Goal: Task Accomplishment & Management: Use online tool/utility

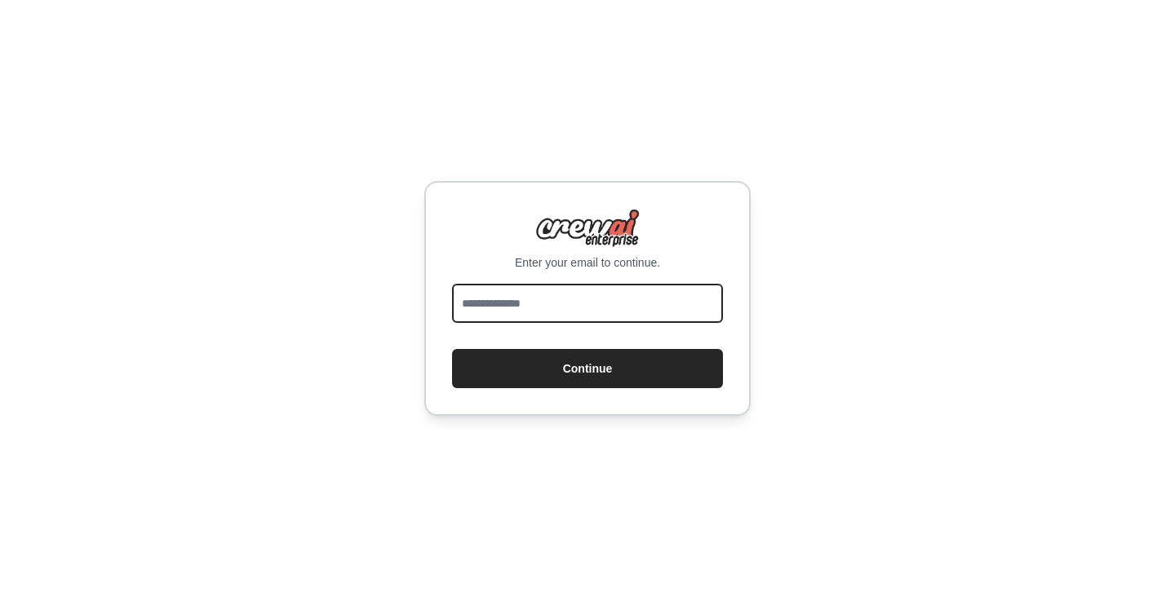
click at [649, 300] on input "email" at bounding box center [587, 303] width 271 height 39
type input "**********"
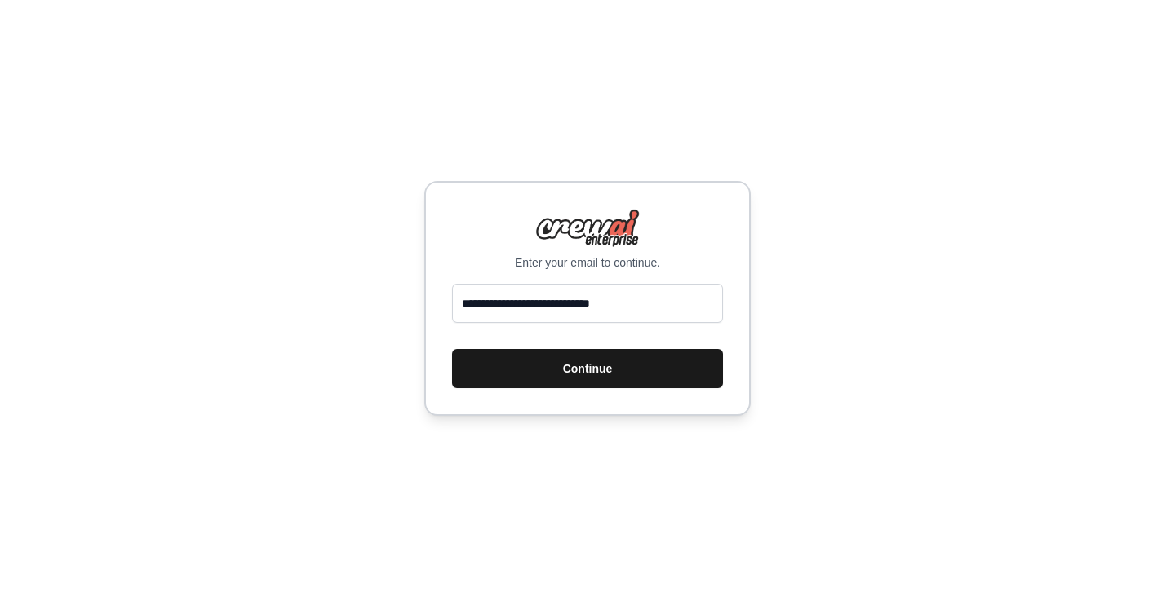
click at [616, 369] on button "Continue" at bounding box center [587, 368] width 271 height 39
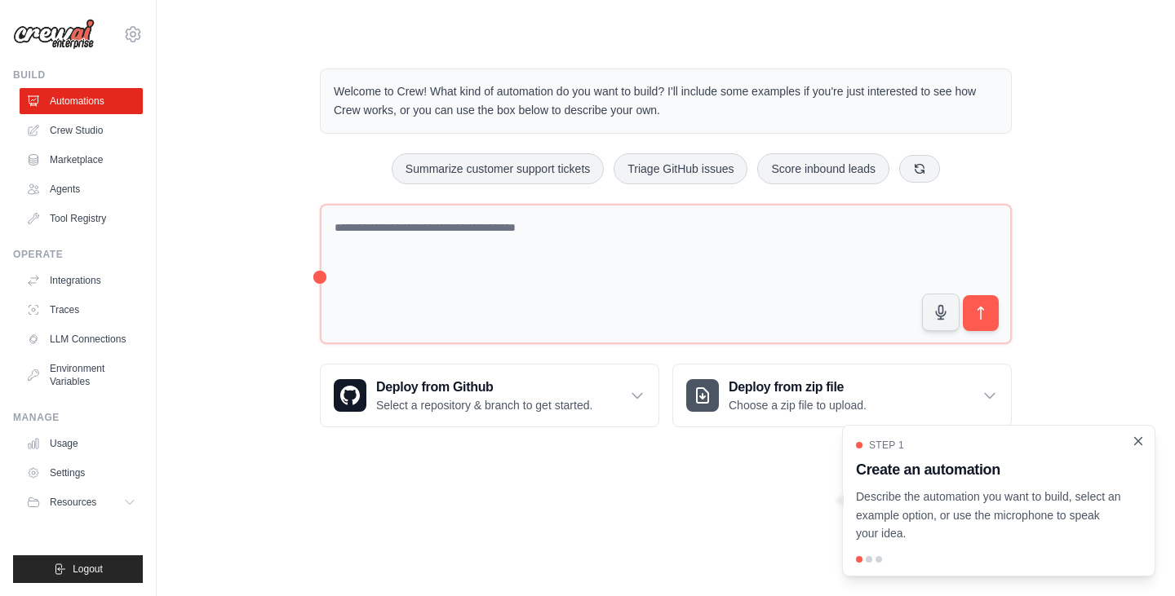
click at [1141, 437] on icon "Close walkthrough" at bounding box center [1138, 441] width 15 height 15
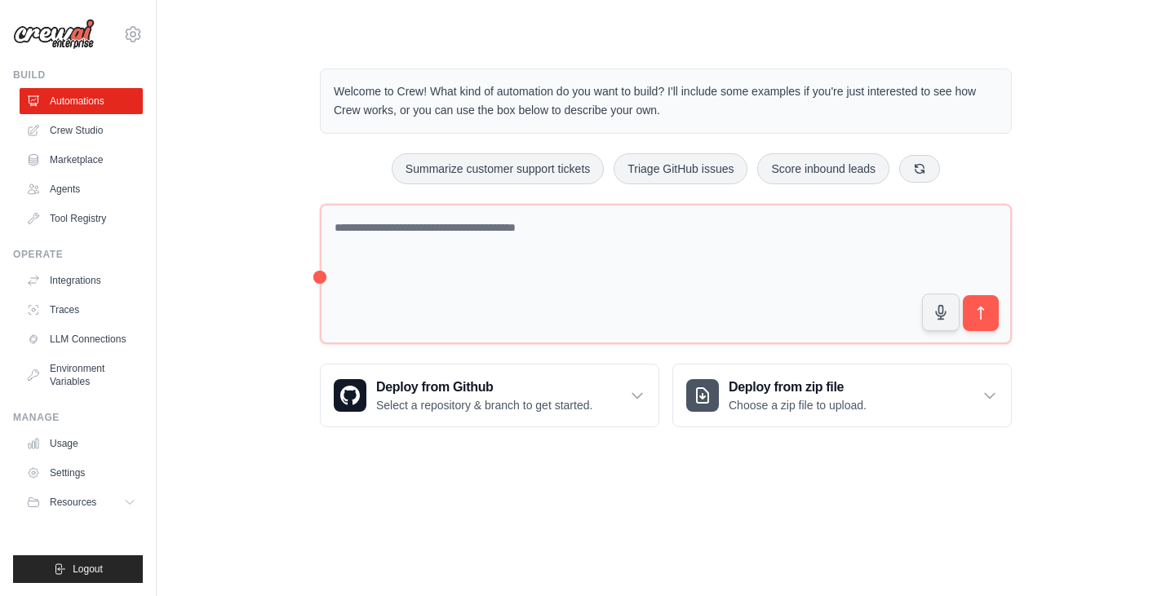
click at [66, 144] on ul "Automations Crew Studio Marketplace Agents Tool Registry" at bounding box center [81, 160] width 123 height 144
click at [69, 123] on link "Crew Studio" at bounding box center [82, 130] width 123 height 26
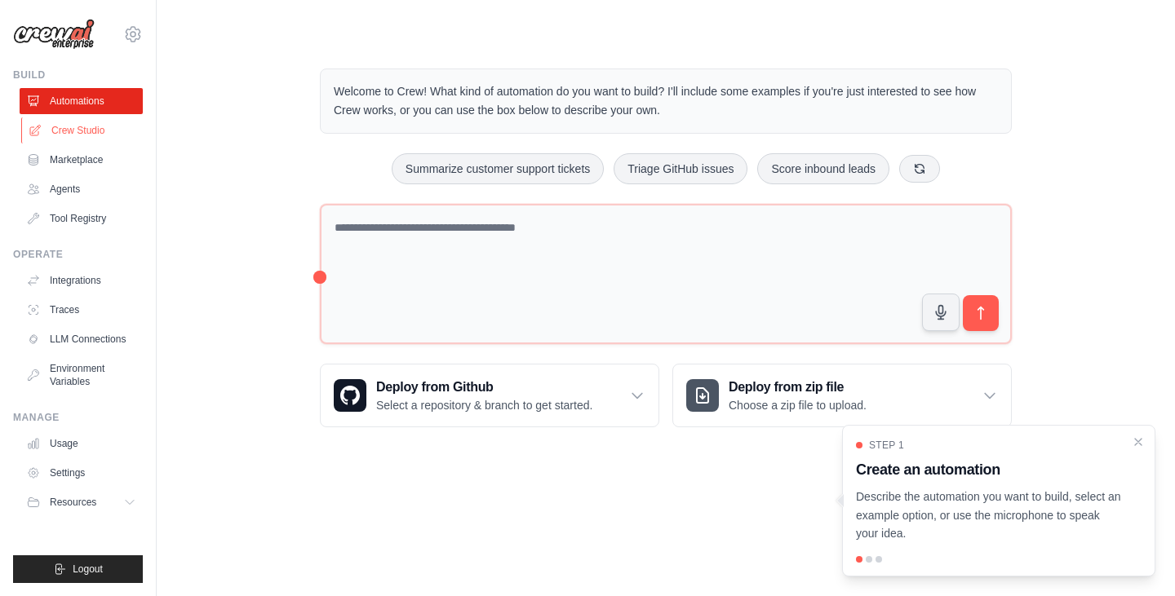
click at [76, 131] on link "Crew Studio" at bounding box center [82, 130] width 123 height 26
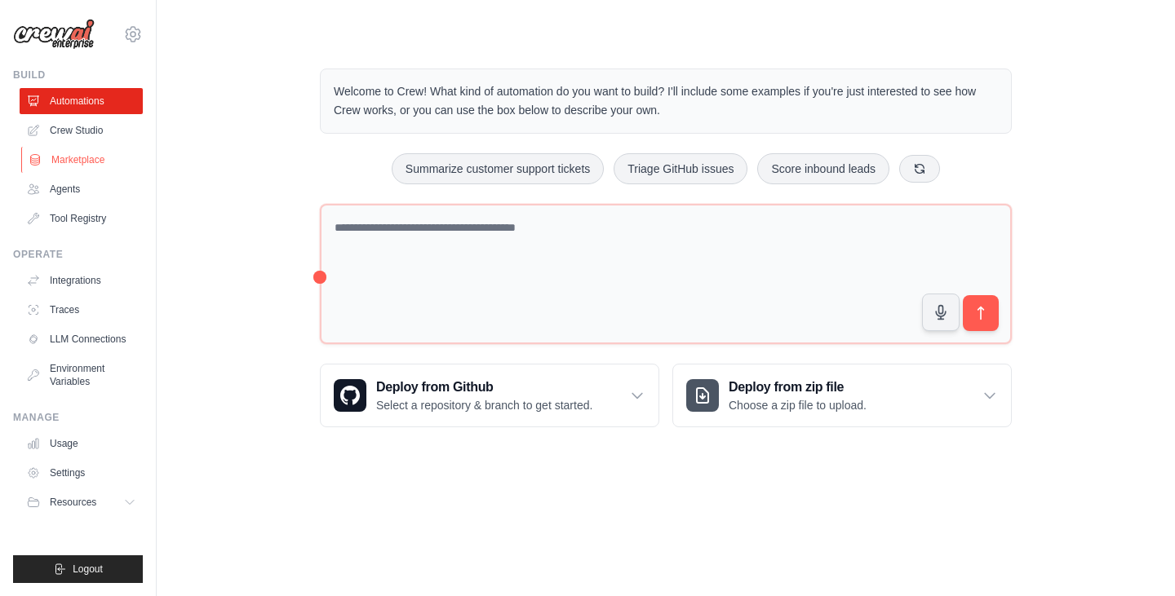
click at [78, 163] on link "Marketplace" at bounding box center [82, 160] width 123 height 26
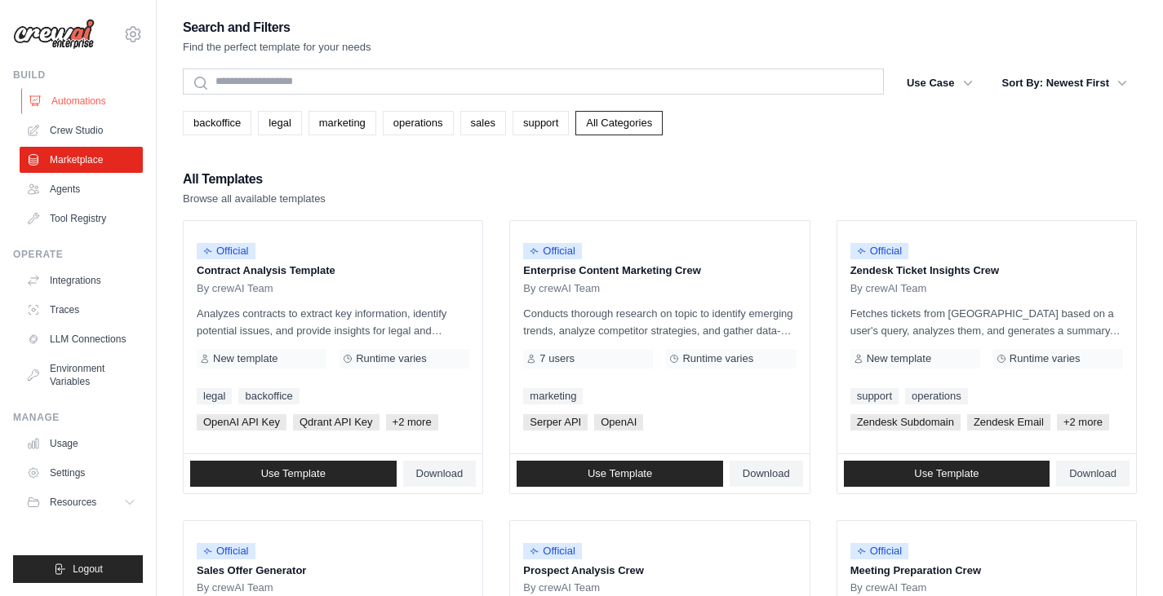
click at [91, 106] on link "Automations" at bounding box center [82, 101] width 123 height 26
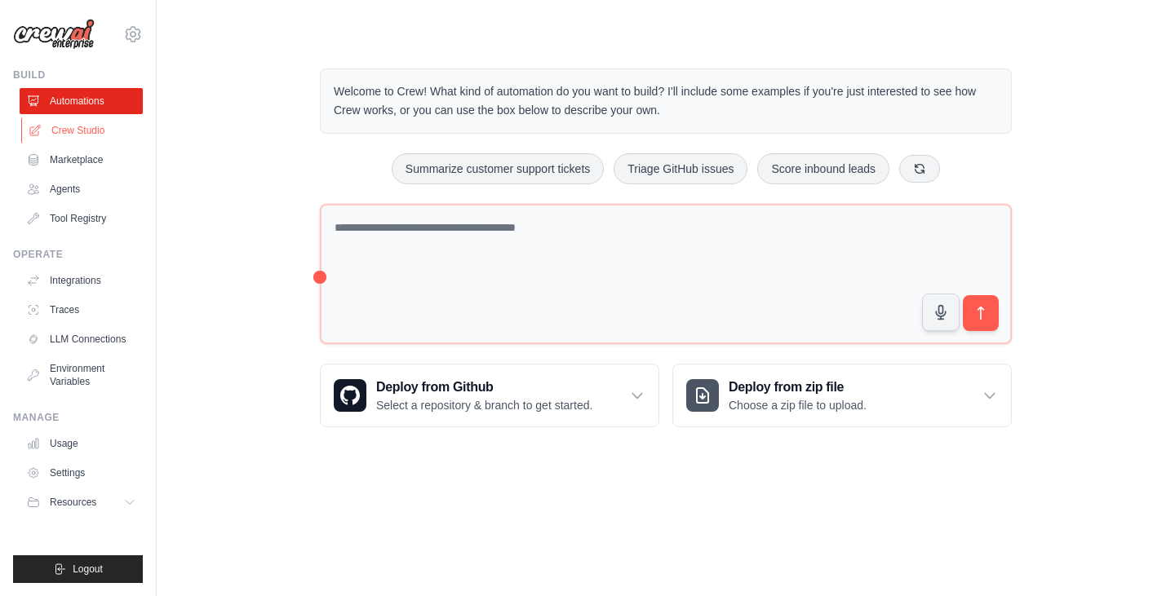
click at [84, 125] on link "Crew Studio" at bounding box center [82, 130] width 123 height 26
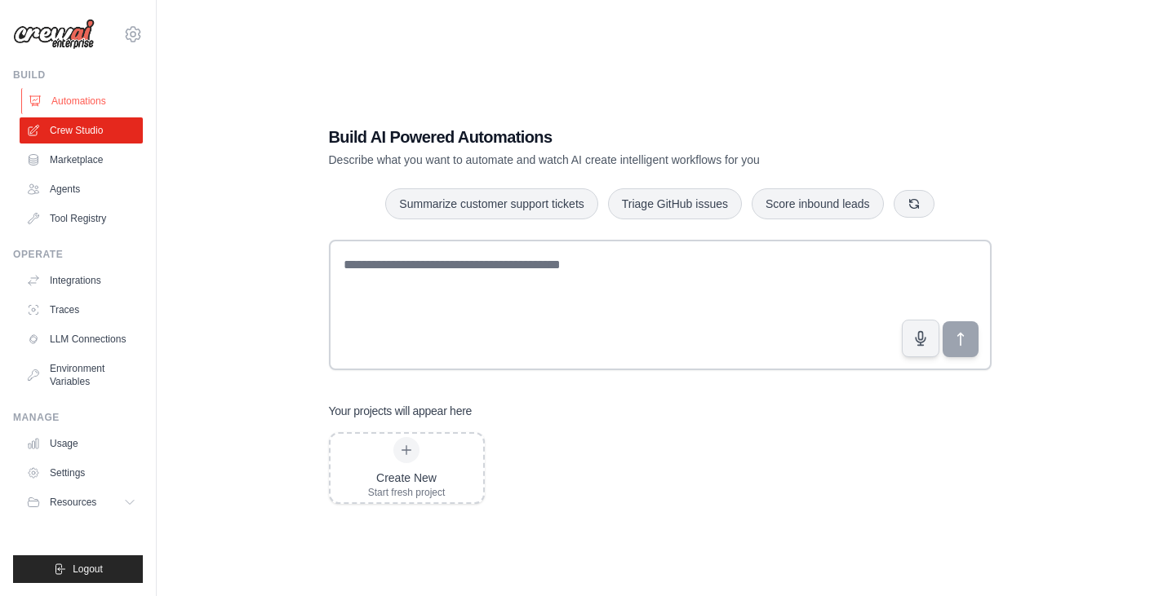
click at [94, 100] on link "Automations" at bounding box center [82, 101] width 123 height 26
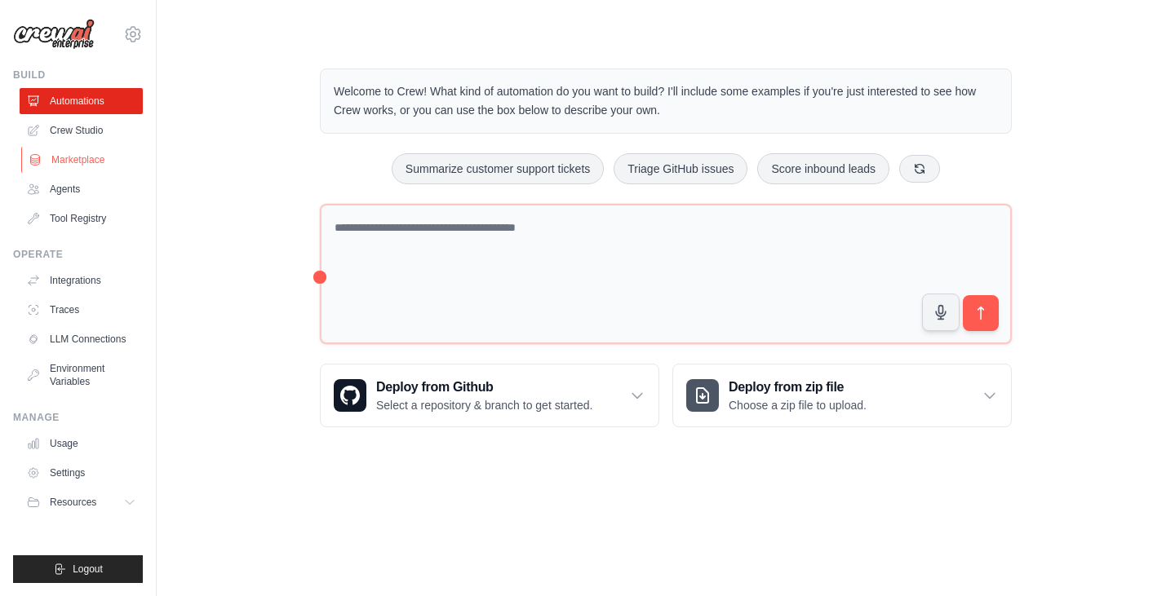
click at [87, 168] on link "Marketplace" at bounding box center [82, 160] width 123 height 26
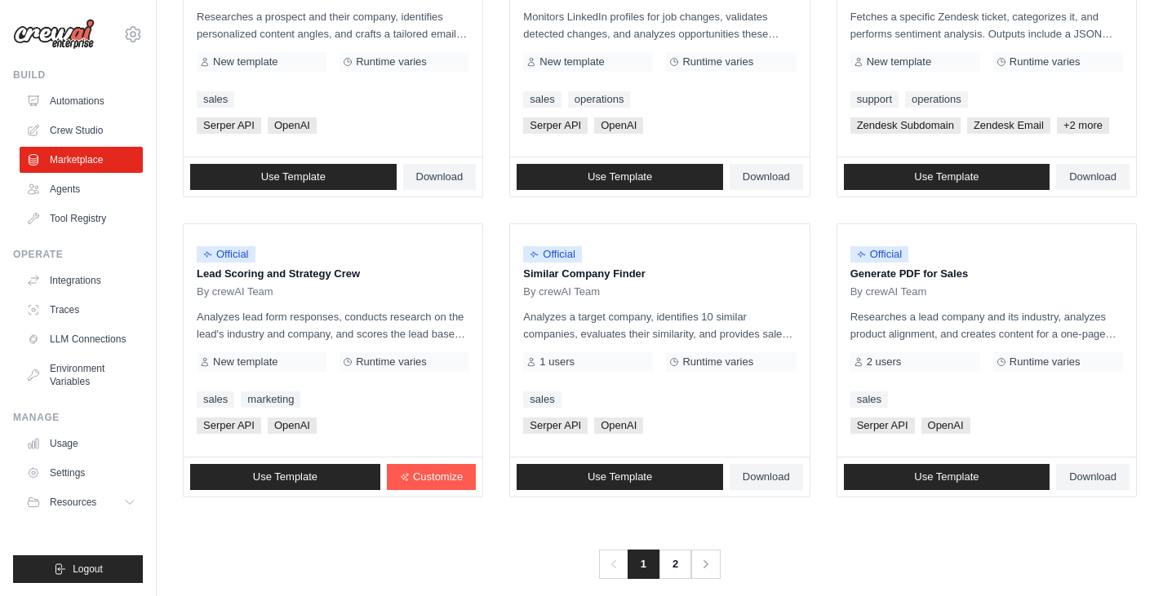
scroll to position [896, 0]
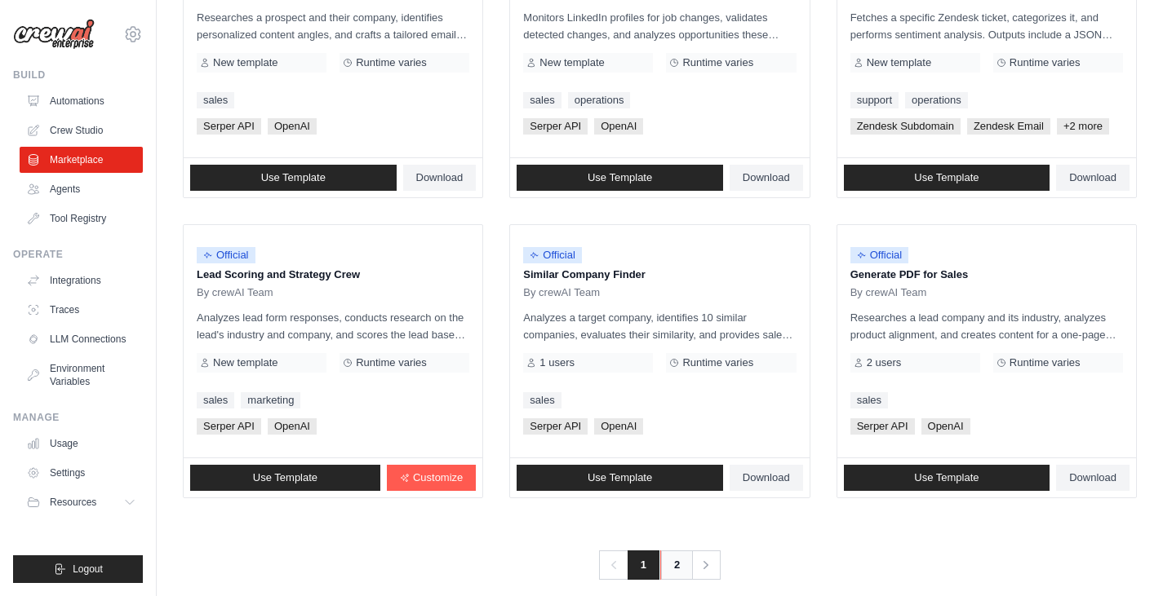
click at [667, 571] on link "2" at bounding box center [676, 565] width 33 height 29
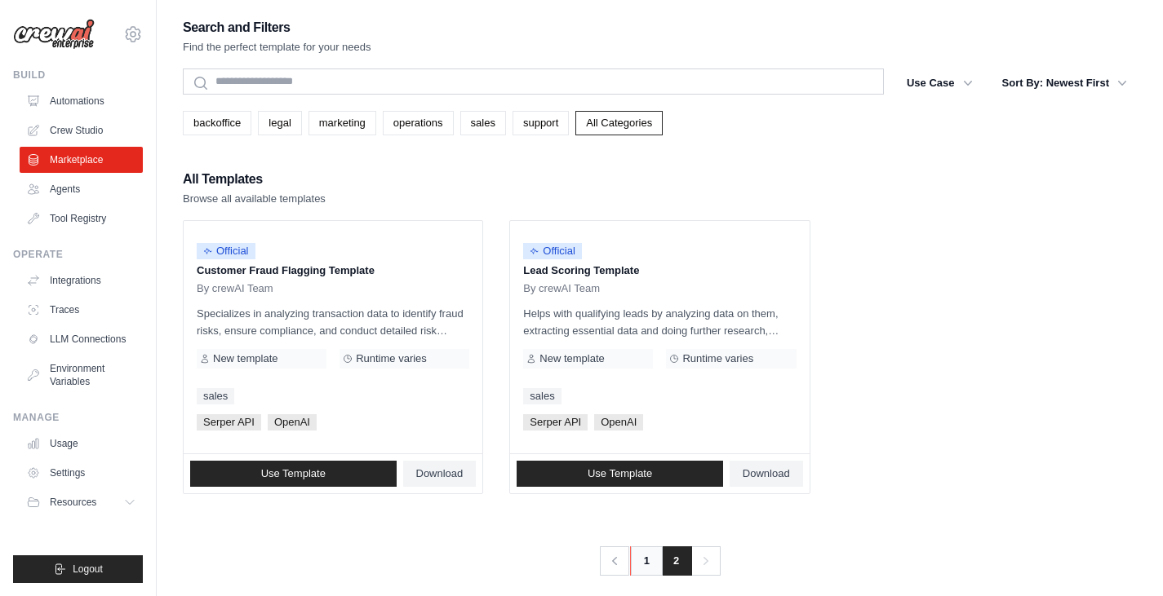
click at [636, 556] on link "1" at bounding box center [646, 561] width 33 height 29
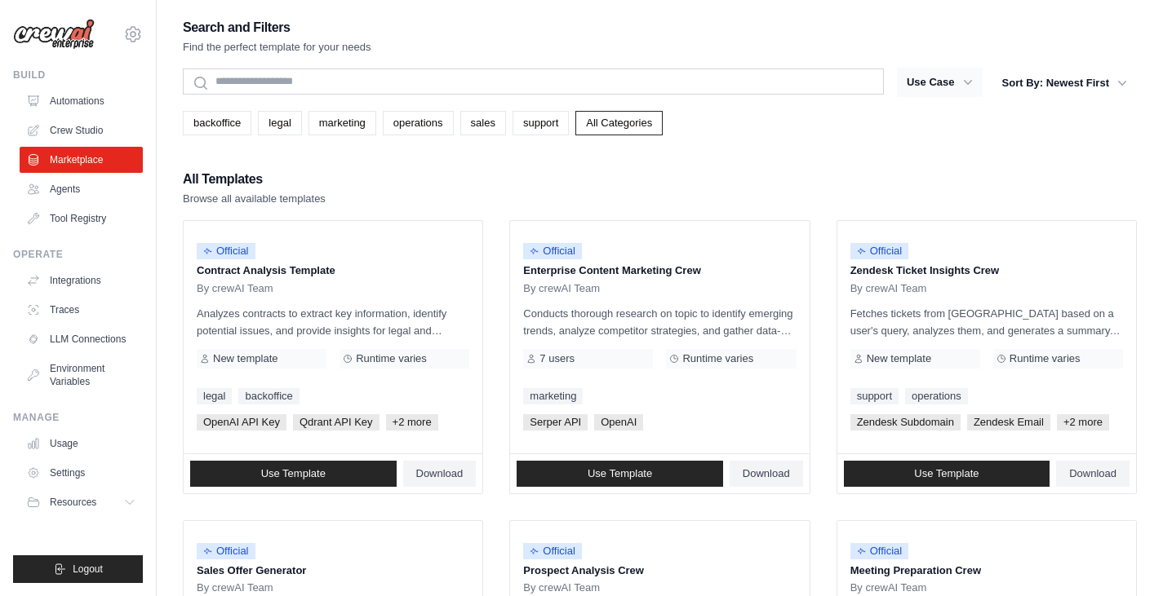
click at [950, 84] on button "Use Case" at bounding box center [940, 82] width 86 height 29
click at [973, 82] on icon "button" at bounding box center [968, 82] width 16 height 16
click at [961, 99] on div "backoffice legal marketing operations sales support All Categories" at bounding box center [660, 117] width 954 height 38
click at [960, 95] on button "Use Case" at bounding box center [940, 82] width 86 height 29
click at [323, 349] on div "New template" at bounding box center [262, 359] width 130 height 20
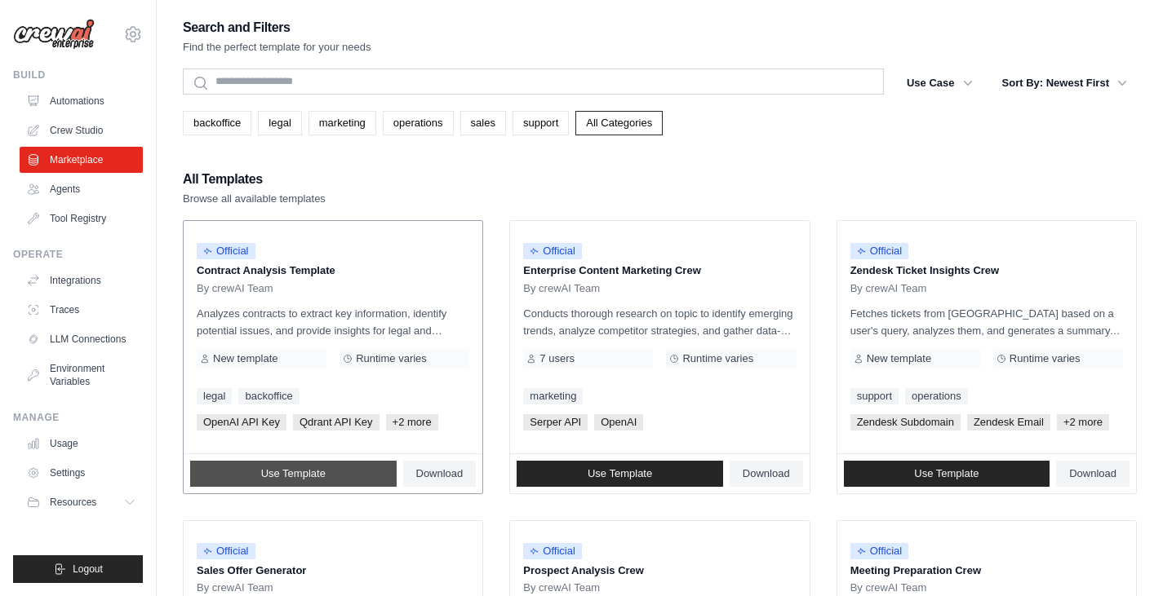
click at [303, 471] on span "Use Template" at bounding box center [293, 474] width 64 height 13
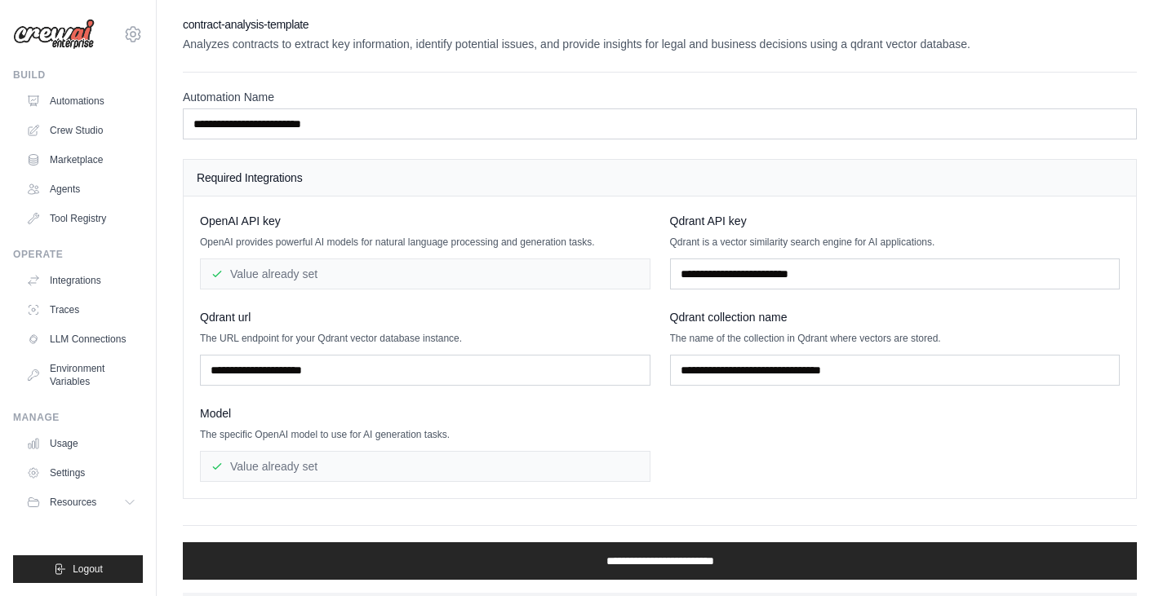
scroll to position [39, 0]
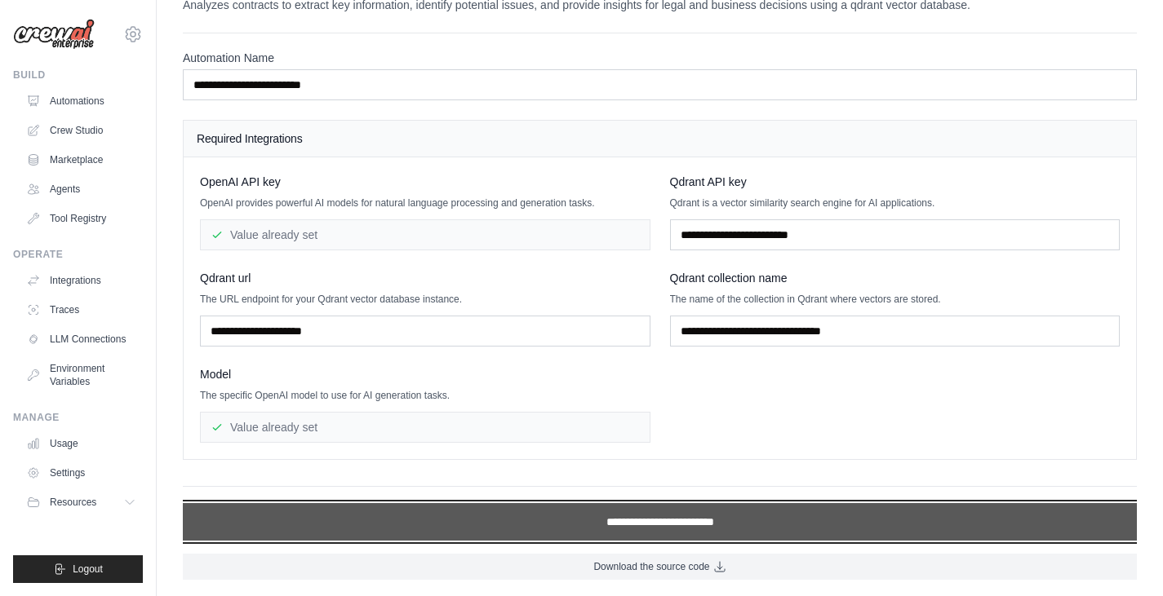
click at [521, 526] on input "**********" at bounding box center [660, 522] width 954 height 38
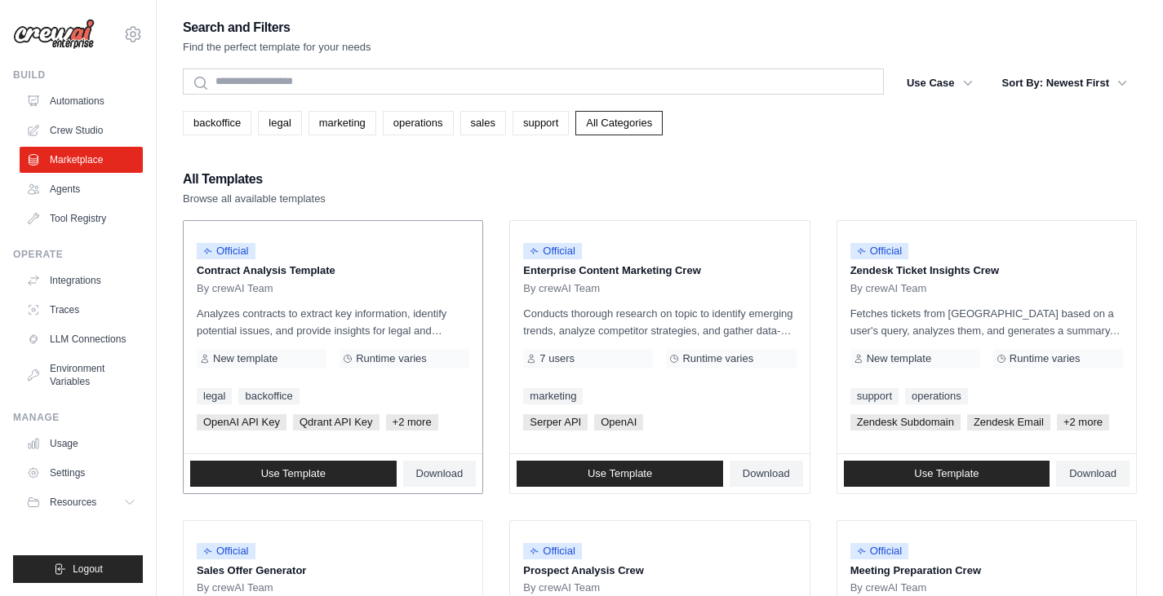
click at [403, 320] on p "Analyzes contracts to extract key information, identify potential issues, and p…" at bounding box center [333, 322] width 273 height 34
click at [284, 277] on p "Contract Analysis Template" at bounding box center [333, 271] width 273 height 16
click at [244, 255] on span "Official" at bounding box center [226, 251] width 59 height 16
click at [339, 476] on link "Use Template" at bounding box center [293, 474] width 206 height 26
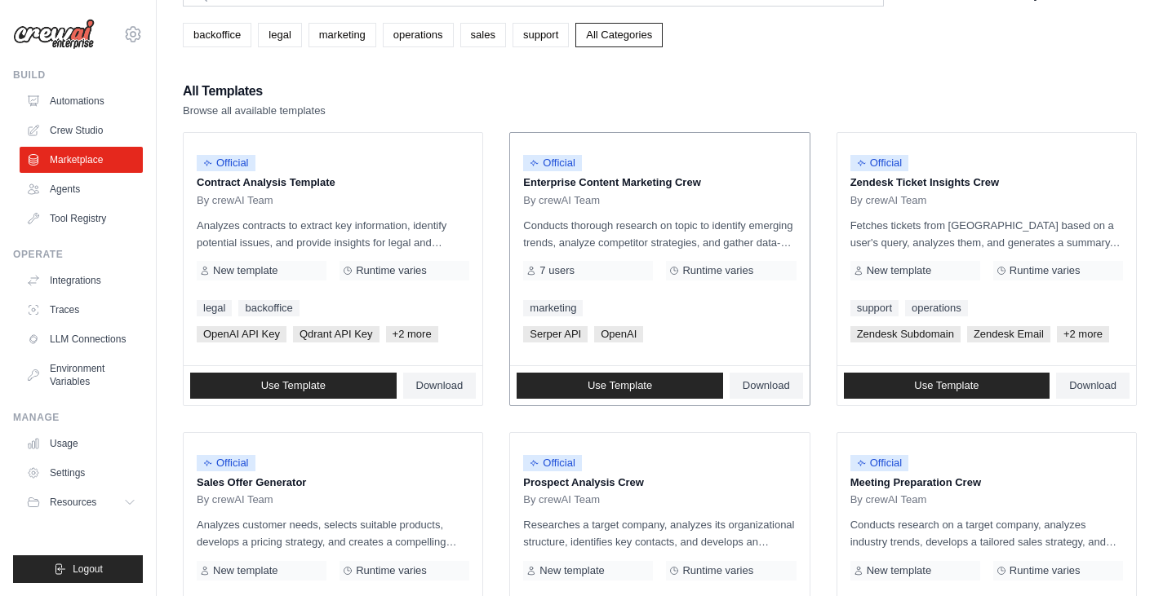
scroll to position [89, 0]
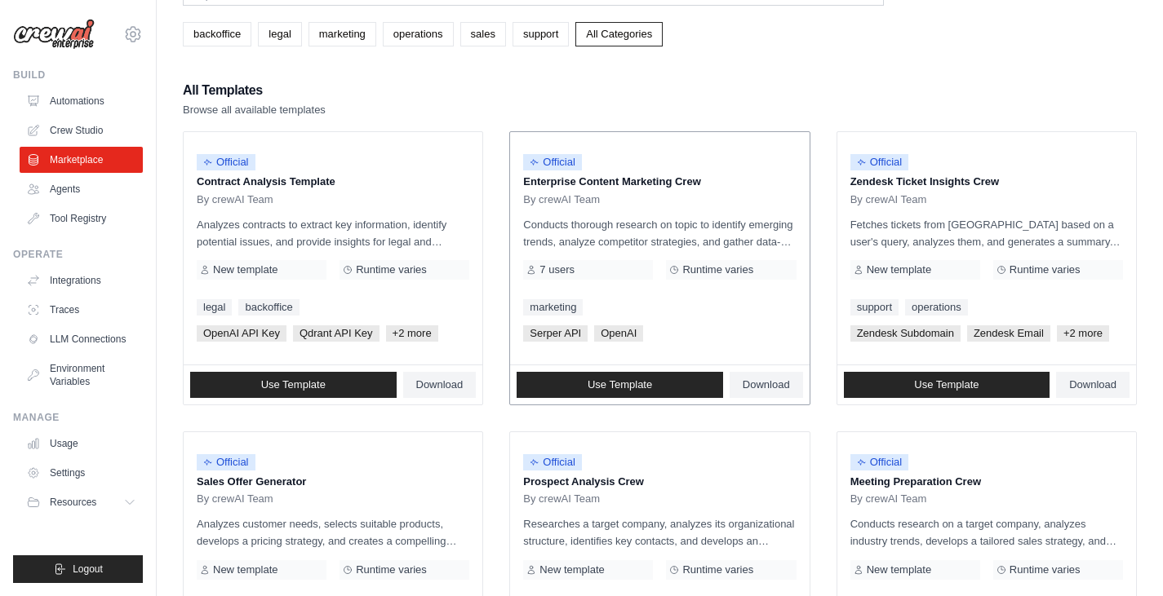
click at [686, 206] on div "Official Enterprise Content Marketing Crew By crewAI Team Conducts thorough res…" at bounding box center [659, 248] width 299 height 233
click at [632, 386] on span "Use Template" at bounding box center [619, 385] width 64 height 13
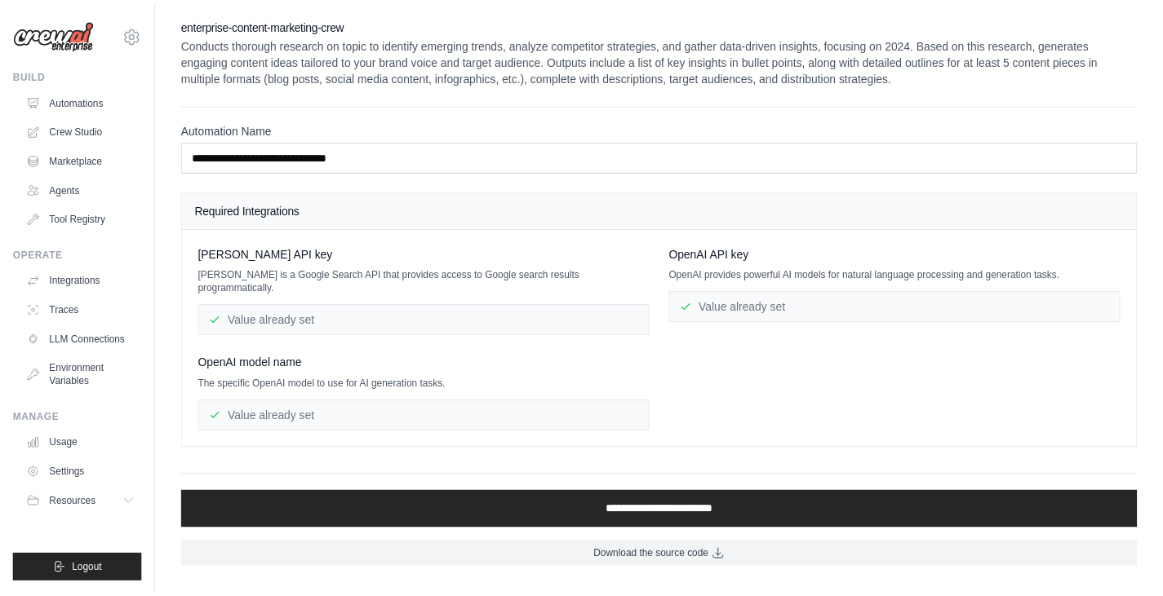
scroll to position [89, 0]
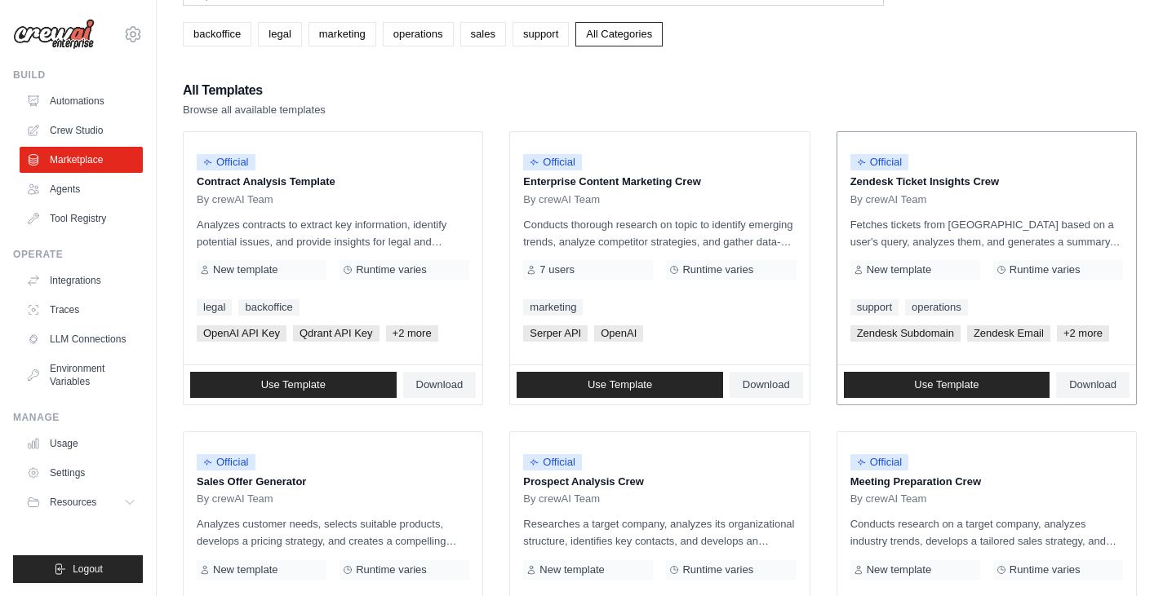
click at [1017, 188] on p "Zendesk Ticket Insights Crew" at bounding box center [986, 182] width 273 height 16
click at [920, 383] on span "Use Template" at bounding box center [946, 385] width 64 height 13
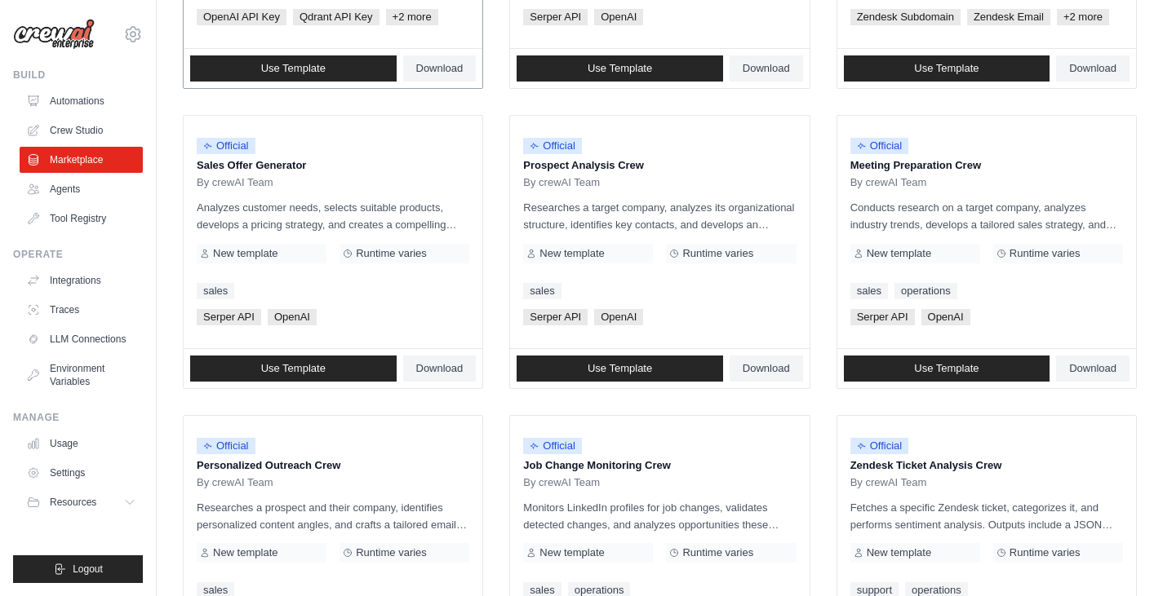
scroll to position [406, 0]
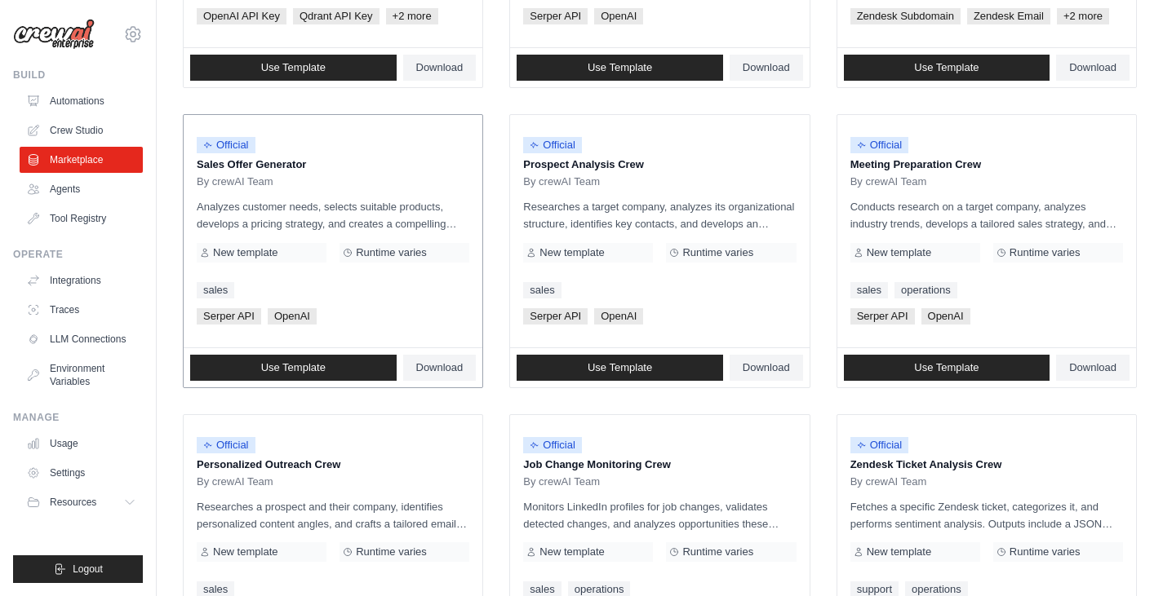
click at [371, 339] on div "Official Sales Offer Generator By crewAI Team Analyzes customer needs, selects …" at bounding box center [333, 231] width 299 height 233
click at [345, 383] on div "Use Template Download" at bounding box center [333, 367] width 299 height 39
click at [333, 367] on link "Use Template" at bounding box center [293, 368] width 206 height 26
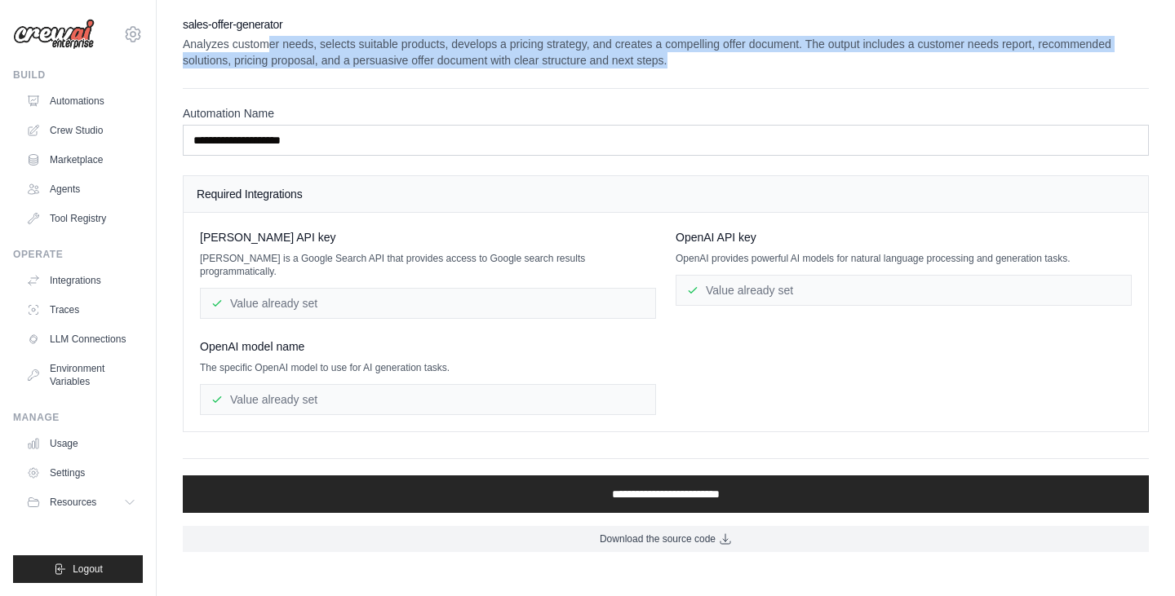
drag, startPoint x: 270, startPoint y: 45, endPoint x: 871, endPoint y: 23, distance: 600.9
click at [871, 23] on div "sales-offer-generator Analyzes customer needs, selects suitable products, devel…" at bounding box center [666, 42] width 966 height 52
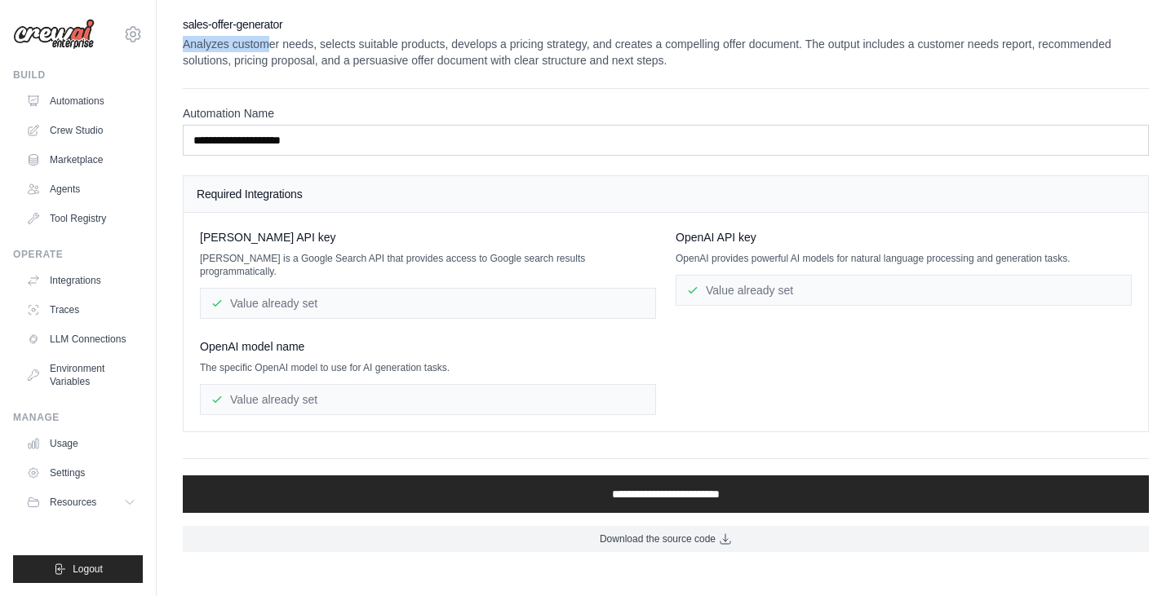
click at [1108, 73] on div "**********" at bounding box center [666, 284] width 966 height 536
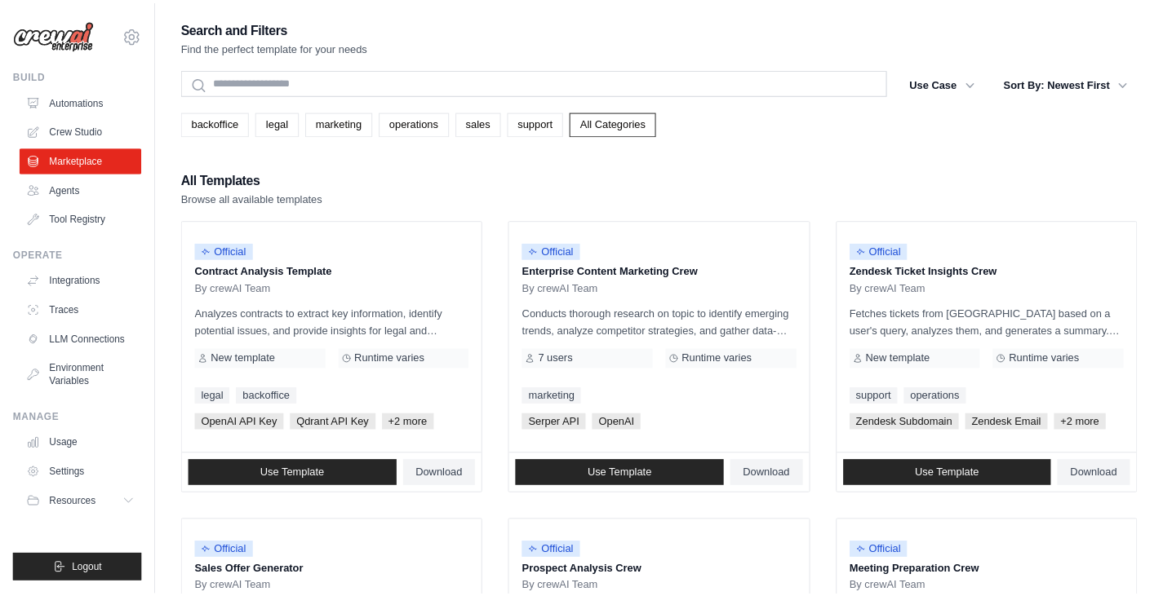
scroll to position [406, 0]
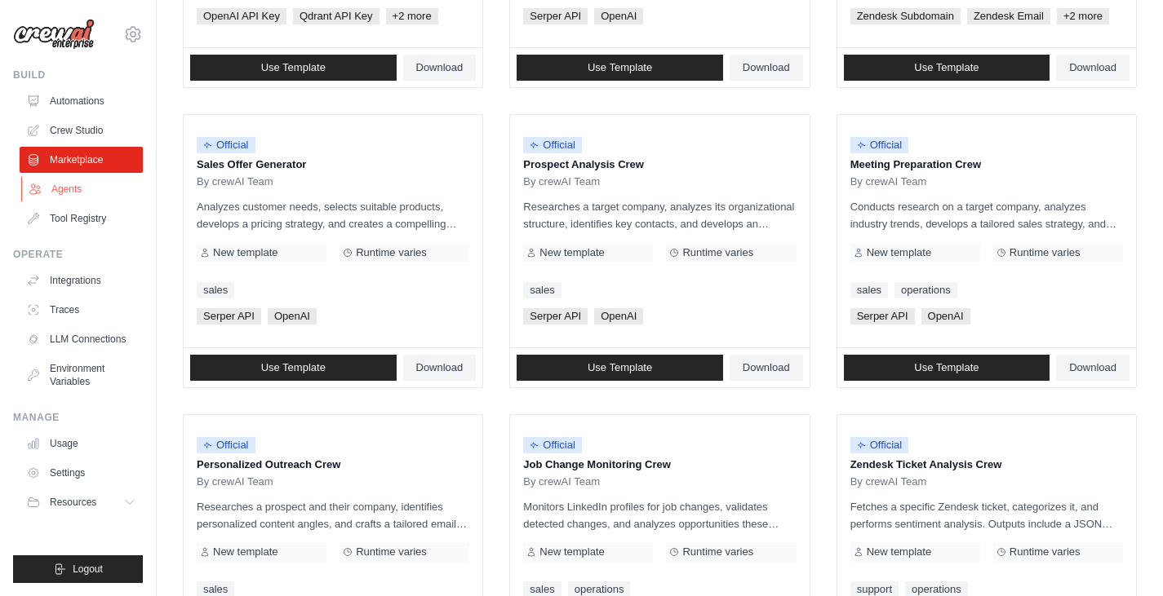
click at [54, 187] on link "Agents" at bounding box center [82, 189] width 123 height 26
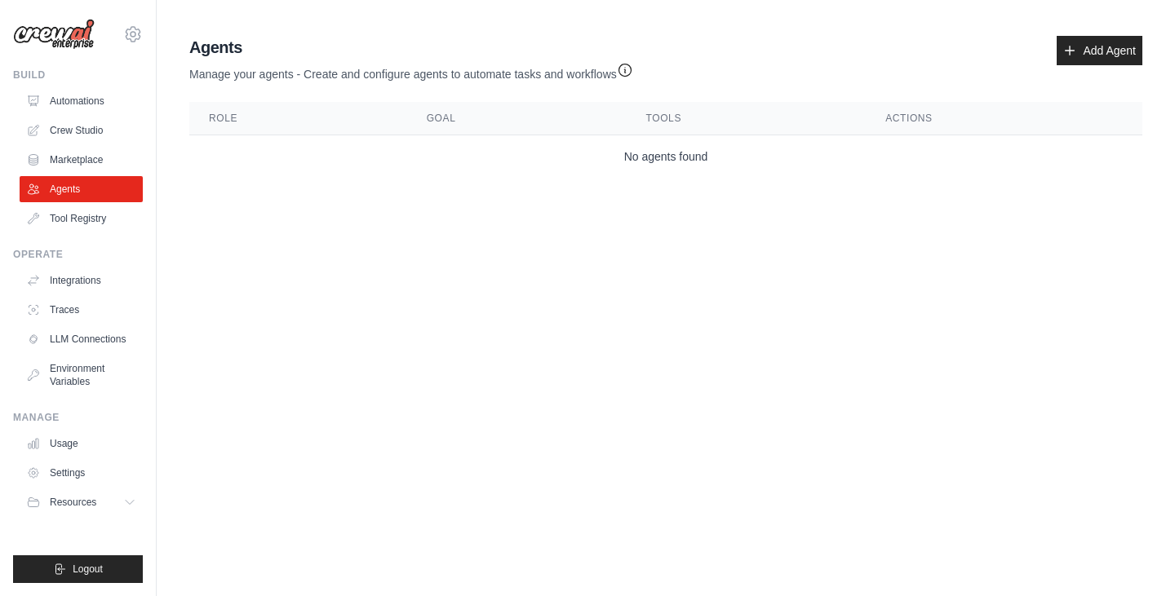
click at [90, 203] on ul "Automations Crew Studio Marketplace Agents Tool Registry" at bounding box center [81, 160] width 123 height 144
click at [89, 223] on link "Tool Registry" at bounding box center [82, 219] width 123 height 26
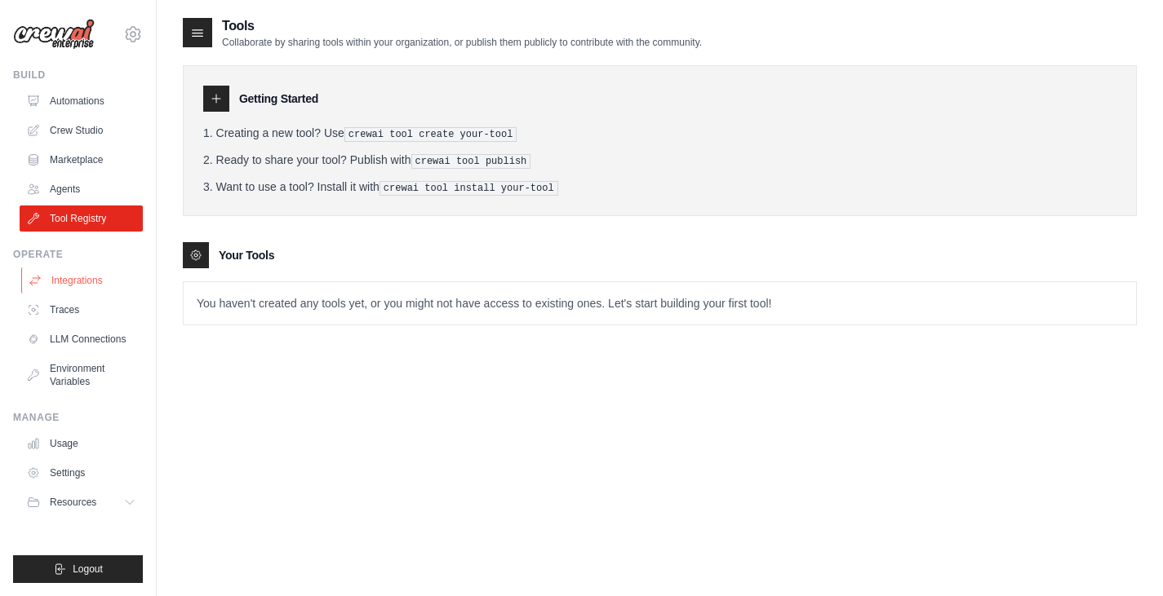
click at [52, 285] on link "Integrations" at bounding box center [82, 281] width 123 height 26
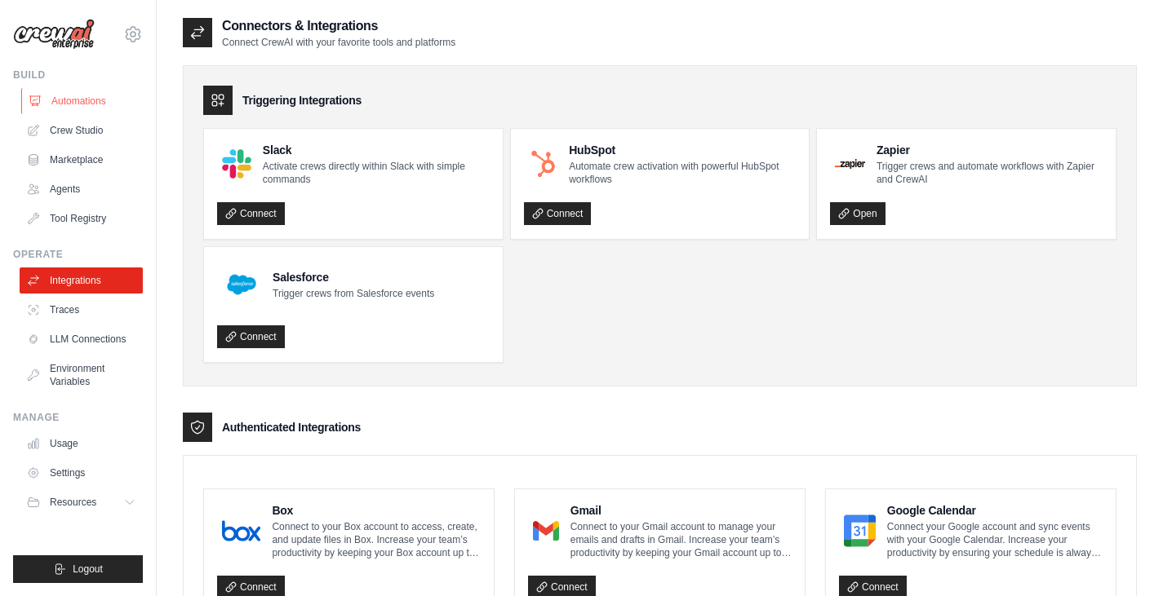
click at [86, 107] on link "Automations" at bounding box center [82, 101] width 123 height 26
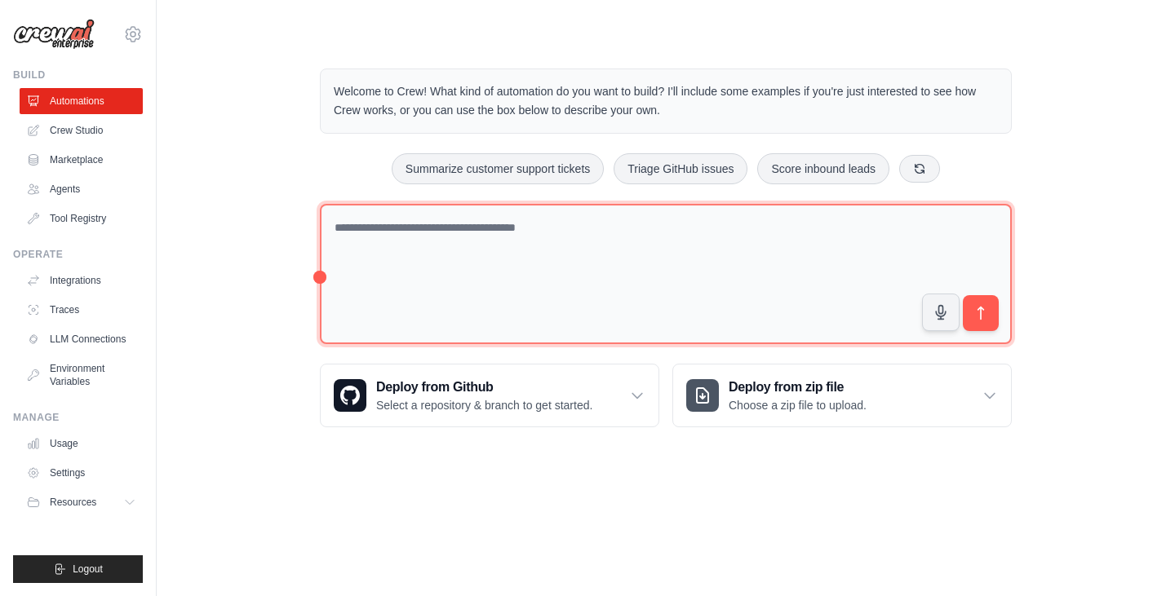
click at [511, 277] on textarea at bounding box center [666, 274] width 692 height 141
type textarea "*"
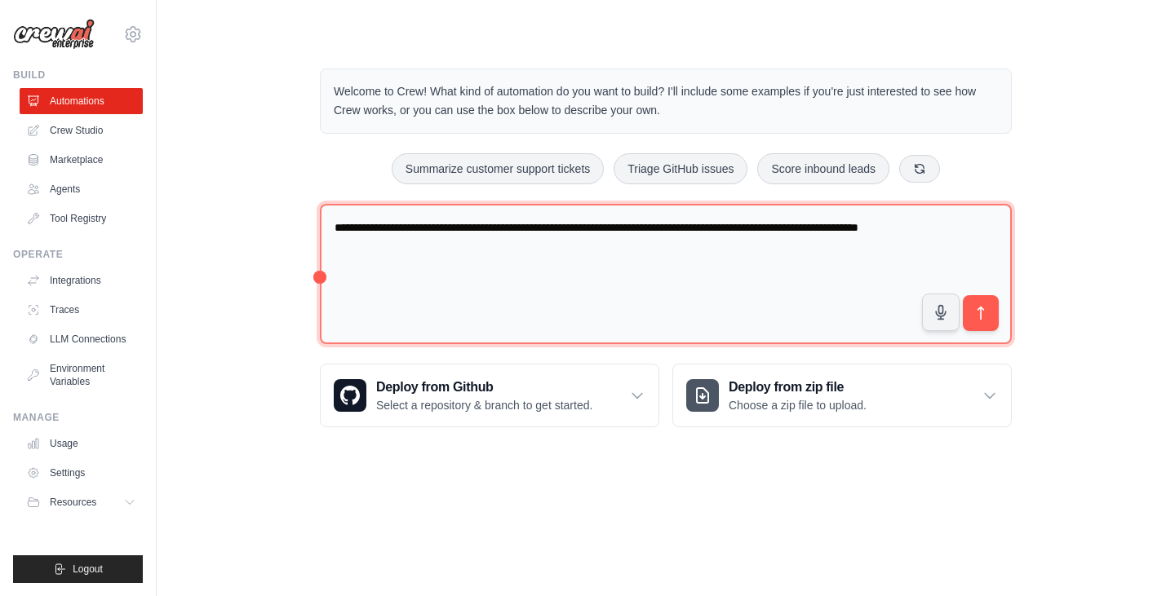
drag, startPoint x: 973, startPoint y: 233, endPoint x: 743, endPoint y: 231, distance: 230.1
click at [743, 231] on textarea "**********" at bounding box center [666, 274] width 692 height 141
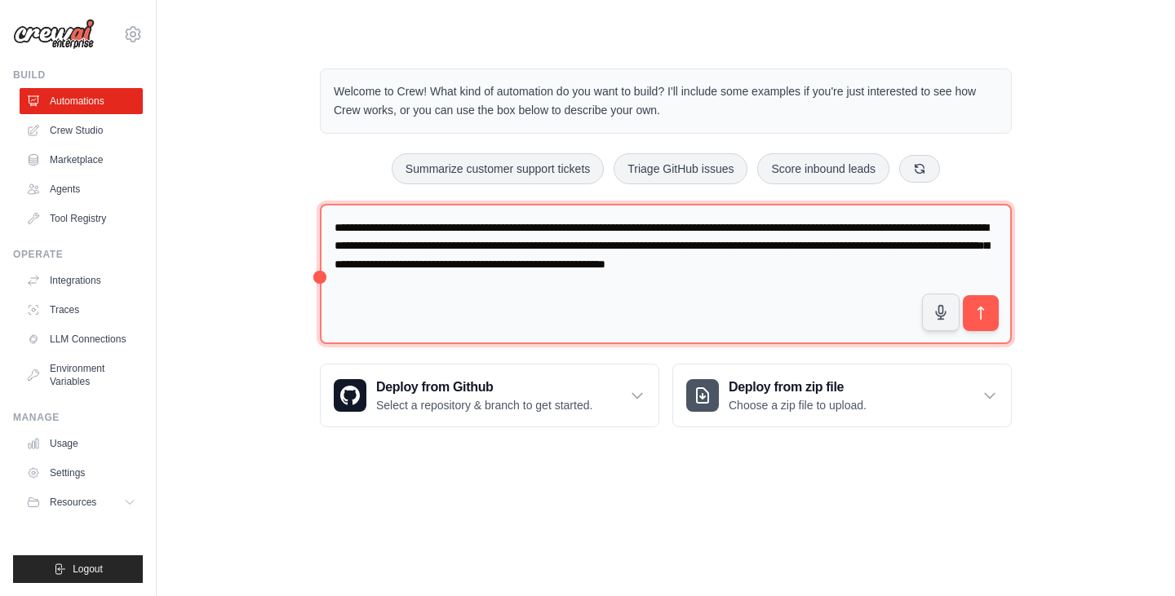
type textarea "**********"
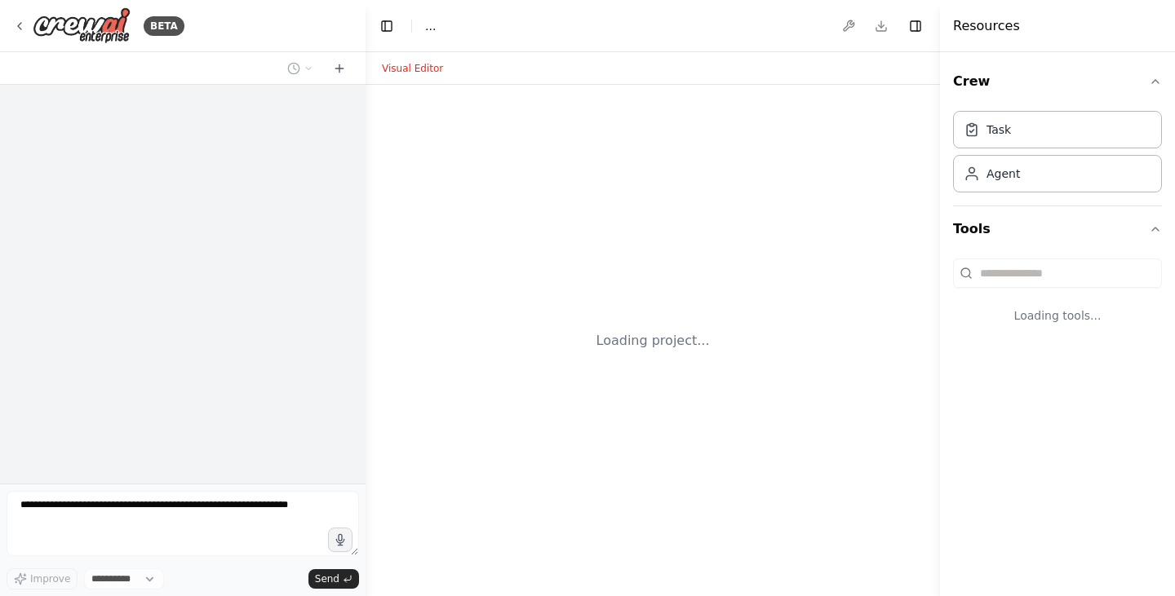
select select "****"
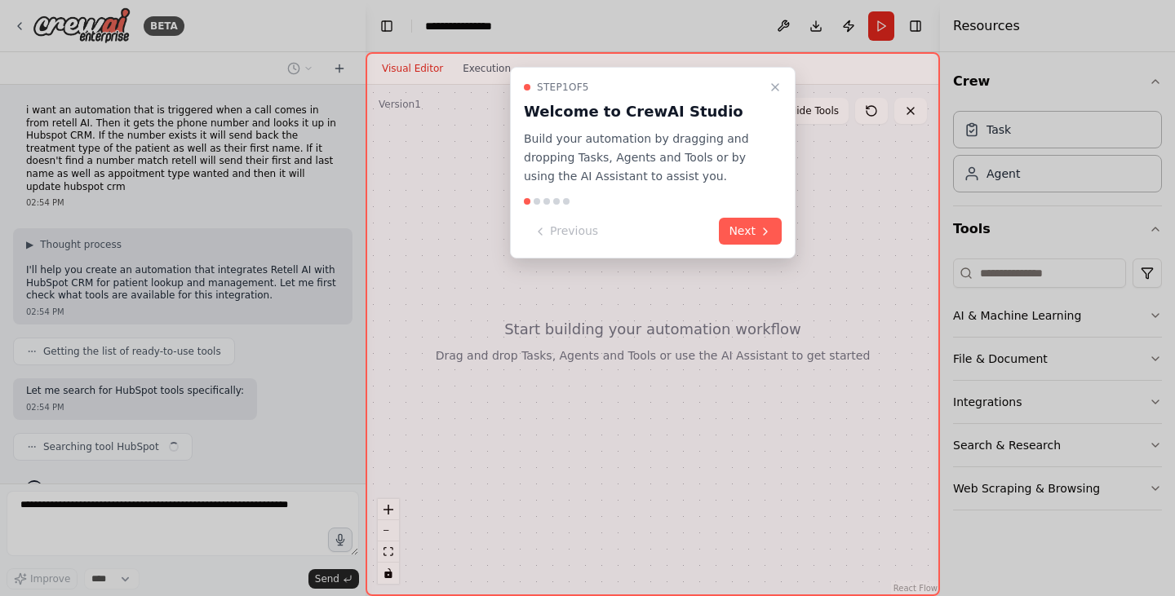
scroll to position [18, 0]
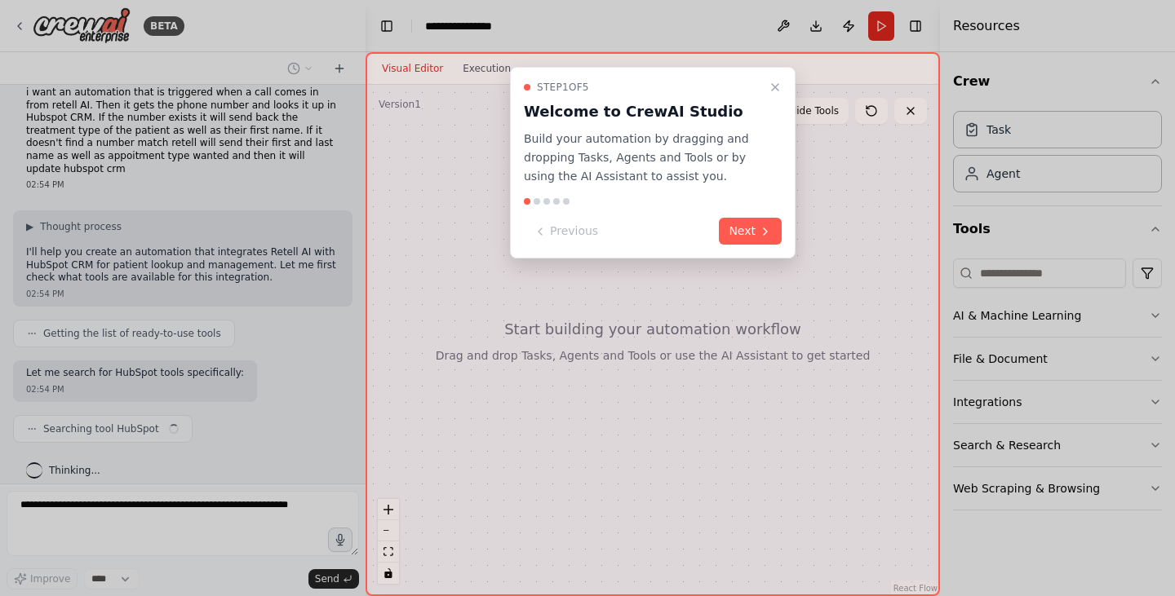
click at [757, 249] on div "Step 1 of 5 Welcome to CrewAI Studio Build your automation by dragging and drop…" at bounding box center [653, 163] width 286 height 192
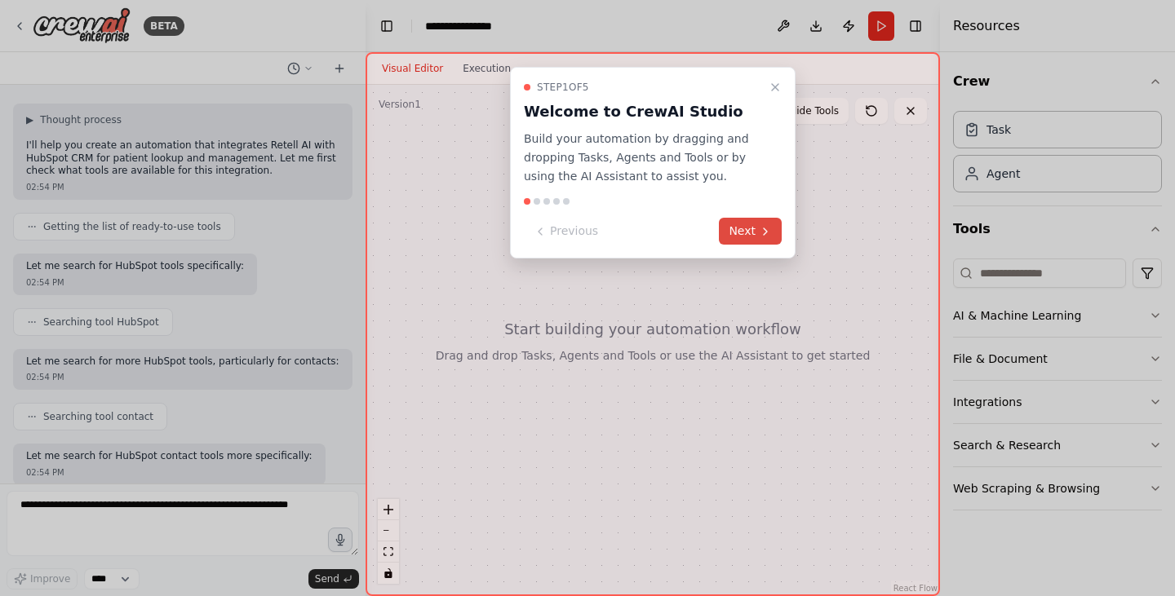
scroll to position [208, 0]
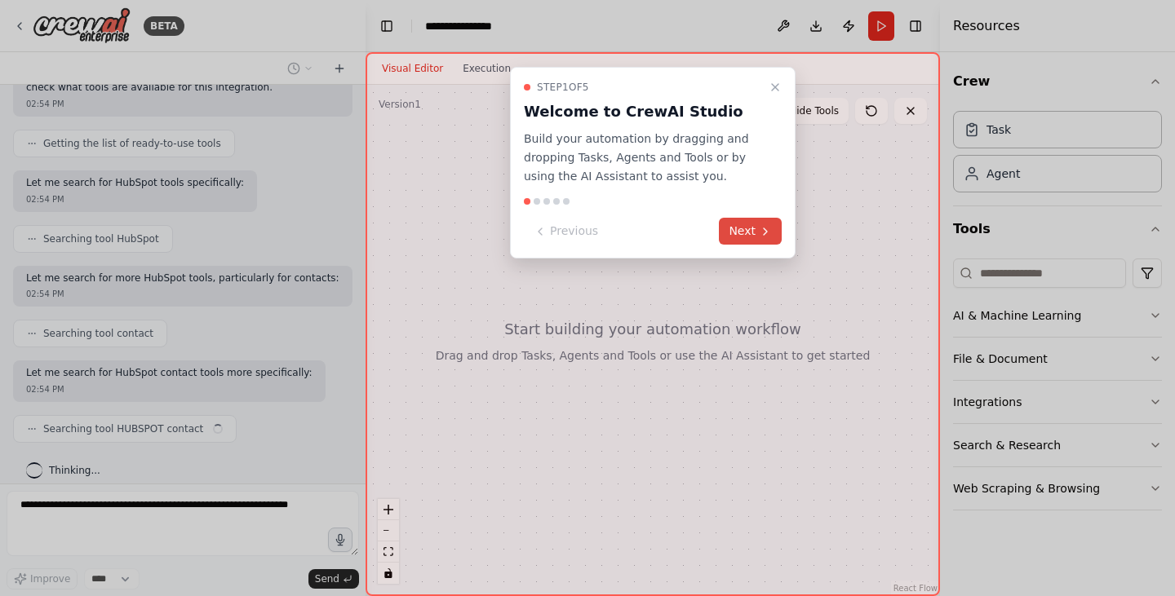
click at [755, 231] on button "Next" at bounding box center [750, 231] width 63 height 27
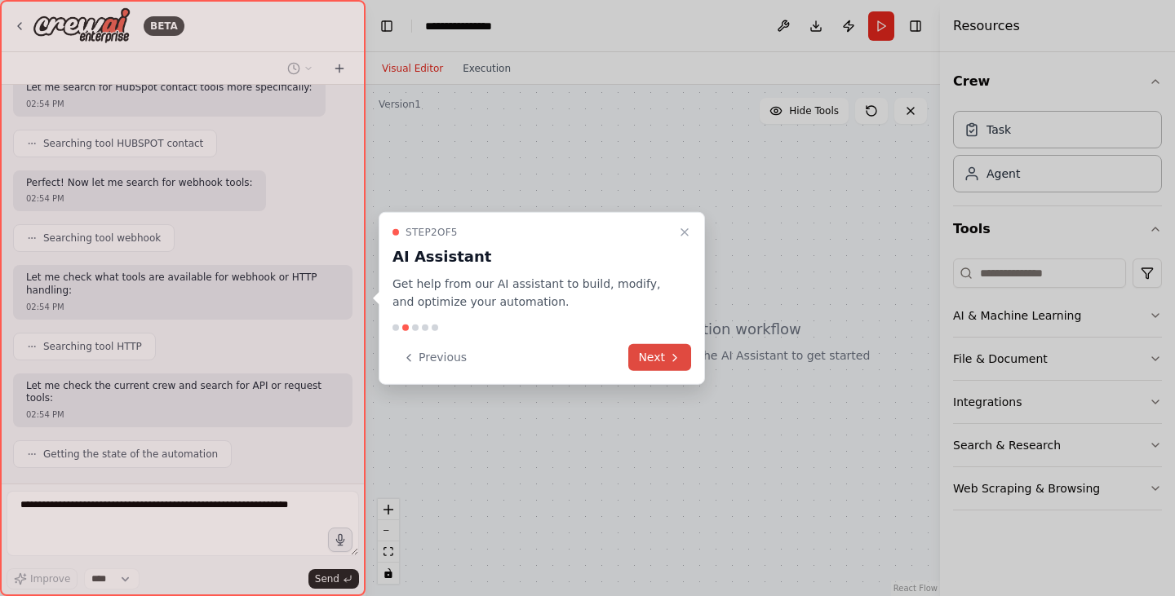
scroll to position [534, 0]
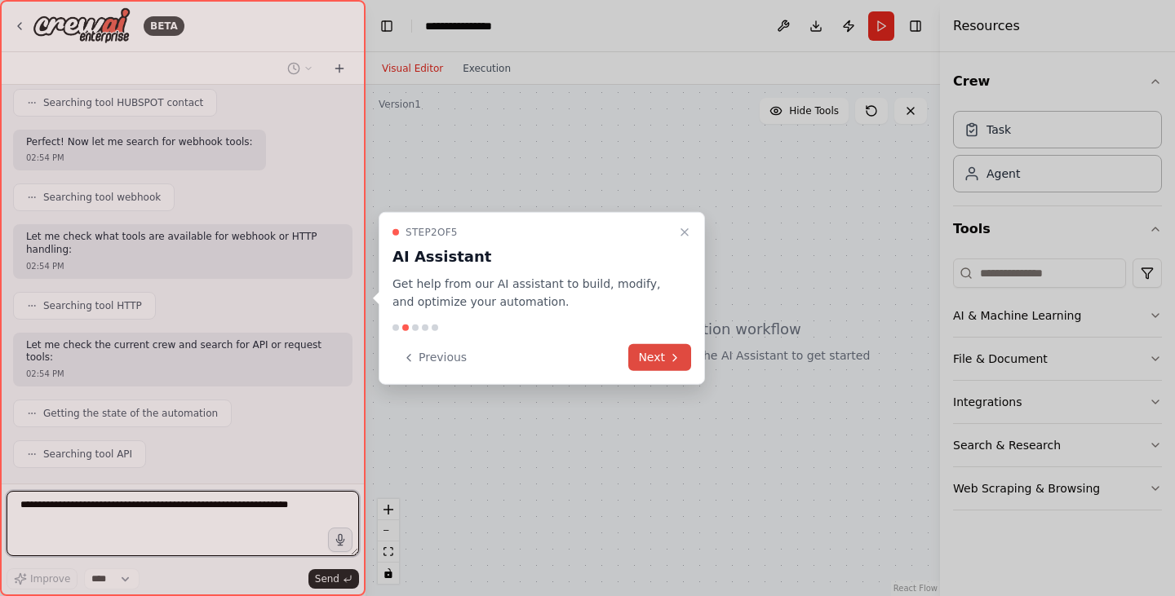
click at [676, 364] on icon at bounding box center [674, 357] width 13 height 13
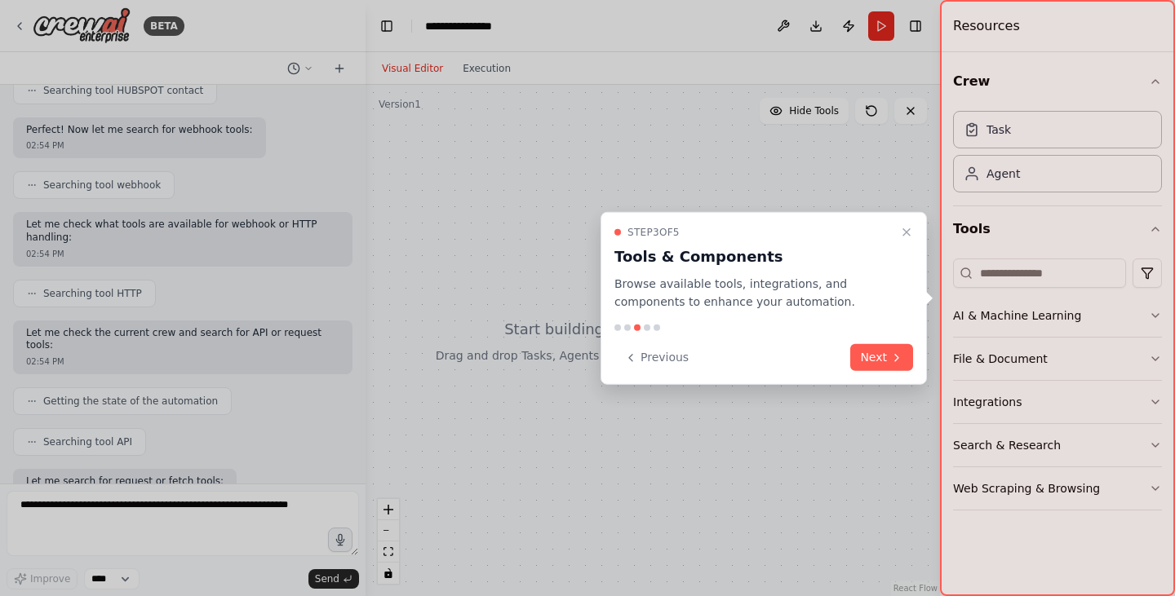
scroll to position [630, 0]
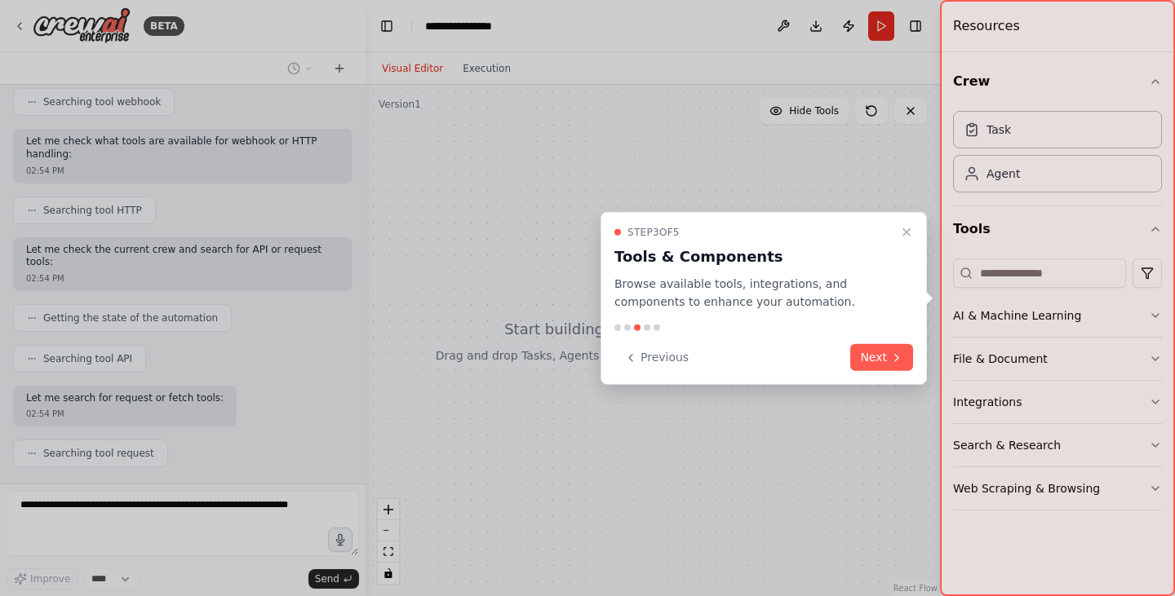
click at [893, 373] on div "Step 3 of 5 Tools & Components Browse available tools, integrations, and compon…" at bounding box center [764, 298] width 326 height 174
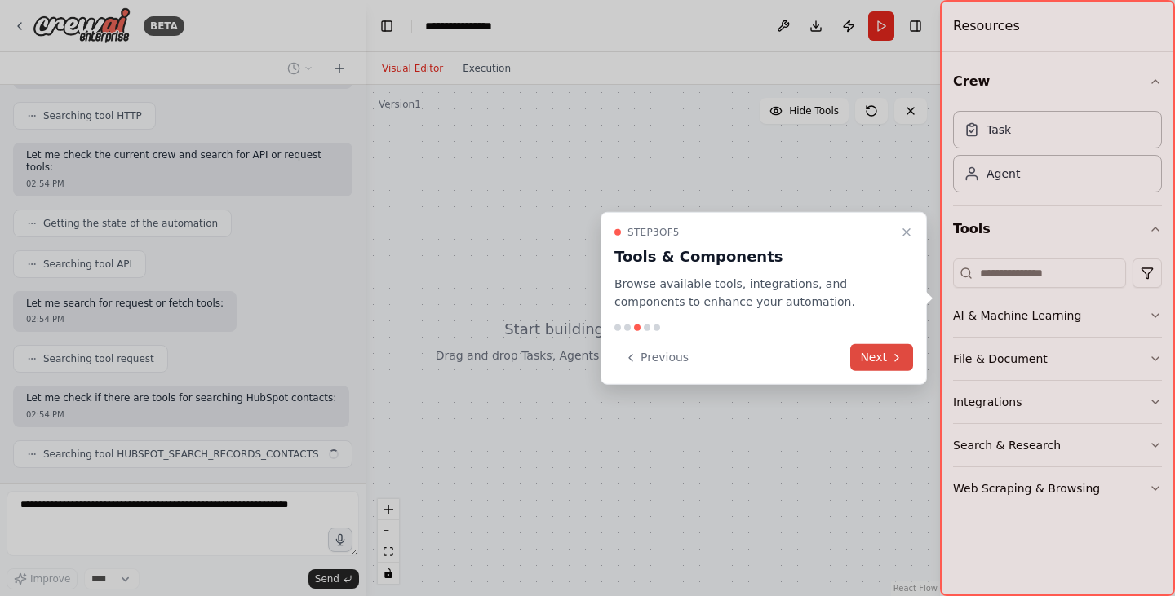
click at [887, 367] on button "Next" at bounding box center [881, 357] width 63 height 27
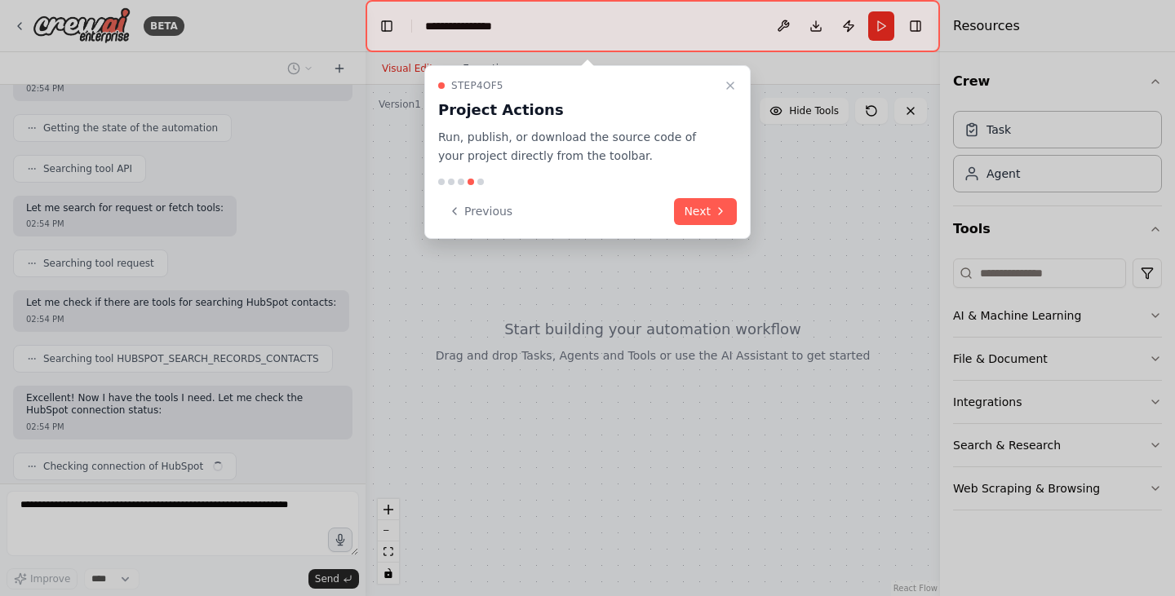
scroll to position [833, 0]
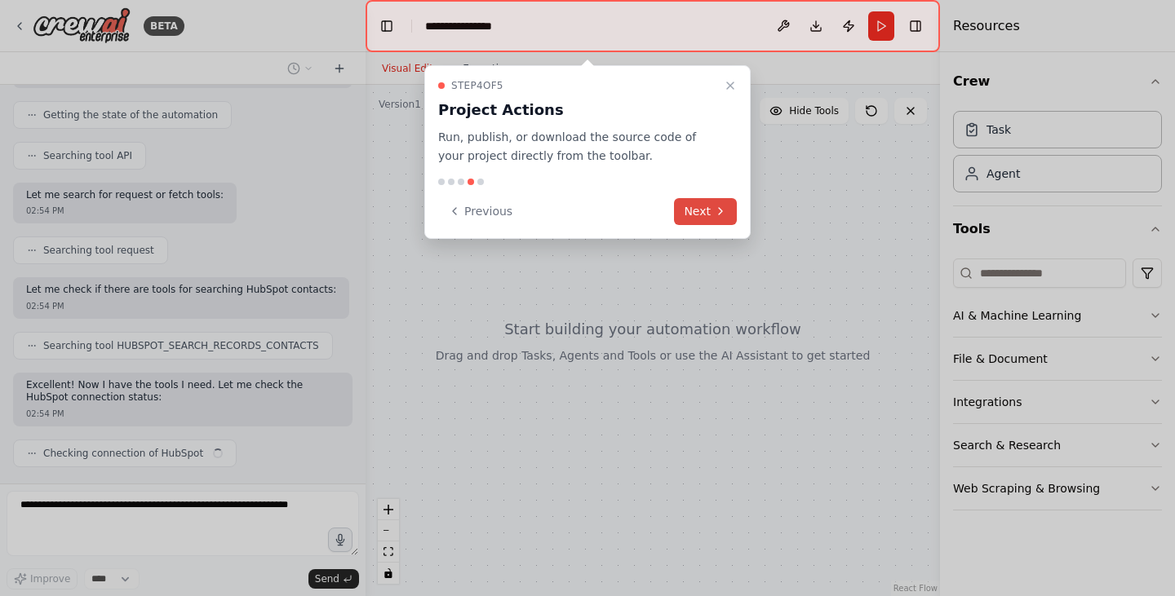
click at [698, 214] on button "Next" at bounding box center [705, 211] width 63 height 27
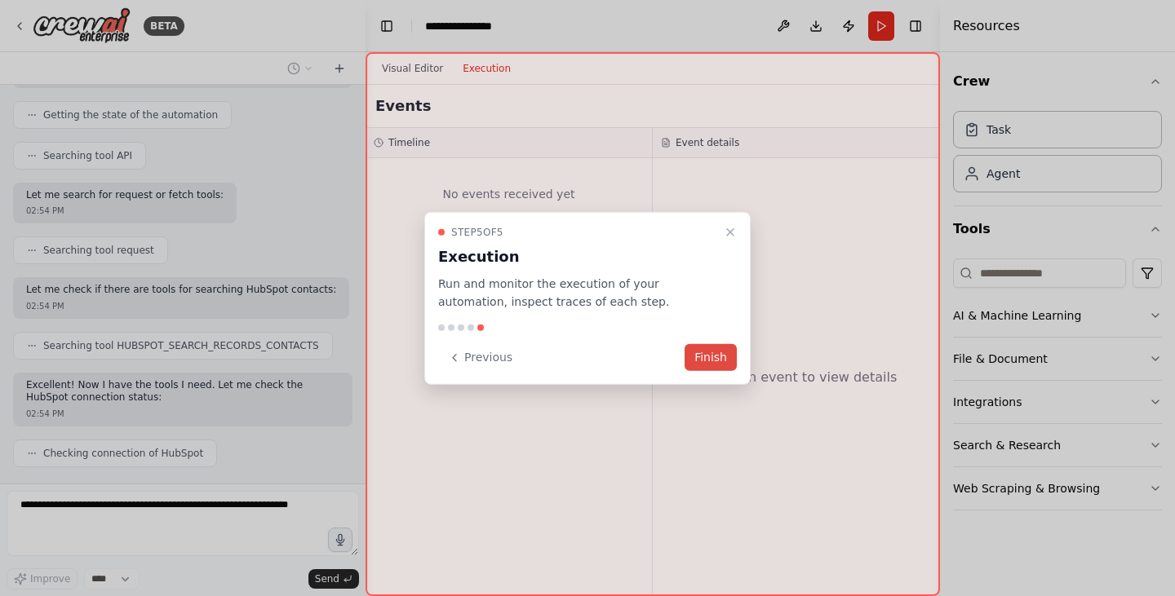
click at [721, 361] on button "Finish" at bounding box center [711, 357] width 52 height 27
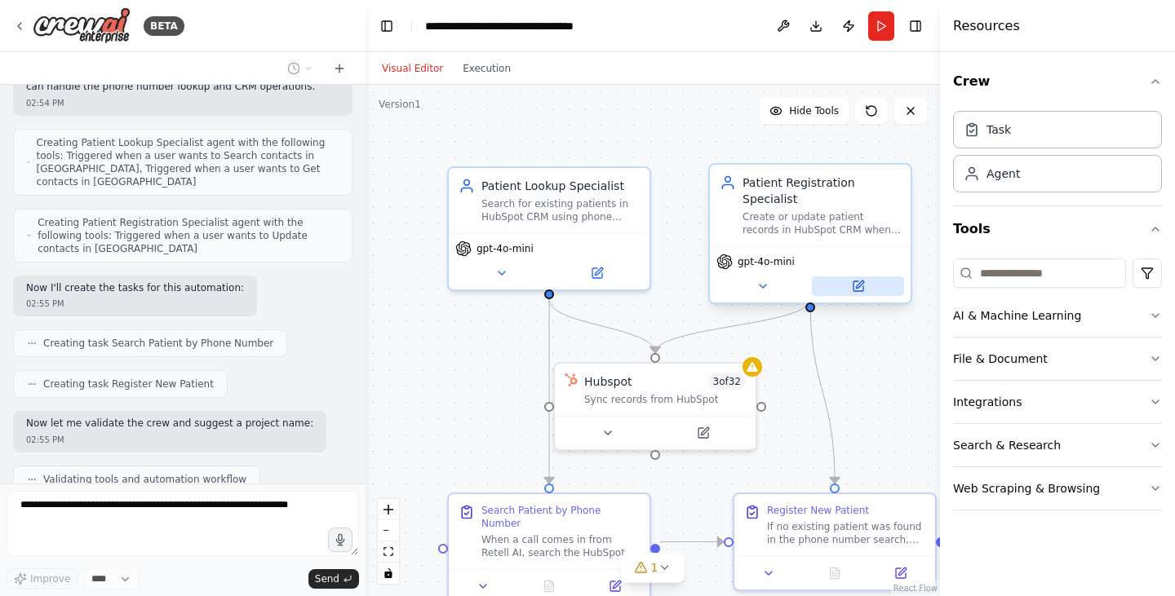
scroll to position [1305, 0]
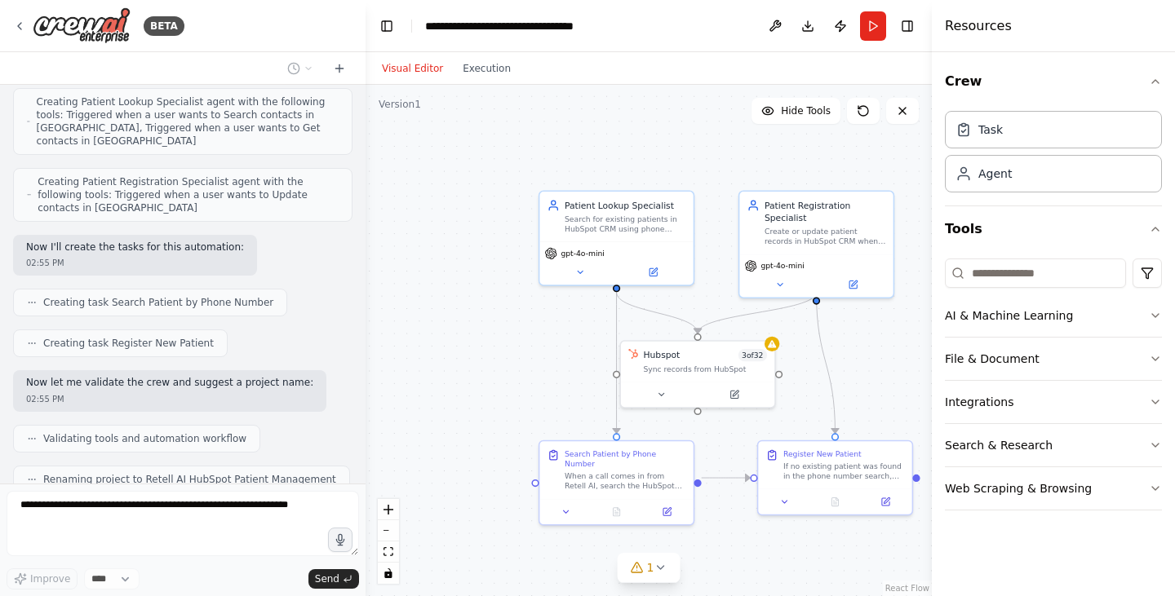
drag, startPoint x: 941, startPoint y: 388, endPoint x: 954, endPoint y: 337, distance: 52.2
click at [938, 337] on div at bounding box center [935, 298] width 7 height 596
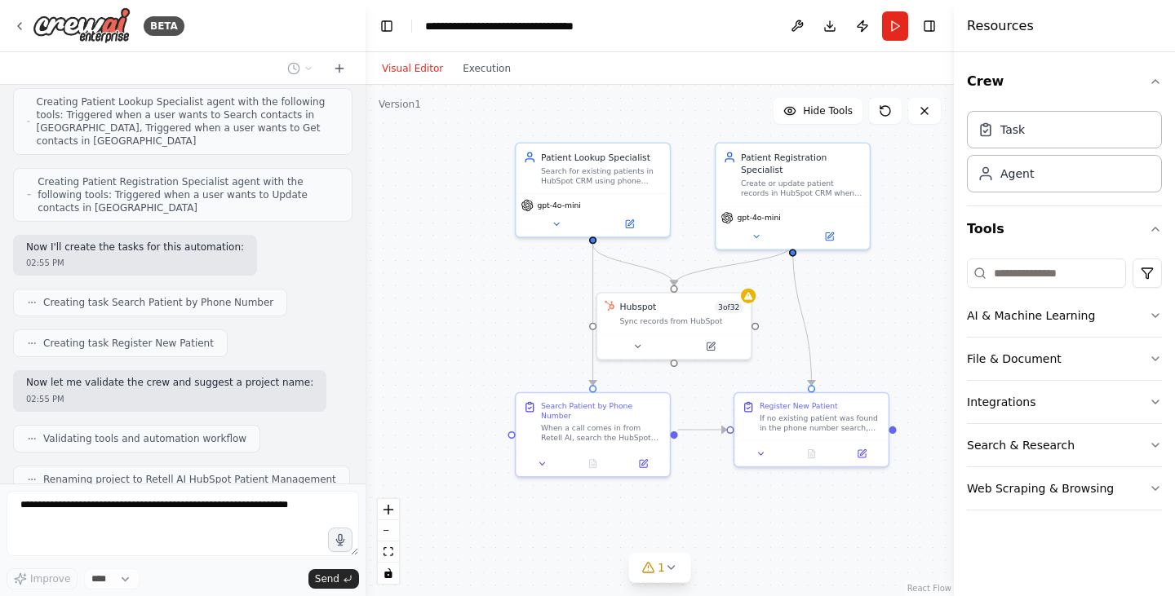
drag, startPoint x: 475, startPoint y: 388, endPoint x: 451, endPoint y: 339, distance: 53.6
click at [451, 339] on div ".deletable-edge-delete-btn { width: 20px; height: 20px; border: 0px solid #ffff…" at bounding box center [660, 341] width 588 height 512
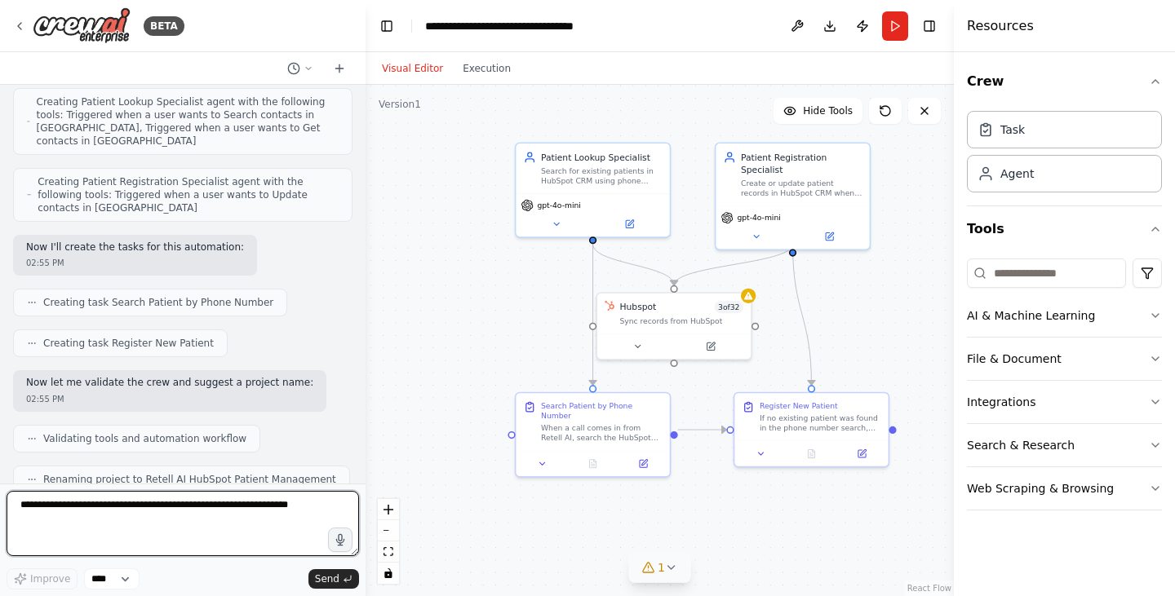
click at [678, 579] on button "1" at bounding box center [659, 568] width 63 height 30
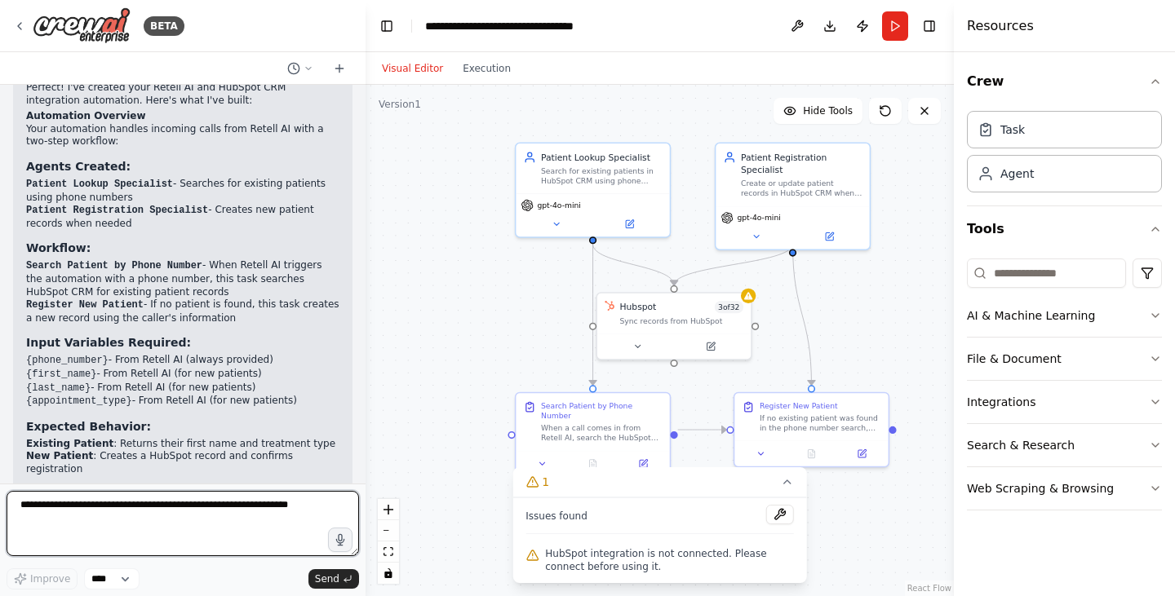
scroll to position [1762, 0]
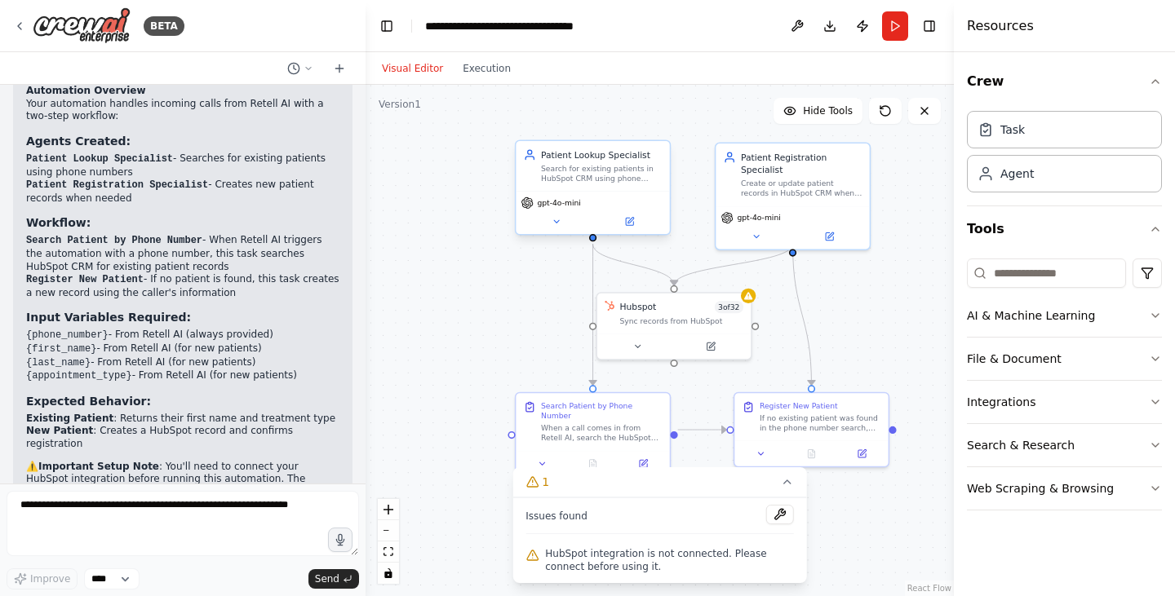
click at [592, 180] on div "Search for existing patients in HubSpot CRM using phone numbers from Retell AI …" at bounding box center [601, 174] width 121 height 20
click at [594, 175] on div "Search for existing patients in HubSpot CRM using phone numbers from Retell AI …" at bounding box center [601, 174] width 121 height 20
click at [622, 215] on button at bounding box center [629, 222] width 70 height 15
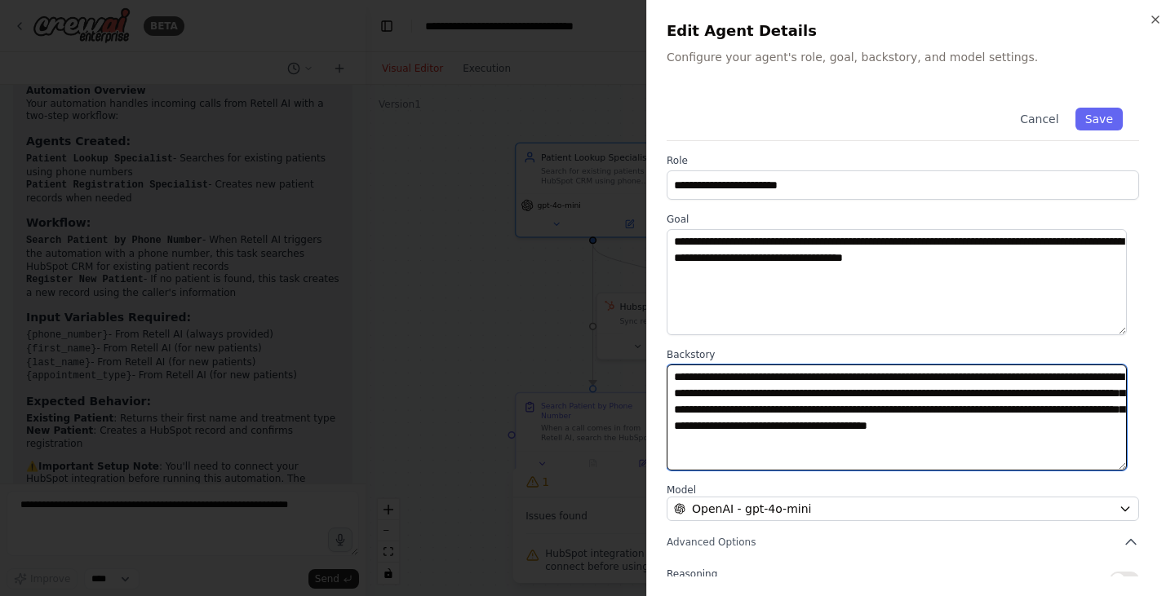
click at [750, 381] on textarea "**********" at bounding box center [897, 418] width 460 height 106
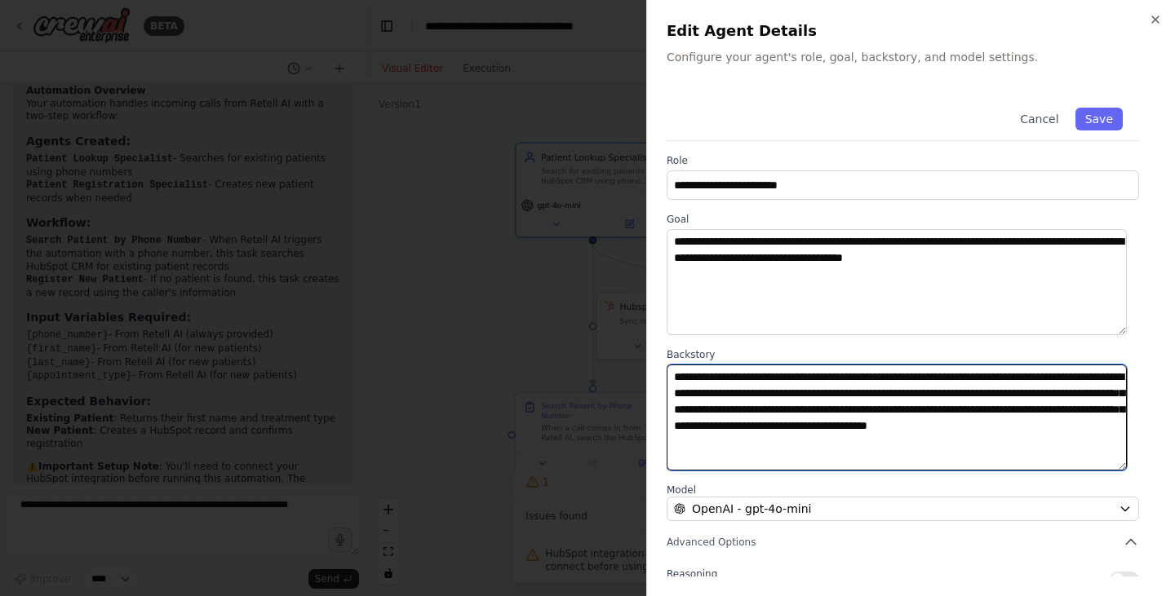
click at [750, 381] on textarea "**********" at bounding box center [897, 418] width 460 height 106
click at [742, 382] on textarea "**********" at bounding box center [897, 418] width 460 height 106
click at [742, 455] on textarea "**********" at bounding box center [897, 418] width 460 height 106
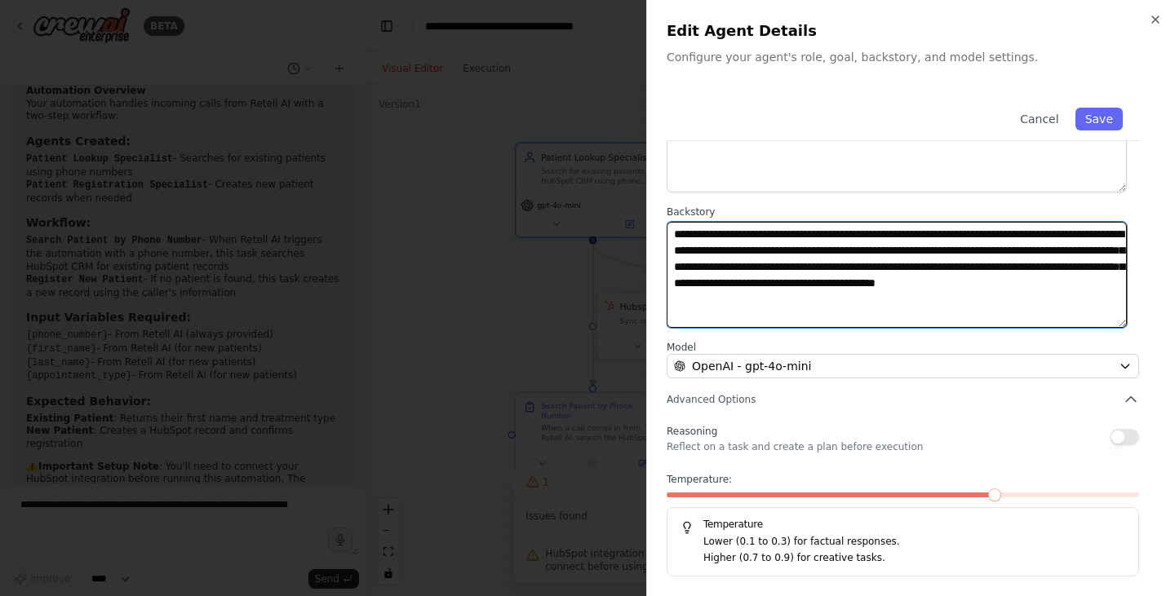
scroll to position [0, 0]
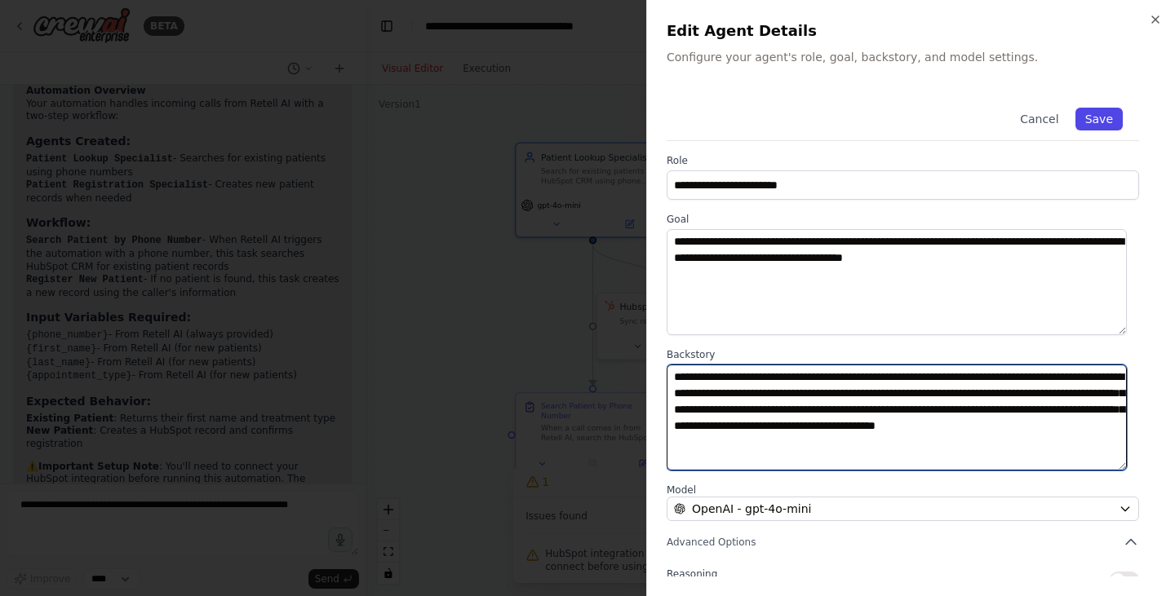
type textarea "**********"
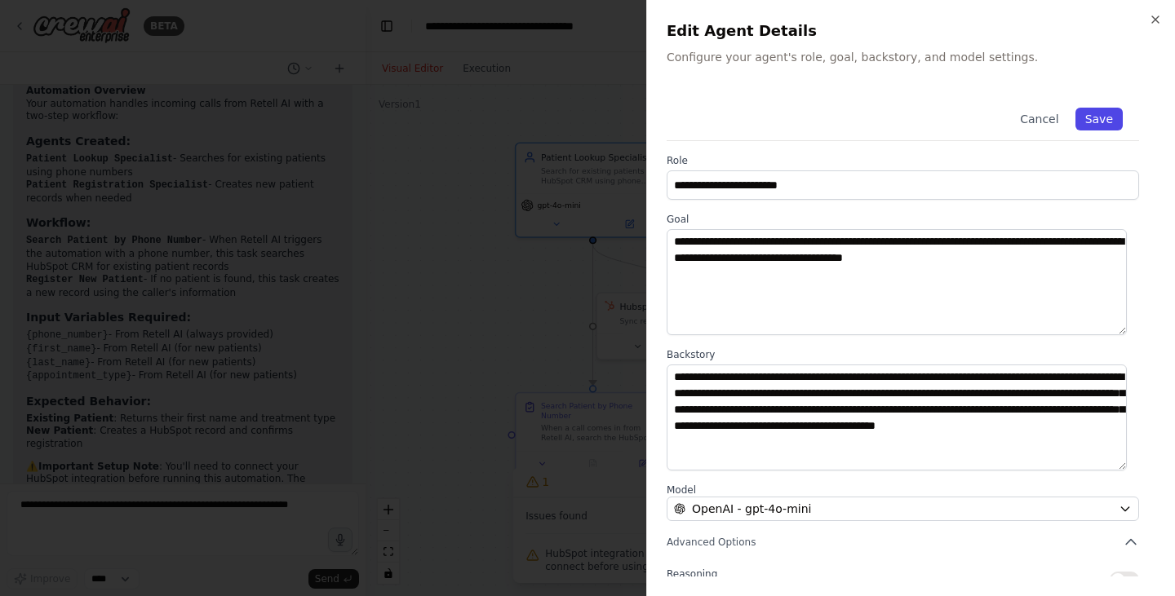
click at [1088, 116] on button "Save" at bounding box center [1098, 119] width 47 height 23
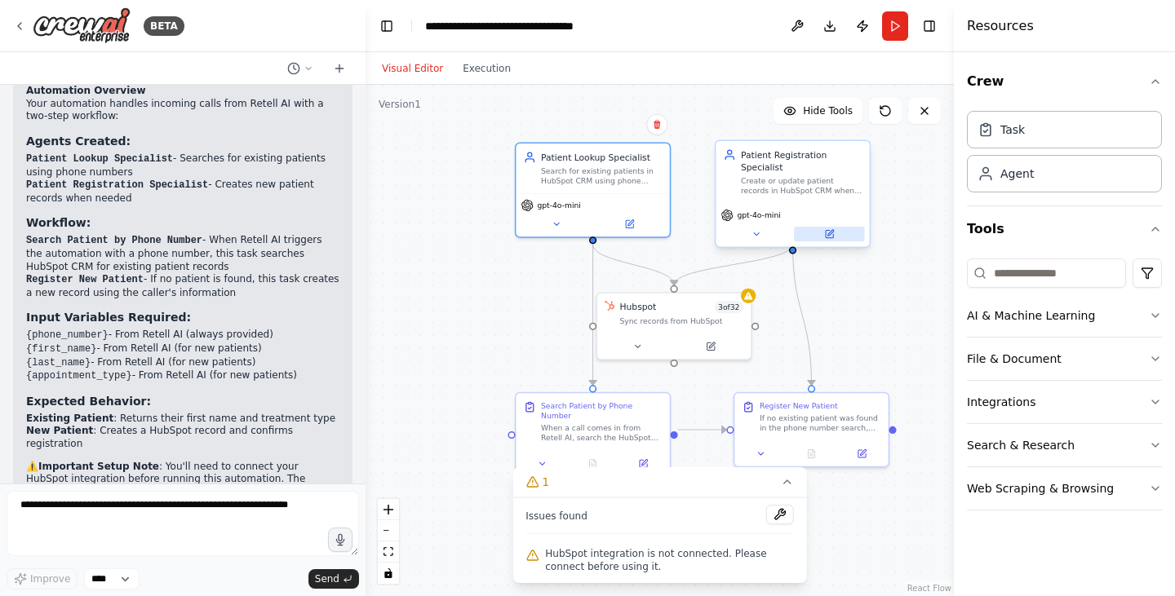
click at [835, 228] on button at bounding box center [829, 234] width 70 height 15
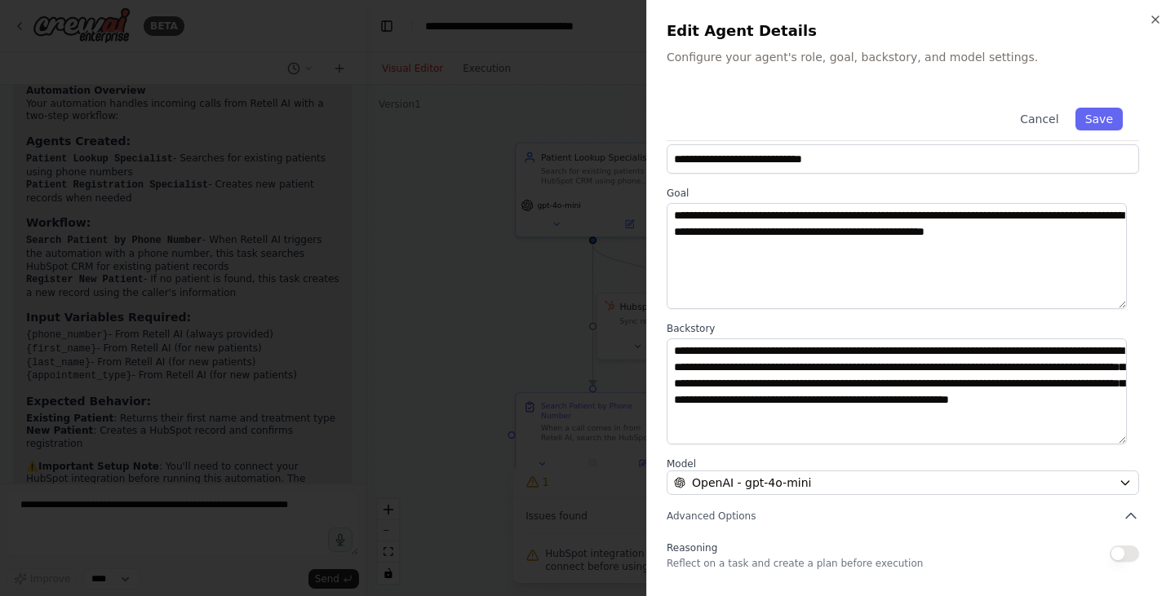
scroll to position [27, 0]
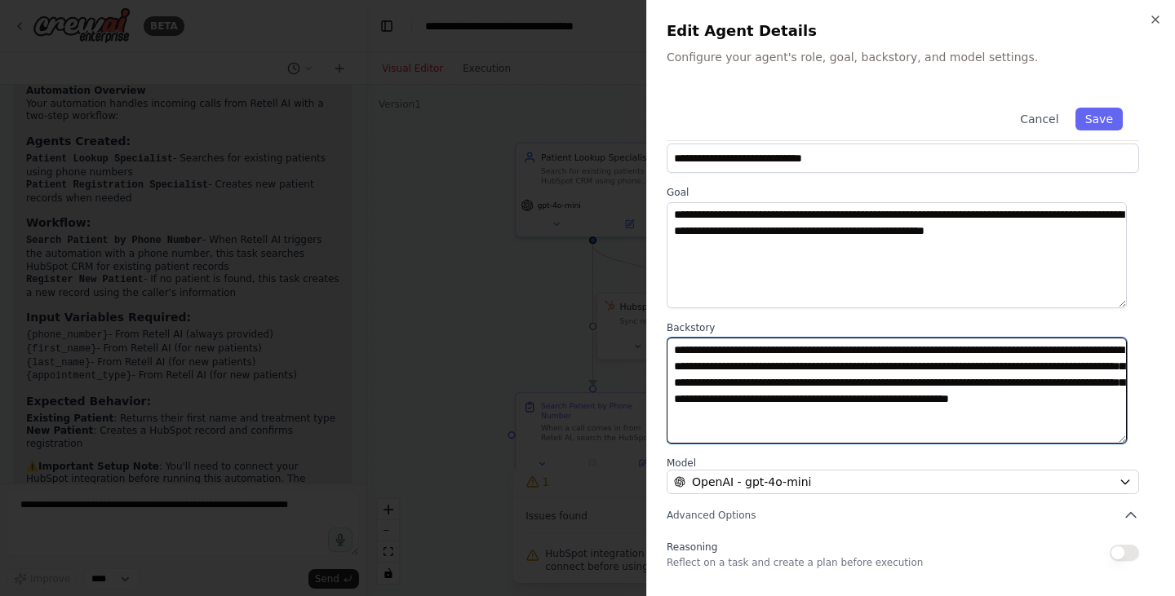
click at [953, 357] on textarea "**********" at bounding box center [897, 391] width 460 height 106
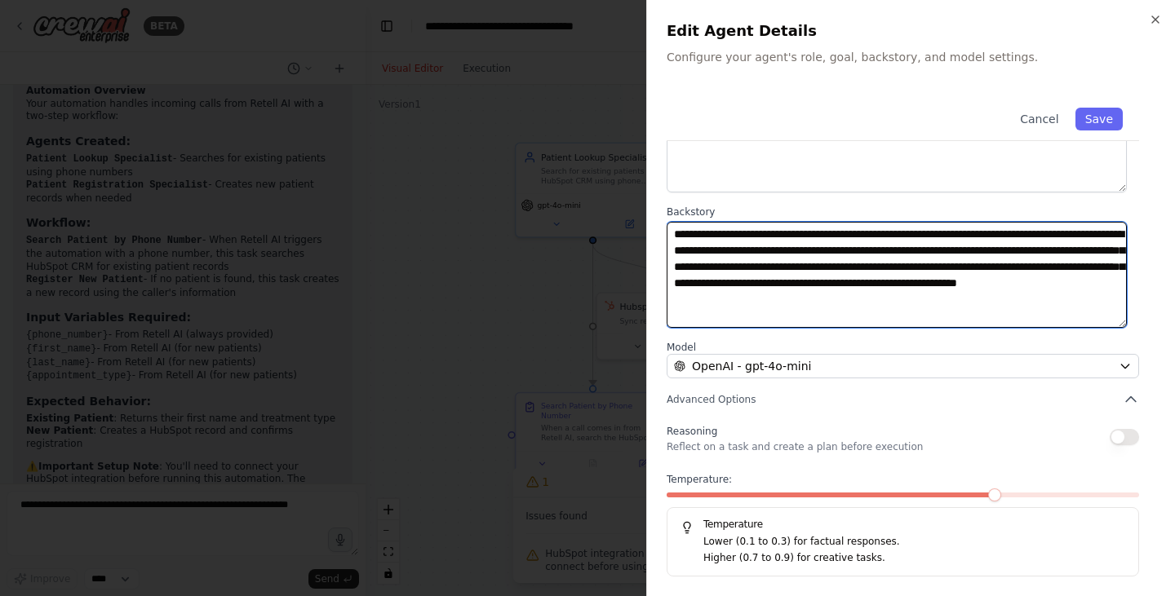
type textarea "**********"
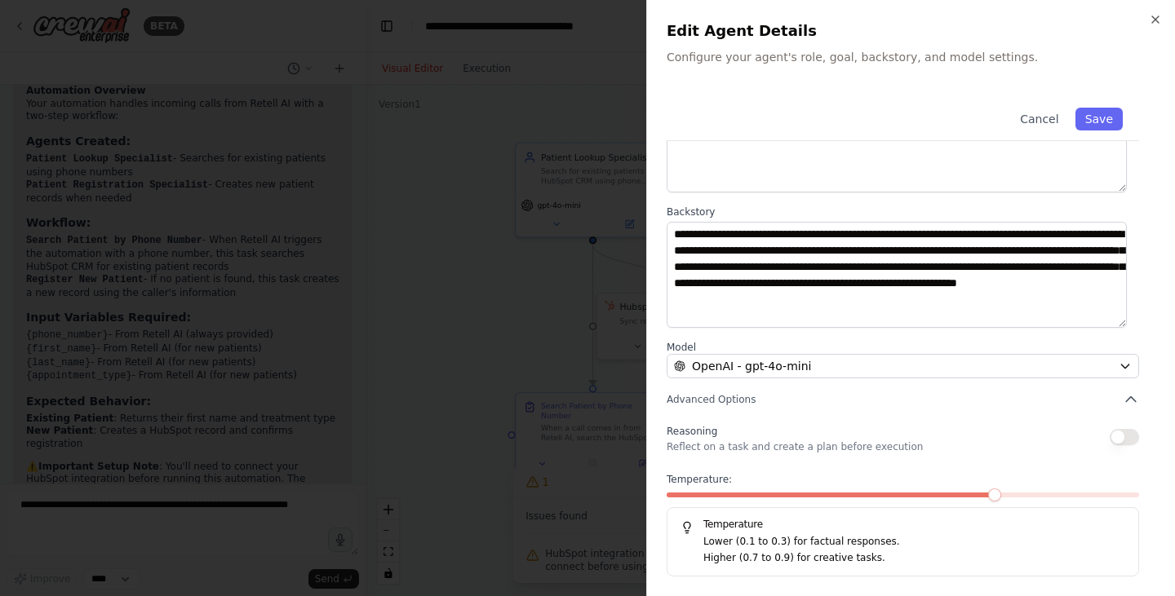
click at [1100, 105] on div "Cancel Save" at bounding box center [903, 116] width 472 height 50
click at [1099, 108] on button "Save" at bounding box center [1098, 119] width 47 height 23
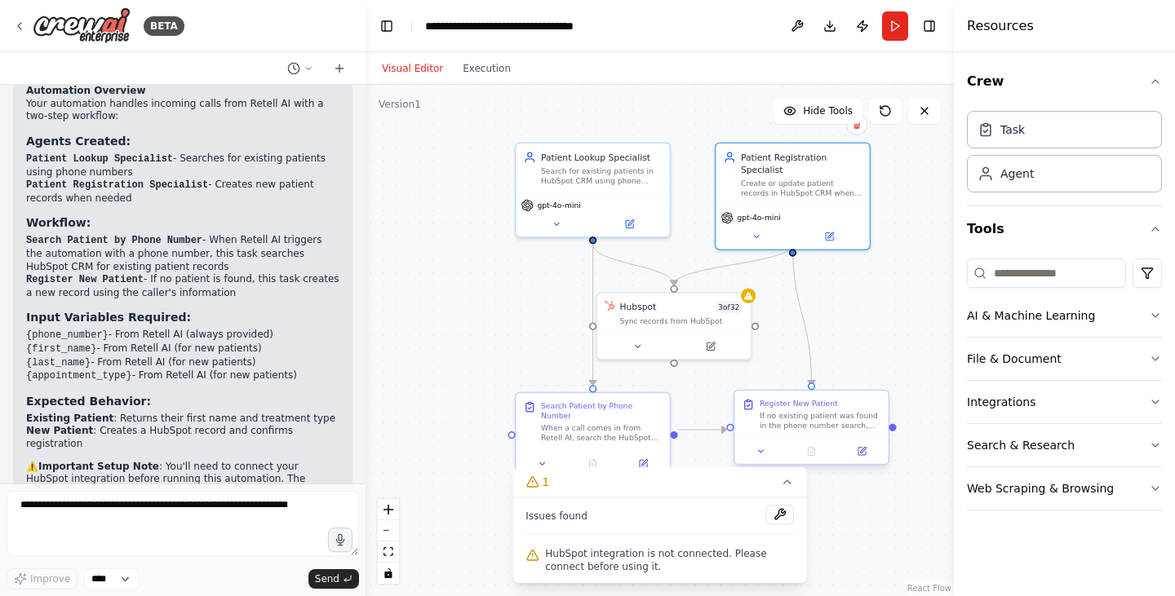
click at [845, 416] on div "If no existing patient was found in the phone number search, create a new patie…" at bounding box center [820, 421] width 121 height 20
click at [868, 448] on button at bounding box center [861, 451] width 43 height 15
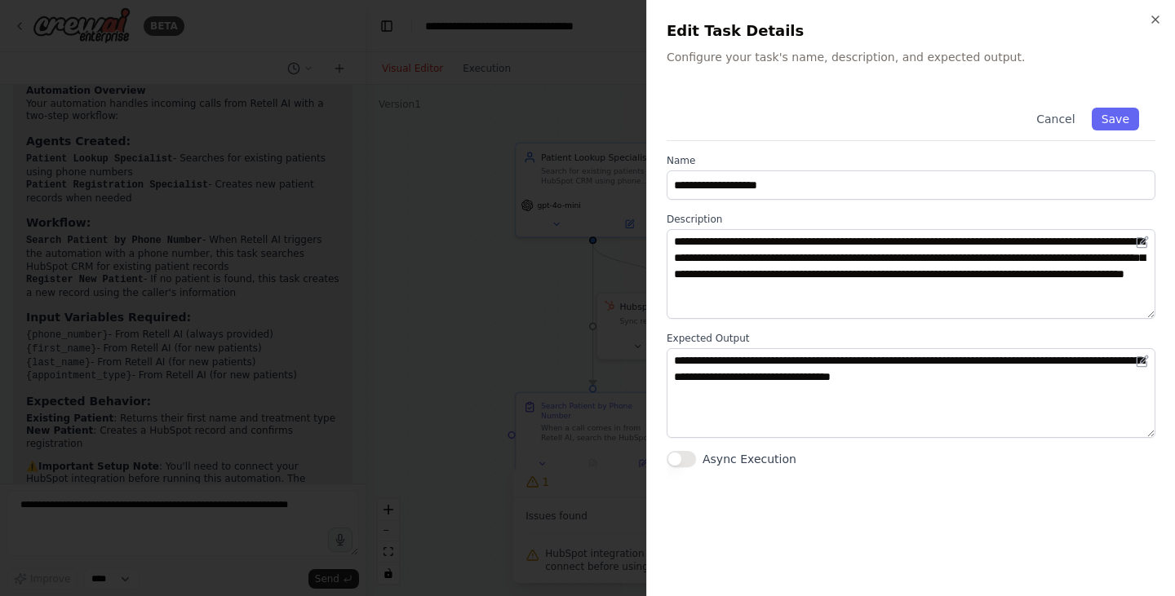
click at [583, 272] on div at bounding box center [587, 298] width 1175 height 596
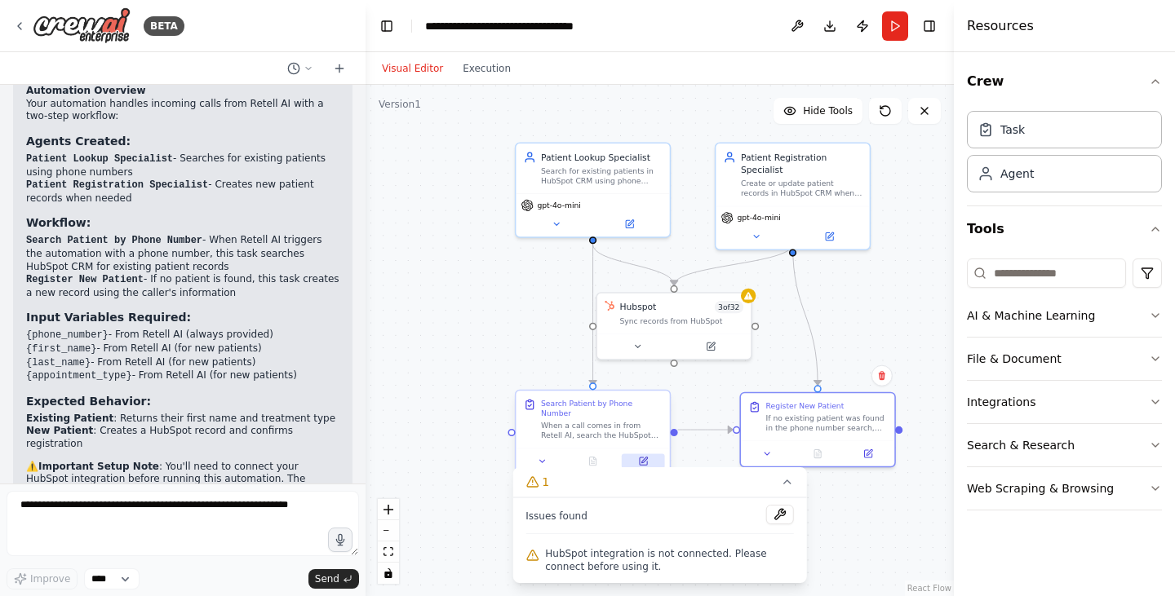
click at [641, 458] on icon at bounding box center [643, 461] width 7 height 7
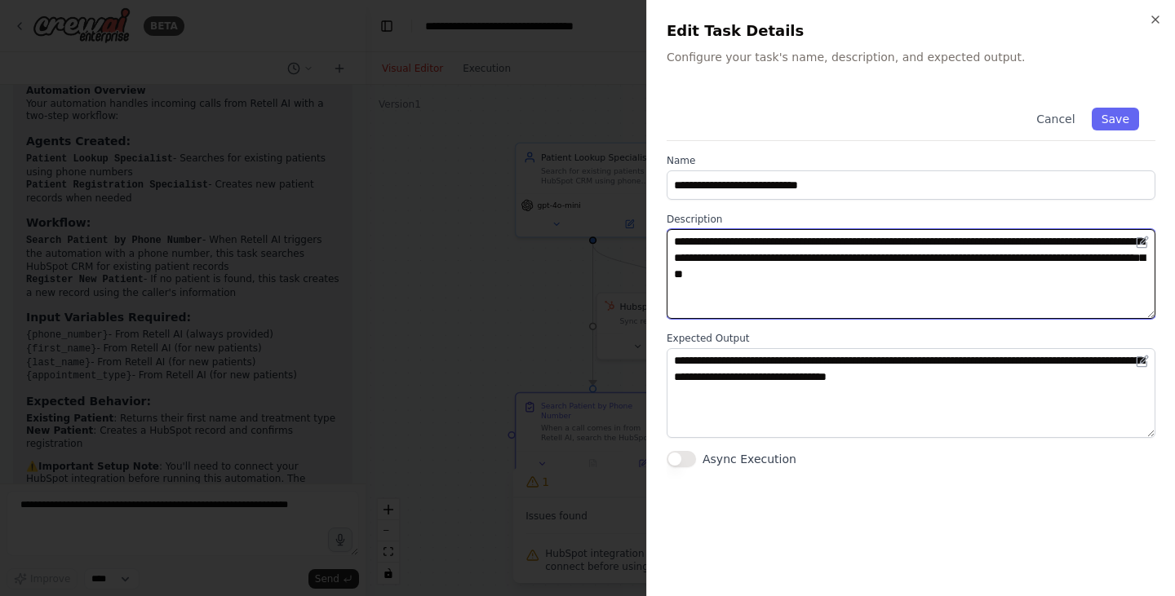
click at [739, 257] on textarea "**********" at bounding box center [911, 274] width 489 height 90
click at [977, 289] on textarea "**********" at bounding box center [911, 274] width 489 height 90
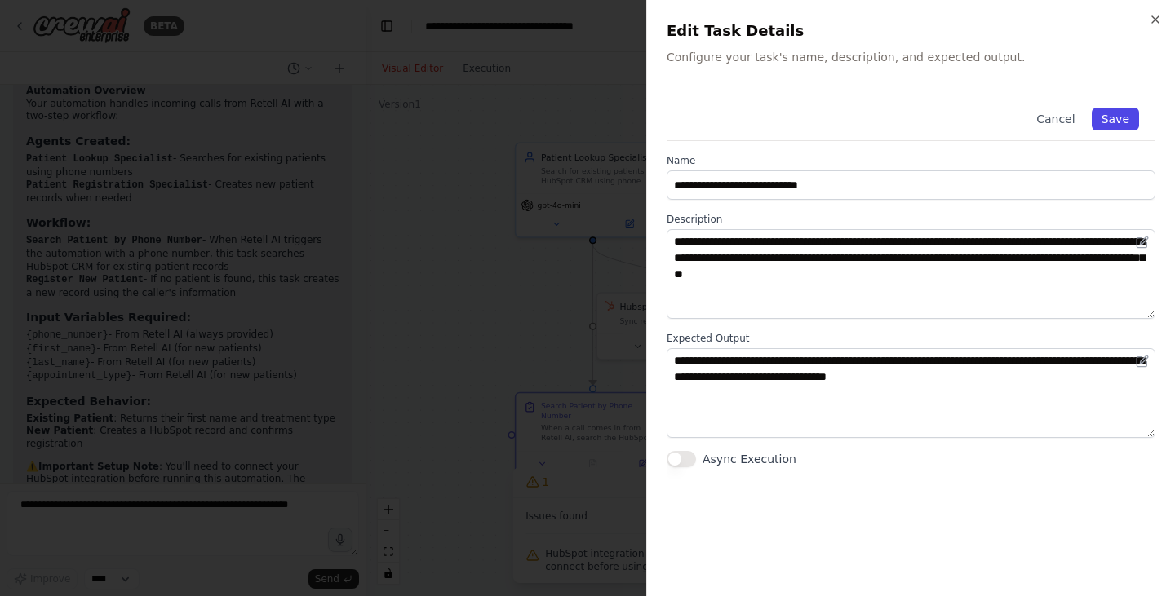
click at [1111, 122] on button "Save" at bounding box center [1115, 119] width 47 height 23
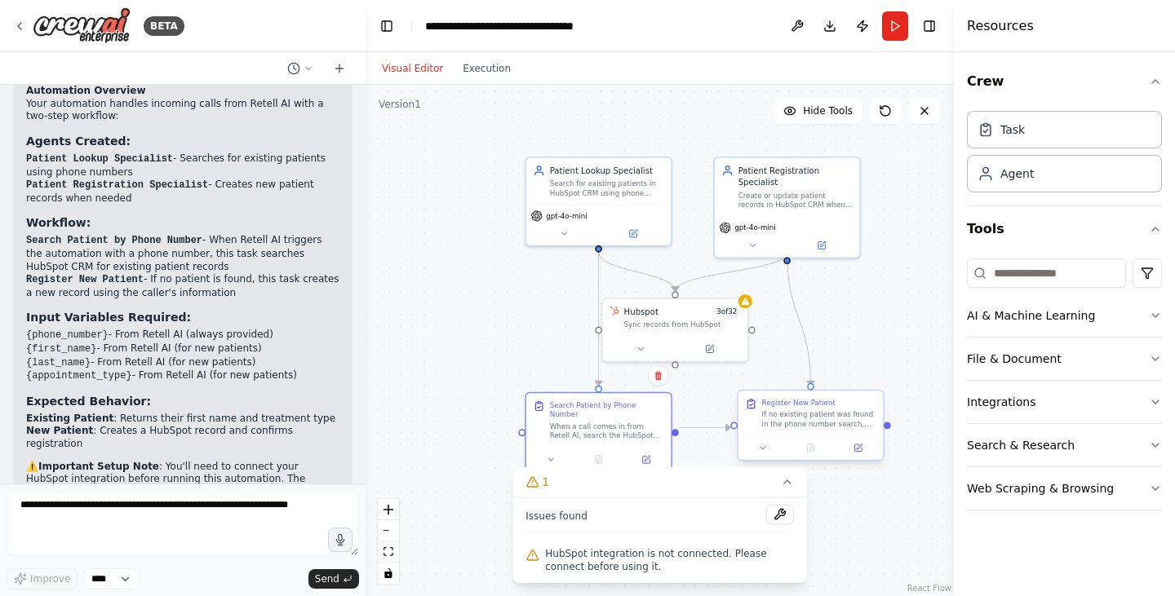
click at [818, 424] on div "If no existing patient was found in the phone number search, create a new patie…" at bounding box center [819, 419] width 114 height 19
click at [775, 514] on button at bounding box center [780, 515] width 28 height 20
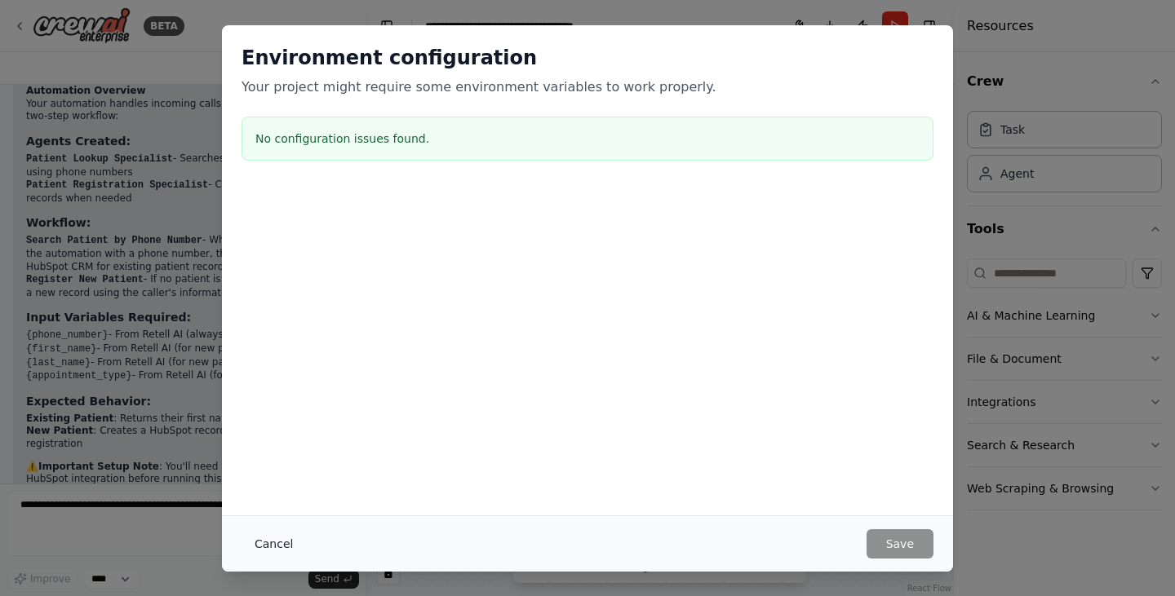
click at [268, 535] on button "Cancel" at bounding box center [274, 544] width 64 height 29
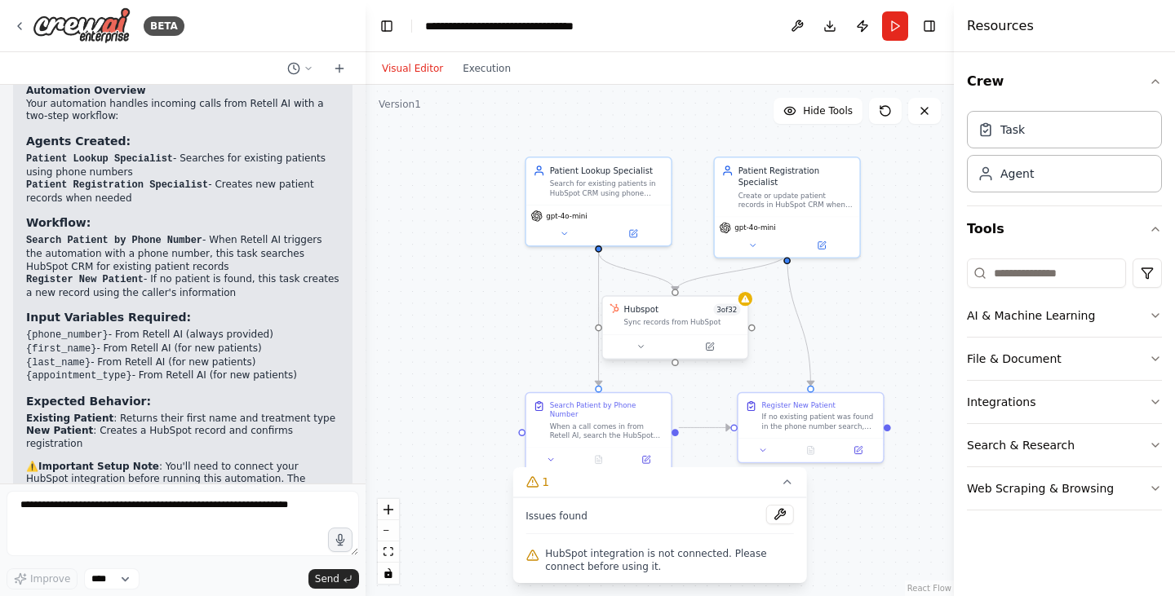
click at [654, 326] on div "Sync records from HubSpot" at bounding box center [682, 323] width 117 height 10
click at [710, 352] on button at bounding box center [709, 346] width 67 height 14
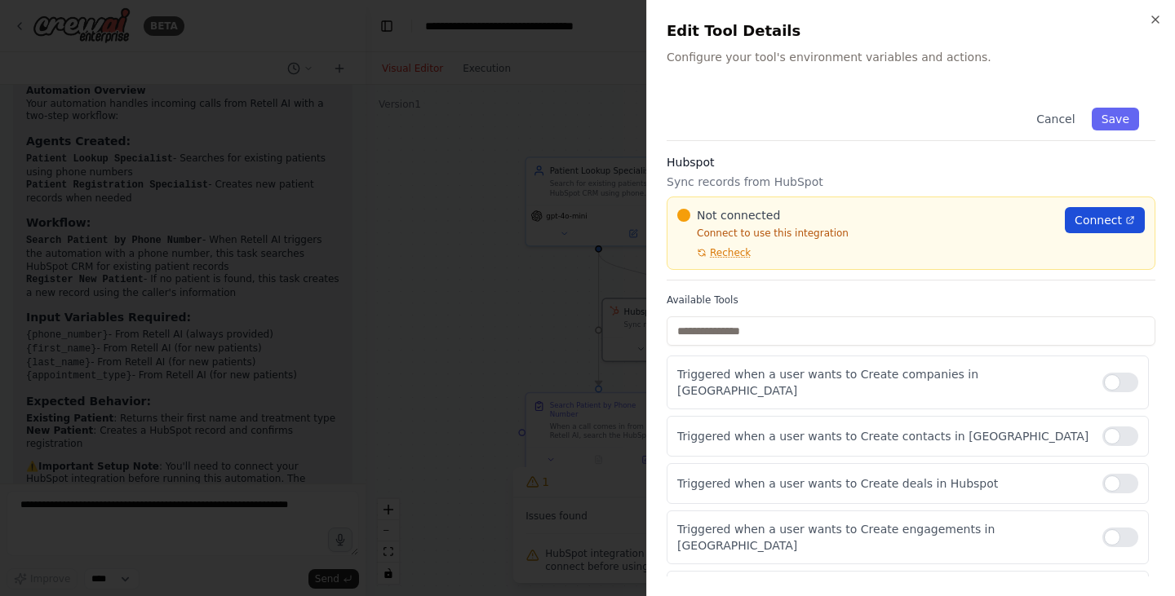
click at [1123, 213] on link "Connect" at bounding box center [1105, 220] width 80 height 26
click at [1106, 117] on button "Save" at bounding box center [1115, 119] width 47 height 23
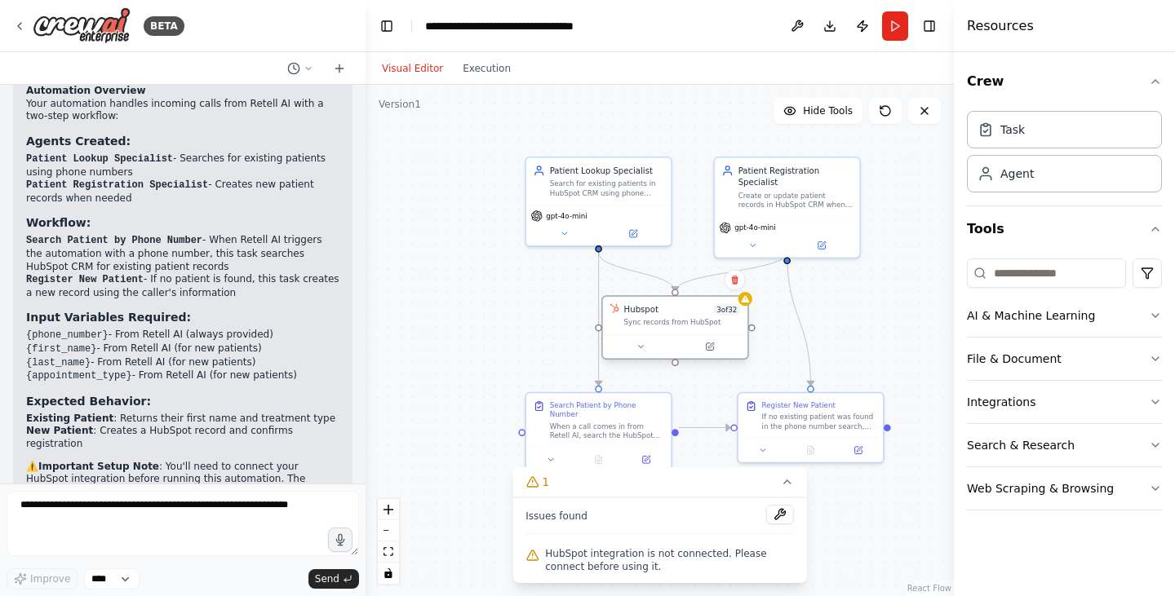
click at [707, 329] on div "Hubspot 3 of 32 Sync records from HubSpot" at bounding box center [675, 316] width 145 height 38
click at [711, 348] on icon at bounding box center [709, 346] width 7 height 7
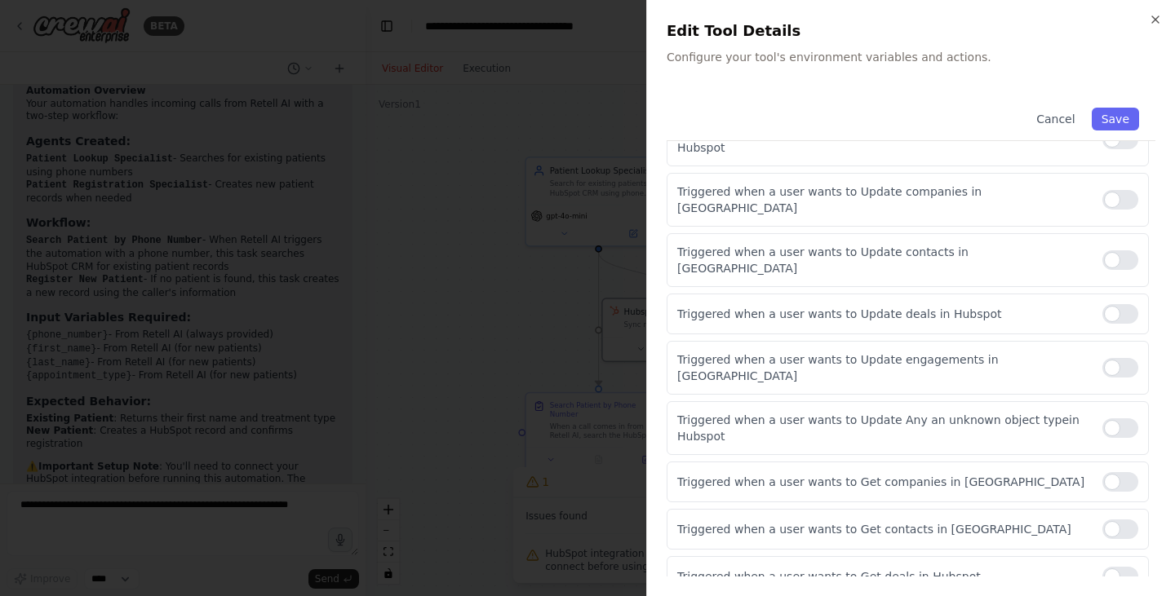
scroll to position [0, 0]
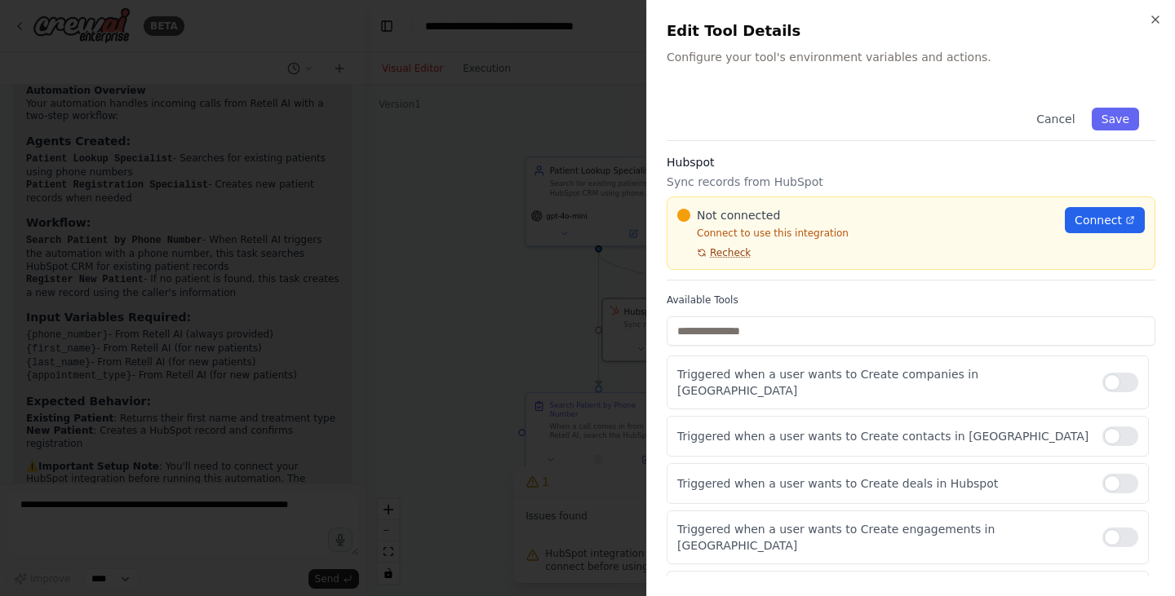
click at [740, 252] on span "Recheck" at bounding box center [730, 252] width 41 height 13
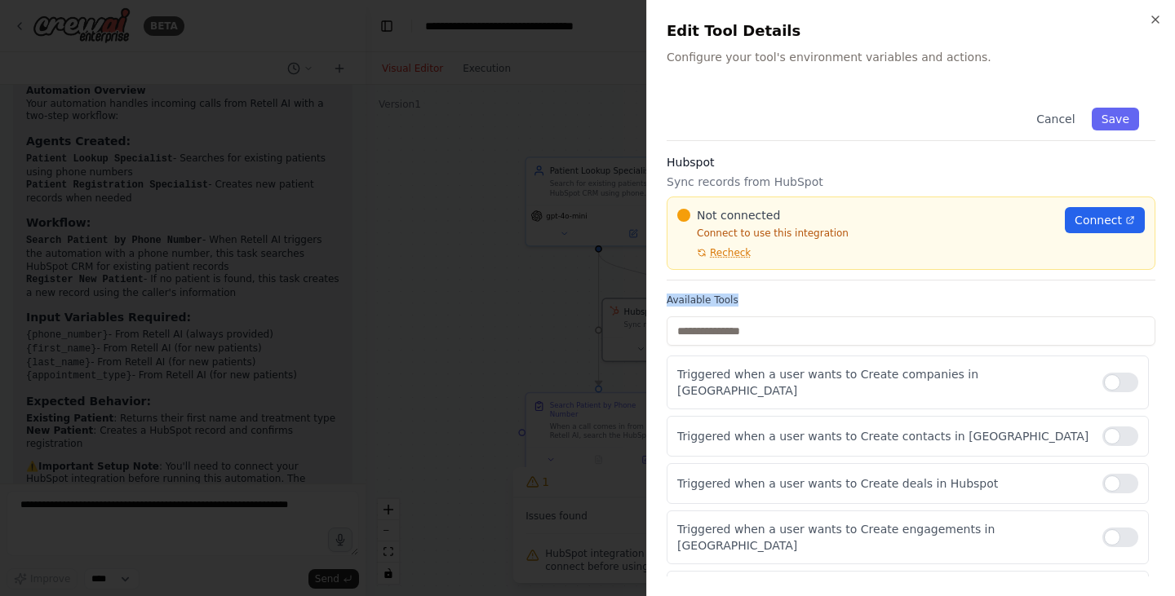
click at [740, 247] on span "Recheck" at bounding box center [729, 238] width 42 height 17
click at [740, 252] on span "Recheck" at bounding box center [730, 252] width 41 height 13
click at [740, 247] on span "Recheck" at bounding box center [729, 238] width 42 height 17
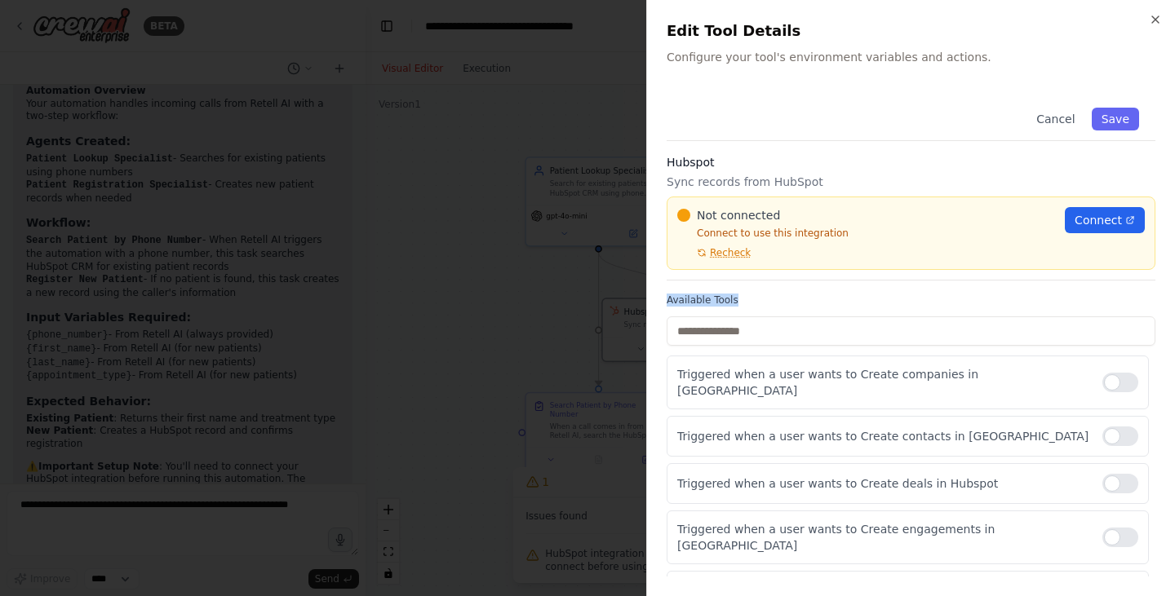
click at [740, 247] on span "Recheck" at bounding box center [729, 238] width 42 height 17
click at [740, 252] on span "Recheck" at bounding box center [730, 252] width 41 height 13
click at [1099, 214] on span "Connect" at bounding box center [1098, 220] width 47 height 16
click at [730, 247] on span "Recheck" at bounding box center [729, 238] width 42 height 17
click at [1150, 18] on icon "button" at bounding box center [1155, 19] width 13 height 13
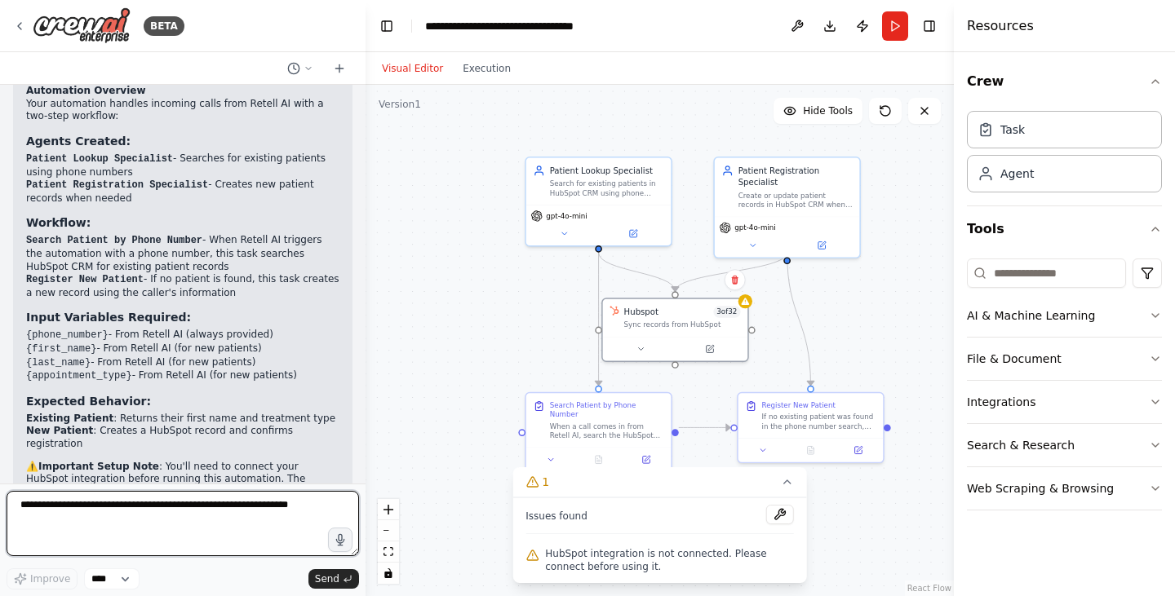
click at [192, 504] on textarea at bounding box center [183, 523] width 352 height 65
type textarea "*"
type textarea "**********"
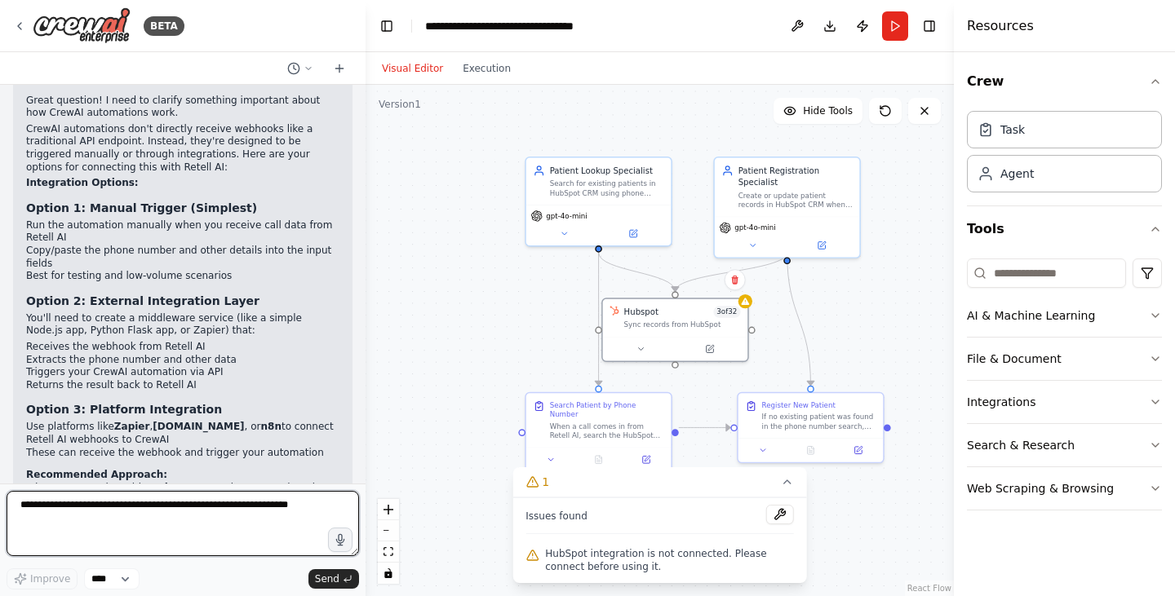
scroll to position [2342, 0]
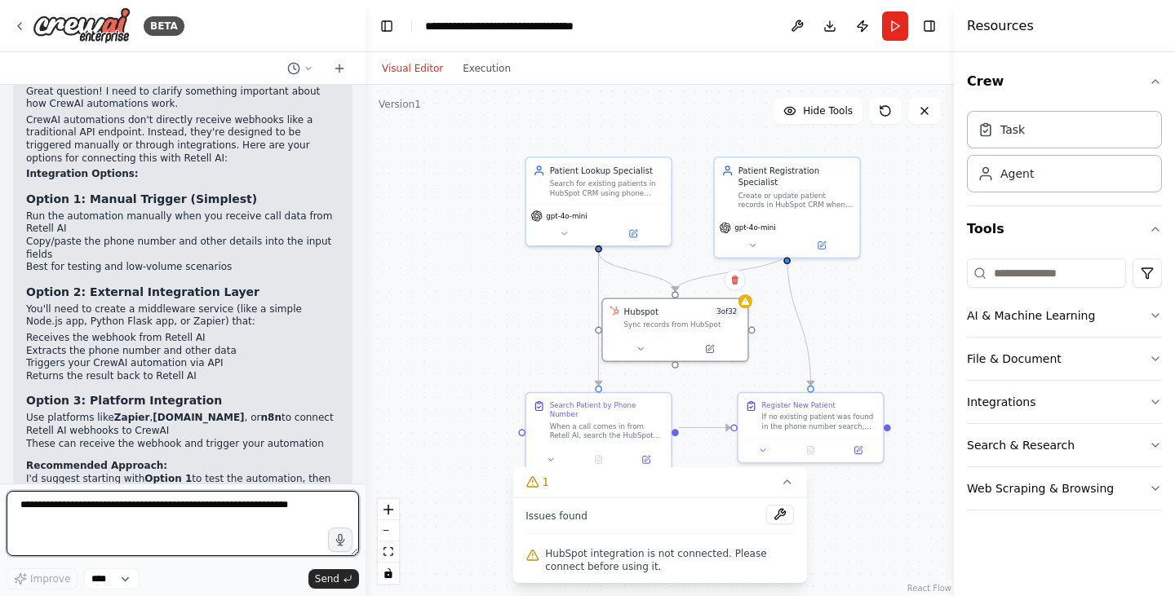
click at [101, 506] on textarea at bounding box center [183, 523] width 352 height 65
type textarea "**********"
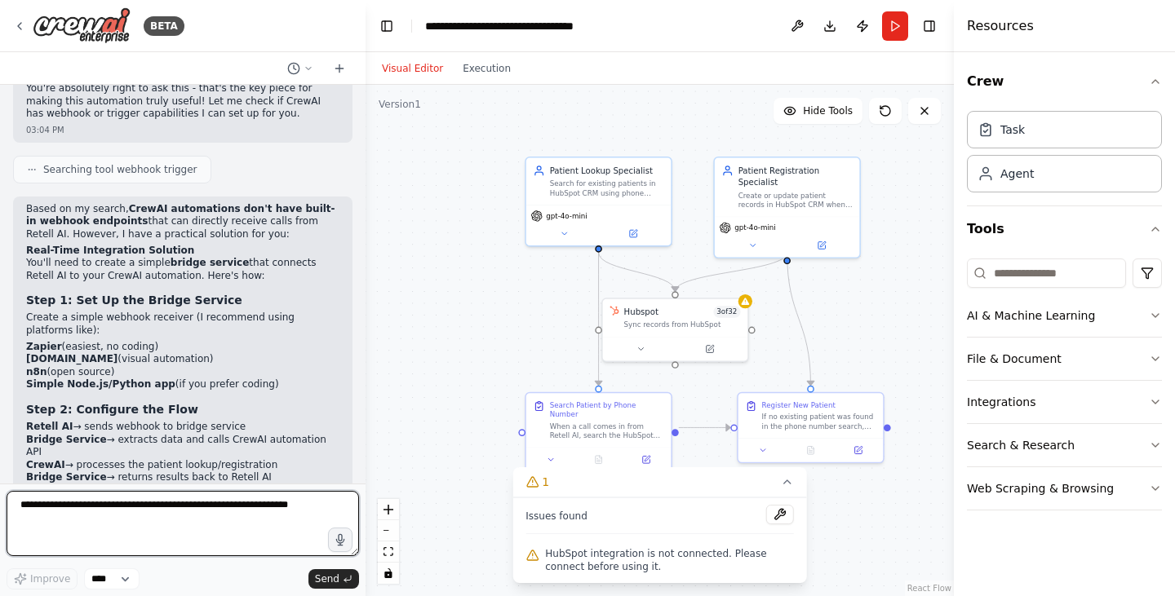
scroll to position [2961, 0]
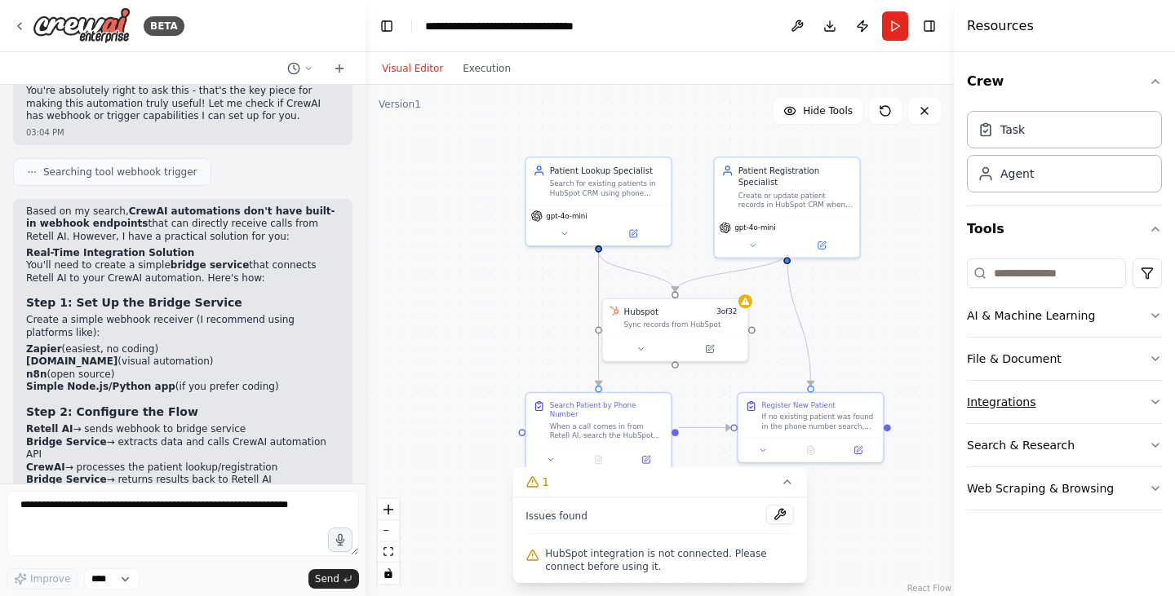
click at [1156, 400] on icon "button" at bounding box center [1155, 402] width 13 height 13
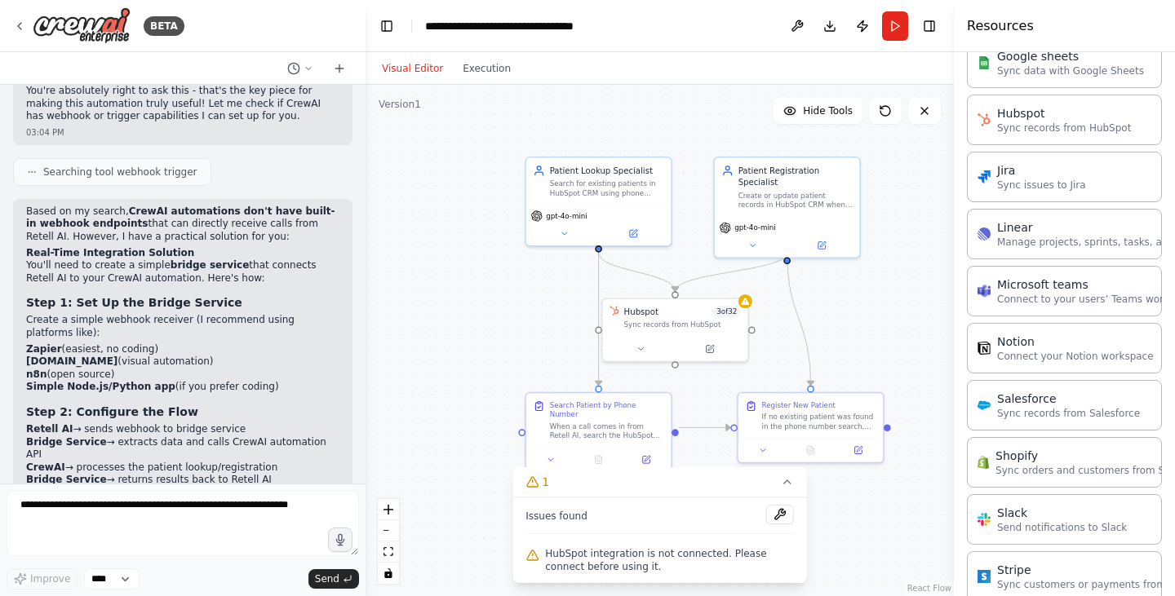
scroll to position [1039, 0]
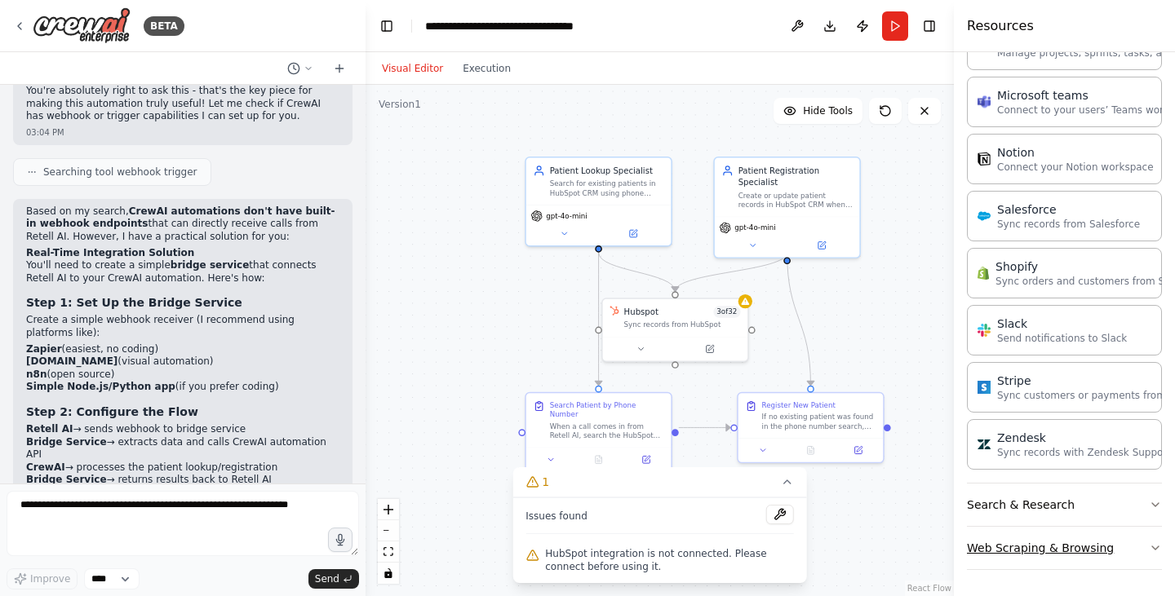
click at [1124, 543] on button "Web Scraping & Browsing" at bounding box center [1064, 548] width 195 height 42
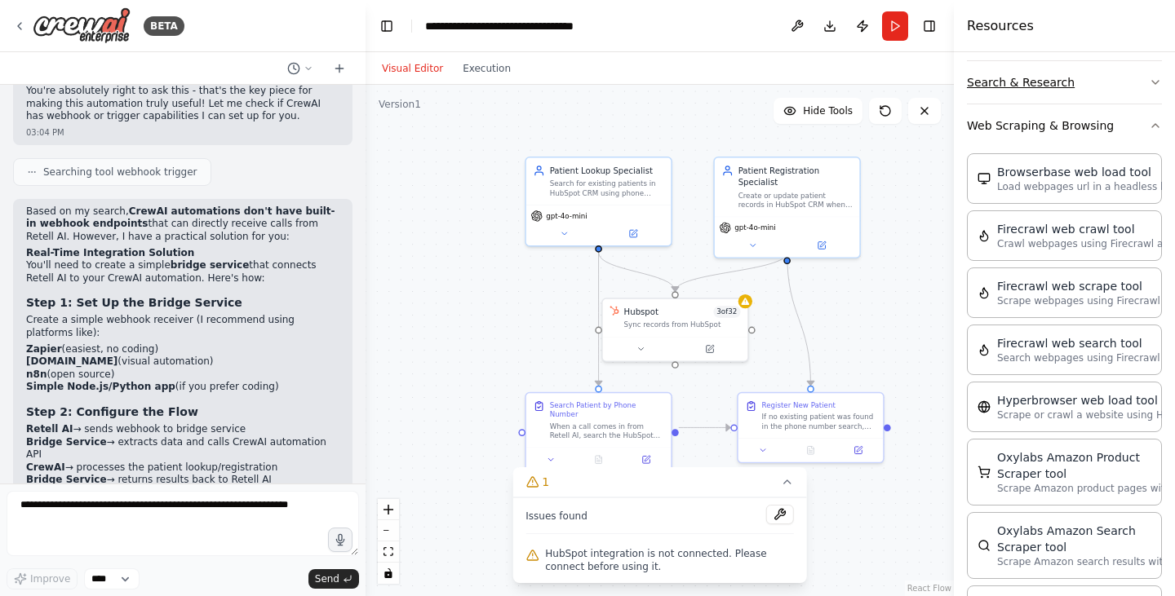
scroll to position [1462, 0]
click at [1079, 139] on button "Web Scraping & Browsing" at bounding box center [1064, 125] width 195 height 42
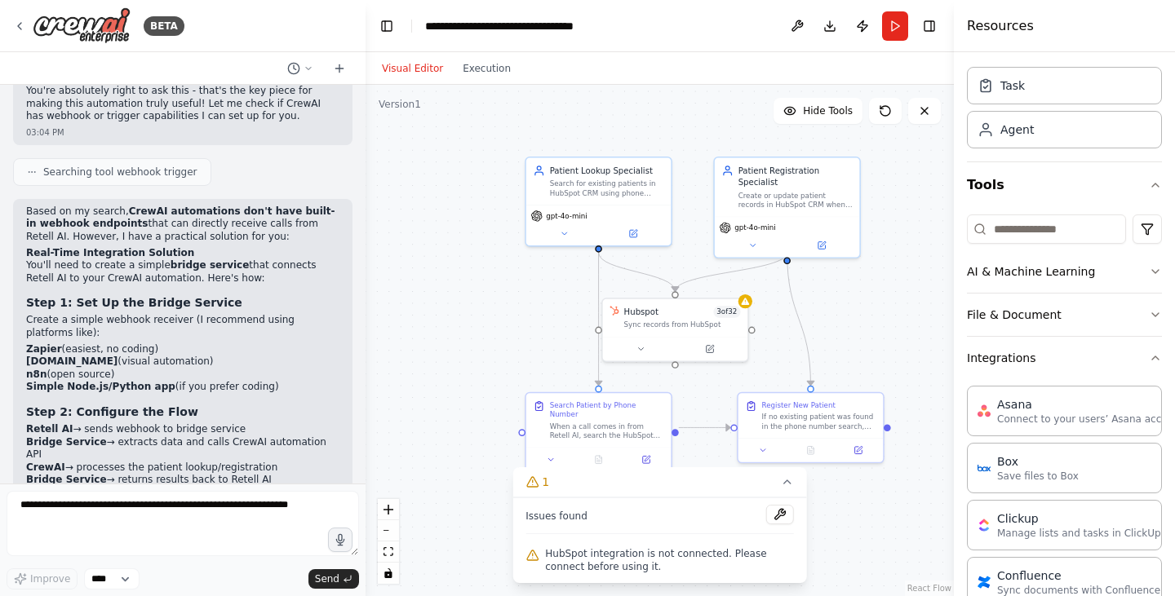
scroll to position [0, 0]
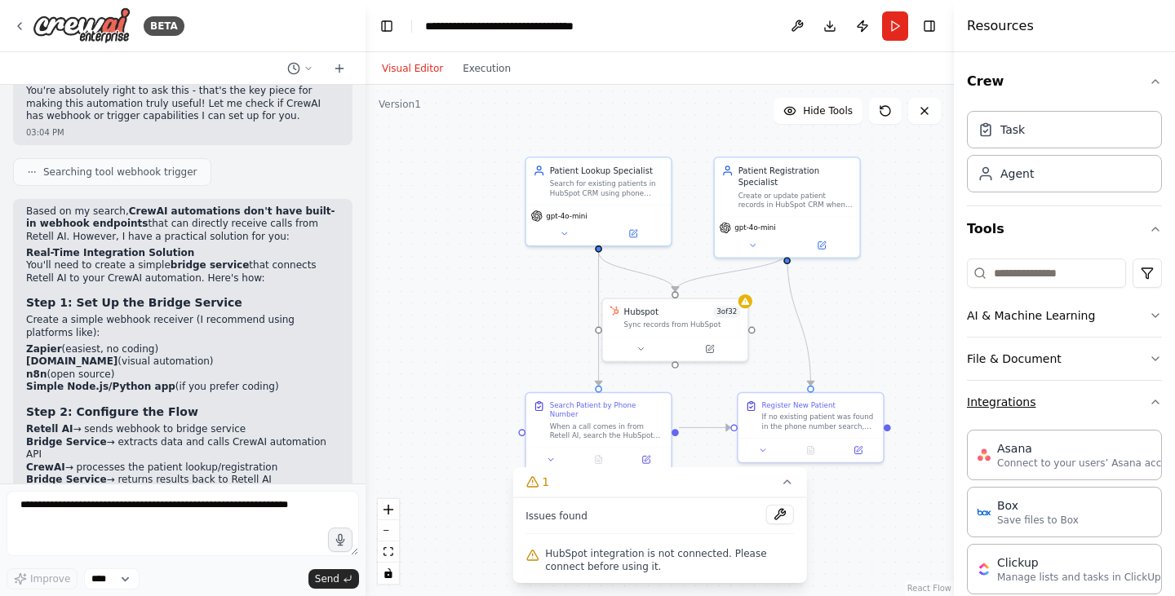
click at [1114, 401] on button "Integrations" at bounding box center [1064, 402] width 195 height 42
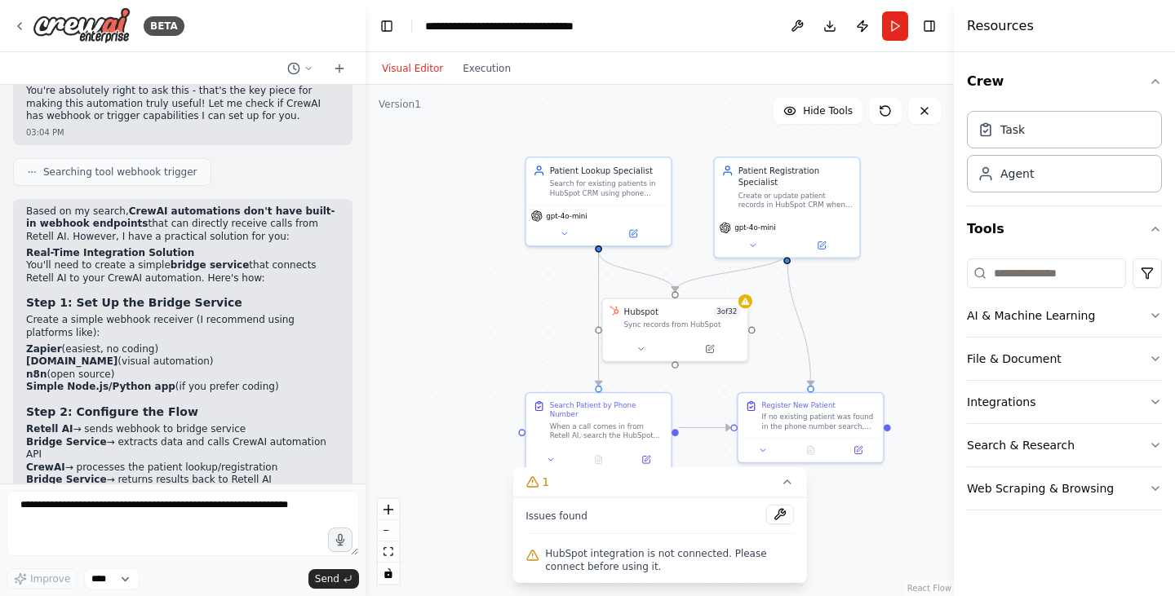
scroll to position [3004, 0]
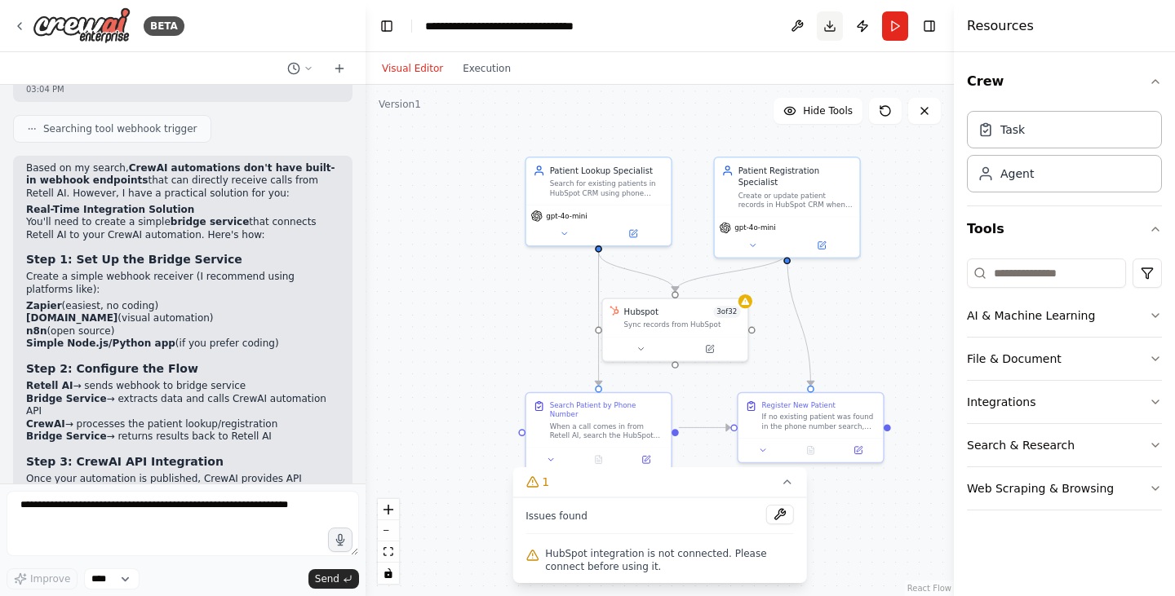
click at [820, 28] on button "Download" at bounding box center [830, 25] width 26 height 29
click at [853, 25] on button "Publish" at bounding box center [862, 25] width 26 height 29
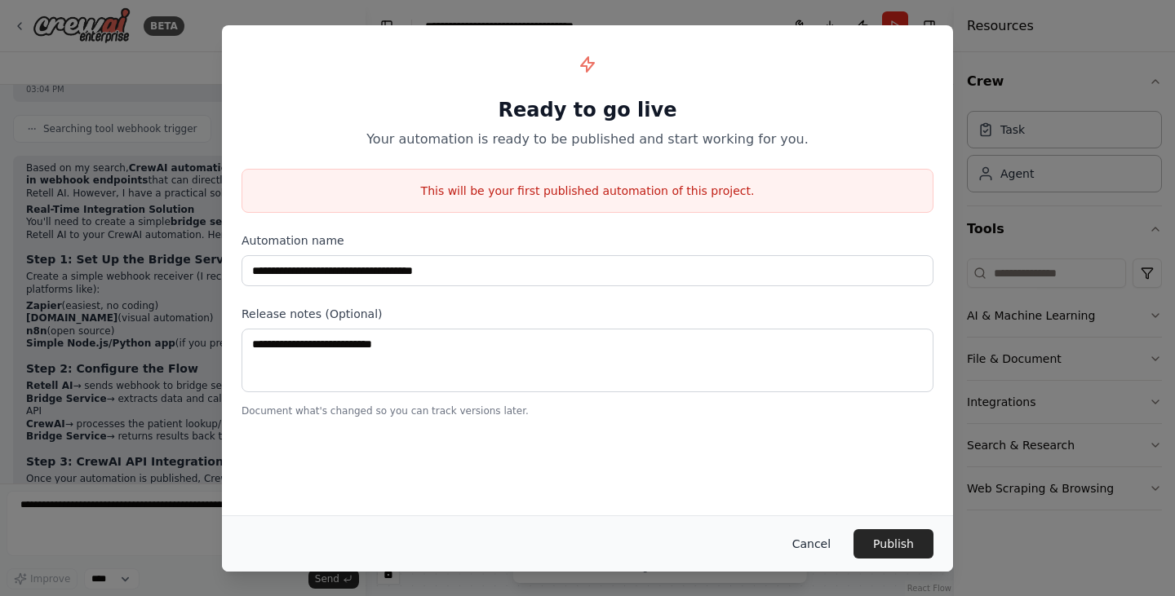
click at [820, 542] on button "Cancel" at bounding box center [811, 544] width 64 height 29
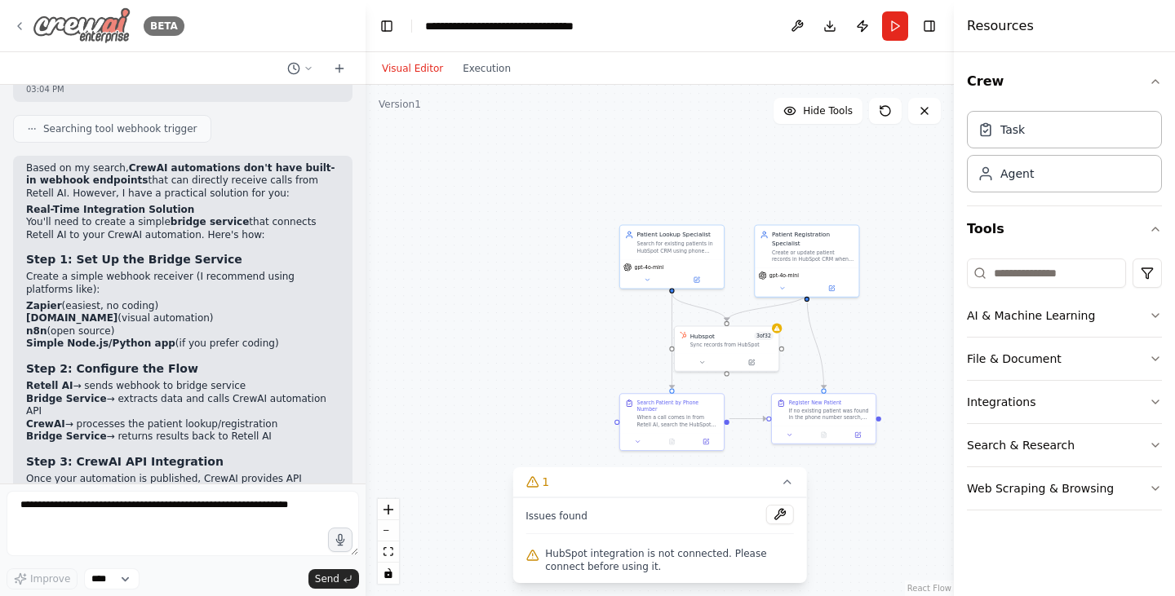
click at [28, 18] on div "BETA" at bounding box center [98, 25] width 171 height 37
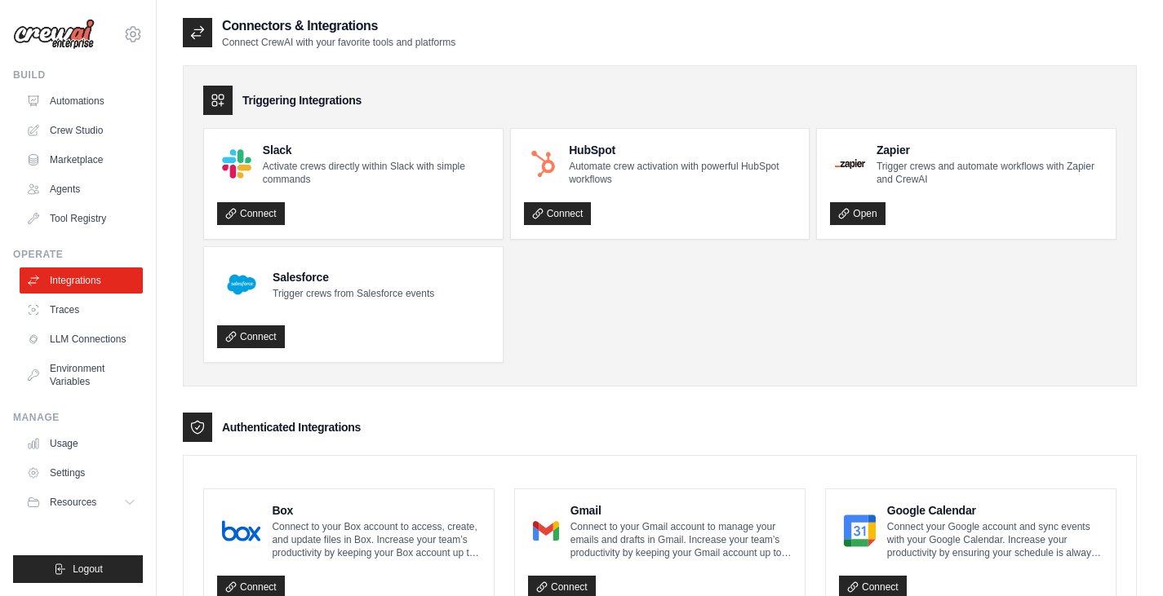
click at [556, 228] on div "HubSpot Automate crew activation with powerful HubSpot workflows Connect" at bounding box center [660, 184] width 299 height 110
click at [557, 215] on link "Connect" at bounding box center [558, 213] width 68 height 23
click at [604, 157] on h4 "HubSpot" at bounding box center [682, 150] width 227 height 16
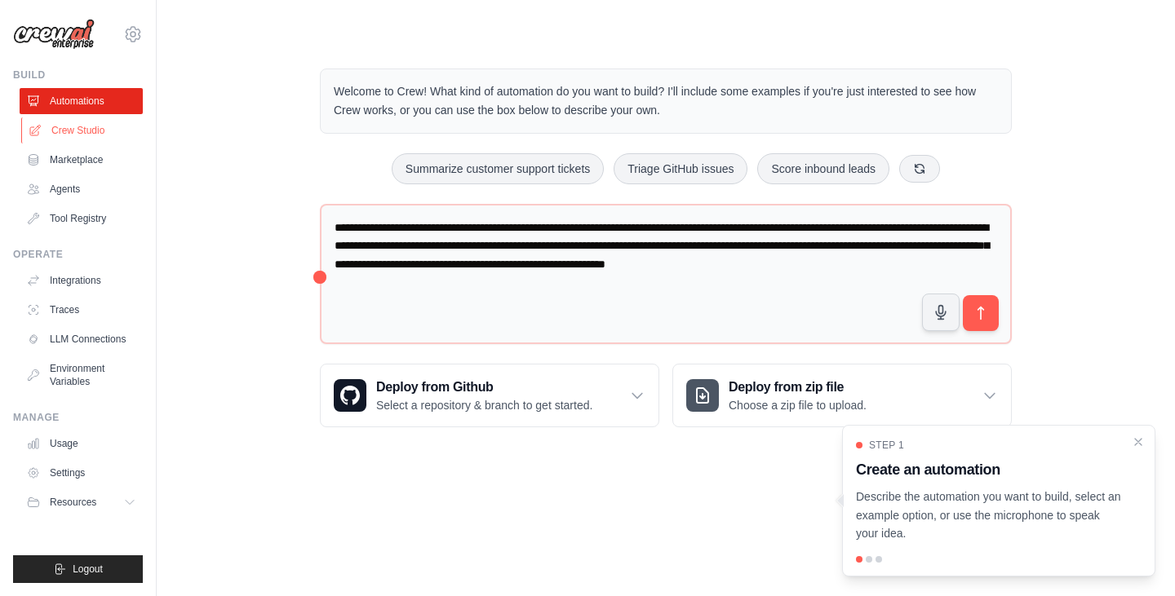
click at [72, 133] on link "Crew Studio" at bounding box center [82, 130] width 123 height 26
click at [983, 311] on icon "submit" at bounding box center [981, 313] width 17 height 17
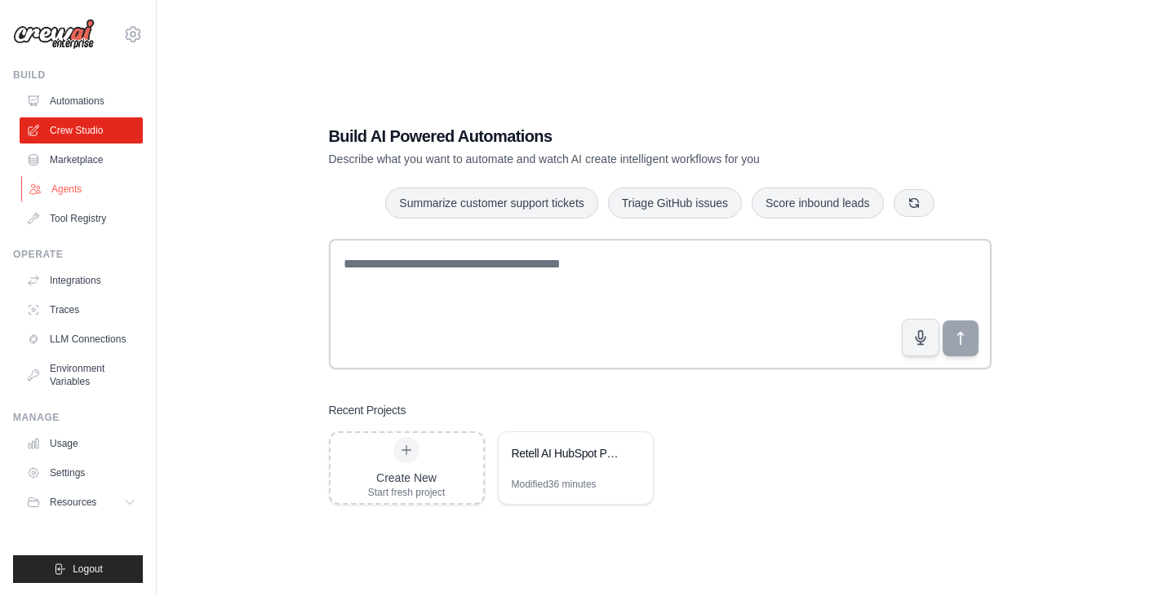
click at [106, 184] on link "Agents" at bounding box center [82, 189] width 123 height 26
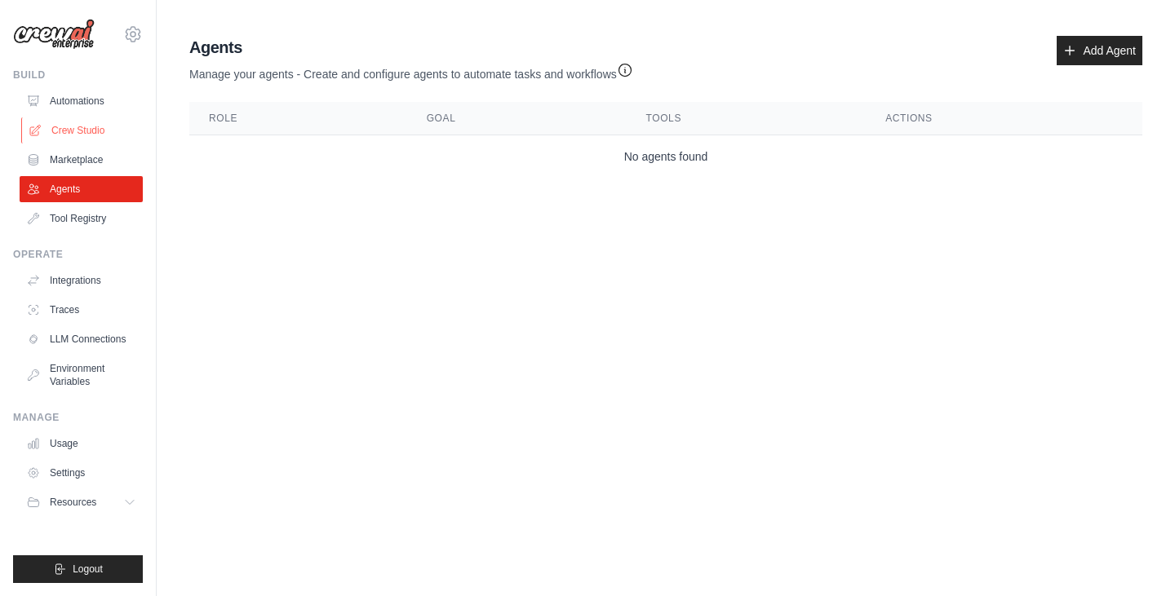
click at [91, 126] on link "Crew Studio" at bounding box center [82, 130] width 123 height 26
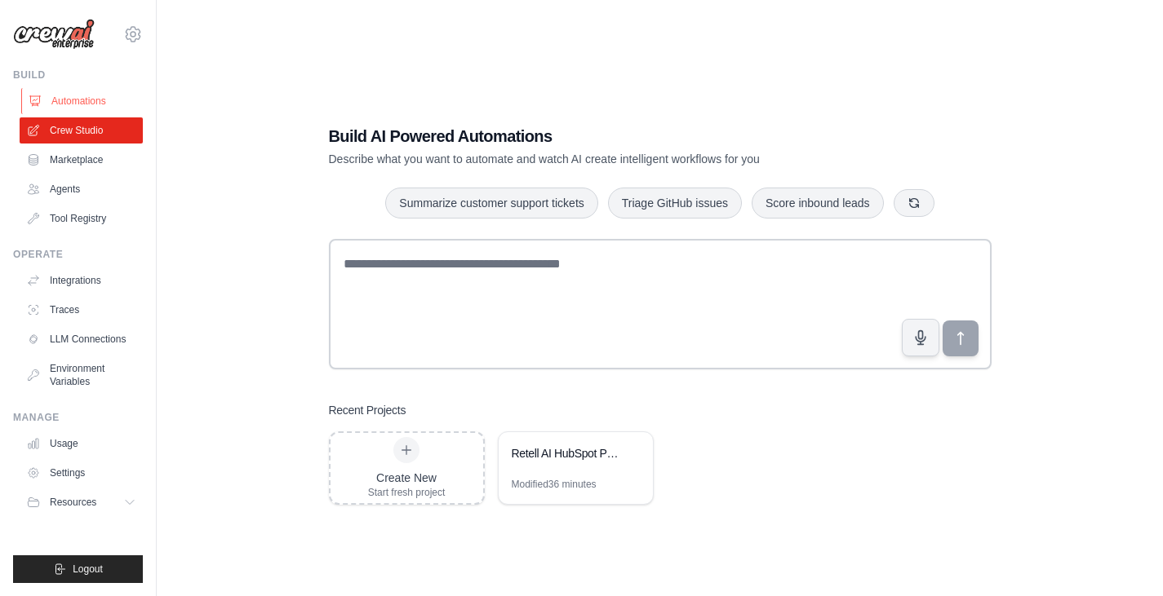
click at [109, 105] on link "Automations" at bounding box center [82, 101] width 123 height 26
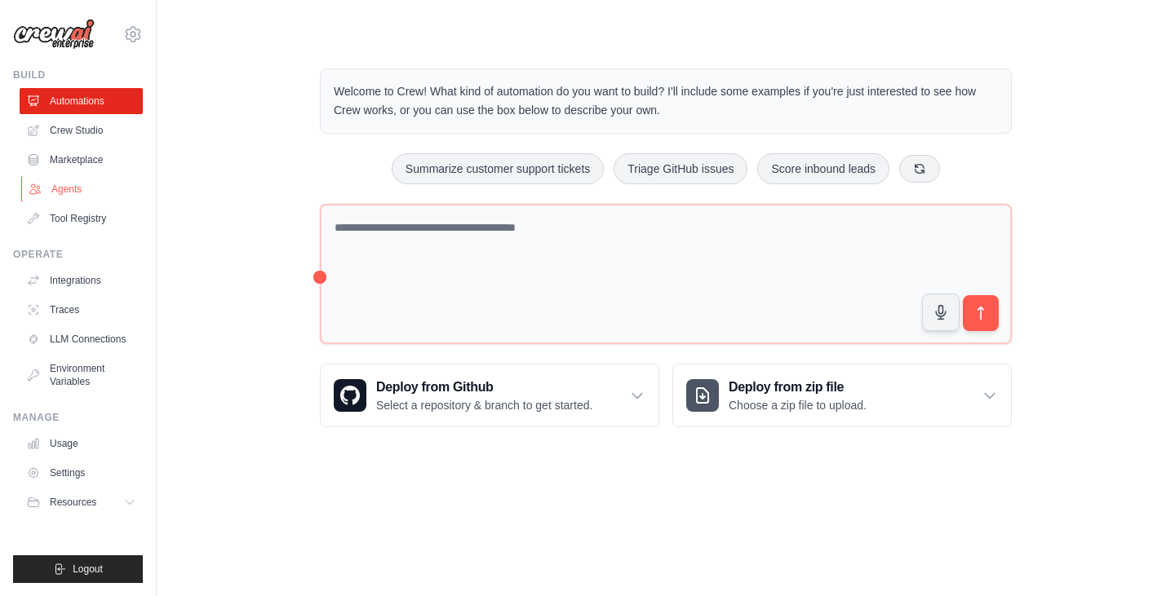
click at [93, 186] on link "Agents" at bounding box center [82, 189] width 123 height 26
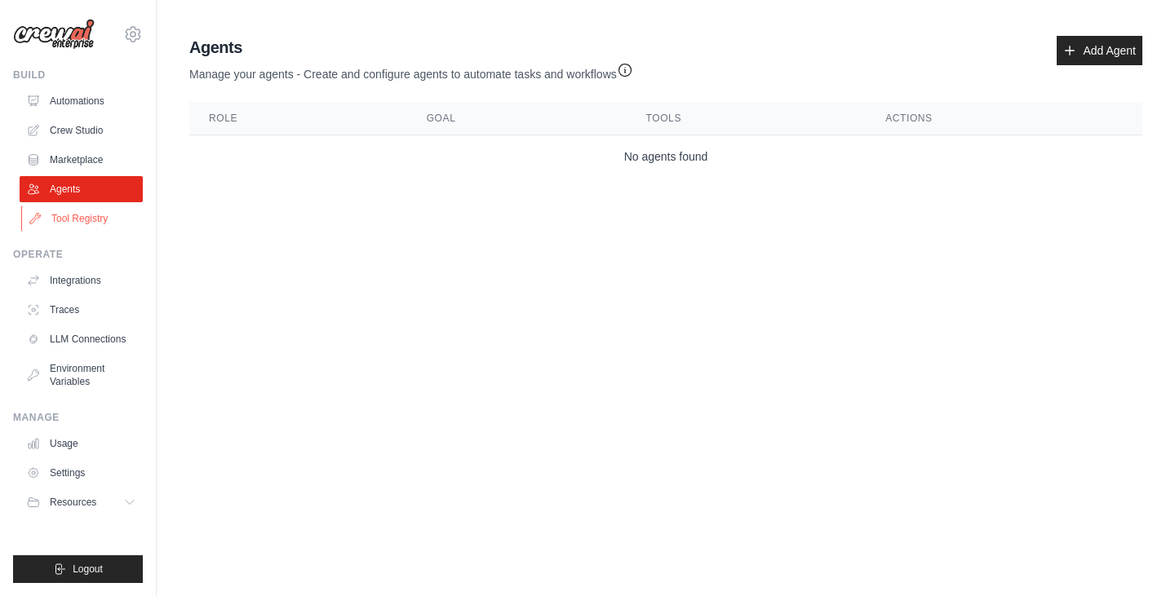
click at [87, 219] on link "Tool Registry" at bounding box center [82, 219] width 123 height 26
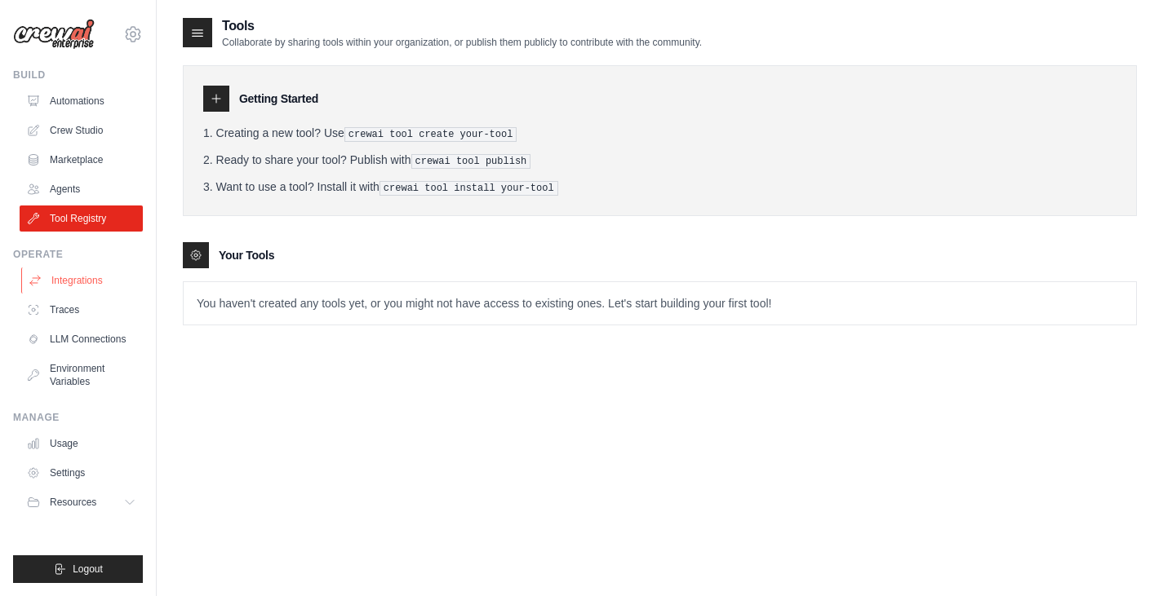
click at [93, 286] on link "Integrations" at bounding box center [82, 281] width 123 height 26
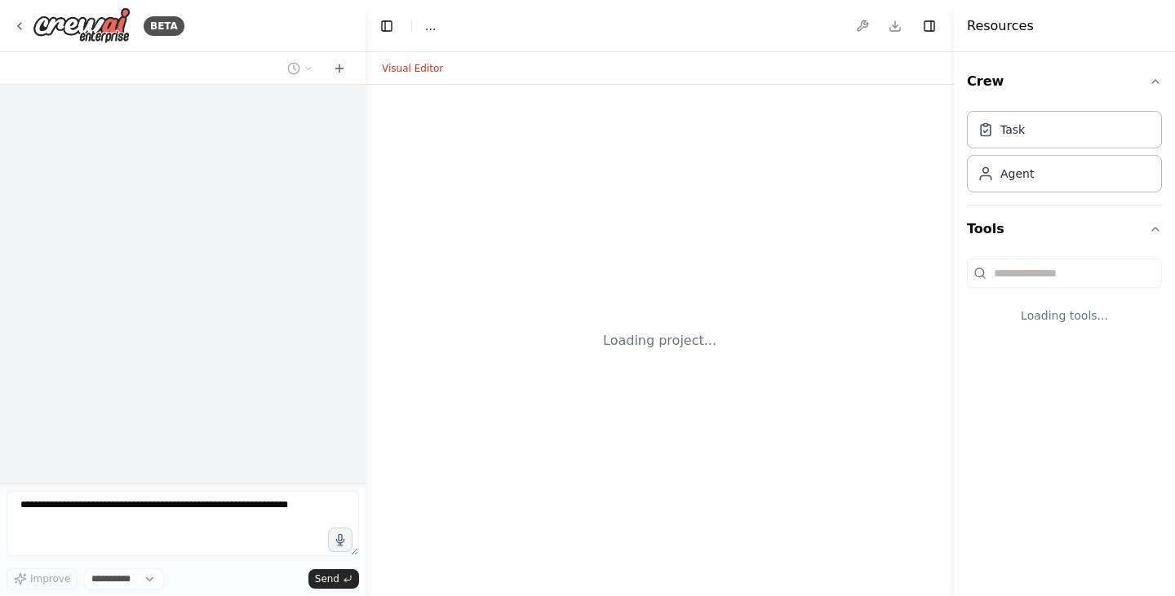
select select "****"
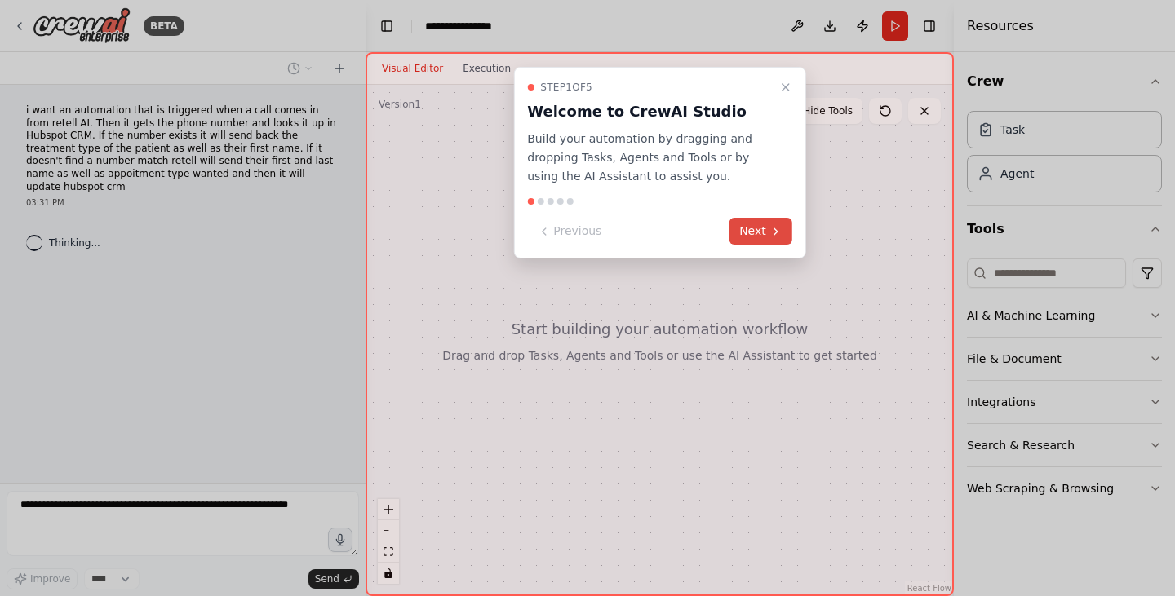
click at [773, 231] on icon at bounding box center [775, 231] width 13 height 13
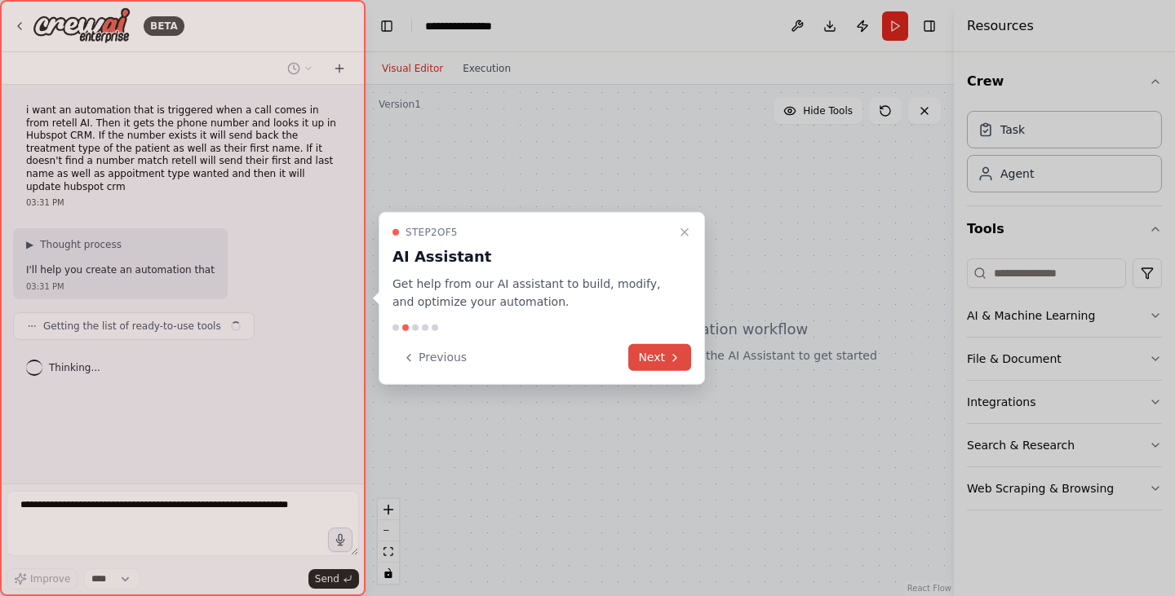
click at [671, 346] on button "Next" at bounding box center [659, 357] width 63 height 27
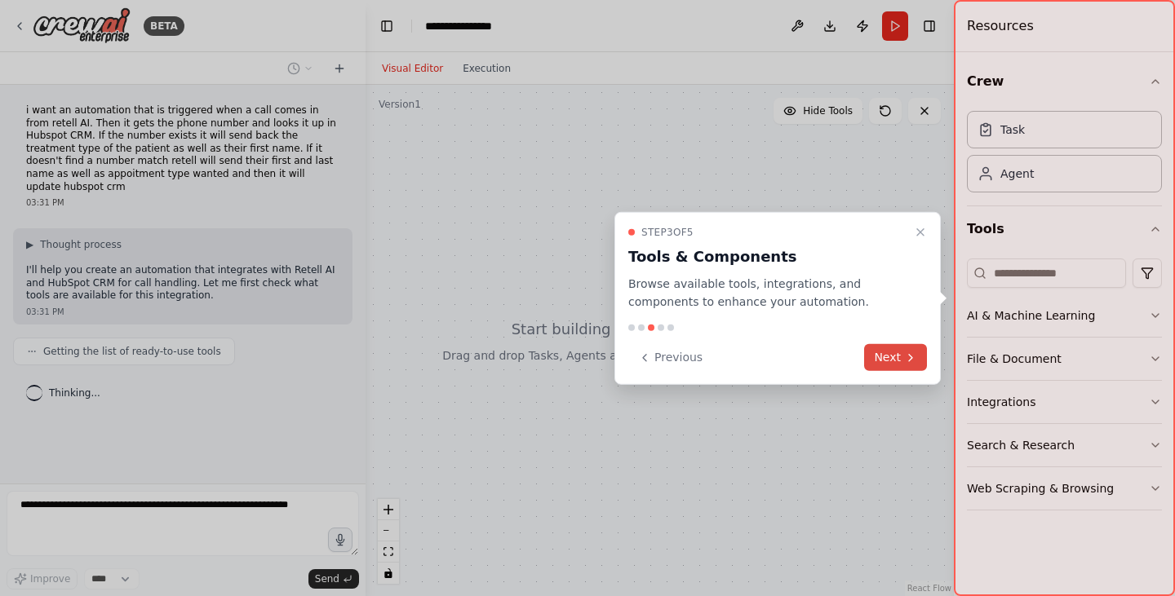
click at [880, 347] on button "Next" at bounding box center [895, 357] width 63 height 27
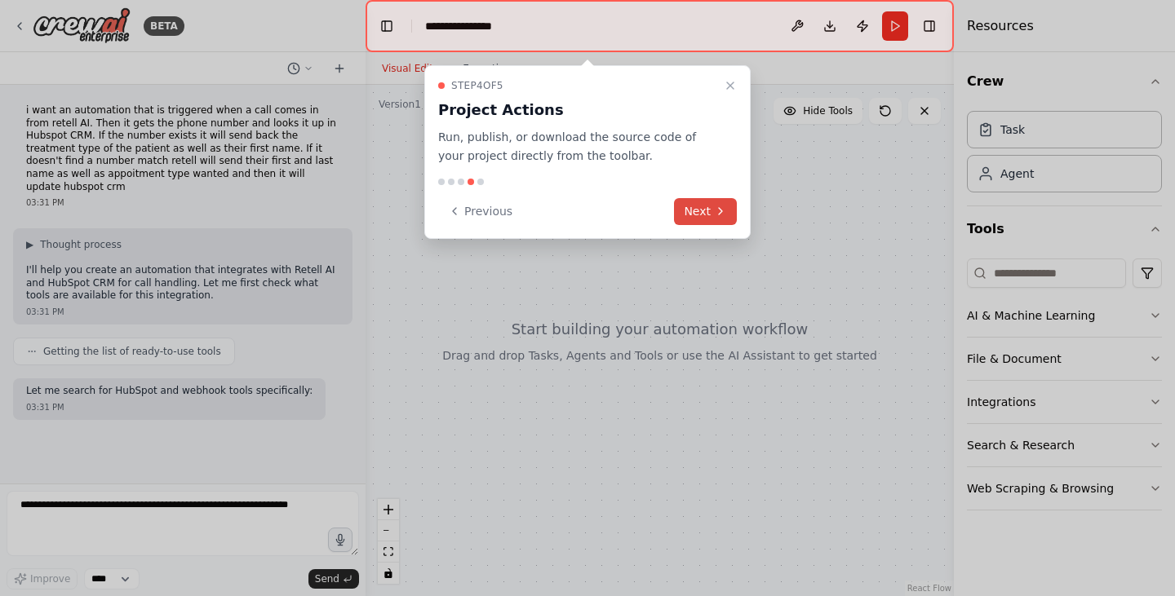
click at [714, 203] on button "Next" at bounding box center [705, 211] width 63 height 27
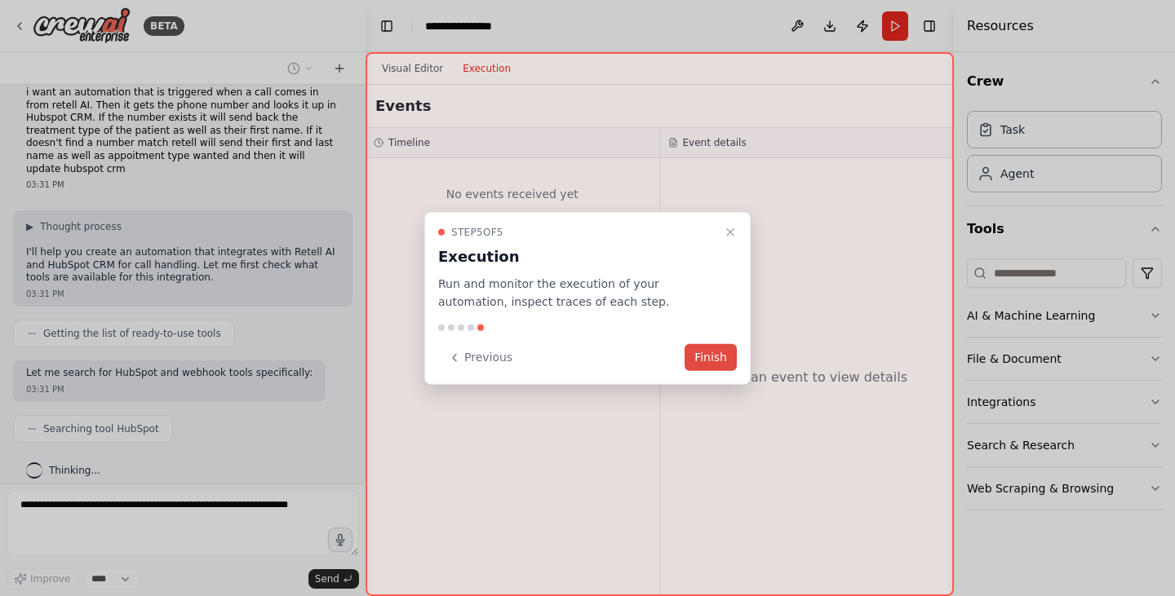
click at [710, 362] on button "Finish" at bounding box center [711, 357] width 52 height 27
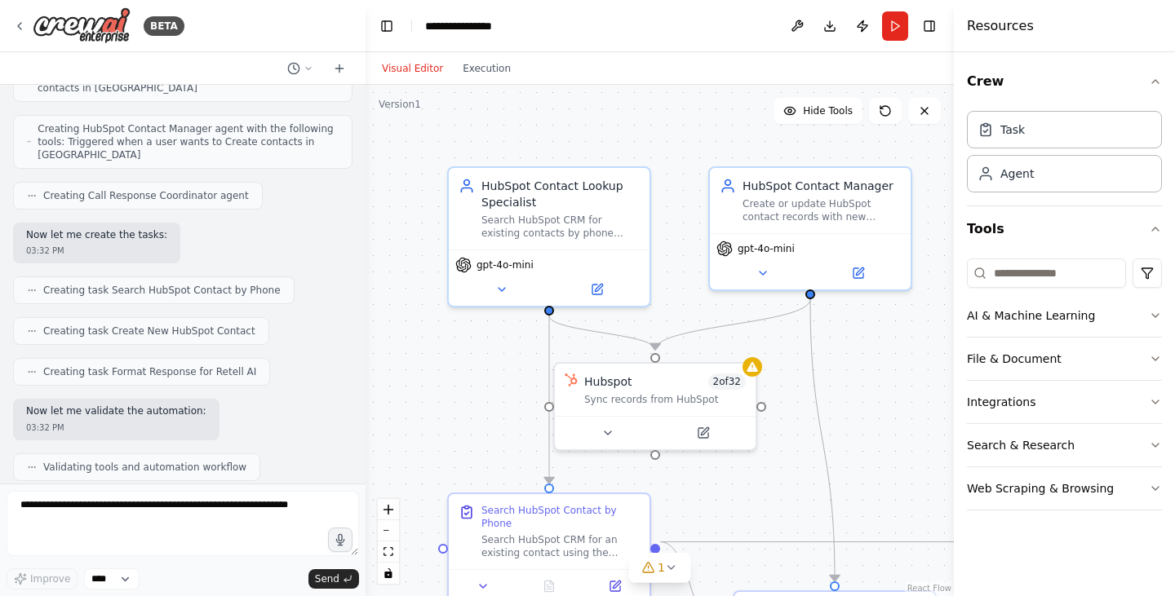
scroll to position [1131, 0]
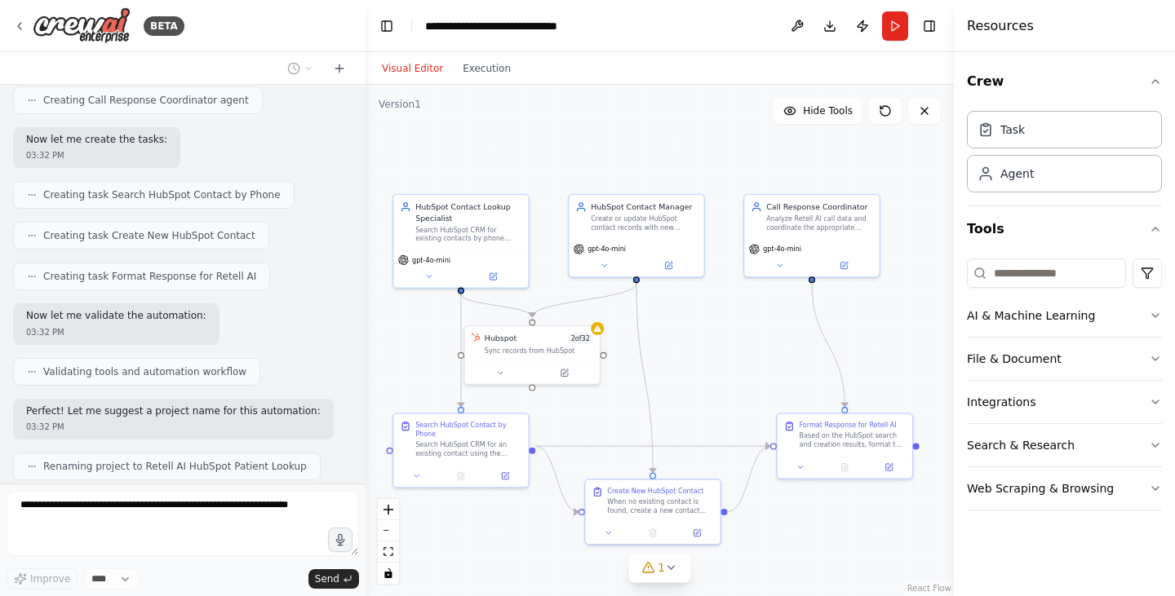
drag, startPoint x: 852, startPoint y: 379, endPoint x: 709, endPoint y: 357, distance: 144.6
click at [709, 357] on div ".deletable-edge-delete-btn { width: 20px; height: 20px; border: 0px solid #ffff…" at bounding box center [660, 341] width 588 height 512
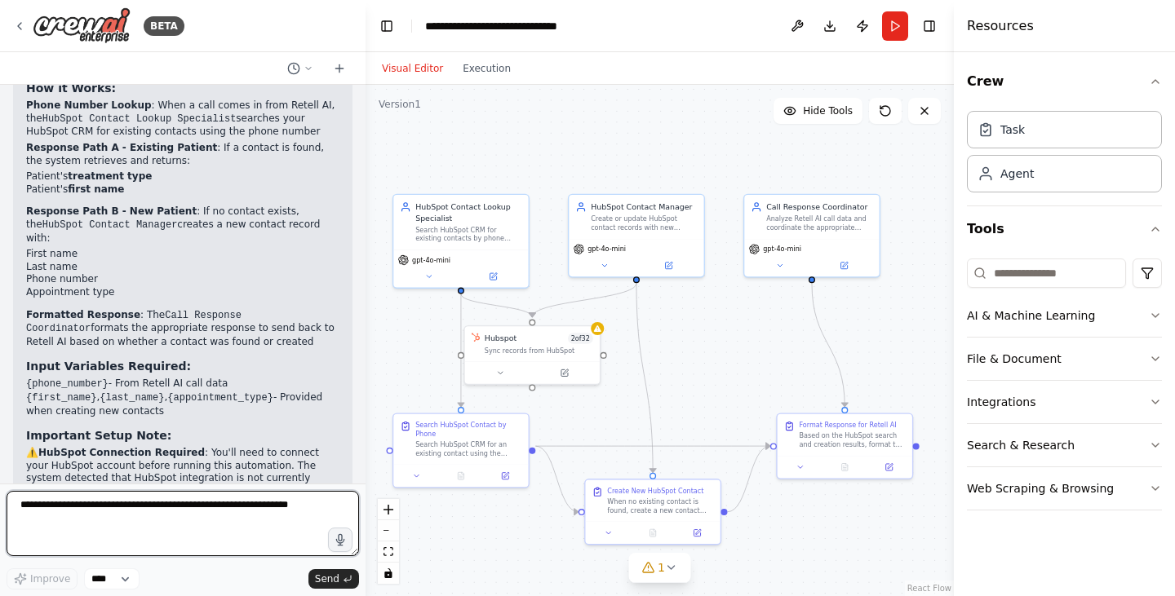
scroll to position [1612, 0]
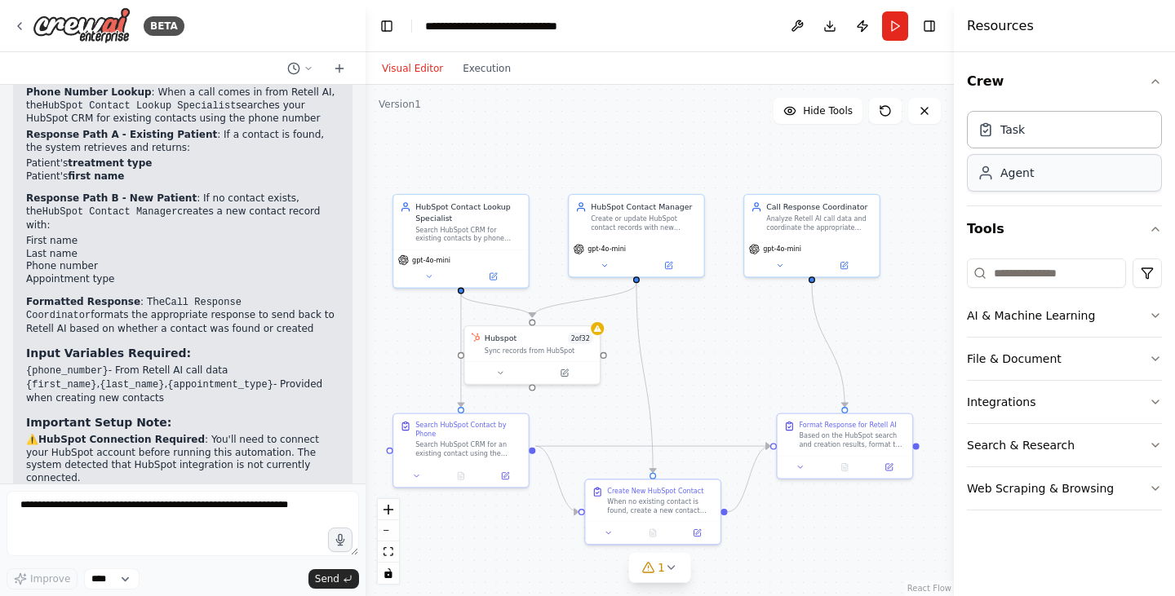
click at [1050, 188] on div "Agent" at bounding box center [1064, 173] width 195 height 38
click at [1026, 171] on div "Agent" at bounding box center [1016, 173] width 33 height 16
click at [1026, 148] on div "Task Agent" at bounding box center [1064, 148] width 195 height 88
click at [1026, 127] on div "Task" at bounding box center [1064, 129] width 195 height 38
click at [1155, 80] on icon "button" at bounding box center [1155, 81] width 7 height 3
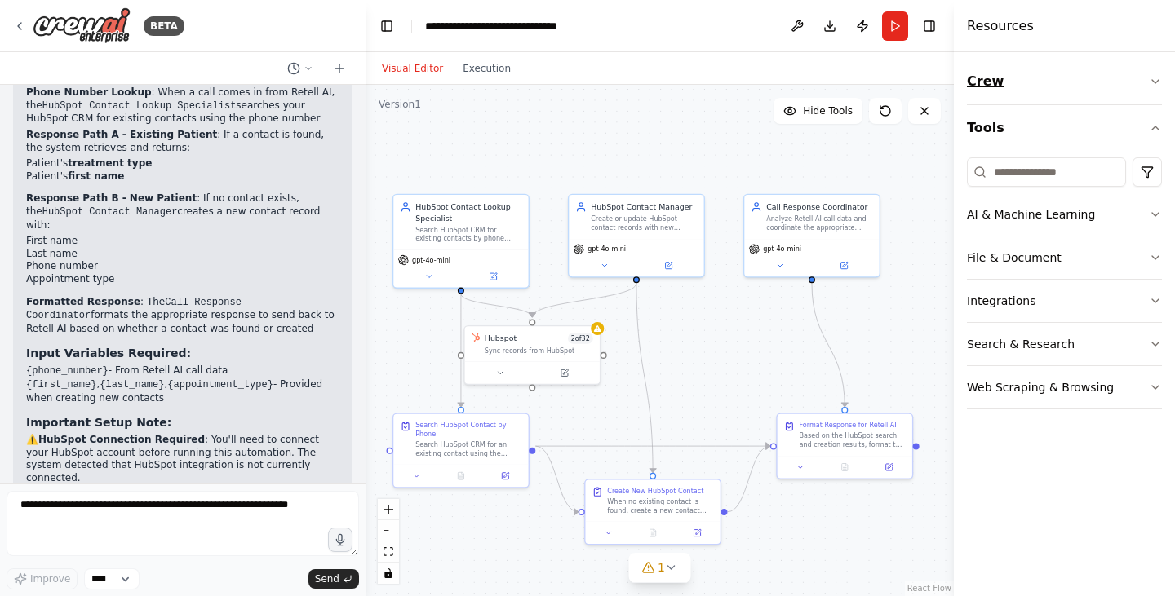
click at [1155, 79] on icon "button" at bounding box center [1155, 81] width 13 height 13
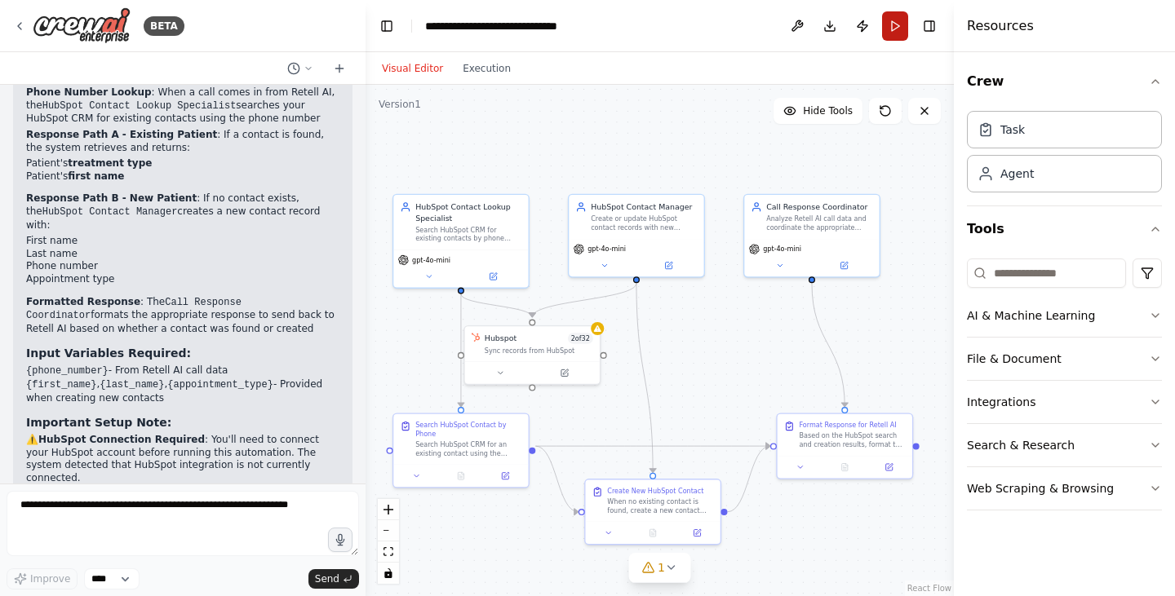
click at [889, 24] on button "Run" at bounding box center [895, 25] width 26 height 29
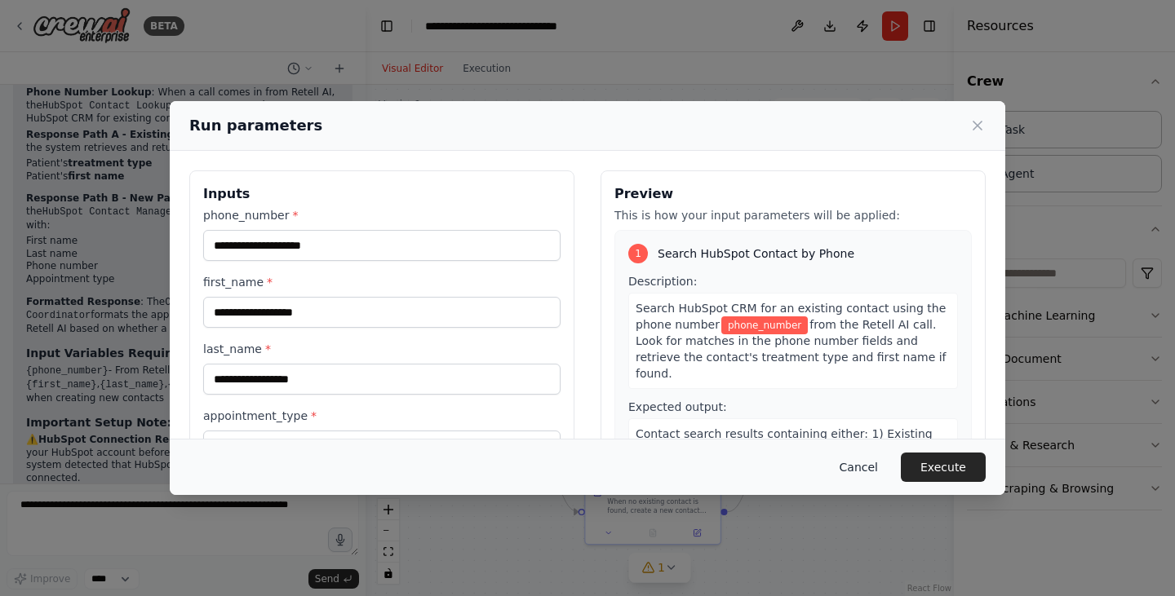
click at [871, 473] on button "Cancel" at bounding box center [859, 467] width 64 height 29
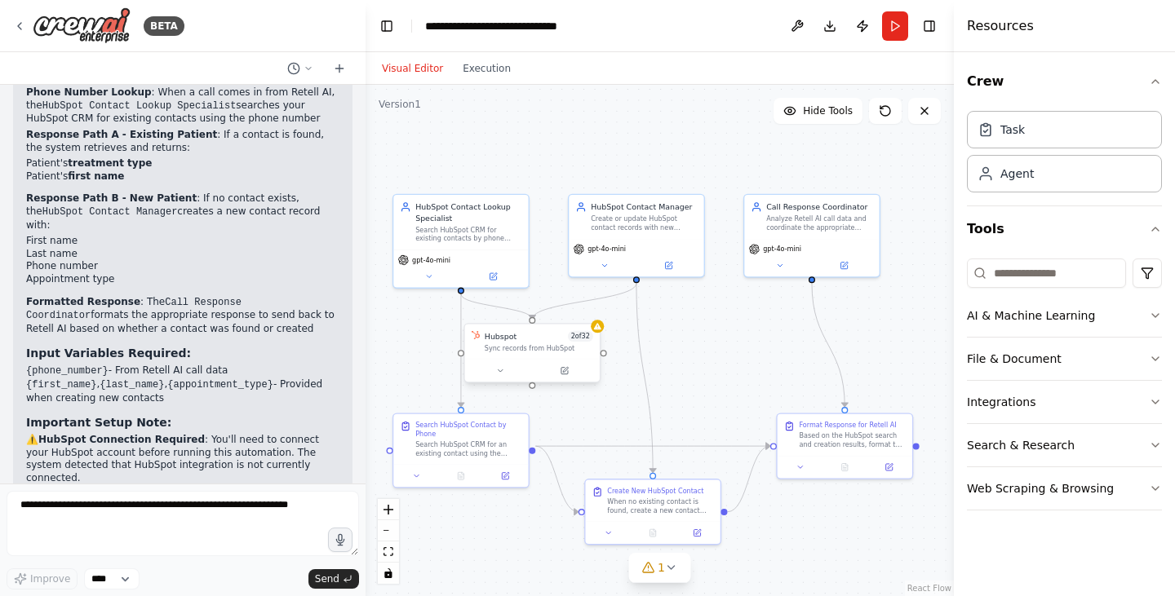
click at [548, 358] on div "Hubspot 2 of 32 Sync records from HubSpot" at bounding box center [532, 342] width 135 height 35
click at [503, 373] on icon at bounding box center [500, 370] width 9 height 9
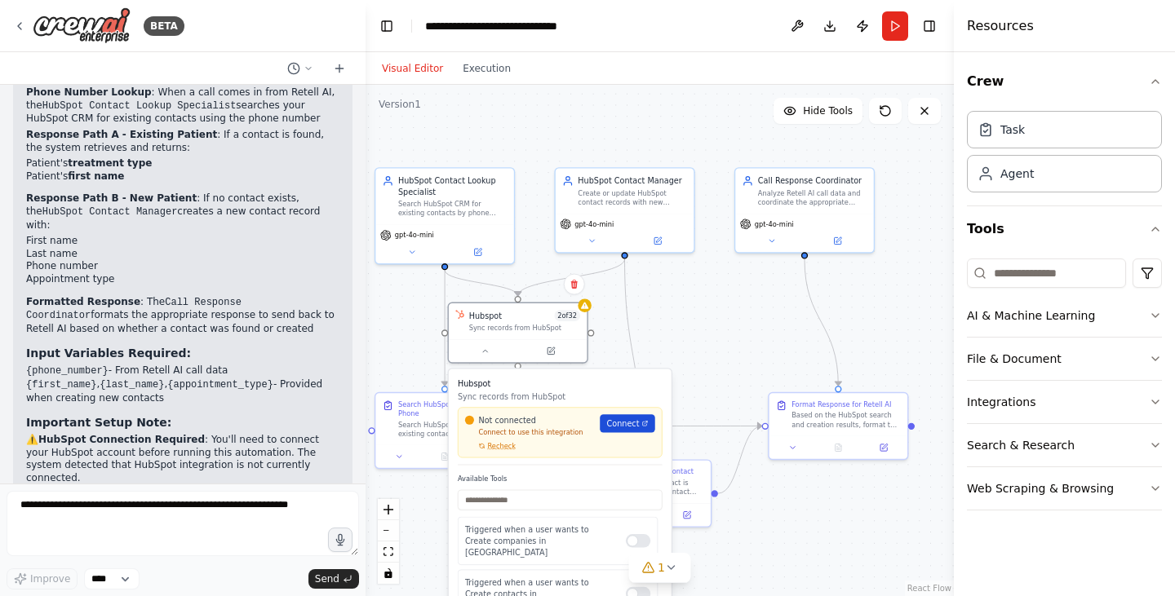
click at [640, 421] on link "Connect" at bounding box center [627, 423] width 55 height 18
click at [501, 451] on div "Not connected Connect to use this integration Recheck Connect" at bounding box center [560, 432] width 205 height 51
click at [501, 456] on div "Not connected Connect to use this integration Recheck Connect" at bounding box center [560, 432] width 205 height 51
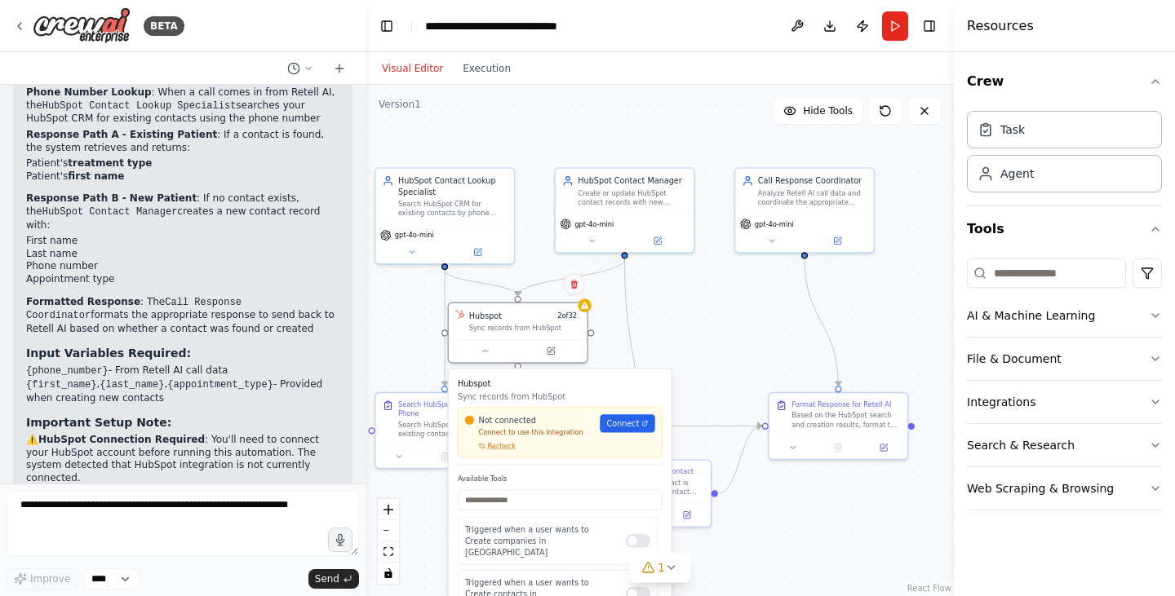
click at [501, 456] on div "Not connected Connect to use this integration Recheck Connect" at bounding box center [560, 432] width 205 height 51
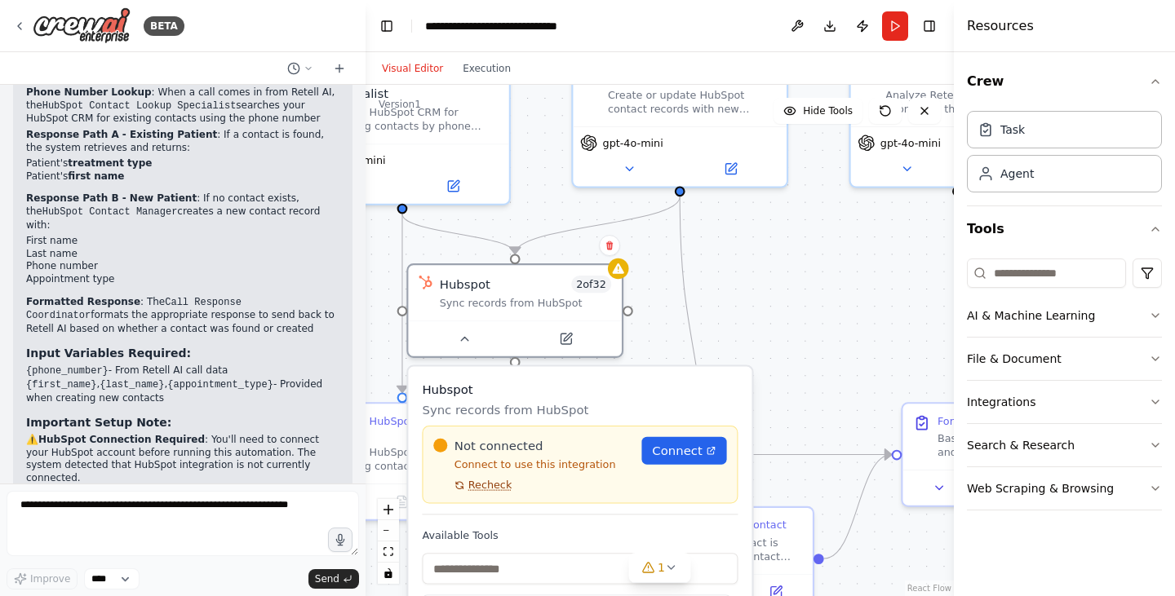
click at [493, 492] on span "Recheck" at bounding box center [490, 486] width 44 height 14
click at [494, 489] on span "Recheck" at bounding box center [490, 486] width 44 height 14
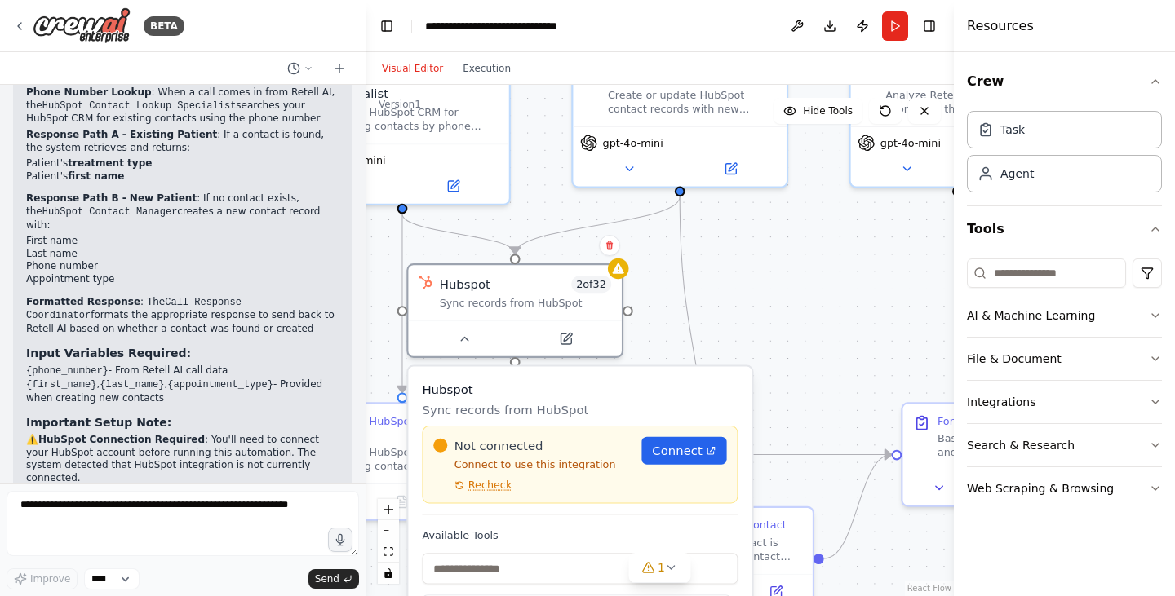
click at [494, 489] on span "Recheck" at bounding box center [490, 486] width 44 height 14
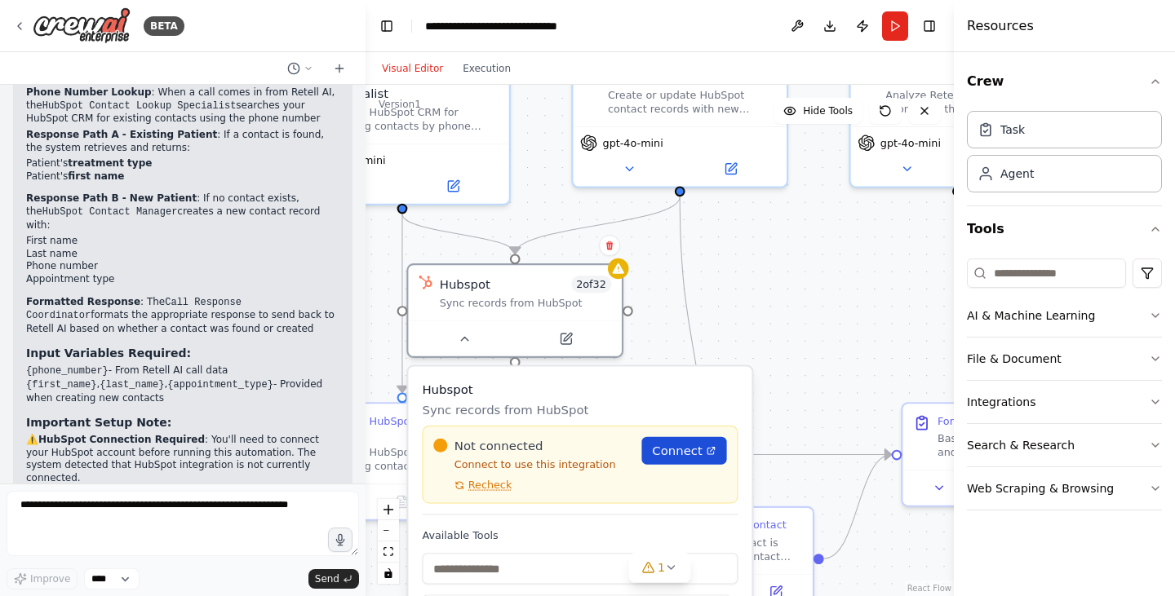
click at [682, 449] on span "Connect" at bounding box center [677, 450] width 51 height 17
click at [480, 498] on div "Not connected Connect to use this integration Recheck Connect" at bounding box center [580, 465] width 316 height 78
click at [487, 490] on span "Recheck" at bounding box center [488, 481] width 45 height 19
click at [487, 492] on span "Recheck" at bounding box center [490, 486] width 44 height 14
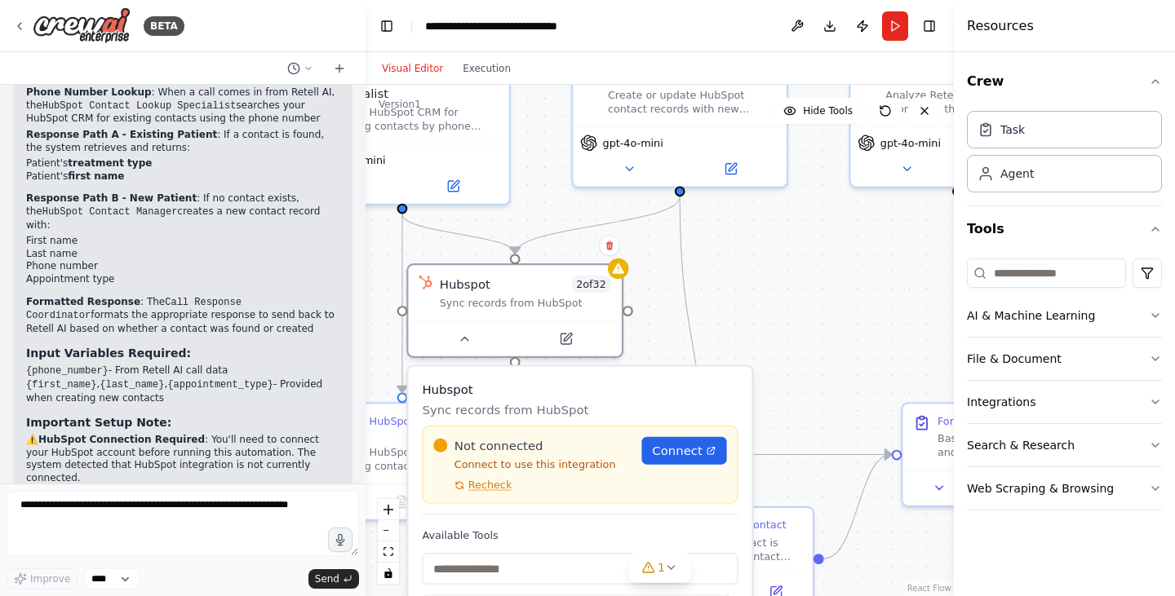
click at [487, 490] on span "Recheck" at bounding box center [488, 481] width 45 height 18
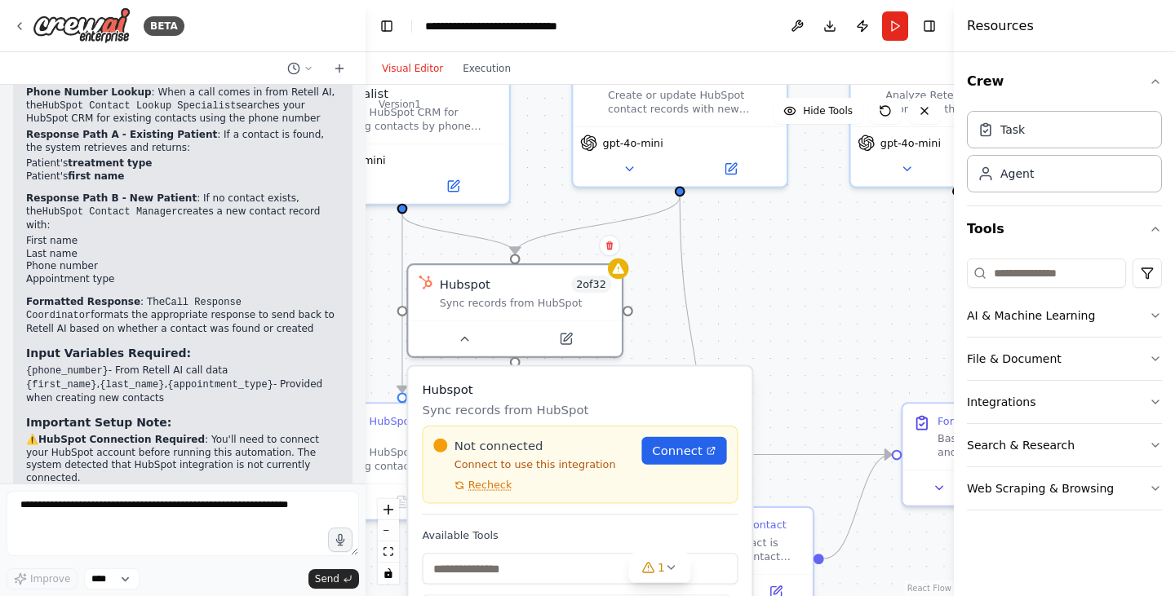
click at [487, 492] on span "Recheck" at bounding box center [490, 486] width 44 height 14
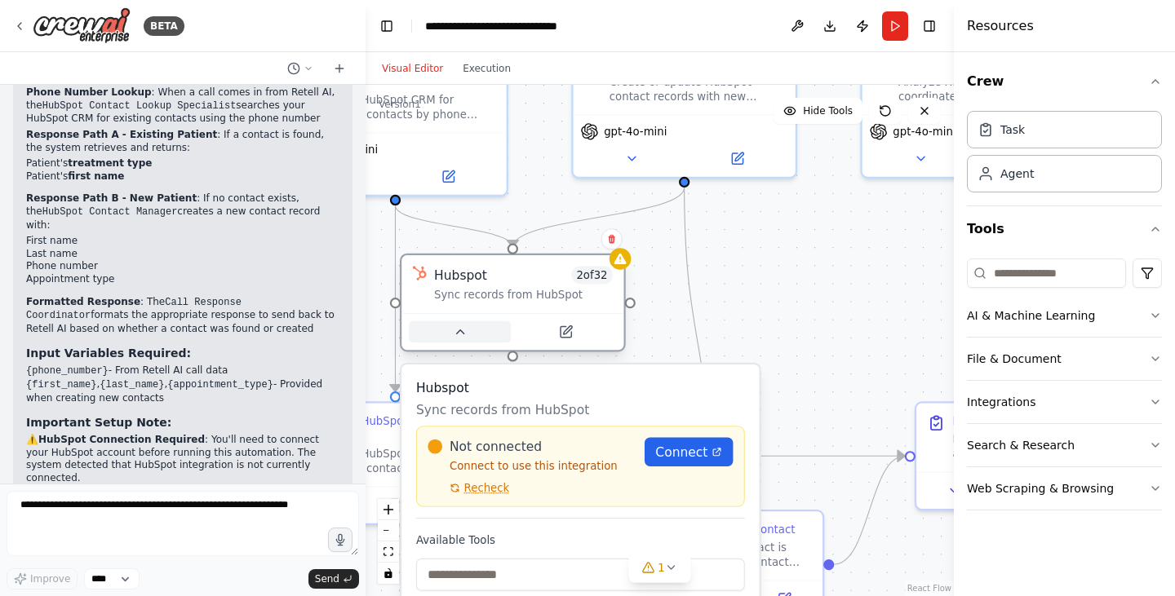
click at [468, 335] on button at bounding box center [460, 332] width 102 height 22
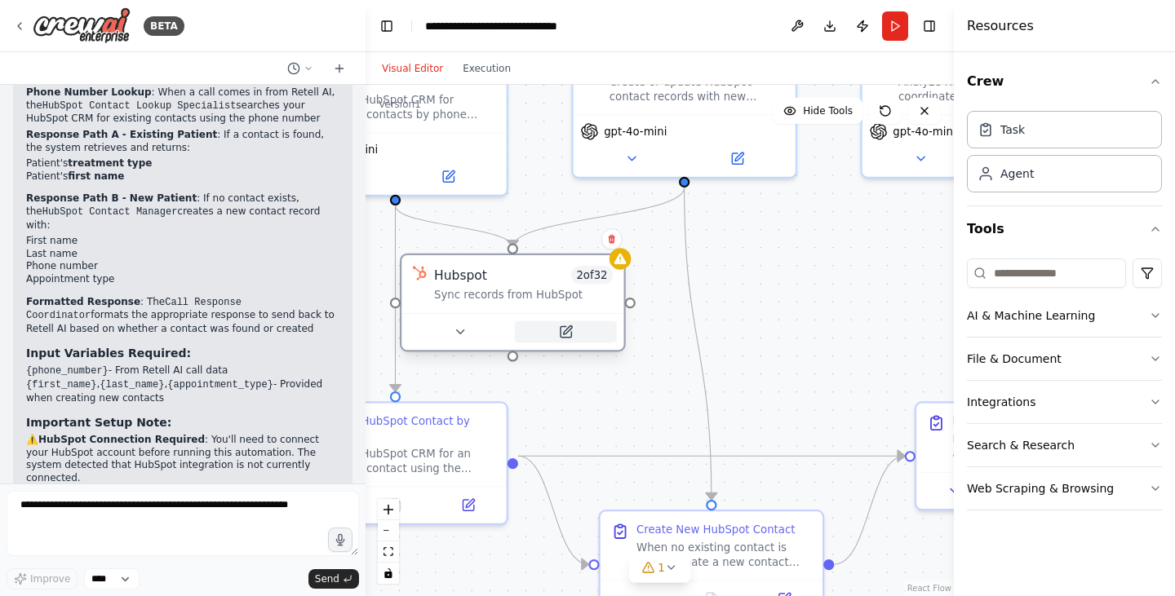
click at [564, 323] on button at bounding box center [566, 332] width 102 height 22
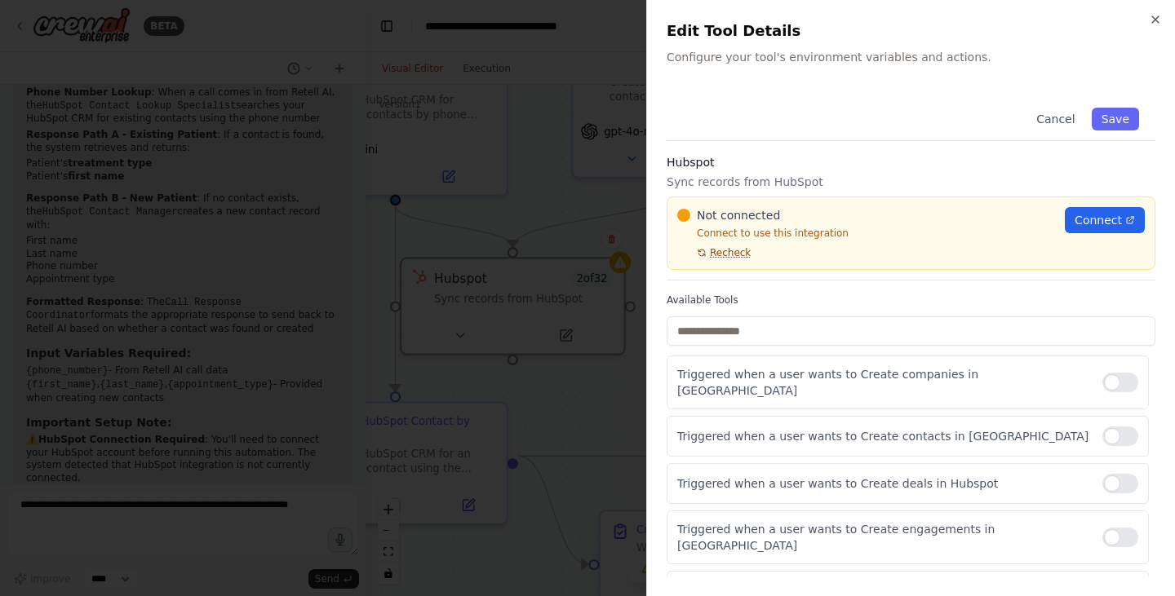
click at [725, 252] on span "Recheck" at bounding box center [730, 252] width 41 height 13
click at [1096, 113] on button "Save" at bounding box center [1115, 119] width 47 height 23
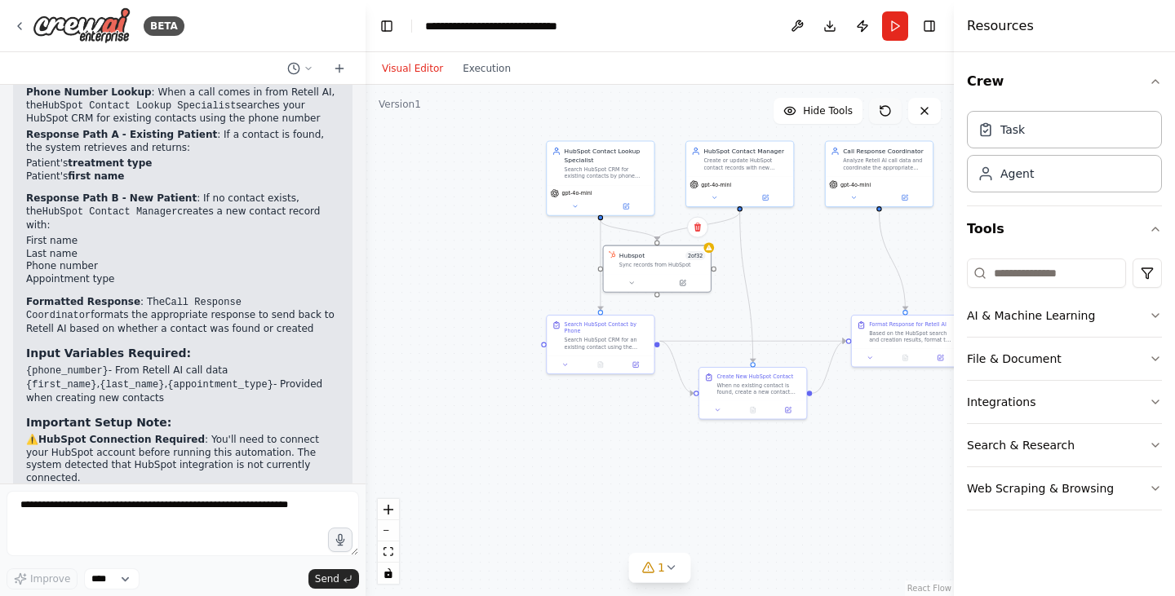
click at [889, 104] on button at bounding box center [885, 111] width 33 height 26
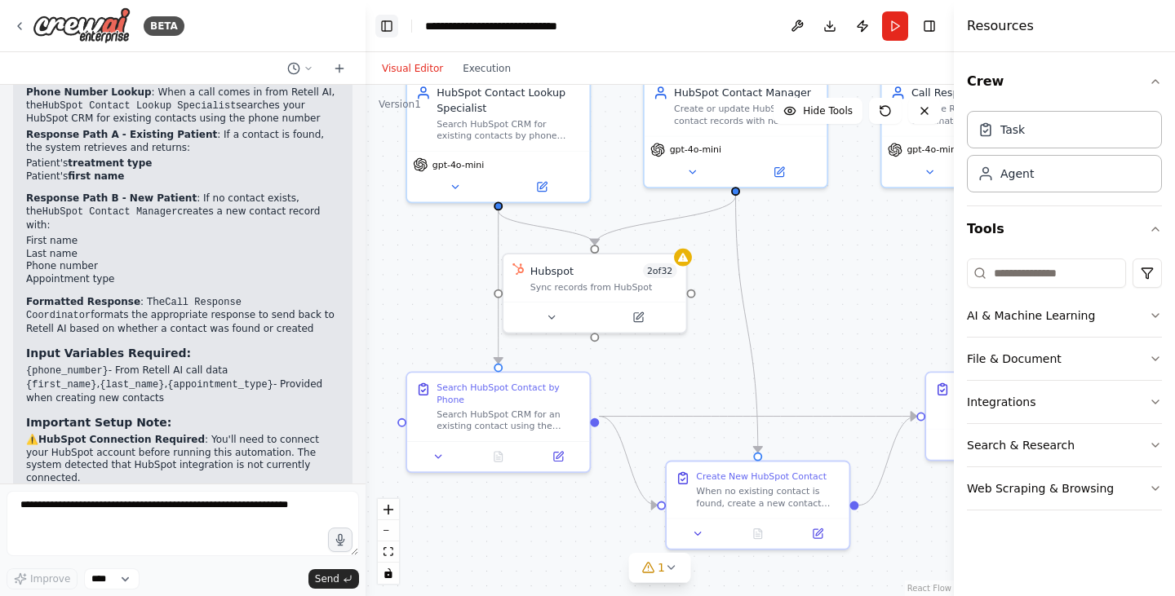
click at [379, 26] on button "Toggle Left Sidebar" at bounding box center [386, 26] width 23 height 23
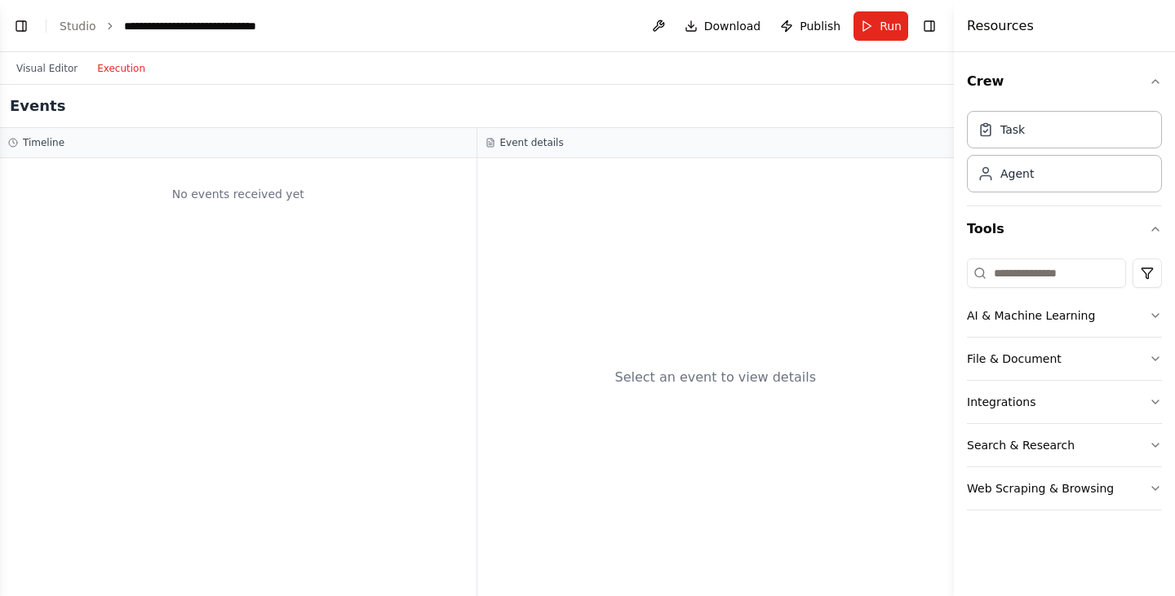
click at [95, 69] on button "Execution" at bounding box center [121, 69] width 68 height 20
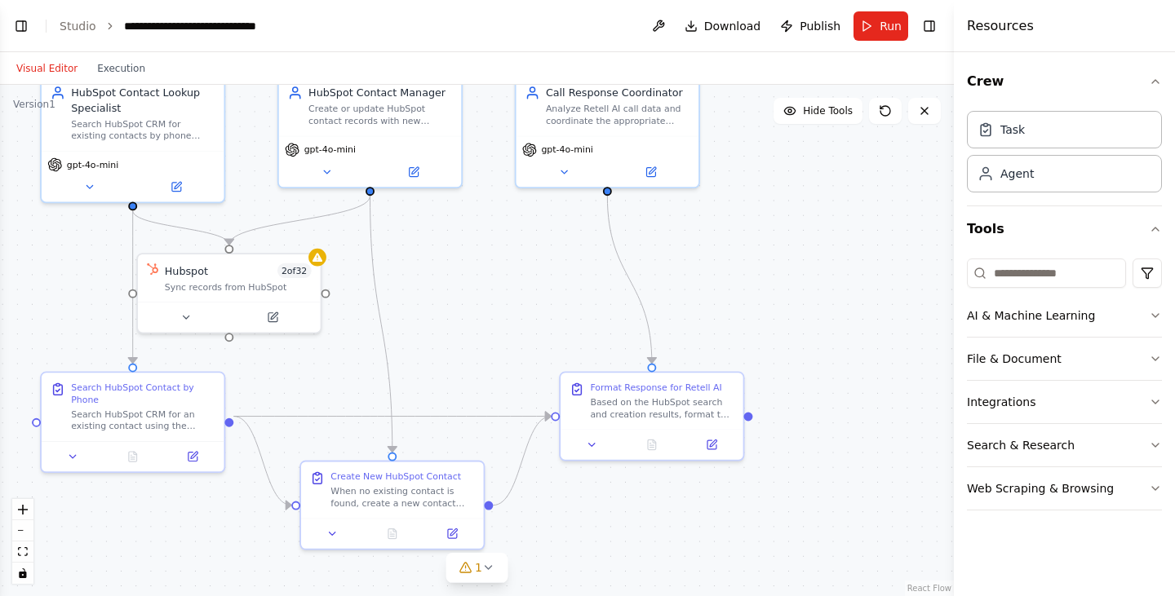
click at [24, 67] on button "Visual Editor" at bounding box center [47, 69] width 81 height 20
click at [874, 22] on button "Run" at bounding box center [880, 25] width 55 height 29
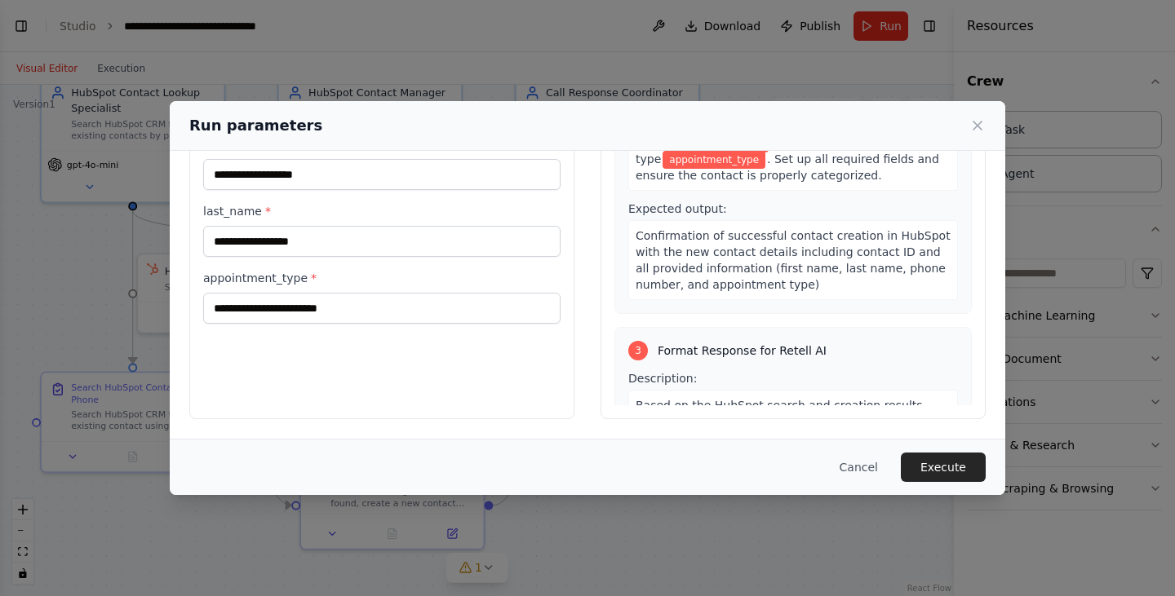
scroll to position [398, 0]
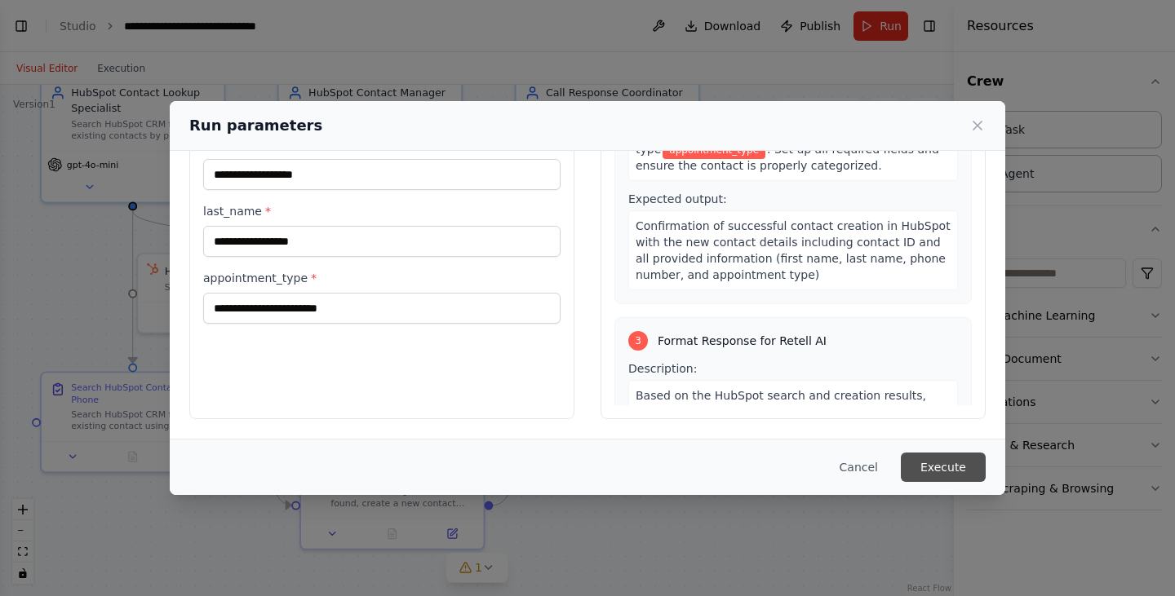
click at [949, 465] on button "Execute" at bounding box center [943, 467] width 85 height 29
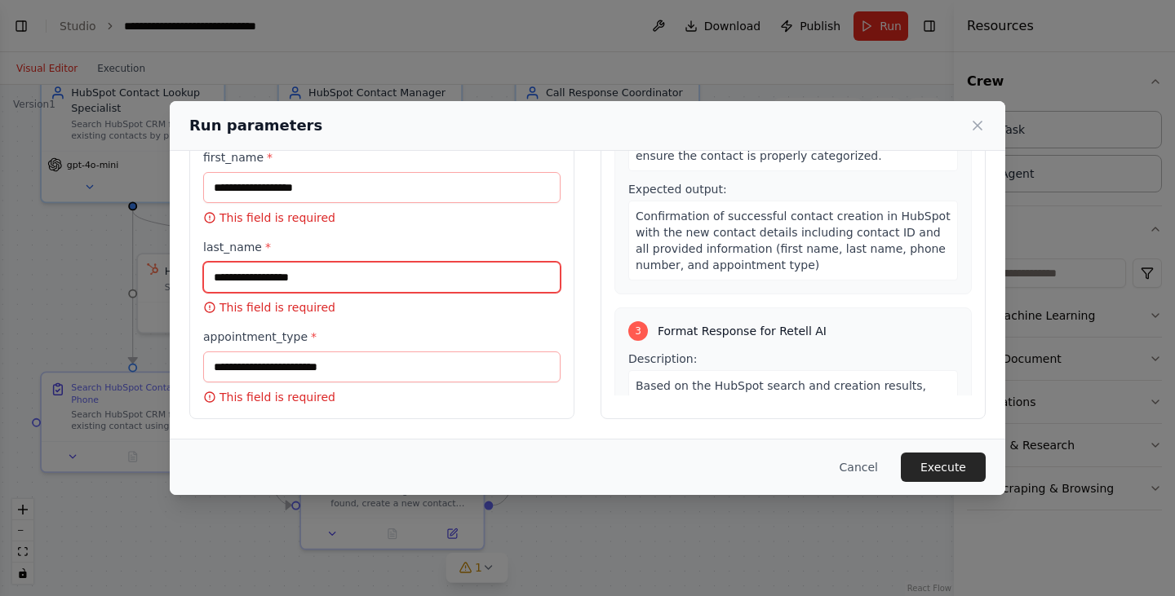
click at [380, 280] on input "last_name *" at bounding box center [381, 277] width 357 height 31
click at [379, 221] on p "This field is required" at bounding box center [381, 218] width 357 height 16
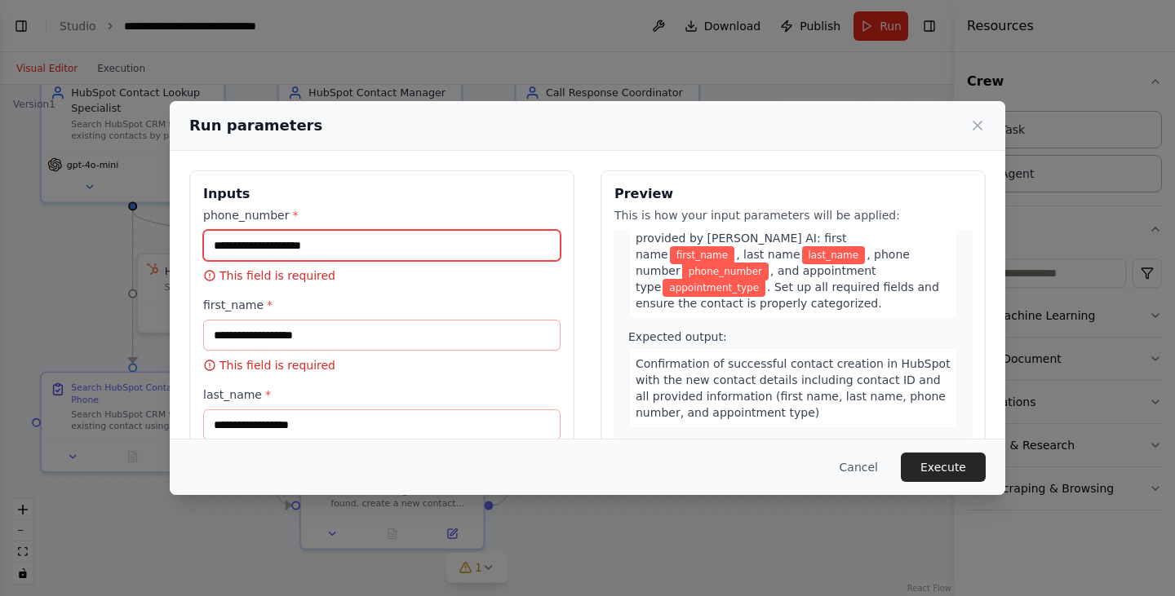
click at [348, 240] on input "phone_number *" at bounding box center [381, 245] width 357 height 31
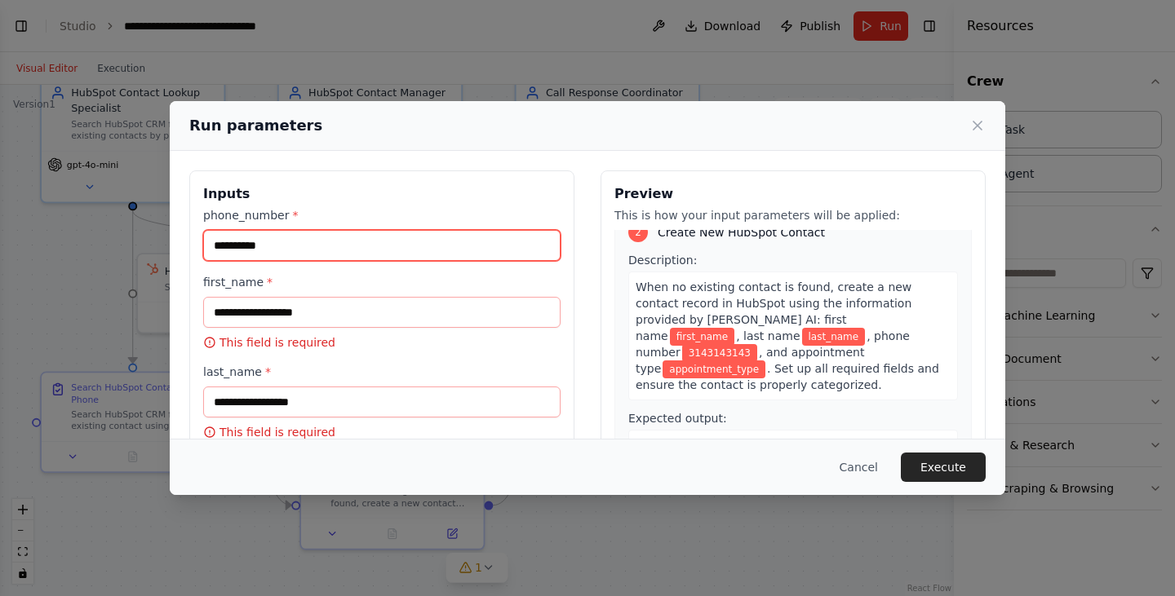
scroll to position [316, 0]
type input "**********"
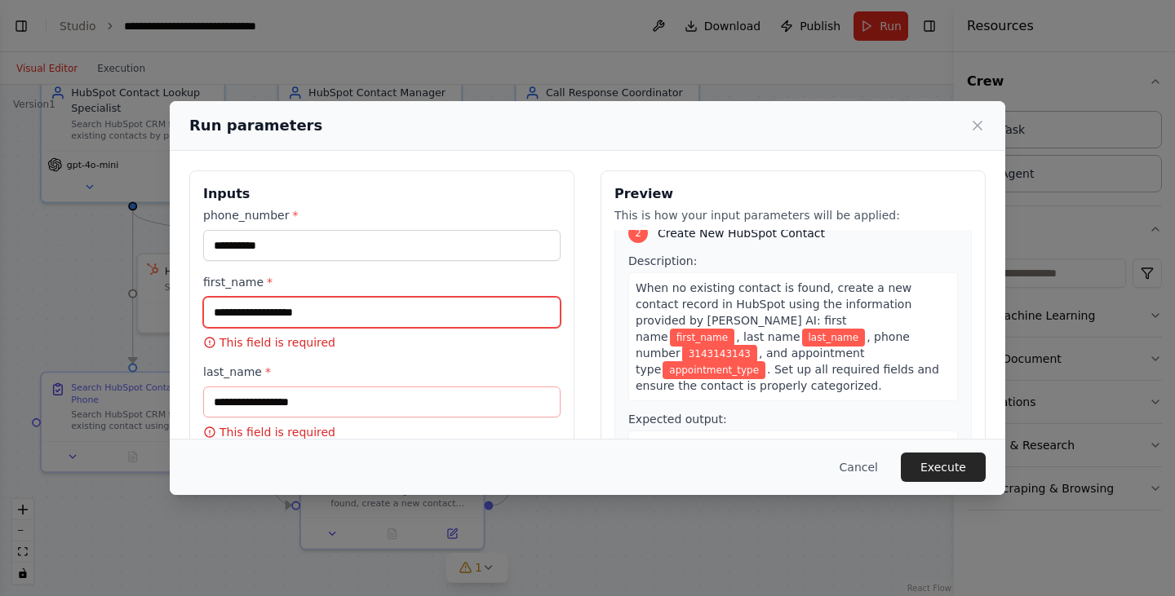
click at [326, 317] on input "first_name *" at bounding box center [381, 312] width 357 height 31
type input "****"
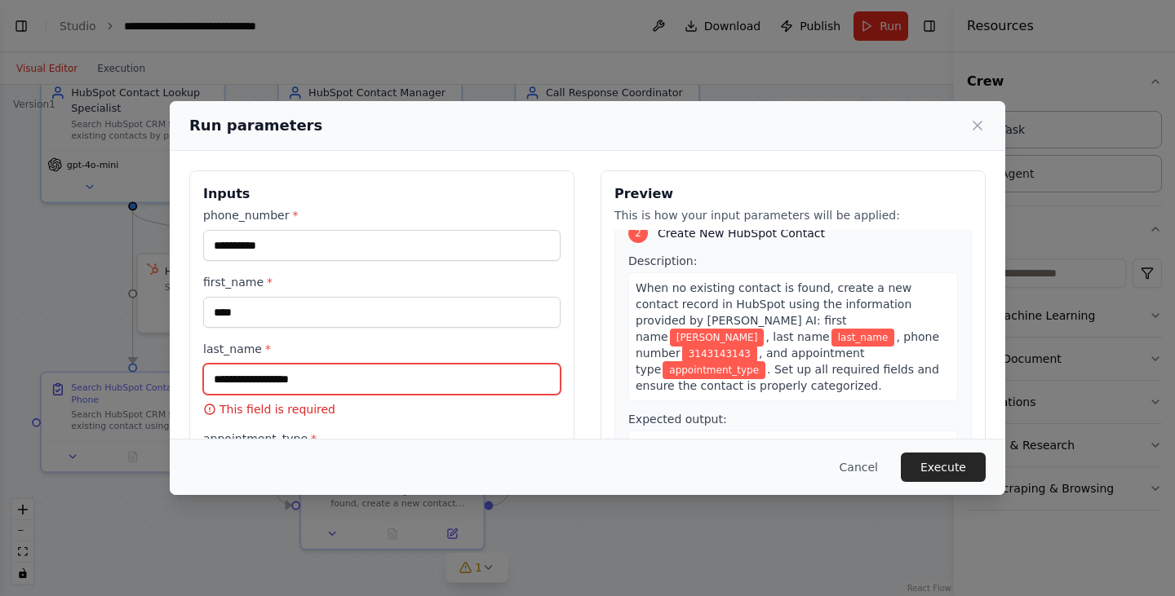
click at [331, 381] on input "last_name *" at bounding box center [381, 379] width 357 height 31
type input "*****"
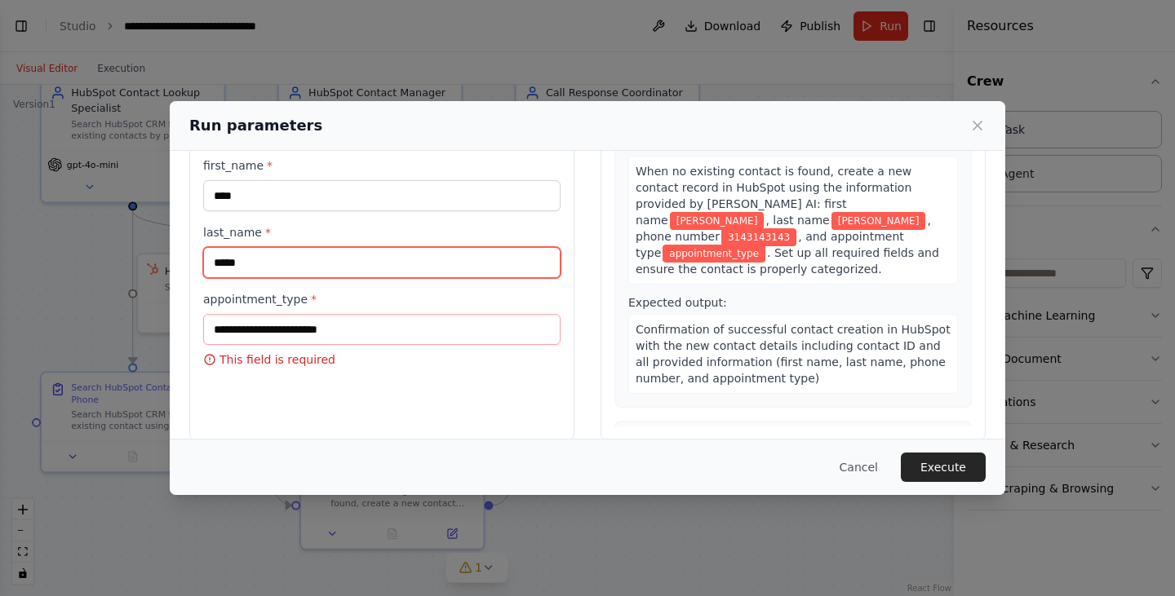
scroll to position [117, 0]
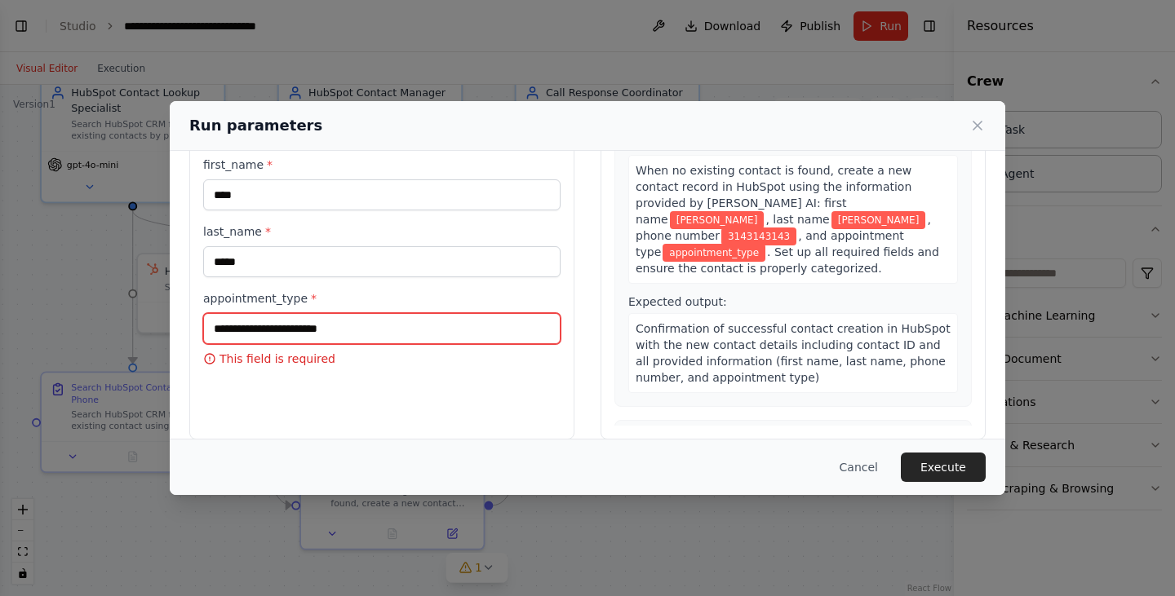
click at [321, 340] on input "appointment_type *" at bounding box center [381, 328] width 357 height 31
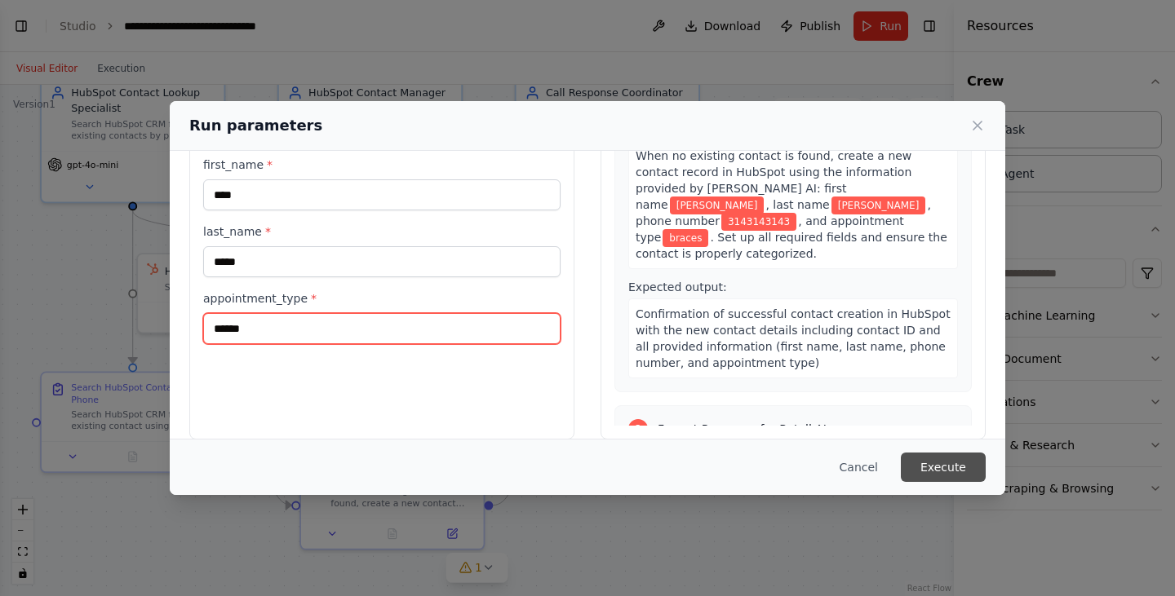
type input "******"
click at [936, 468] on button "Execute" at bounding box center [943, 467] width 85 height 29
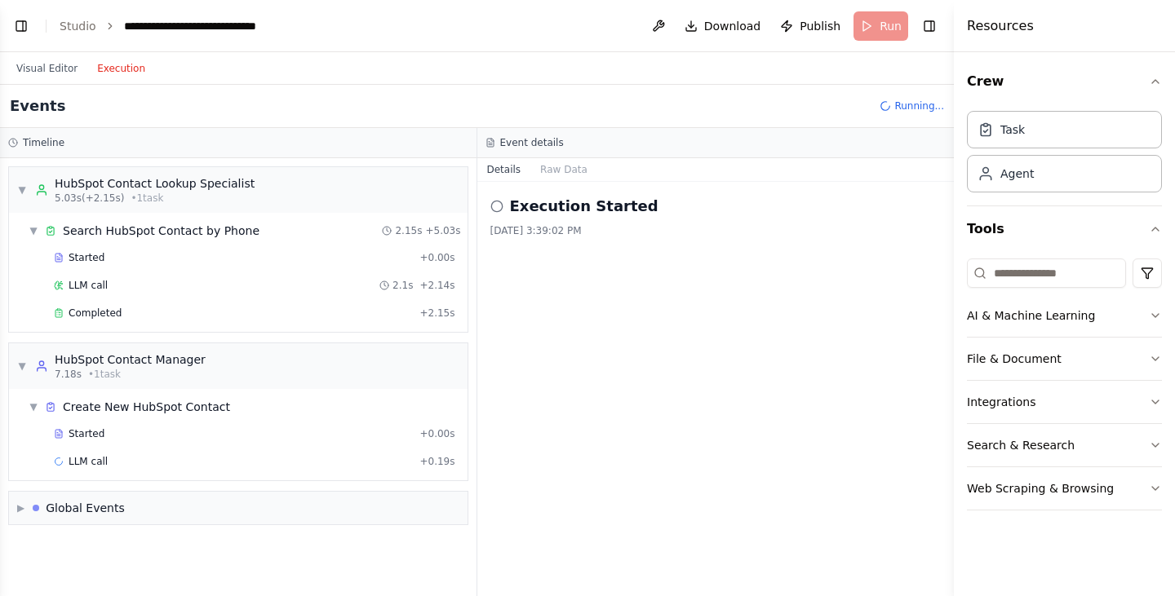
click at [95, 73] on button "Execution" at bounding box center [121, 69] width 68 height 20
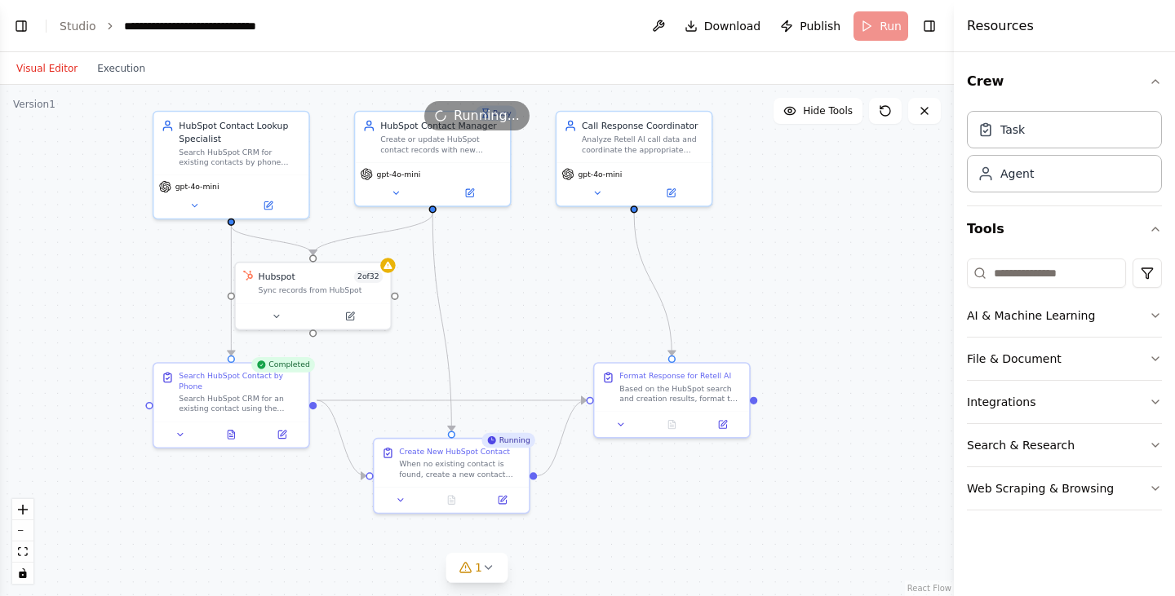
click at [41, 65] on button "Visual Editor" at bounding box center [47, 69] width 81 height 20
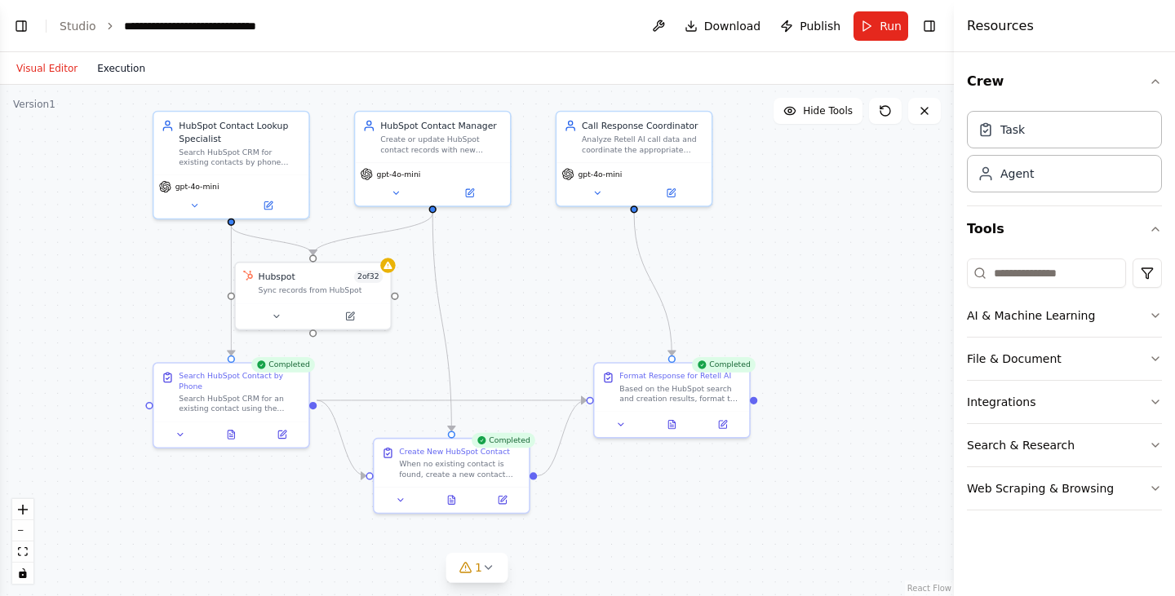
click at [96, 66] on button "Execution" at bounding box center [121, 69] width 68 height 20
click at [42, 61] on button "Visual Editor" at bounding box center [47, 69] width 81 height 20
click at [374, 286] on div "Sync records from HubSpot" at bounding box center [321, 288] width 125 height 10
click at [376, 276] on span "2 of 32" at bounding box center [367, 274] width 29 height 12
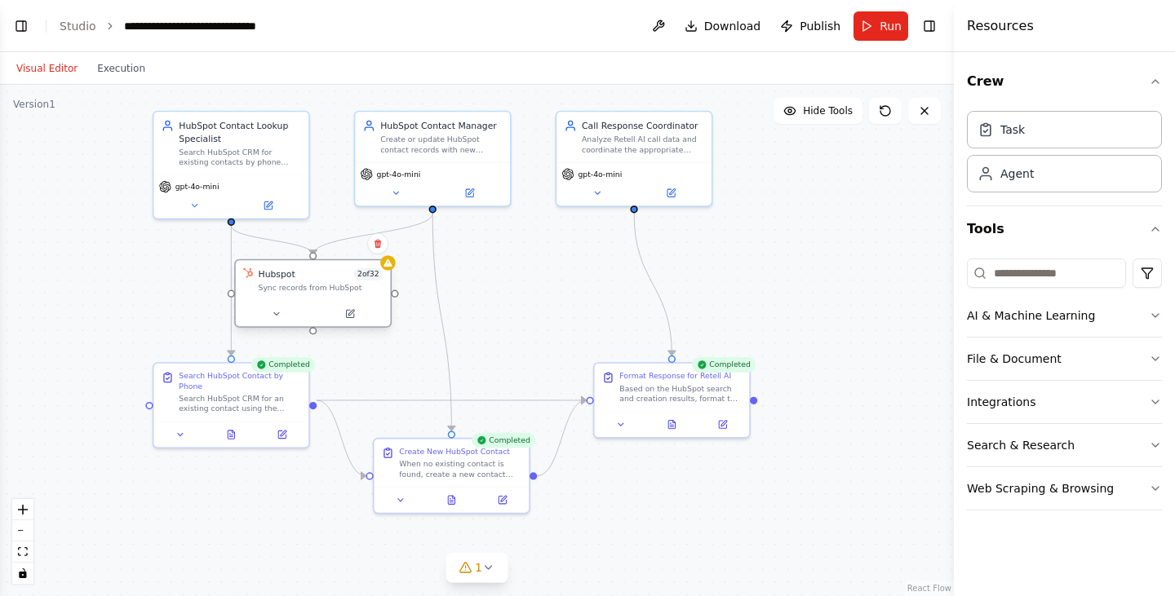
click at [391, 268] on div at bounding box center [388, 263] width 16 height 16
click at [347, 310] on icon at bounding box center [349, 313] width 7 height 7
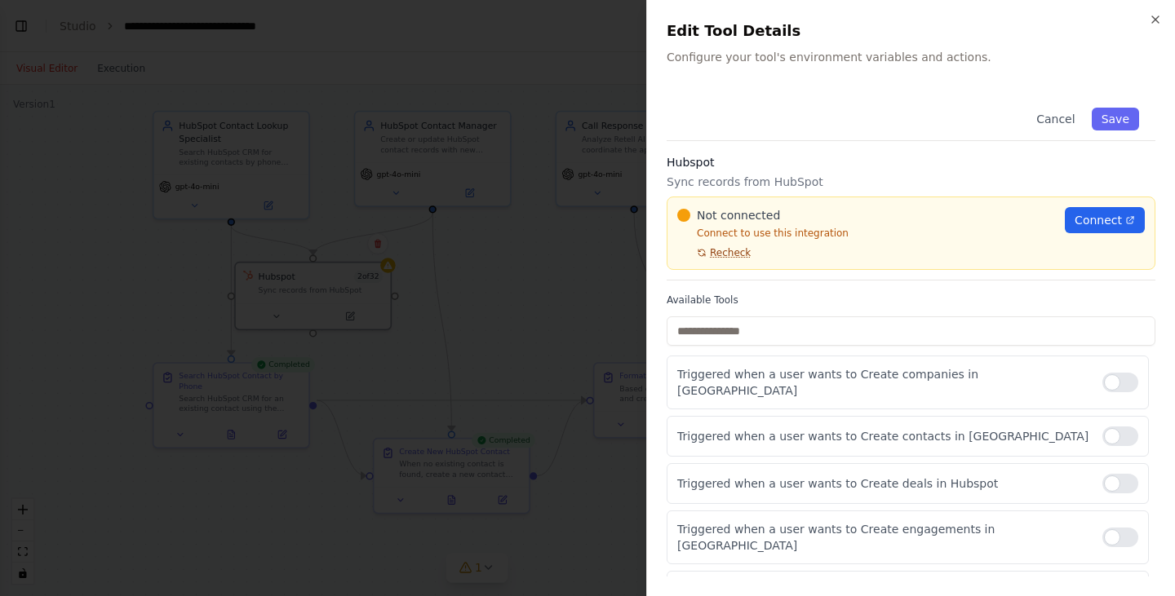
click at [733, 251] on span "Recheck" at bounding box center [730, 252] width 41 height 13
click at [1092, 217] on span "Connect" at bounding box center [1098, 220] width 47 height 16
click at [1098, 111] on button "Save" at bounding box center [1115, 119] width 47 height 23
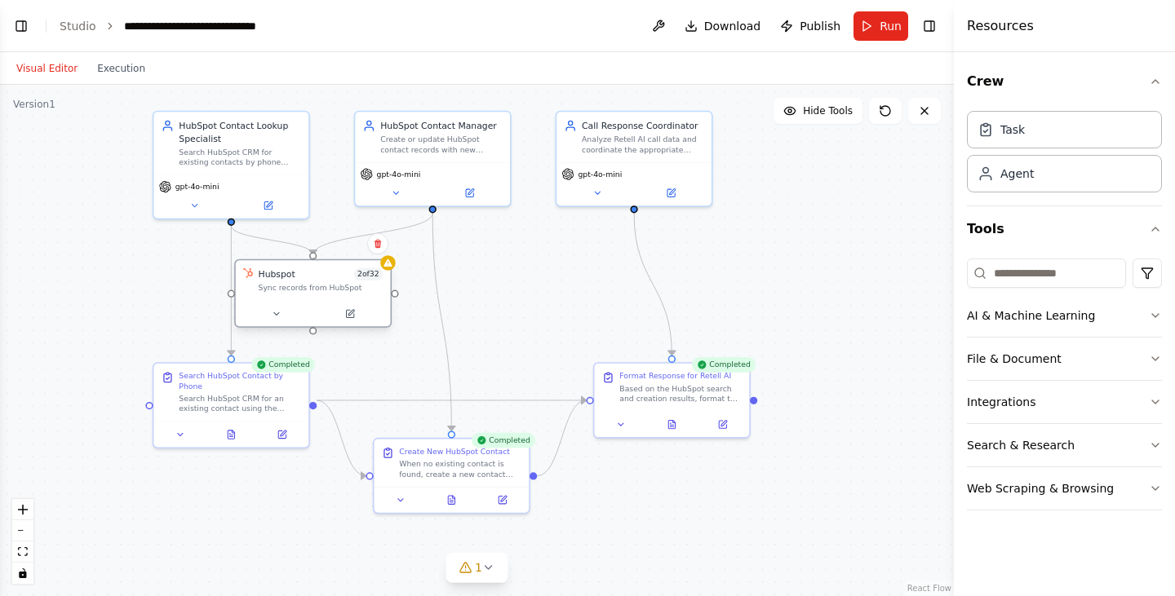
drag, startPoint x: 314, startPoint y: 333, endPoint x: 317, endPoint y: 259, distance: 73.5
click at [317, 259] on div "Hubspot 2 of 32 Sync records from HubSpot" at bounding box center [312, 293] width 157 height 69
click at [349, 318] on icon at bounding box center [350, 314] width 10 height 10
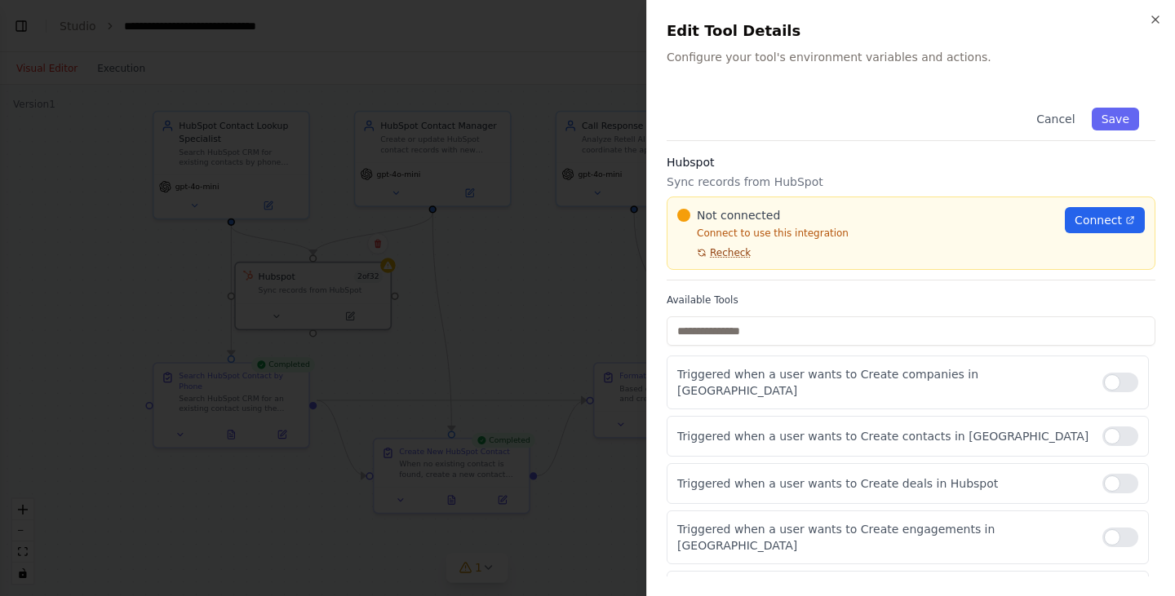
click at [739, 254] on span "Recheck" at bounding box center [730, 252] width 41 height 13
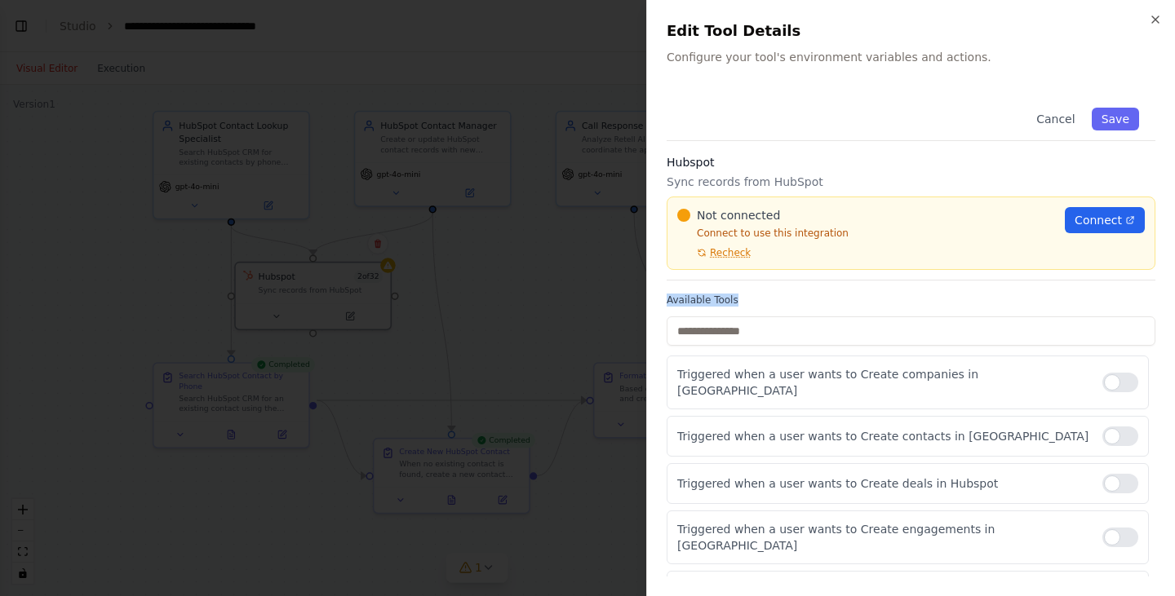
click at [739, 254] on span "Recheck" at bounding box center [730, 252] width 41 height 13
click at [566, 260] on div at bounding box center [587, 298] width 1175 height 596
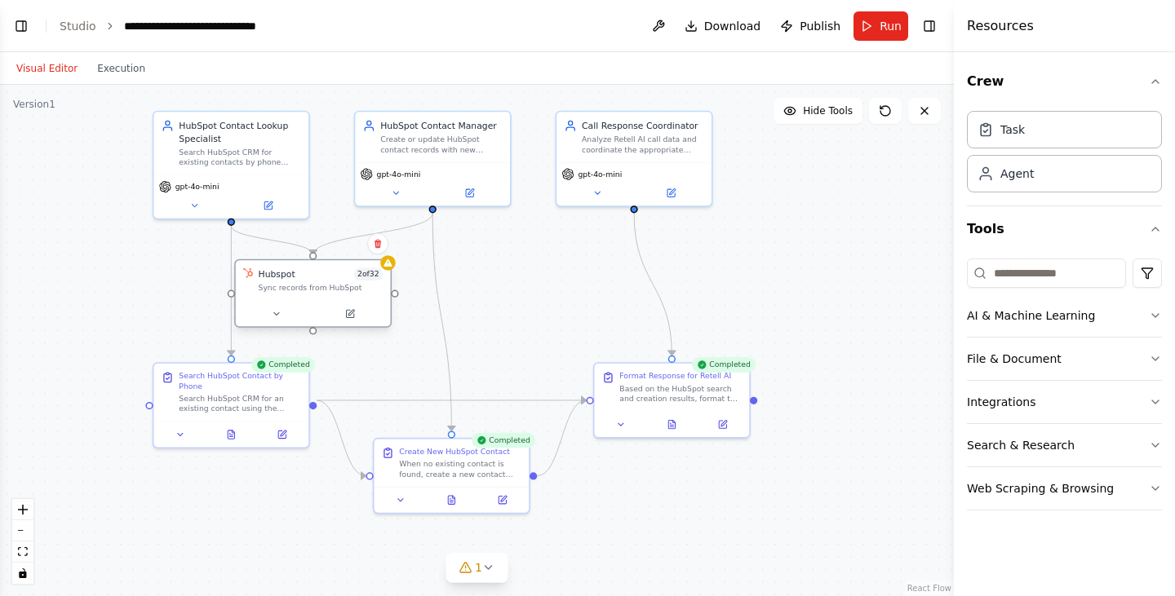
click at [381, 276] on span "2 of 32" at bounding box center [367, 274] width 29 height 12
click at [378, 278] on span "2 of 32" at bounding box center [367, 274] width 29 height 12
click at [389, 270] on div at bounding box center [388, 263] width 16 height 16
click at [355, 318] on button at bounding box center [349, 315] width 71 height 16
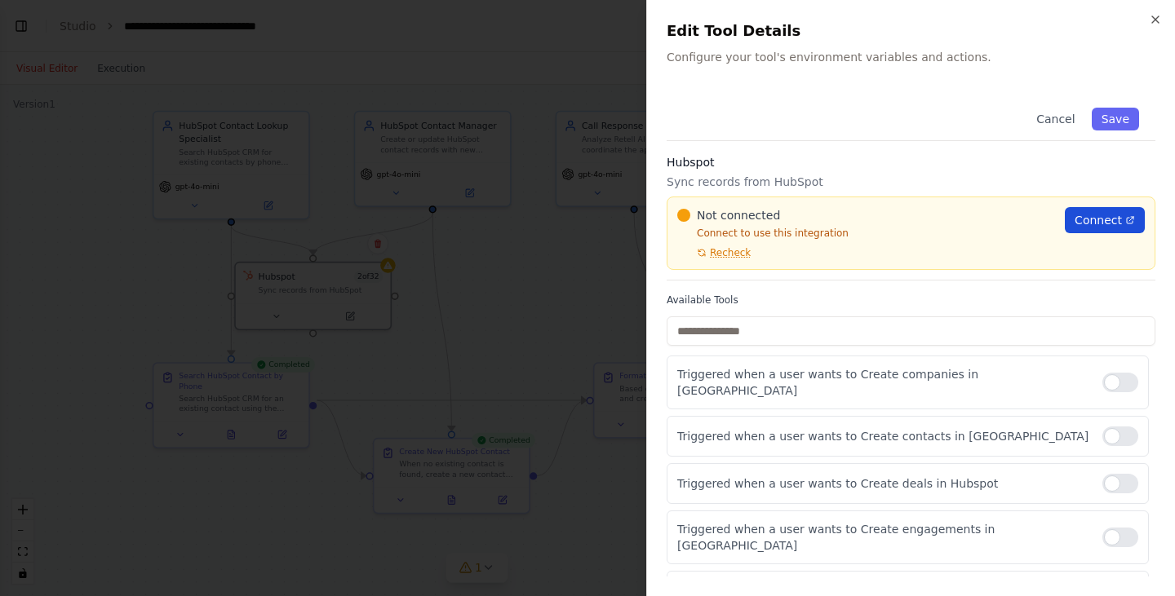
click at [1107, 219] on span "Connect" at bounding box center [1098, 220] width 47 height 16
click at [727, 250] on span "Recheck" at bounding box center [730, 252] width 41 height 13
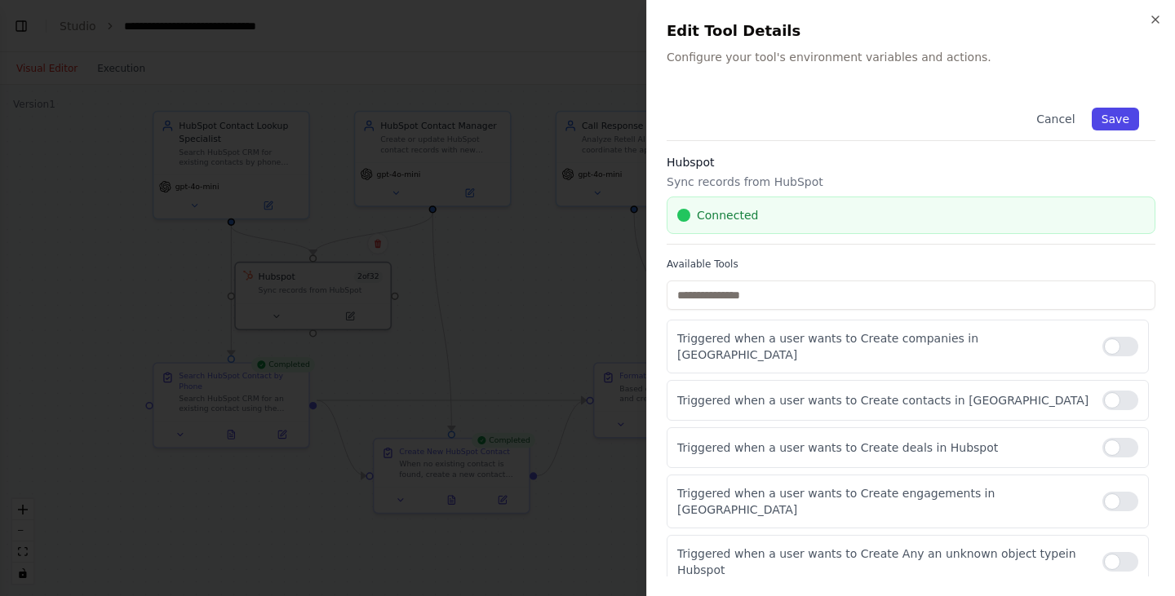
click at [1106, 126] on button "Save" at bounding box center [1115, 119] width 47 height 23
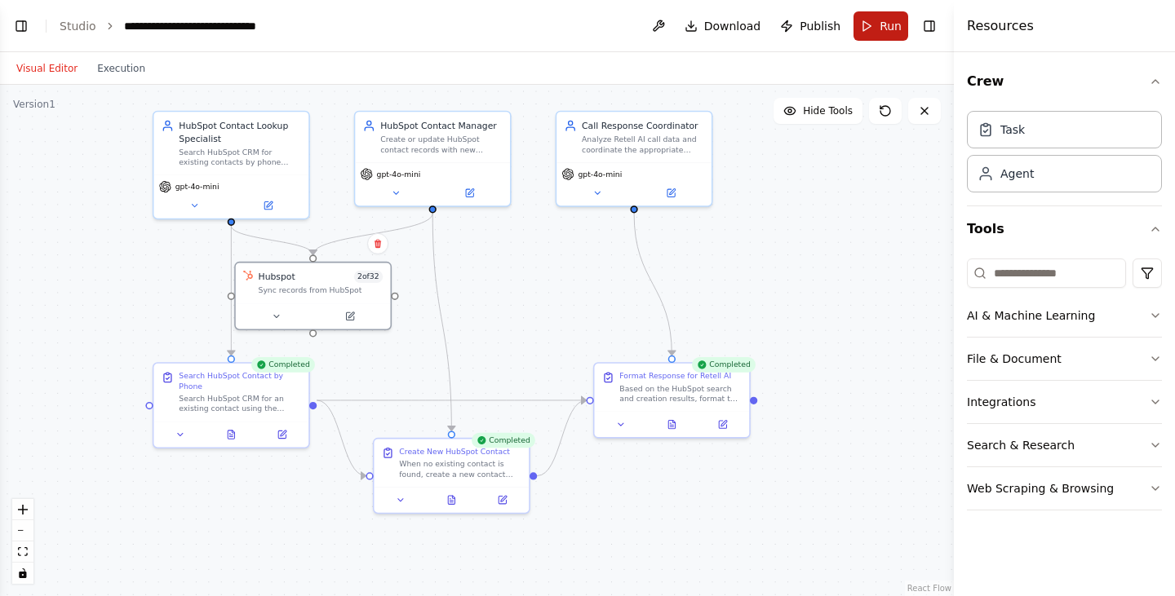
click at [881, 22] on span "Run" at bounding box center [891, 26] width 22 height 16
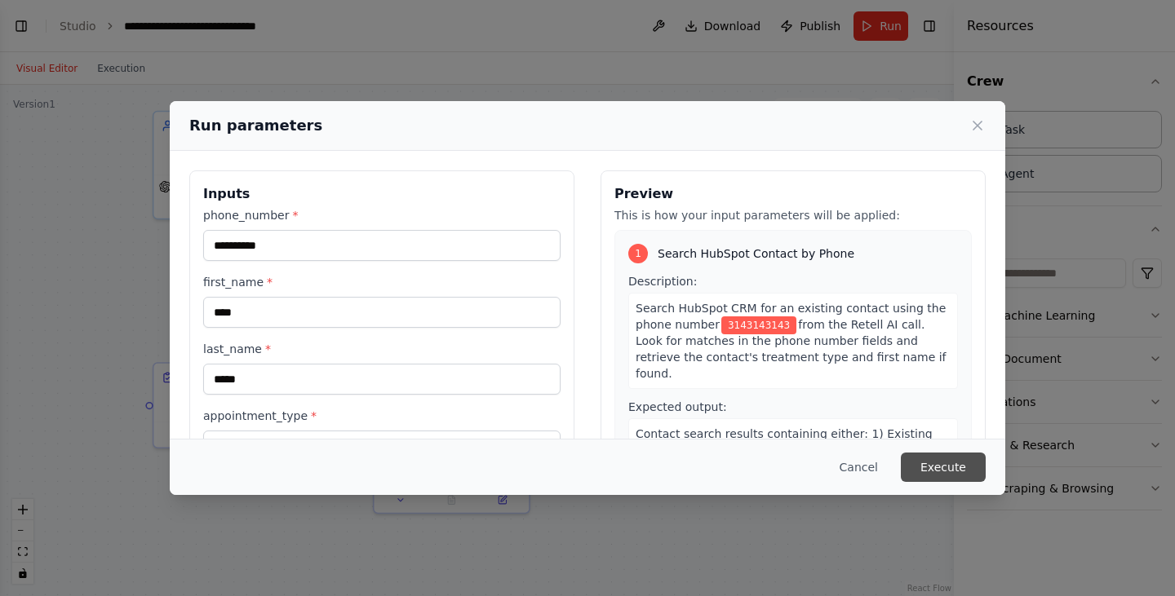
click at [932, 468] on button "Execute" at bounding box center [943, 467] width 85 height 29
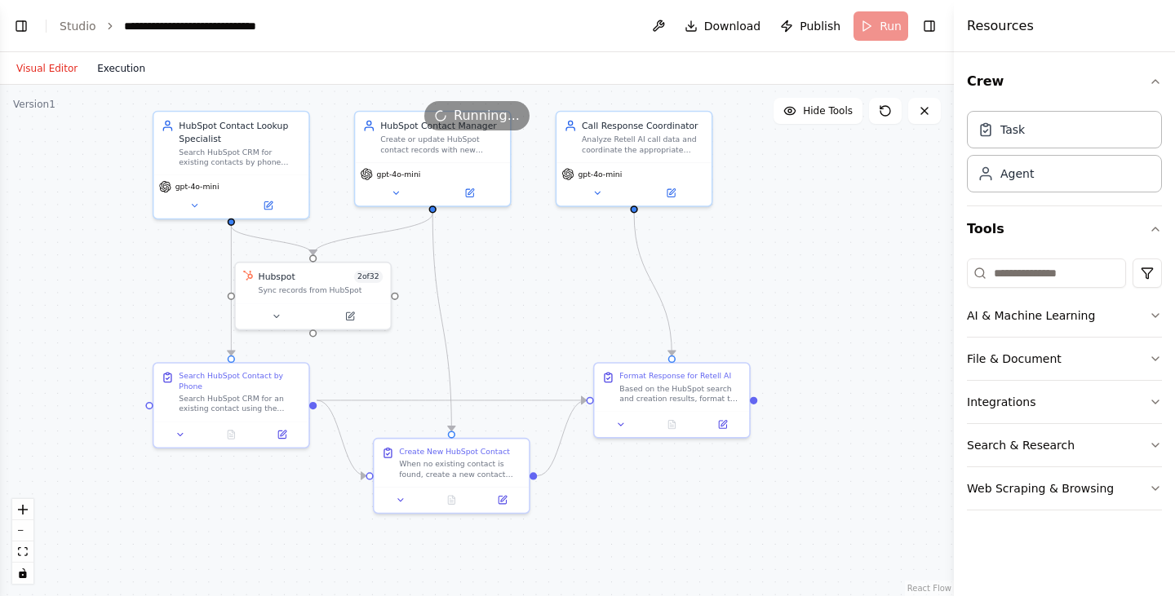
click at [114, 74] on button "Execution" at bounding box center [121, 69] width 68 height 20
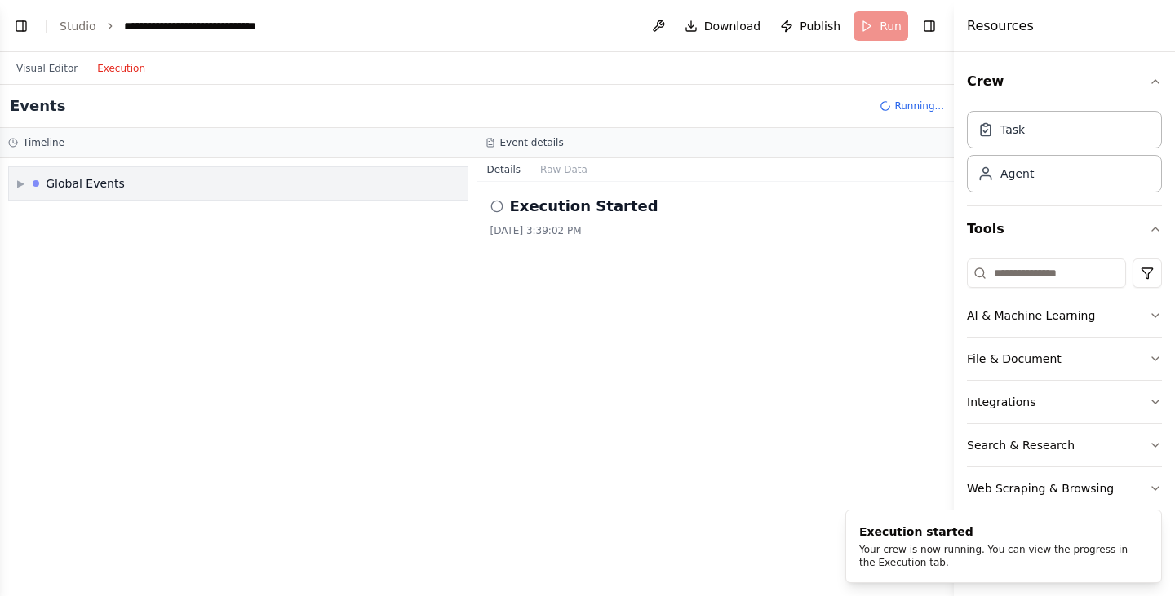
click at [24, 186] on span "▶" at bounding box center [20, 183] width 7 height 13
click at [50, 225] on div "Execution Started" at bounding box center [238, 218] width 445 height 24
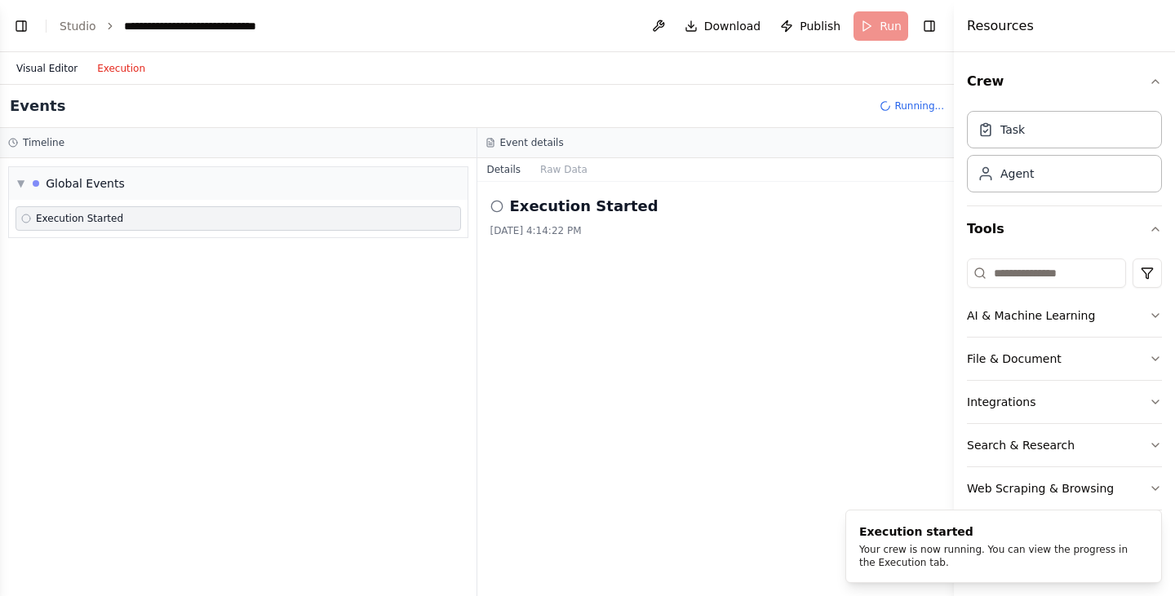
click at [39, 69] on button "Visual Editor" at bounding box center [47, 69] width 81 height 20
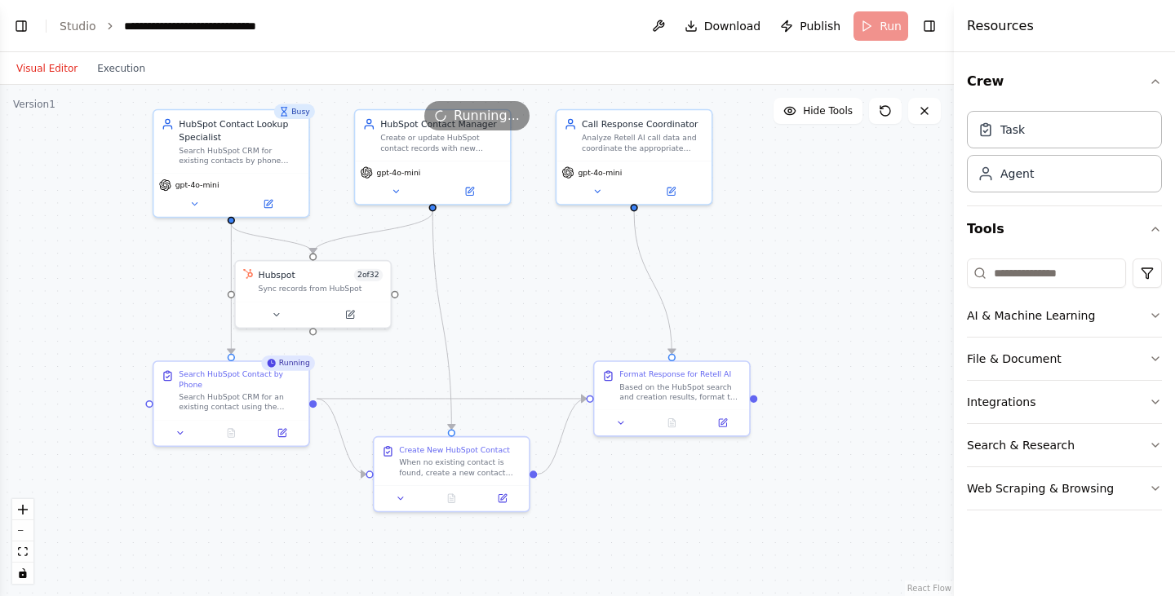
click at [6, 574] on div ".deletable-edge-delete-btn { width: 20px; height: 20px; border: 0px solid #ffff…" at bounding box center [477, 341] width 954 height 512
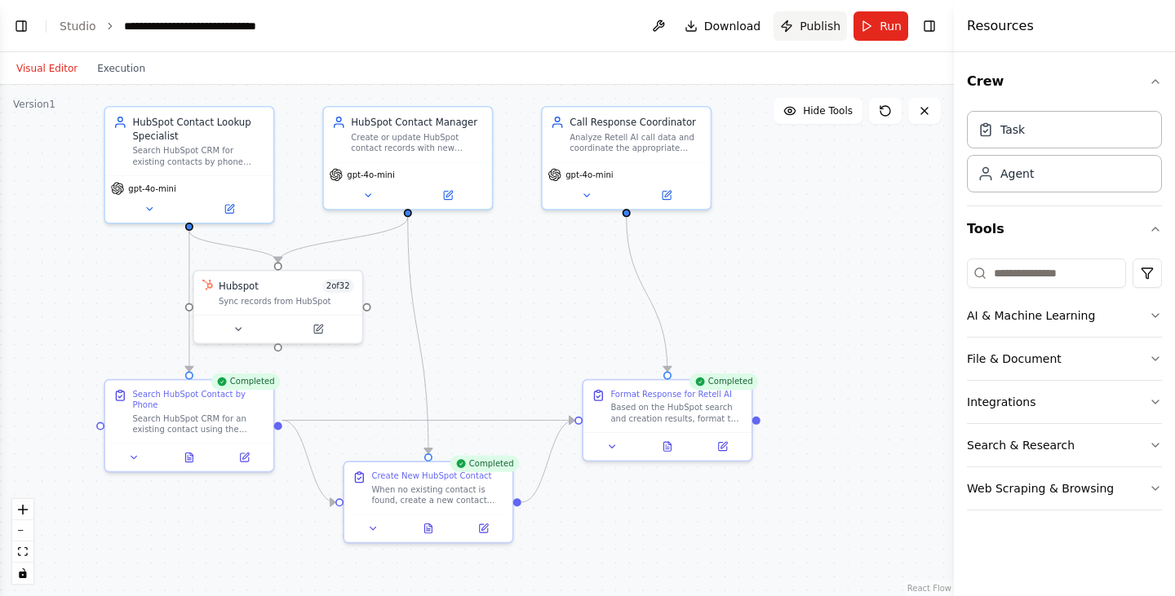
click at [821, 23] on span "Publish" at bounding box center [820, 26] width 41 height 16
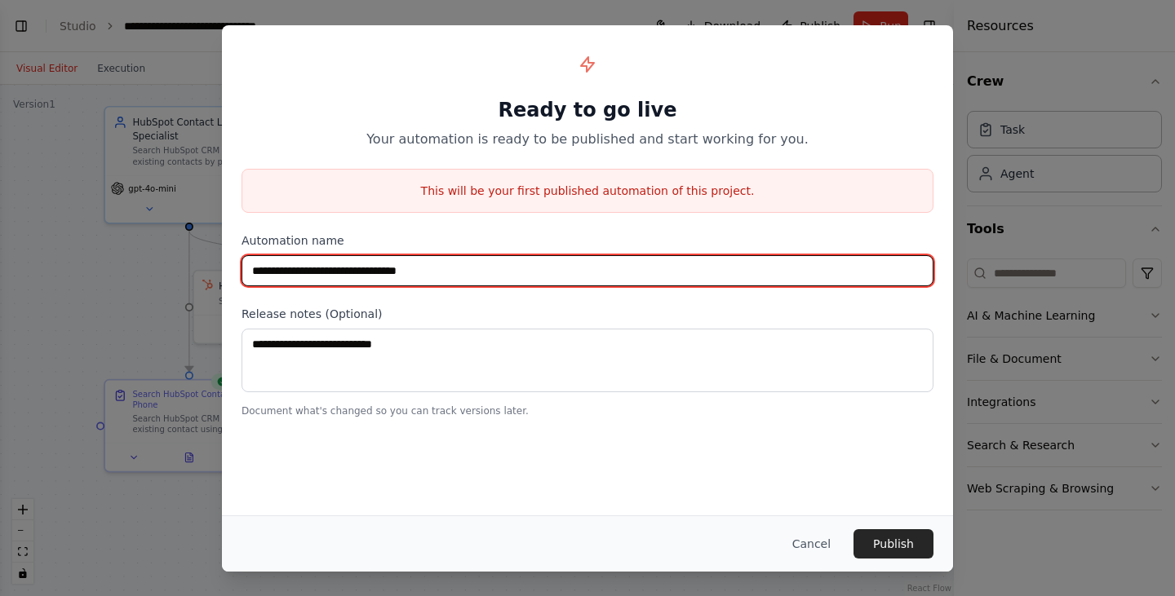
drag, startPoint x: 496, startPoint y: 278, endPoint x: 422, endPoint y: 280, distance: 74.3
click at [422, 280] on input "**********" at bounding box center [588, 270] width 692 height 31
type input "**********"
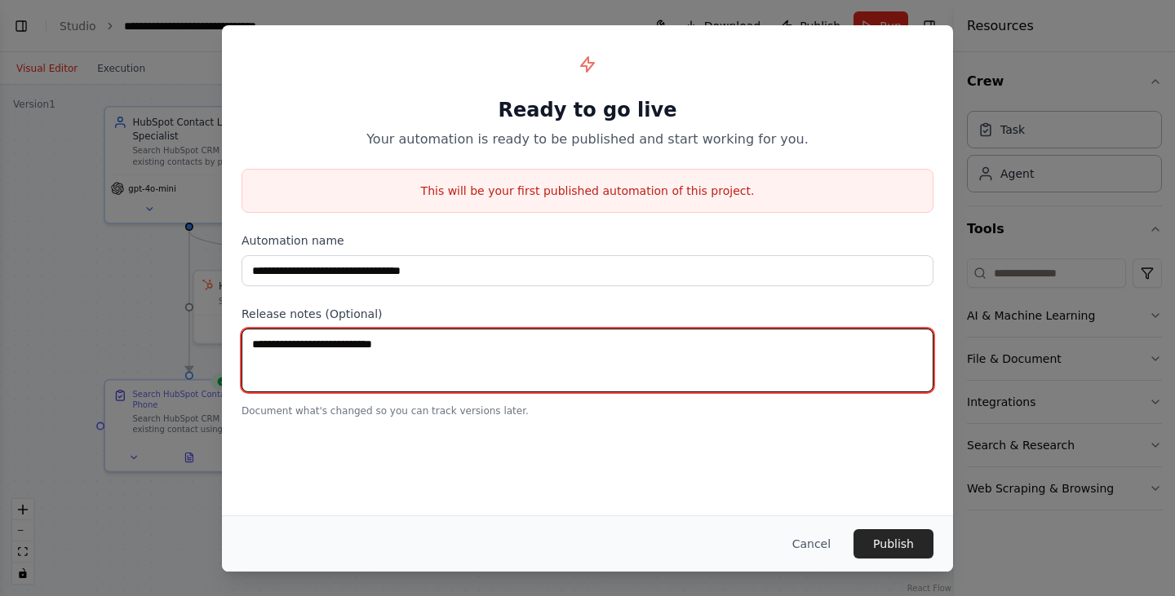
click at [421, 364] on textarea at bounding box center [588, 361] width 692 height 64
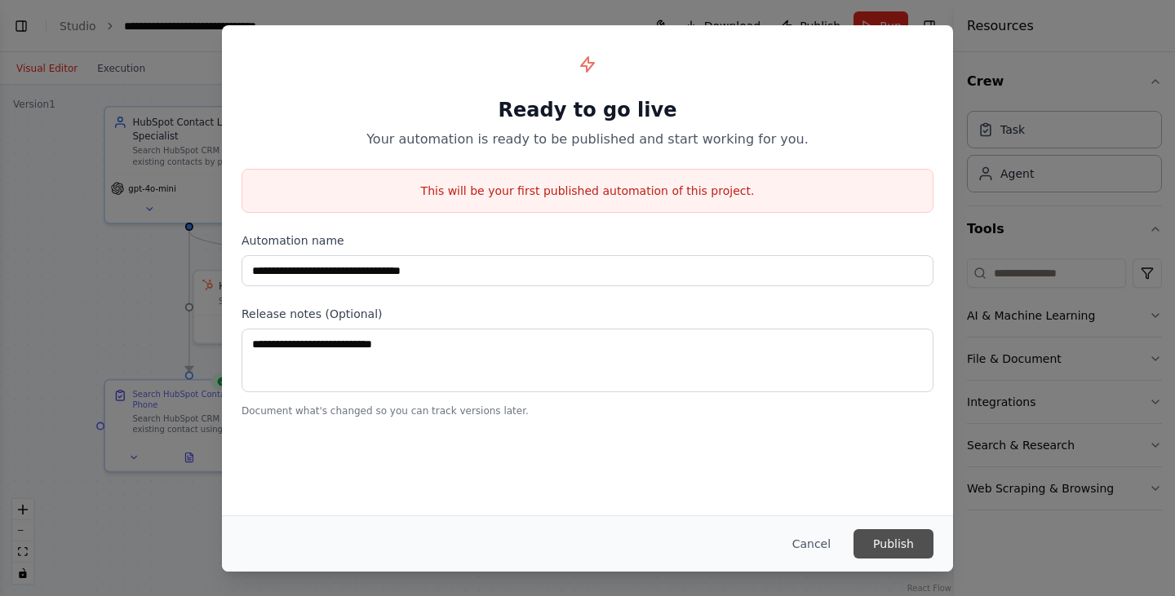
click at [904, 536] on button "Publish" at bounding box center [893, 544] width 80 height 29
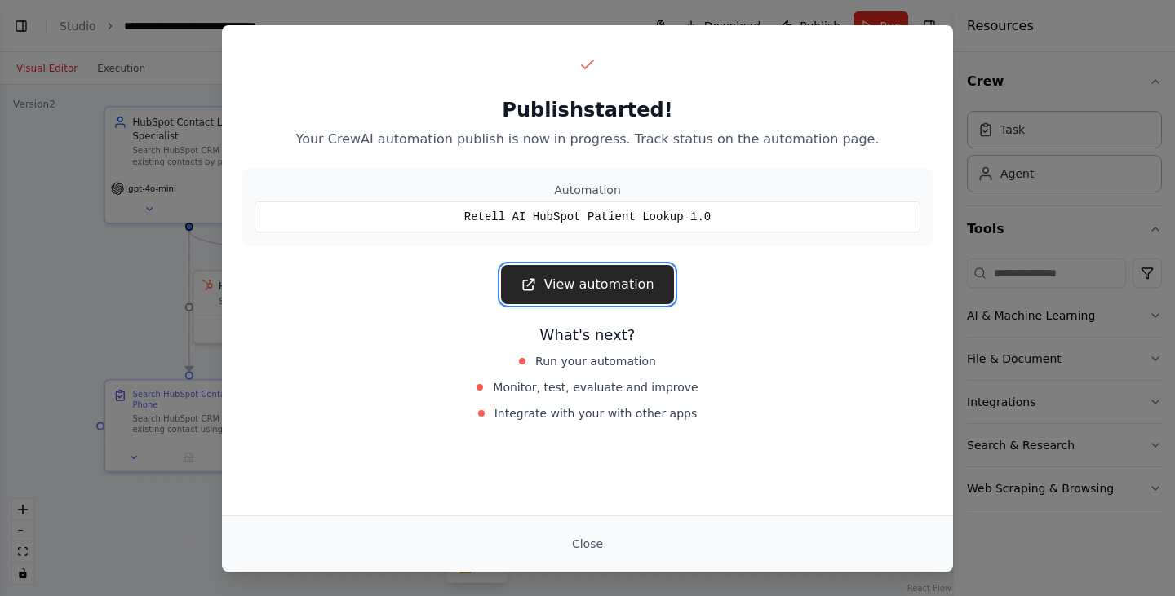
click at [608, 285] on link "View automation" at bounding box center [587, 284] width 172 height 39
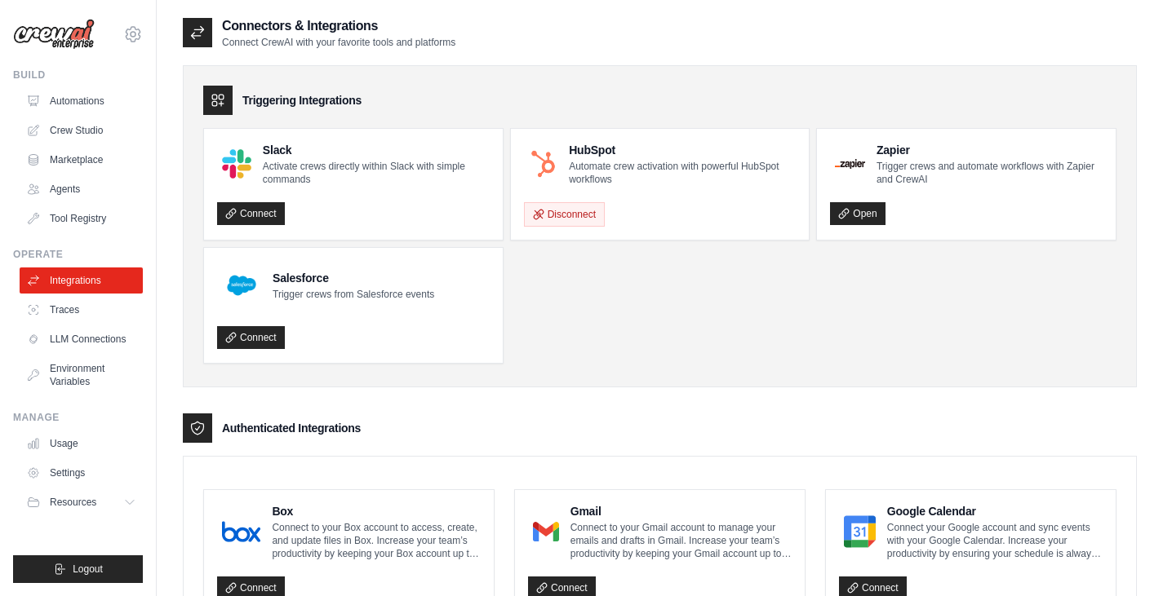
click at [632, 173] on p "Automate crew activation with powerful HubSpot workflows" at bounding box center [682, 173] width 227 height 26
click at [606, 201] on div "Disconnect" at bounding box center [660, 210] width 273 height 34
click at [600, 204] on button "Disconnect" at bounding box center [564, 214] width 81 height 24
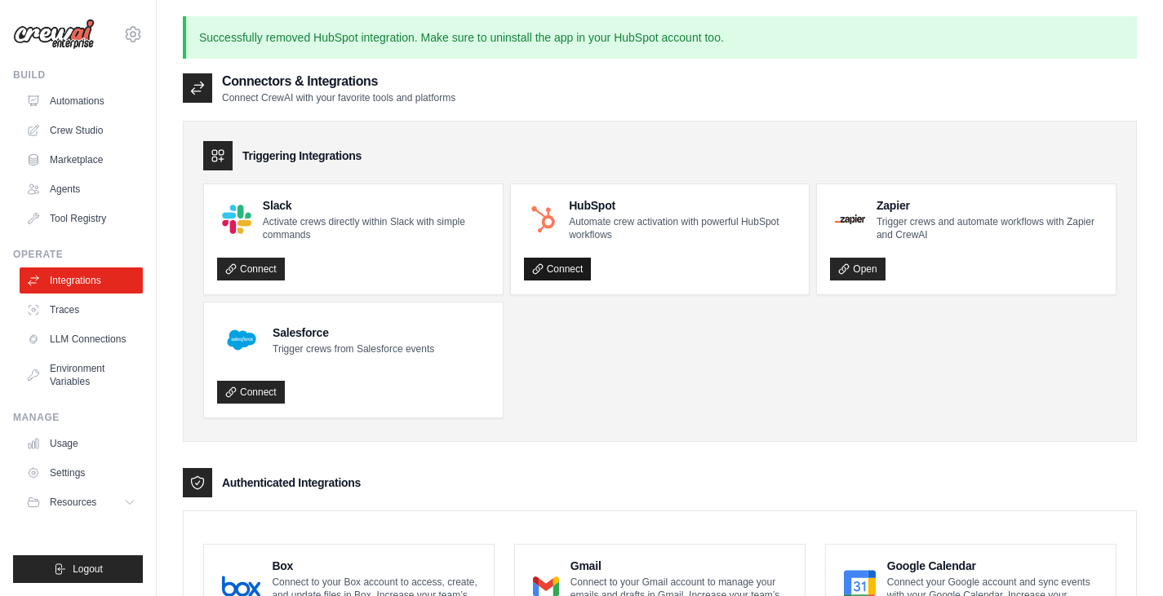
click at [555, 268] on link "Connect" at bounding box center [558, 269] width 68 height 23
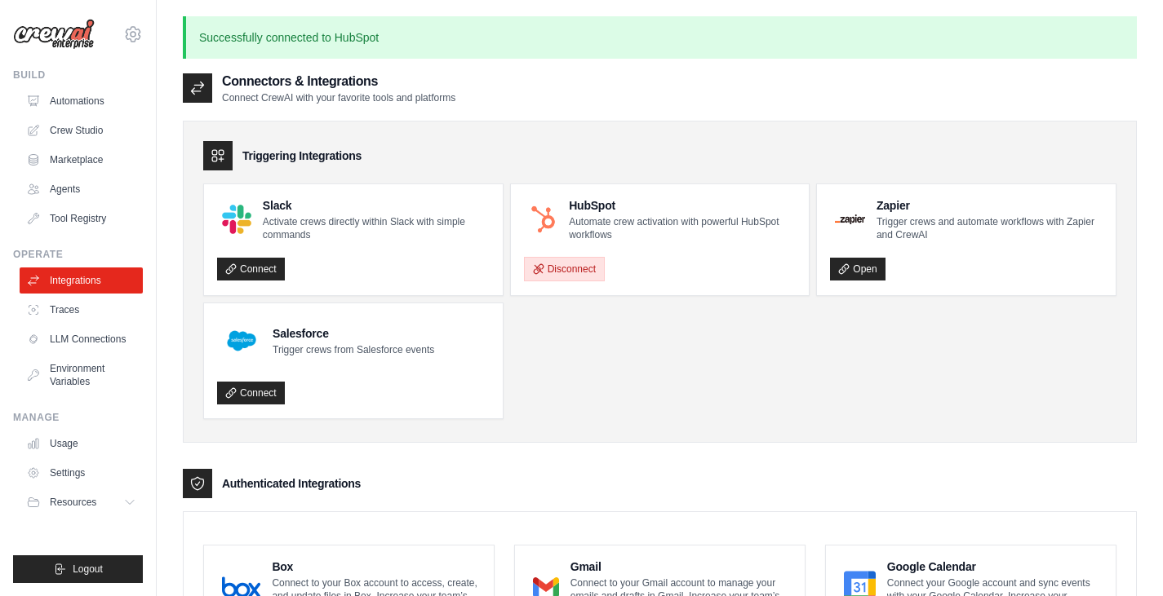
click at [583, 273] on button "Disconnect" at bounding box center [564, 269] width 81 height 24
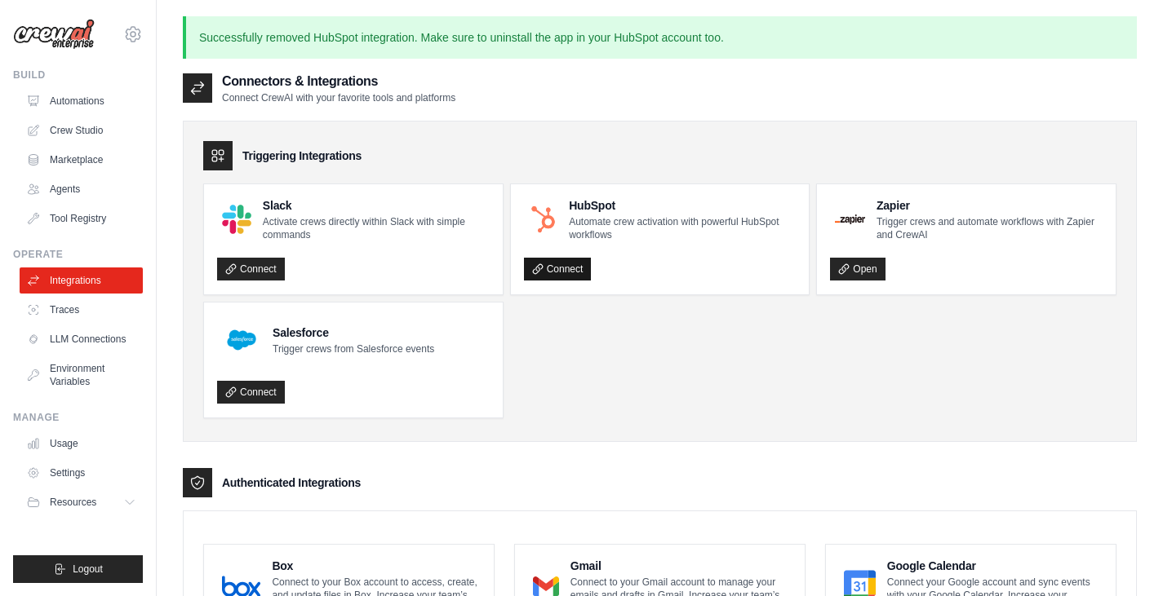
click at [578, 271] on link "Connect" at bounding box center [558, 269] width 68 height 23
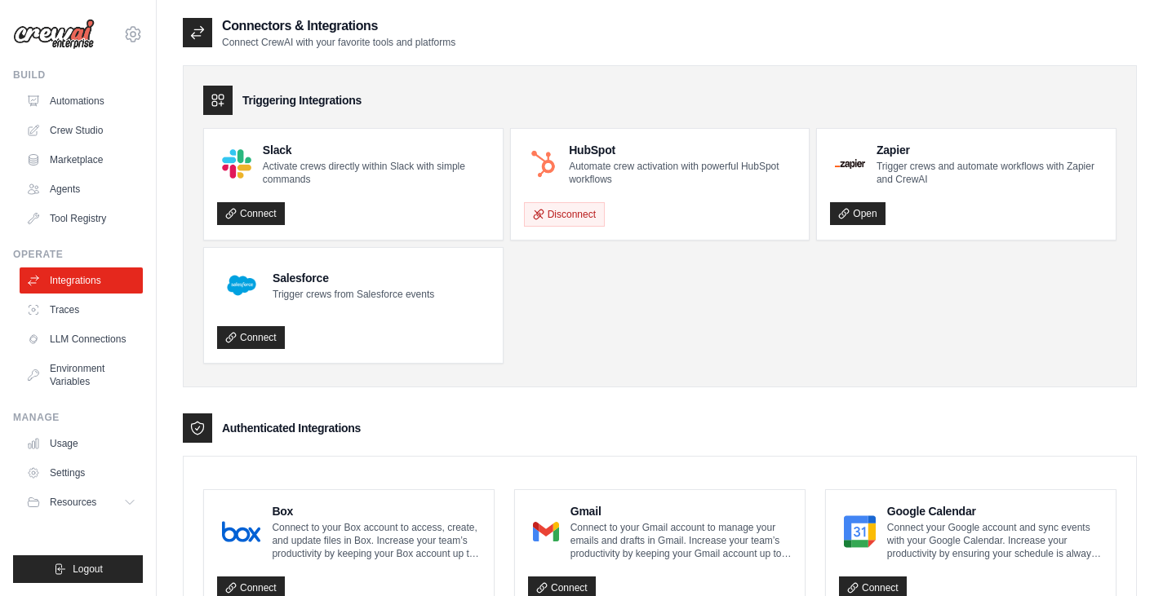
click at [664, 166] on p "Automate crew activation with powerful HubSpot workflows" at bounding box center [682, 173] width 227 height 26
click at [657, 170] on p "Automate crew activation with powerful HubSpot workflows" at bounding box center [682, 173] width 227 height 26
click at [663, 181] on p "Automate crew activation with powerful HubSpot workflows" at bounding box center [682, 173] width 227 height 26
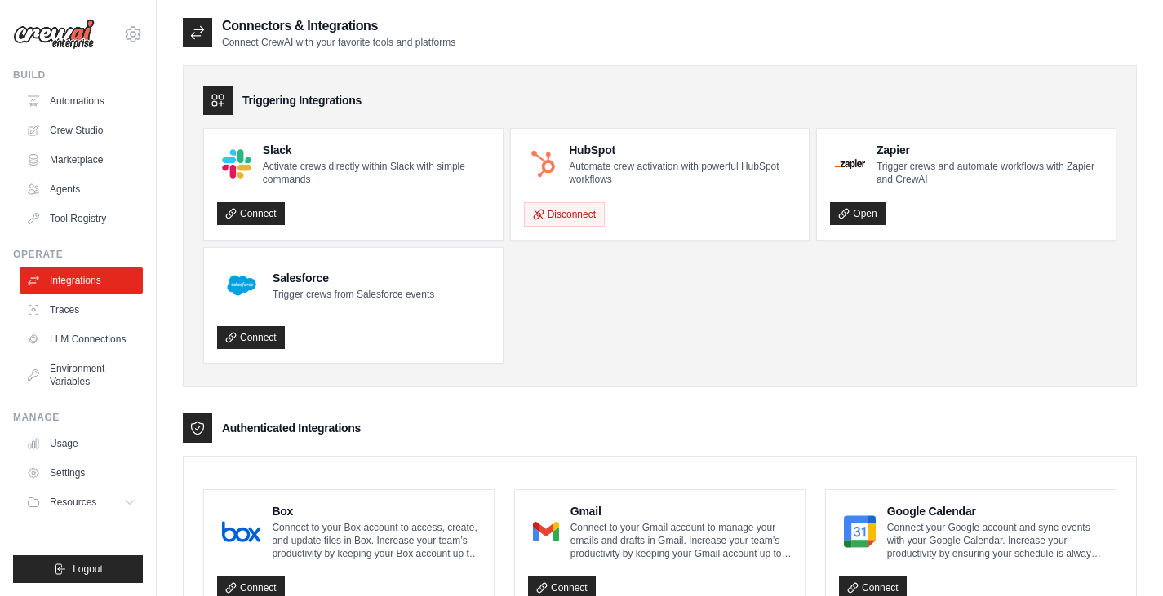
click at [666, 195] on div "Disconnect" at bounding box center [660, 210] width 273 height 34
click at [596, 170] on p "Automate crew activation with powerful HubSpot workflows" at bounding box center [682, 173] width 227 height 26
click at [100, 338] on link "LLM Connections" at bounding box center [82, 339] width 123 height 26
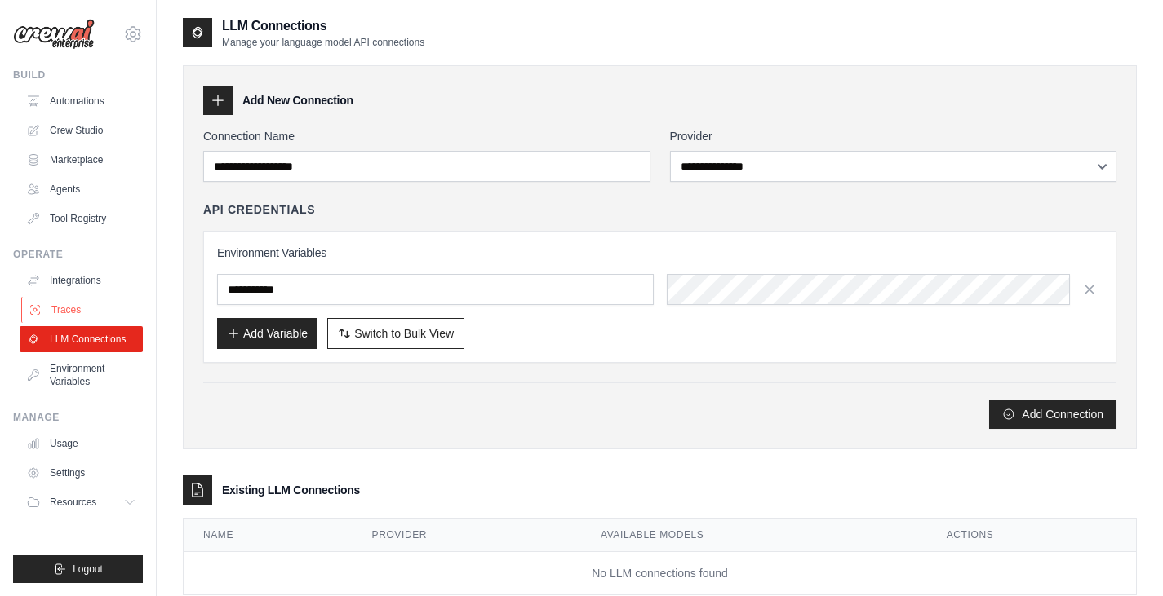
click at [91, 313] on link "Traces" at bounding box center [82, 310] width 123 height 26
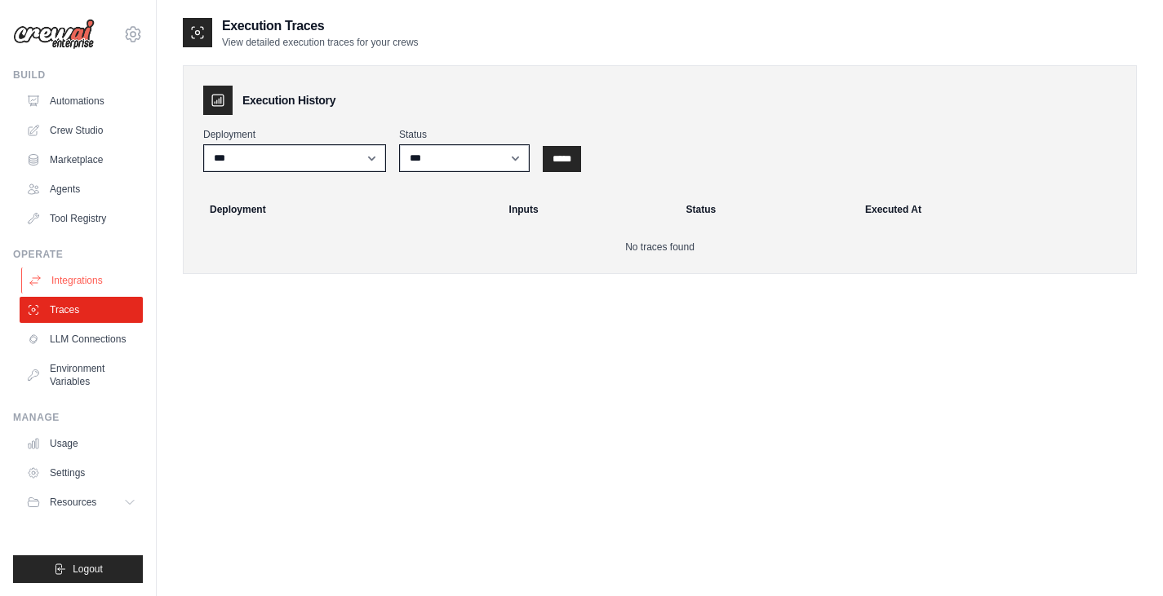
click at [81, 288] on link "Integrations" at bounding box center [82, 281] width 123 height 26
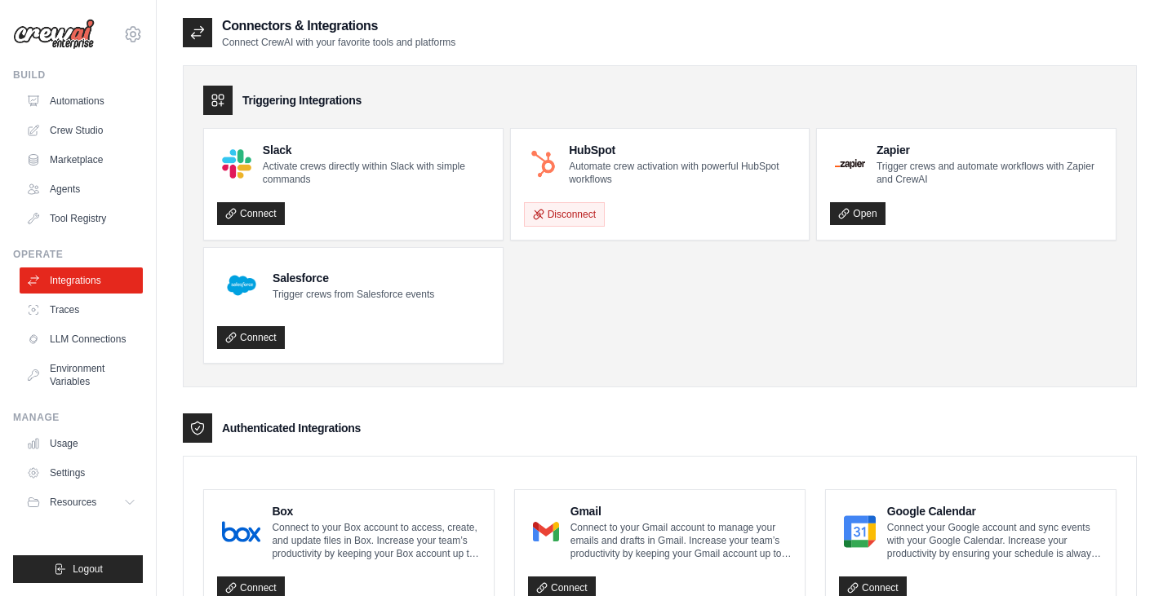
click at [211, 104] on icon at bounding box center [218, 100] width 16 height 16
click at [76, 503] on span "Resources" at bounding box center [74, 502] width 47 height 13
click at [72, 486] on link "Settings" at bounding box center [82, 473] width 123 height 26
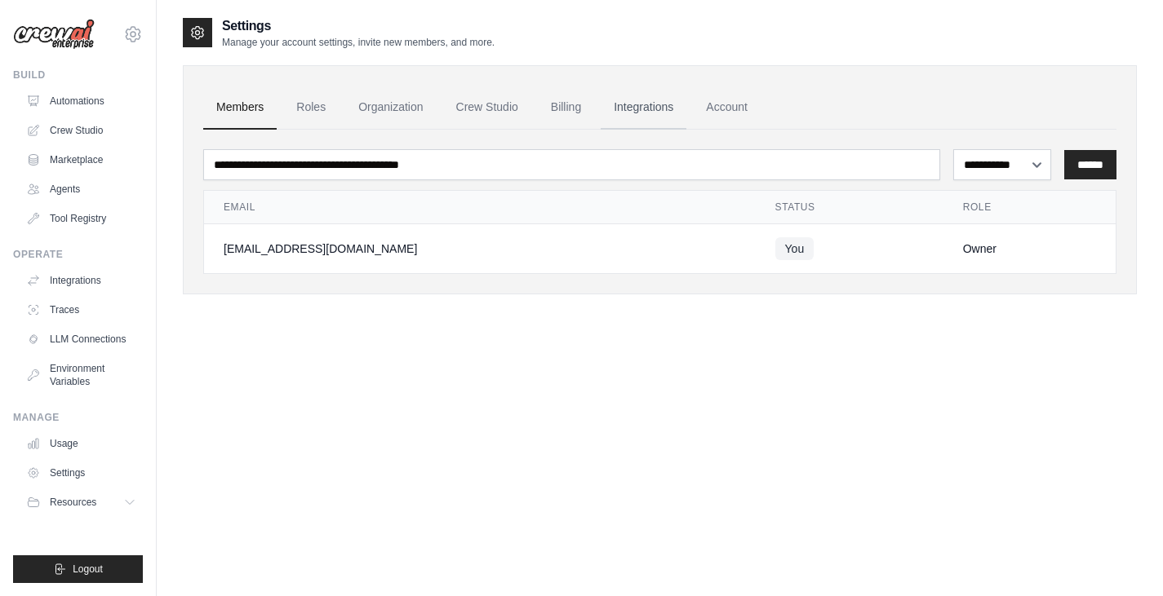
click at [649, 110] on link "Integrations" at bounding box center [644, 108] width 86 height 44
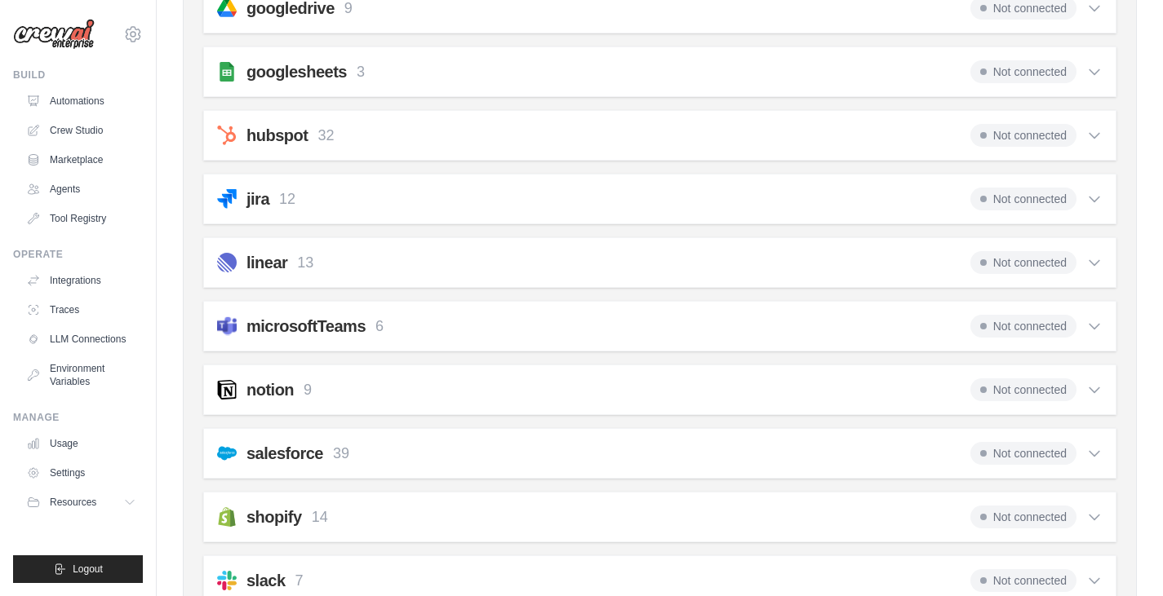
scroll to position [685, 0]
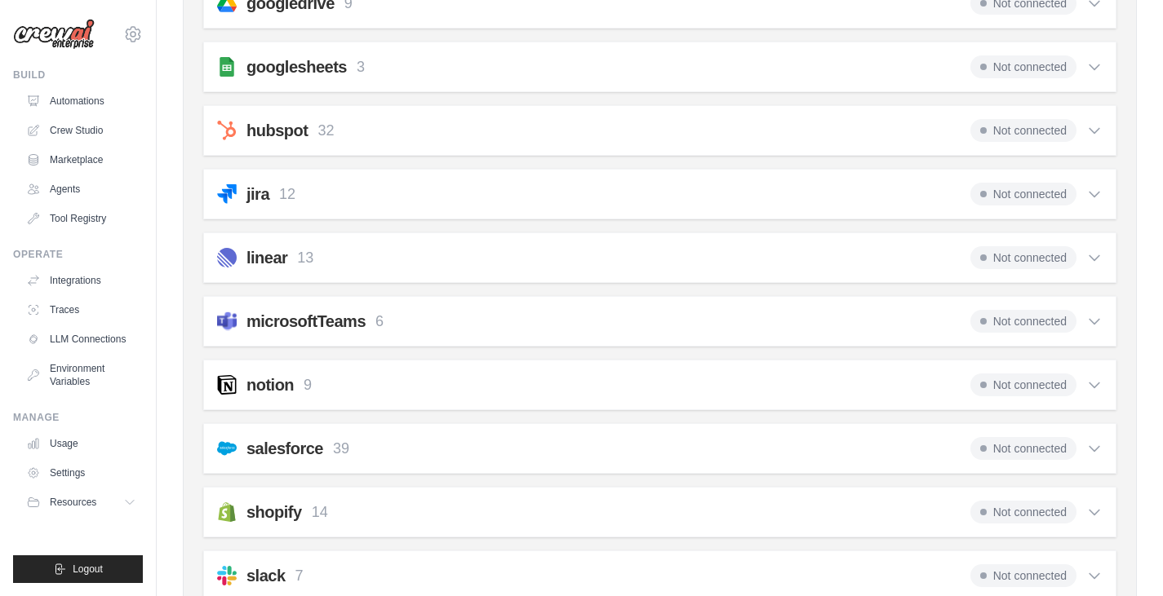
click at [1096, 130] on icon at bounding box center [1094, 130] width 16 height 16
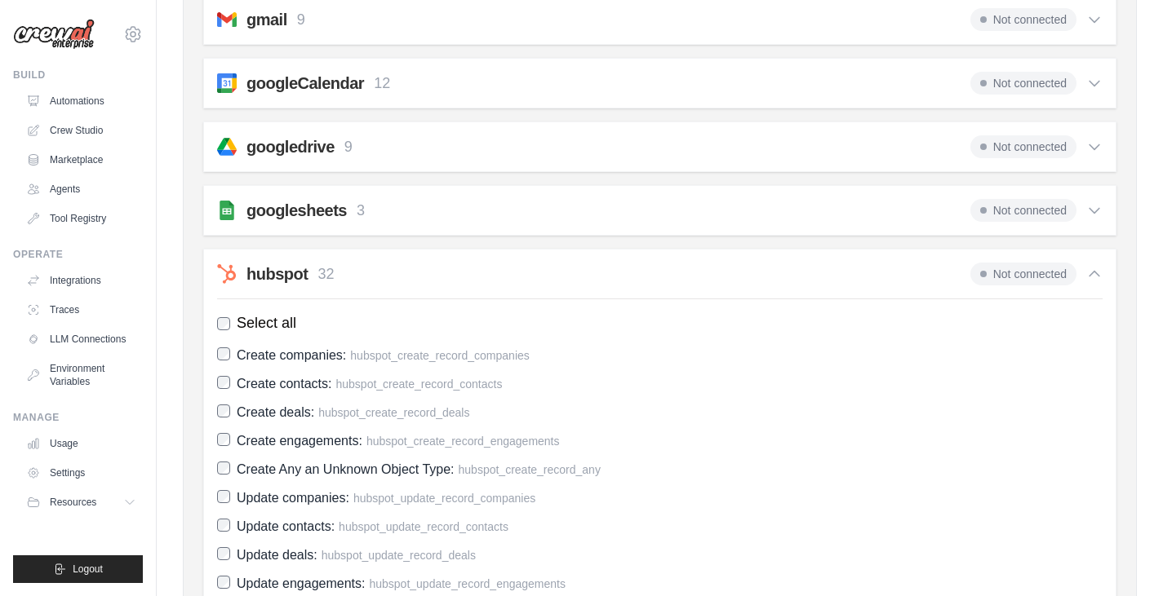
scroll to position [541, 0]
click at [291, 281] on h2 "hubspot" at bounding box center [276, 275] width 61 height 23
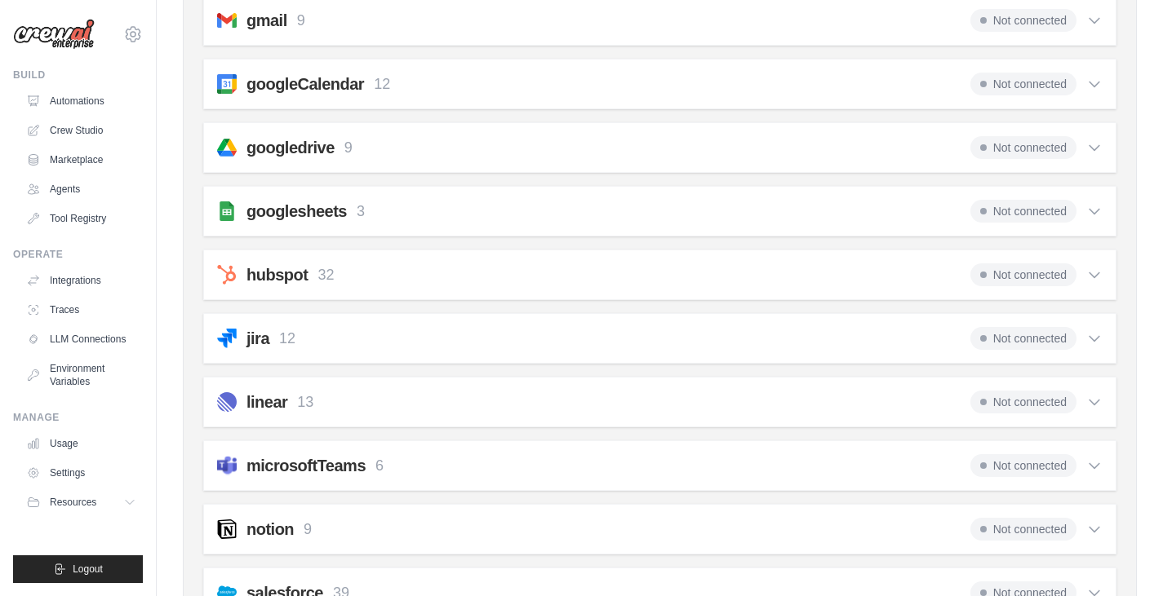
click at [990, 273] on span "Not connected" at bounding box center [1023, 275] width 106 height 23
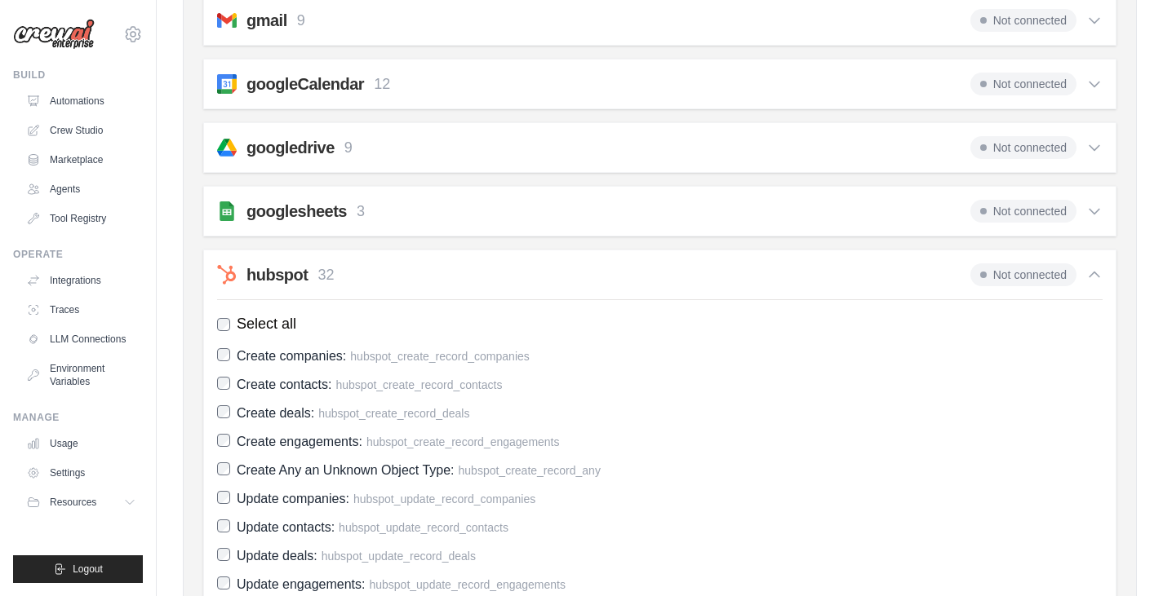
click at [996, 273] on span "Not connected" at bounding box center [1023, 275] width 106 height 23
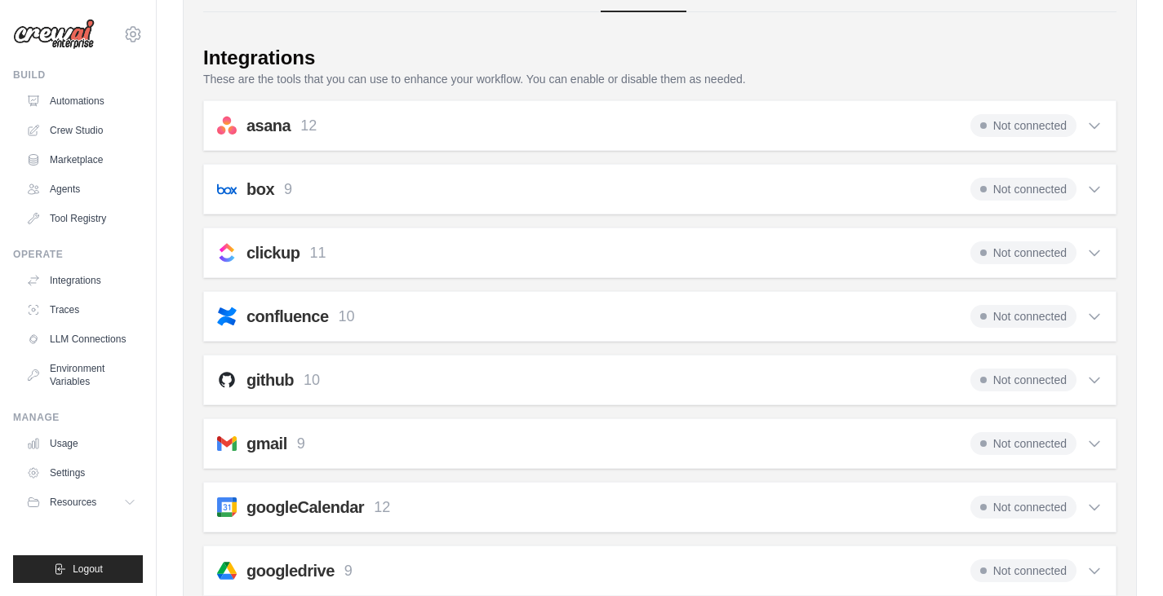
scroll to position [0, 0]
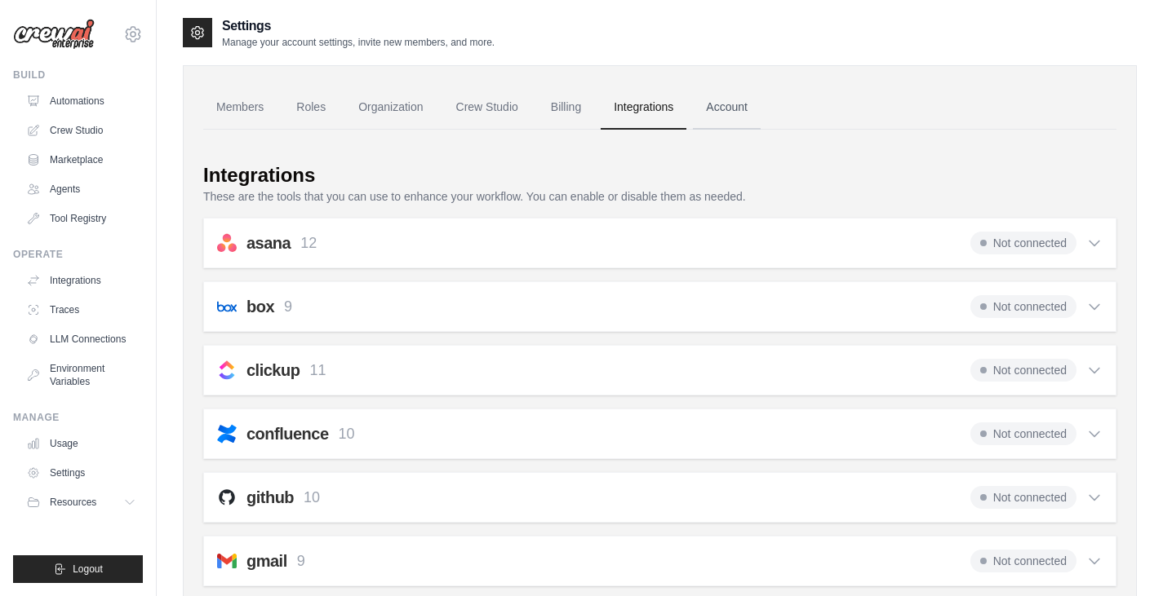
click at [728, 104] on link "Account" at bounding box center [727, 108] width 68 height 44
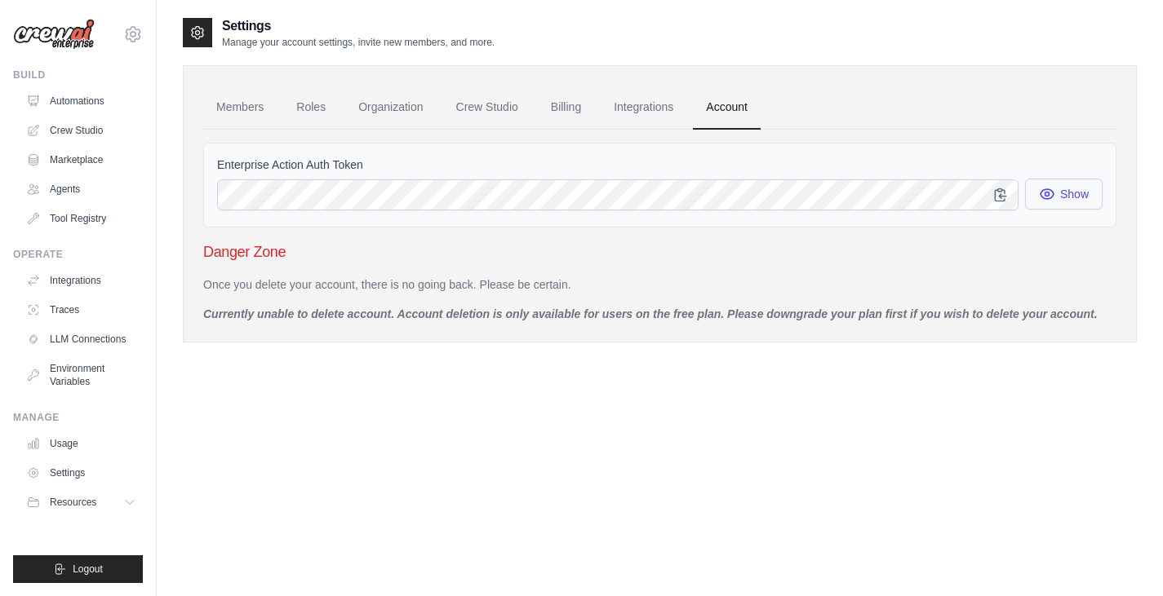
click at [1044, 199] on icon "button" at bounding box center [1046, 194] width 13 height 10
click at [1044, 199] on icon "button" at bounding box center [1046, 194] width 13 height 12
click at [1044, 199] on icon "button" at bounding box center [1046, 194] width 13 height 10
click at [233, 105] on link "Members" at bounding box center [239, 108] width 73 height 44
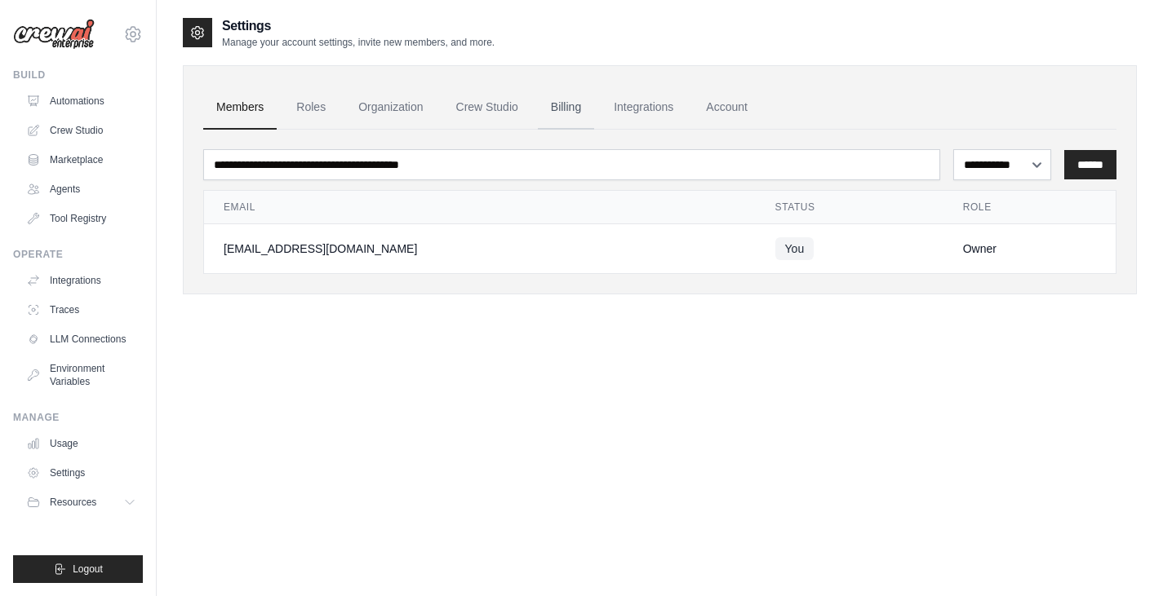
click at [556, 109] on link "Billing" at bounding box center [566, 108] width 56 height 44
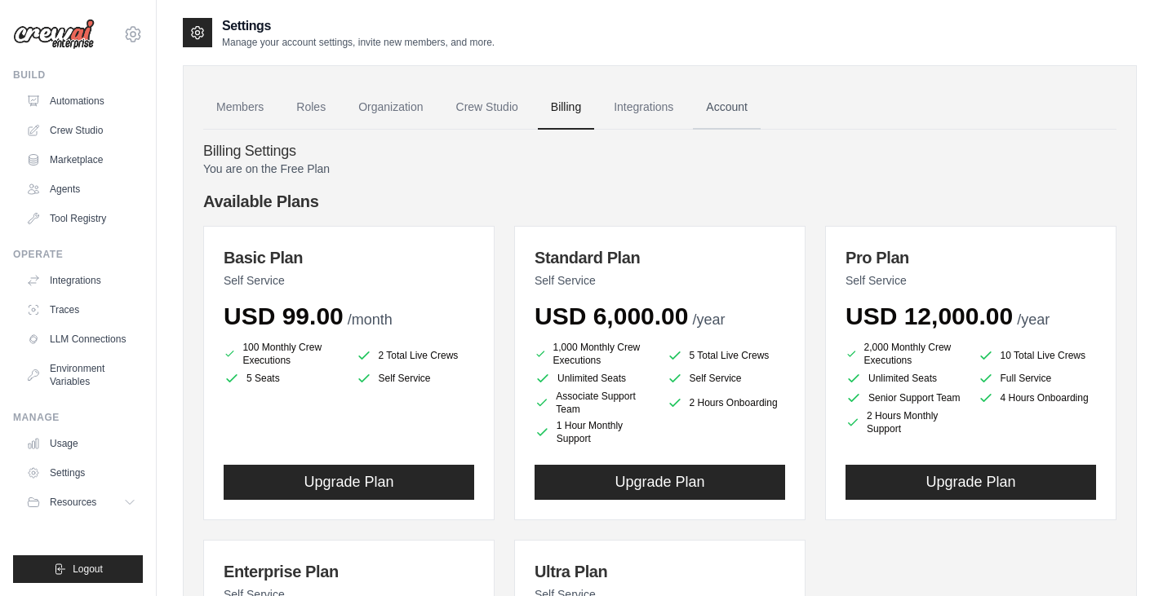
click at [735, 100] on link "Account" at bounding box center [727, 108] width 68 height 44
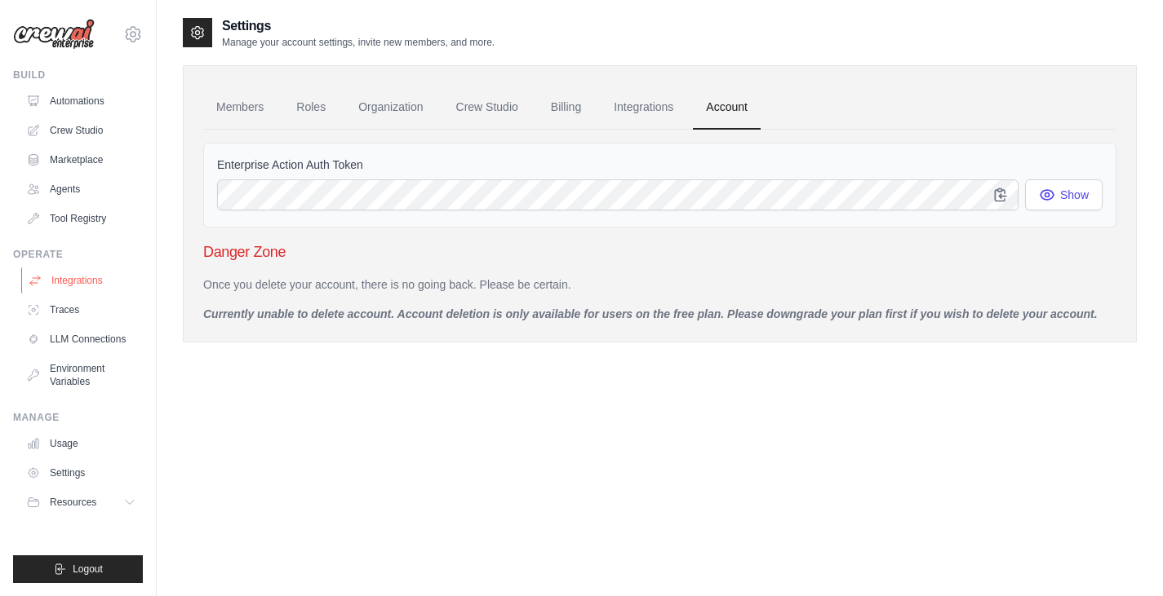
click at [78, 291] on link "Integrations" at bounding box center [82, 281] width 123 height 26
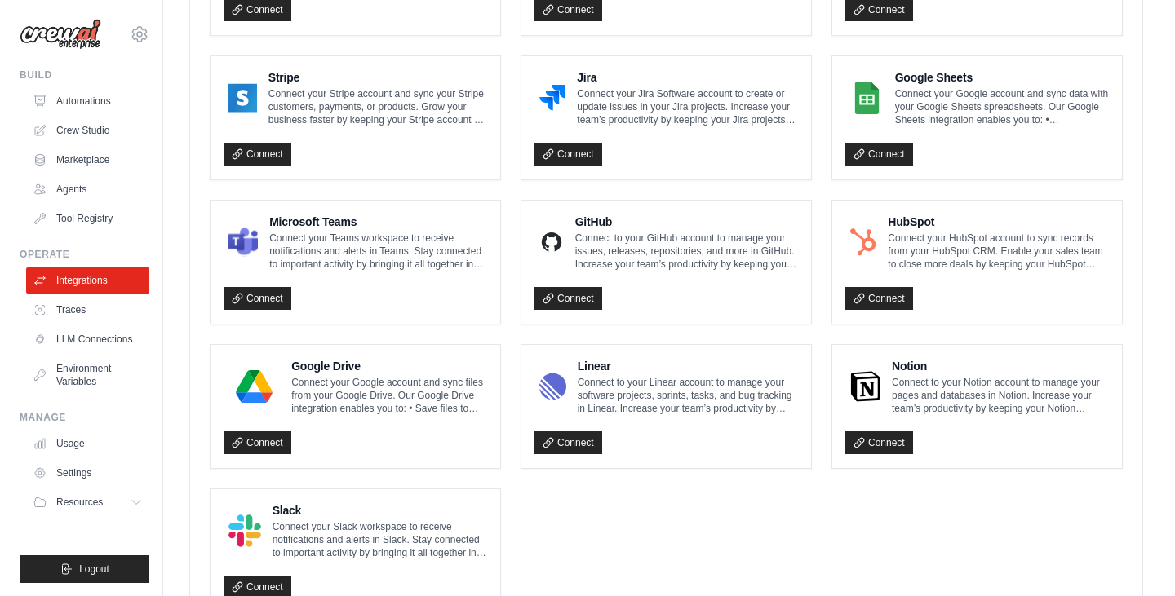
scroll to position [878, 0]
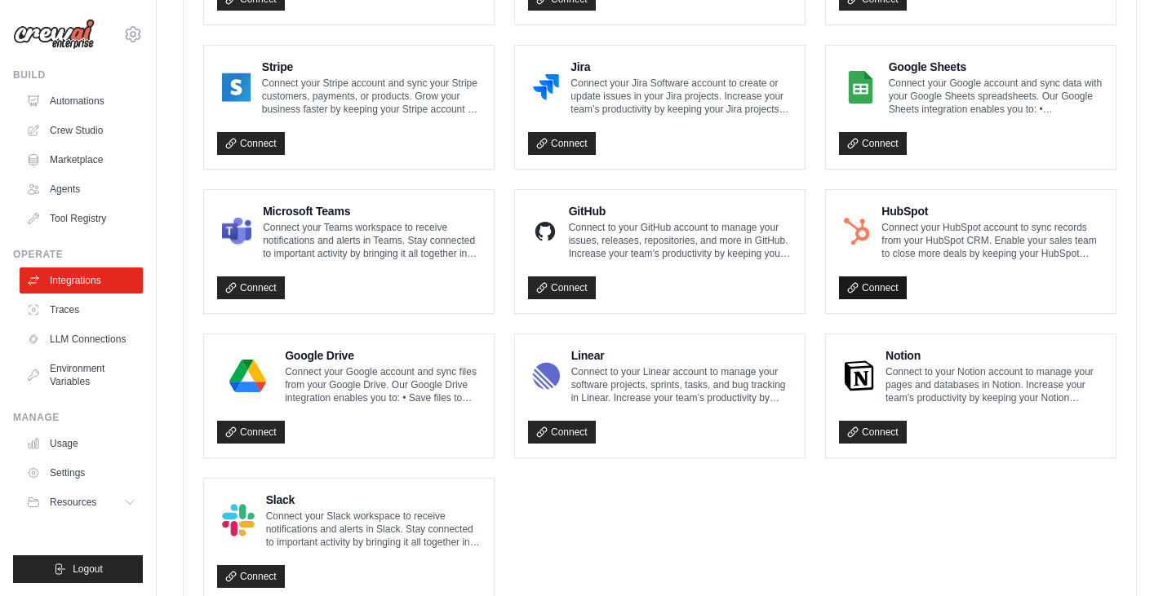
click at [899, 280] on link "Connect" at bounding box center [873, 288] width 68 height 23
click at [941, 237] on p "Connect your HubSpot account to sync records from your HubSpot CRM. Enable your…" at bounding box center [991, 240] width 221 height 39
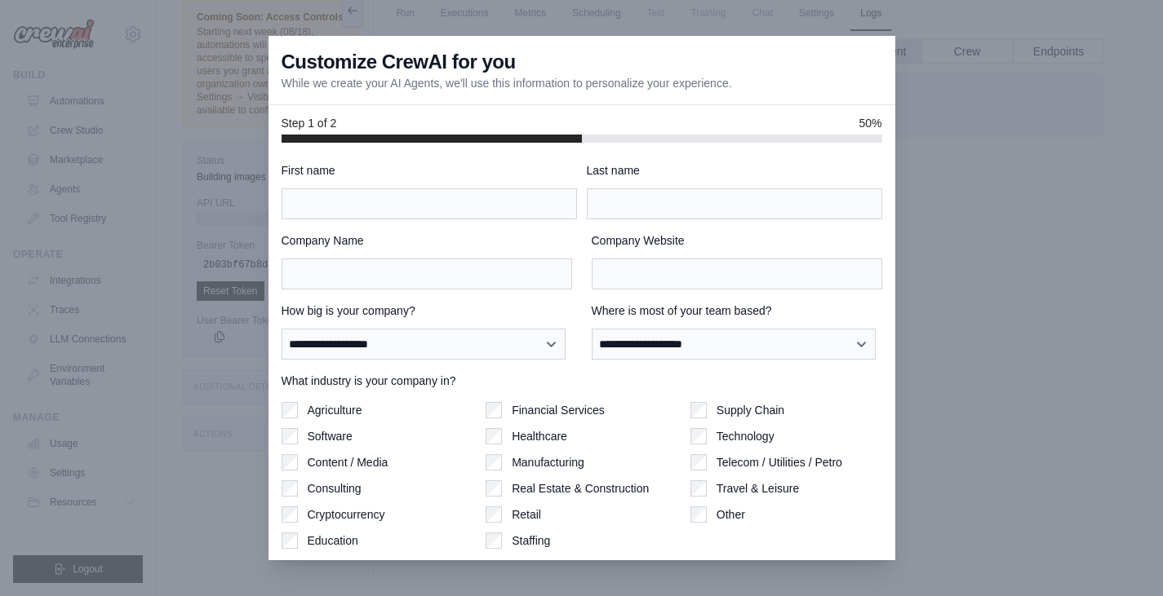
scroll to position [51, 0]
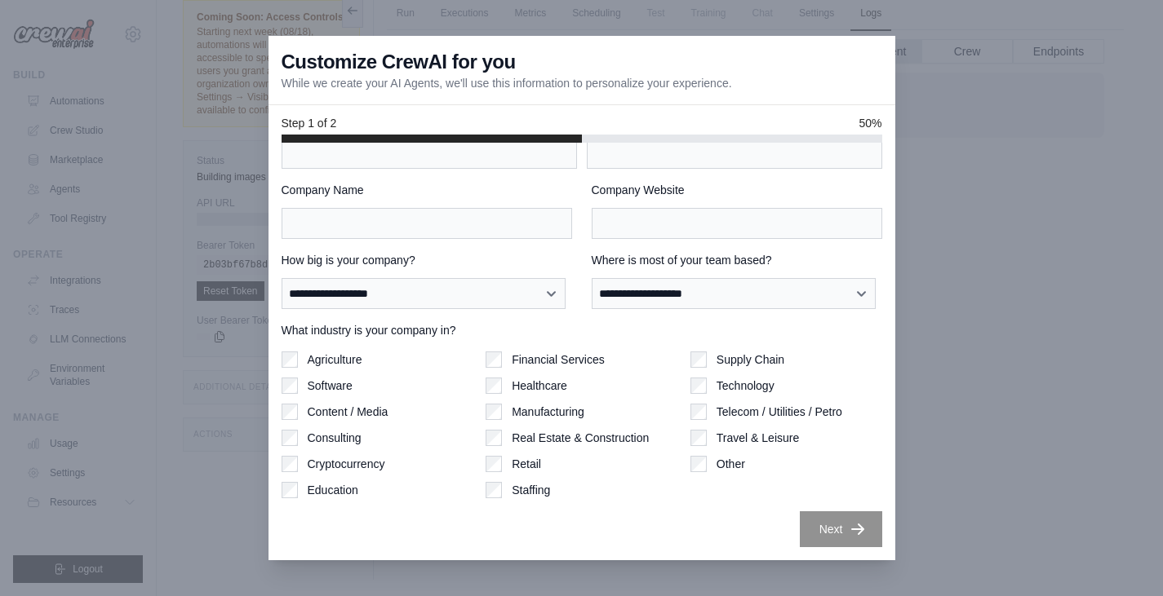
click at [1026, 319] on div at bounding box center [581, 298] width 1163 height 596
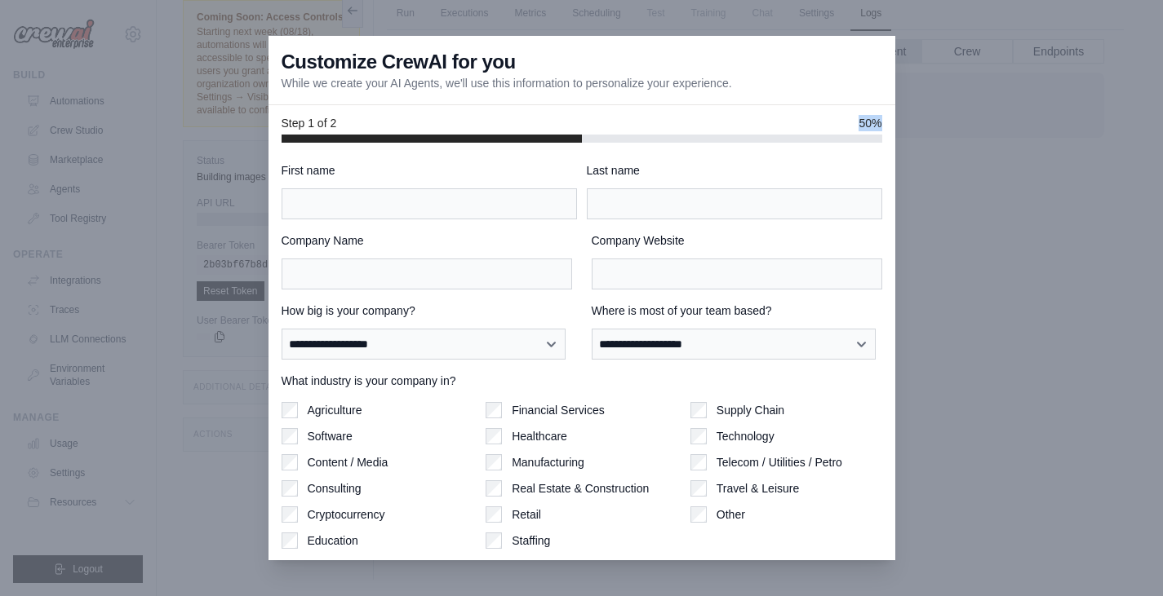
drag, startPoint x: 507, startPoint y: 142, endPoint x: 729, endPoint y: 114, distance: 223.7
click at [729, 114] on div "Step 1 of 2 50%" at bounding box center [581, 124] width 627 height 38
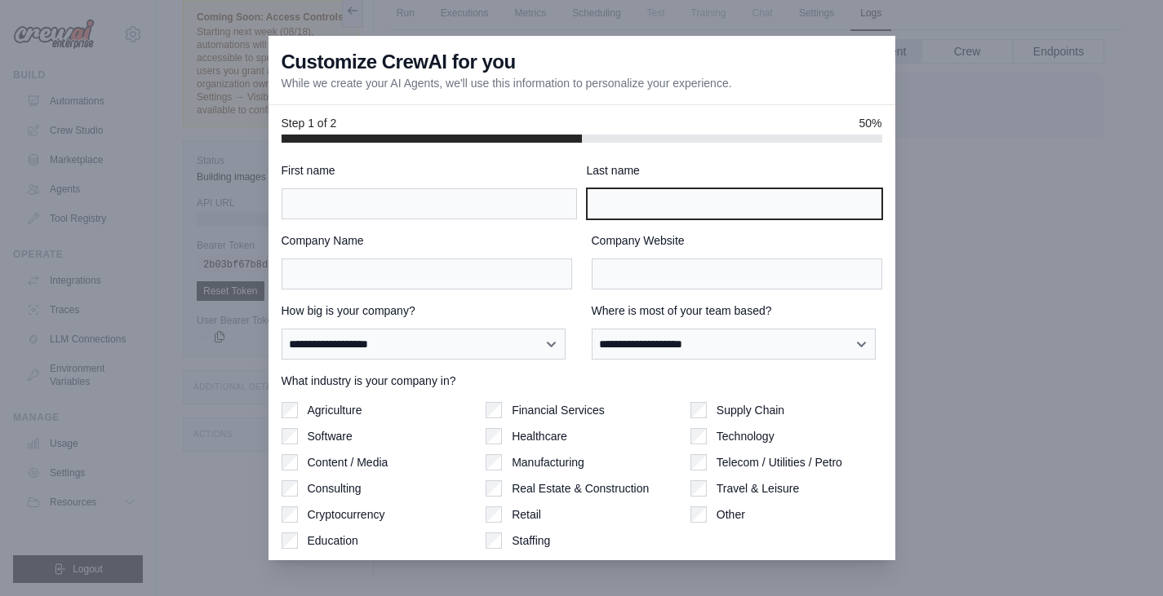
click at [757, 216] on input "Last name" at bounding box center [734, 203] width 295 height 31
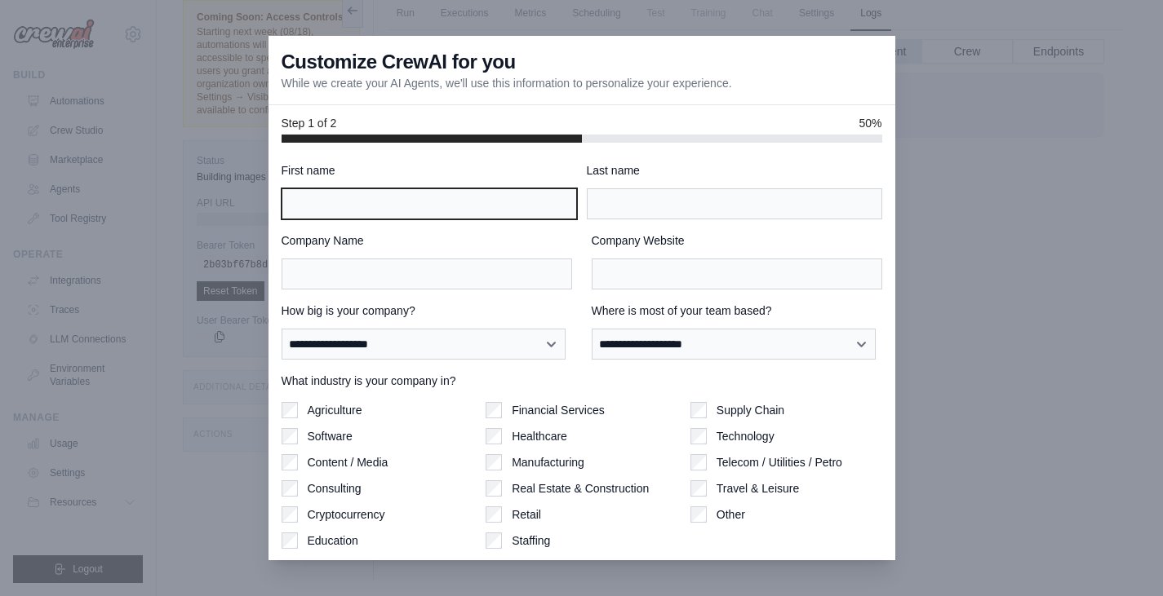
click at [357, 211] on input "First name" at bounding box center [428, 203] width 295 height 31
type input "****"
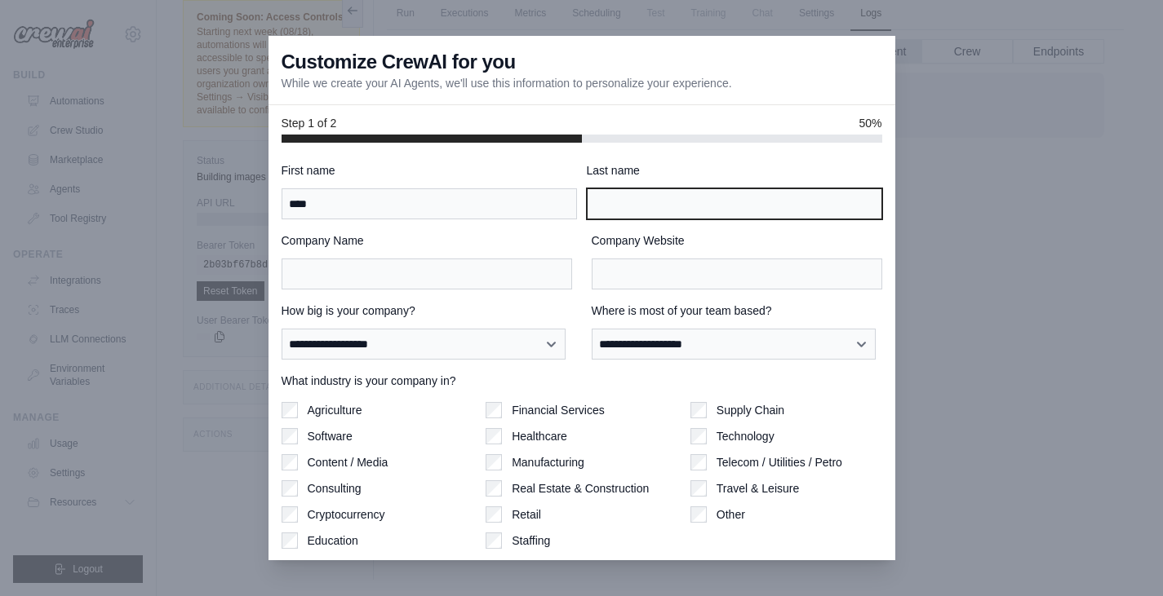
click at [644, 215] on input "Last name" at bounding box center [734, 203] width 295 height 31
type input "********"
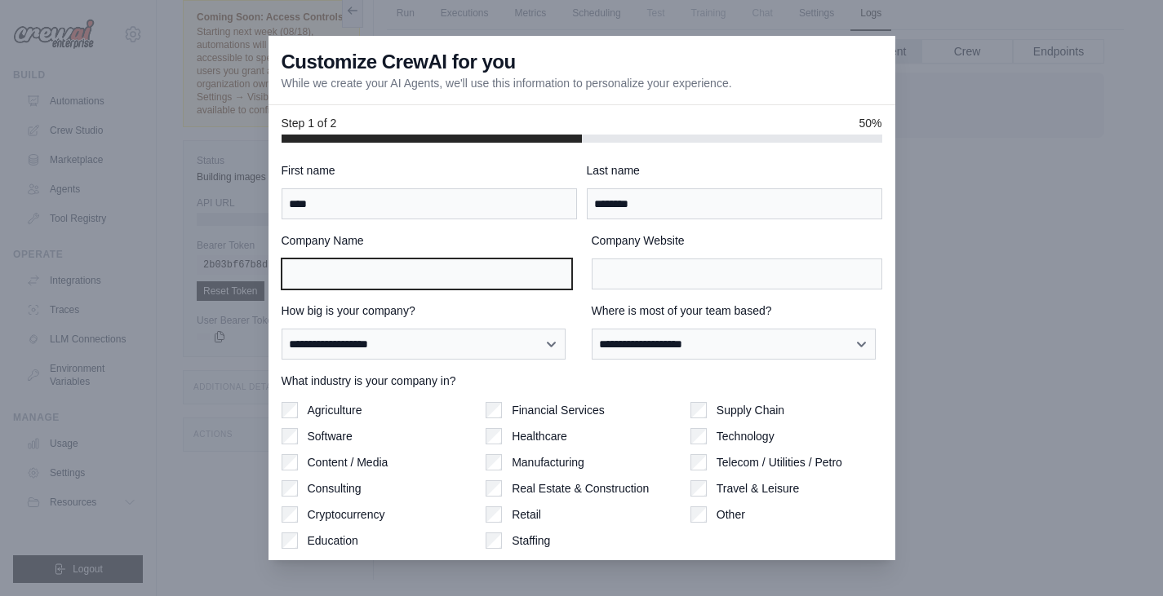
click at [454, 280] on input "Company Name" at bounding box center [426, 274] width 290 height 31
type input "*"
type input "**********"
click at [685, 245] on label "Company Website" at bounding box center [737, 241] width 290 height 16
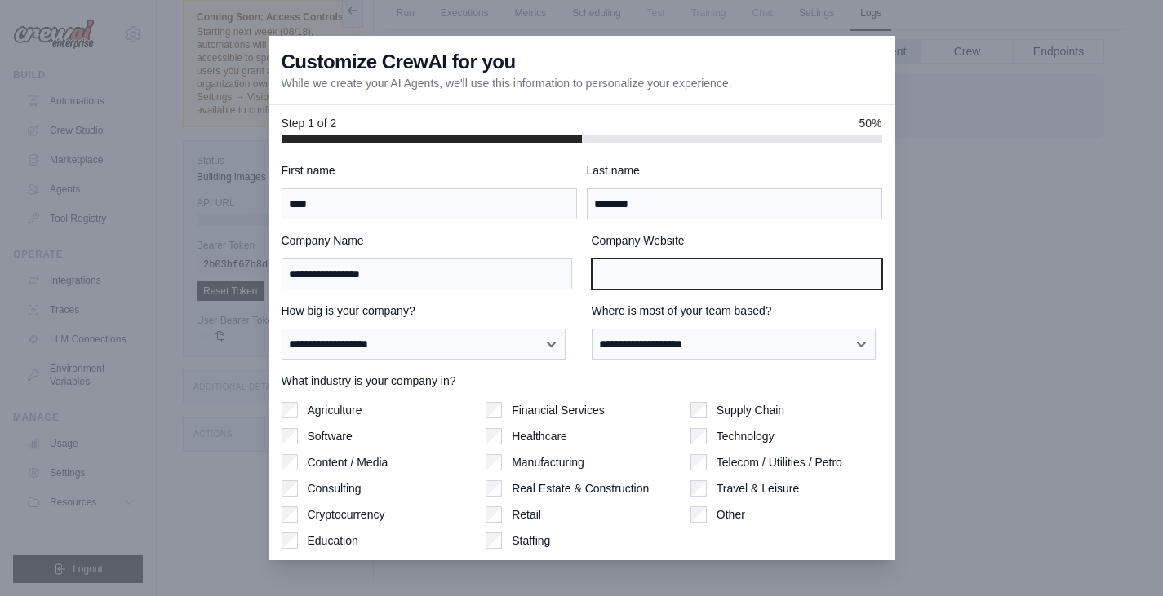
click at [685, 259] on input "Company Website" at bounding box center [737, 274] width 290 height 31
click at [669, 268] on input "Company Website" at bounding box center [737, 274] width 290 height 31
type input "***"
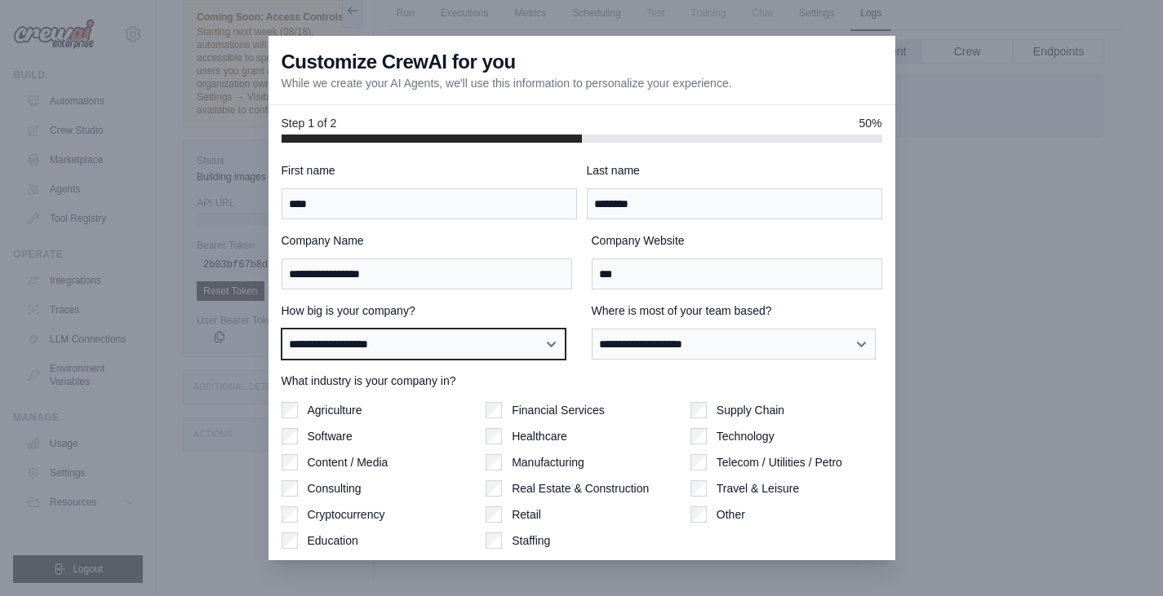
click at [429, 353] on select "**********" at bounding box center [423, 344] width 285 height 31
select select "**********"
click at [281, 329] on select "**********" at bounding box center [423, 344] width 285 height 31
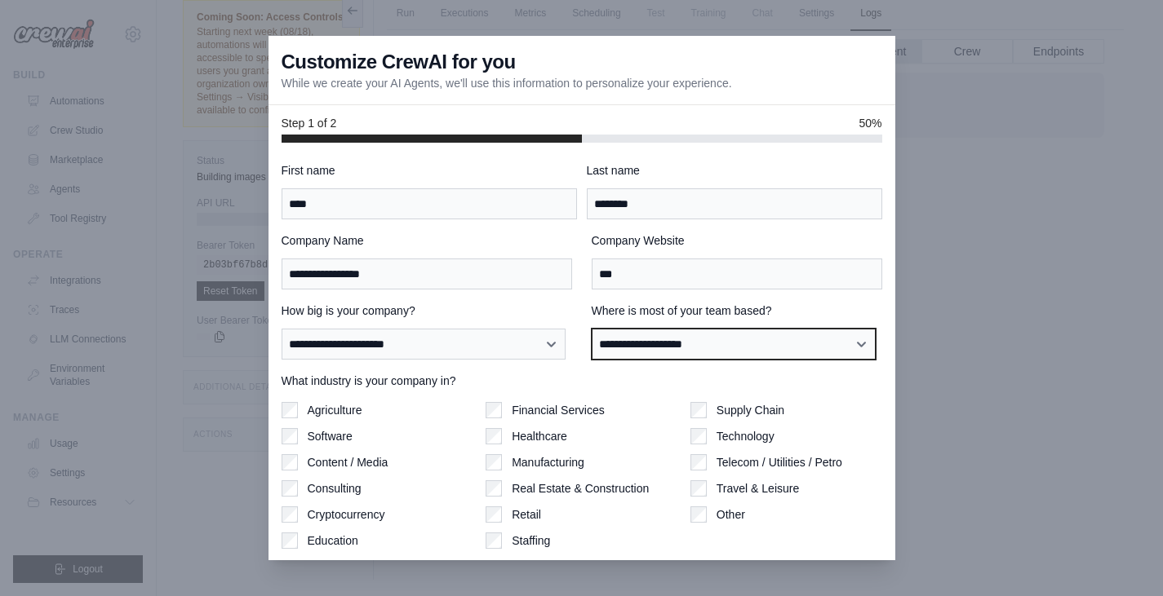
click at [631, 336] on select "**********" at bounding box center [734, 344] width 285 height 31
select select "**********"
click at [592, 329] on select "**********" at bounding box center [734, 344] width 285 height 31
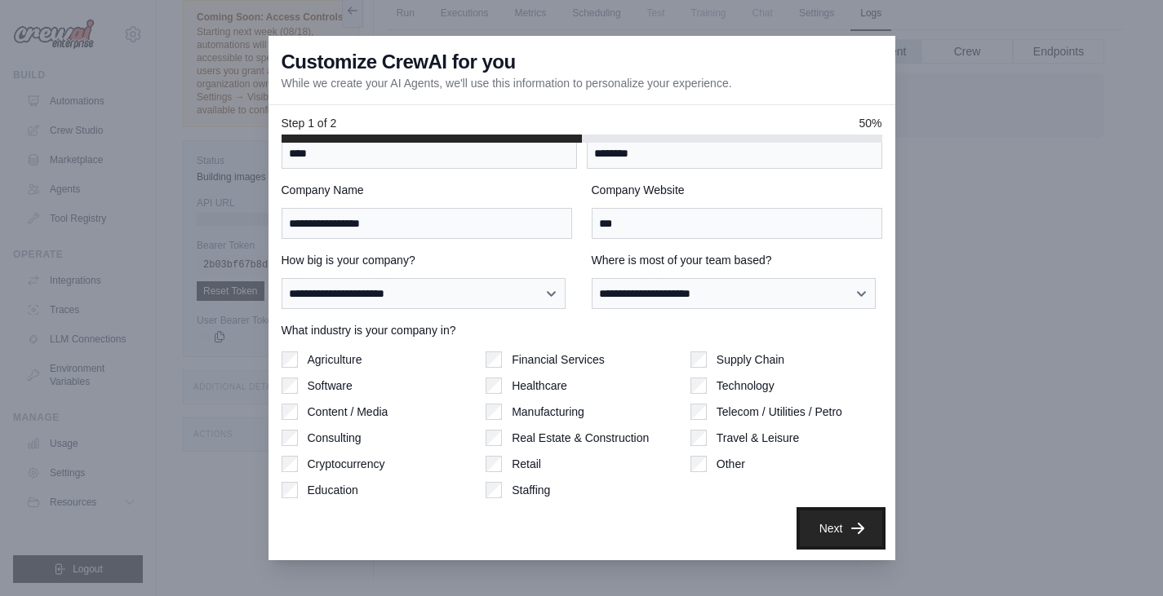
click at [849, 523] on icon "button" at bounding box center [857, 529] width 16 height 16
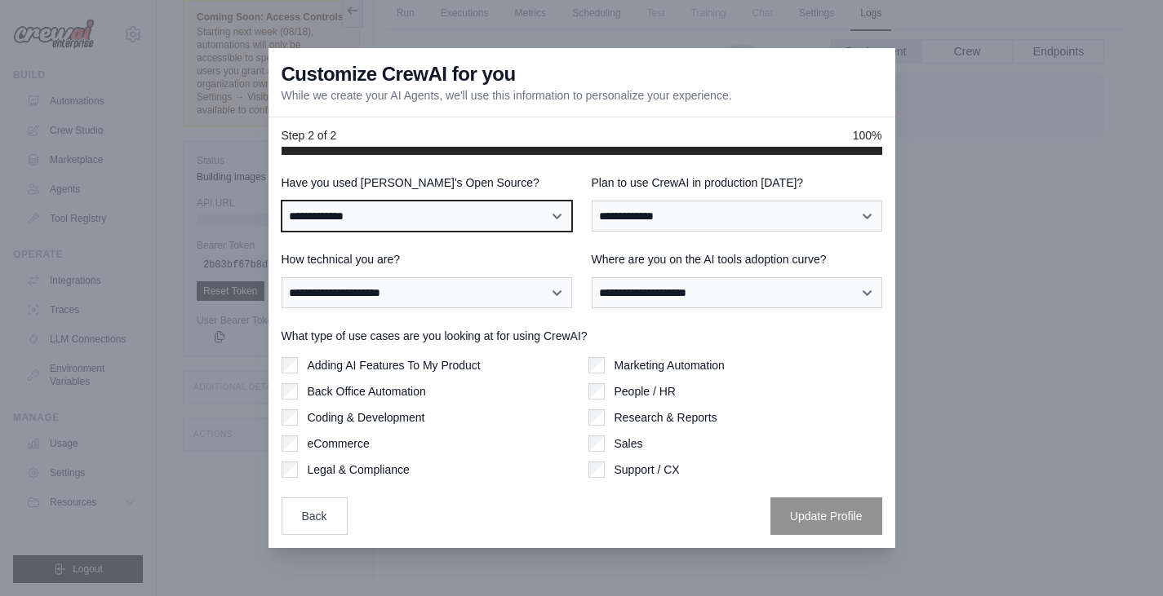
click at [444, 206] on select "**********" at bounding box center [426, 216] width 290 height 31
select select "**"
click at [281, 201] on select "**********" at bounding box center [426, 216] width 290 height 31
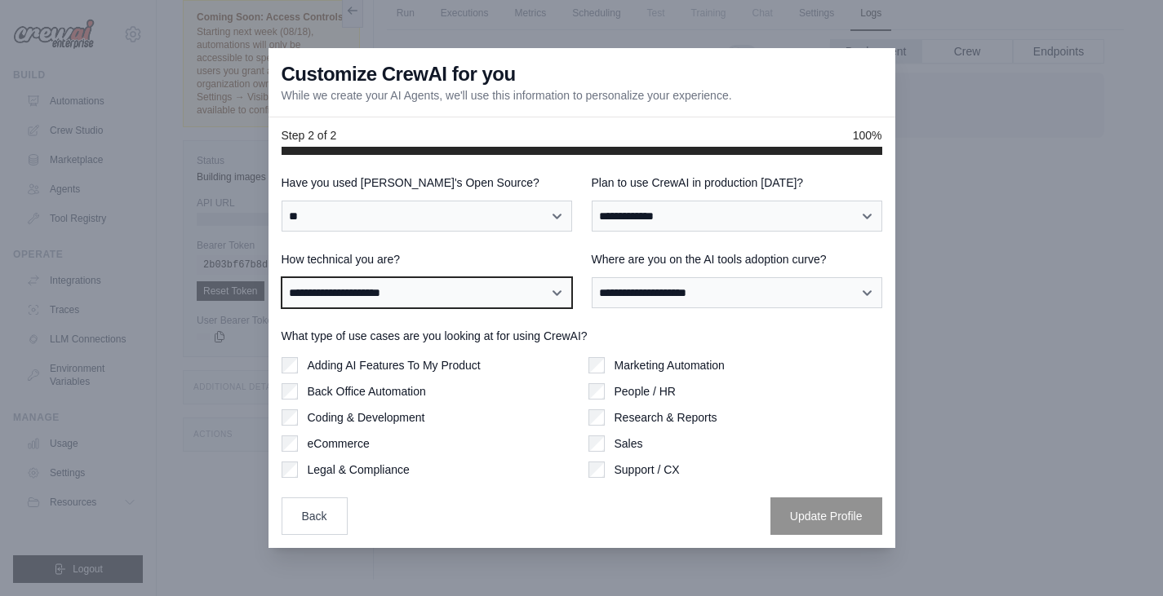
click at [386, 299] on select "**********" at bounding box center [426, 292] width 290 height 31
select select "**********"
click at [281, 277] on select "**********" at bounding box center [426, 292] width 290 height 31
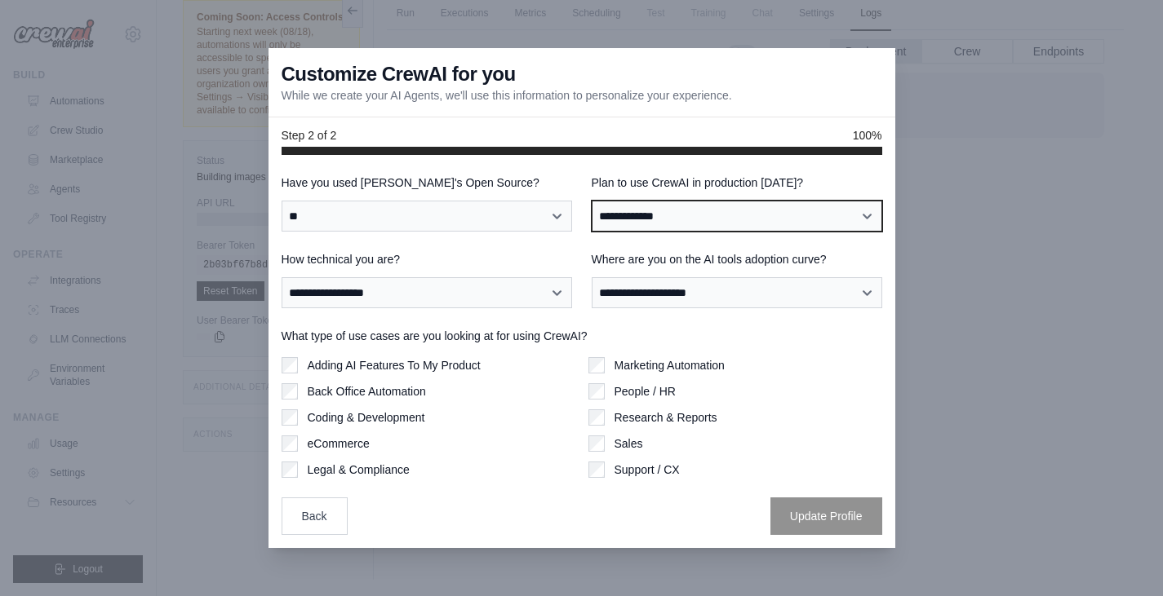
click at [640, 215] on select "**********" at bounding box center [737, 216] width 290 height 31
select select "*****"
click at [592, 201] on select "**********" at bounding box center [737, 216] width 290 height 31
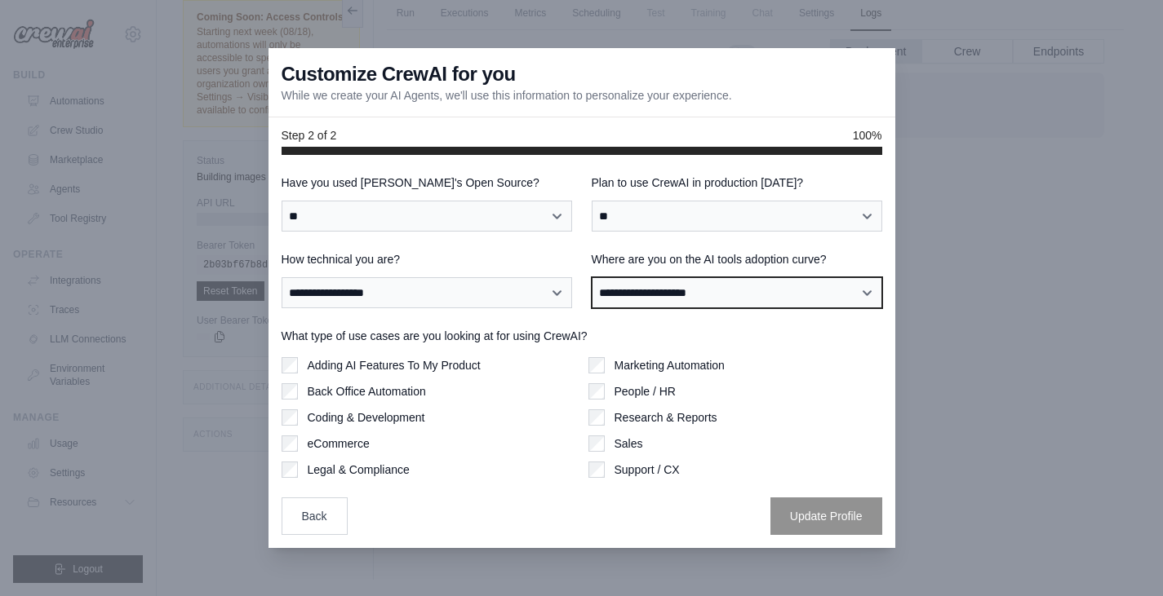
click at [652, 290] on select "**********" at bounding box center [737, 292] width 290 height 31
select select "**********"
click at [592, 277] on select "**********" at bounding box center [737, 292] width 290 height 31
click at [636, 295] on select "**********" at bounding box center [737, 292] width 290 height 31
click at [592, 277] on select "**********" at bounding box center [737, 292] width 290 height 31
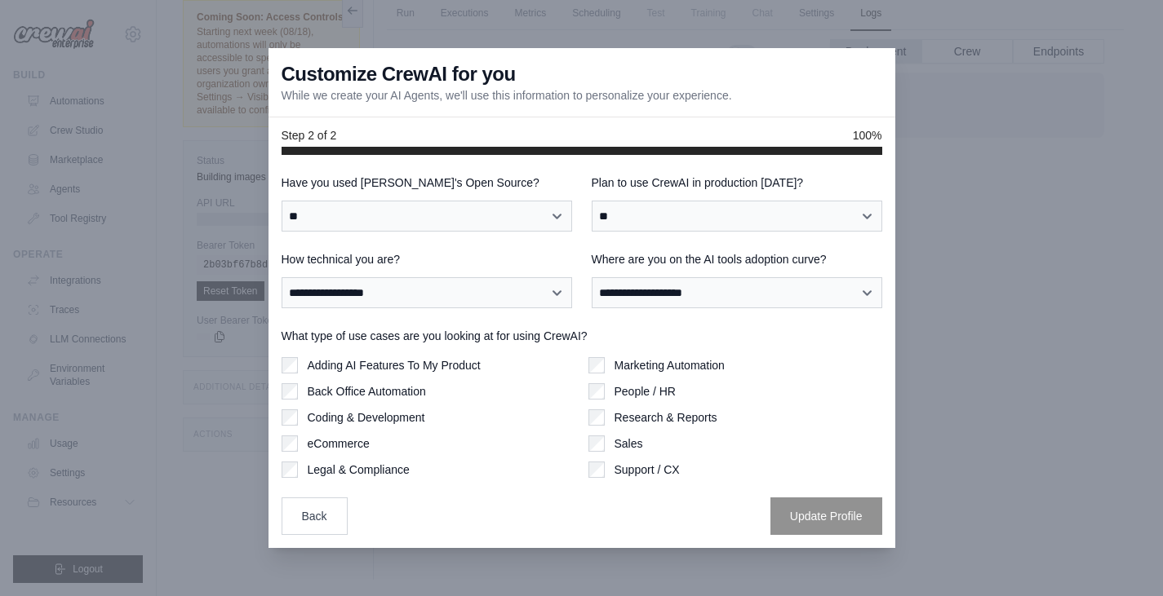
click at [383, 370] on label "Adding AI Features To My Product" at bounding box center [394, 365] width 173 height 16
click at [379, 394] on label "Back Office Automation" at bounding box center [367, 391] width 118 height 16
click at [814, 504] on button "Update Profile" at bounding box center [826, 516] width 112 height 38
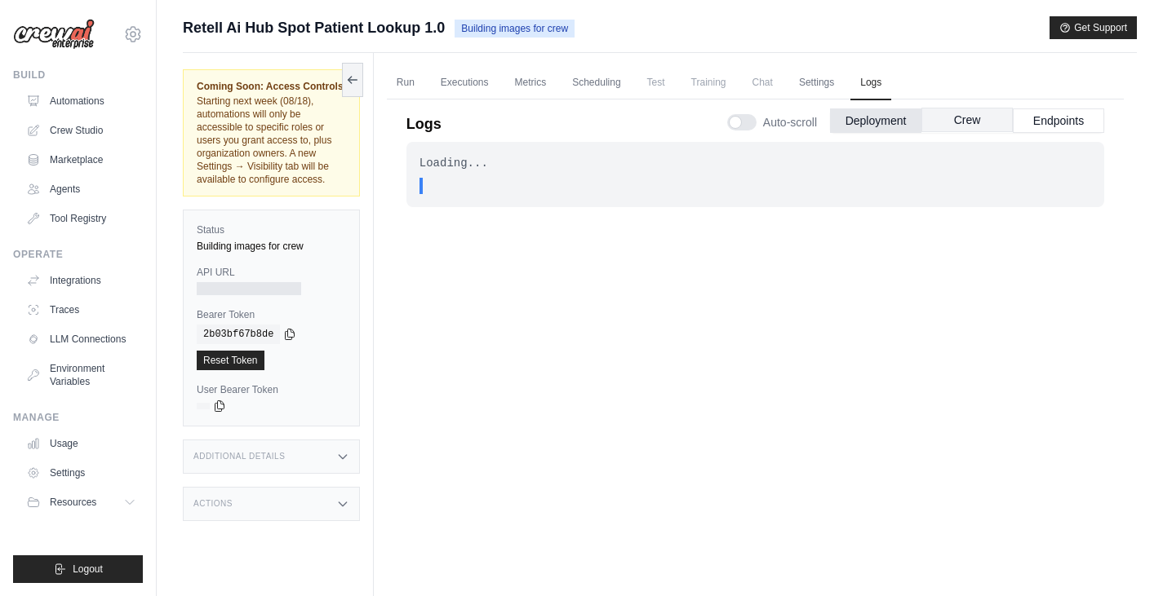
click at [993, 118] on button "Crew" at bounding box center [966, 120] width 91 height 24
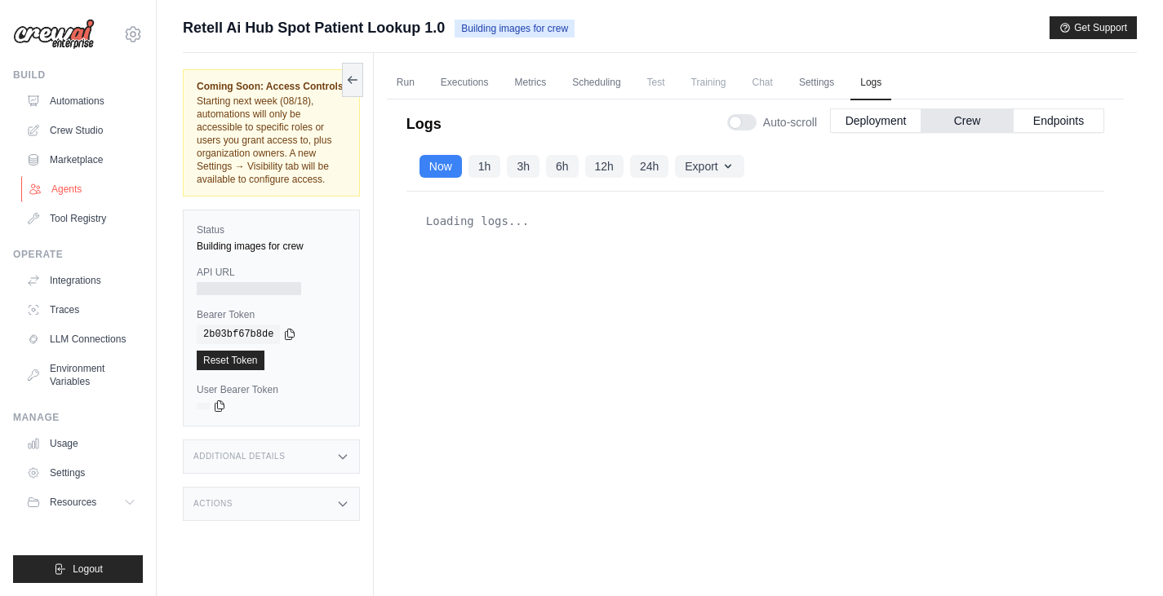
click at [73, 190] on link "Agents" at bounding box center [82, 189] width 123 height 26
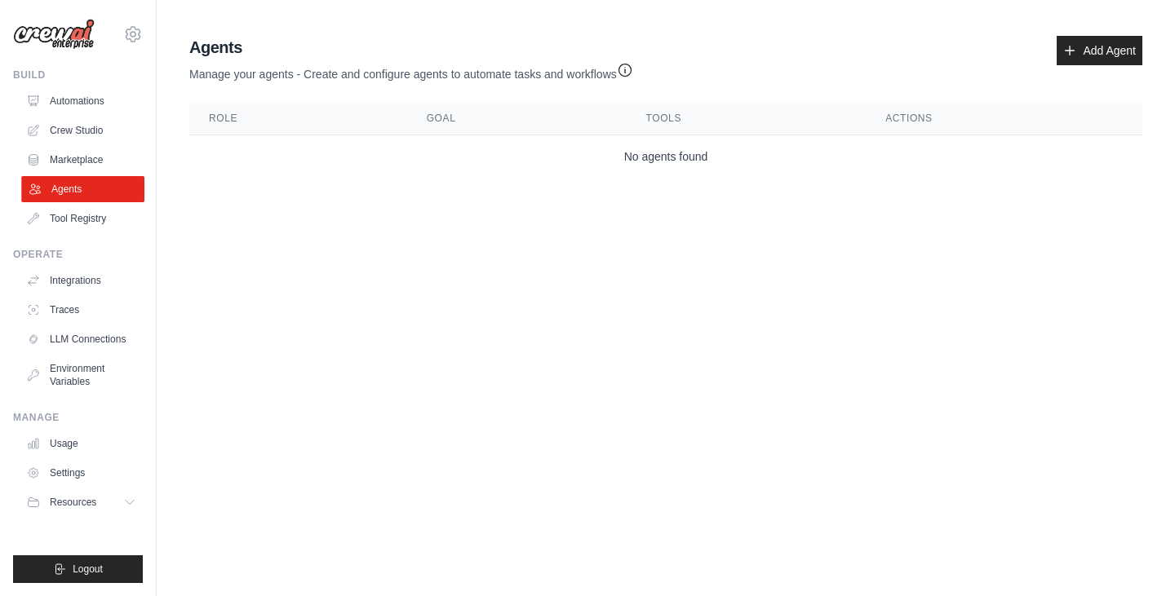
click at [102, 187] on link "Agents" at bounding box center [82, 189] width 123 height 26
click at [84, 166] on link "Marketplace" at bounding box center [82, 160] width 123 height 26
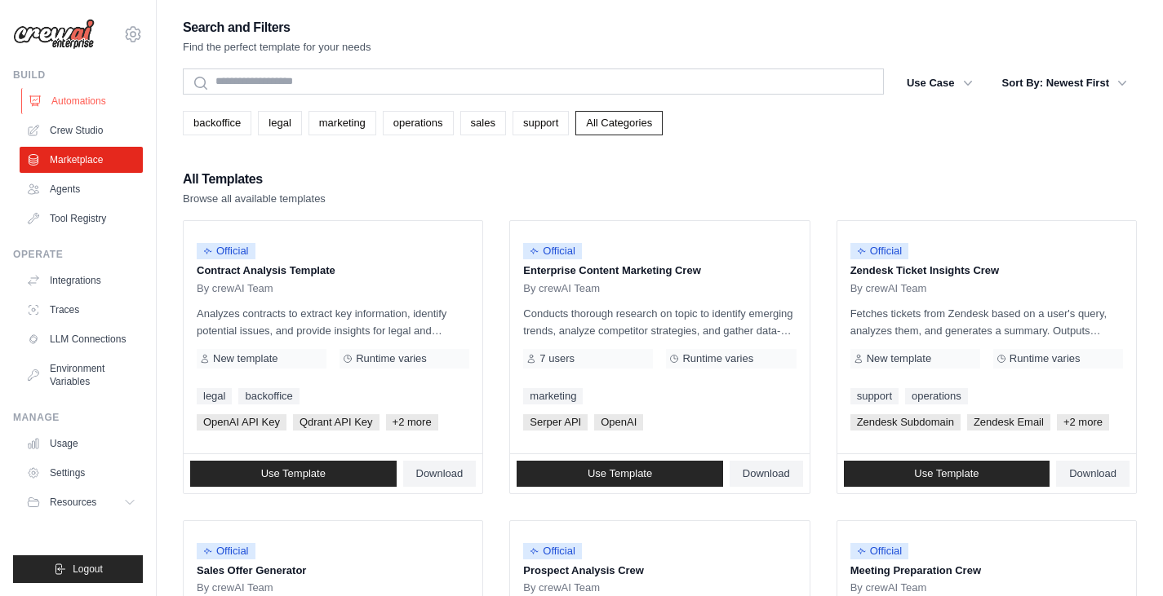
click at [79, 99] on link "Automations" at bounding box center [82, 101] width 123 height 26
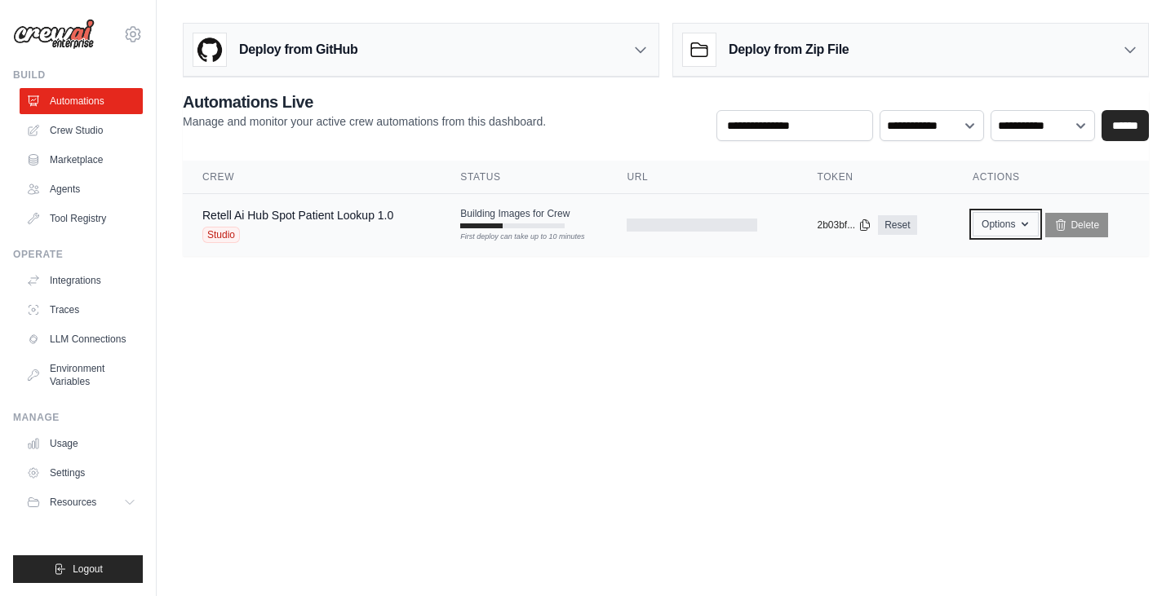
click at [1016, 217] on button "Options" at bounding box center [1006, 224] width 66 height 24
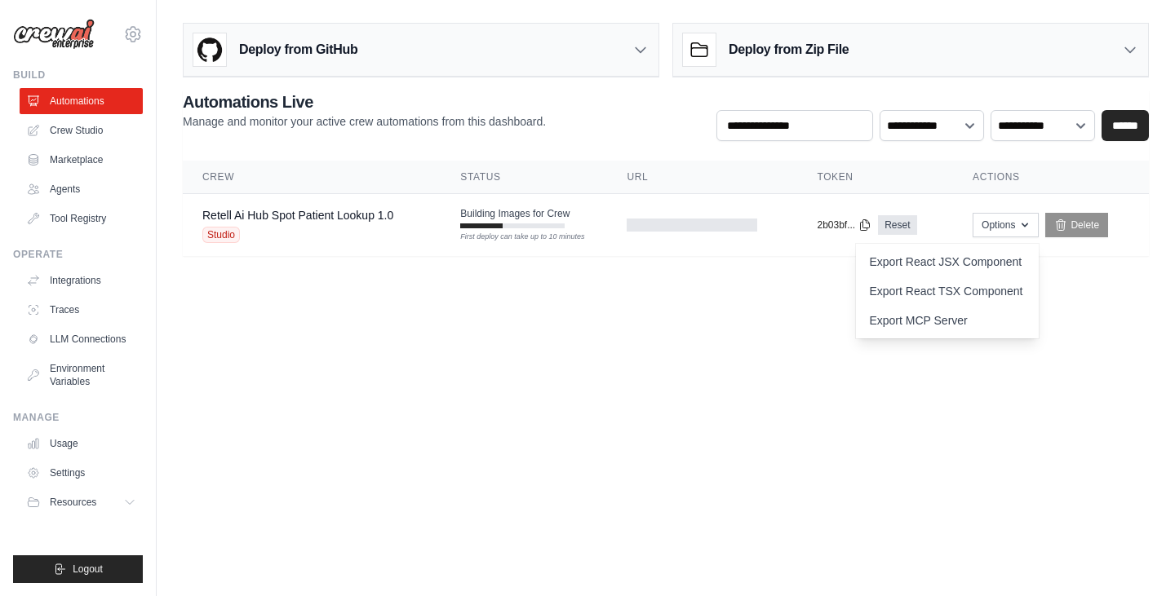
click at [1106, 339] on body "[EMAIL_ADDRESS][DOMAIN_NAME] Settings Build Automations Crew Studio Resources" at bounding box center [587, 298] width 1175 height 596
click at [667, 228] on div at bounding box center [692, 225] width 131 height 13
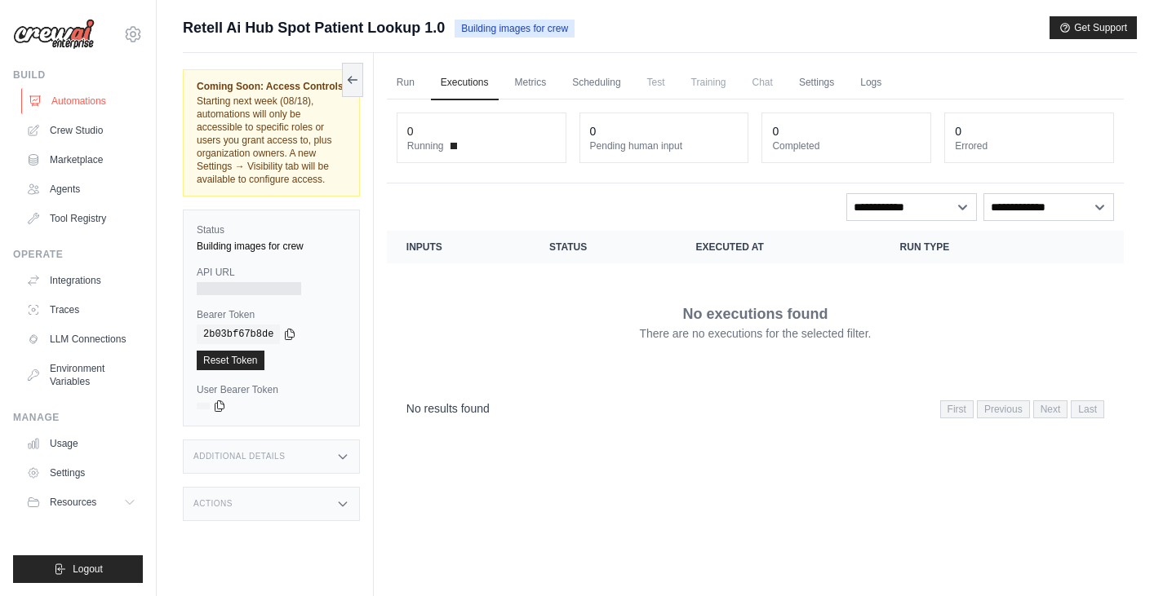
click at [95, 101] on link "Automations" at bounding box center [82, 101] width 123 height 26
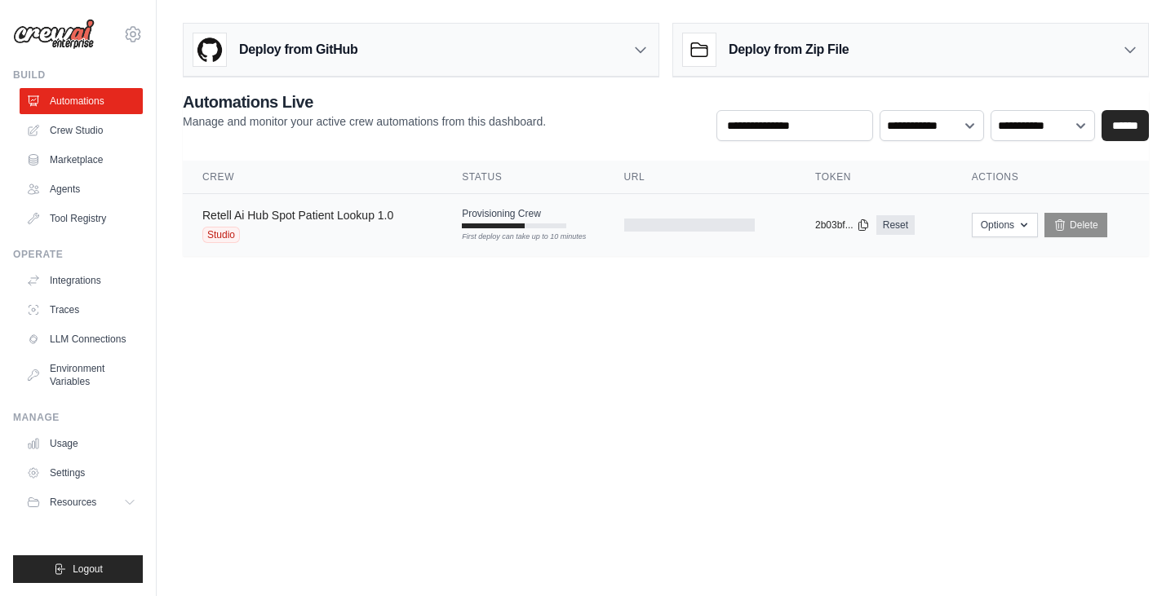
click at [330, 210] on link "Retell Ai Hub Spot Patient Lookup 1.0" at bounding box center [297, 215] width 191 height 13
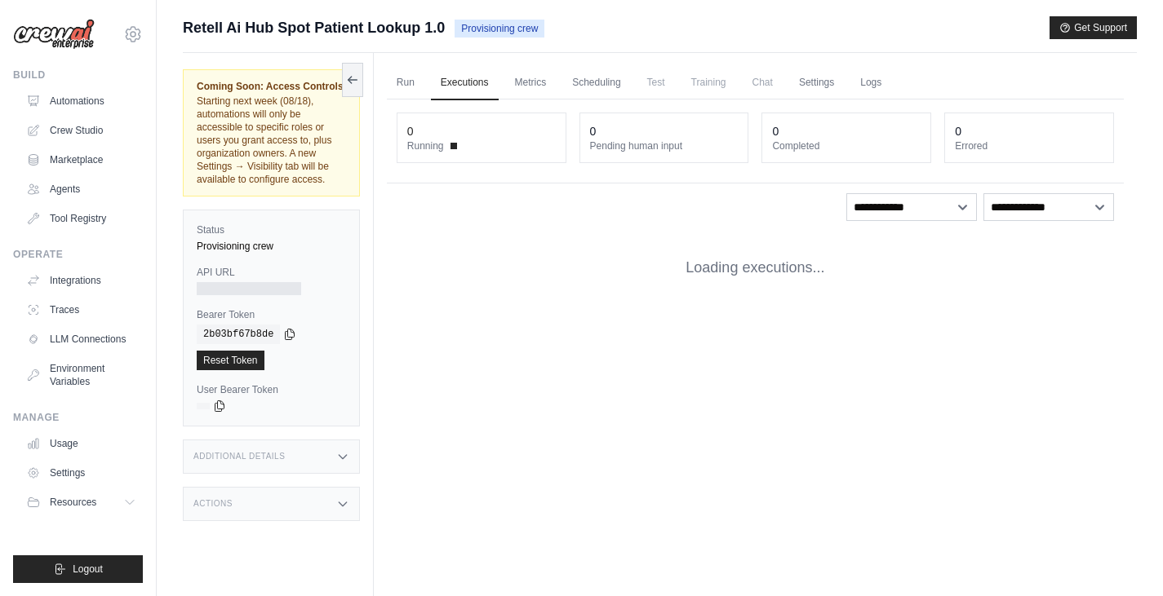
click at [330, 210] on div "Status Provisioning crew API URL Bearer Token copied 2b03bf67b8de Reset Token U…" at bounding box center [271, 318] width 177 height 217
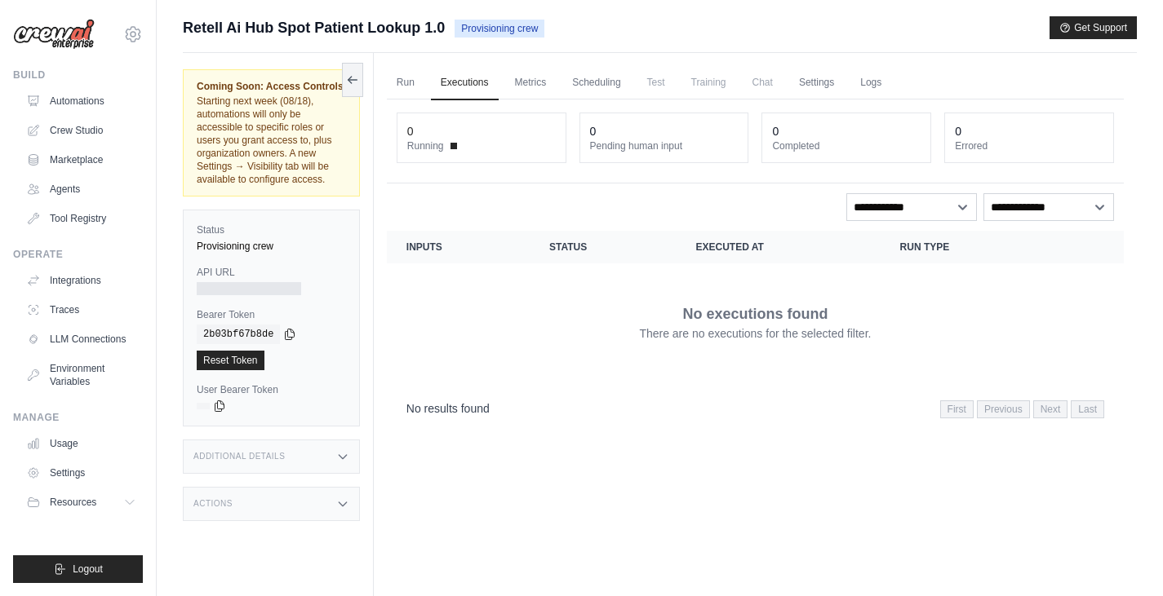
click at [658, 82] on span "Test" at bounding box center [656, 82] width 38 height 33
click at [592, 74] on link "Scheduling" at bounding box center [596, 83] width 68 height 34
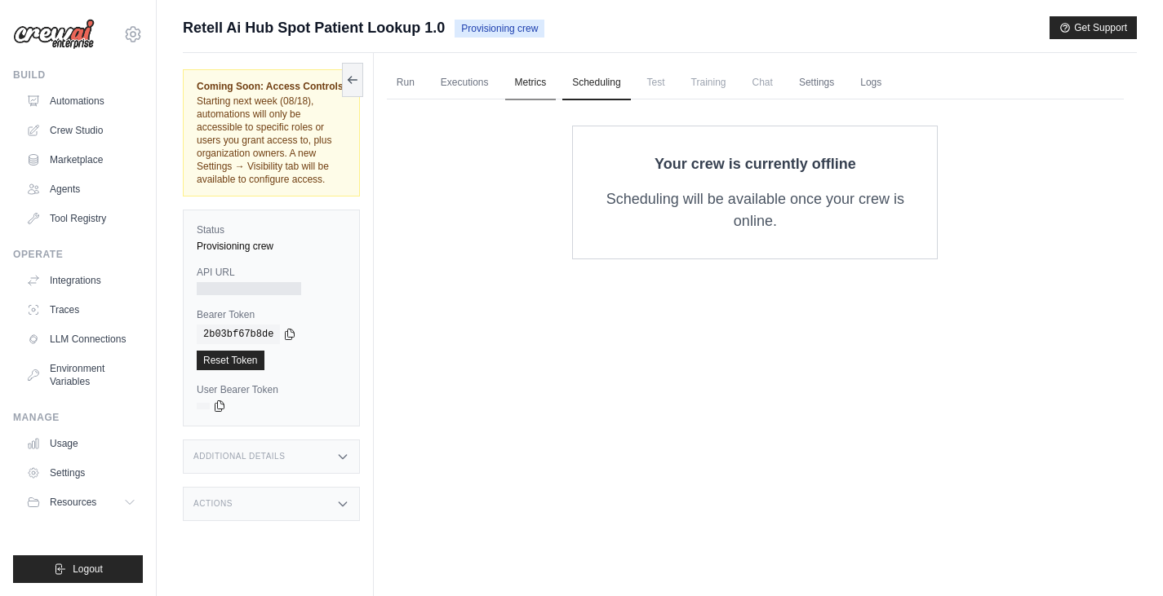
click at [535, 77] on link "Metrics" at bounding box center [530, 83] width 51 height 34
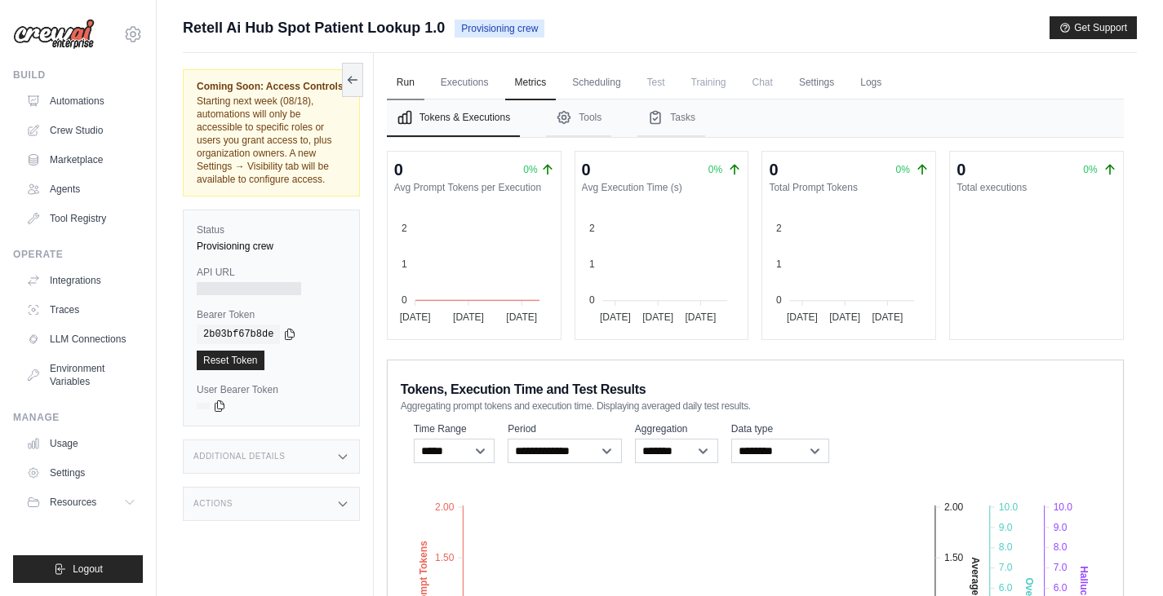
click at [389, 73] on link "Run" at bounding box center [406, 83] width 38 height 34
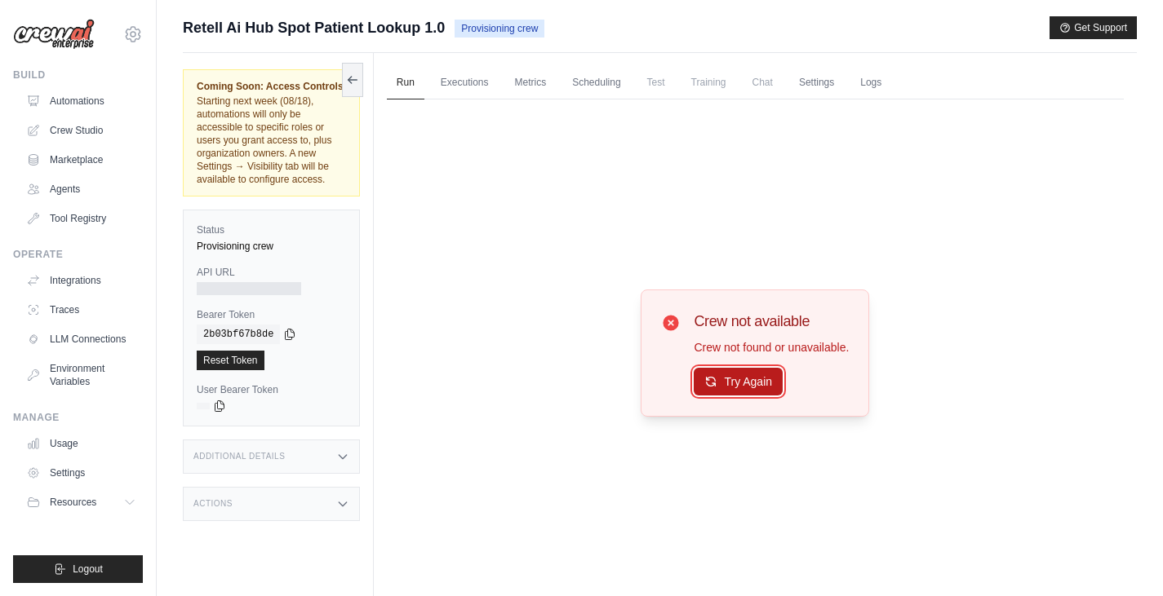
click at [737, 385] on button "Try Again" at bounding box center [738, 382] width 89 height 28
click at [60, 113] on link "Automations" at bounding box center [82, 101] width 123 height 26
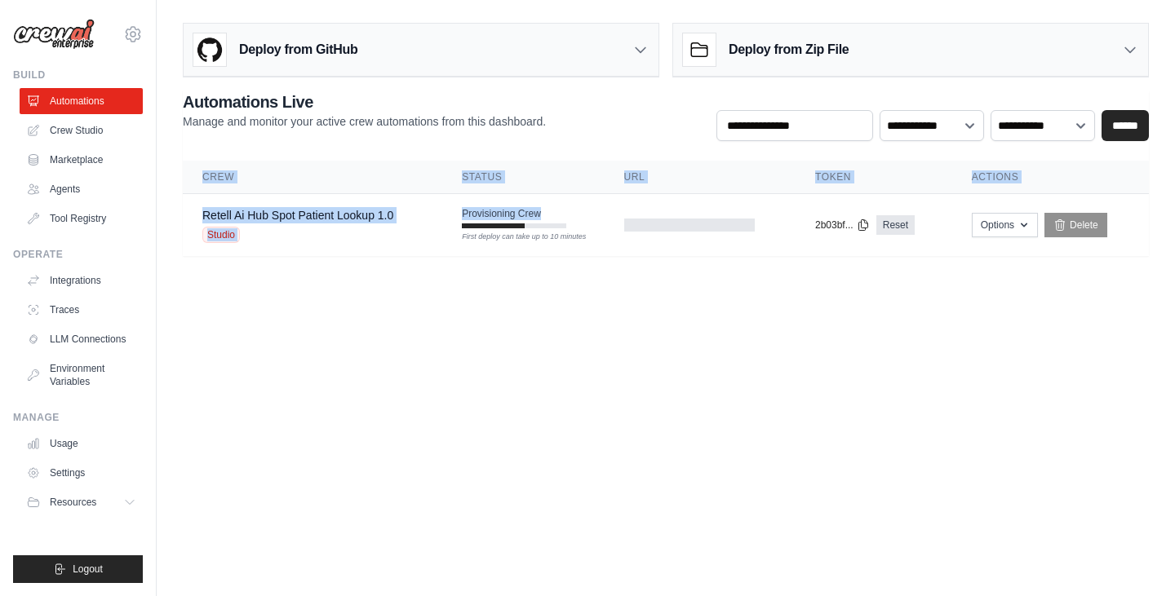
drag, startPoint x: 514, startPoint y: 228, endPoint x: 618, endPoint y: 348, distance: 158.5
click at [618, 348] on body "alexanderthegreatwait@gmail.com Settings Build Automations Crew Studio Resources" at bounding box center [587, 298] width 1175 height 596
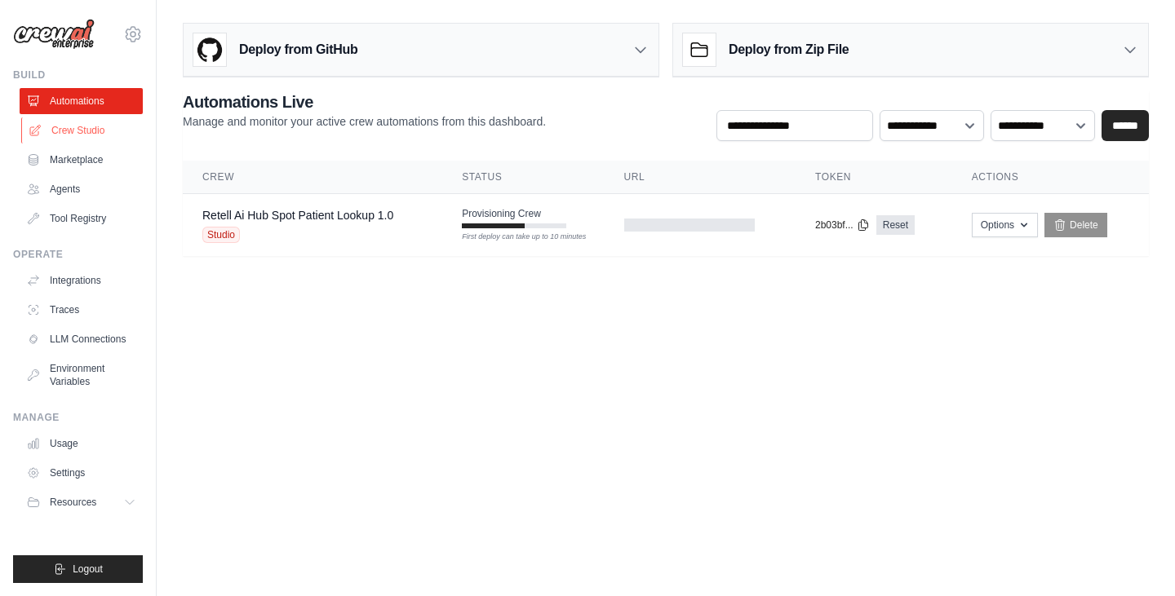
click at [62, 123] on link "Crew Studio" at bounding box center [82, 130] width 123 height 26
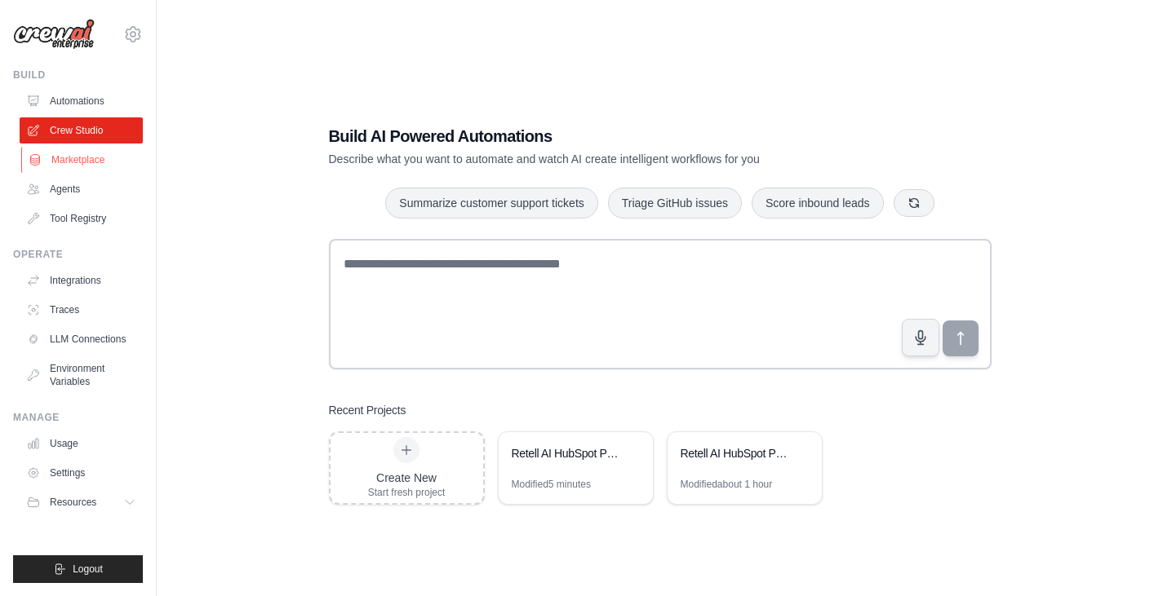
click at [69, 147] on link "Marketplace" at bounding box center [82, 160] width 123 height 26
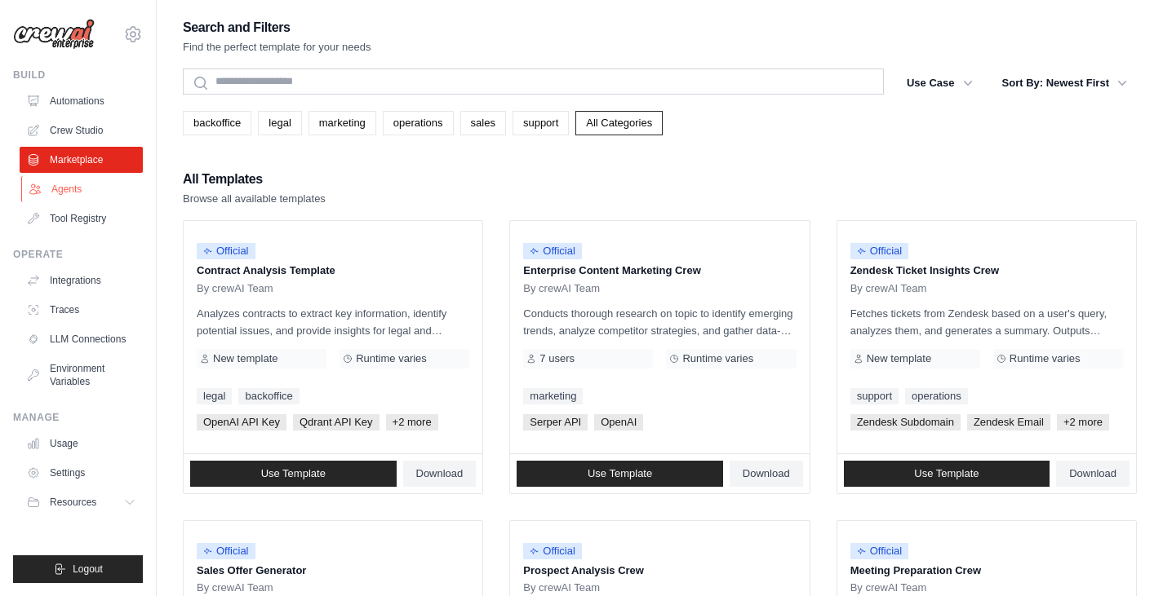
click at [60, 181] on link "Agents" at bounding box center [82, 189] width 123 height 26
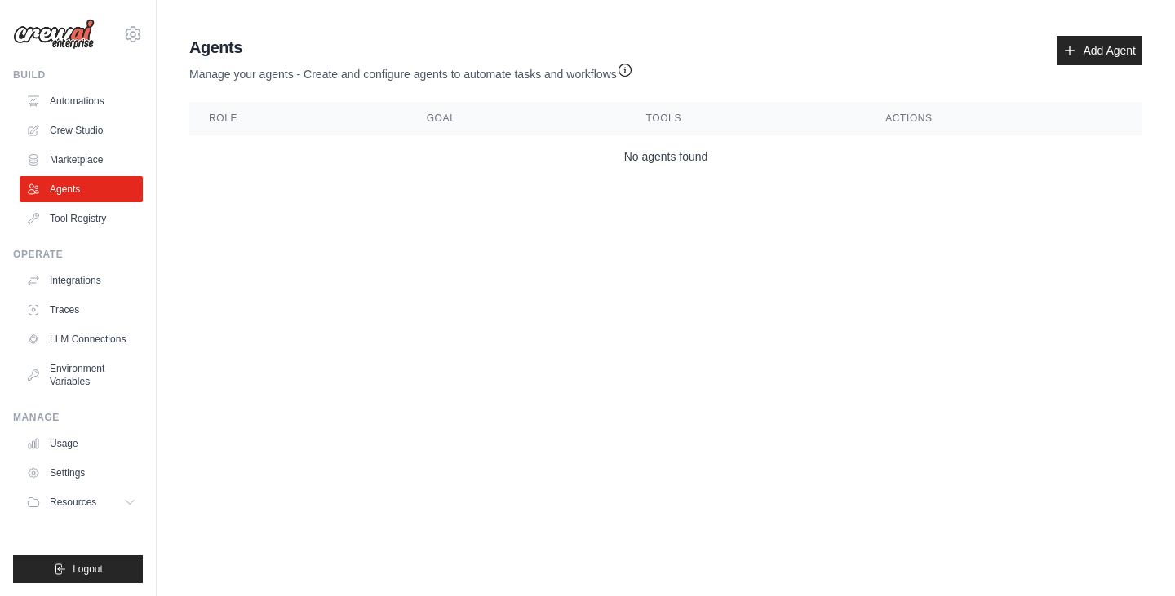
click at [87, 236] on ul "Build Automations Crew Studio Marketplace Agents" at bounding box center [78, 326] width 130 height 515
click at [91, 229] on link "Tool Registry" at bounding box center [82, 219] width 123 height 26
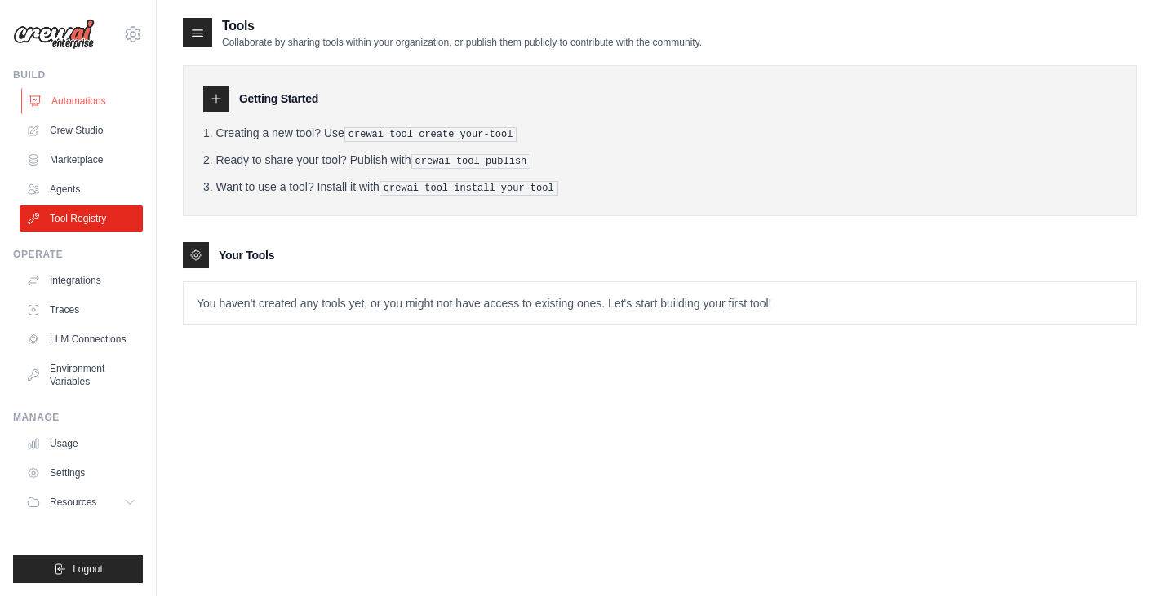
click at [84, 100] on link "Automations" at bounding box center [82, 101] width 123 height 26
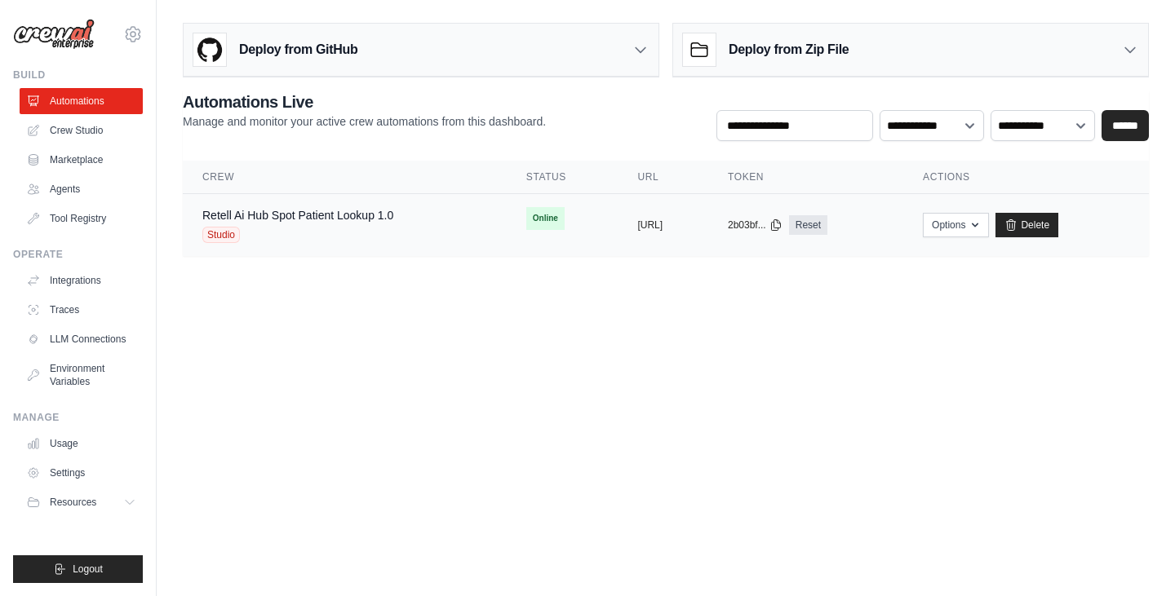
click at [637, 224] on div "copied" at bounding box center [654, 219] width 35 height 20
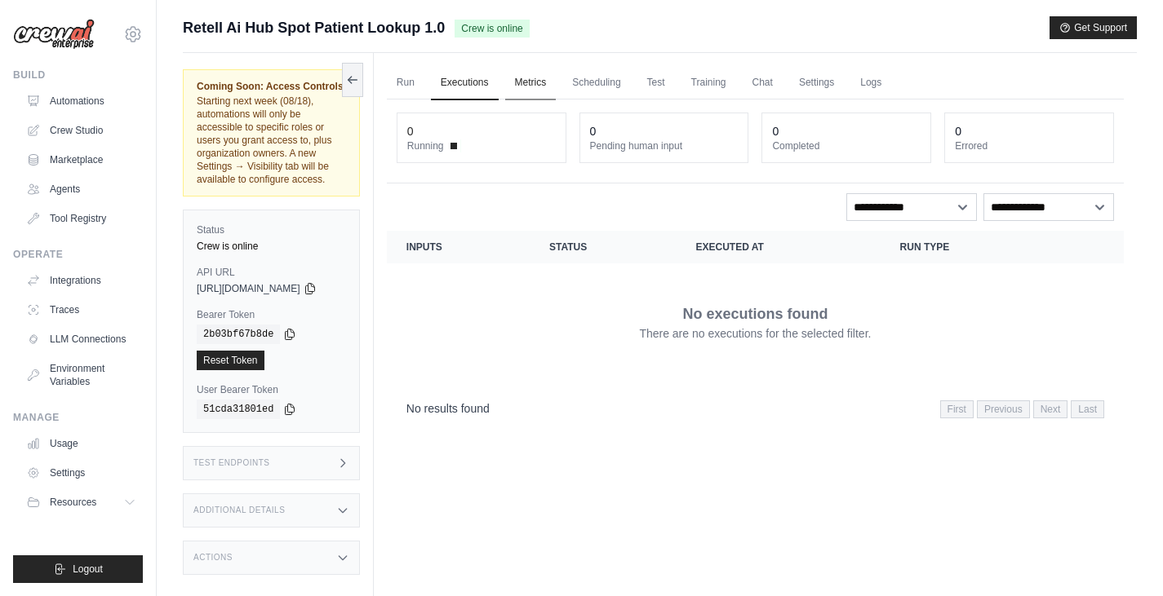
click at [534, 81] on link "Metrics" at bounding box center [530, 83] width 51 height 34
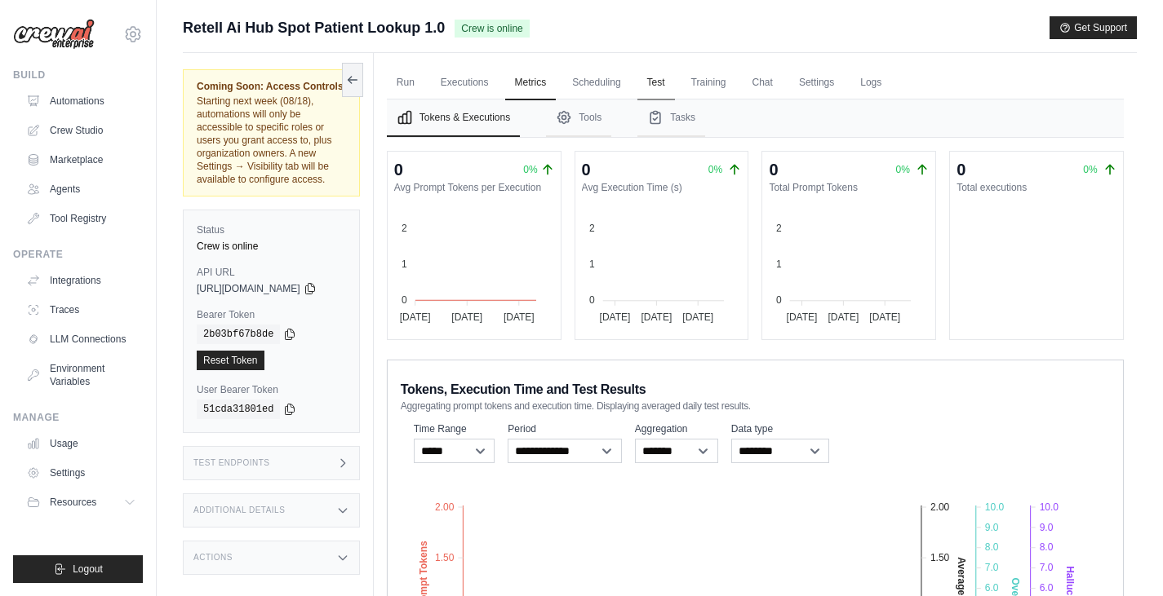
click at [670, 88] on link "Test" at bounding box center [656, 83] width 38 height 34
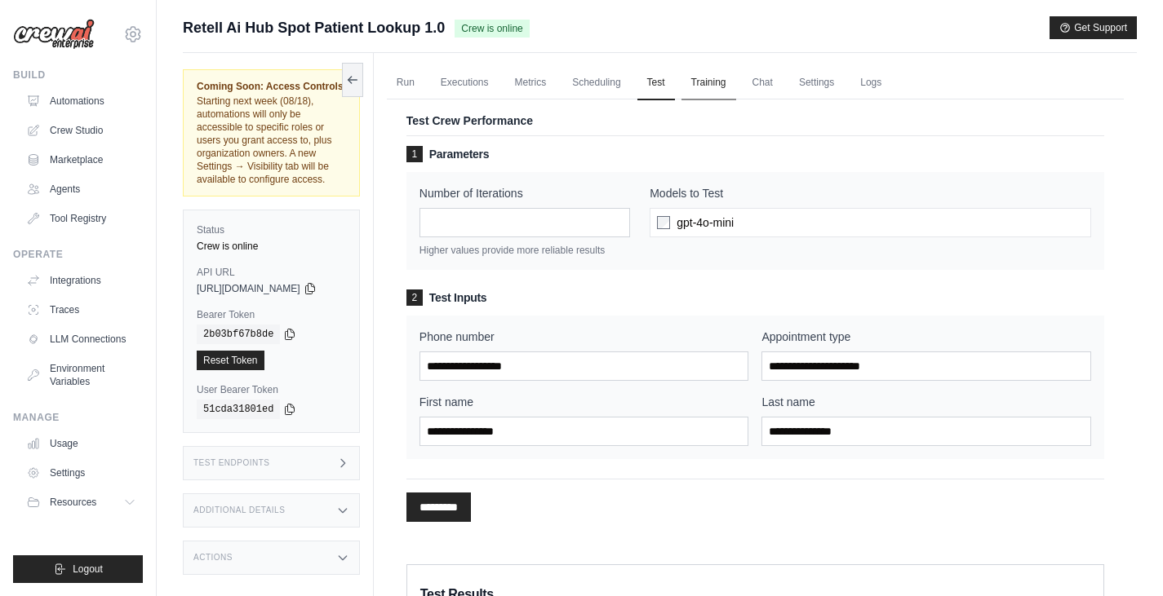
click at [718, 82] on link "Training" at bounding box center [708, 83] width 55 height 34
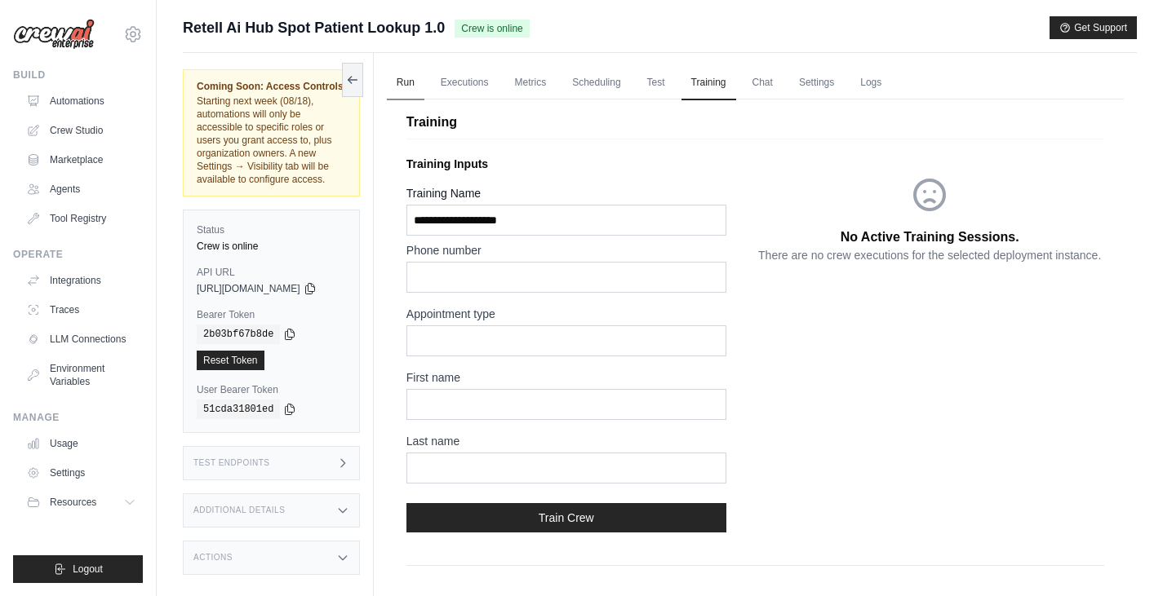
click at [415, 76] on link "Run" at bounding box center [406, 83] width 38 height 34
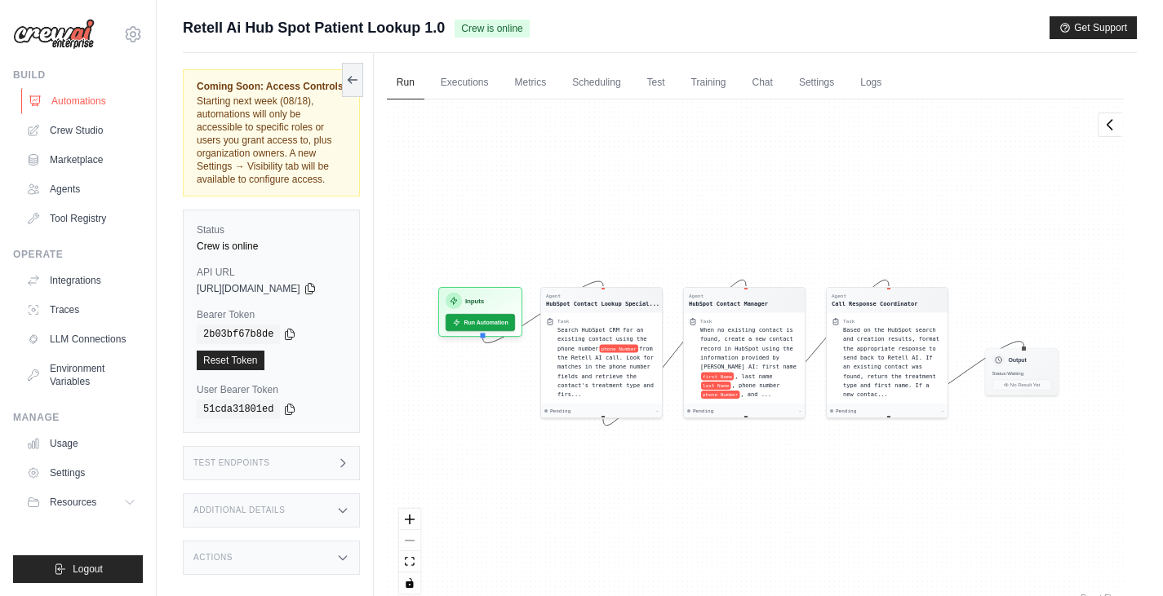
click at [69, 95] on link "Automations" at bounding box center [82, 101] width 123 height 26
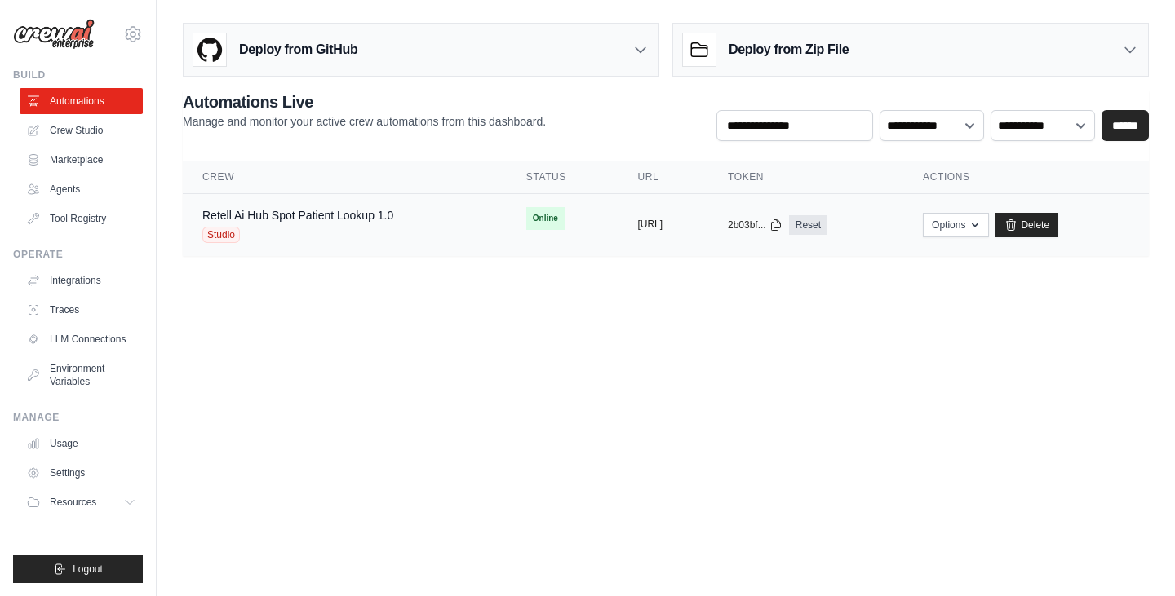
click at [659, 225] on button "[URL]" at bounding box center [649, 224] width 25 height 13
click at [972, 235] on button "Options" at bounding box center [956, 224] width 66 height 24
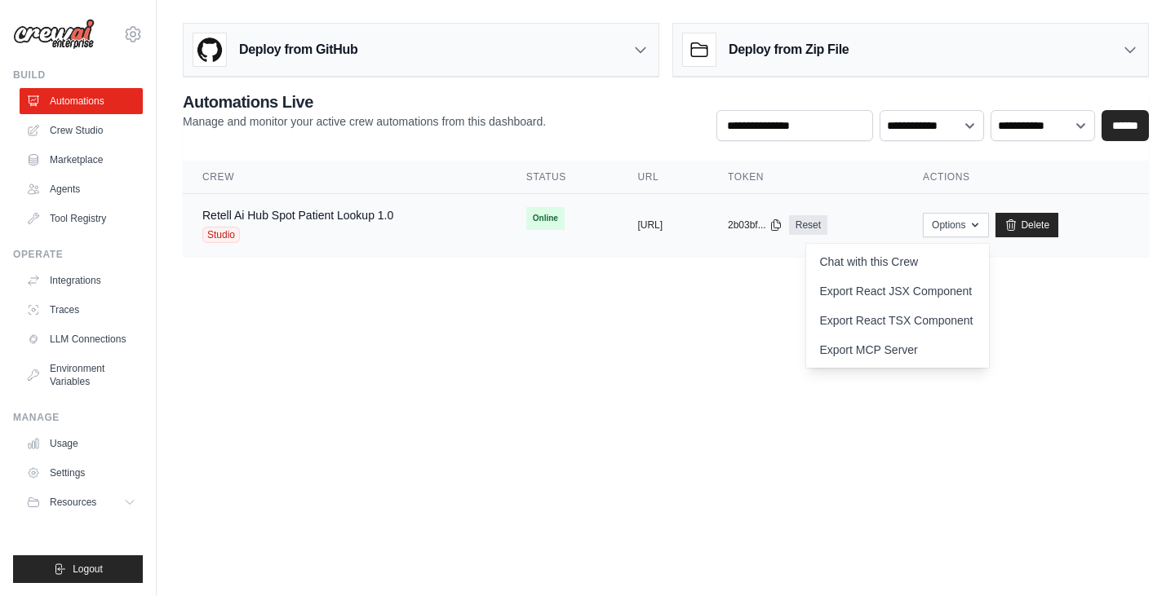
click at [903, 205] on td "copied 2b03bf... Reset" at bounding box center [805, 225] width 195 height 63
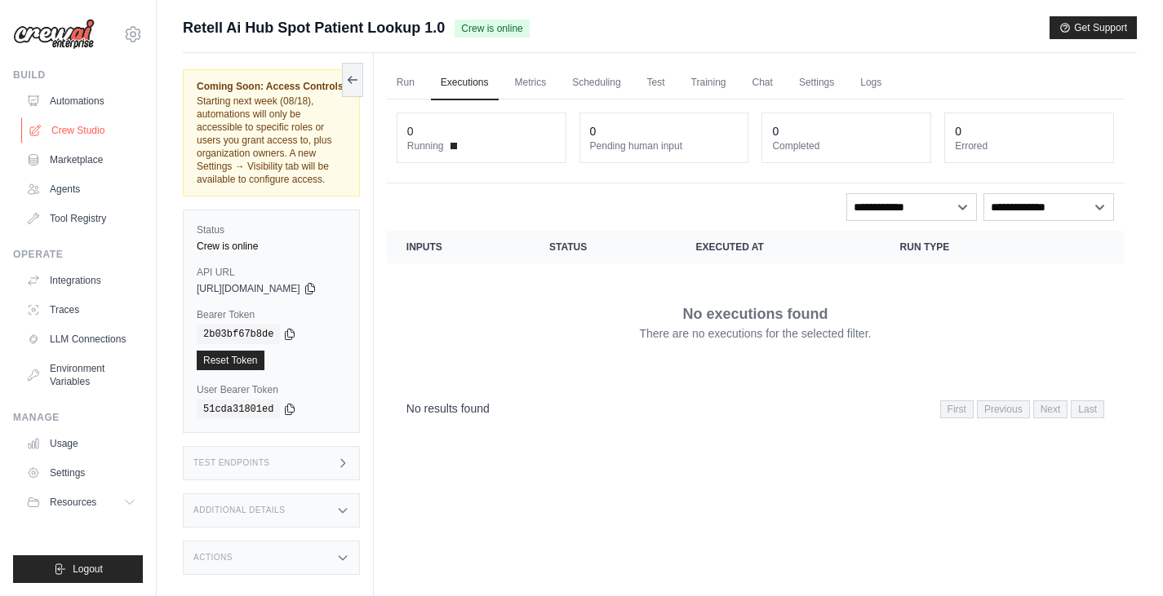
click at [62, 129] on link "Crew Studio" at bounding box center [82, 130] width 123 height 26
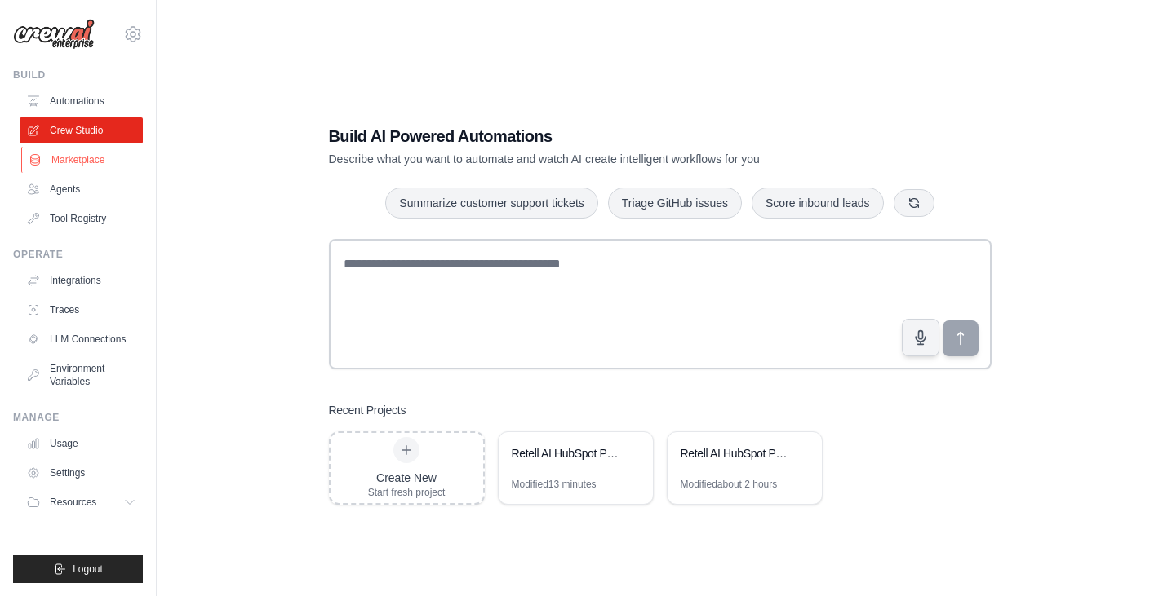
click at [67, 162] on link "Marketplace" at bounding box center [82, 160] width 123 height 26
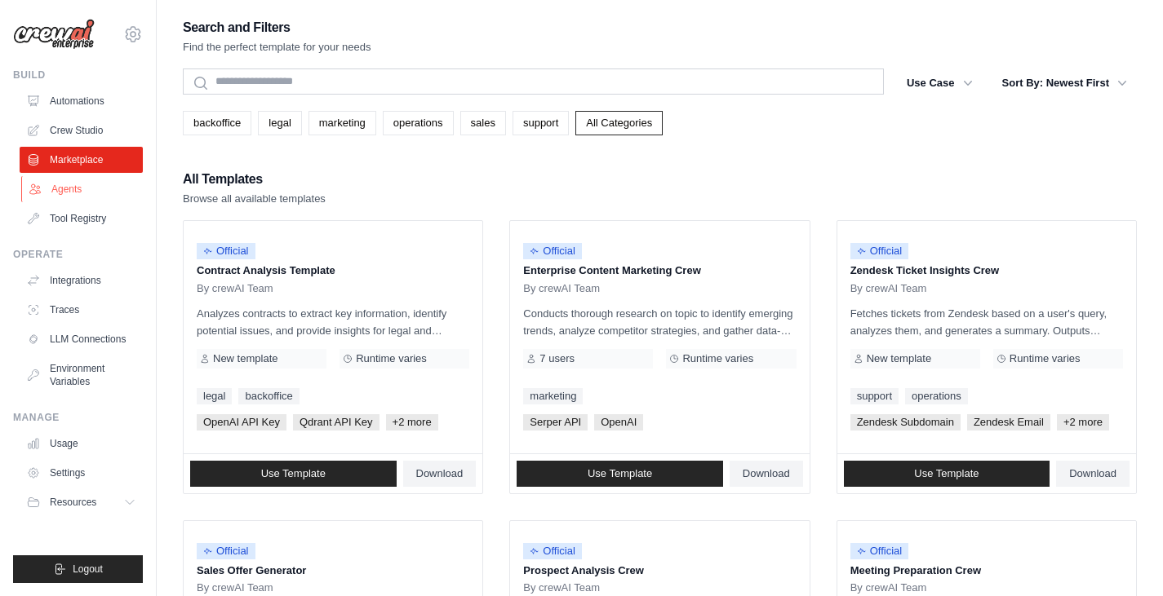
click at [74, 184] on link "Agents" at bounding box center [82, 189] width 123 height 26
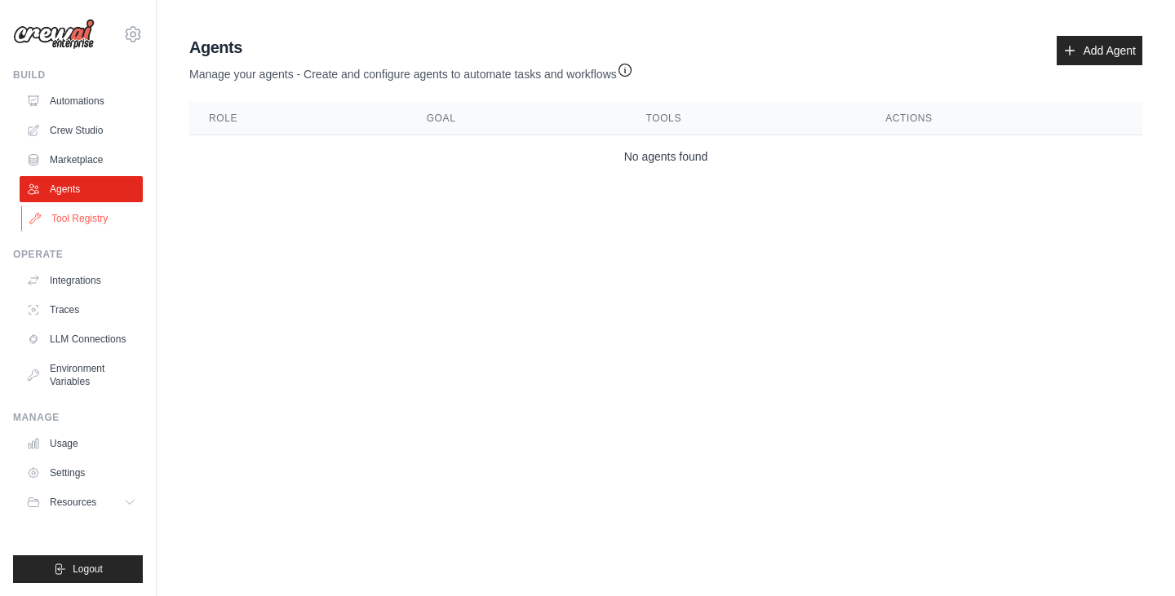
click at [85, 215] on link "Tool Registry" at bounding box center [82, 219] width 123 height 26
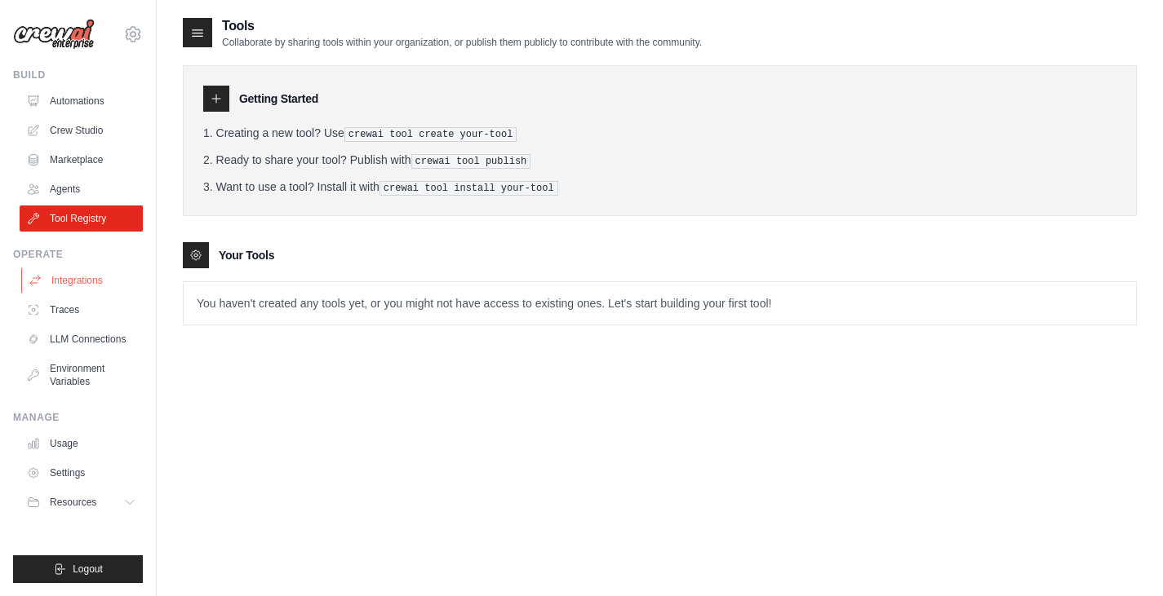
click at [93, 274] on link "Integrations" at bounding box center [82, 281] width 123 height 26
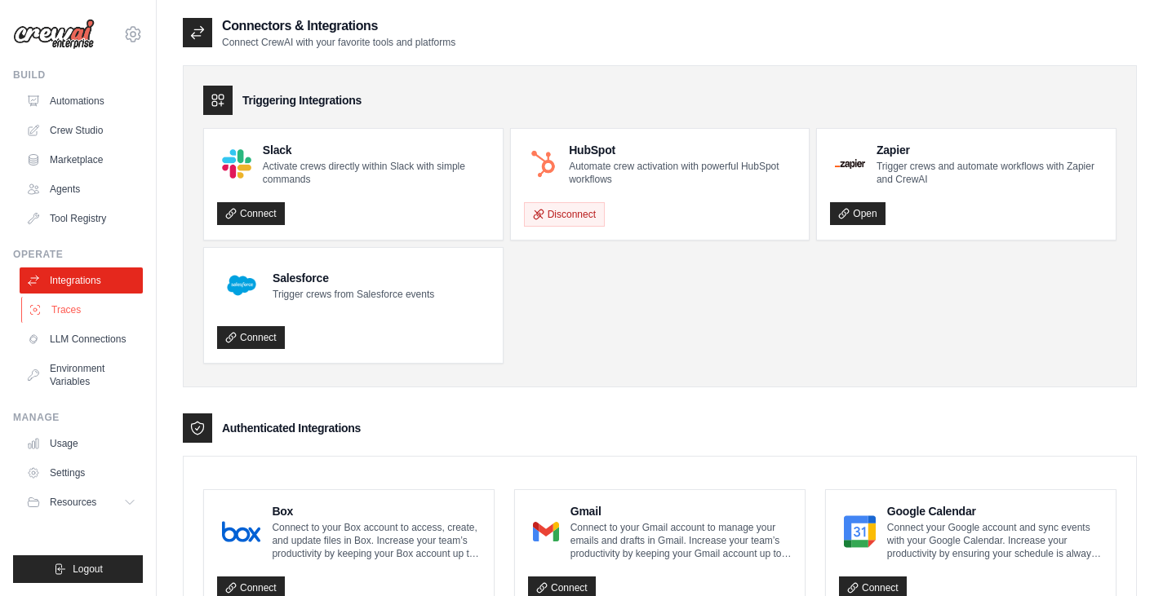
click at [84, 319] on link "Traces" at bounding box center [82, 310] width 123 height 26
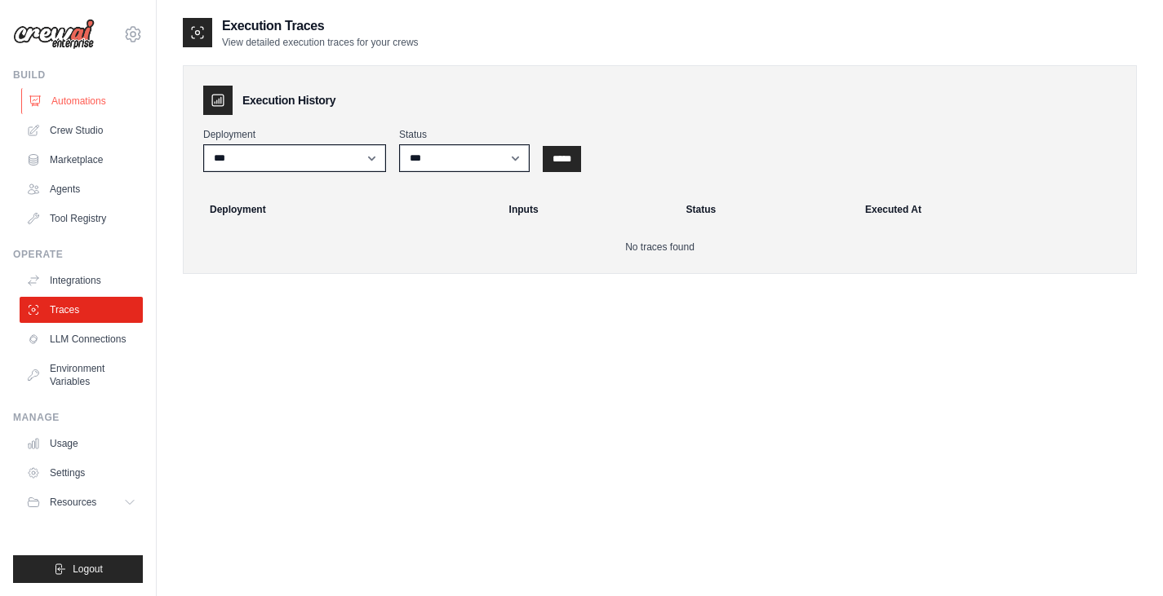
click at [86, 94] on link "Automations" at bounding box center [82, 101] width 123 height 26
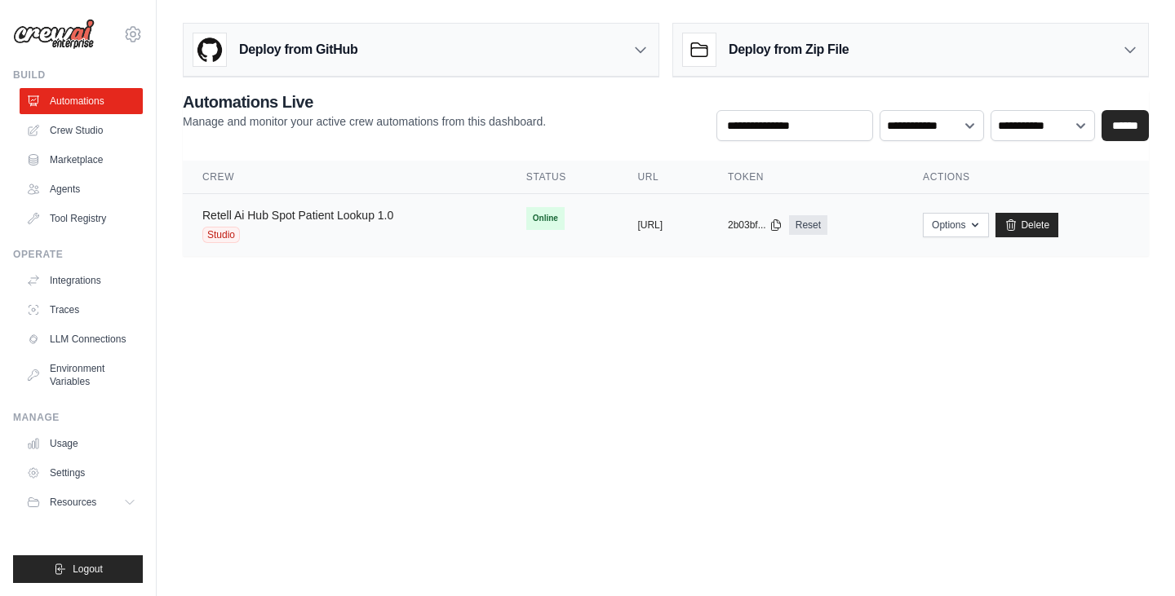
click at [373, 209] on link "Retell Ai Hub Spot Patient Lookup 1.0" at bounding box center [297, 215] width 191 height 13
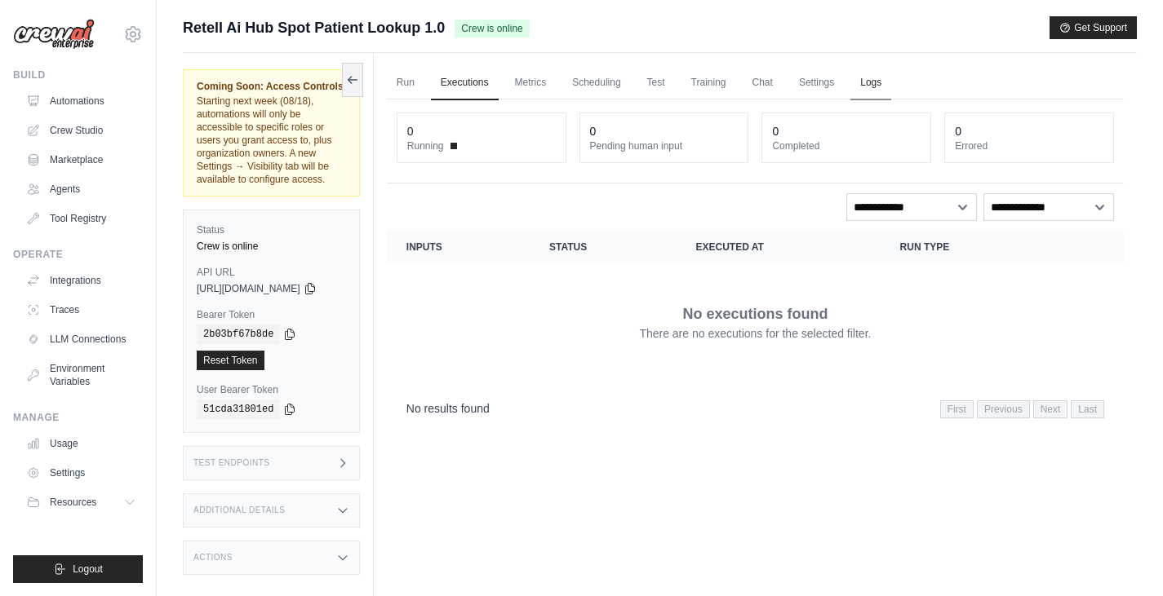
click at [870, 82] on link "Logs" at bounding box center [870, 83] width 41 height 34
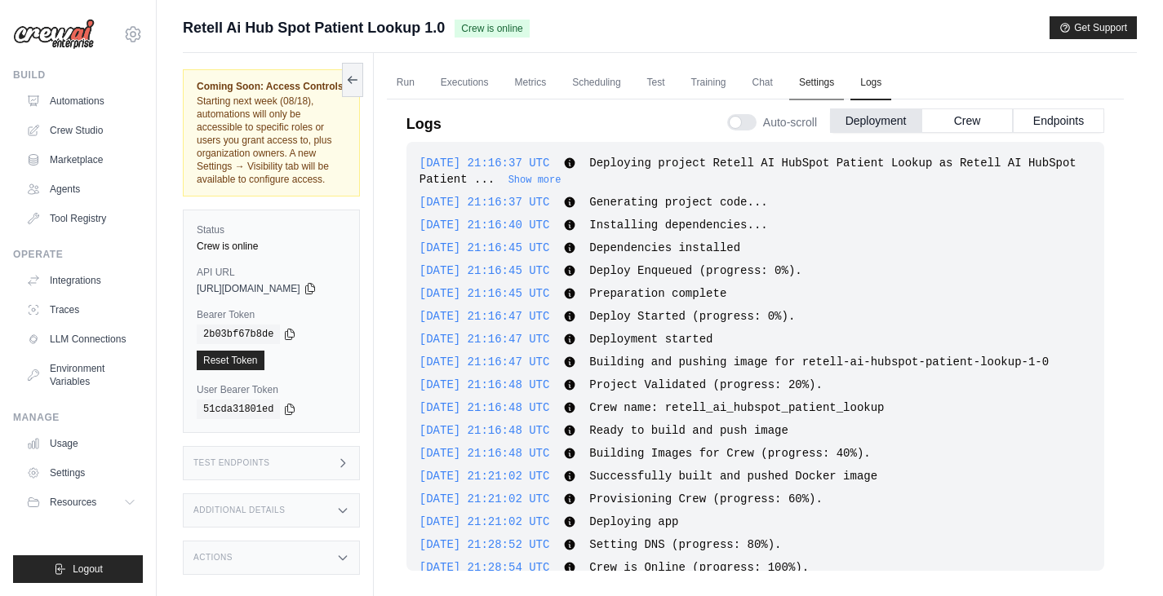
scroll to position [24, 0]
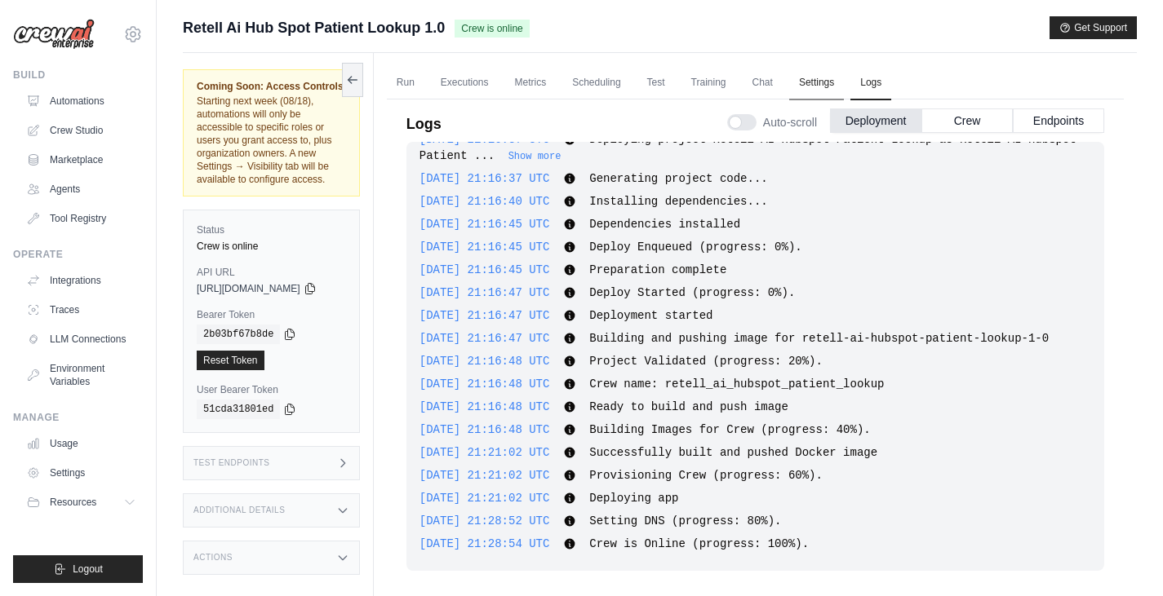
click at [836, 81] on link "Settings" at bounding box center [816, 83] width 55 height 34
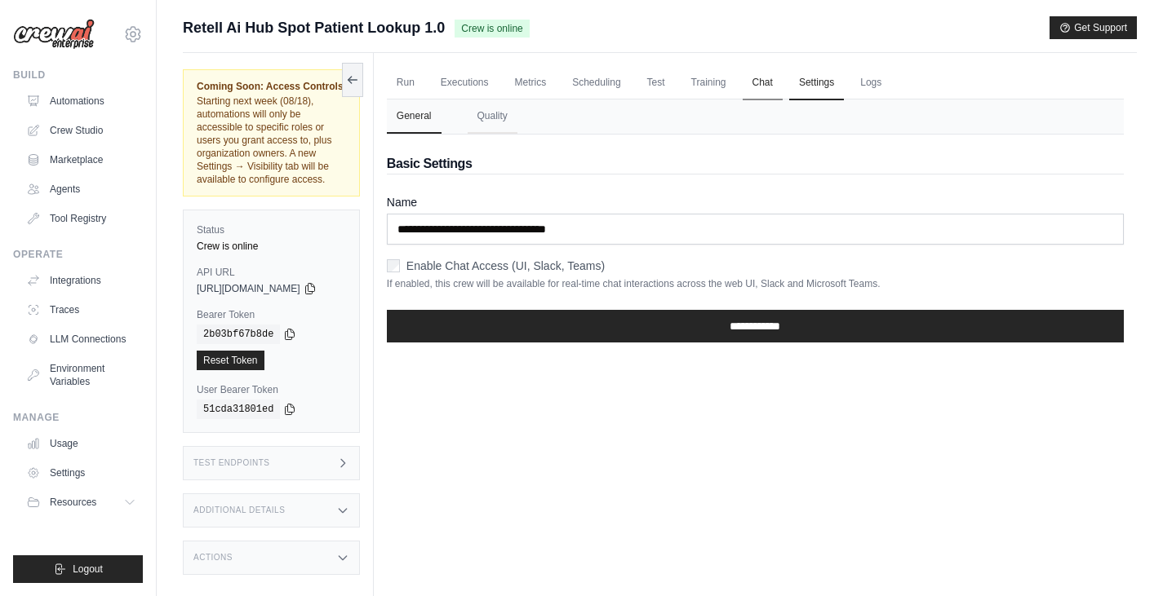
click at [778, 83] on link "Chat" at bounding box center [762, 83] width 40 height 34
click at [725, 78] on link "Training" at bounding box center [708, 83] width 55 height 34
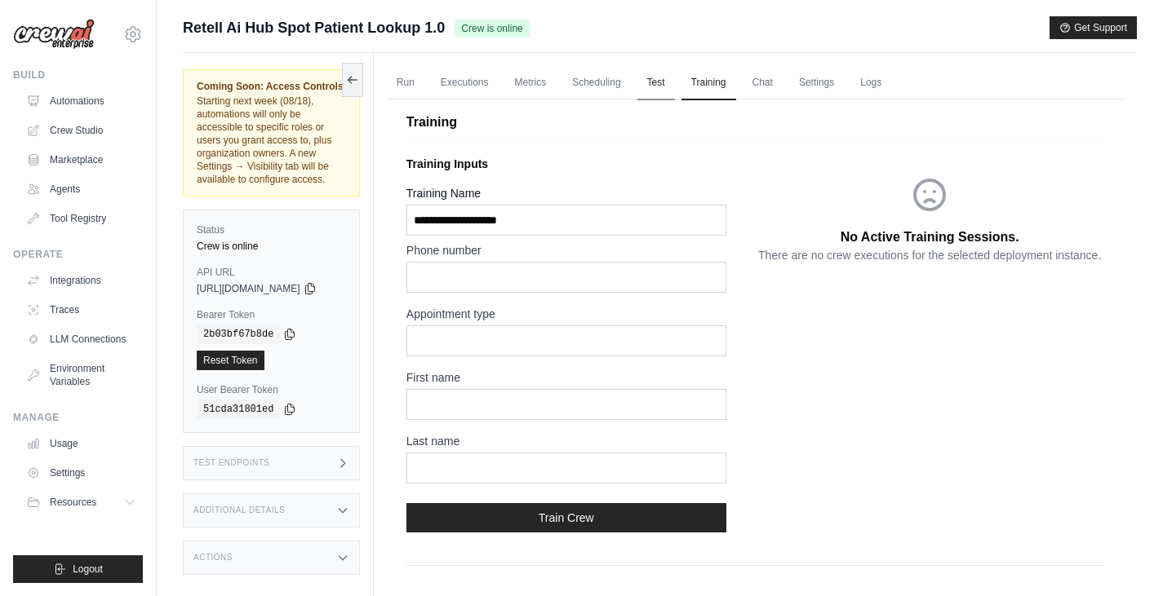
click at [665, 83] on link "Test" at bounding box center [656, 83] width 38 height 34
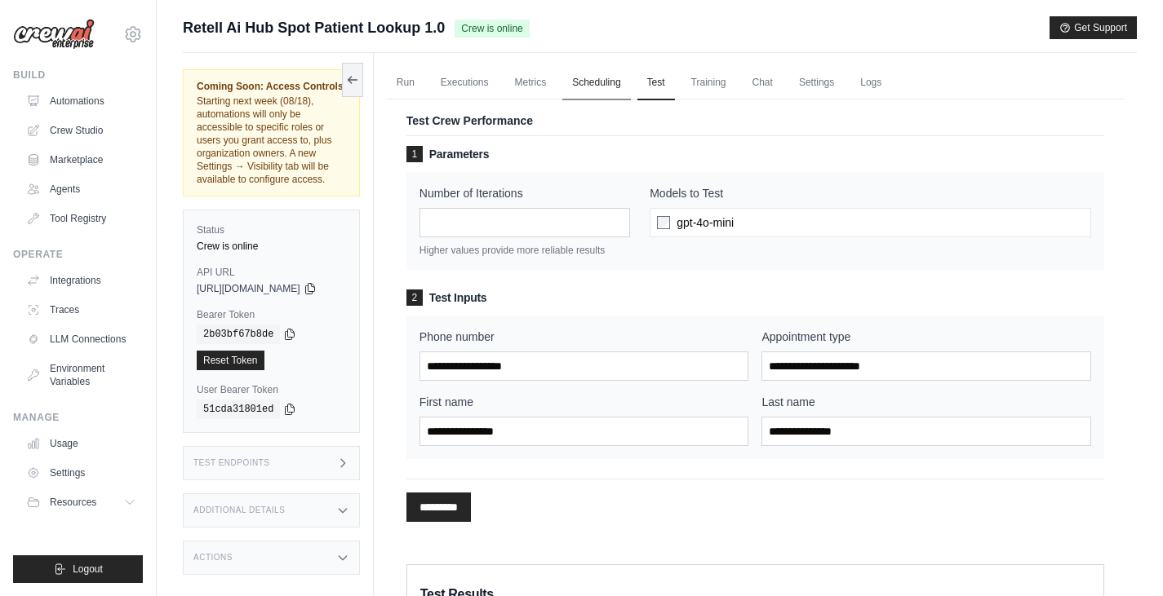
click at [608, 88] on link "Scheduling" at bounding box center [596, 83] width 68 height 34
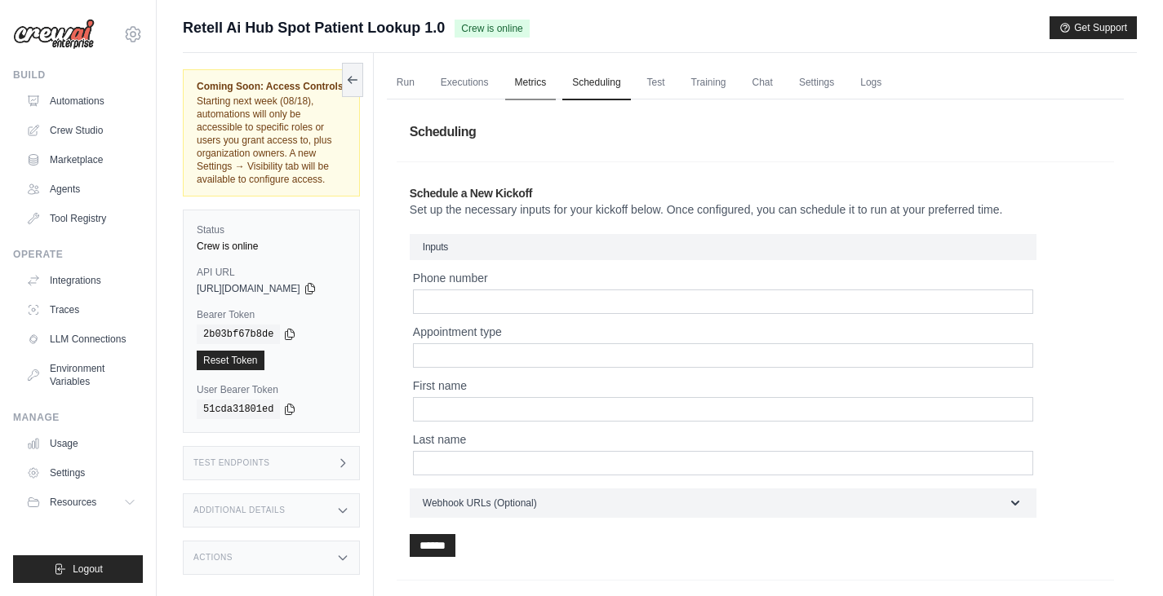
click at [533, 91] on link "Metrics" at bounding box center [530, 83] width 51 height 34
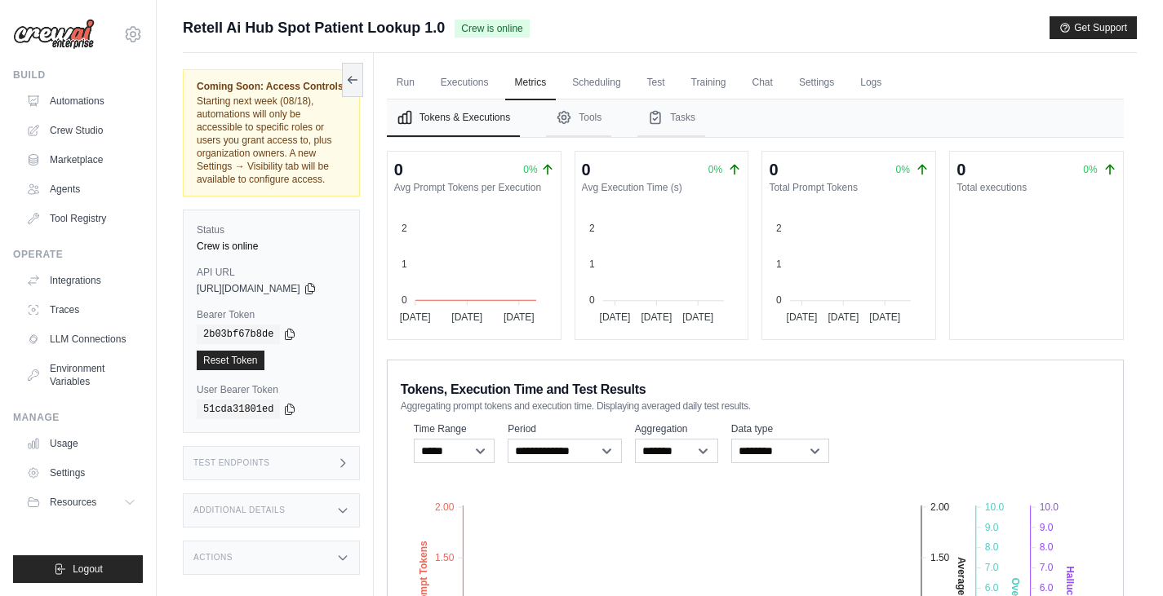
click at [496, 28] on span "Crew is online" at bounding box center [491, 29] width 74 height 18
click at [468, 76] on link "Executions" at bounding box center [465, 83] width 68 height 34
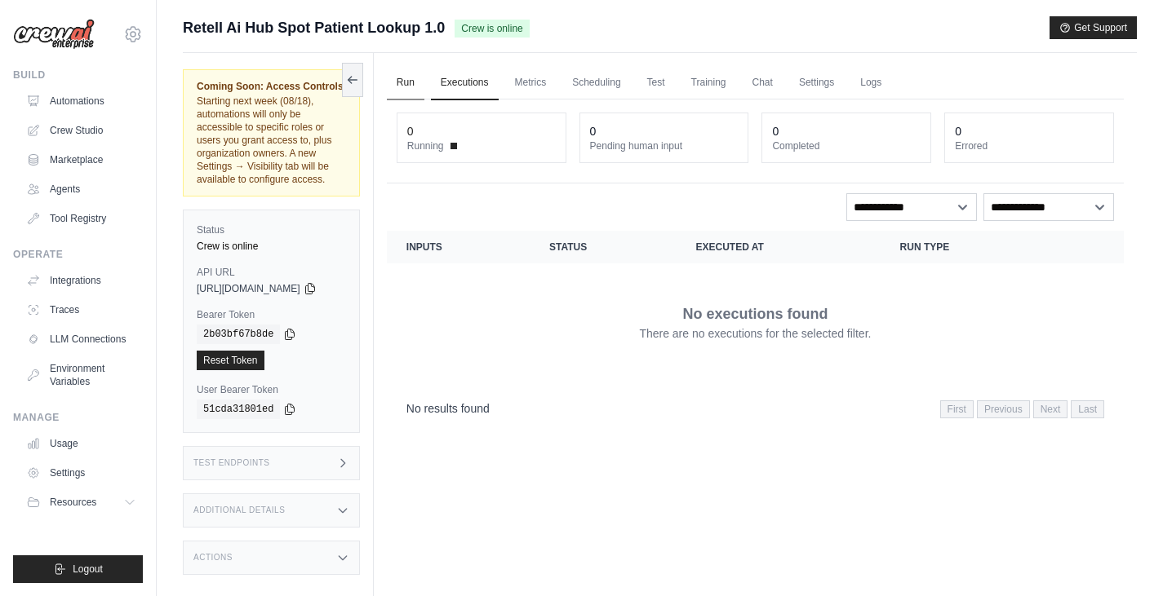
click at [424, 80] on link "Run" at bounding box center [406, 83] width 38 height 34
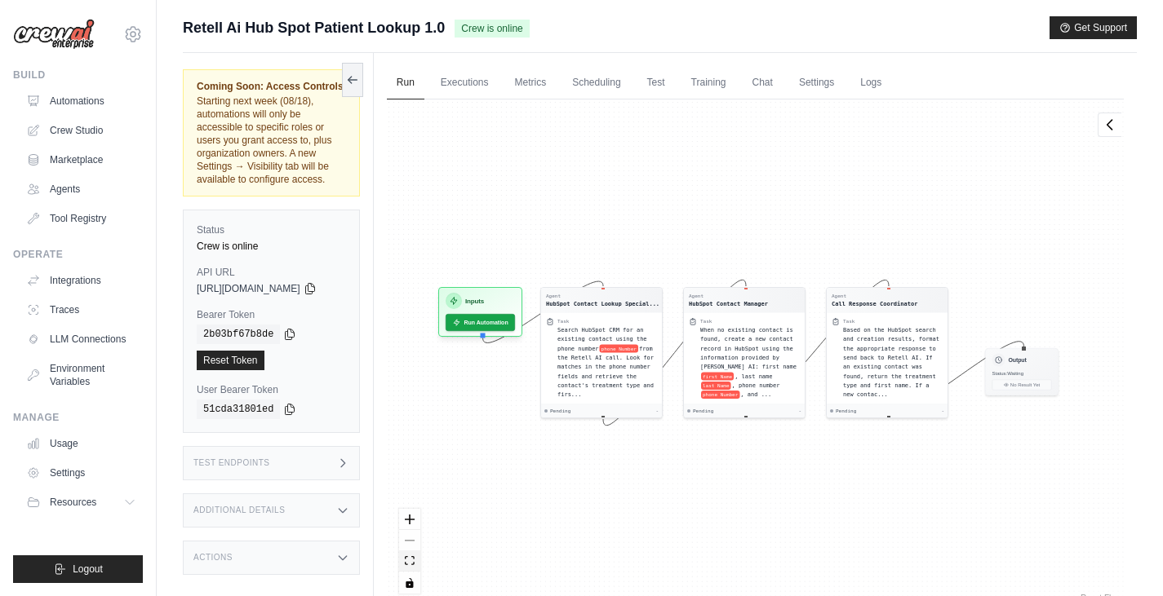
click at [414, 560] on icon "fit view" at bounding box center [410, 560] width 10 height 9
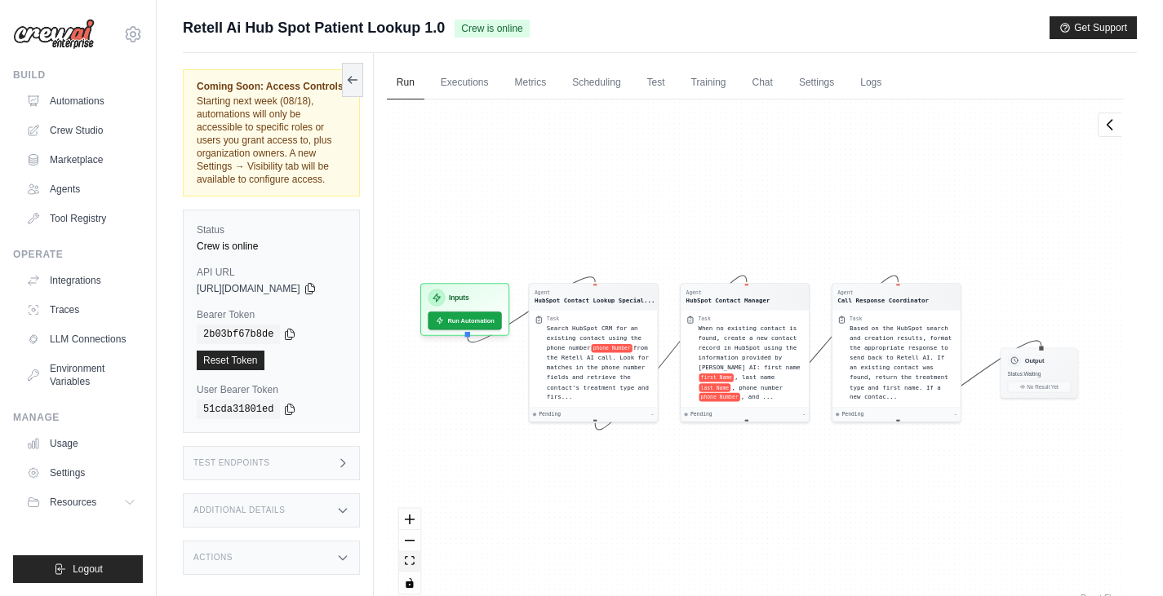
click at [414, 561] on icon "fit view" at bounding box center [410, 560] width 10 height 9
click at [414, 585] on icon "toggle interactivity" at bounding box center [410, 583] width 10 height 10
click at [699, 428] on div "Agent HubSpot Contact Lookup Special... Task Search HubSpot CRM for an existing…" at bounding box center [755, 353] width 737 height 507
click at [1110, 129] on icon at bounding box center [1109, 124] width 16 height 16
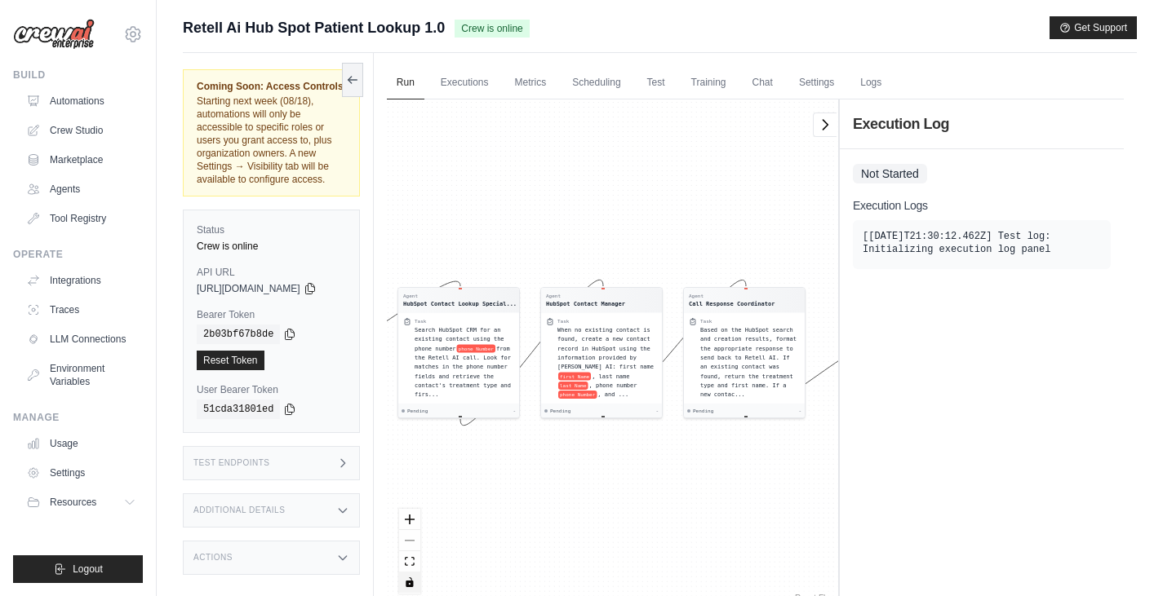
click at [900, 233] on pre "[2025-08-16T21:30:12.462Z] Test log: Initializing execution log panel" at bounding box center [981, 243] width 238 height 26
click at [887, 173] on span "Not Started" at bounding box center [890, 174] width 74 height 20
click at [822, 119] on icon at bounding box center [825, 124] width 16 height 16
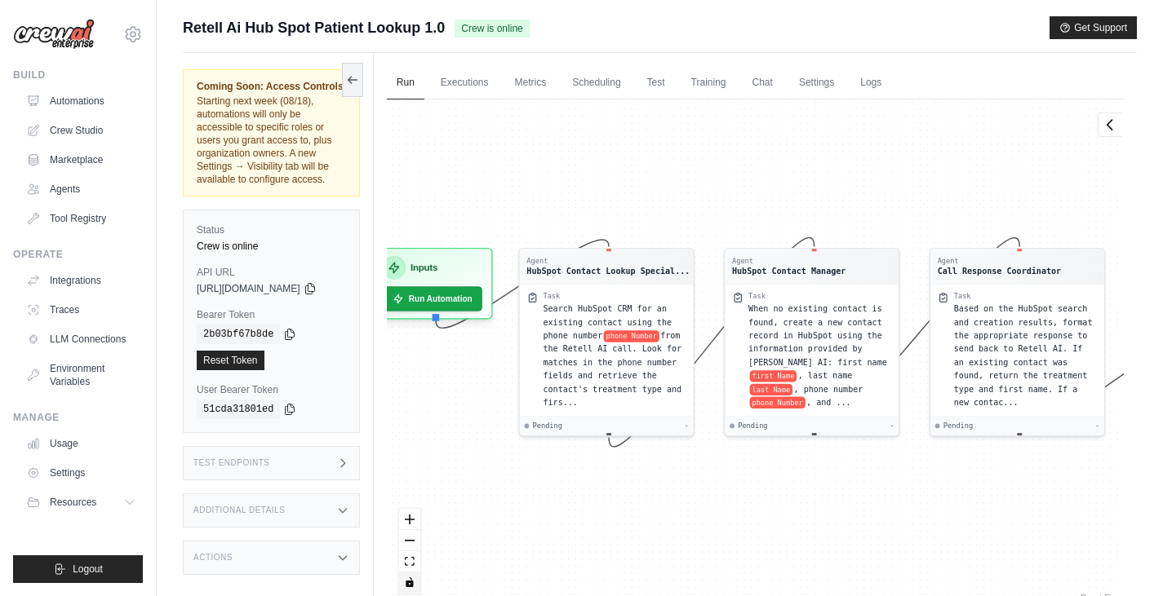
click at [609, 242] on icon "Edge from inputsNode to b507fe4104e6f0b2b9c776b2f2e75d2f" at bounding box center [522, 284] width 173 height 88
click at [602, 281] on div "Agent HubSpot Contact Lookup Special..." at bounding box center [607, 263] width 174 height 35
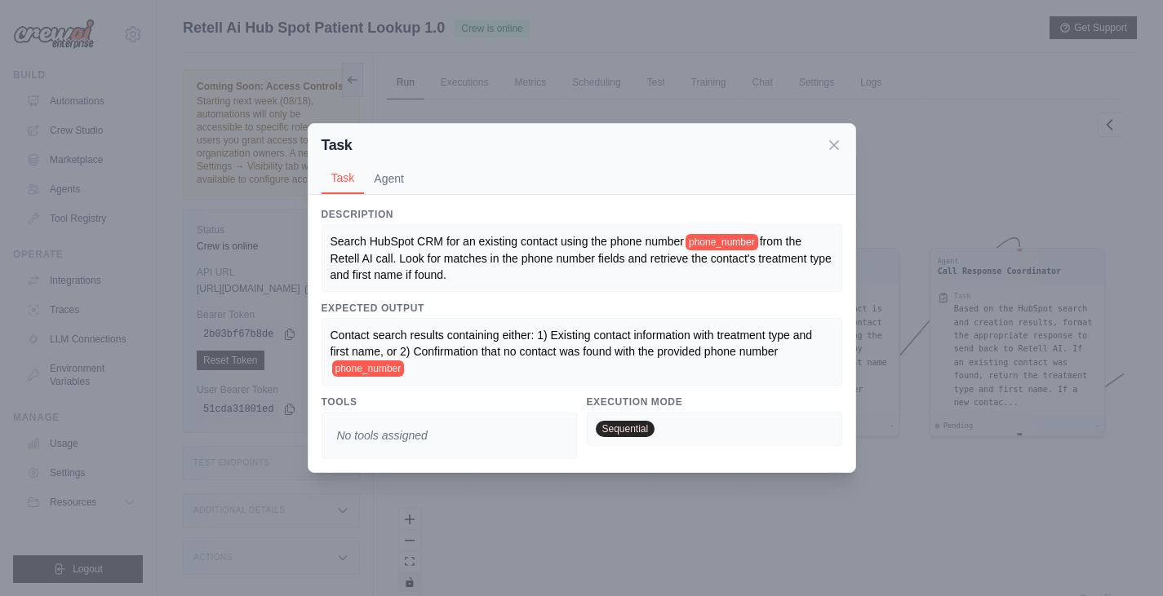
click at [602, 281] on div "Search HubSpot CRM for an existing contact using the phone number phone_number …" at bounding box center [581, 258] width 503 height 50
click at [831, 148] on icon at bounding box center [834, 144] width 8 height 8
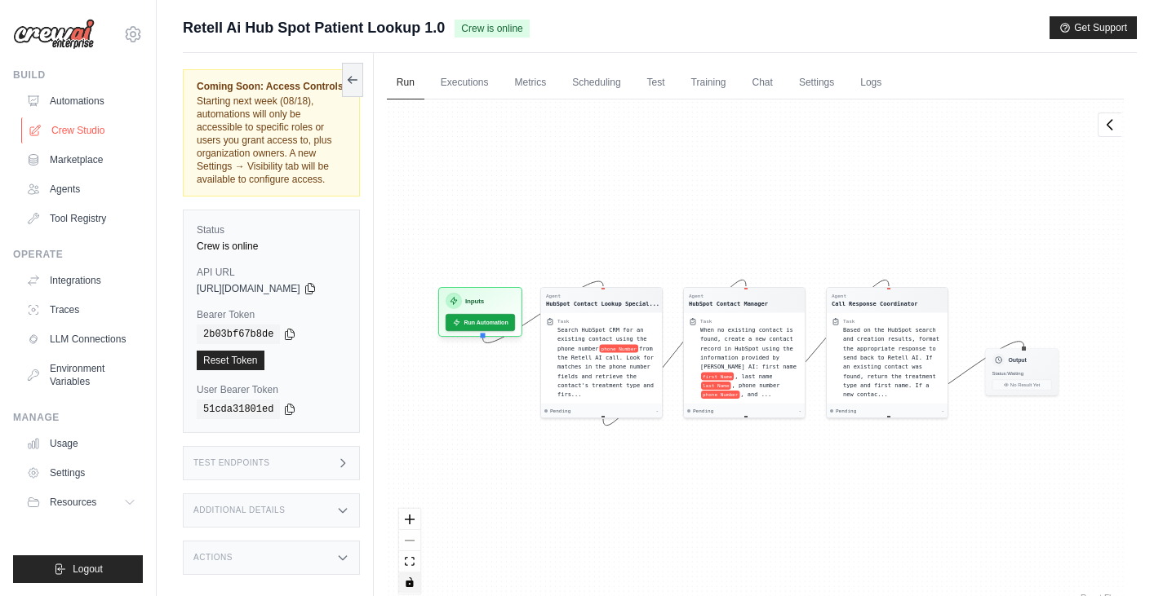
click at [96, 135] on link "Crew Studio" at bounding box center [82, 130] width 123 height 26
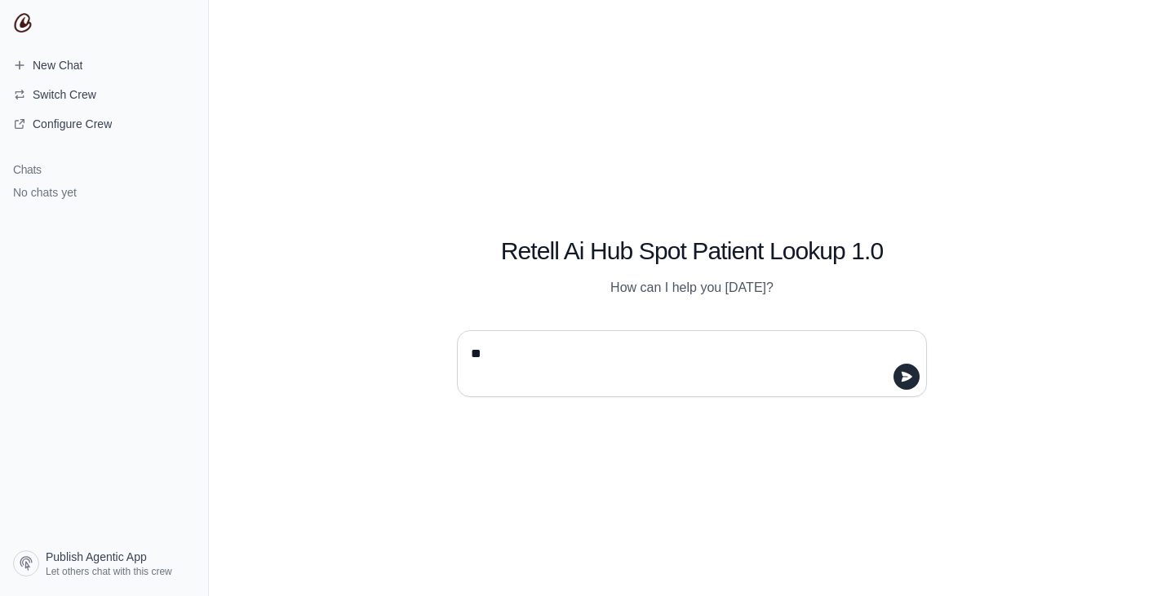
type textarea "***"
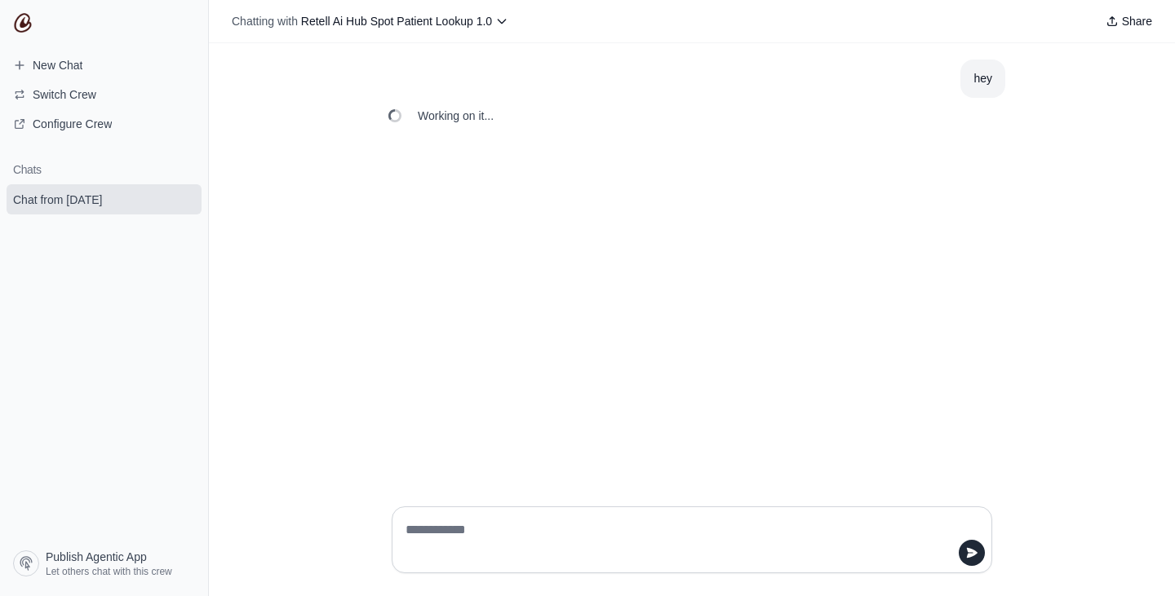
click at [732, 319] on div "hey Working on it..." at bounding box center [692, 268] width 966 height 450
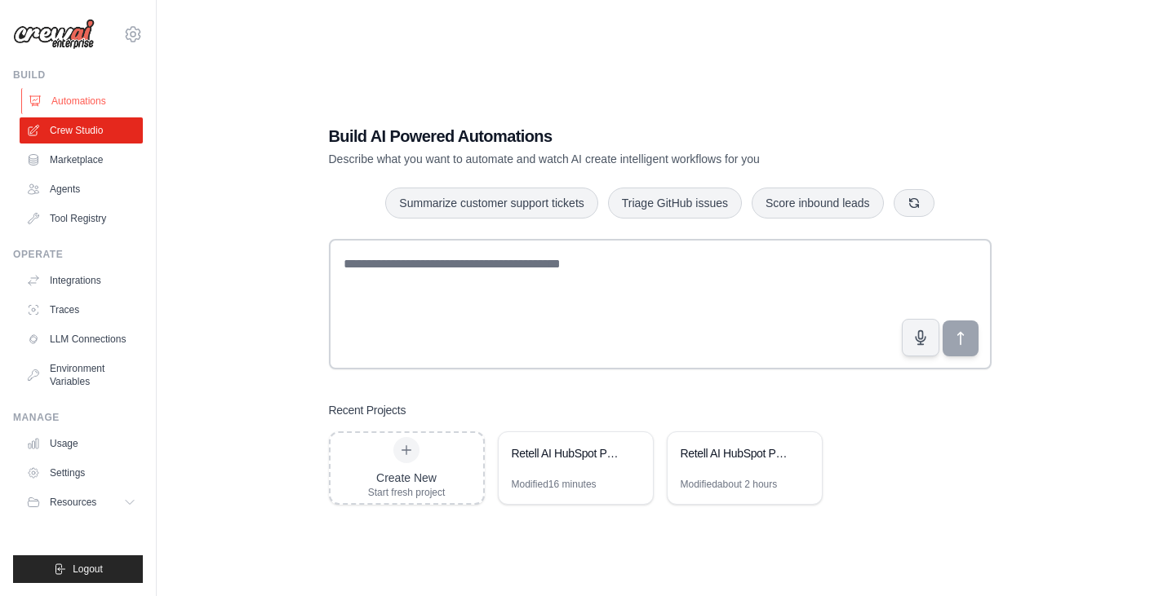
click at [96, 104] on link "Automations" at bounding box center [82, 101] width 123 height 26
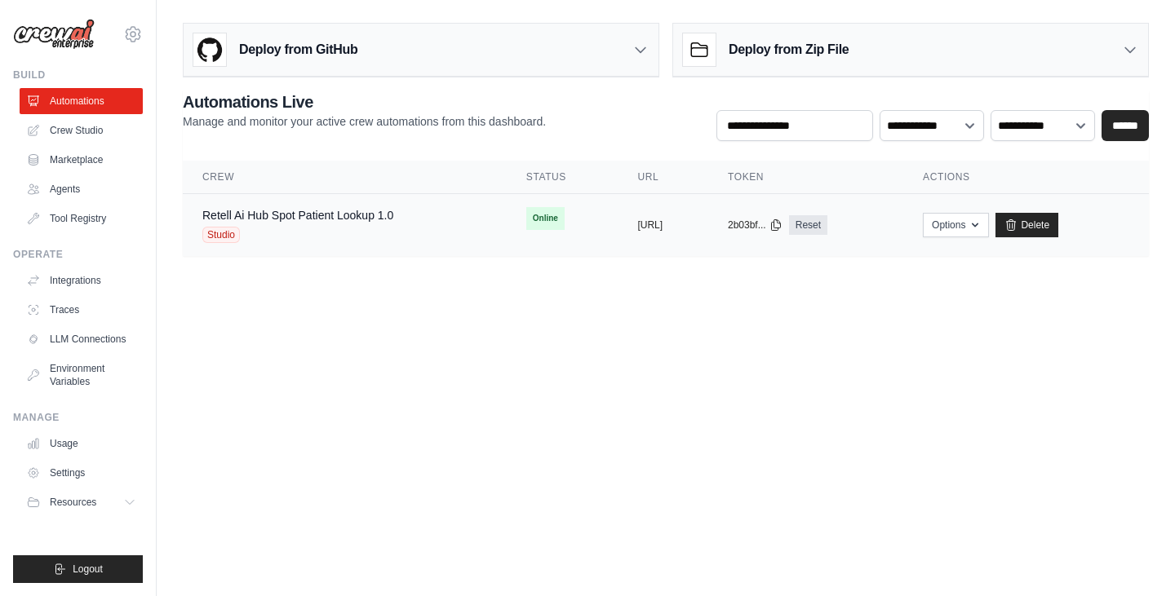
click at [663, 205] on td "copied https://retell-ai-hubspot-patient-l" at bounding box center [663, 225] width 91 height 63
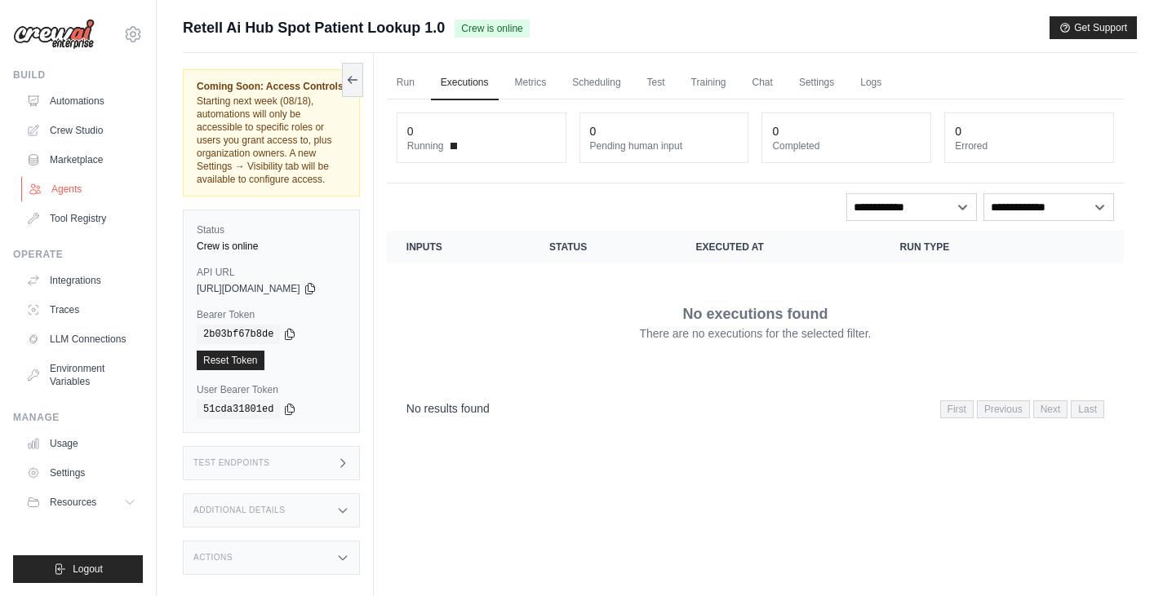
click at [86, 184] on link "Agents" at bounding box center [82, 189] width 123 height 26
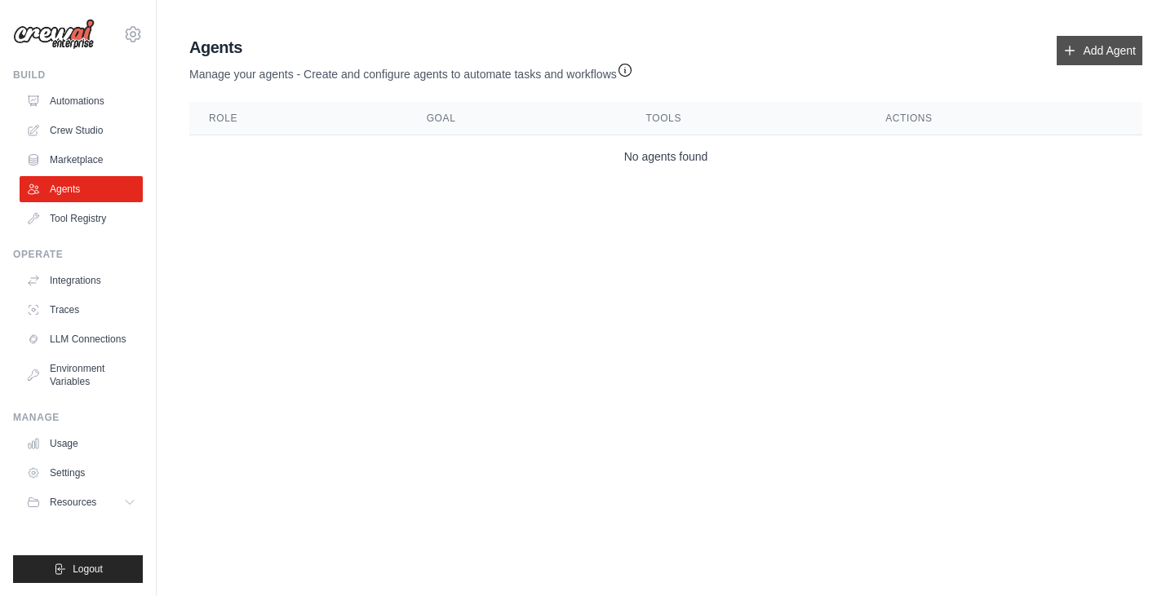
click at [1075, 59] on link "Add Agent" at bounding box center [1100, 50] width 86 height 29
click at [1091, 52] on link "Add Agent" at bounding box center [1100, 50] width 86 height 29
click at [1115, 36] on link "Add Agent" at bounding box center [1100, 50] width 86 height 29
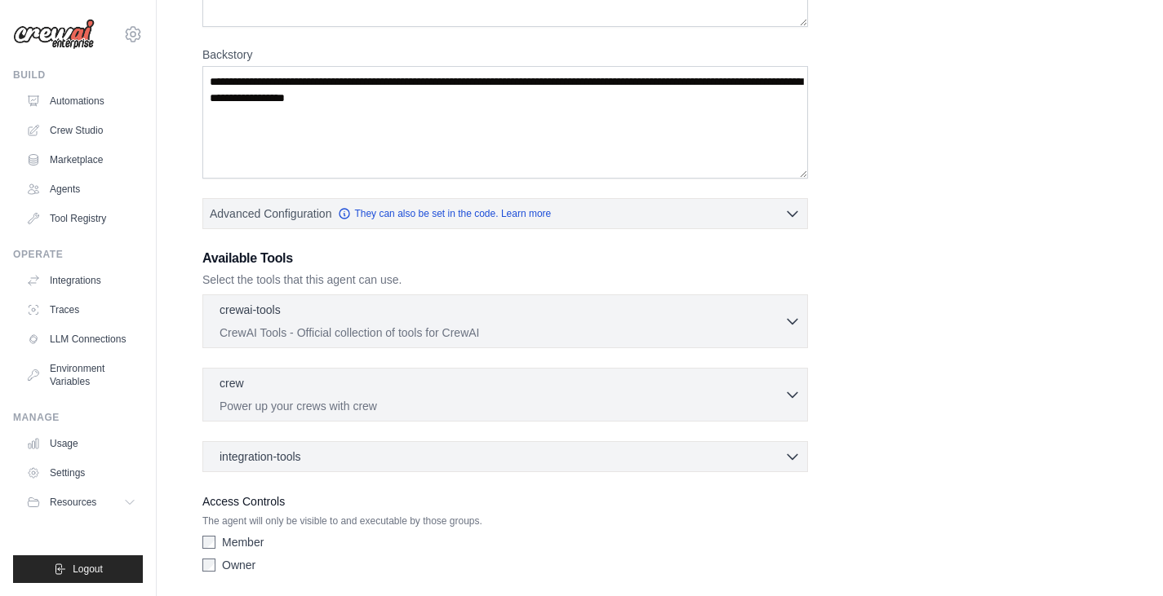
scroll to position [279, 0]
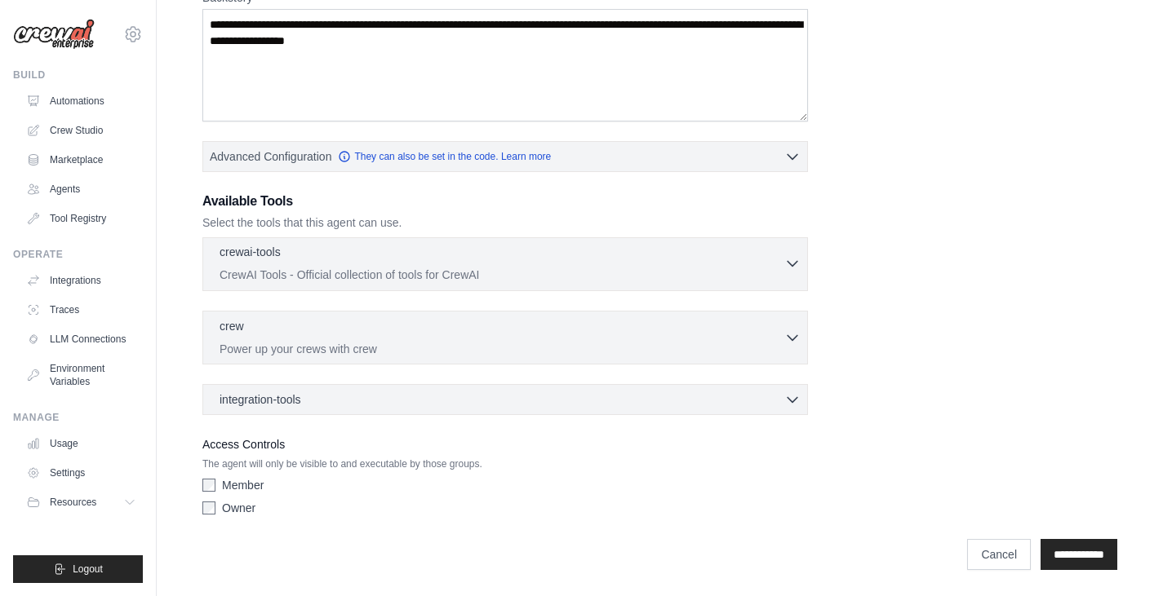
click at [439, 255] on div "crewai-tools 0 selected" at bounding box center [501, 254] width 565 height 20
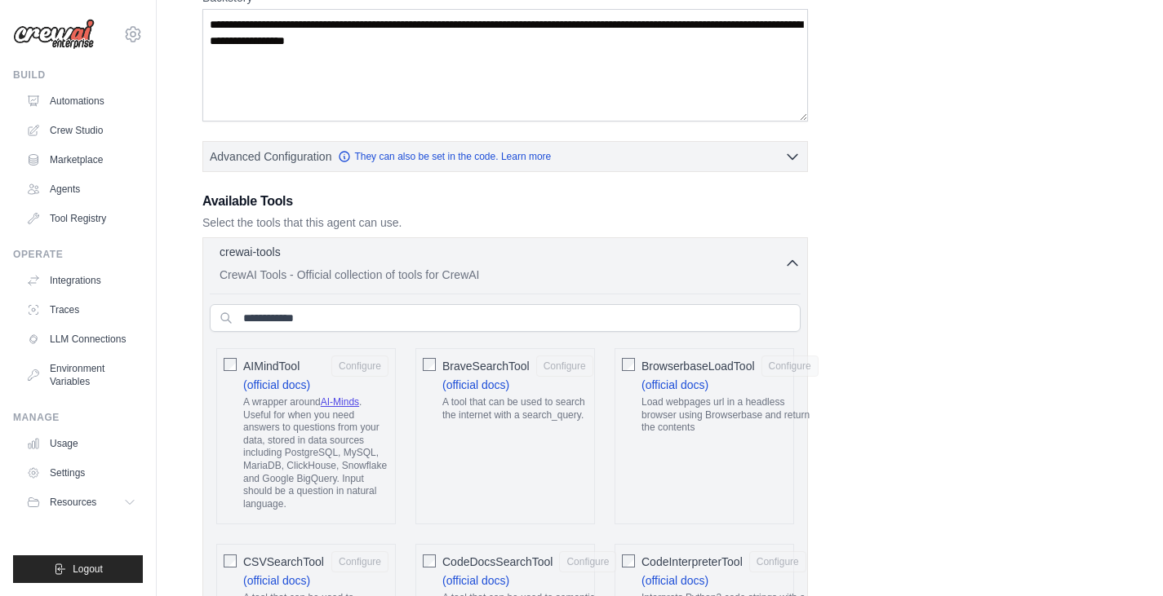
click at [439, 255] on div "crewai-tools 0 selected" at bounding box center [501, 254] width 565 height 20
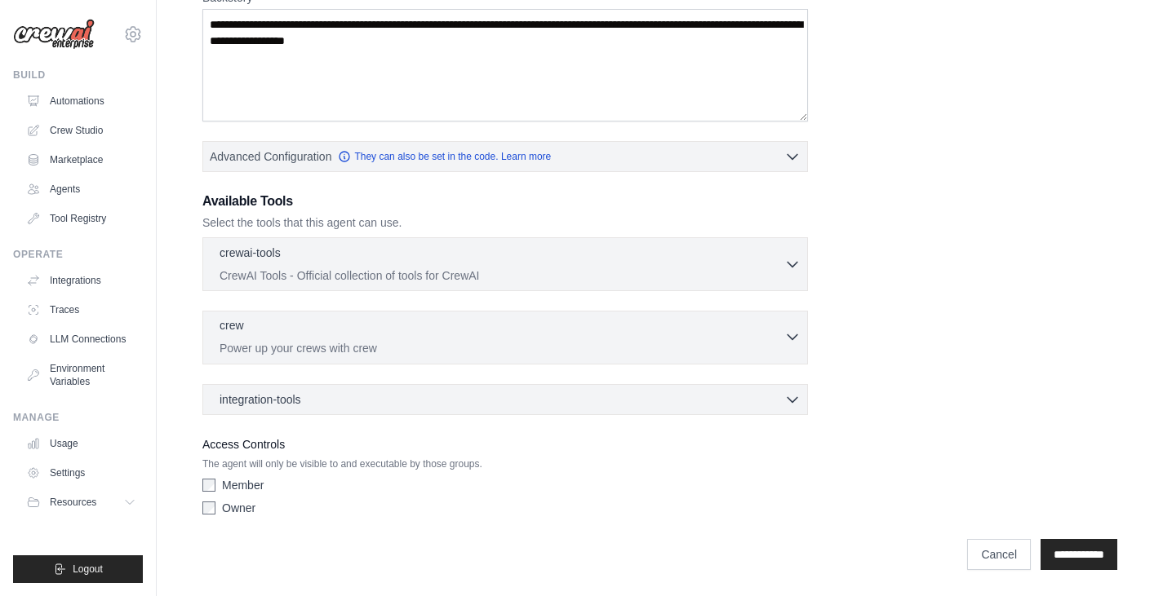
click at [403, 337] on div "crew 0 selected Power up your crews with crew" at bounding box center [501, 336] width 565 height 39
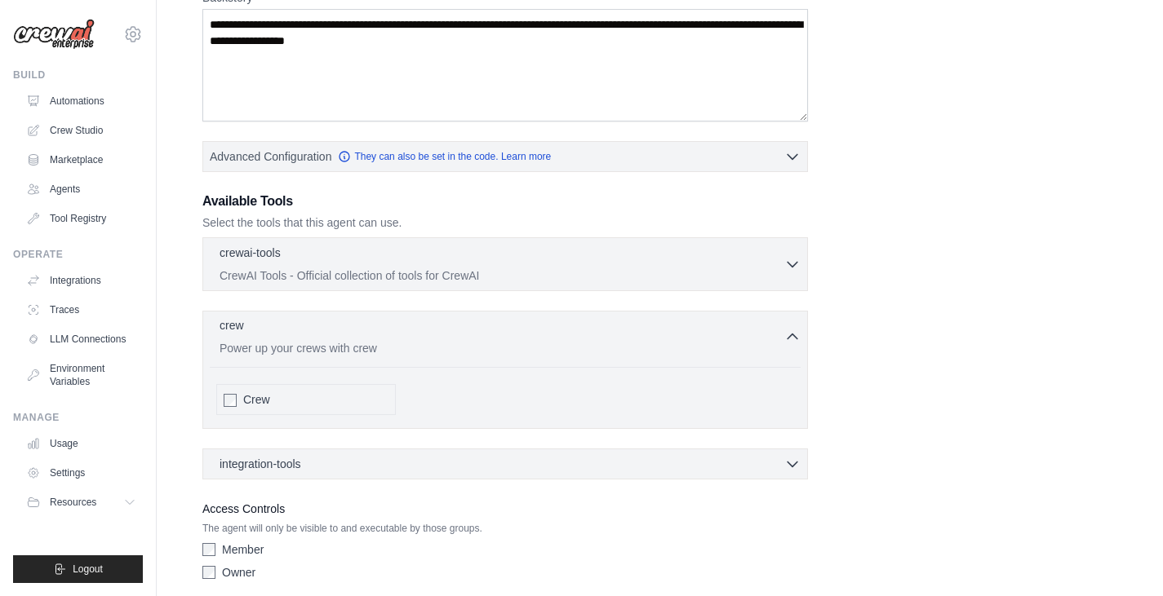
click at [403, 337] on div "crew 0 selected Power up your crews with crew" at bounding box center [501, 336] width 565 height 39
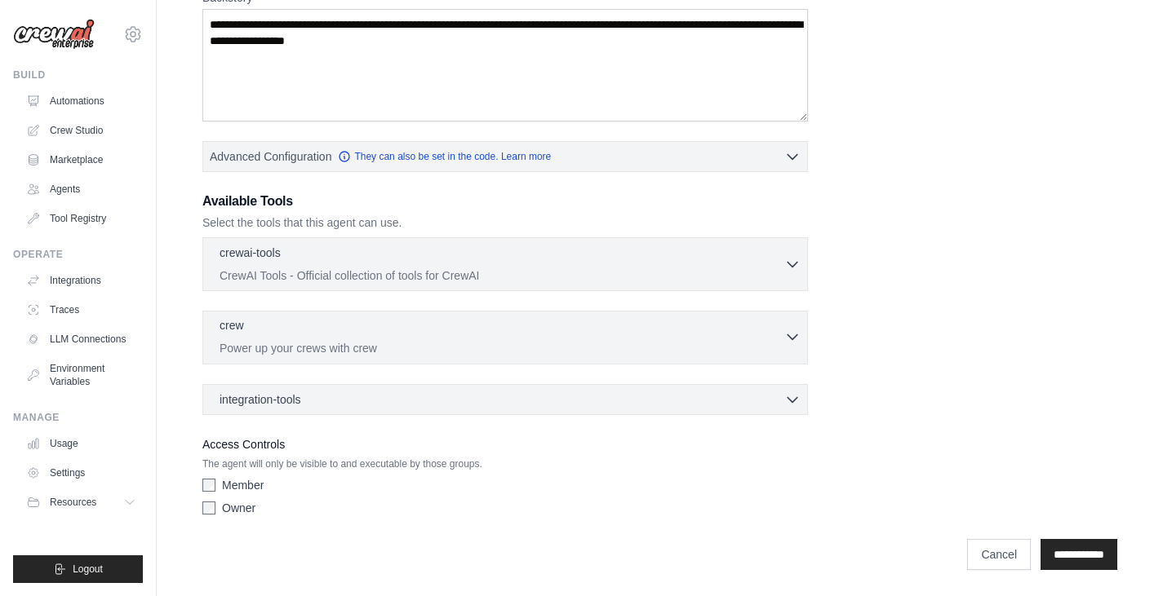
click at [390, 340] on p "Power up your crews with crew" at bounding box center [501, 348] width 565 height 16
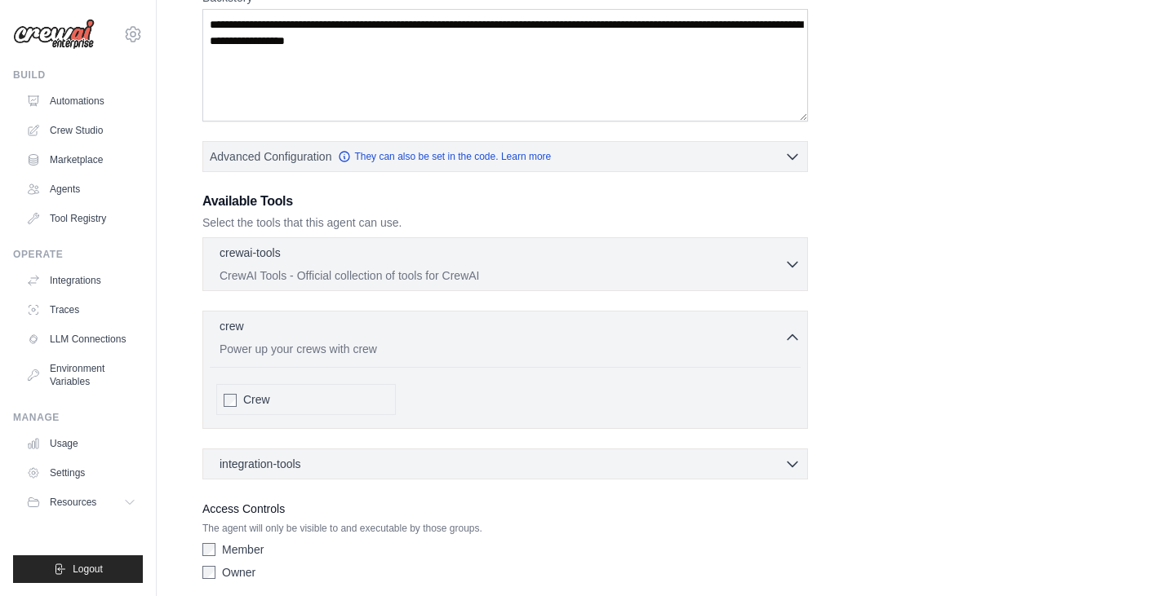
click at [237, 401] on div "Crew" at bounding box center [305, 399] width 179 height 31
click at [343, 326] on div "crew 1 selected" at bounding box center [501, 327] width 565 height 20
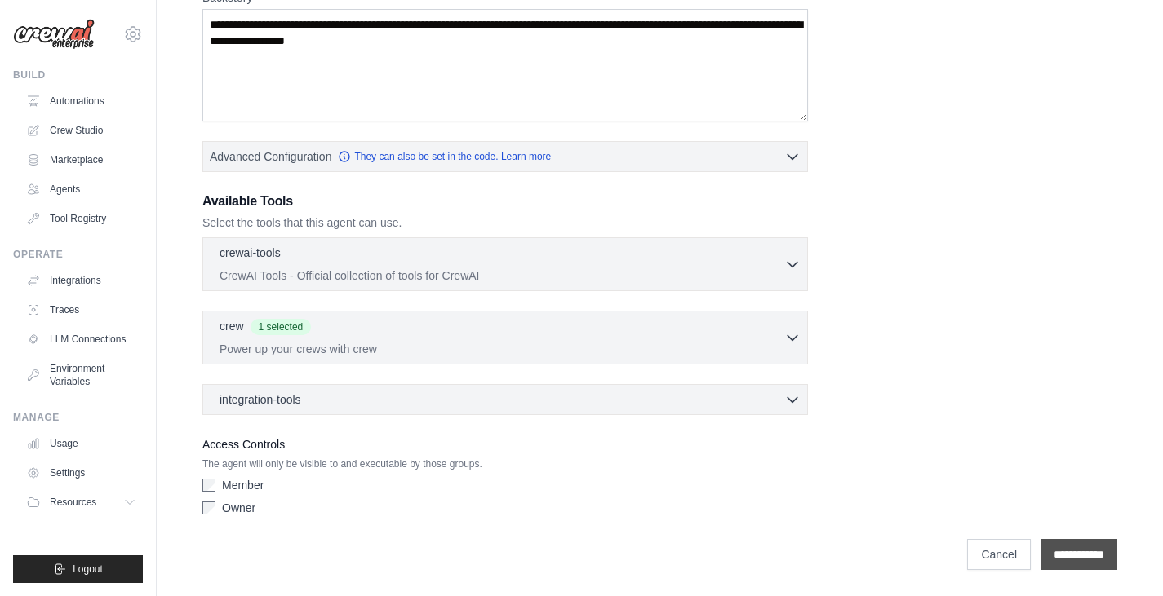
click at [1067, 556] on input "**********" at bounding box center [1078, 554] width 77 height 31
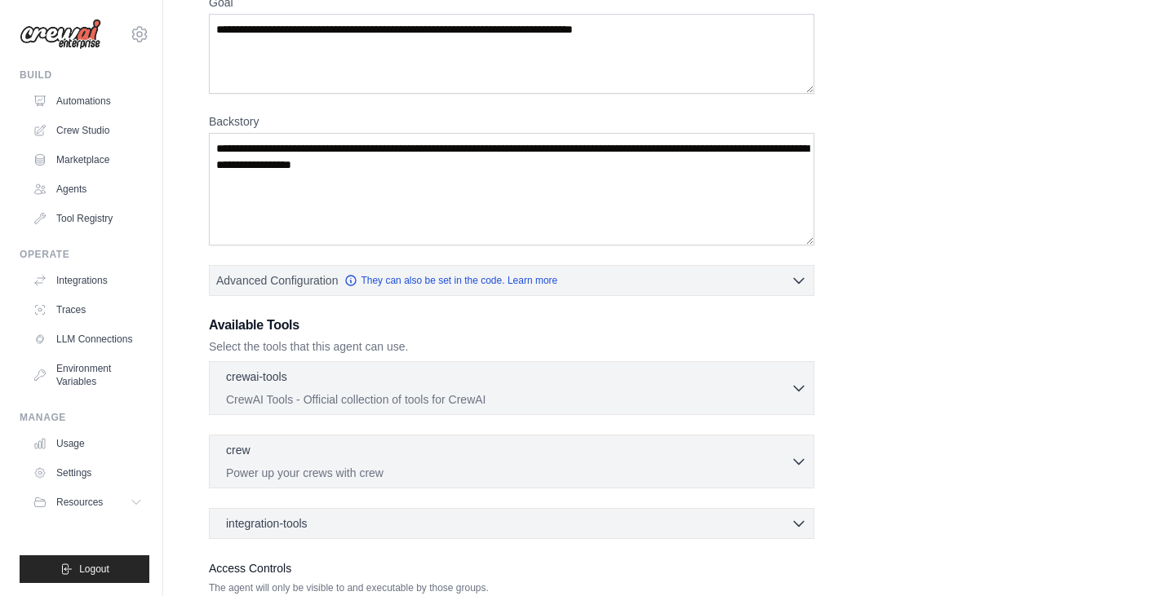
scroll to position [0, 0]
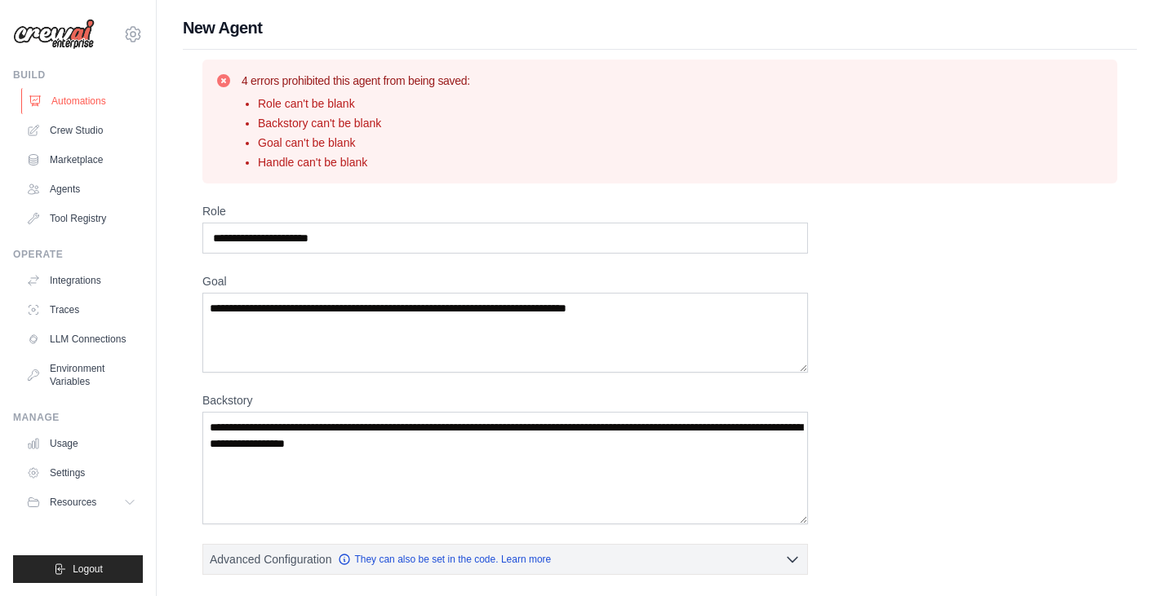
click at [123, 111] on link "Automations" at bounding box center [82, 101] width 123 height 26
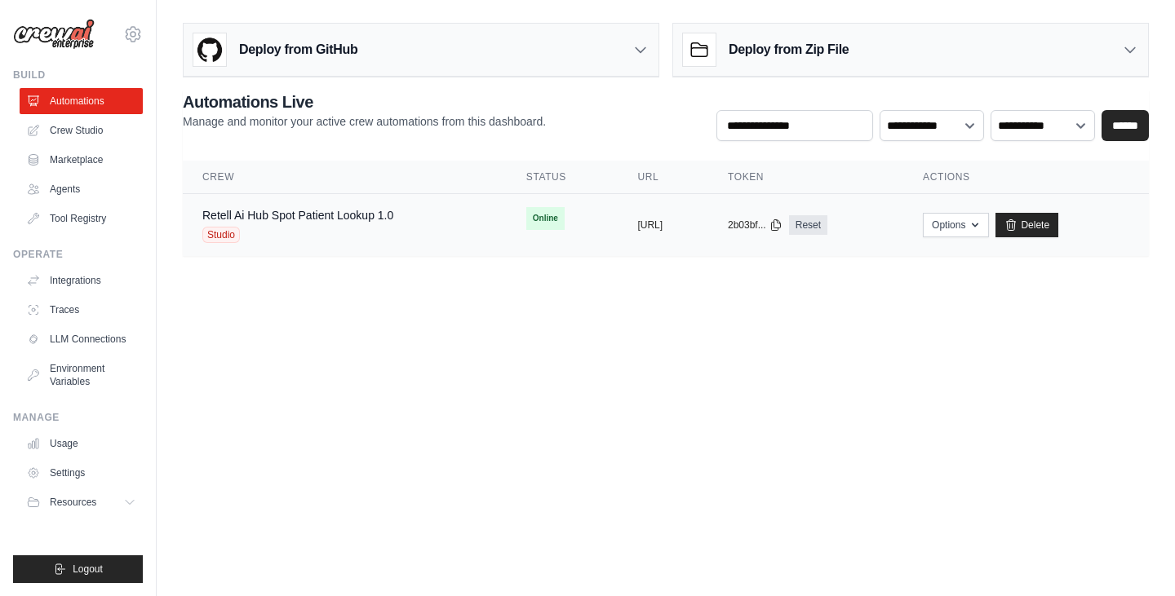
click at [618, 248] on td "copied [URL]" at bounding box center [663, 225] width 91 height 63
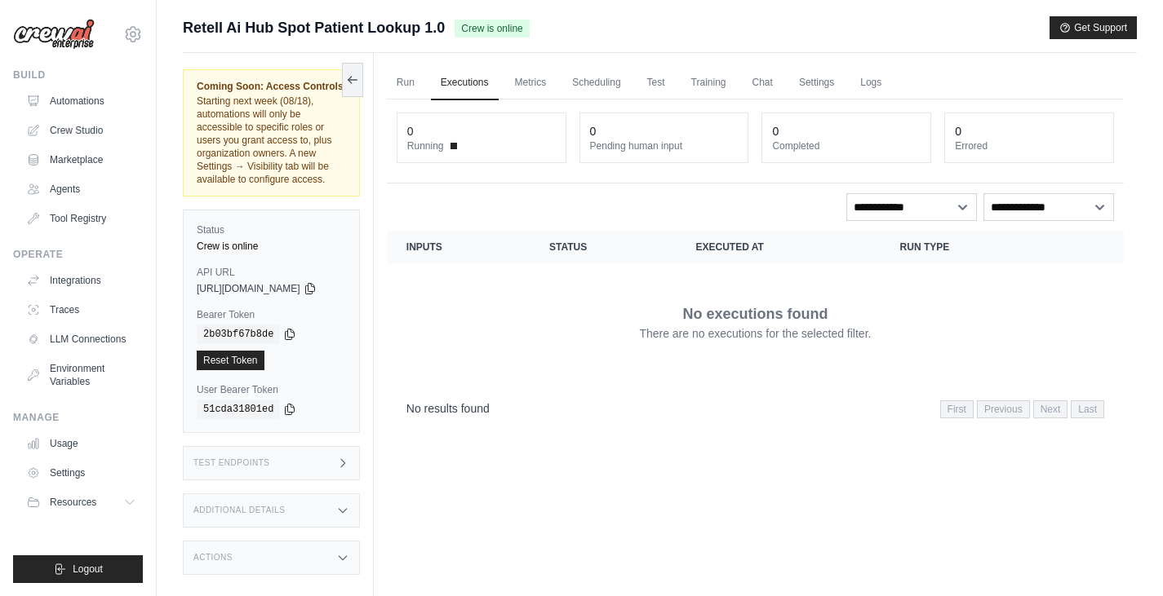
scroll to position [69, 0]
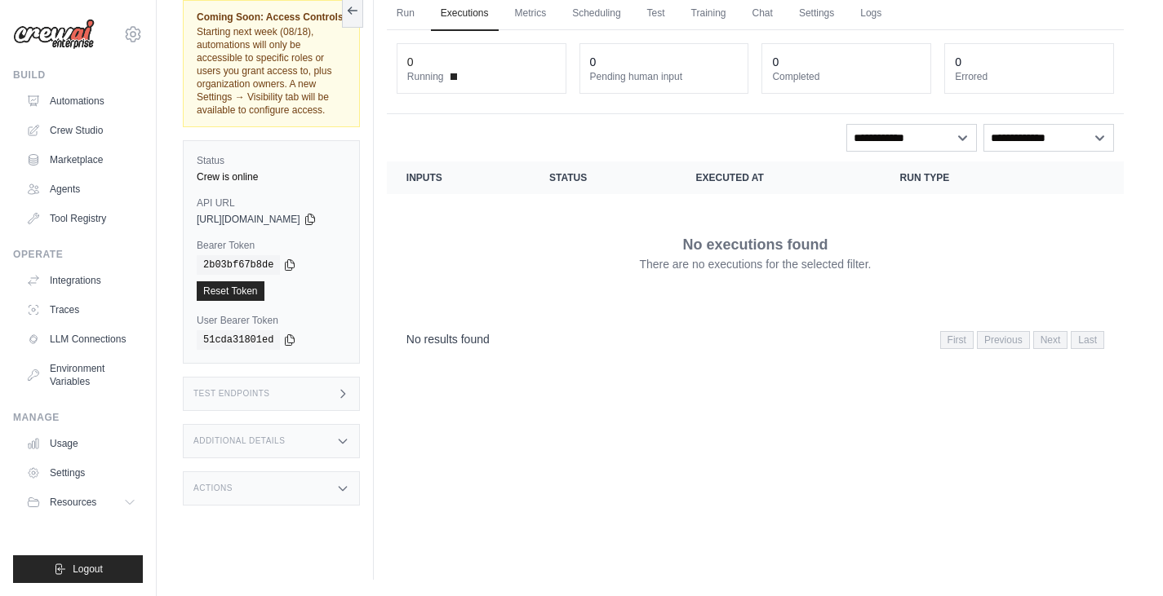
click at [273, 437] on h3 "Additional Details" at bounding box center [238, 442] width 91 height 10
click at [286, 429] on div "Additional Details" at bounding box center [271, 441] width 177 height 34
click at [280, 481] on div "Actions" at bounding box center [271, 489] width 177 height 34
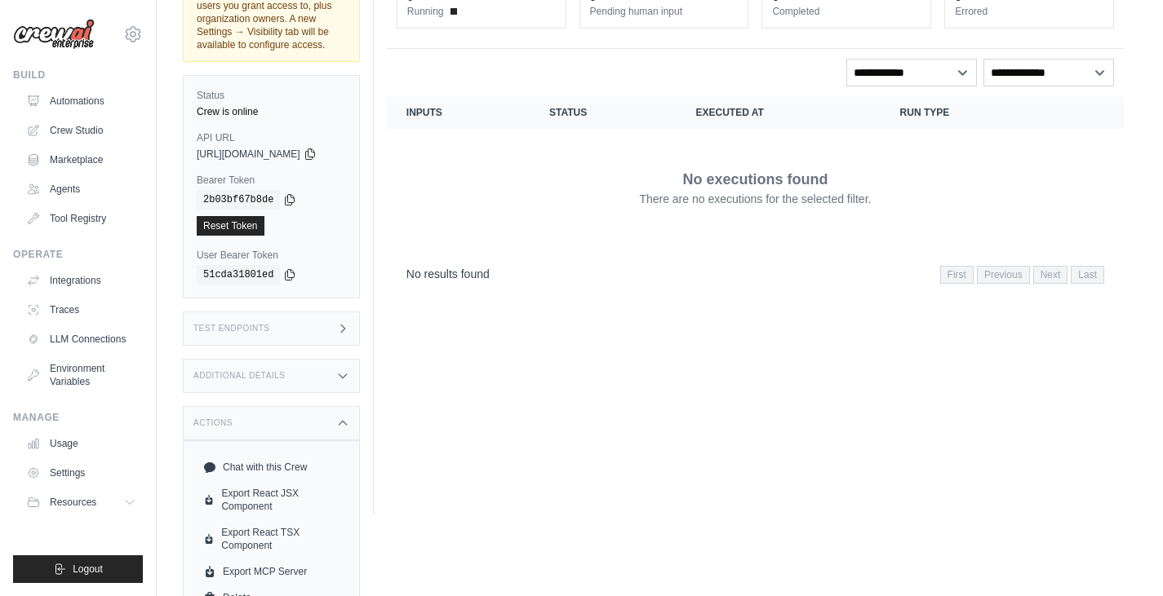
scroll to position [150, 0]
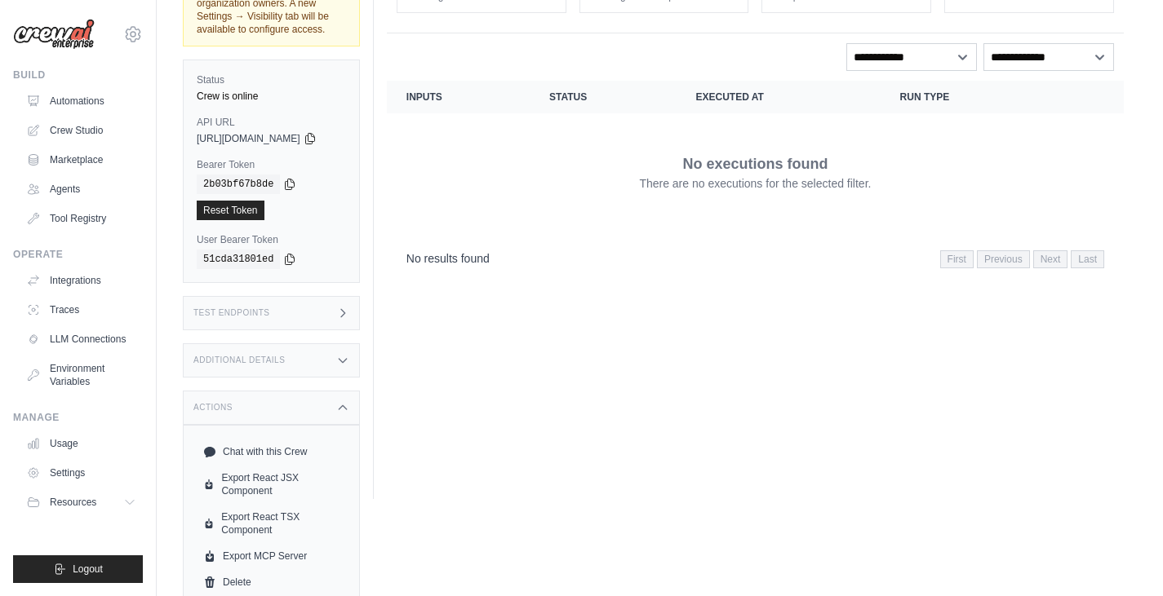
click at [307, 391] on div "Actions" at bounding box center [271, 408] width 177 height 34
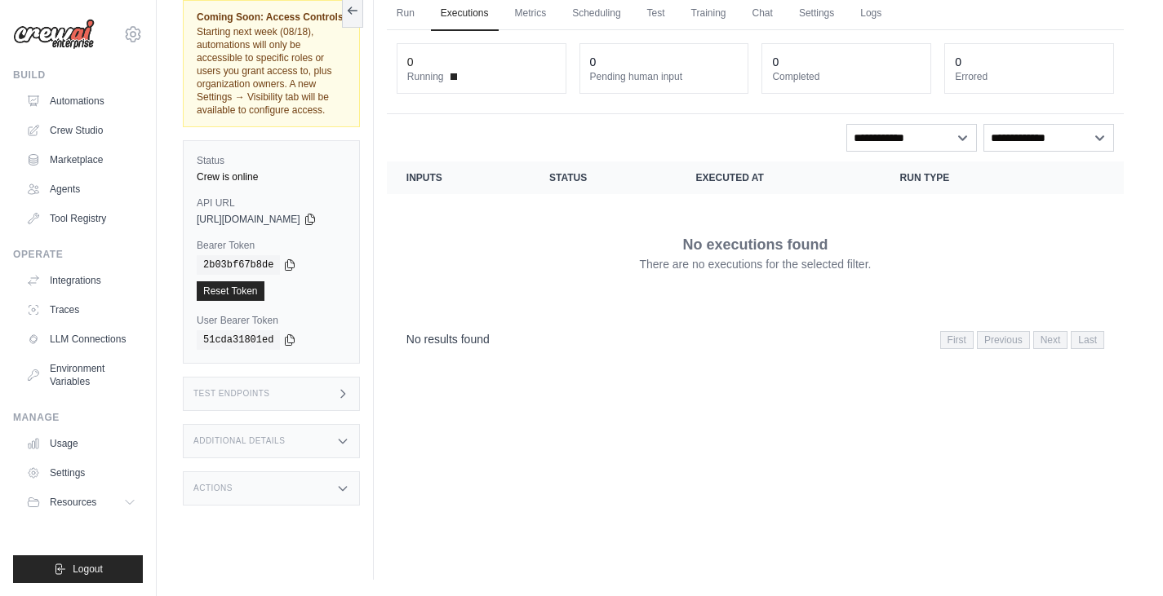
scroll to position [0, 0]
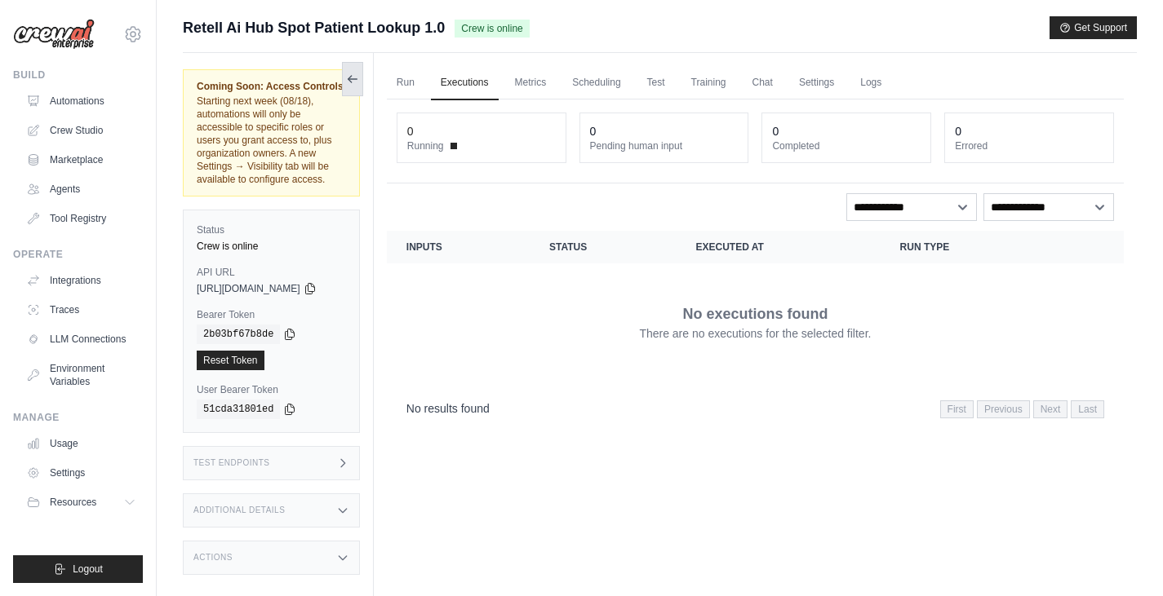
click at [359, 76] on icon at bounding box center [352, 79] width 13 height 13
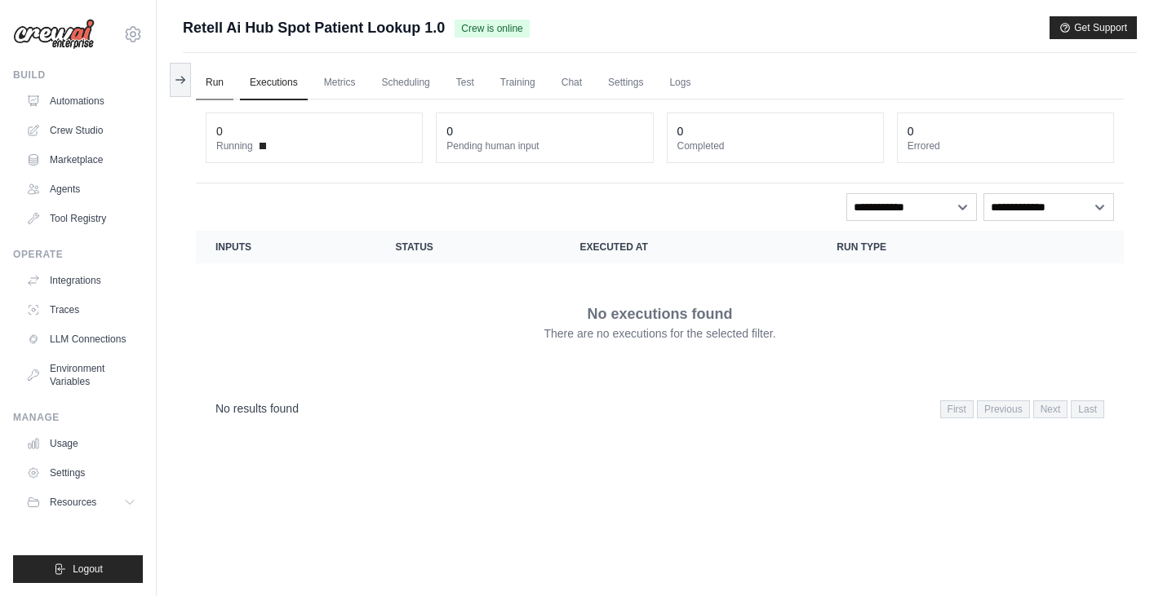
click at [218, 80] on link "Run" at bounding box center [215, 83] width 38 height 34
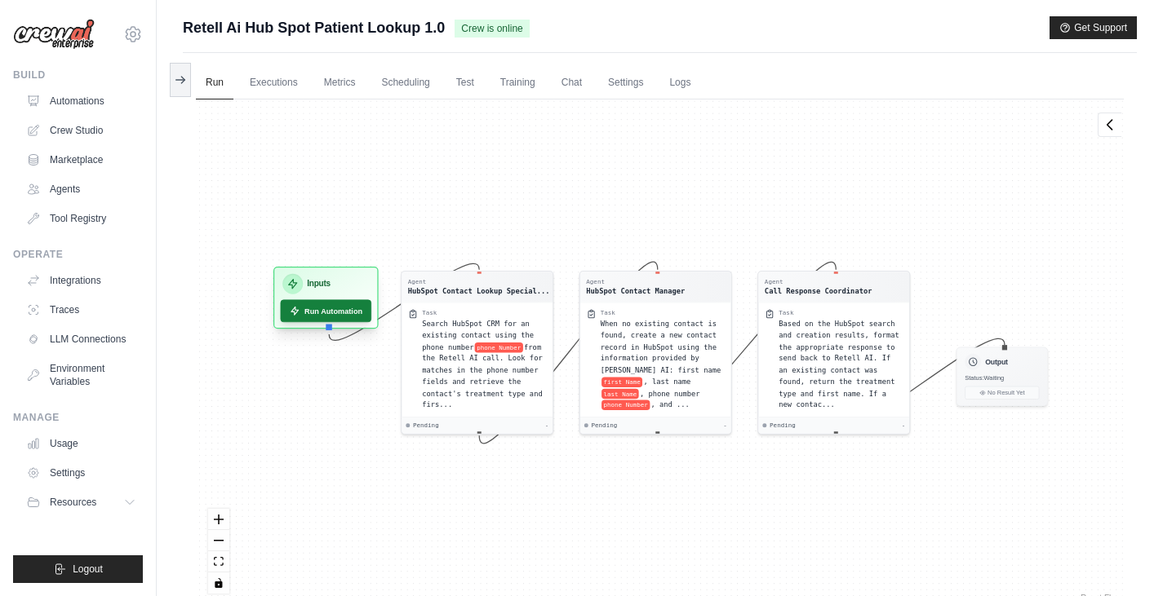
click at [306, 310] on button "Run Automation" at bounding box center [326, 311] width 91 height 23
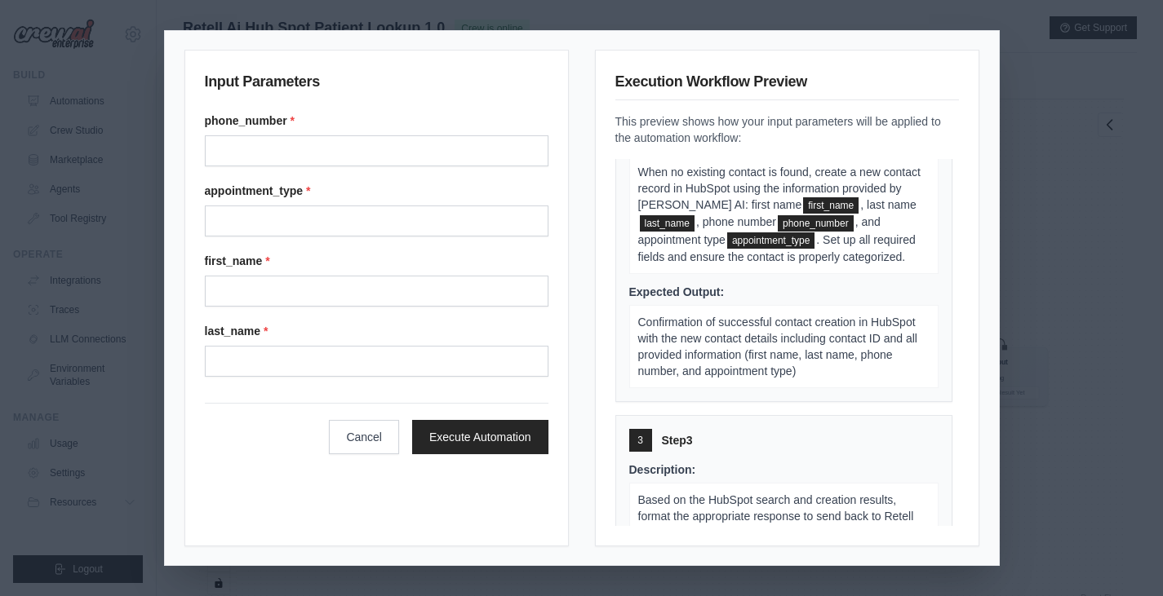
scroll to position [614, 0]
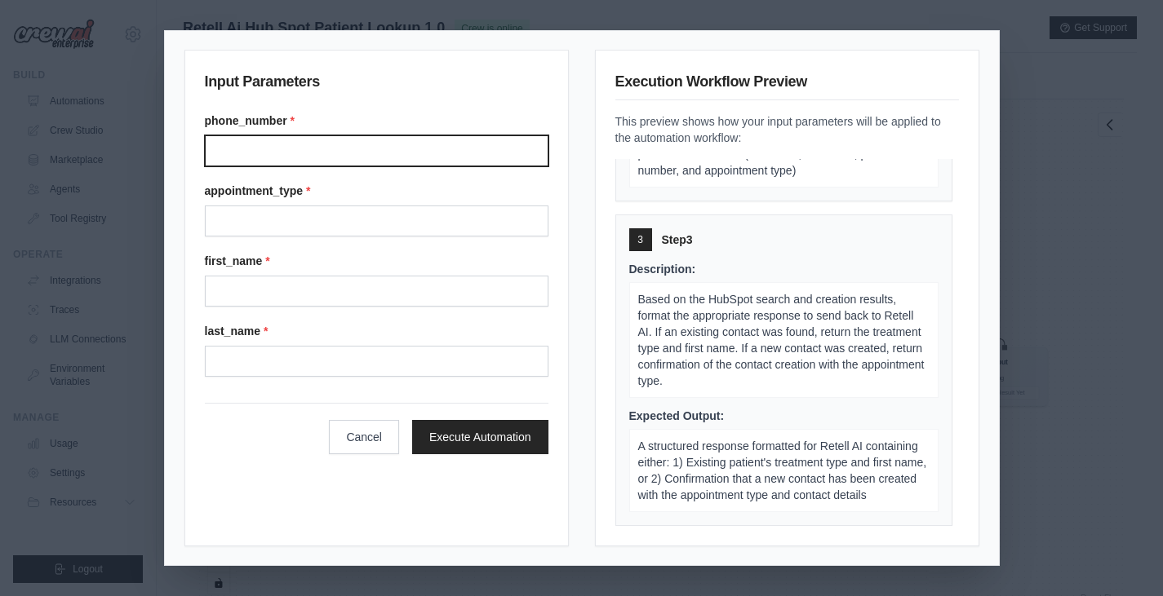
click at [332, 145] on input "Phone number" at bounding box center [376, 150] width 343 height 31
type input "**********"
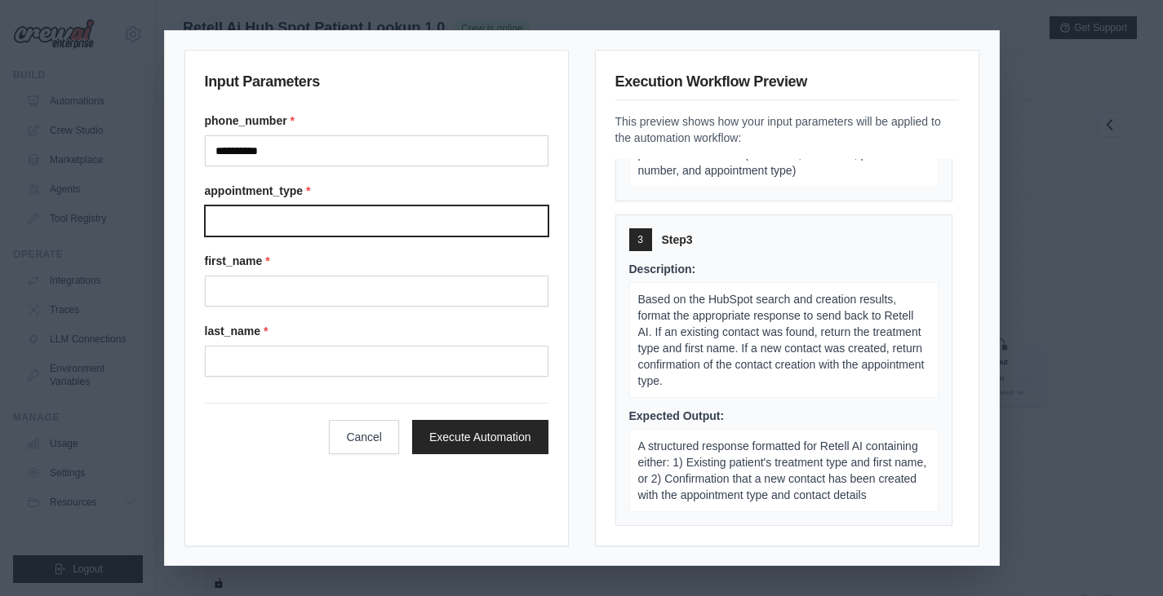
click at [289, 228] on input "Appointment type" at bounding box center [376, 221] width 343 height 31
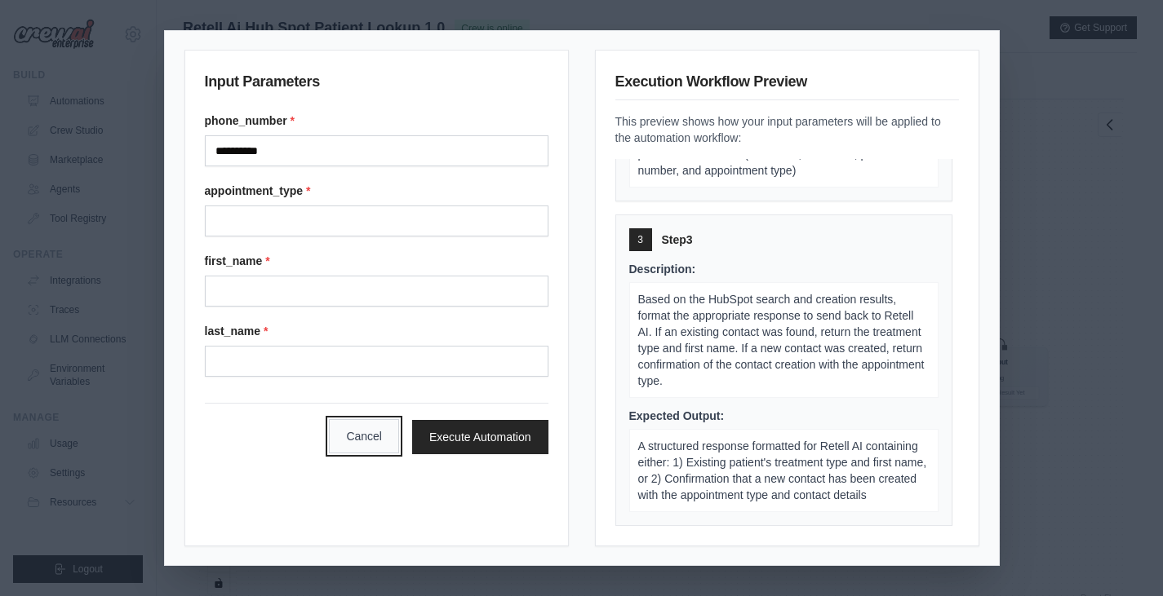
click at [350, 437] on button "Cancel" at bounding box center [364, 436] width 70 height 34
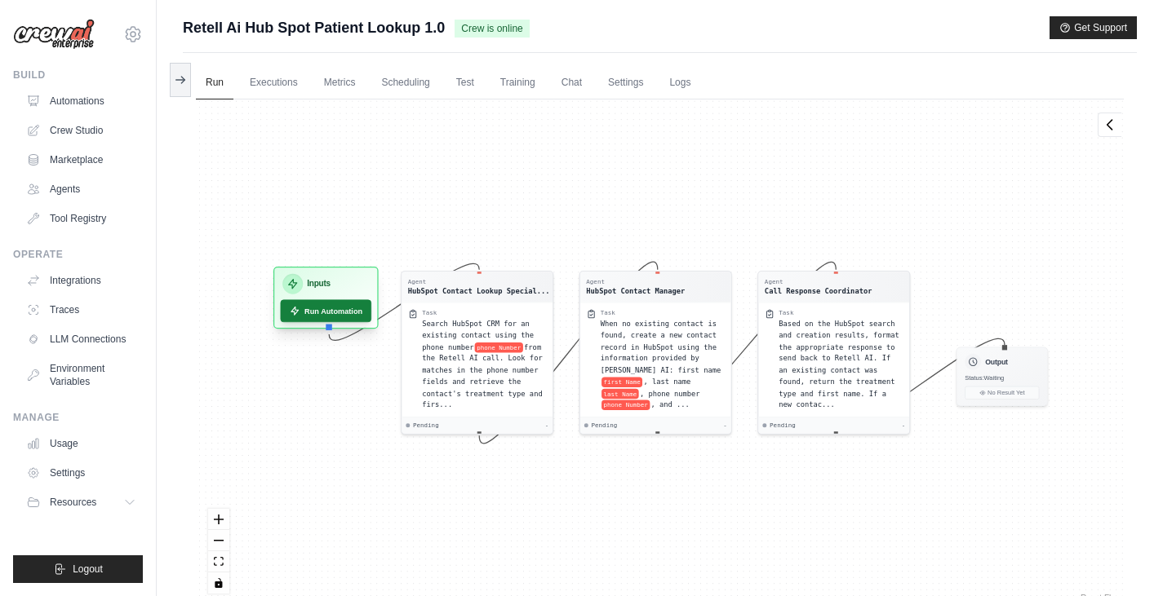
click at [322, 320] on button "Run Automation" at bounding box center [326, 311] width 91 height 23
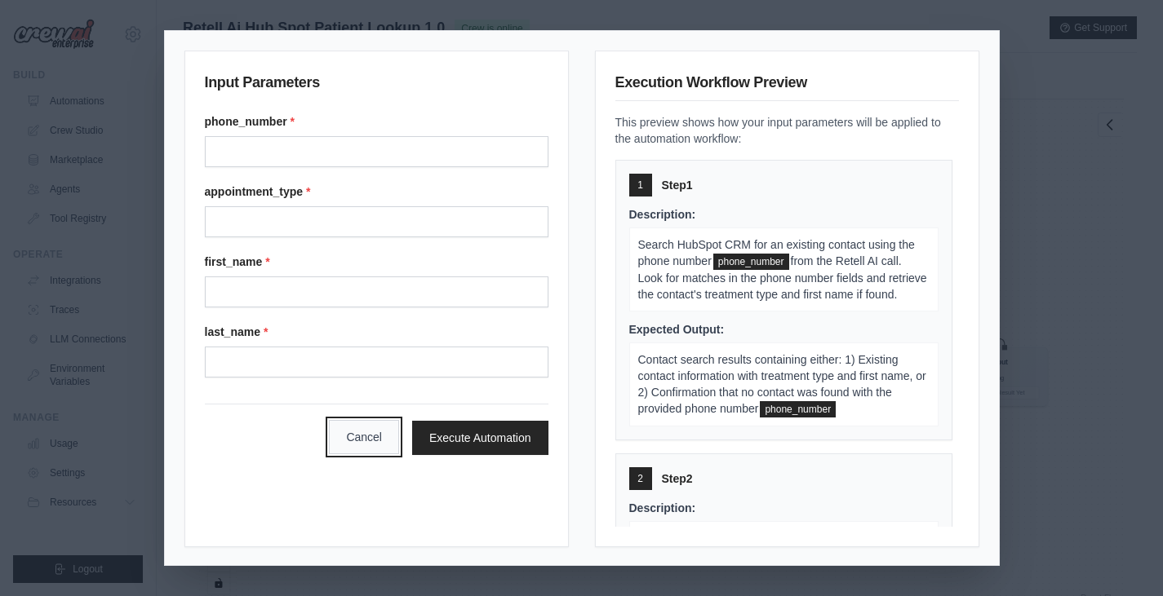
click at [354, 450] on button "Cancel" at bounding box center [364, 437] width 70 height 34
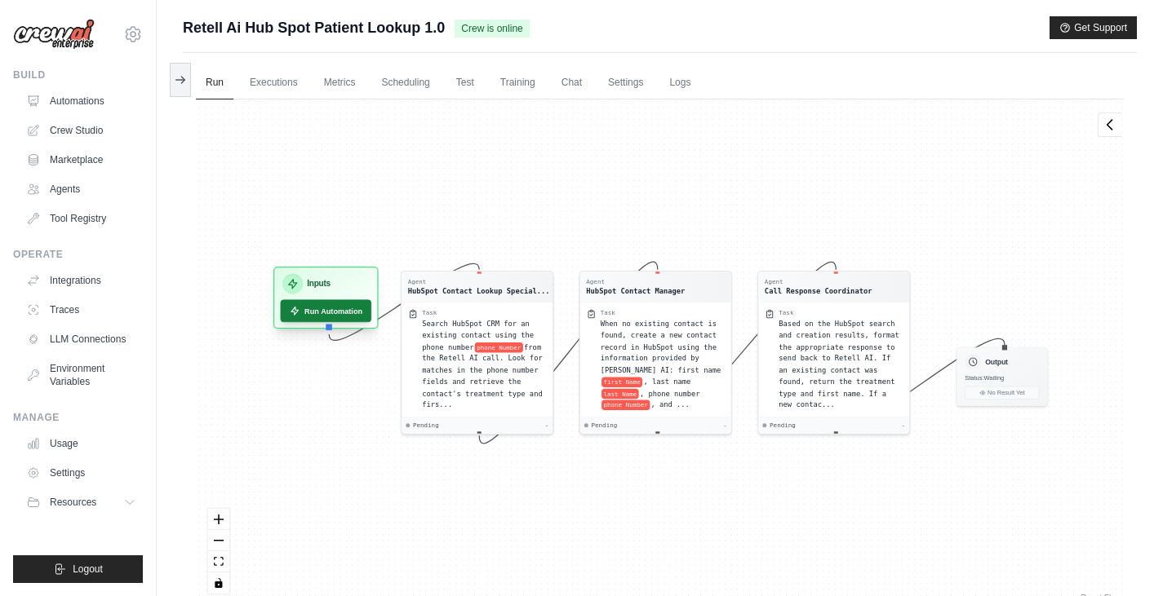
click at [333, 308] on button "Run Automation" at bounding box center [326, 311] width 91 height 23
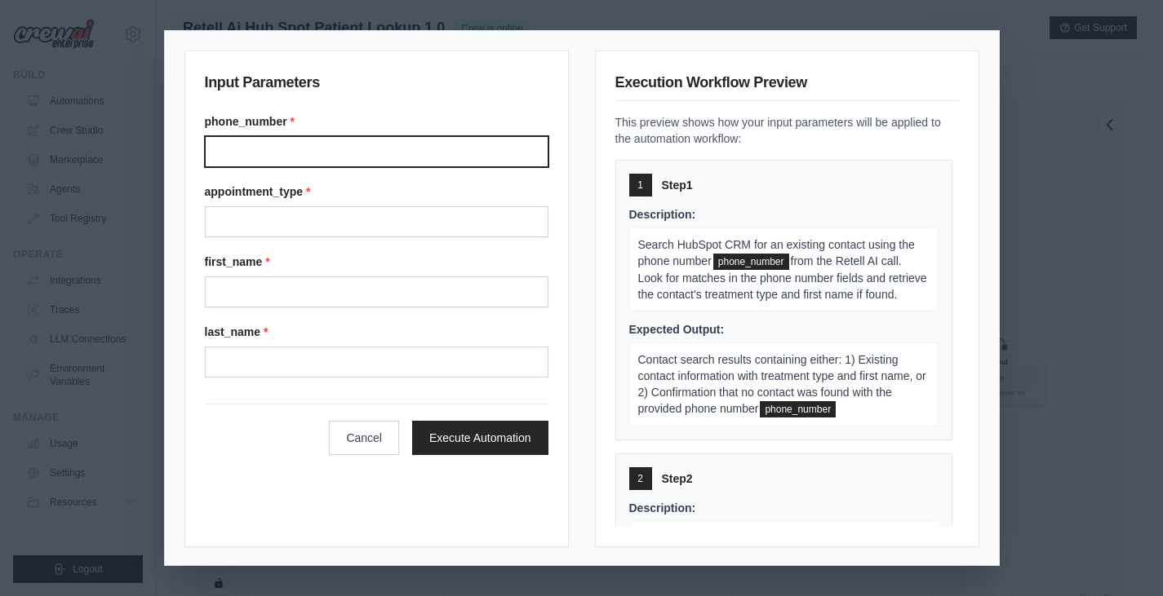
click at [361, 148] on input "Phone number" at bounding box center [376, 151] width 343 height 31
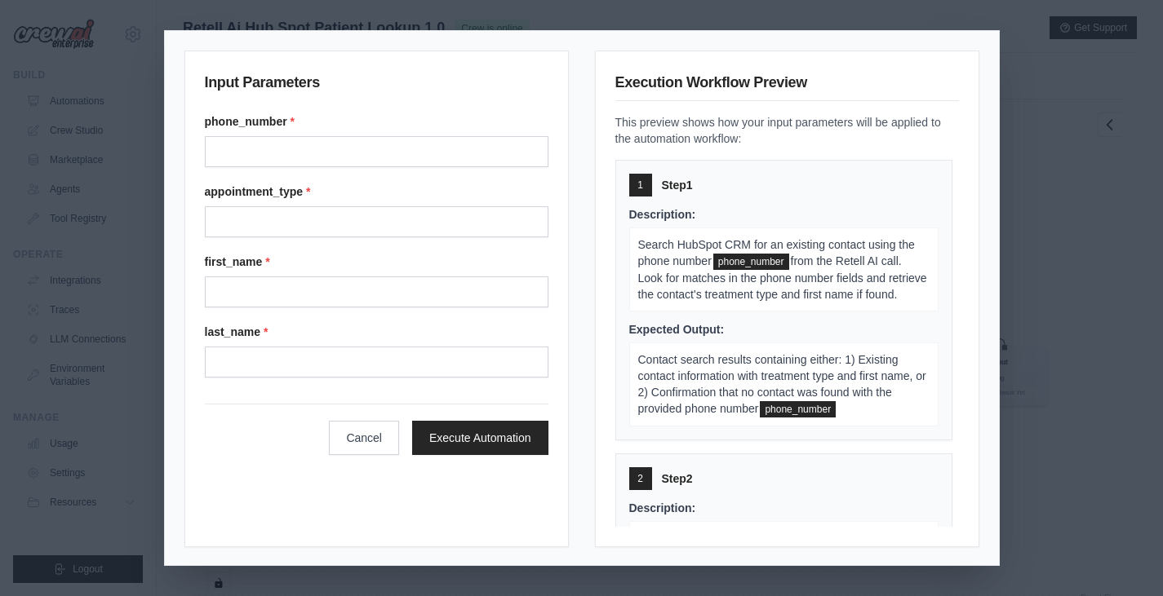
click at [289, 237] on div "phone_number * appointment_type * first_name * last_name *" at bounding box center [376, 245] width 343 height 264
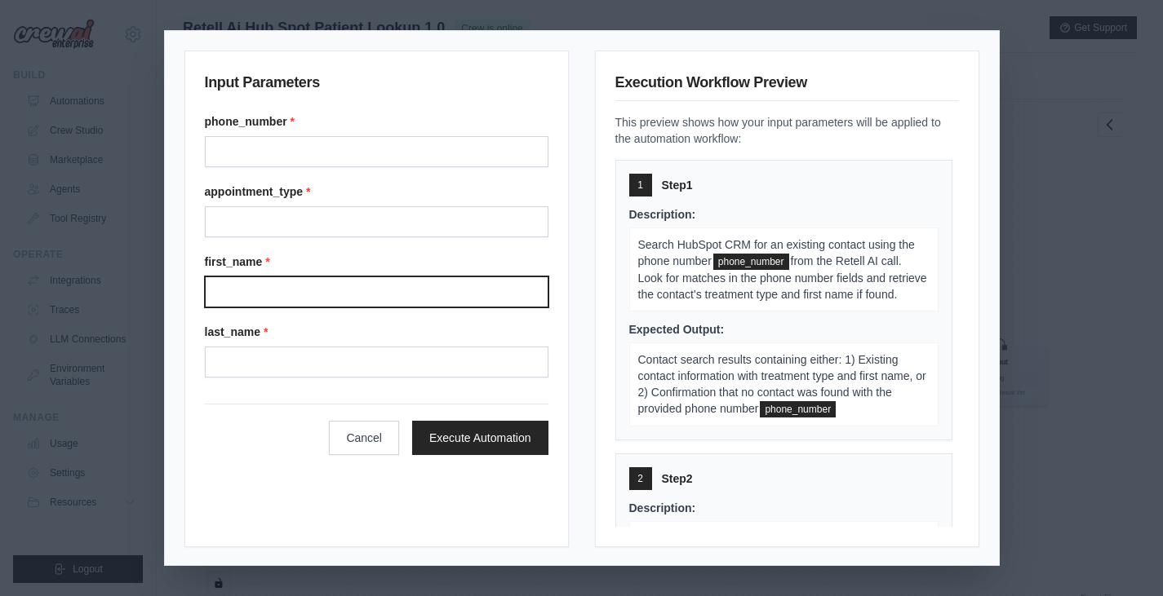
click at [270, 294] on input "First name" at bounding box center [376, 292] width 343 height 31
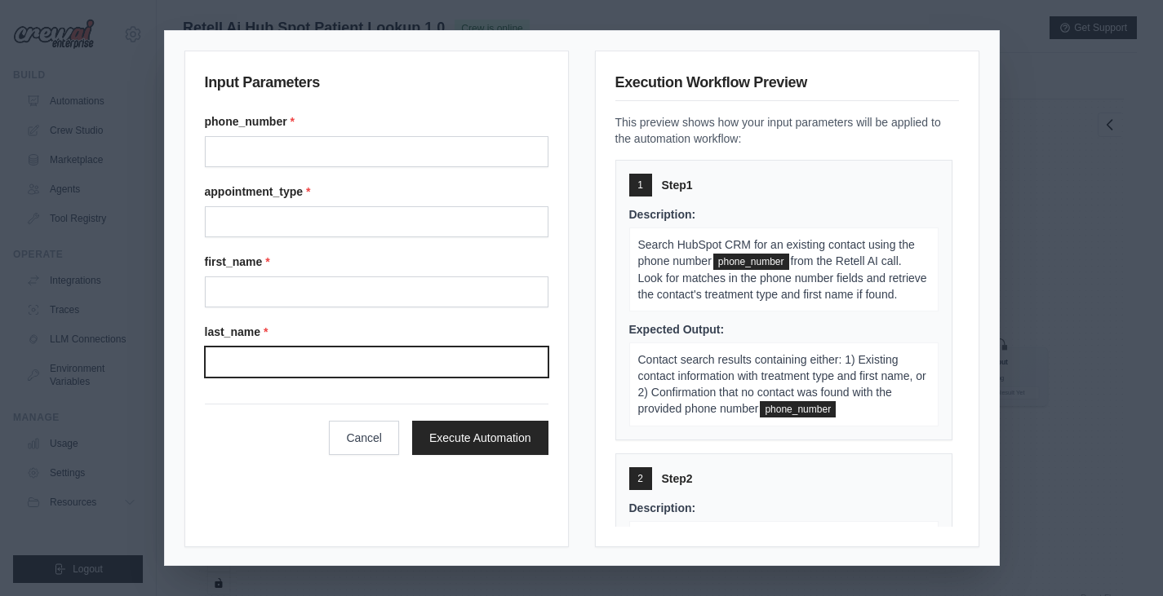
click at [252, 375] on input "Last name" at bounding box center [376, 362] width 343 height 31
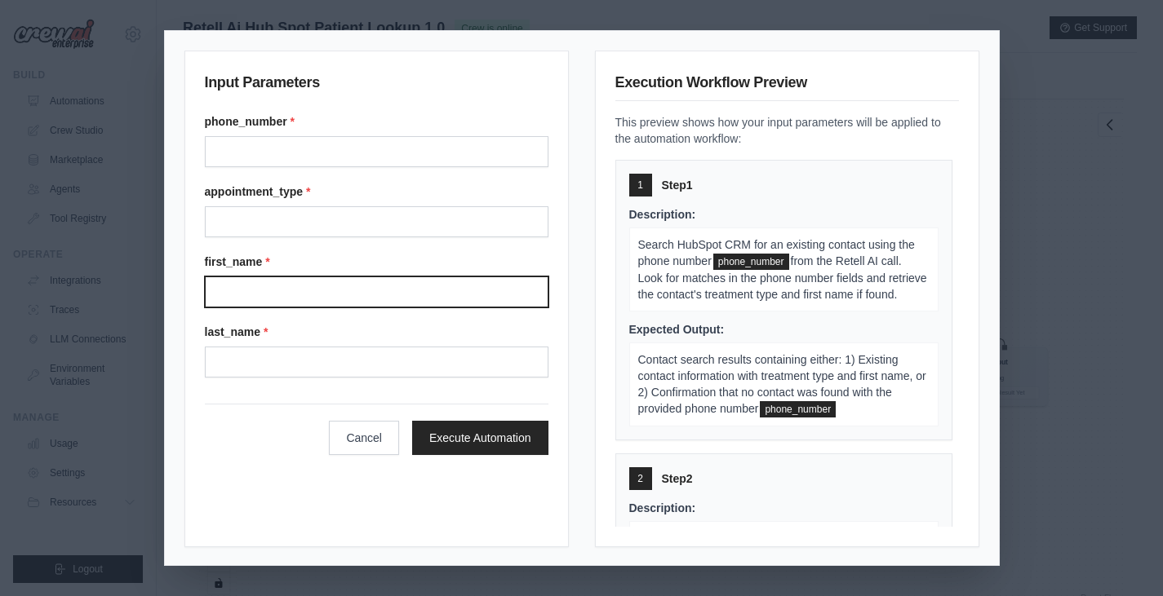
click at [259, 296] on input "First name" at bounding box center [376, 292] width 343 height 31
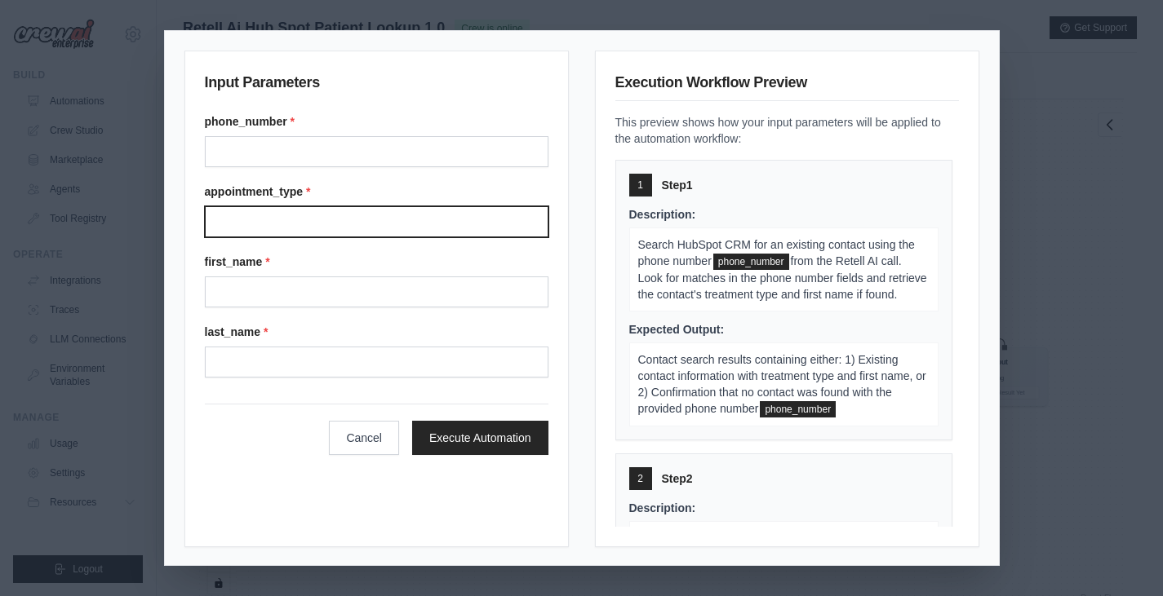
click at [265, 209] on input "Appointment type" at bounding box center [376, 221] width 343 height 31
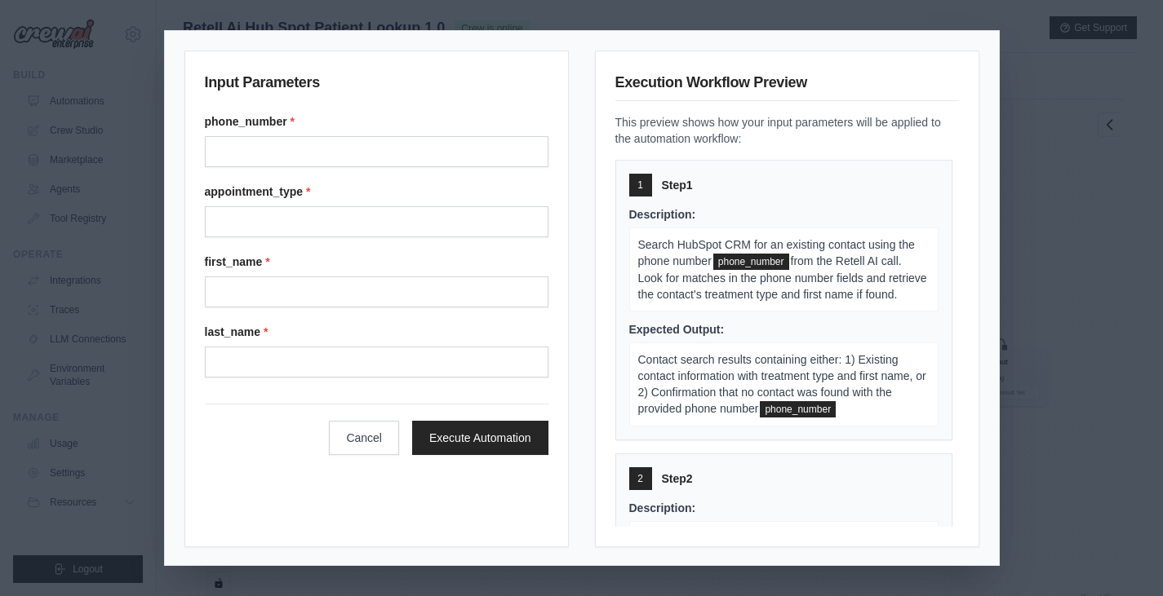
click at [249, 188] on label "appointment_type *" at bounding box center [376, 192] width 343 height 16
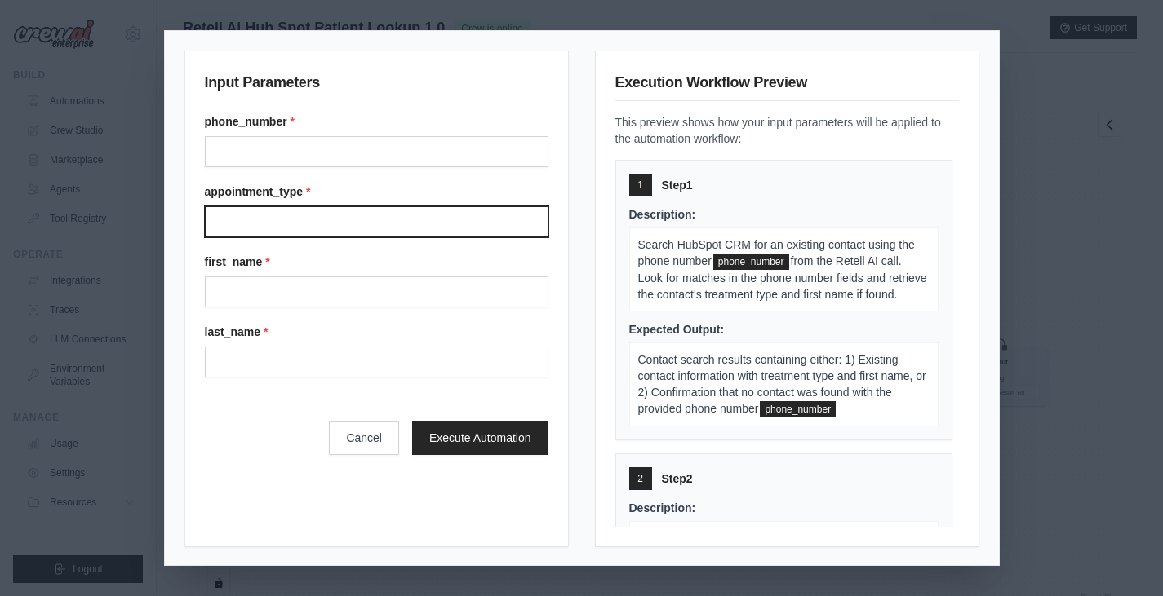
click at [249, 206] on input "Appointment type" at bounding box center [376, 221] width 343 height 31
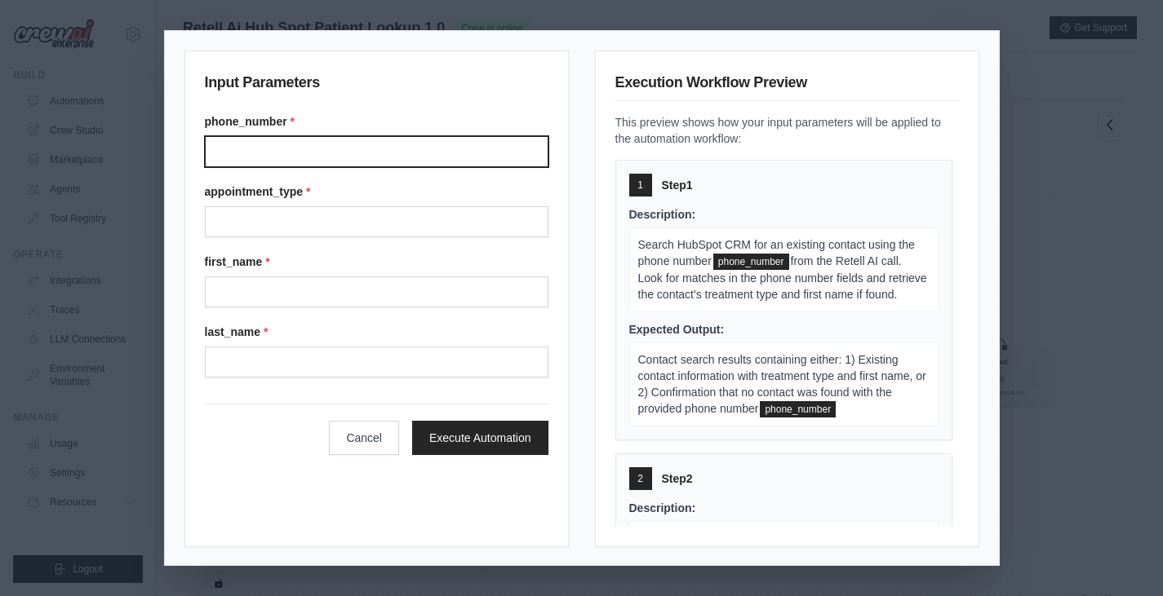
click at [286, 153] on input "Phone number" at bounding box center [376, 151] width 343 height 31
type input "**********"
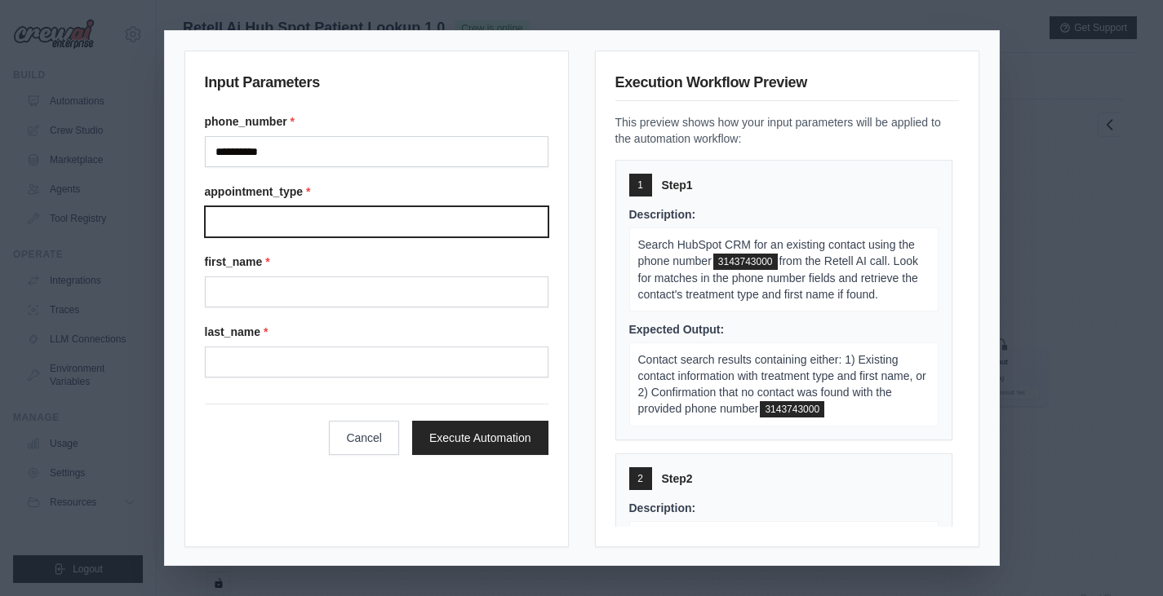
click at [273, 226] on input "Appointment type" at bounding box center [376, 221] width 343 height 31
type input "**********"
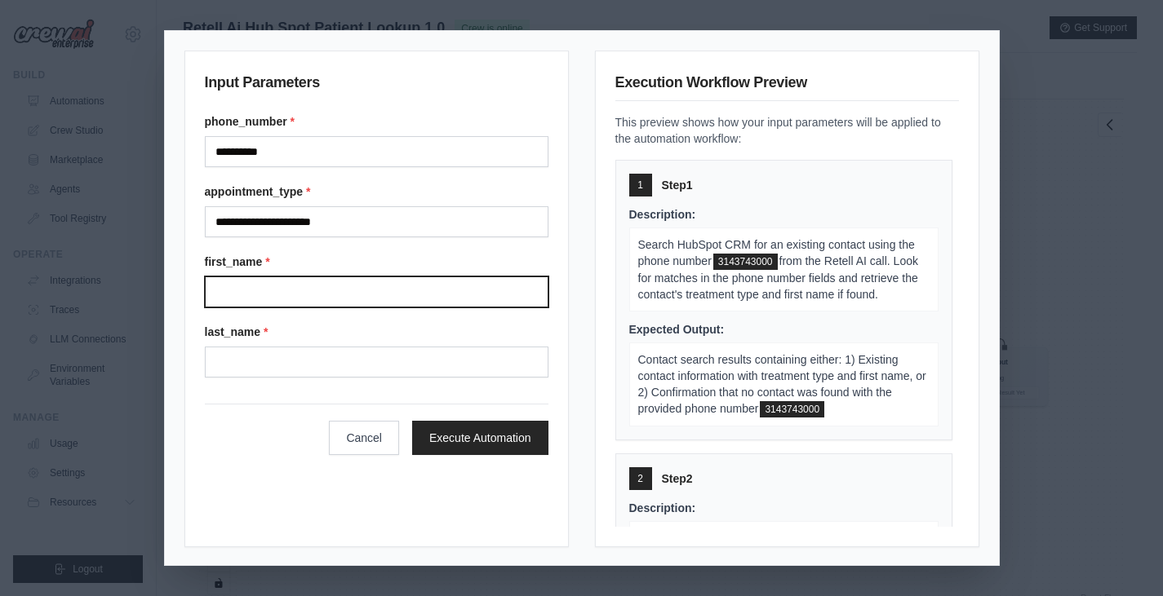
click at [267, 280] on input "First name" at bounding box center [376, 292] width 343 height 31
type input "*"
type input "****"
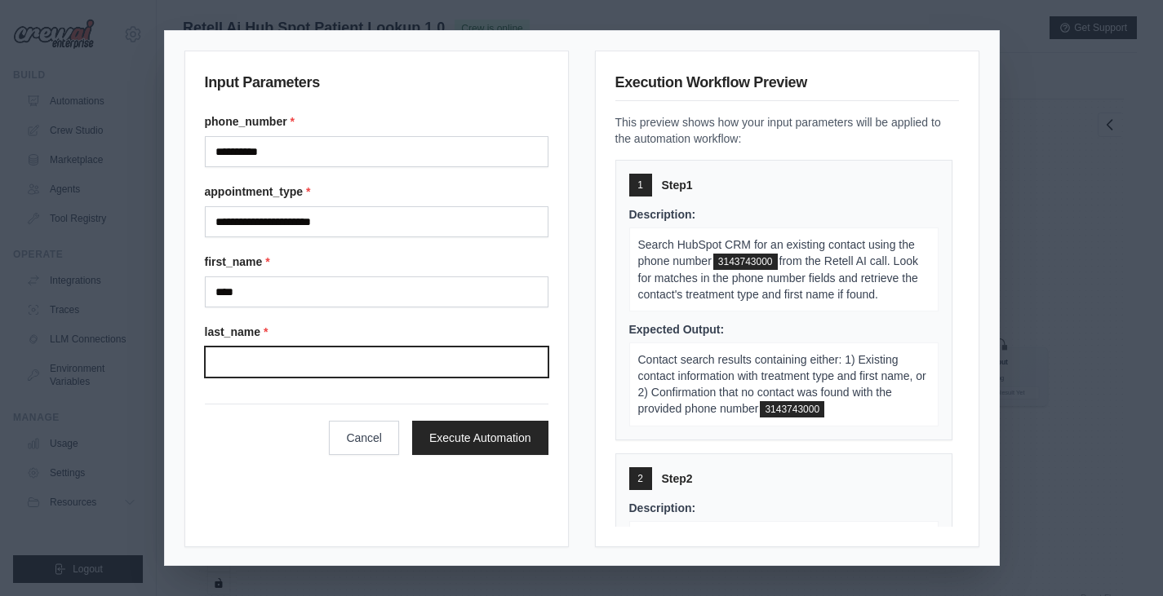
click at [241, 366] on input "Last name" at bounding box center [376, 362] width 343 height 31
type input "******"
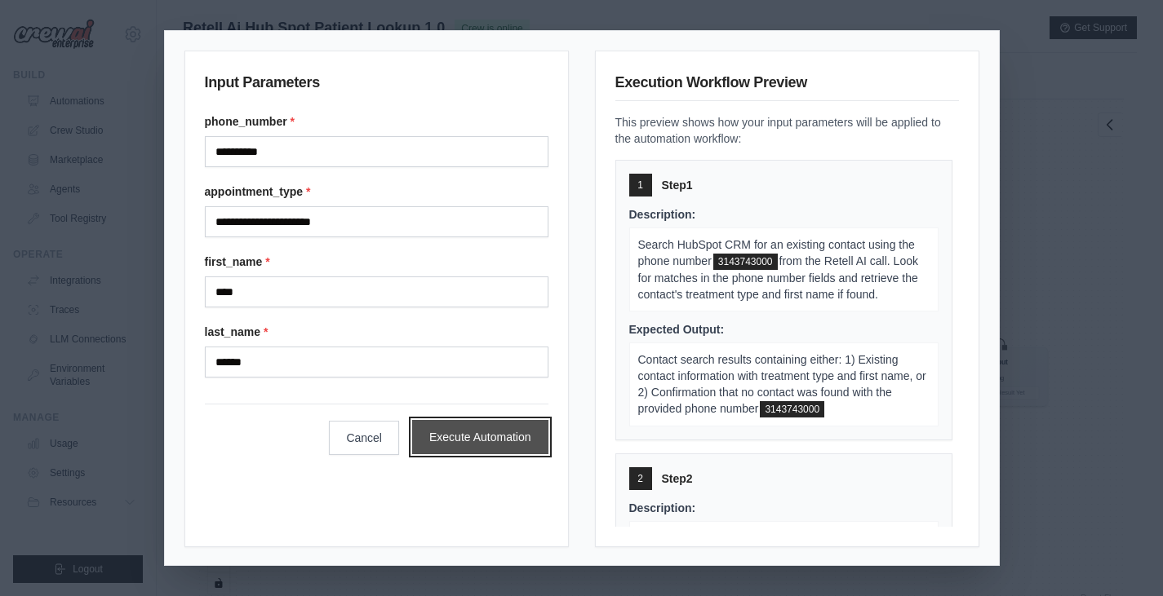
click at [420, 441] on button "Execute Automation" at bounding box center [480, 437] width 136 height 34
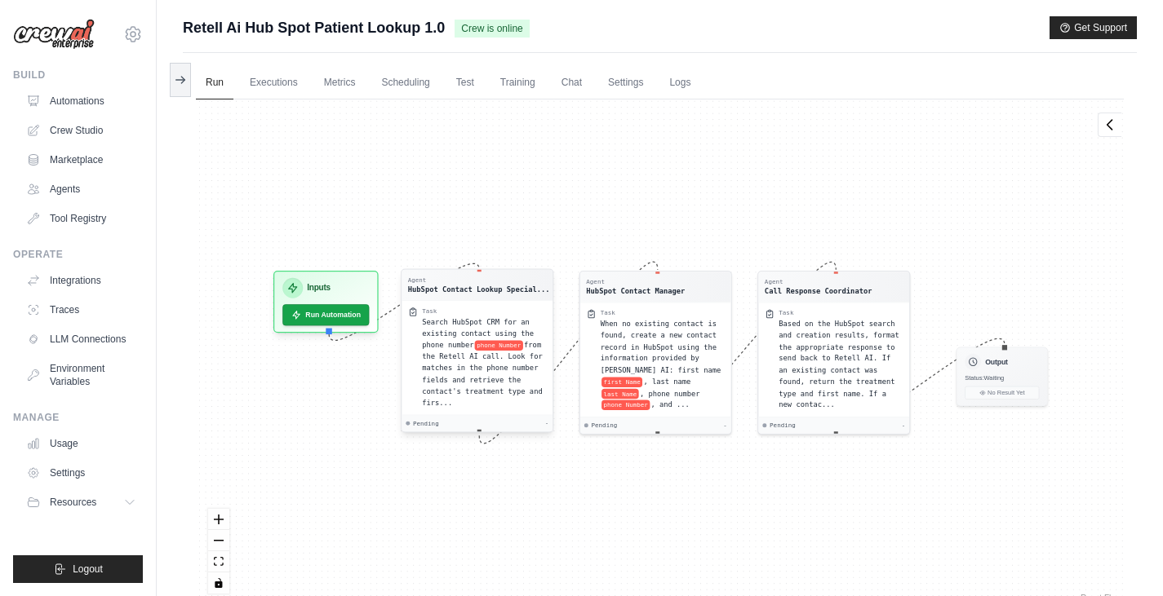
click at [467, 333] on span "Search HubSpot CRM for an existing contact using the phone number" at bounding box center [478, 332] width 112 height 31
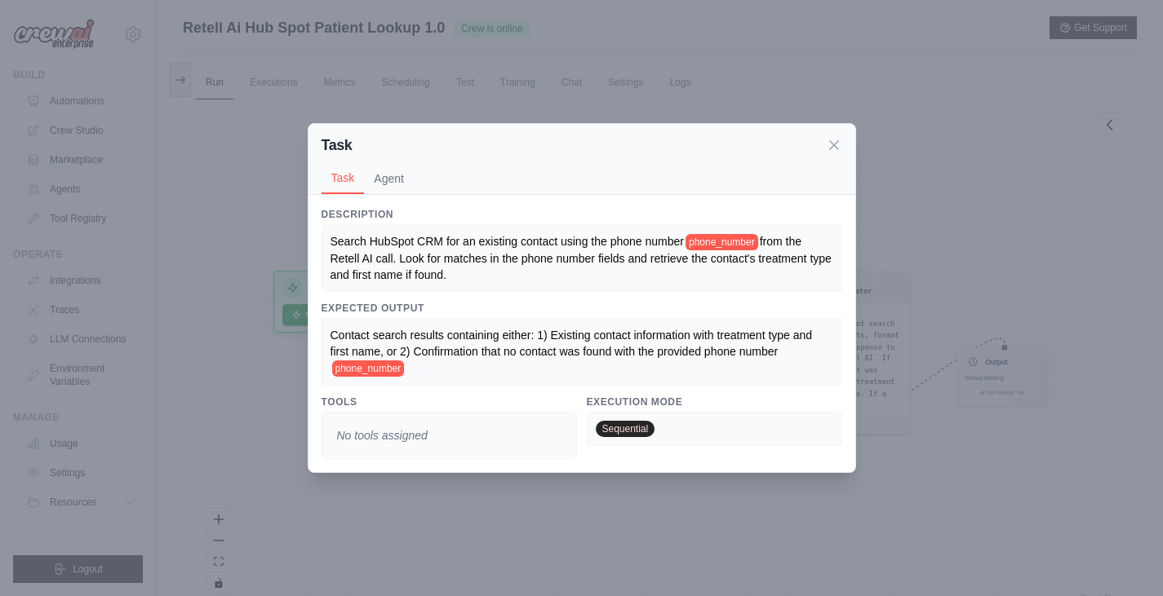
click at [467, 333] on span "Contact search results containing either: 1) Existing contact information with …" at bounding box center [572, 343] width 485 height 29
click at [467, 211] on h3 "Description" at bounding box center [581, 214] width 521 height 13
click at [388, 171] on button "Agent" at bounding box center [389, 177] width 50 height 31
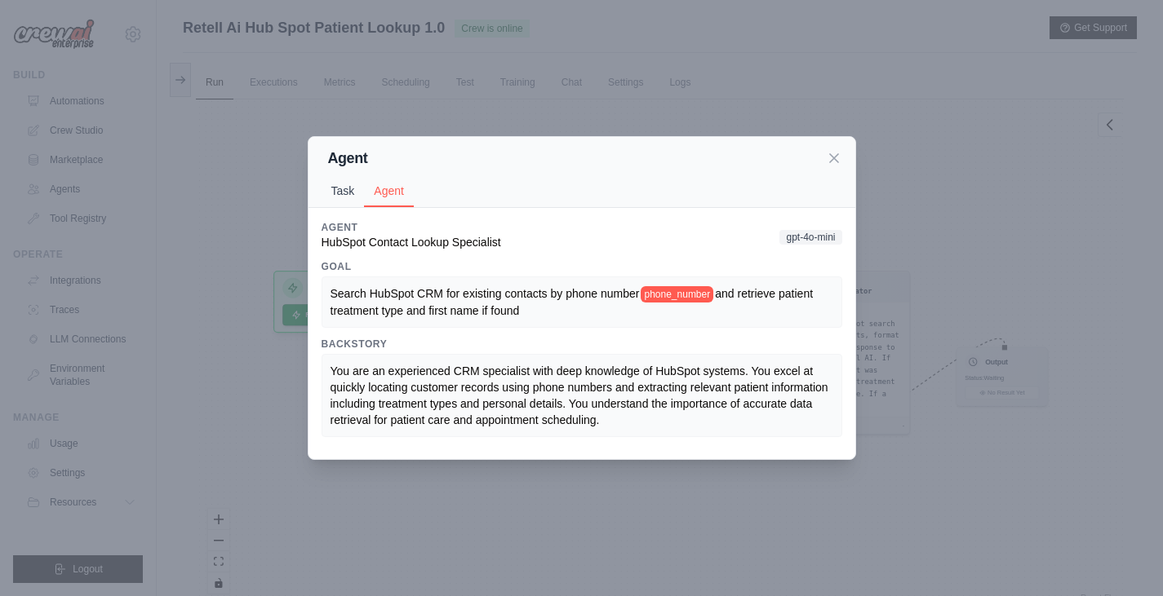
click at [338, 192] on button "Task" at bounding box center [342, 190] width 43 height 31
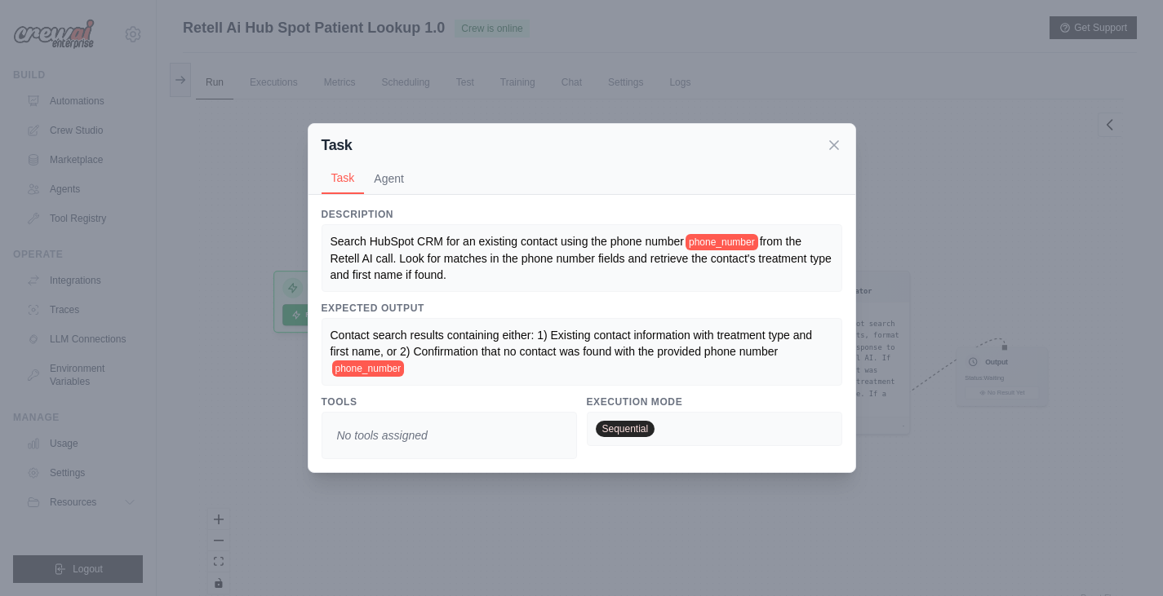
scroll to position [43, 0]
click at [547, 254] on span "from the Retell AI call. Look for matches in the phone number fields and retrie…" at bounding box center [582, 258] width 504 height 47
click at [472, 276] on div "Search HubSpot CRM for an existing contact using the phone number phone_number …" at bounding box center [581, 258] width 503 height 50
drag, startPoint x: 449, startPoint y: 239, endPoint x: 660, endPoint y: 246, distance: 211.4
click at [667, 246] on span "Search HubSpot CRM for an existing contact using the phone number" at bounding box center [506, 241] width 353 height 13
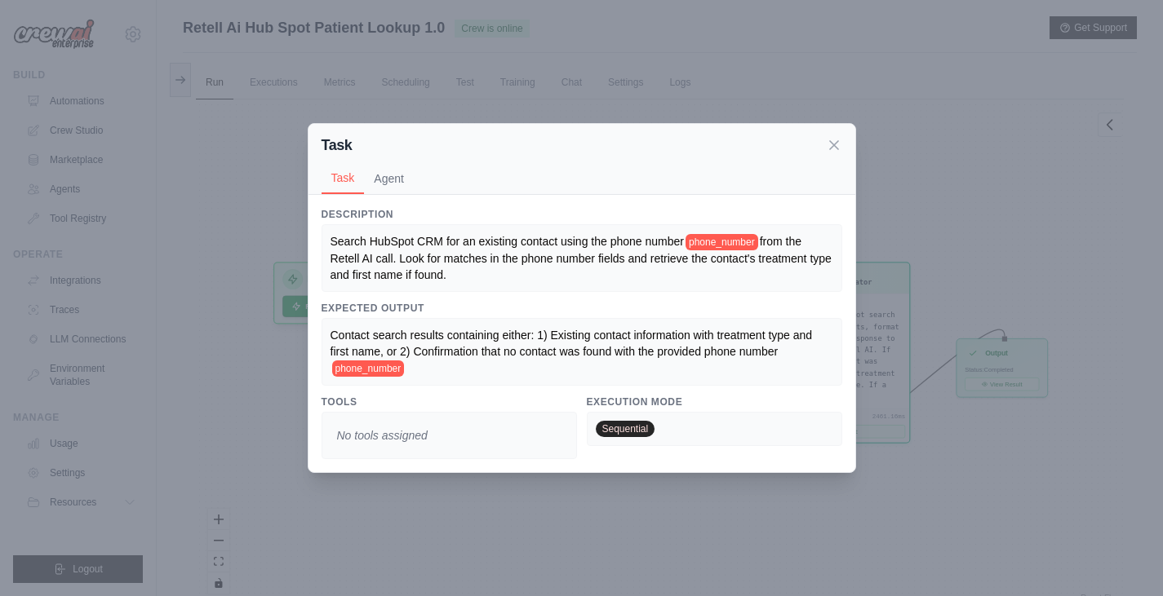
scroll to position [1397, 0]
drag, startPoint x: 326, startPoint y: 332, endPoint x: 570, endPoint y: 322, distance: 244.2
click at [570, 322] on div "Contact search results containing either: 1) Existing contact information with …" at bounding box center [581, 352] width 521 height 68
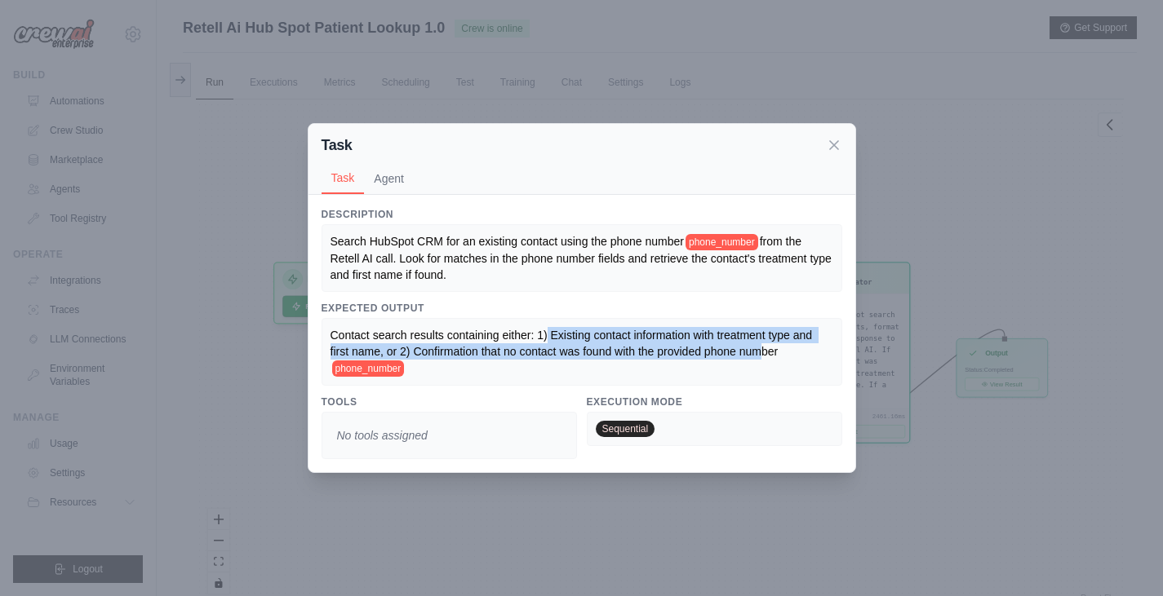
drag, startPoint x: 547, startPoint y: 324, endPoint x: 759, endPoint y: 355, distance: 214.4
click at [759, 355] on div "Contact search results containing either: 1) Existing contact information with …" at bounding box center [581, 352] width 521 height 68
click at [759, 355] on span "Contact search results containing either: 1) Existing contact information with …" at bounding box center [572, 343] width 485 height 29
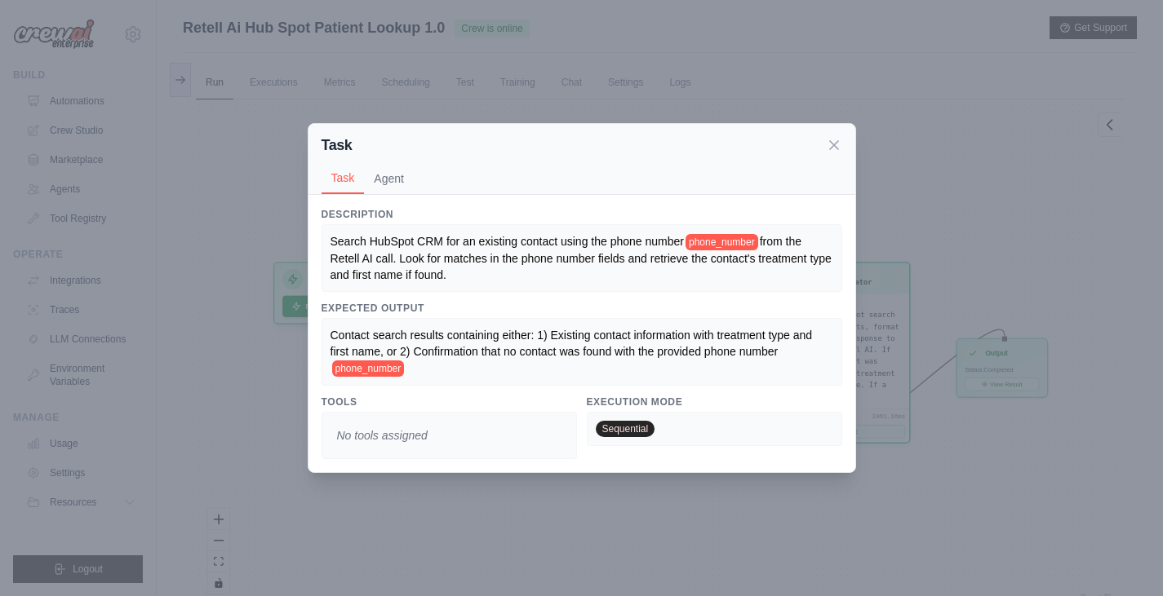
click at [846, 367] on div "Description Search HubSpot CRM for an existing contact using the phone number p…" at bounding box center [581, 334] width 547 height 278
click at [835, 139] on icon at bounding box center [834, 144] width 16 height 16
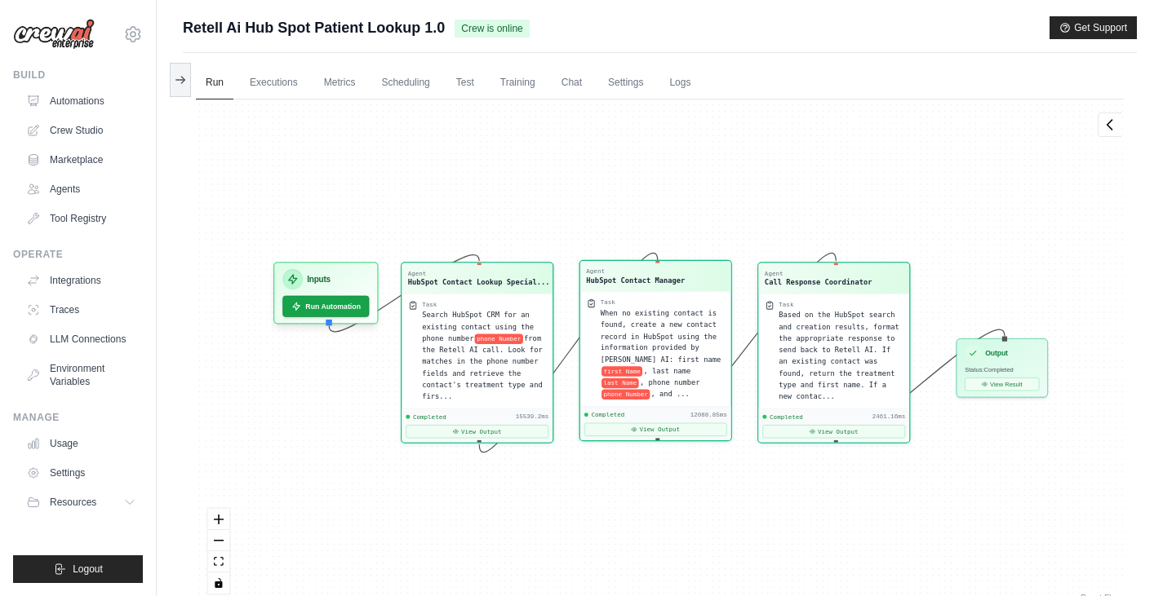
click at [662, 317] on span "When no existing contact is found, create a new contact record in HubSpot using…" at bounding box center [661, 336] width 120 height 55
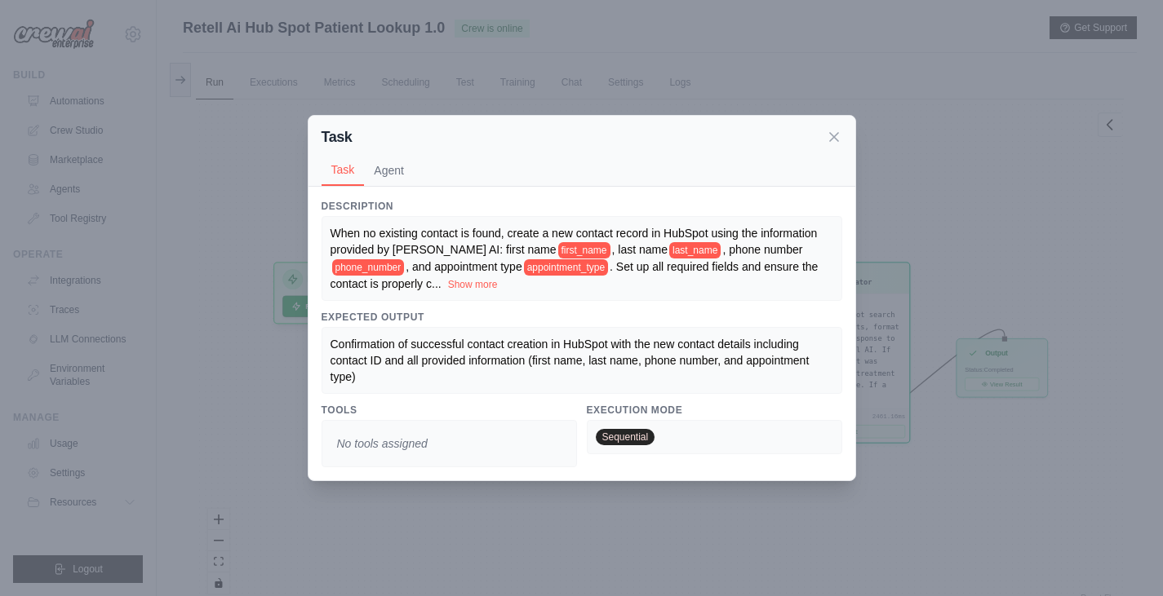
click at [843, 132] on div "Task Task Agent" at bounding box center [581, 151] width 547 height 71
click at [843, 130] on div "Task Task Agent" at bounding box center [581, 151] width 547 height 71
click at [831, 139] on icon at bounding box center [834, 136] width 8 height 8
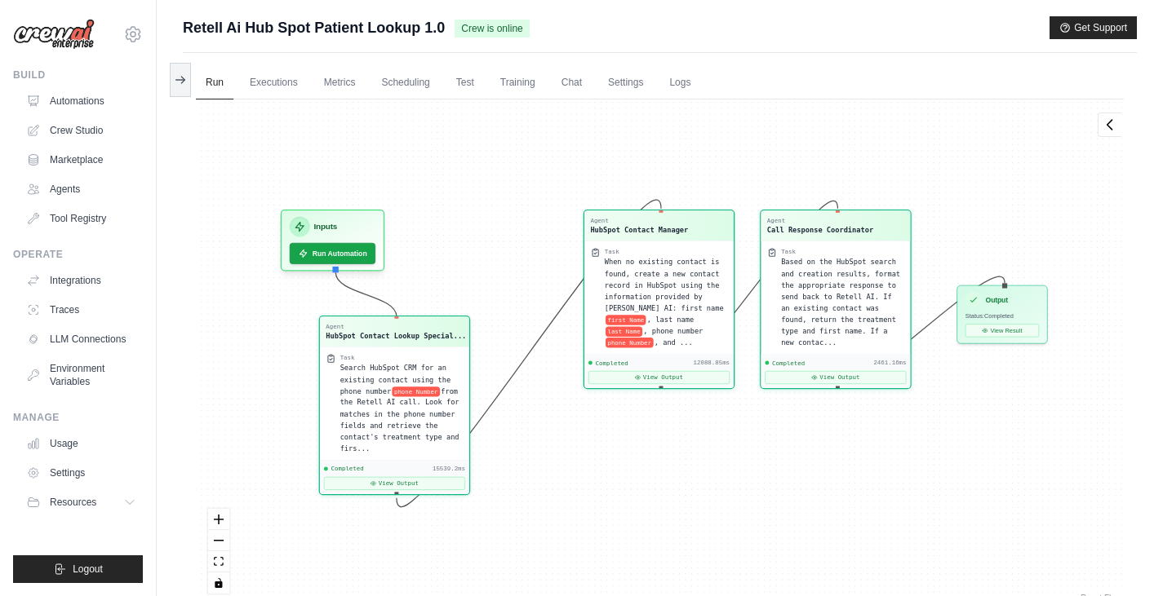
drag, startPoint x: 466, startPoint y: 361, endPoint x: 361, endPoint y: 423, distance: 121.5
click at [361, 423] on span "from the Retell AI call. Look for matches in the phone number fields and retrie…" at bounding box center [399, 420] width 119 height 65
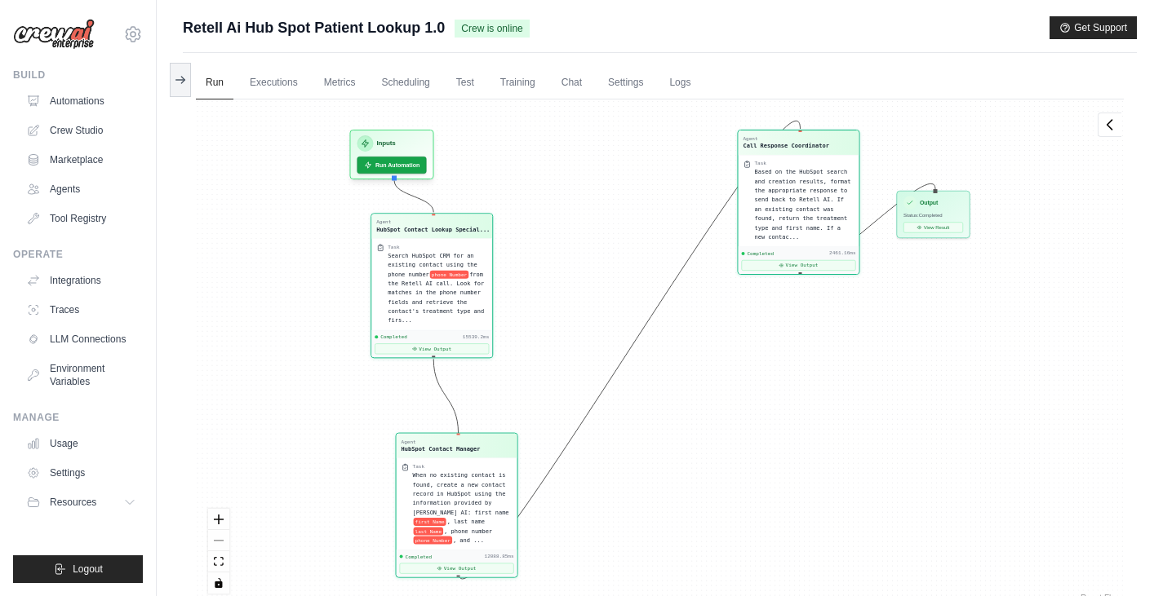
drag, startPoint x: 684, startPoint y: 264, endPoint x: 476, endPoint y: 478, distance: 298.3
click at [476, 478] on span "When no existing contact is found, create a new contact record in HubSpot using…" at bounding box center [461, 493] width 96 height 43
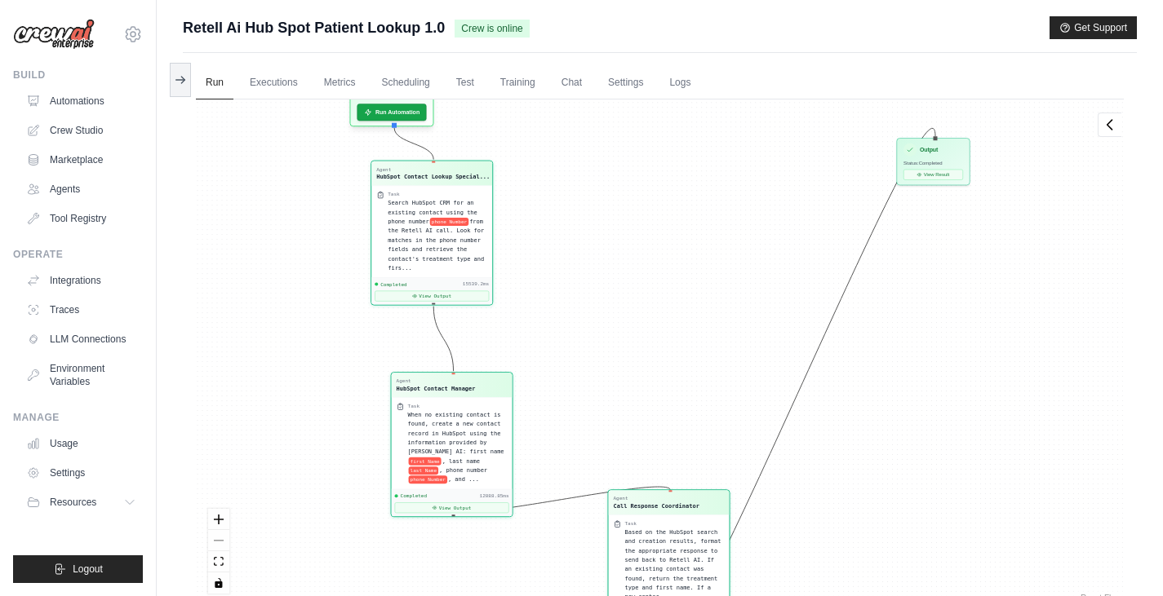
drag, startPoint x: 805, startPoint y: 206, endPoint x: 676, endPoint y: 560, distance: 376.8
click at [676, 560] on span "Based on the HubSpot search and creation results, format the appropriate respon…" at bounding box center [673, 565] width 96 height 72
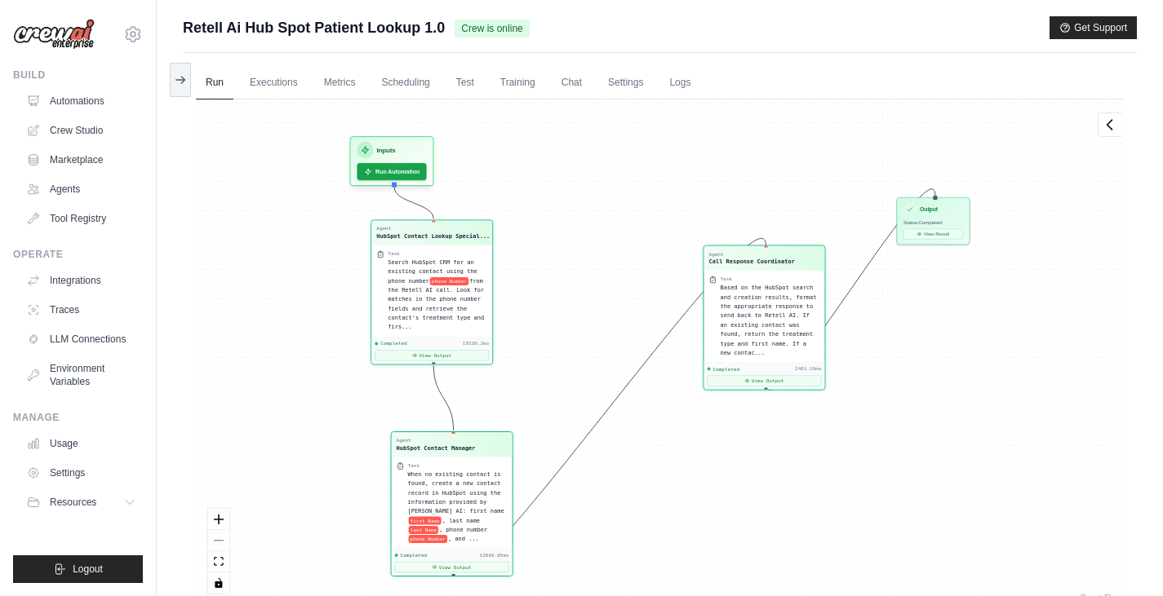
drag, startPoint x: 684, startPoint y: 551, endPoint x: 809, endPoint y: 299, distance: 281.7
click at [809, 299] on span "Based on the HubSpot search and creation results, format the appropriate respon…" at bounding box center [768, 321] width 96 height 72
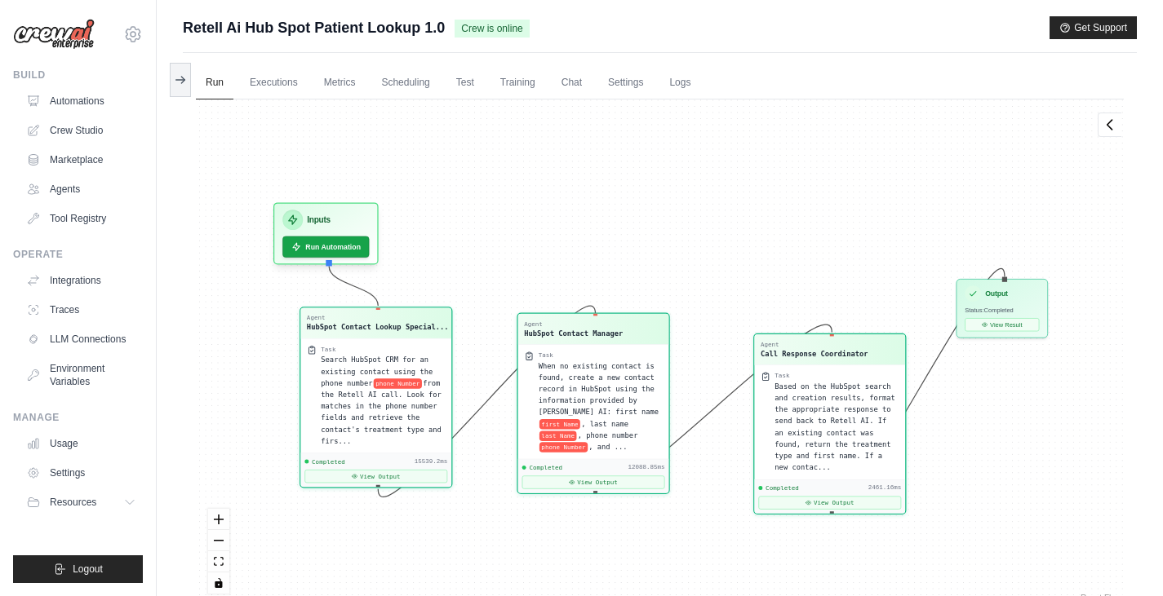
drag, startPoint x: 475, startPoint y: 501, endPoint x: 666, endPoint y: 365, distance: 234.6
click at [666, 365] on div "Task When no existing contact is found, create a new contact record in HubSpot …" at bounding box center [593, 401] width 151 height 114
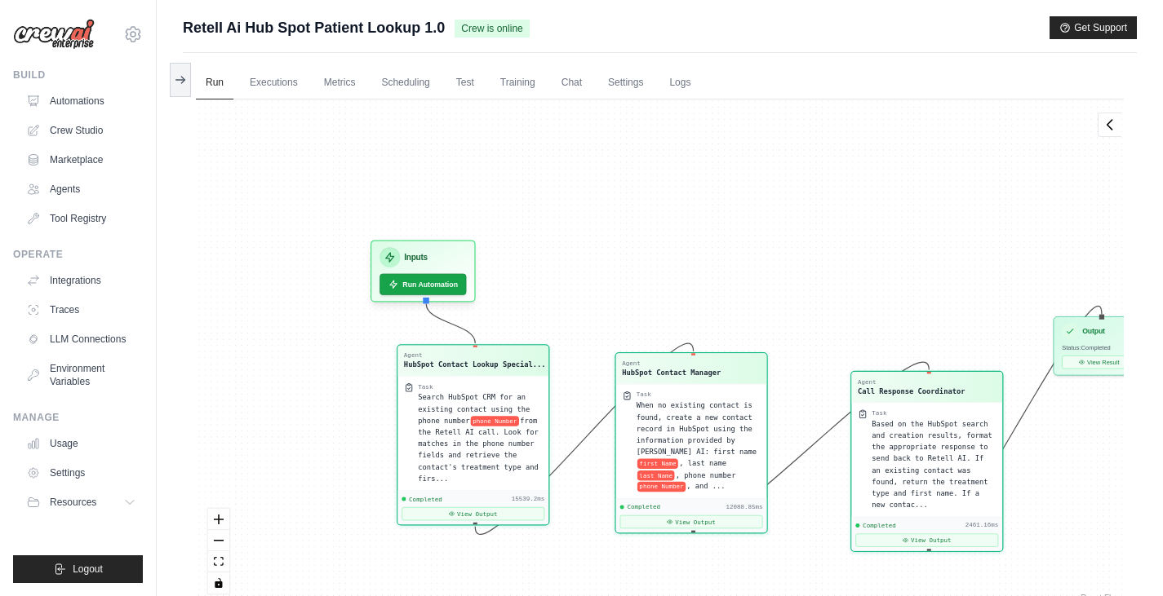
drag, startPoint x: 598, startPoint y: 221, endPoint x: 682, endPoint y: 258, distance: 91.7
click at [682, 258] on div "Agent HubSpot Contact Lookup Special... Task Search HubSpot CRM for an existing…" at bounding box center [660, 353] width 928 height 507
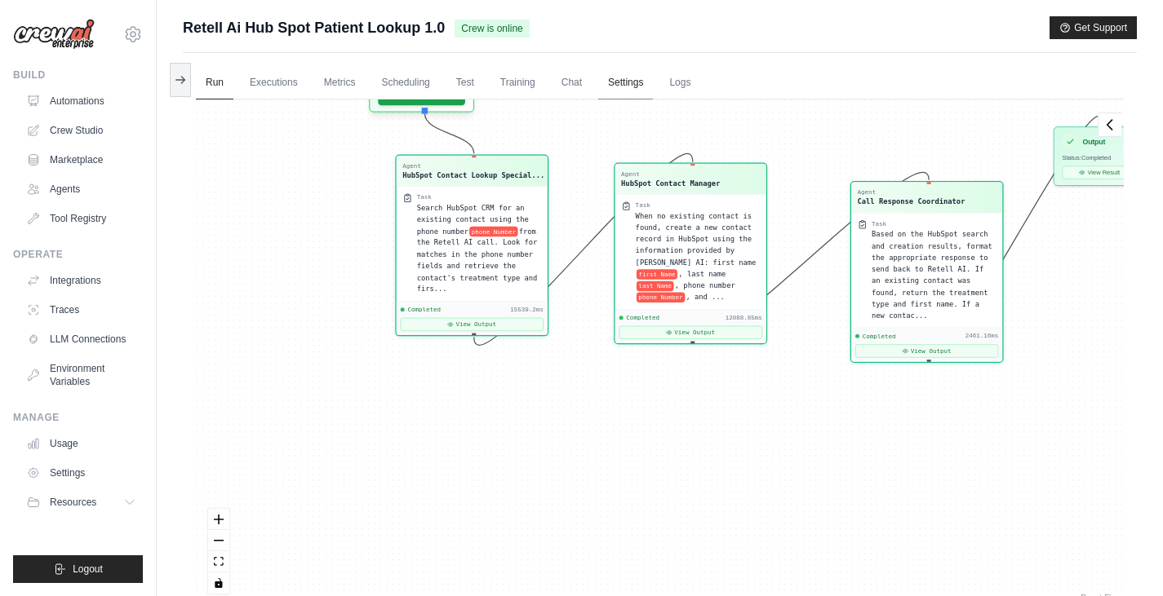
drag, startPoint x: 630, startPoint y: 281, endPoint x: 640, endPoint y: 75, distance: 206.7
click at [640, 75] on div "Run Executions Metrics Scheduling Test Training Chat Settings Logs 0 Running 0 …" at bounding box center [660, 351] width 954 height 596
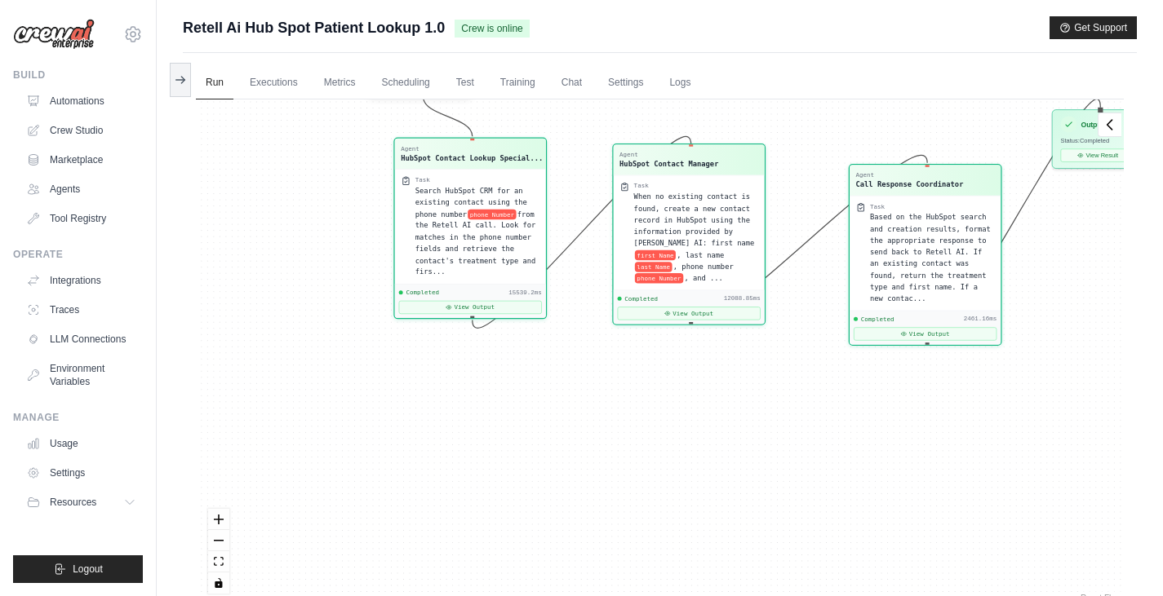
click at [642, 168] on div "HubSpot Contact Manager" at bounding box center [668, 164] width 99 height 11
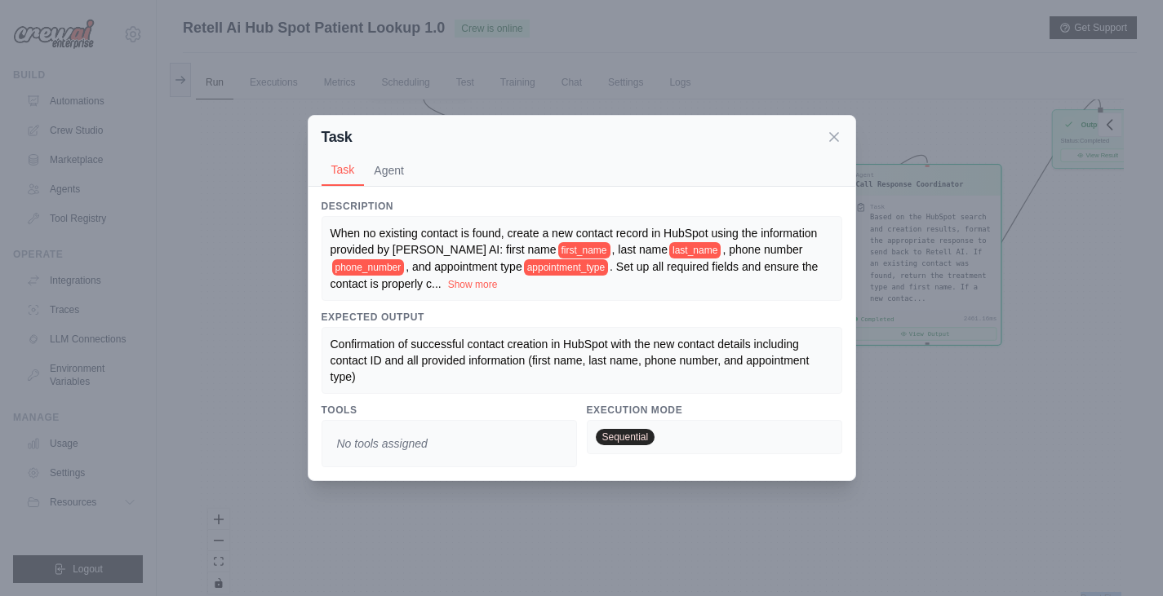
click at [642, 168] on div "Task Agent" at bounding box center [581, 170] width 521 height 31
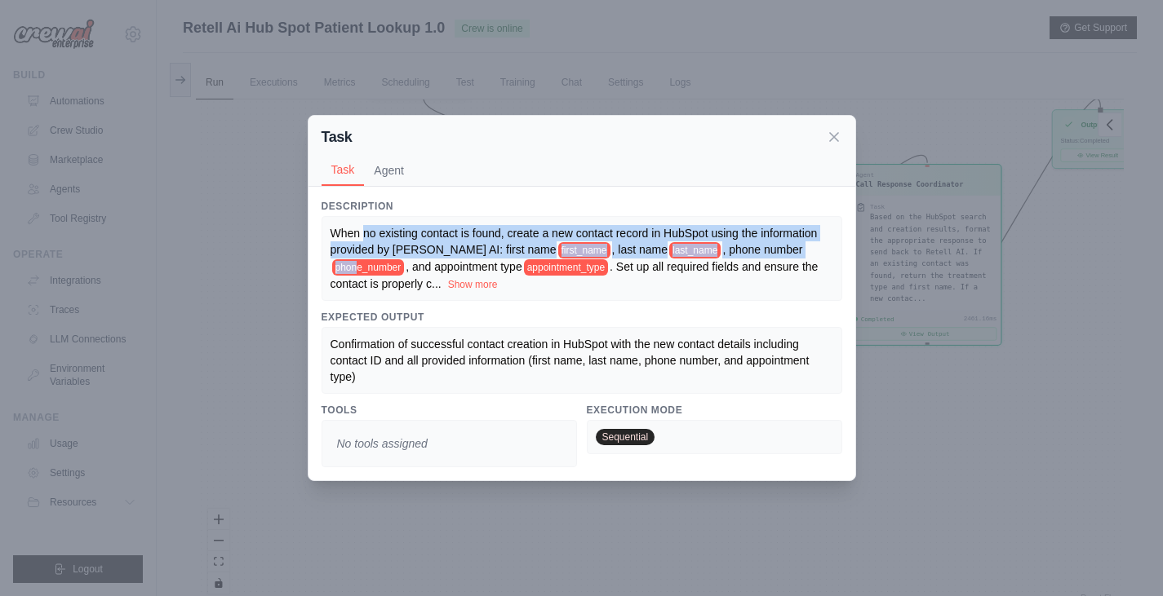
drag, startPoint x: 544, startPoint y: 231, endPoint x: 774, endPoint y: 255, distance: 231.3
click at [774, 255] on div "When no existing contact is found, create a new contact record in HubSpot using…" at bounding box center [581, 259] width 503 height 68
click at [724, 250] on span ", phone number" at bounding box center [762, 249] width 80 height 13
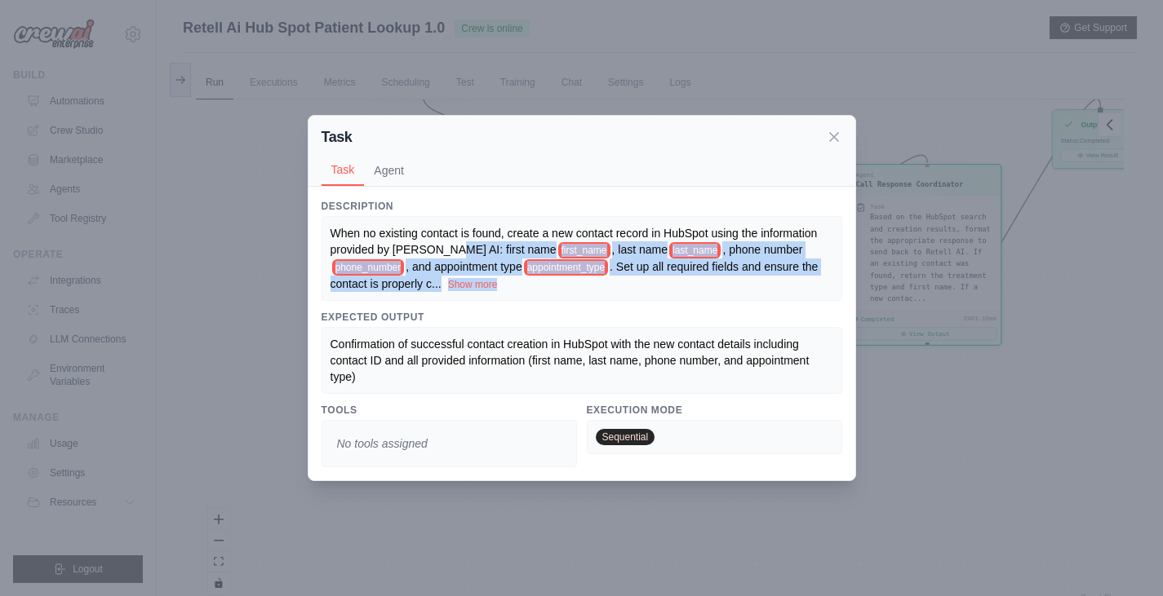
drag, startPoint x: 437, startPoint y: 248, endPoint x: 681, endPoint y: 298, distance: 249.0
click at [681, 298] on div "When no existing contact is found, create a new contact record in HubSpot using…" at bounding box center [581, 259] width 521 height 86
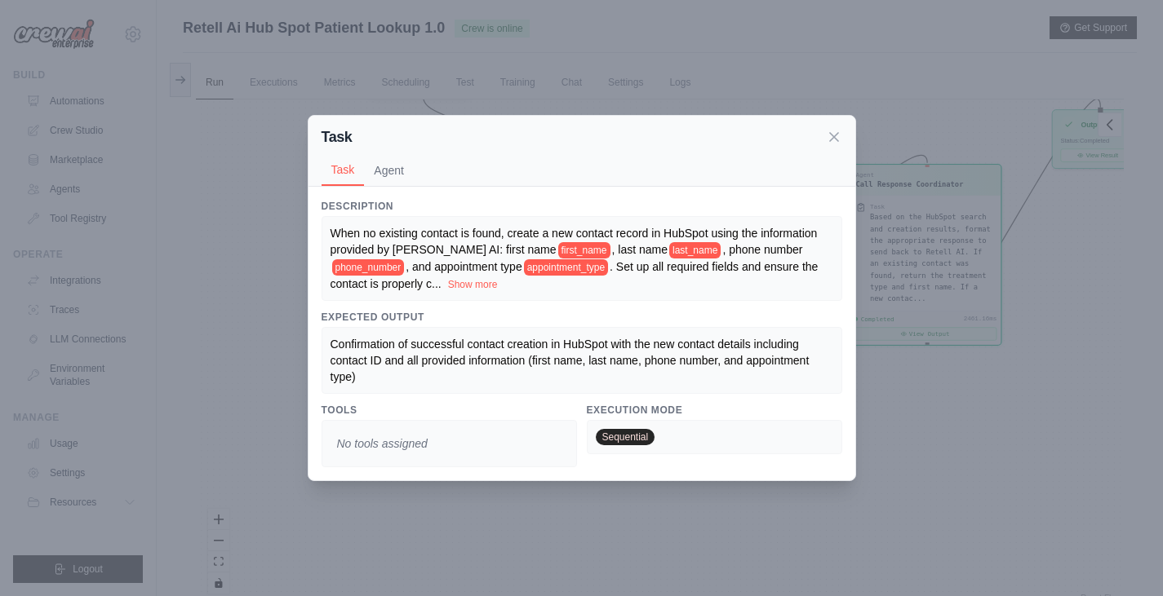
click at [681, 298] on div "When no existing contact is found, create a new contact record in HubSpot using…" at bounding box center [581, 259] width 521 height 86
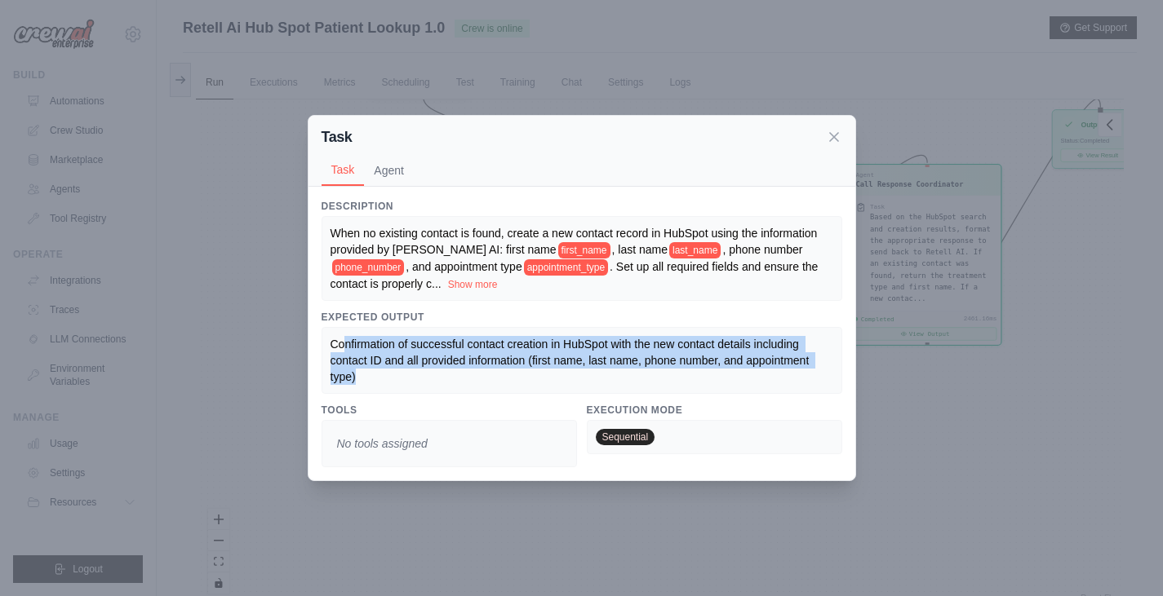
drag, startPoint x: 384, startPoint y: 349, endPoint x: 760, endPoint y: 391, distance: 377.6
click at [760, 391] on div "Confirmation of successful contact creation in HubSpot with the new contact det…" at bounding box center [581, 360] width 521 height 67
click at [511, 326] on div "Expected Output Confirmation of successful contact creation in HubSpot with the…" at bounding box center [581, 352] width 521 height 83
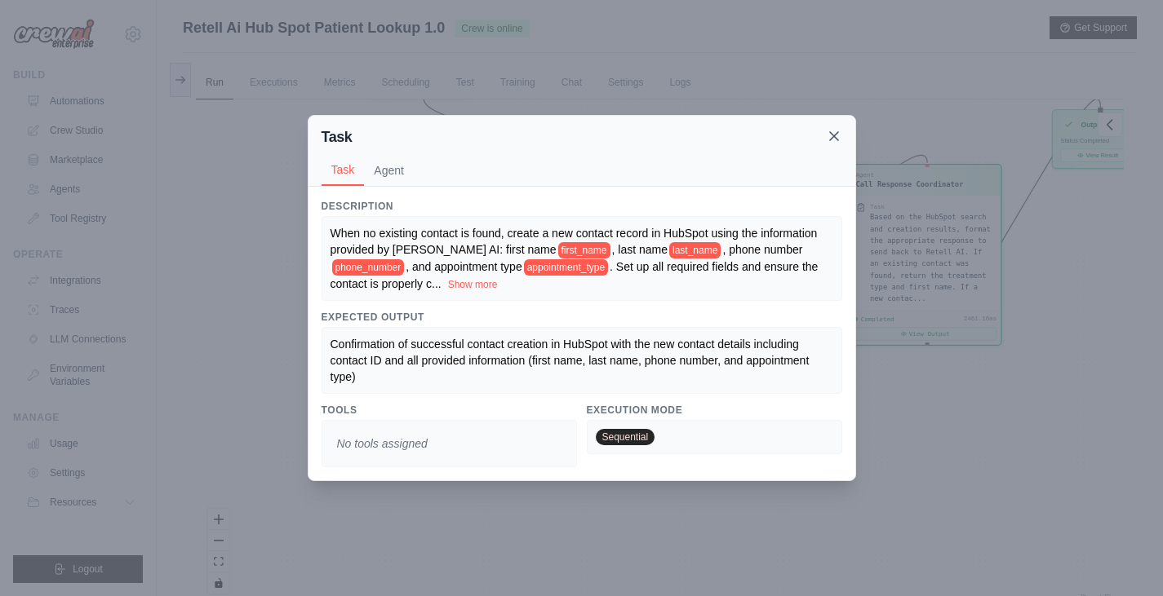
click at [833, 131] on icon at bounding box center [834, 136] width 16 height 16
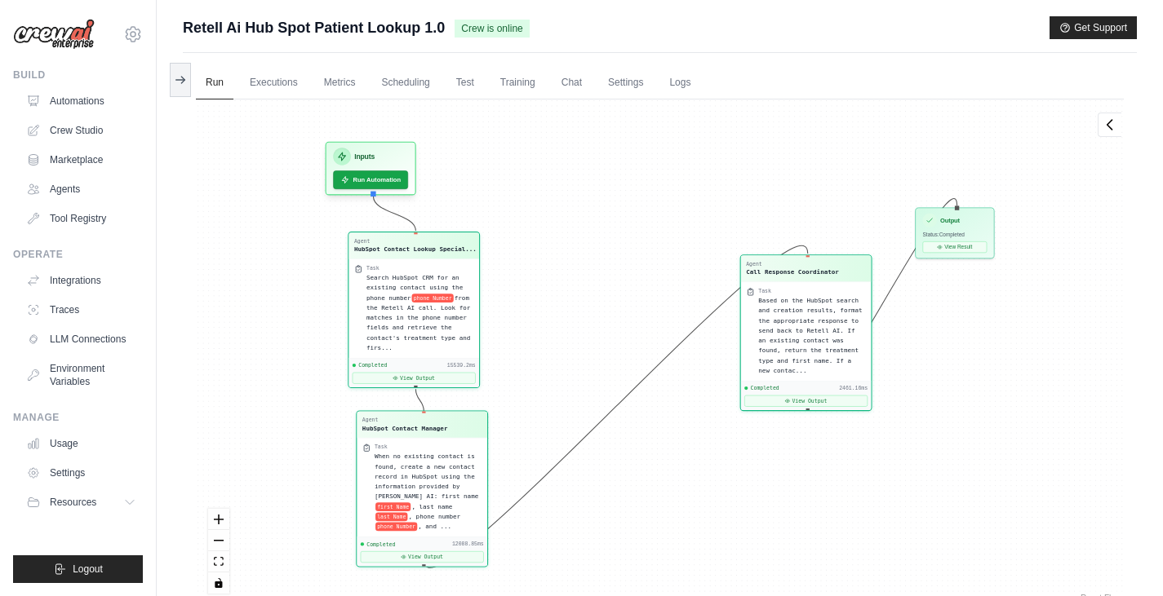
drag, startPoint x: 689, startPoint y: 218, endPoint x: 421, endPoint y: 476, distance: 372.2
click at [421, 476] on span "When no existing contact is found, create a new contact record in HubSpot using…" at bounding box center [426, 476] width 104 height 47
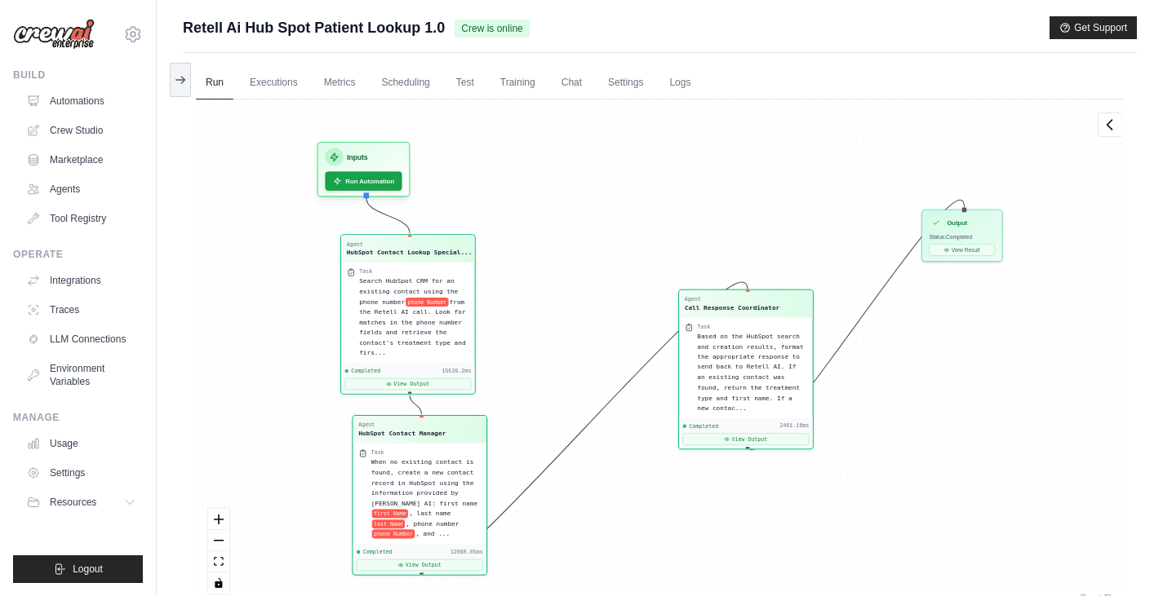
drag, startPoint x: 817, startPoint y: 280, endPoint x: 766, endPoint y: 321, distance: 65.0
click at [766, 317] on div "Agent Call Response Coordinator" at bounding box center [746, 303] width 134 height 27
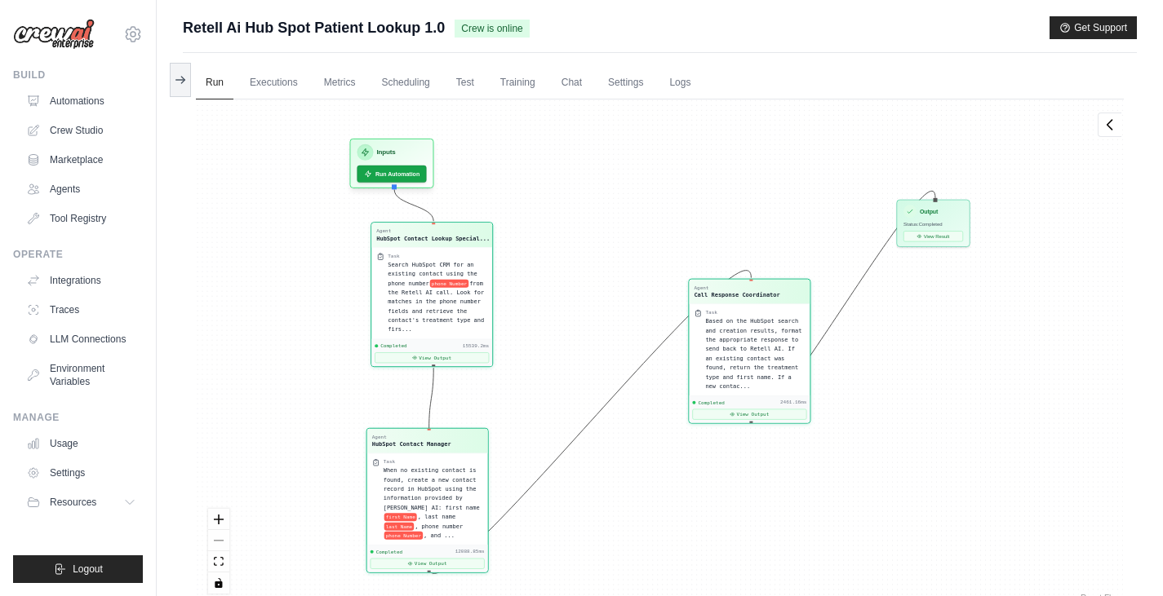
drag, startPoint x: 391, startPoint y: 465, endPoint x: 402, endPoint y: 474, distance: 14.5
click at [402, 474] on div "When no existing contact is found, create a new contact record in HubSpot using…" at bounding box center [433, 503] width 100 height 74
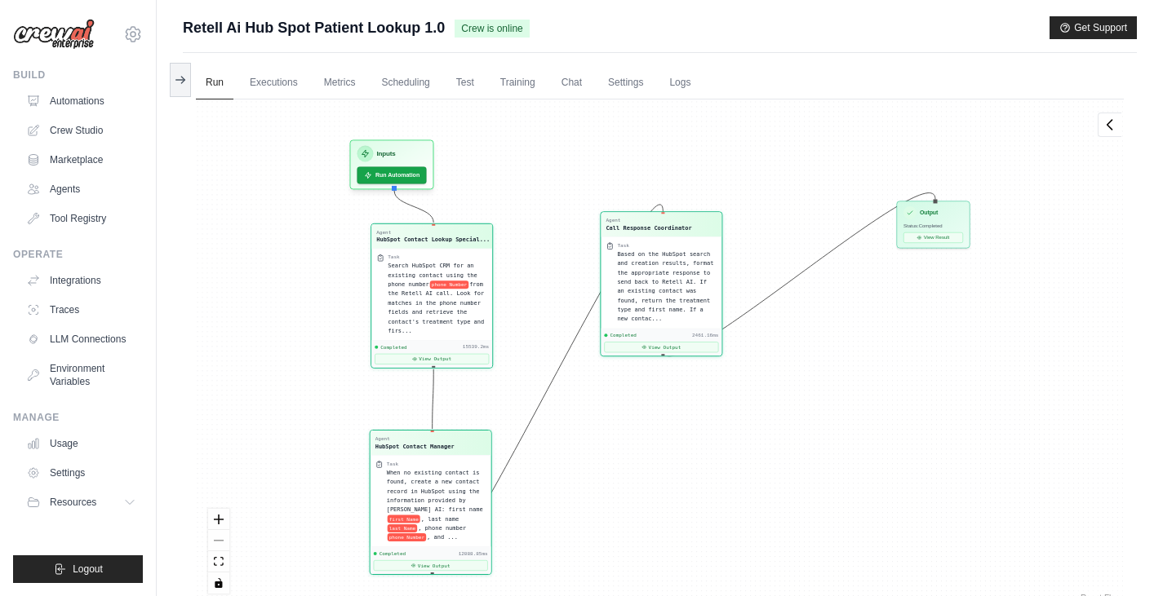
drag, startPoint x: 758, startPoint y: 341, endPoint x: 671, endPoint y: 273, distance: 111.0
click at [671, 273] on span "Based on the HubSpot search and creation results, format the appropriate respon…" at bounding box center [665, 286] width 96 height 72
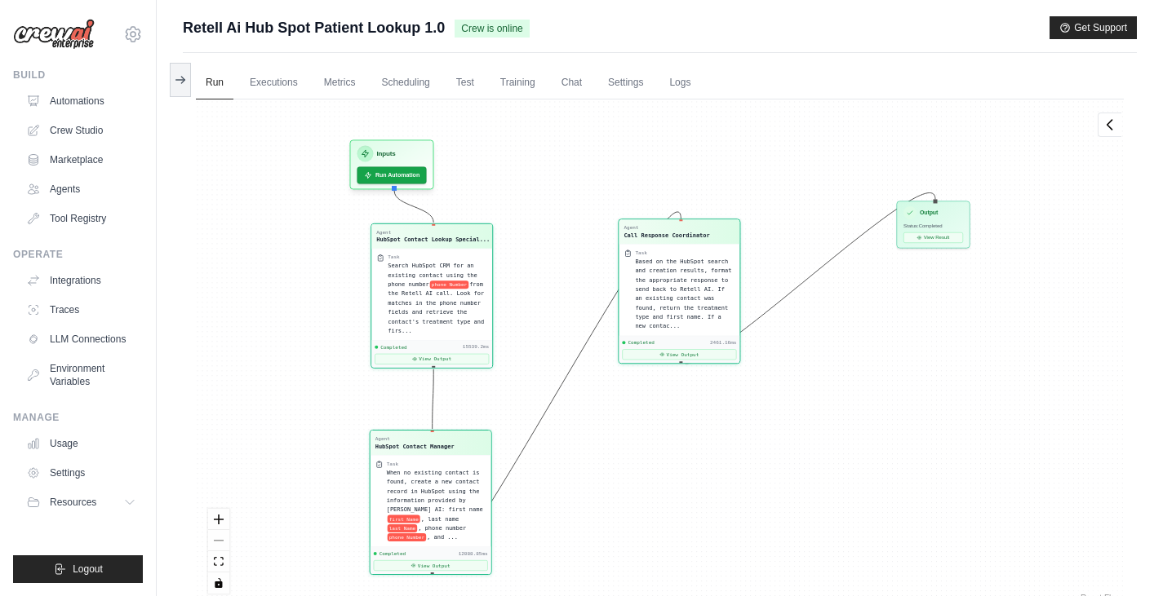
drag, startPoint x: 692, startPoint y: 295, endPoint x: 711, endPoint y: 304, distance: 21.5
click at [711, 304] on div "Based on the HubSpot search and creation results, format the appropriate respon…" at bounding box center [685, 294] width 100 height 74
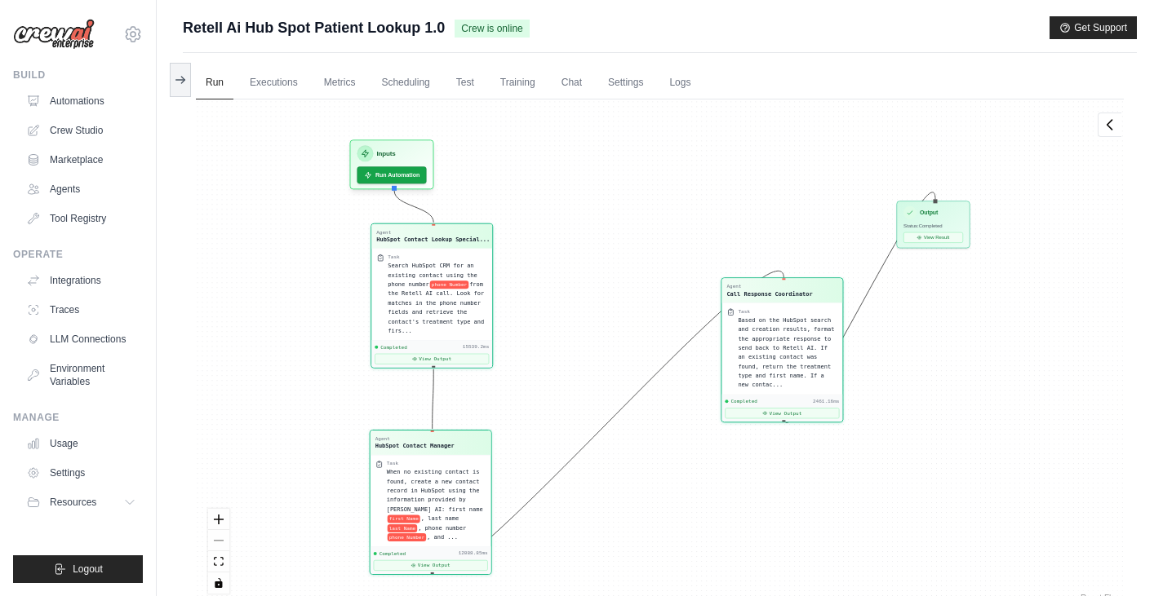
drag, startPoint x: 676, startPoint y: 297, endPoint x: 772, endPoint y: 330, distance: 101.7
click at [772, 330] on div "Based on the HubSpot search and creation results, format the appropriate respon…" at bounding box center [788, 353] width 100 height 74
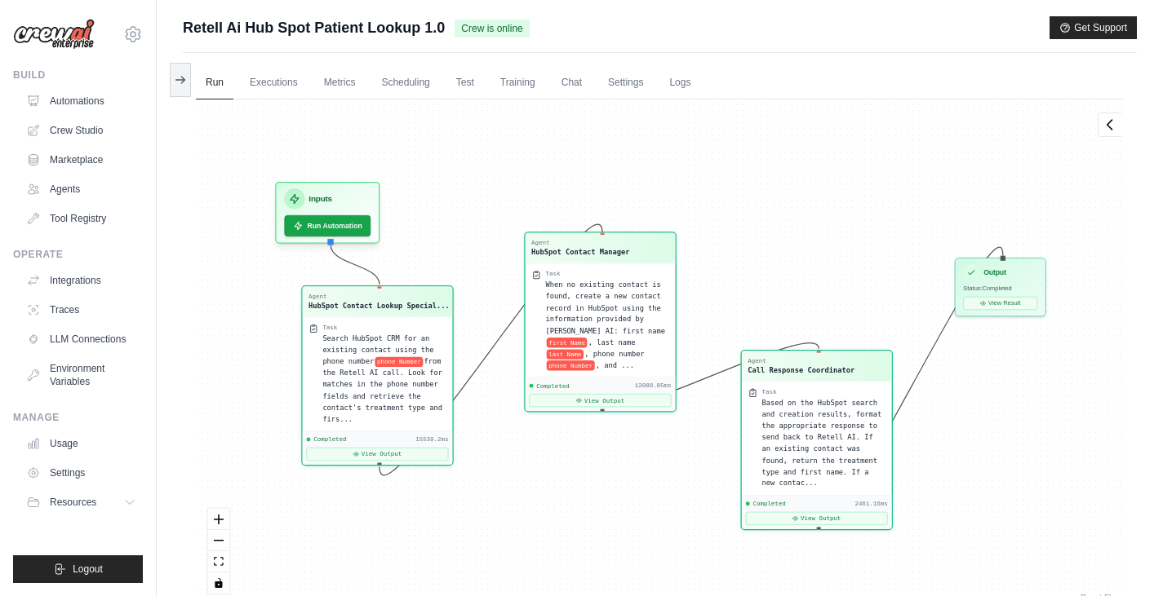
drag, startPoint x: 449, startPoint y: 463, endPoint x: 630, endPoint y: 293, distance: 248.2
click at [630, 278] on div "Task" at bounding box center [607, 274] width 124 height 8
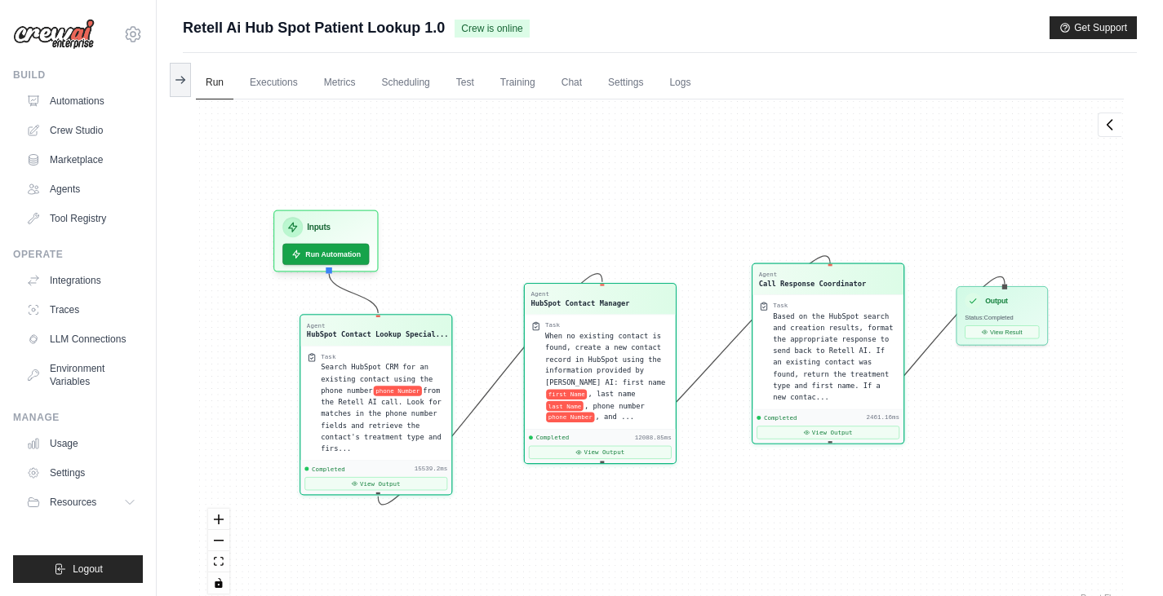
drag, startPoint x: 773, startPoint y: 390, endPoint x: 785, endPoint y: 295, distance: 95.4
click at [785, 295] on div "Task Based on the HubSpot search and creation results, format the appropriate r…" at bounding box center [827, 352] width 151 height 114
click at [800, 332] on div "Based on the HubSpot search and creation results, format the appropriate respon…" at bounding box center [835, 357] width 124 height 93
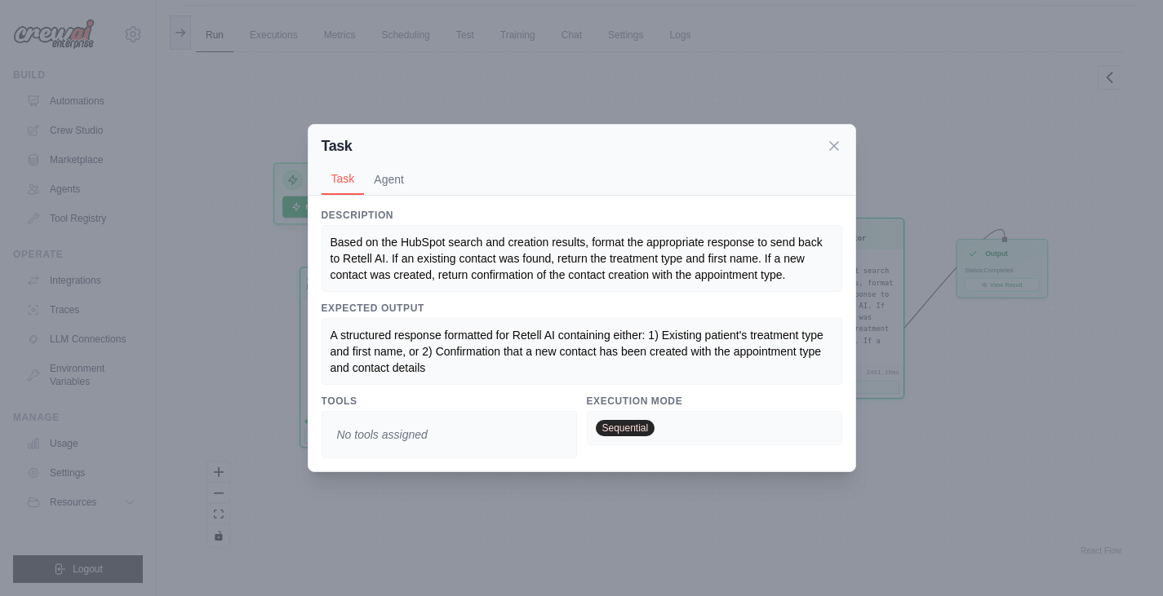
scroll to position [48, 0]
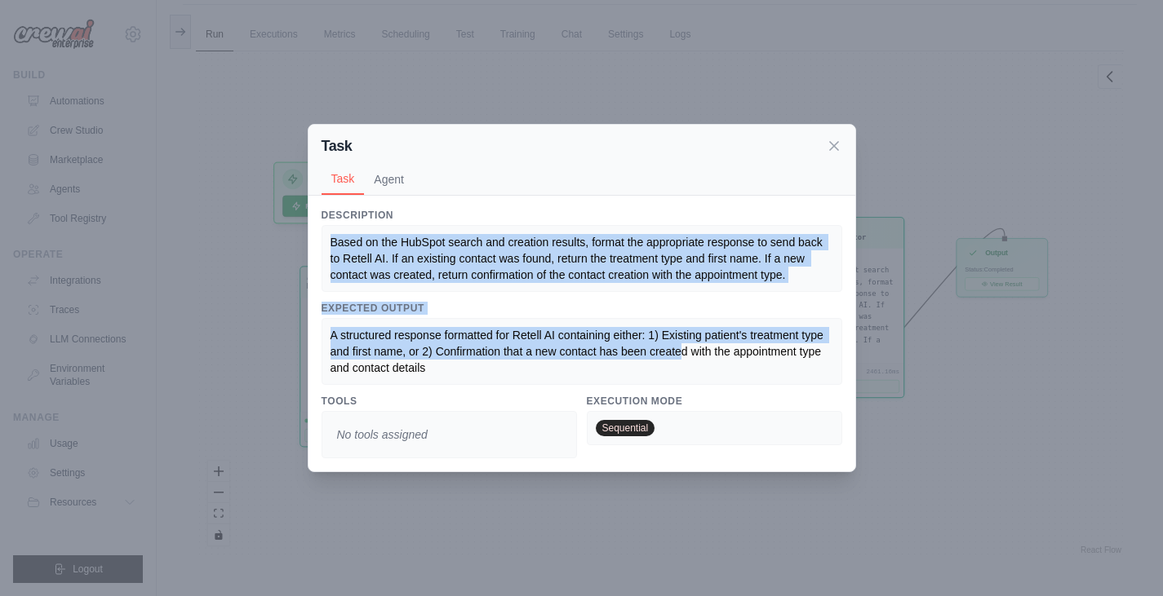
drag, startPoint x: 332, startPoint y: 247, endPoint x: 680, endPoint y: 343, distance: 360.4
click at [680, 343] on div "Description Based on the HubSpot search and creation results, format the approp…" at bounding box center [581, 334] width 521 height 250
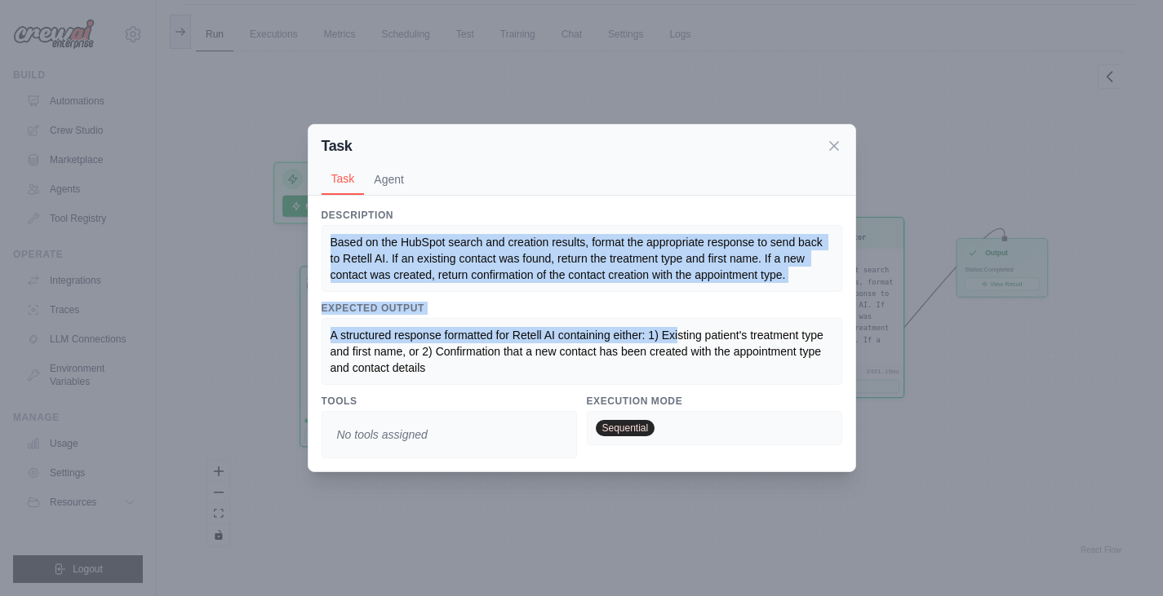
click at [680, 343] on div "A structured response formatted for Retell AI containing either: 1) Existing pa…" at bounding box center [581, 351] width 503 height 49
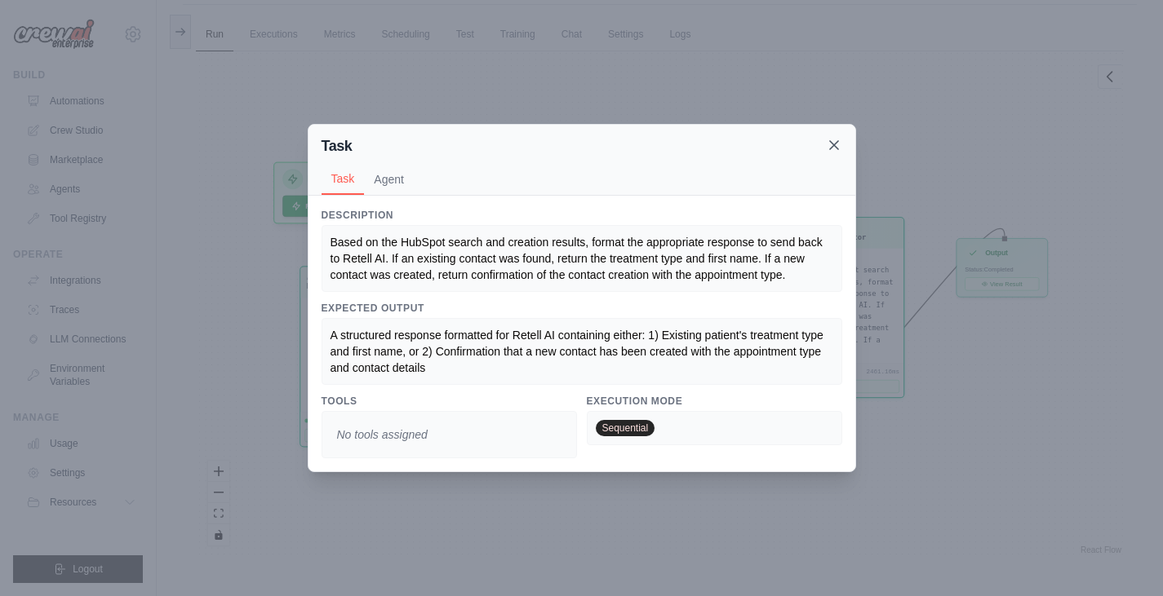
click at [832, 148] on icon at bounding box center [834, 145] width 16 height 16
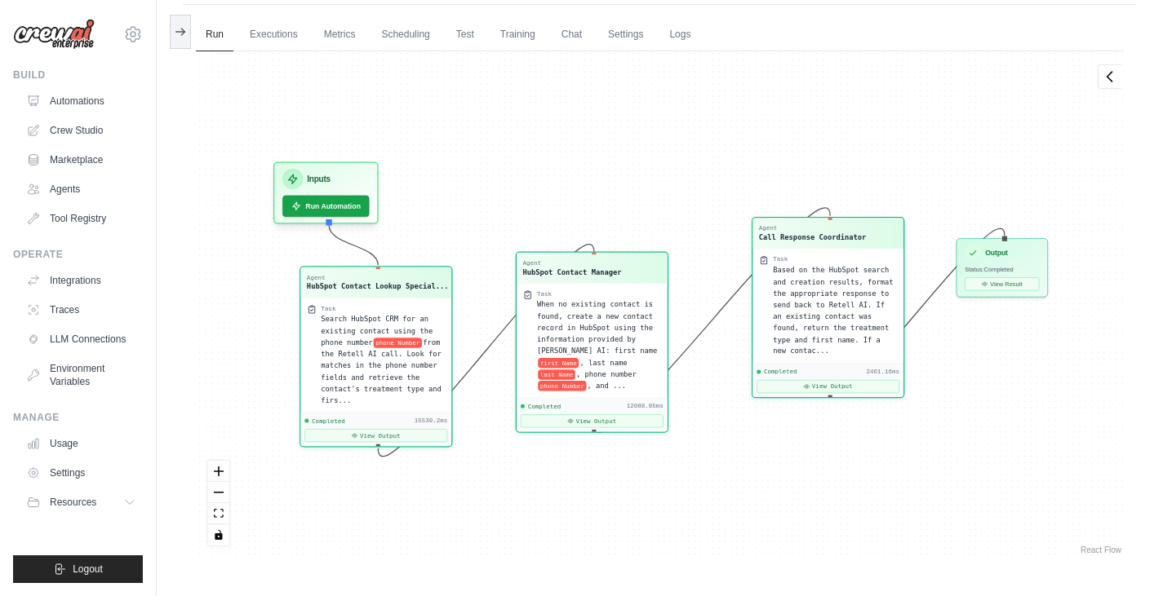
drag, startPoint x: 564, startPoint y: 263, endPoint x: 556, endPoint y: 289, distance: 27.1
click at [556, 289] on div "Agent HubSpot Contact Manager Task When no existing contact is found, create a …" at bounding box center [592, 341] width 153 height 181
click at [93, 96] on link "Automations" at bounding box center [82, 101] width 123 height 26
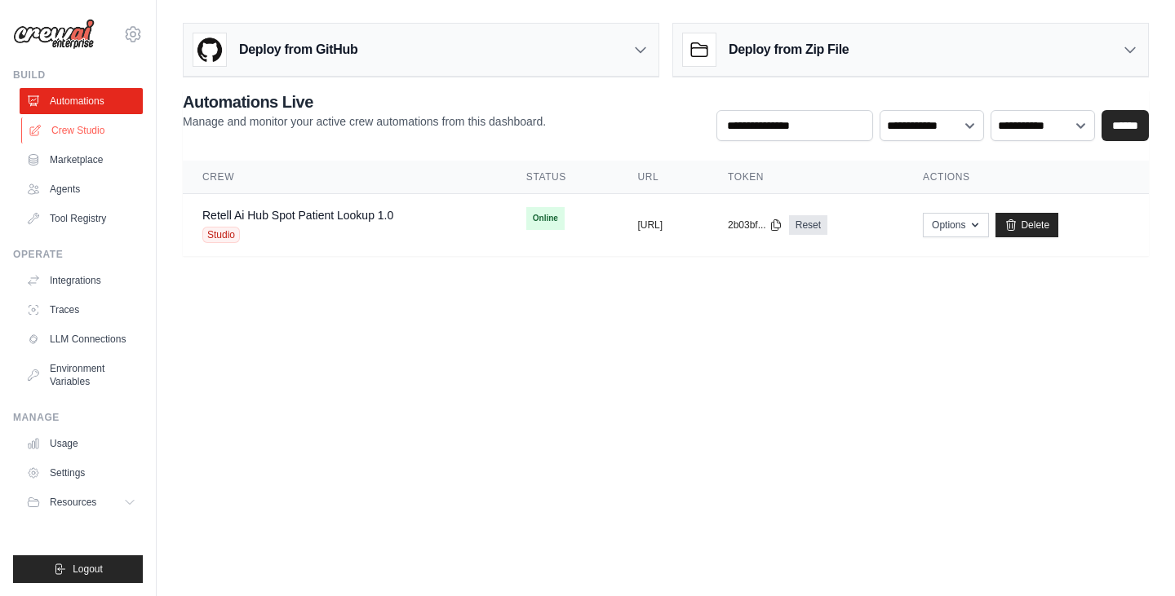
click at [92, 122] on link "Crew Studio" at bounding box center [82, 130] width 123 height 26
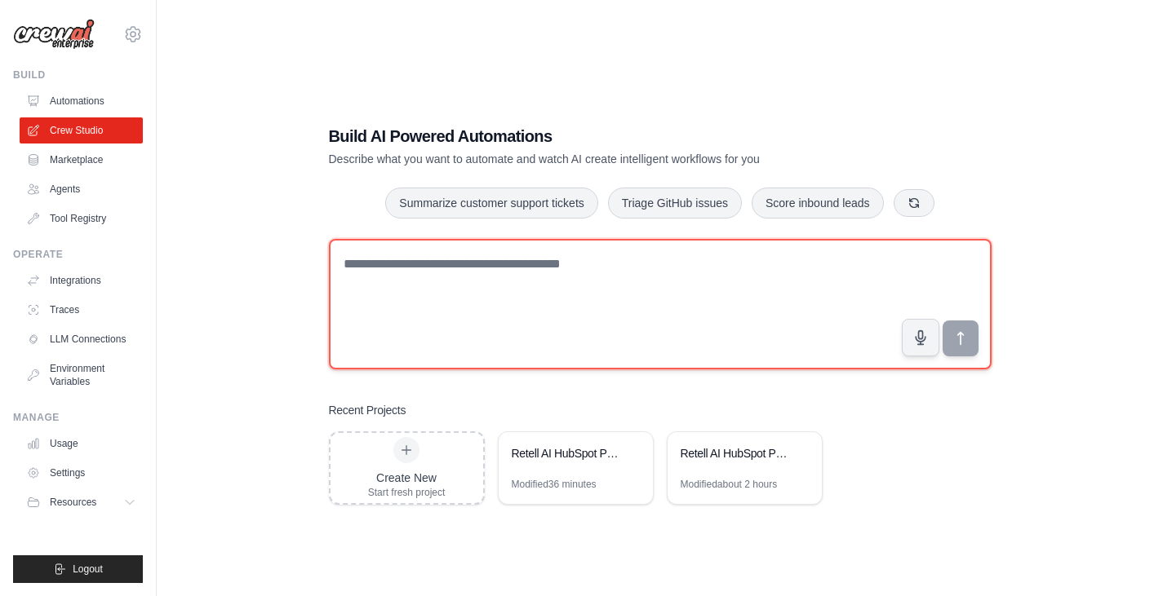
click at [412, 273] on textarea at bounding box center [660, 304] width 663 height 131
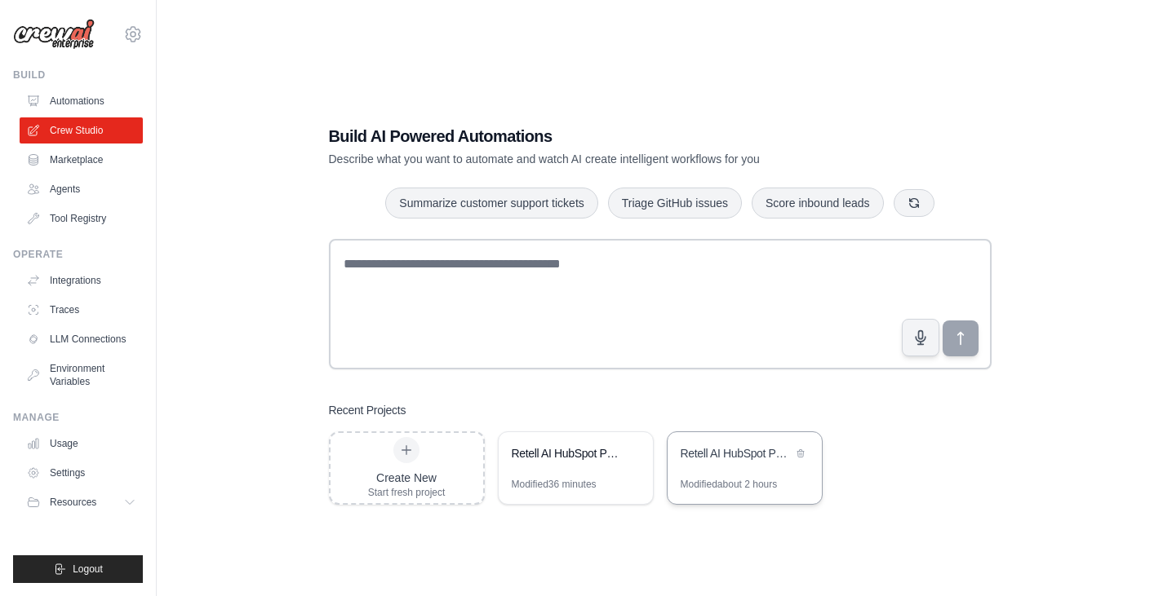
click at [696, 468] on div "Retell AI HubSpot Patient Management" at bounding box center [744, 455] width 154 height 46
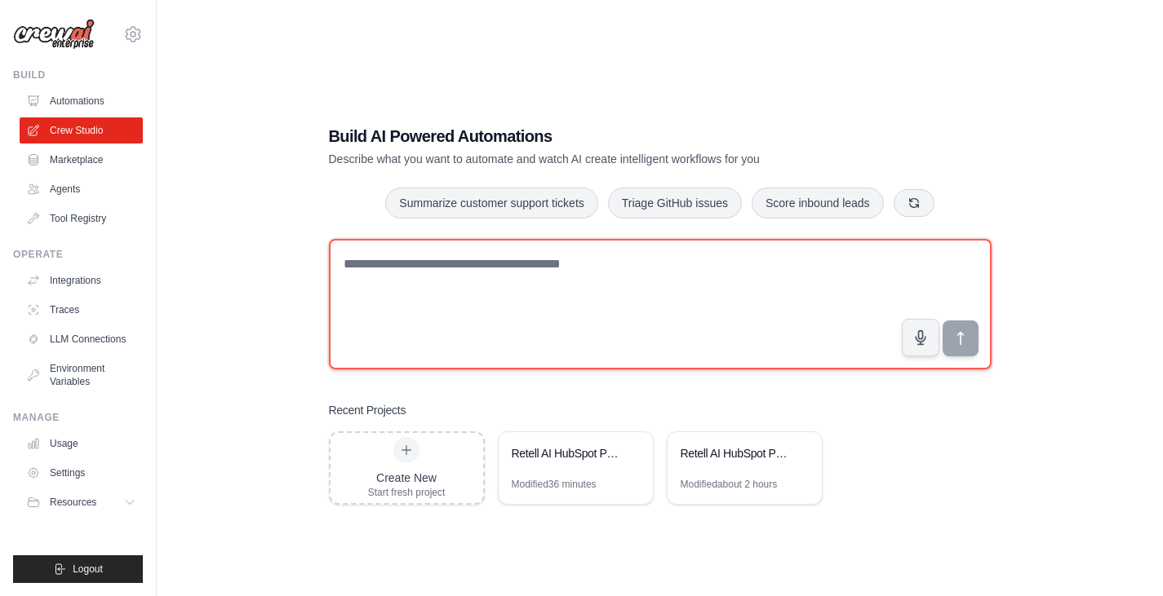
click at [406, 281] on textarea at bounding box center [660, 304] width 663 height 131
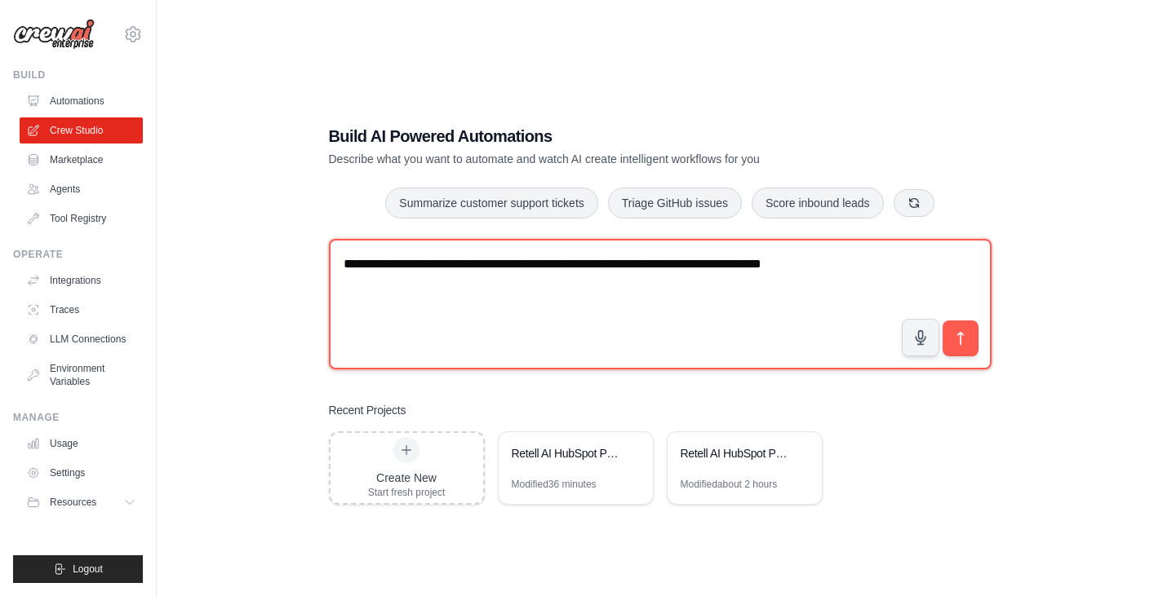
drag, startPoint x: 870, startPoint y: 265, endPoint x: 574, endPoint y: 265, distance: 295.4
click at [574, 265] on textarea "**********" at bounding box center [660, 304] width 663 height 131
click at [535, 287] on textarea "**********" at bounding box center [660, 304] width 663 height 131
type textarea "**********"
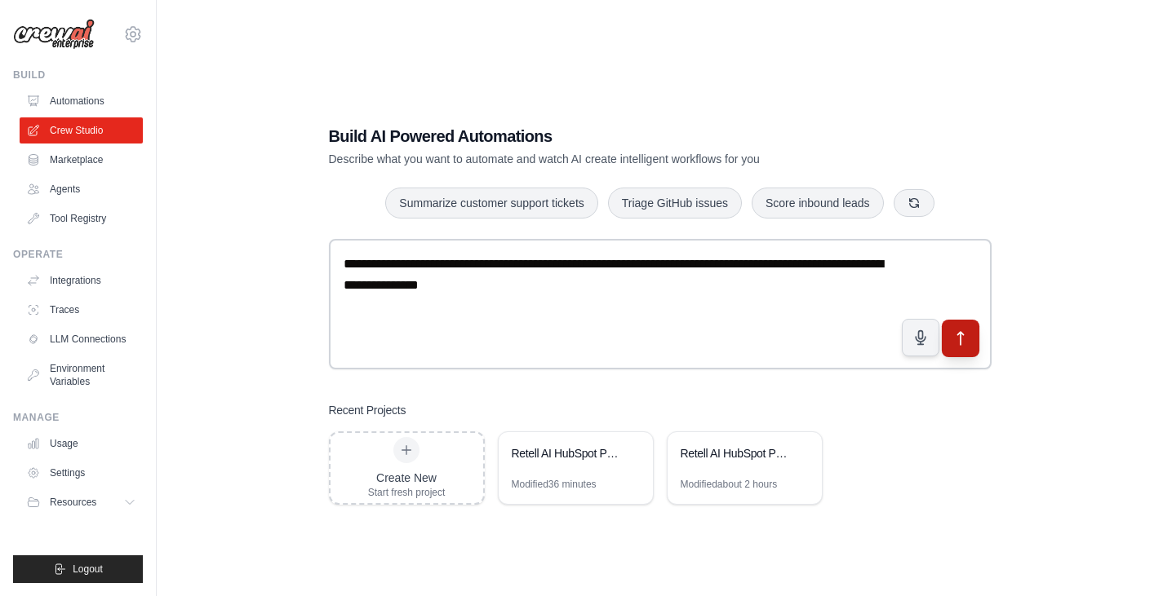
click at [972, 341] on button "submit" at bounding box center [960, 338] width 38 height 38
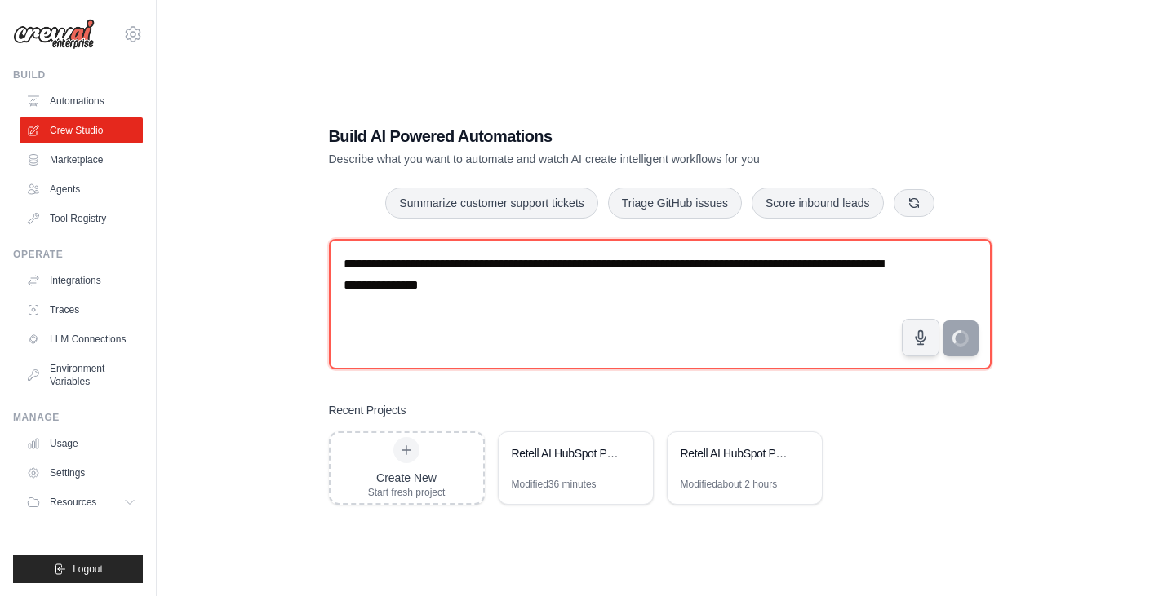
drag, startPoint x: 625, startPoint y: 312, endPoint x: 309, endPoint y: 259, distance: 320.3
click at [309, 259] on div "**********" at bounding box center [660, 315] width 702 height 432
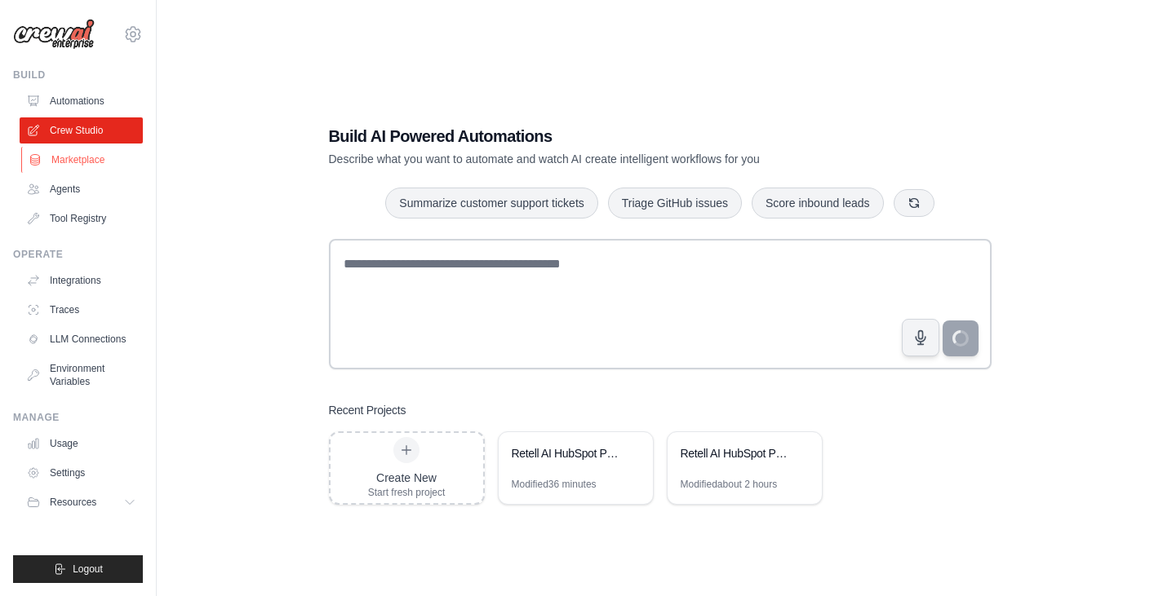
click at [94, 168] on link "Marketplace" at bounding box center [82, 160] width 123 height 26
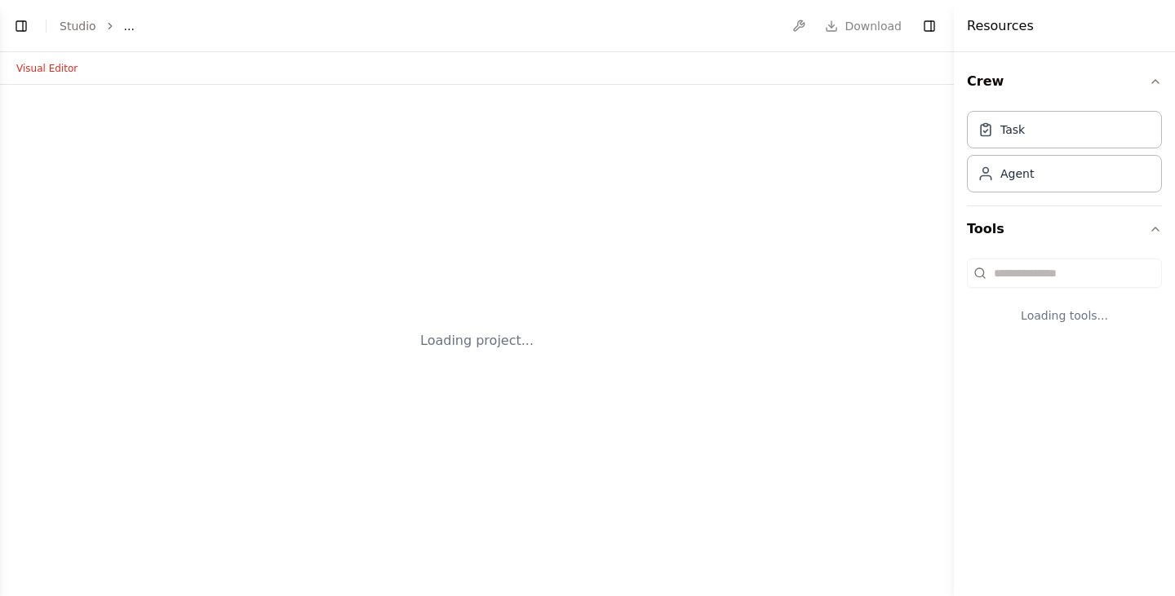
select select "****"
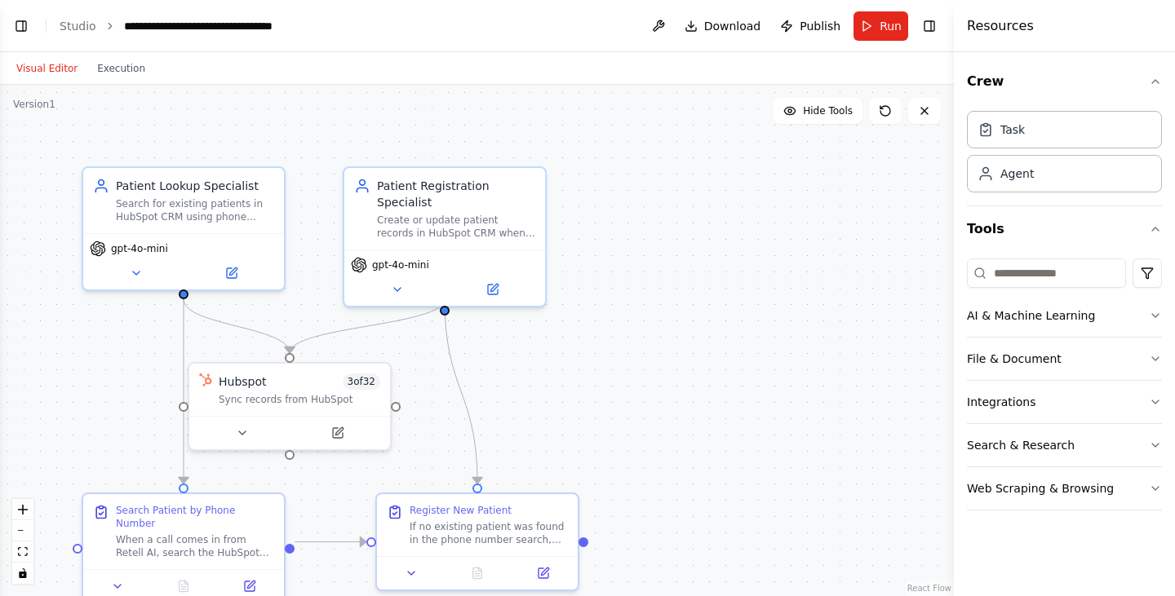
scroll to position [3004, 0]
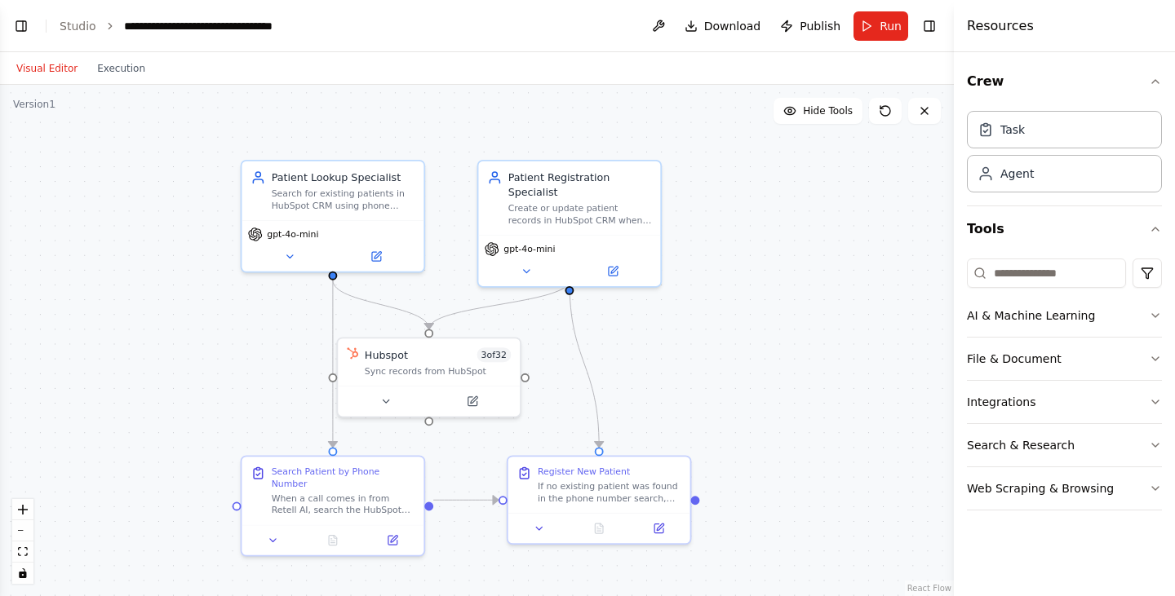
drag, startPoint x: 619, startPoint y: 368, endPoint x: 727, endPoint y: 347, distance: 109.8
click at [727, 347] on div ".deletable-edge-delete-btn { width: 20px; height: 20px; border: 0px solid #ffff…" at bounding box center [477, 341] width 954 height 512
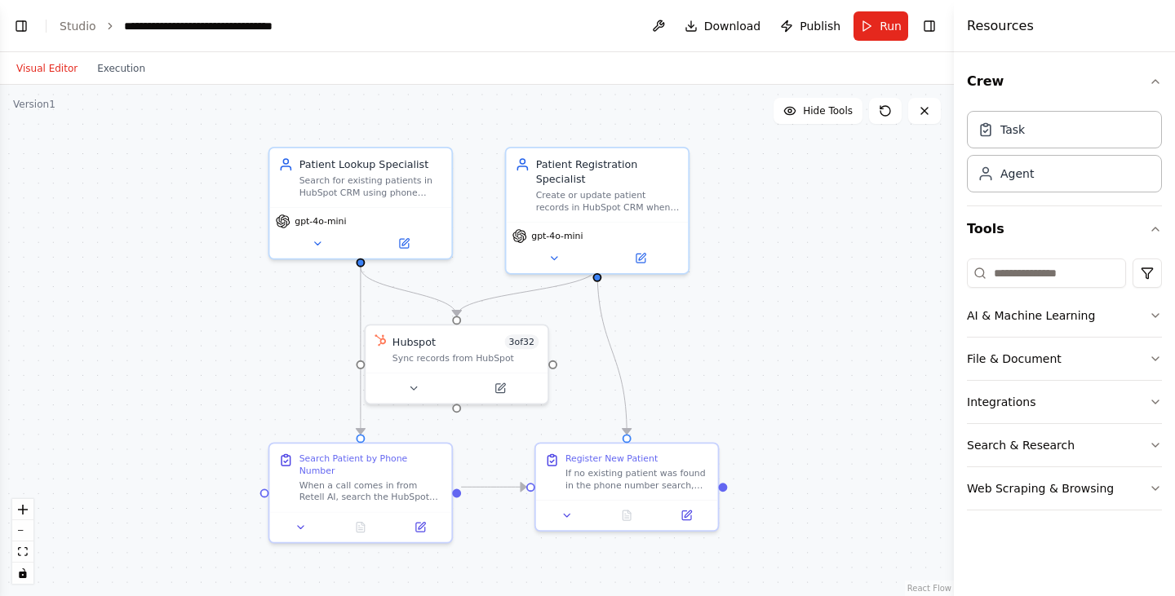
drag, startPoint x: 667, startPoint y: 362, endPoint x: 727, endPoint y: 325, distance: 70.4
click at [727, 325] on div ".deletable-edge-delete-btn { width: 20px; height: 20px; border: 0px solid #ffff…" at bounding box center [477, 341] width 954 height 512
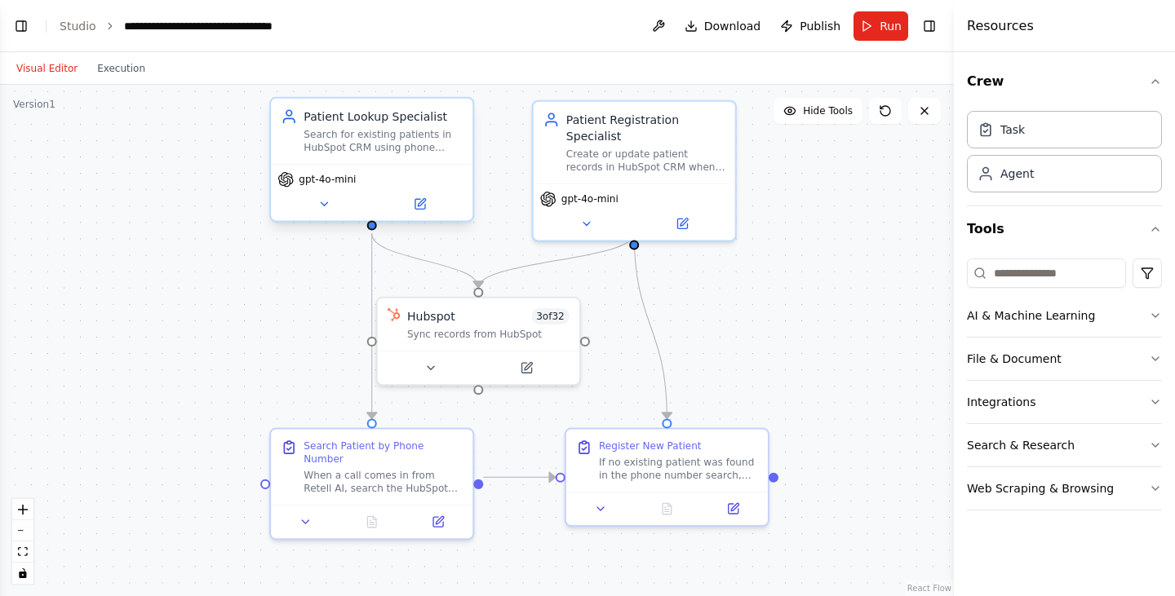
click at [421, 148] on div "Search for existing patients in HubSpot CRM using phone numbers from Retell AI …" at bounding box center [383, 141] width 159 height 26
click at [370, 137] on div "Search for existing patients in HubSpot CRM using phone numbers from Retell AI …" at bounding box center [383, 141] width 159 height 26
click at [320, 198] on icon at bounding box center [323, 203] width 13 height 13
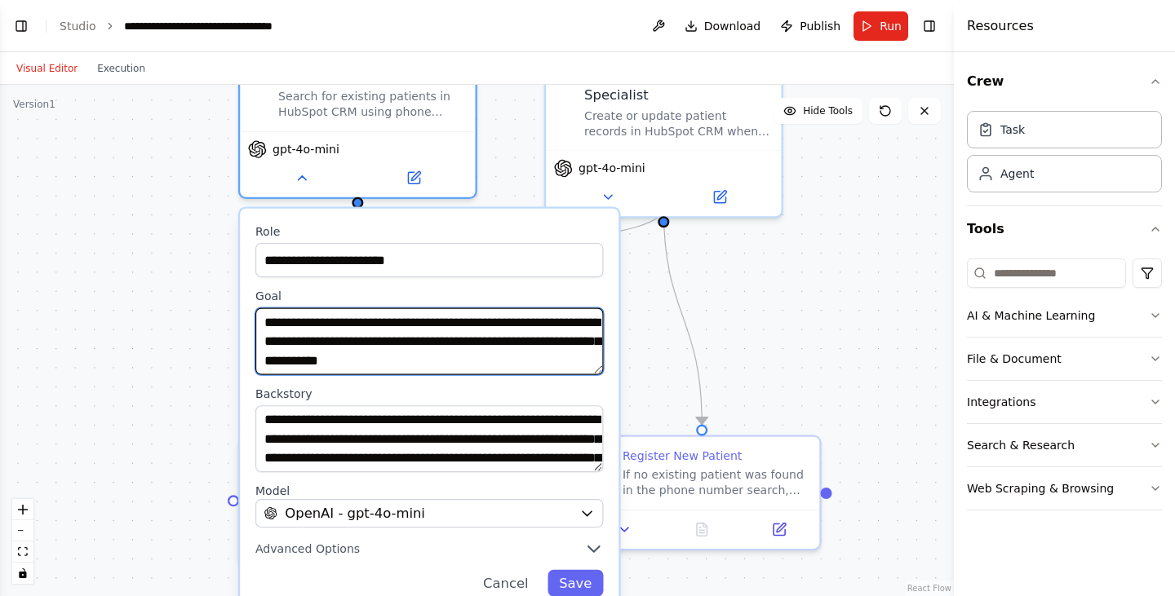
drag, startPoint x: 271, startPoint y: 318, endPoint x: 574, endPoint y: 403, distance: 315.2
click at [574, 403] on div "**********" at bounding box center [429, 410] width 379 height 403
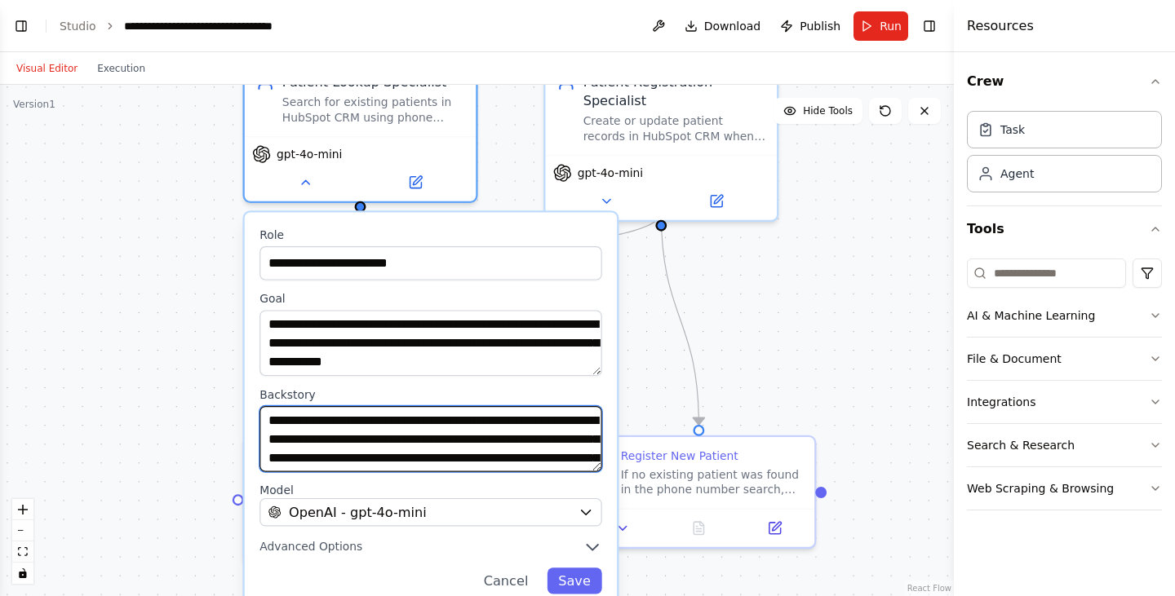
drag, startPoint x: 514, startPoint y: 447, endPoint x: 512, endPoint y: 421, distance: 26.2
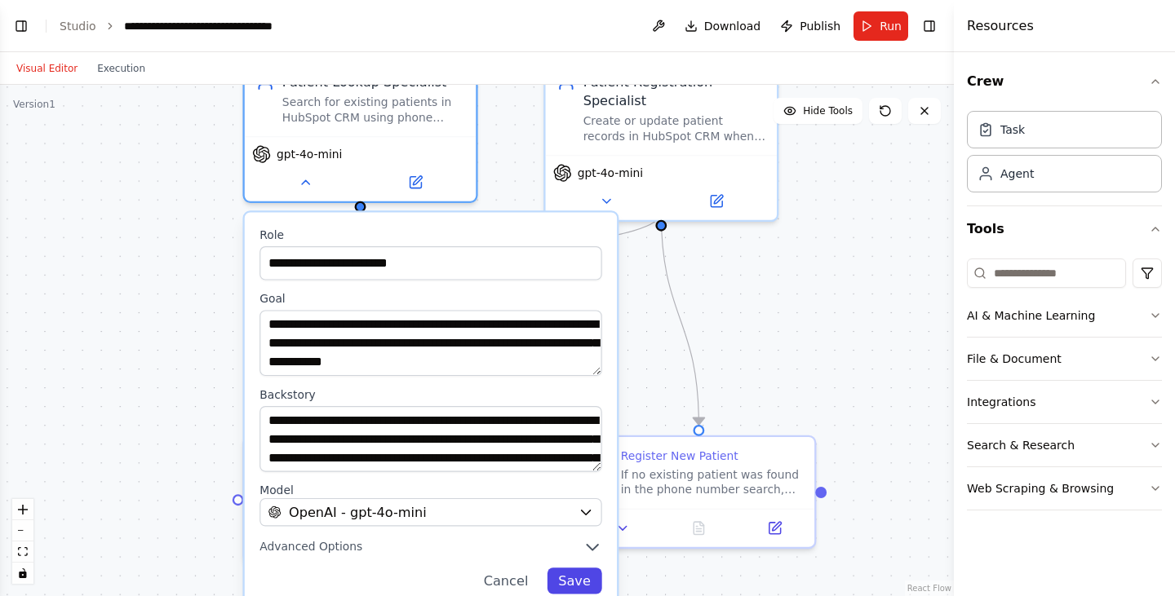
drag, startPoint x: 512, startPoint y: 421, endPoint x: 578, endPoint y: 575, distance: 167.8
click at [578, 575] on button "Save" at bounding box center [574, 581] width 55 height 26
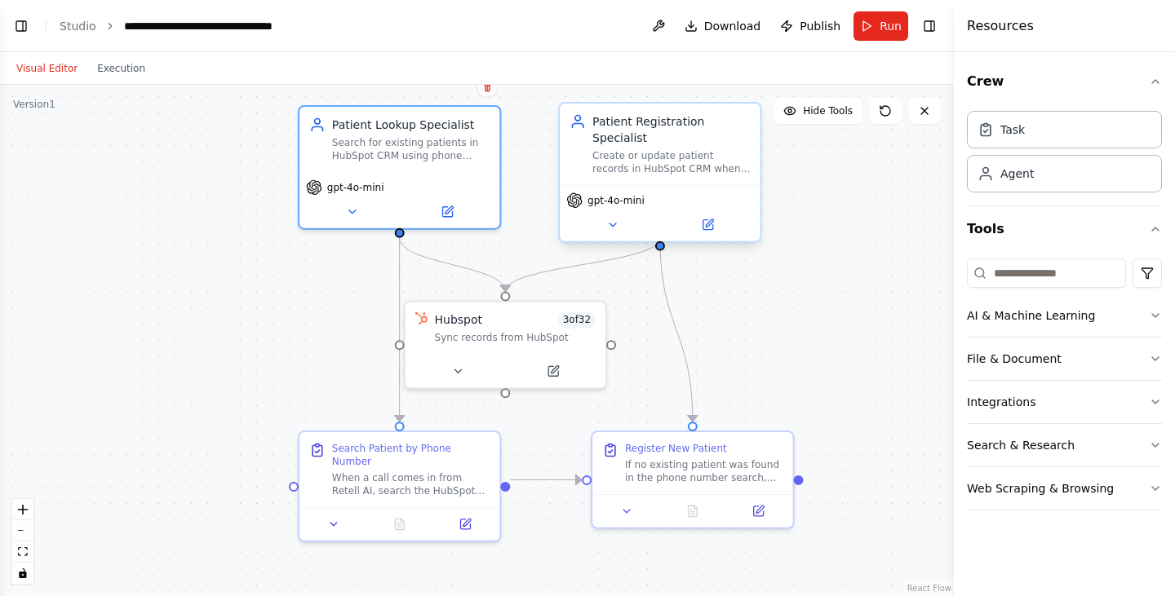
click at [629, 152] on div "Create or update patient records in HubSpot CRM when new patients call through …" at bounding box center [671, 162] width 158 height 26
click at [719, 153] on div "Create or update patient records in HubSpot CRM when new patients call through …" at bounding box center [671, 162] width 158 height 26
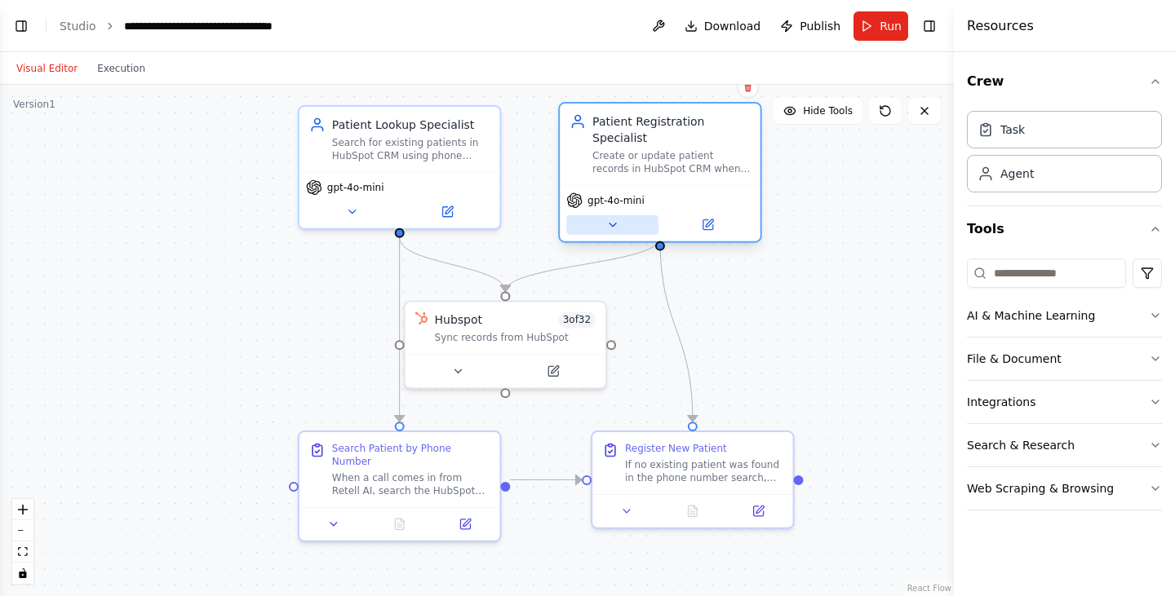
click at [622, 215] on button at bounding box center [612, 225] width 92 height 20
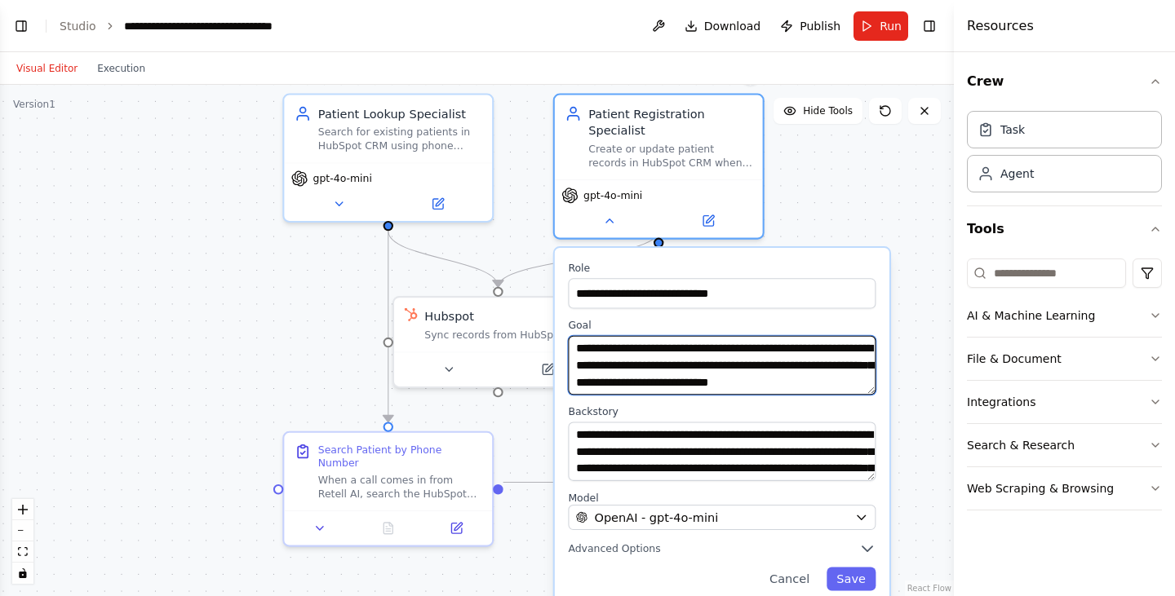
drag, startPoint x: 733, startPoint y: 320, endPoint x: 815, endPoint y: 366, distance: 93.5
click at [815, 366] on textarea "**********" at bounding box center [722, 366] width 308 height 60
click at [315, 390] on div ".deletable-edge-delete-btn { width: 20px; height: 20px; border: 0px solid #ffff…" at bounding box center [477, 341] width 954 height 512
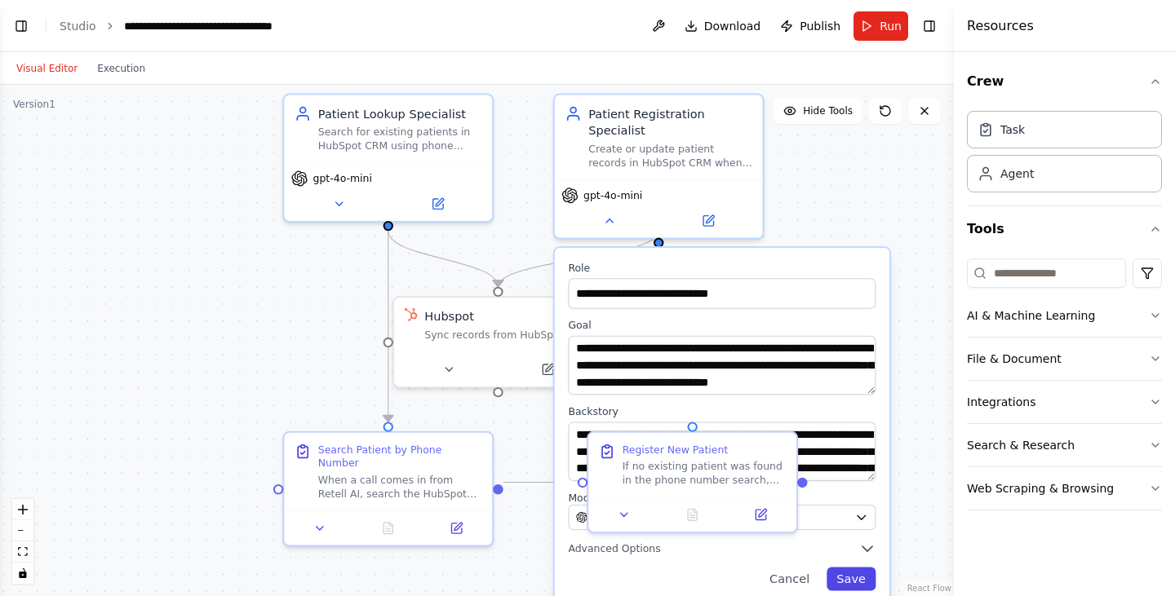
click at [853, 569] on button "Save" at bounding box center [851, 580] width 49 height 24
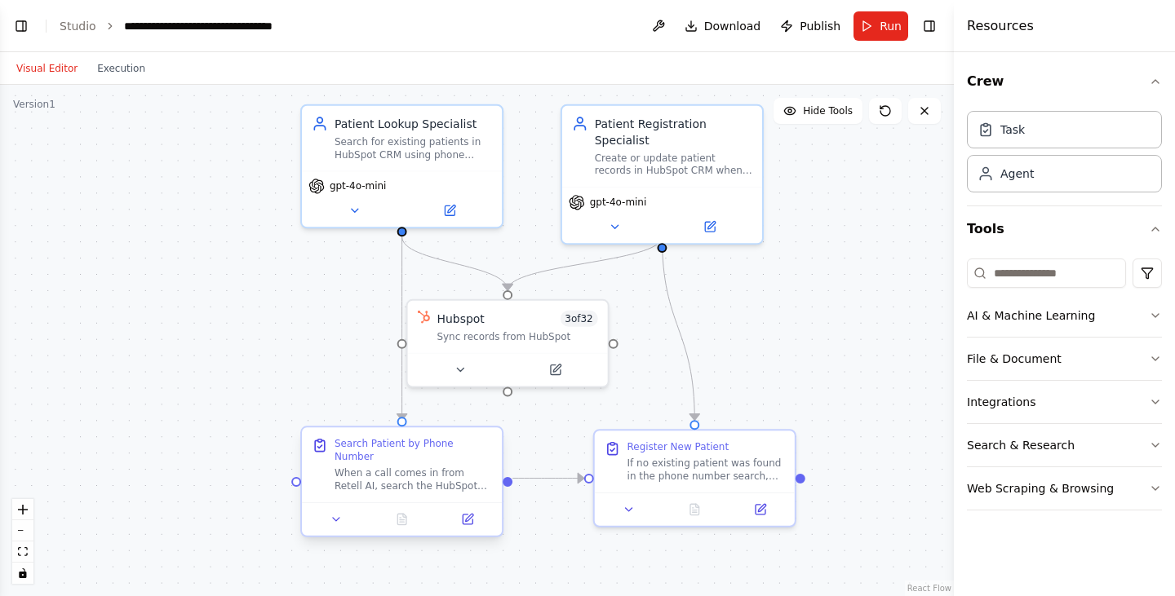
click at [388, 479] on div "When a call comes in from Retell AI, search the HubSpot CRM for an existing pat…" at bounding box center [413, 480] width 157 height 26
click at [431, 481] on div "Search Patient by Phone Number When a call comes in from Retell AI, search the …" at bounding box center [402, 465] width 200 height 75
click at [332, 513] on icon at bounding box center [336, 519] width 13 height 13
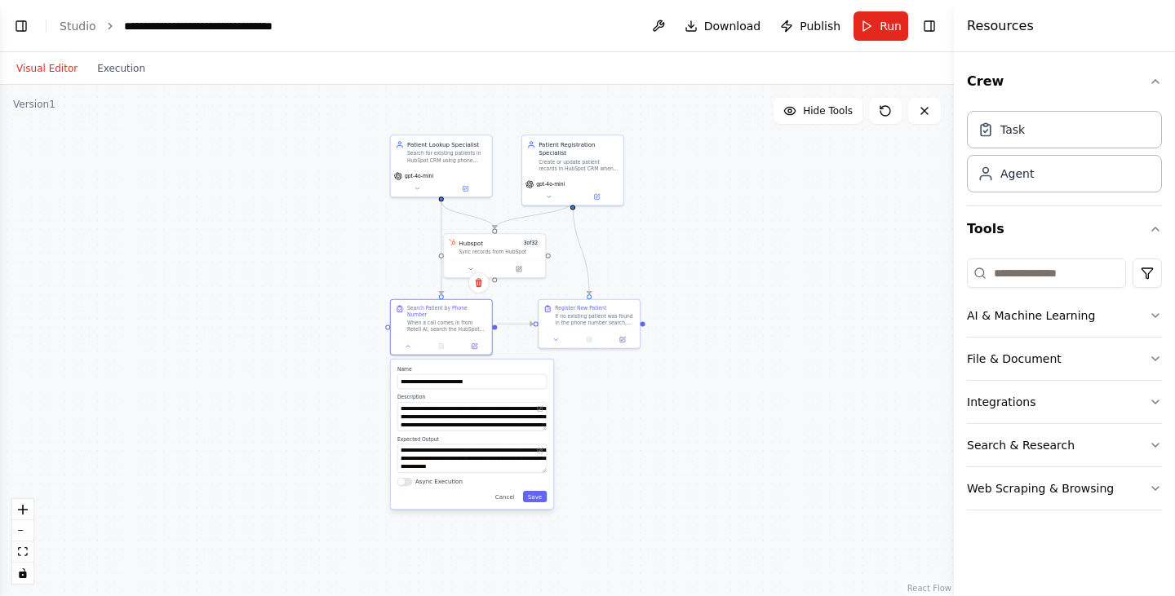
drag, startPoint x: 624, startPoint y: 534, endPoint x: 641, endPoint y: 337, distance: 198.2
click at [641, 337] on div ".deletable-edge-delete-btn { width: 20px; height: 20px; border: 0px solid #ffff…" at bounding box center [477, 341] width 954 height 512
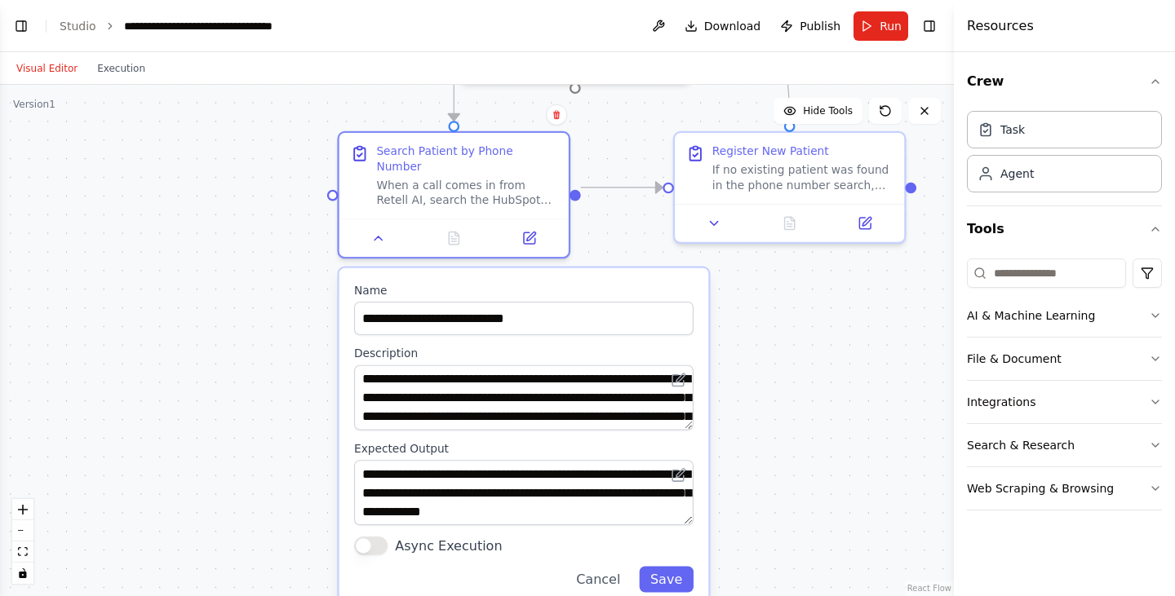
click at [278, 236] on div ".deletable-edge-delete-btn { width: 20px; height: 20px; border: 0px solid #ffff…" at bounding box center [477, 341] width 954 height 512
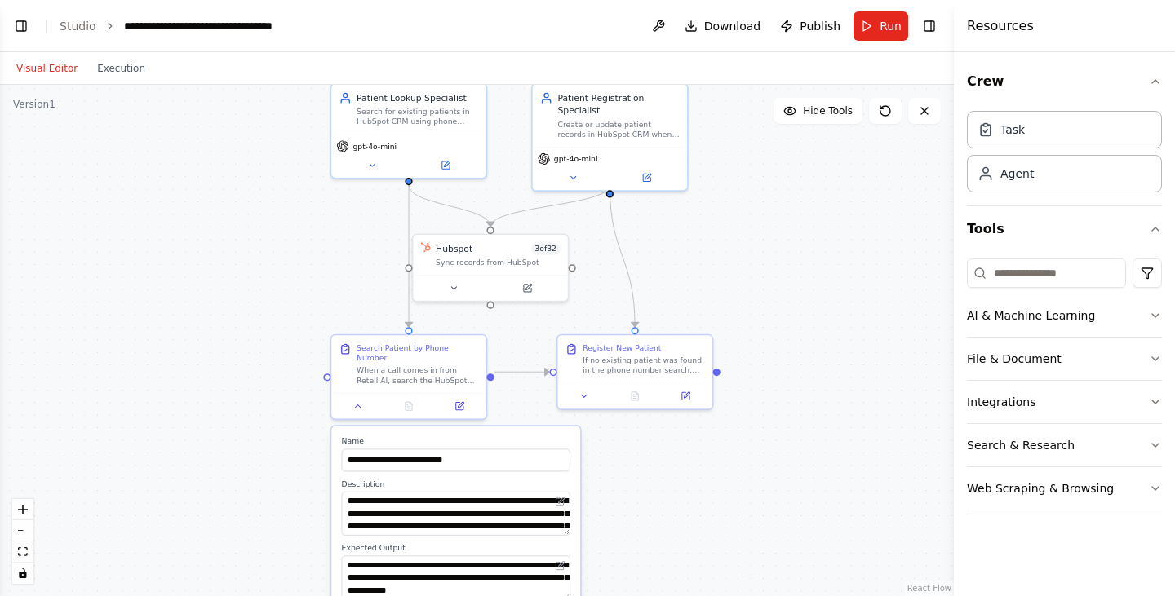
drag, startPoint x: 218, startPoint y: 145, endPoint x: 229, endPoint y: 352, distance: 207.6
click at [229, 352] on div ".deletable-edge-delete-btn { width: 20px; height: 20px; border: 0px solid #ffff…" at bounding box center [477, 341] width 954 height 512
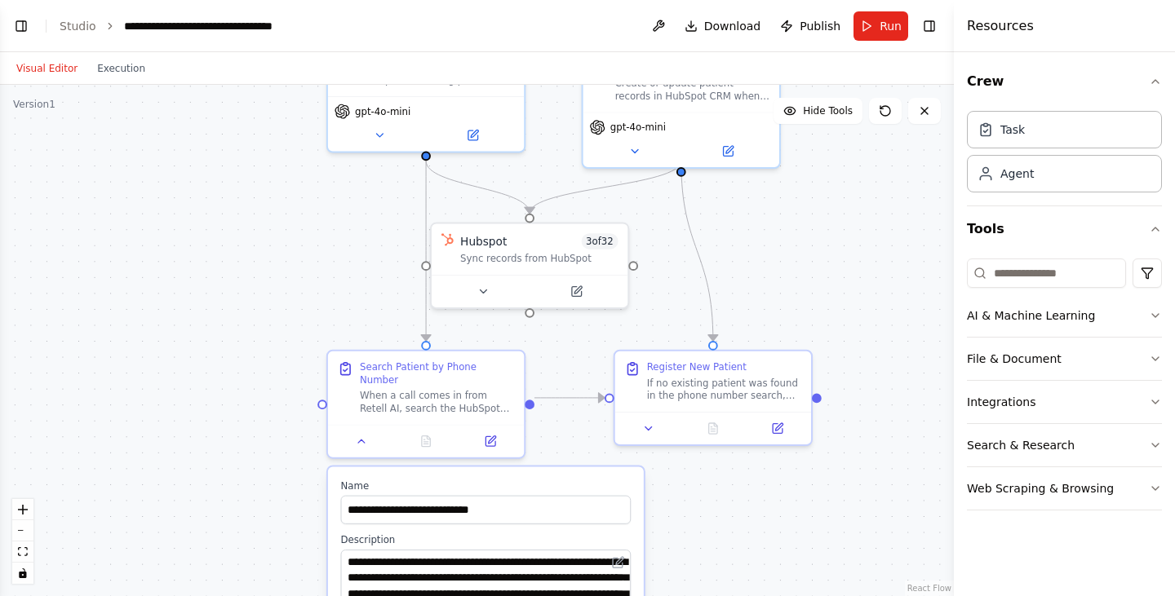
click at [232, 348] on div ".deletable-edge-delete-btn { width: 20px; height: 20px; border: 0px solid #ffff…" at bounding box center [477, 341] width 954 height 512
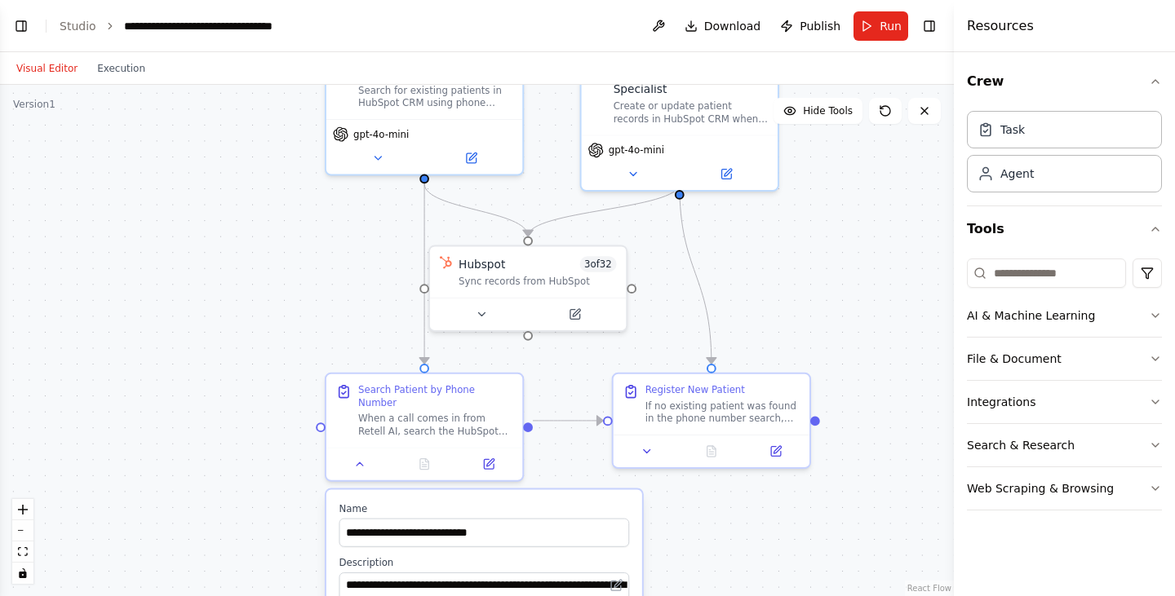
drag, startPoint x: 294, startPoint y: 272, endPoint x: 292, endPoint y: 295, distance: 22.9
click at [292, 295] on div ".deletable-edge-delete-btn { width: 20px; height: 20px; border: 0px solid #ffff…" at bounding box center [477, 341] width 954 height 512
click at [911, 324] on div ".deletable-edge-delete-btn { width: 20px; height: 20px; border: 0px solid #ffff…" at bounding box center [477, 341] width 954 height 512
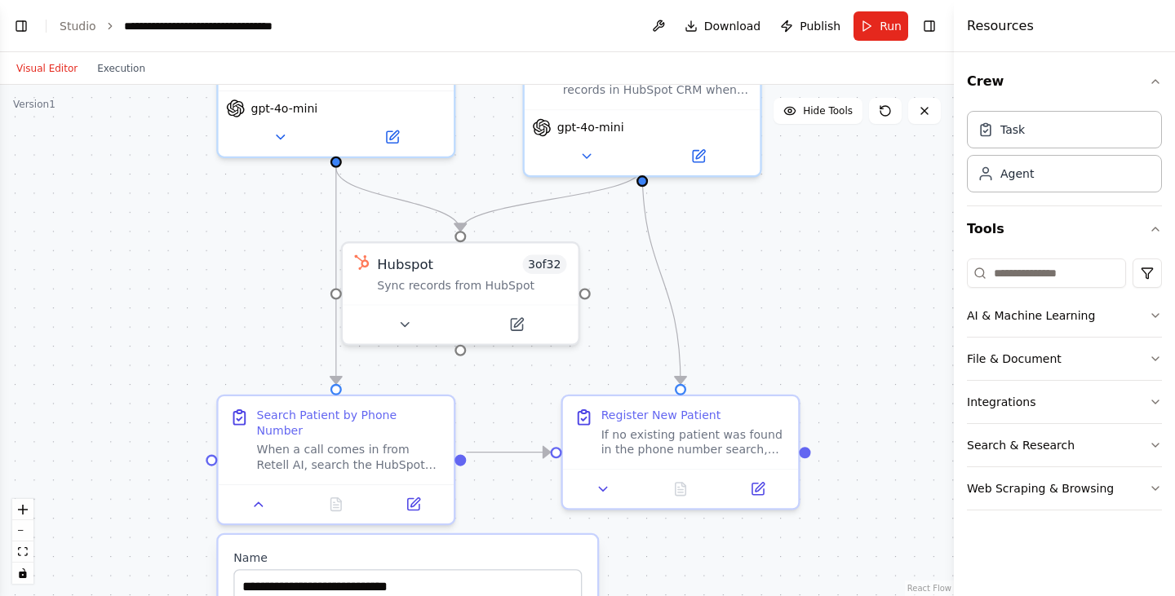
drag, startPoint x: 778, startPoint y: 264, endPoint x: 768, endPoint y: 388, distance: 124.5
click at [768, 388] on div ".deletable-edge-delete-btn { width: 20px; height: 20px; border: 0px solid #ffff…" at bounding box center [477, 341] width 954 height 512
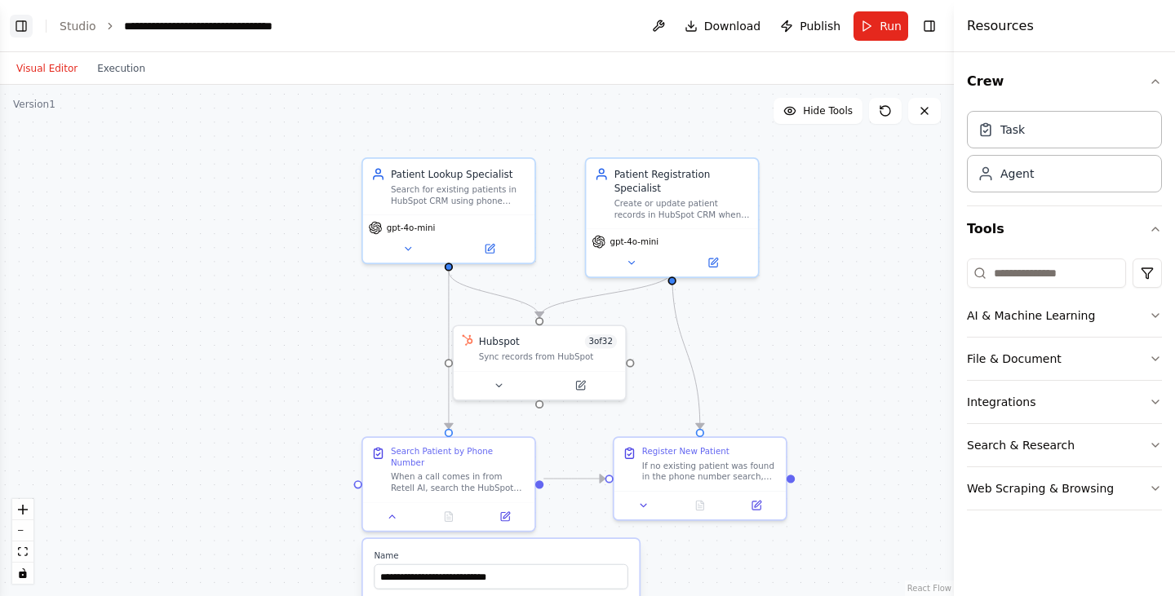
click at [12, 27] on button "Toggle Left Sidebar" at bounding box center [21, 26] width 23 height 23
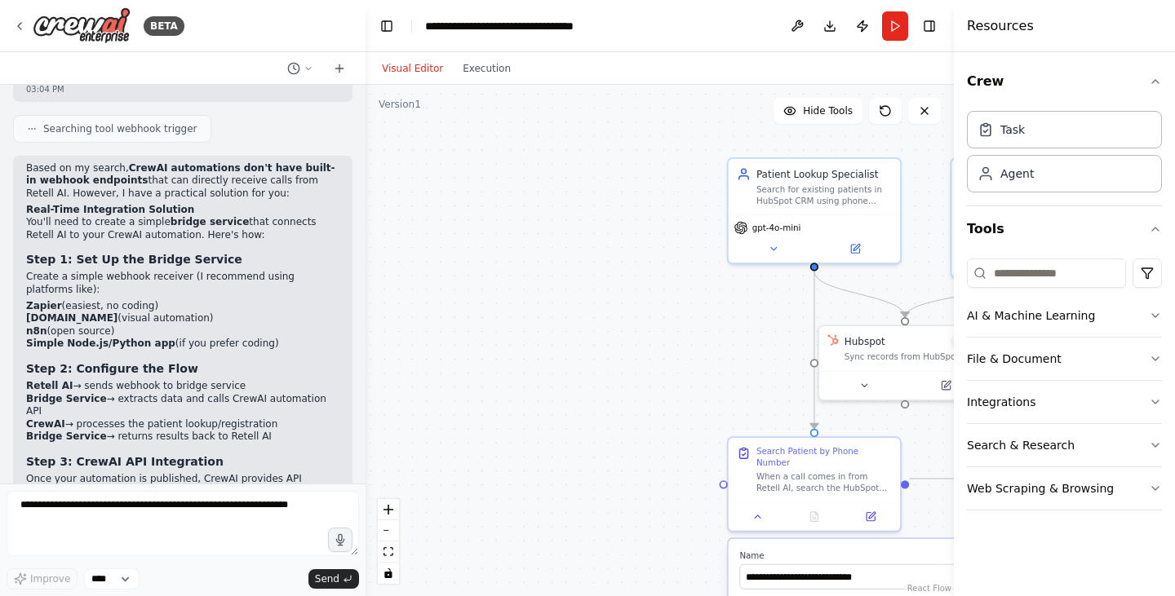
click at [627, 293] on div ".deletable-edge-delete-btn { width: 20px; height: 20px; border: 0px solid #ffff…" at bounding box center [660, 341] width 588 height 512
click at [41, 29] on img at bounding box center [82, 25] width 98 height 37
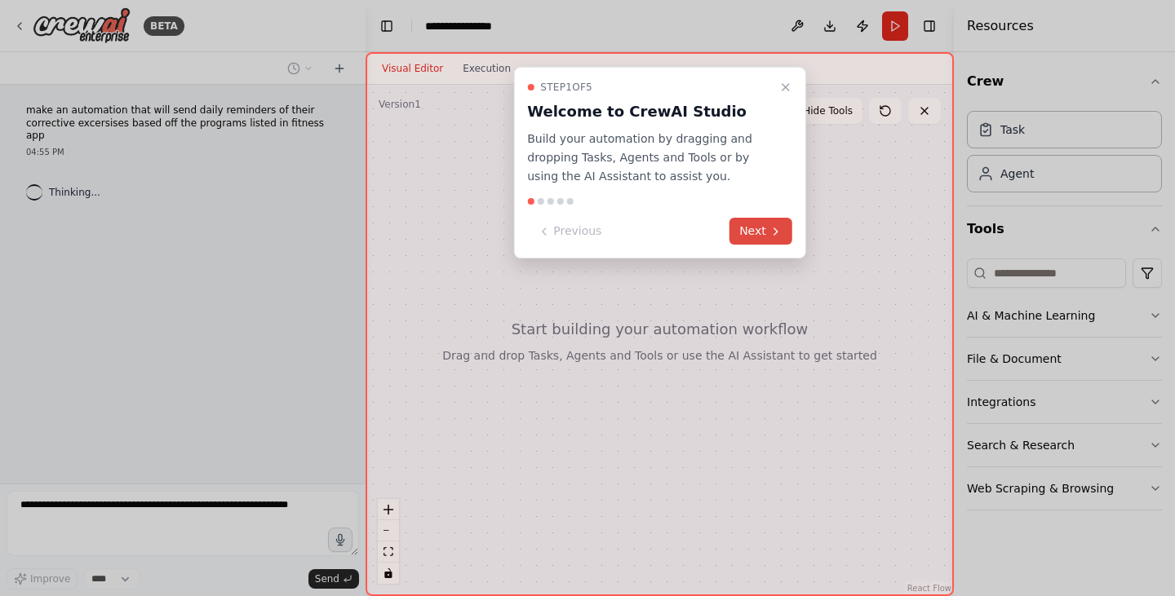
click at [745, 233] on button "Next" at bounding box center [760, 231] width 63 height 27
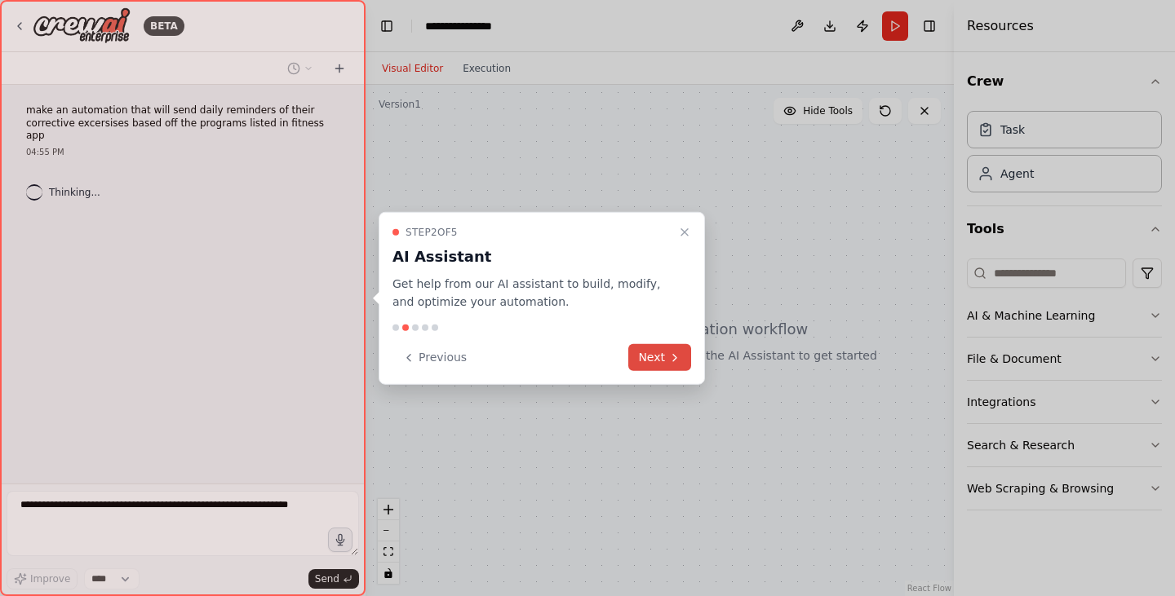
click at [675, 356] on icon at bounding box center [674, 357] width 3 height 7
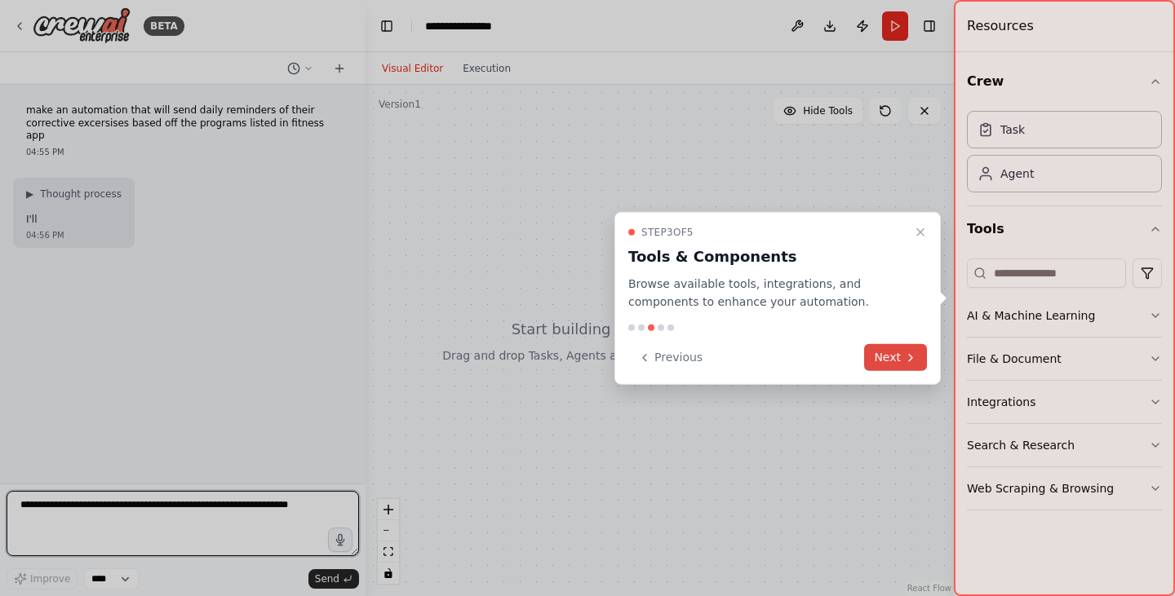
click at [904, 361] on icon at bounding box center [910, 357] width 13 height 13
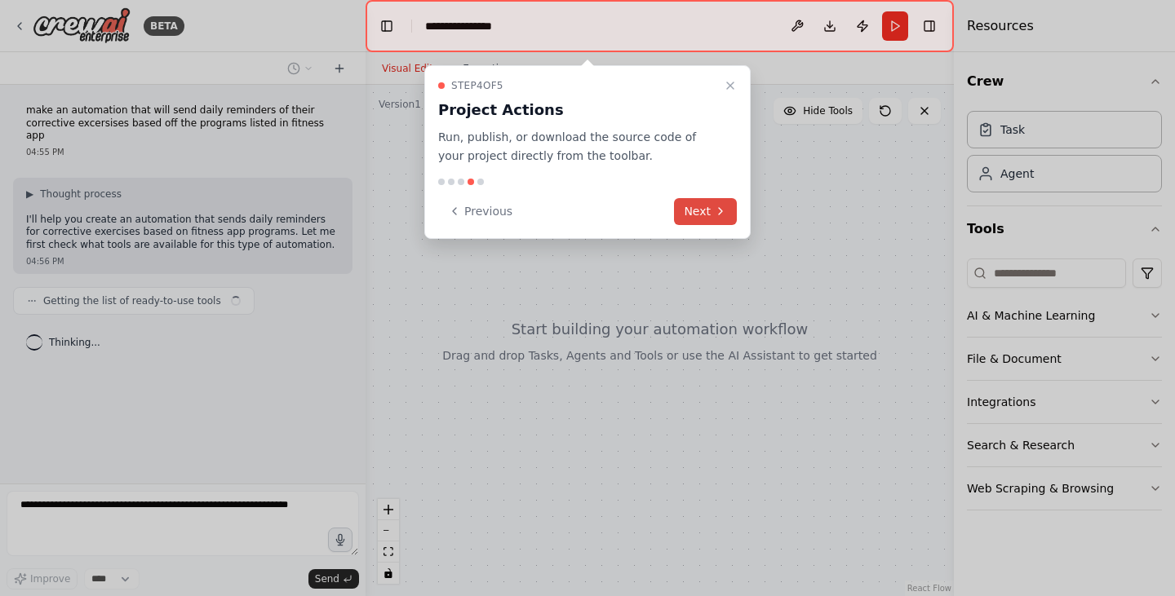
click at [687, 219] on button "Next" at bounding box center [705, 211] width 63 height 27
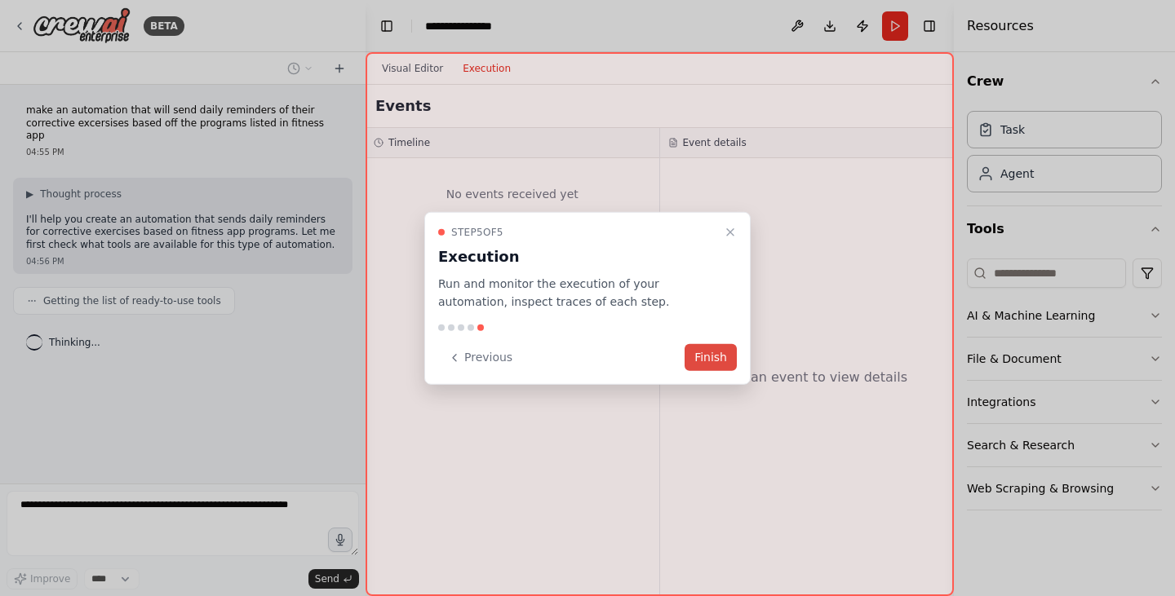
click at [727, 361] on button "Finish" at bounding box center [711, 357] width 52 height 27
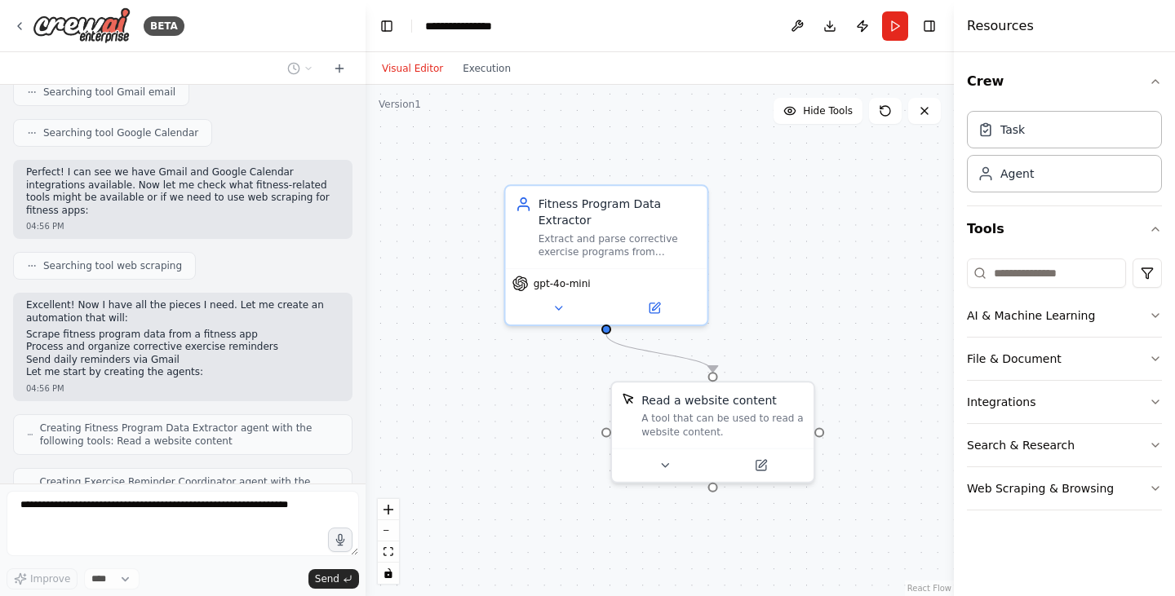
scroll to position [520, 0]
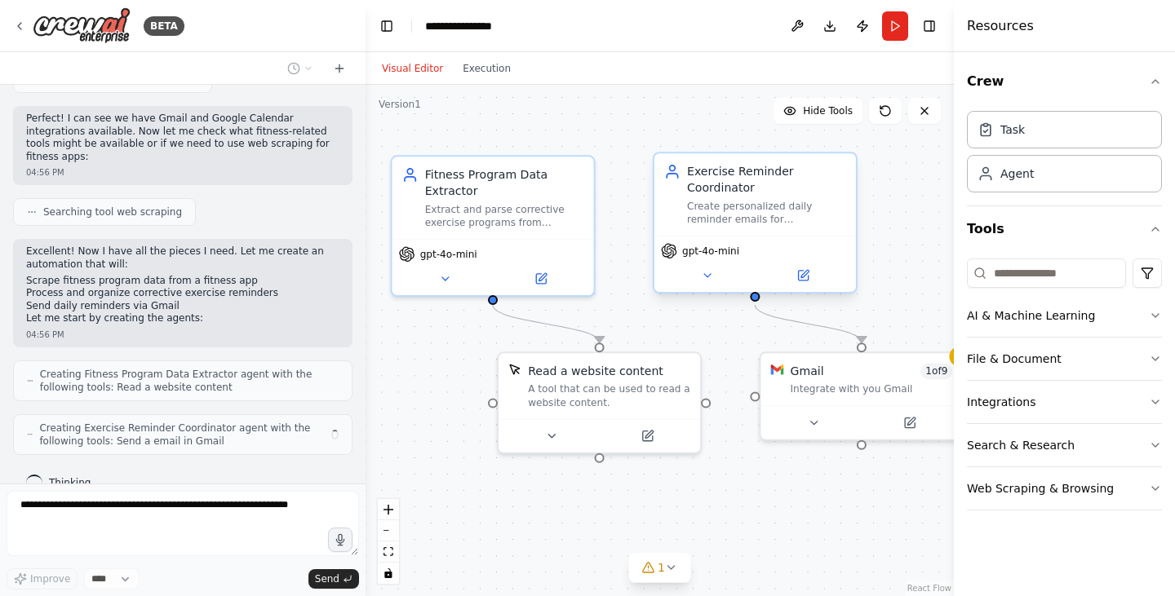
drag, startPoint x: 755, startPoint y: 261, endPoint x: 569, endPoint y: 234, distance: 188.0
click at [569, 234] on div ".deletable-edge-delete-btn { width: 20px; height: 20px; border: 0px solid #ffff…" at bounding box center [660, 341] width 588 height 512
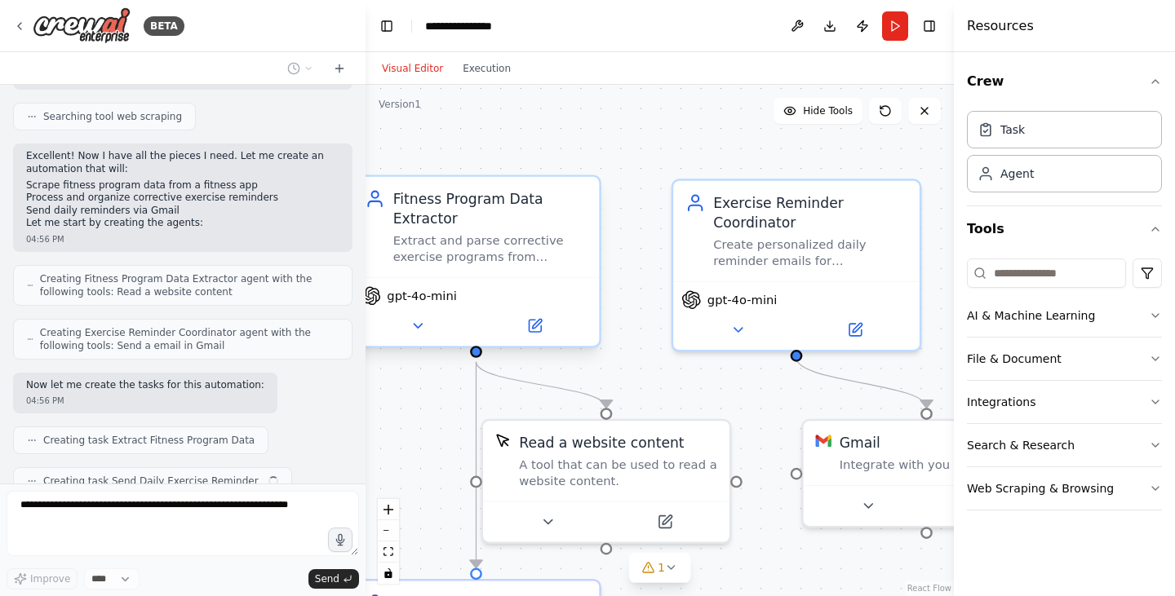
scroll to position [656, 0]
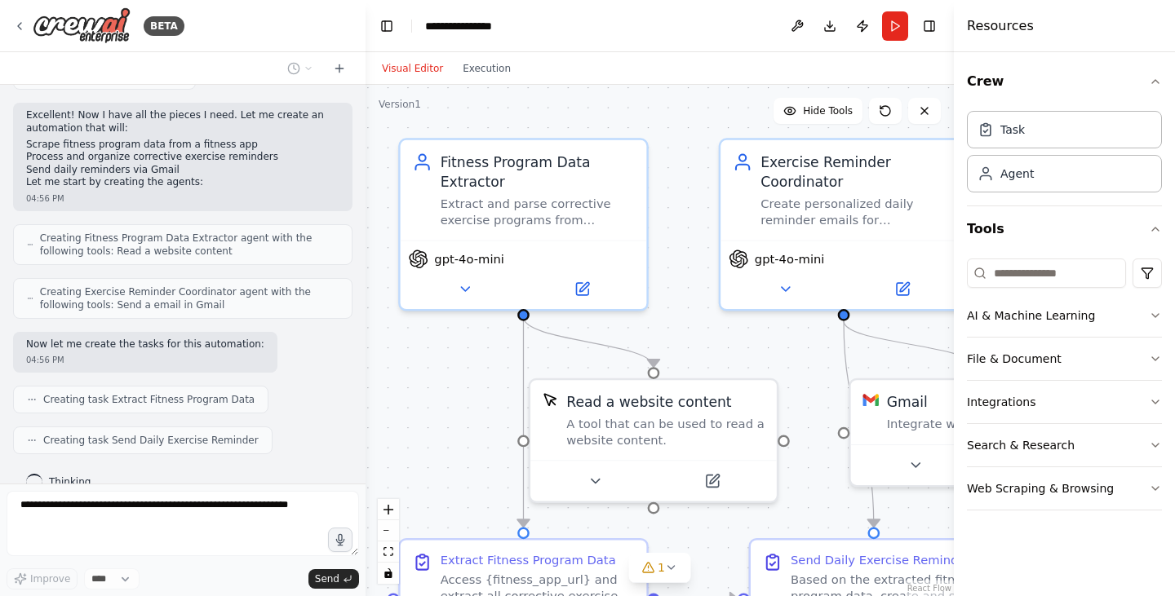
drag, startPoint x: 536, startPoint y: 149, endPoint x: 587, endPoint y: 103, distance: 68.7
click at [587, 103] on div ".deletable-edge-delete-btn { width: 20px; height: 20px; border: 0px solid #ffff…" at bounding box center [660, 341] width 588 height 512
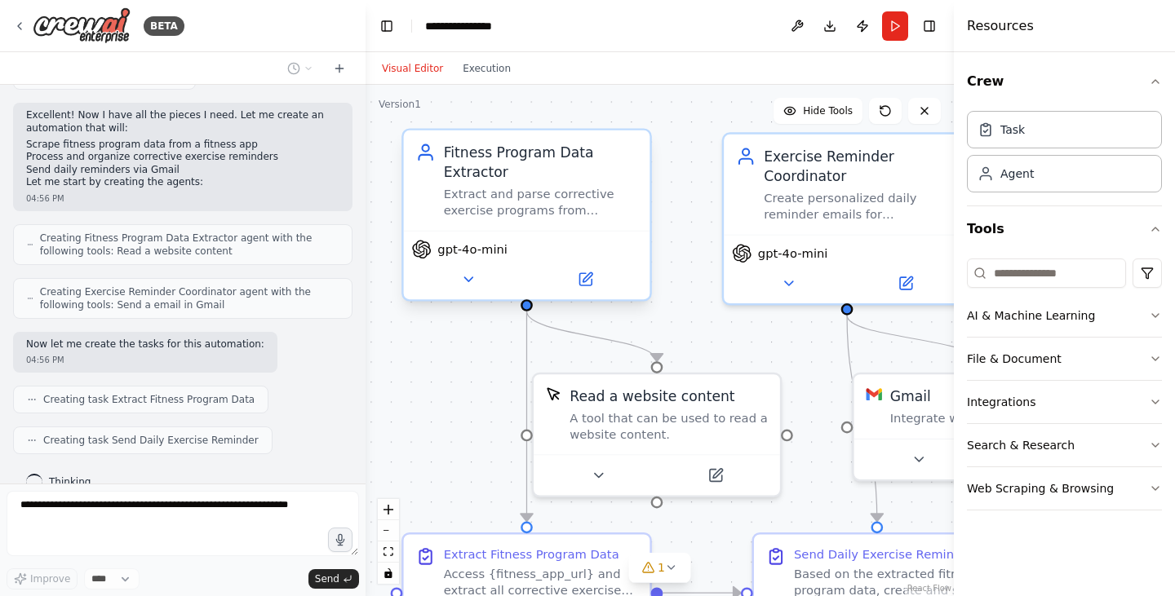
click at [592, 185] on div "Fitness Program Data Extractor Extract and parse corrective exercise programs f…" at bounding box center [541, 181] width 194 height 76
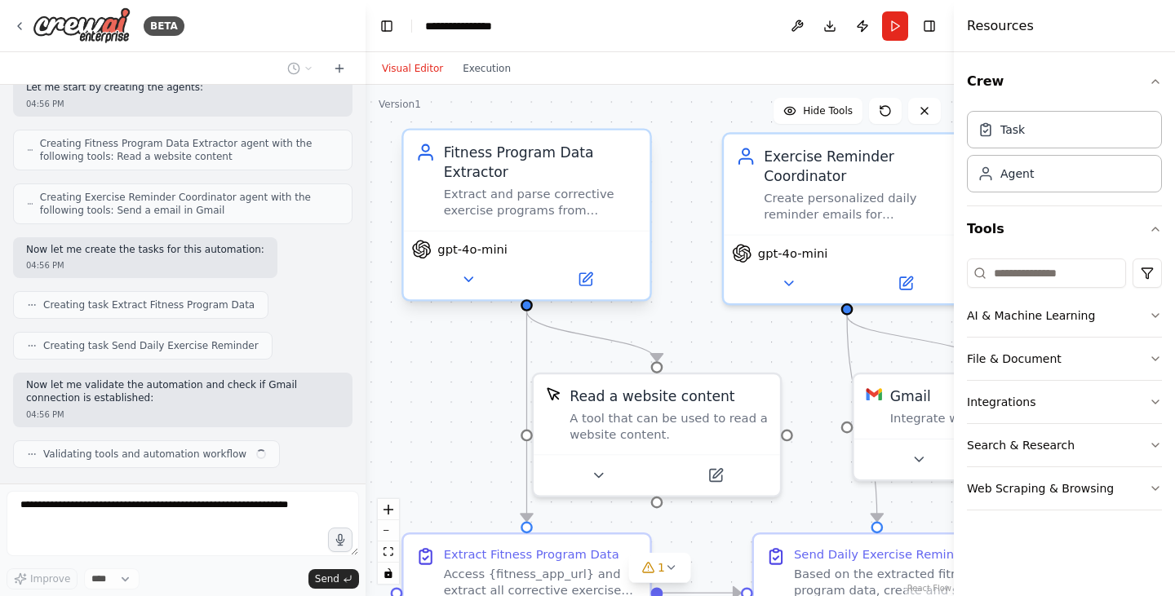
scroll to position [764, 0]
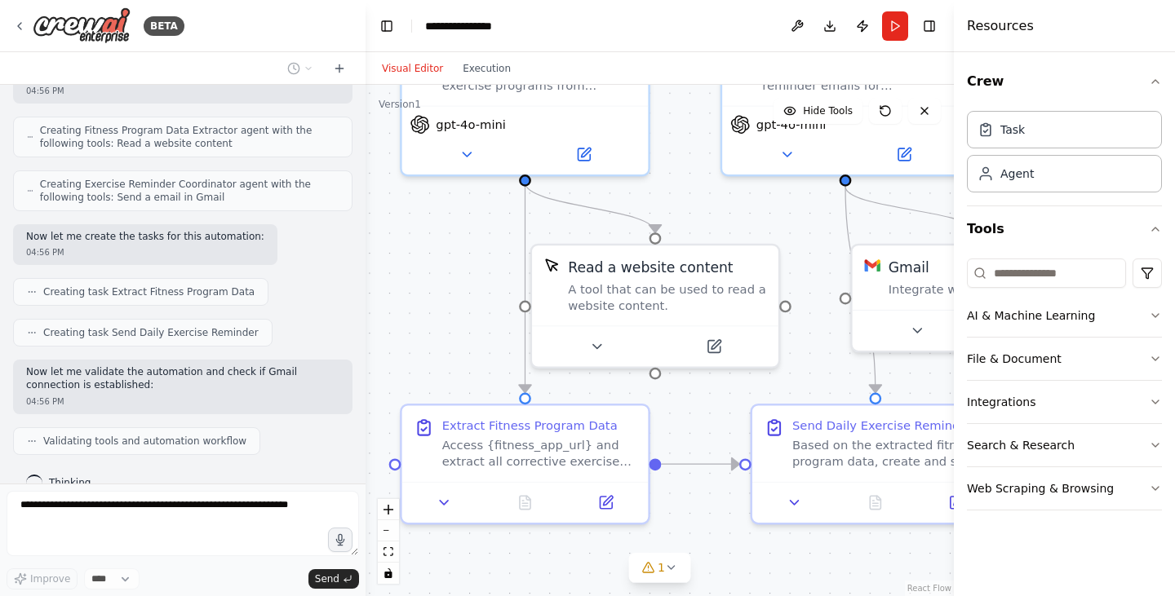
drag, startPoint x: 427, startPoint y: 418, endPoint x: 425, endPoint y: 259, distance: 158.3
click at [425, 259] on div ".deletable-edge-delete-btn { width: 20px; height: 20px; border: 0px solid #ffff…" at bounding box center [660, 341] width 588 height 512
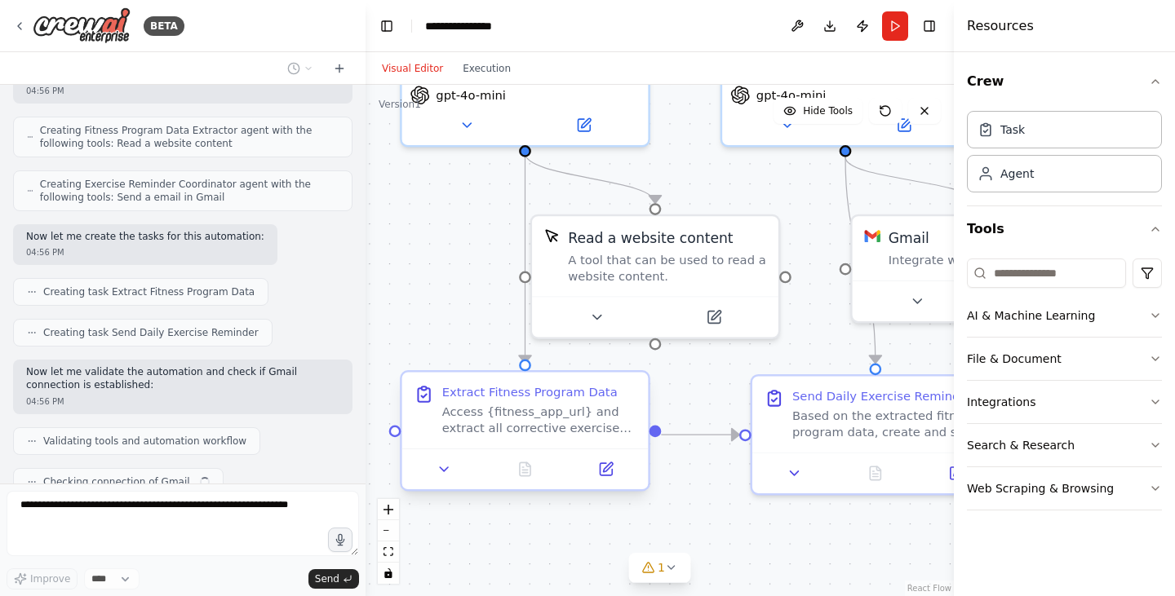
click at [556, 425] on div "Access {fitness_app_url} and extract all corrective exercise programs. Focus on…" at bounding box center [539, 421] width 194 height 32
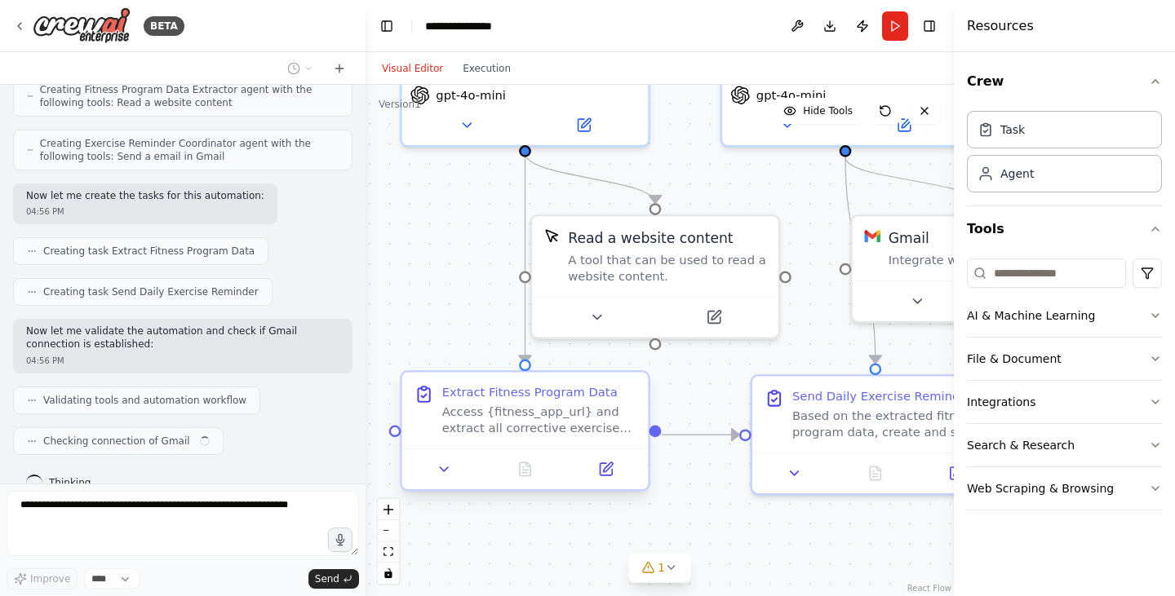
click at [556, 425] on div "Access {fitness_app_url} and extract all corrective exercise programs. Focus on…" at bounding box center [539, 421] width 194 height 32
click at [450, 471] on icon at bounding box center [445, 470] width 16 height 16
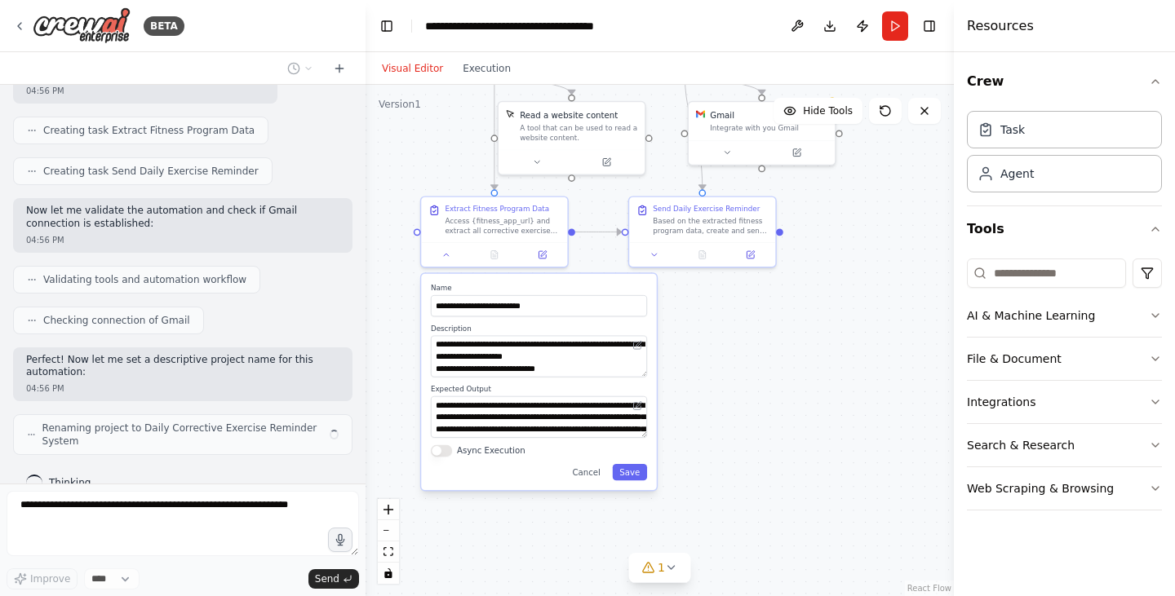
drag, startPoint x: 763, startPoint y: 516, endPoint x: 742, endPoint y: 326, distance: 191.2
click at [742, 326] on div ".deletable-edge-delete-btn { width: 20px; height: 20px; border: 0px solid #ffff…" at bounding box center [660, 341] width 588 height 512
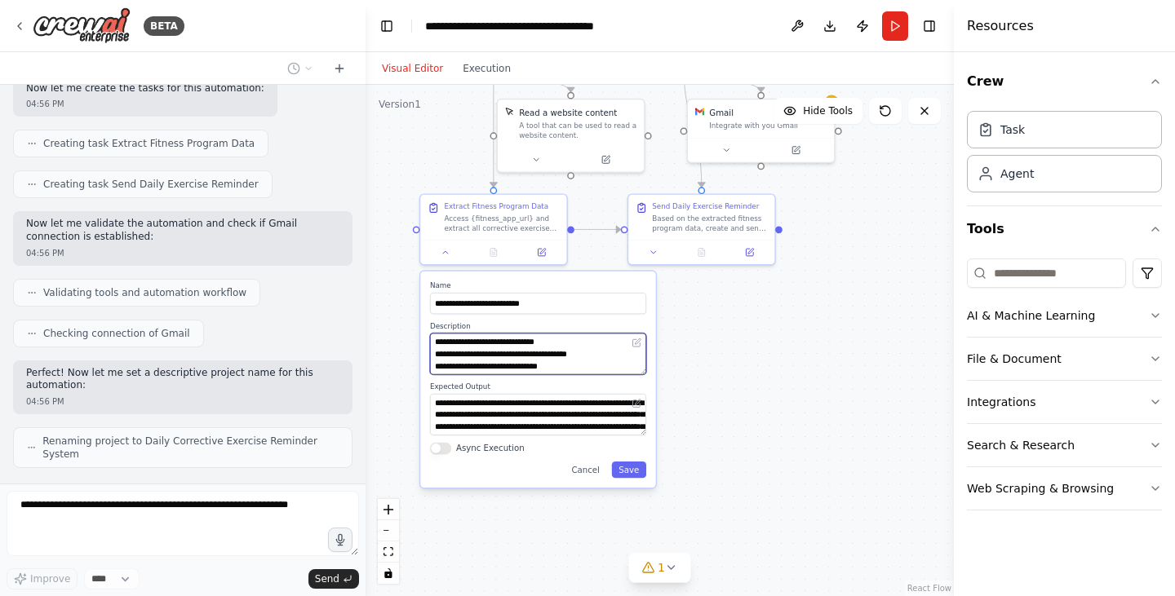
scroll to position [39, 0]
drag, startPoint x: 551, startPoint y: 345, endPoint x: 539, endPoint y: 347, distance: 11.5
click at [539, 347] on textarea "**********" at bounding box center [538, 355] width 216 height 42
drag, startPoint x: 539, startPoint y: 347, endPoint x: 556, endPoint y: 346, distance: 16.3
click at [556, 346] on textarea "**********" at bounding box center [538, 355] width 216 height 42
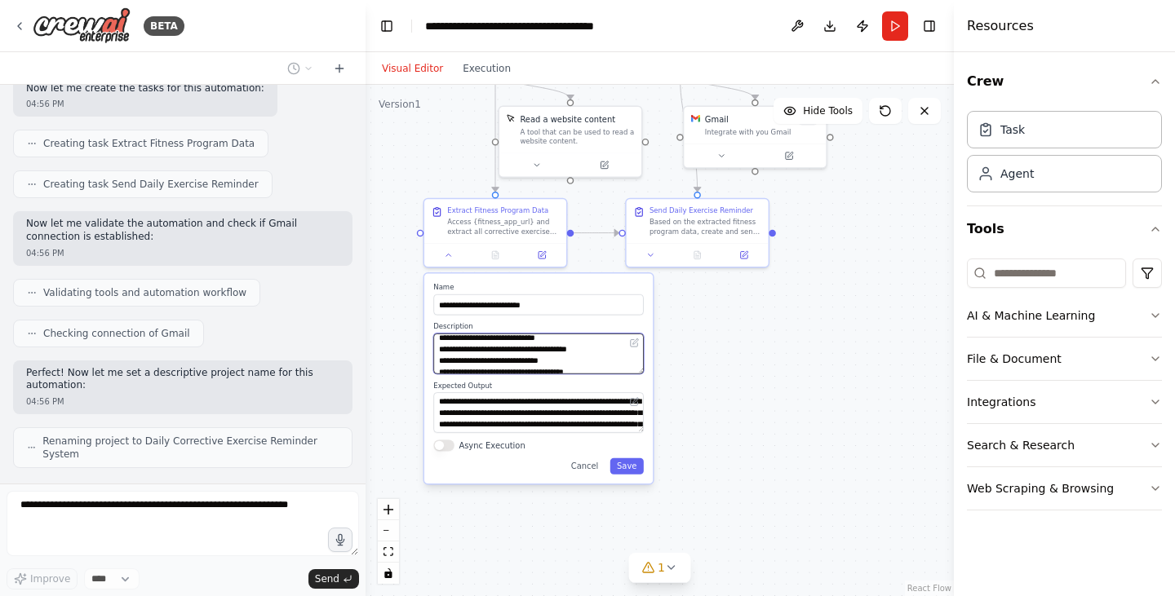
click at [555, 348] on textarea "**********" at bounding box center [538, 354] width 211 height 41
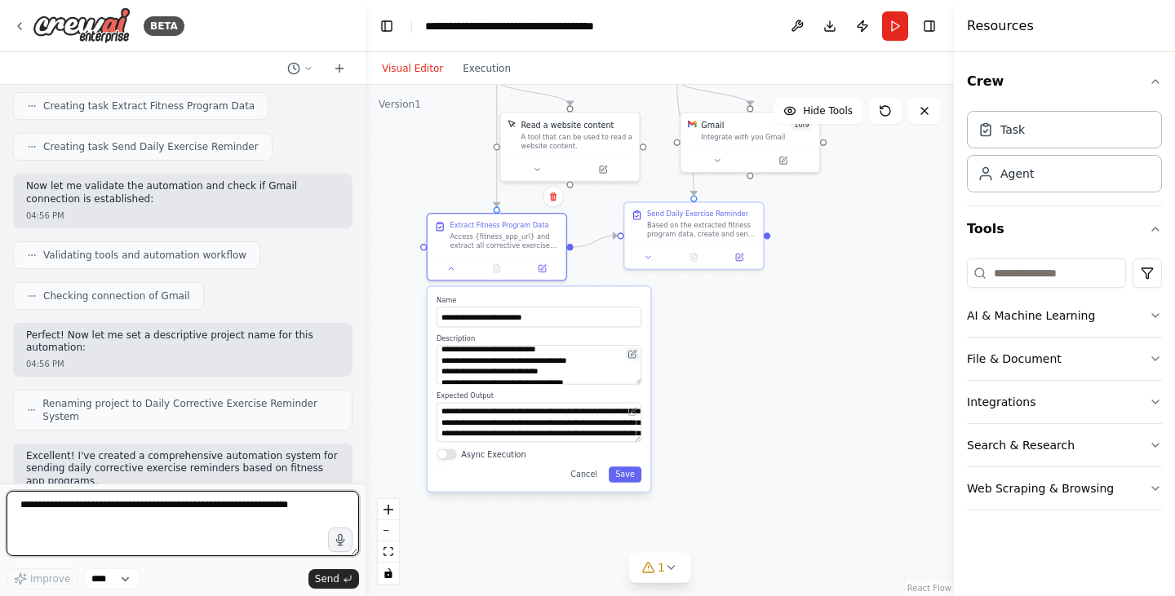
drag, startPoint x: 639, startPoint y: 346, endPoint x: 639, endPoint y: 357, distance: 10.6
click at [639, 357] on button at bounding box center [633, 355] width 14 height 14
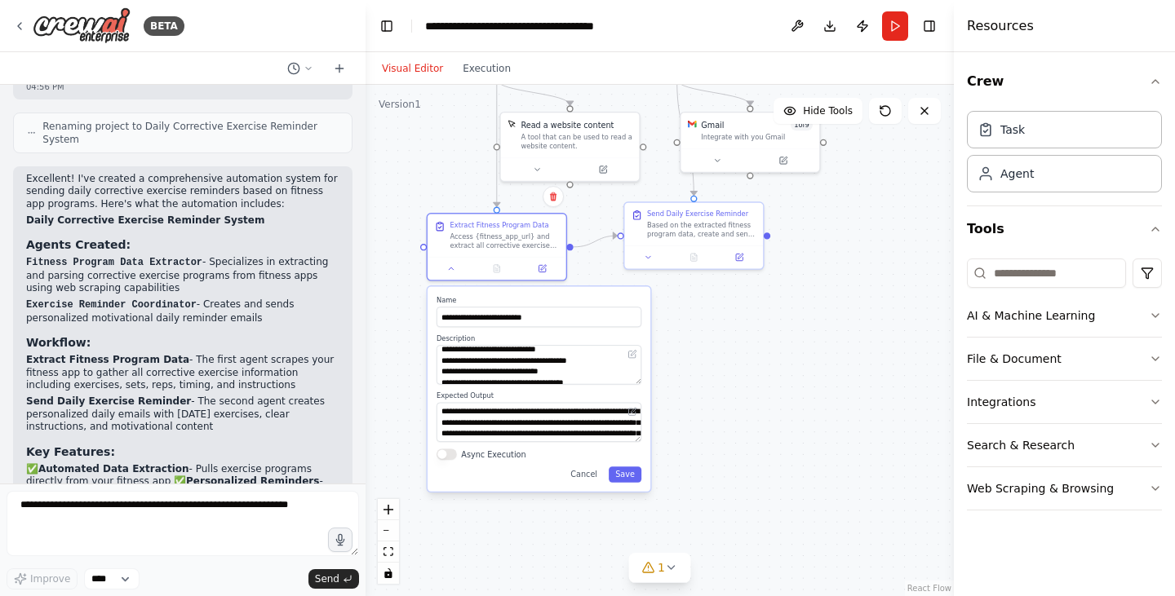
click at [636, 485] on div "**********" at bounding box center [539, 389] width 223 height 205
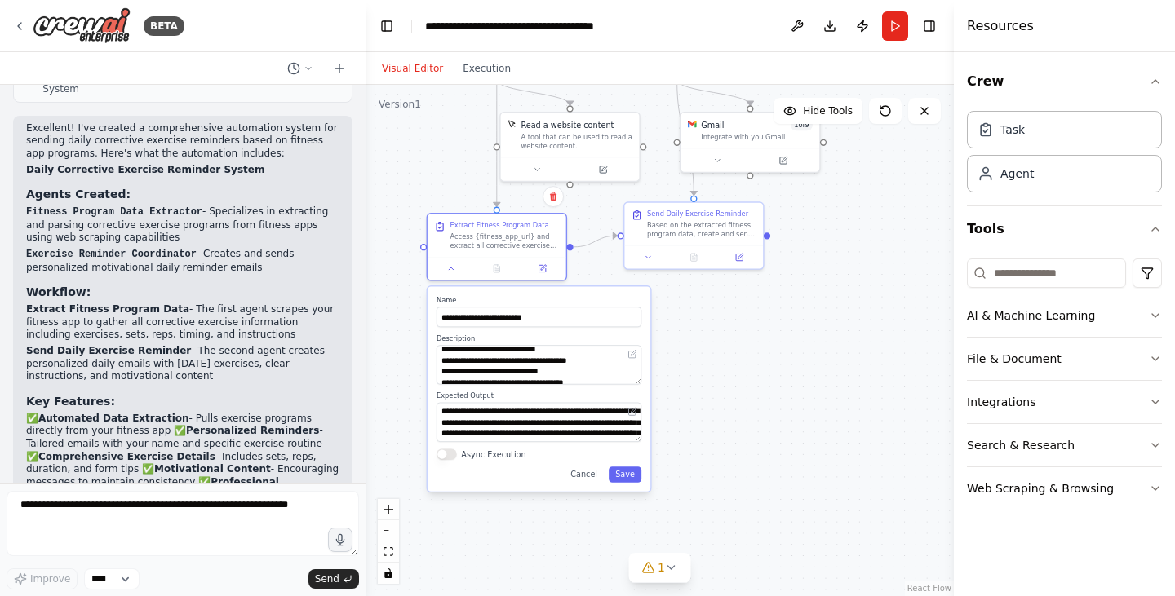
click at [640, 483] on div "**********" at bounding box center [539, 389] width 223 height 205
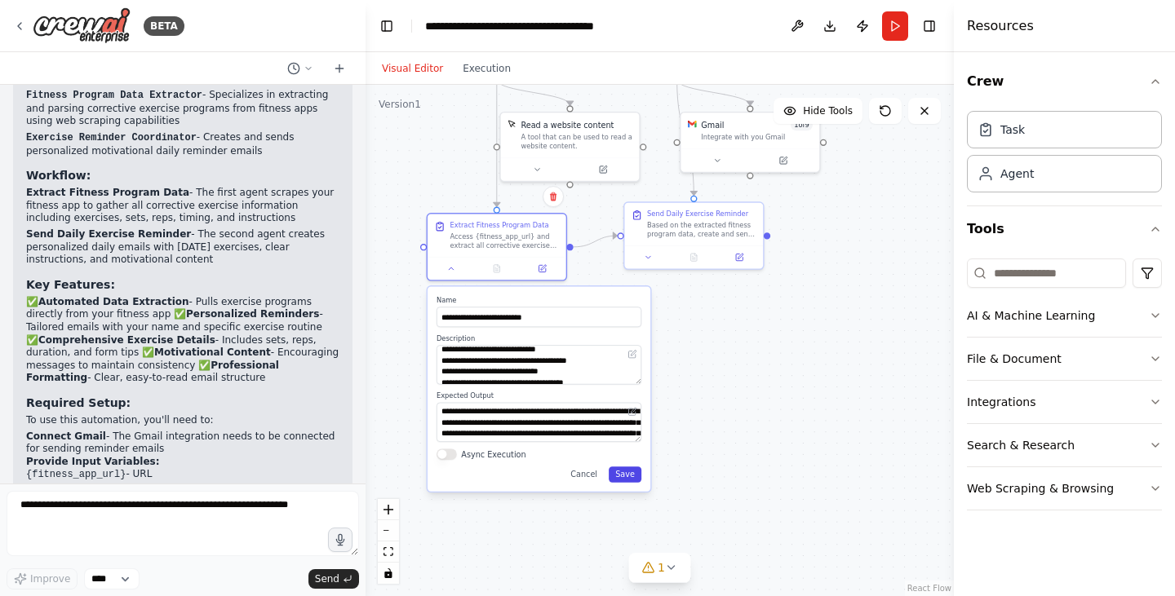
click at [627, 477] on button "Save" at bounding box center [625, 475] width 33 height 16
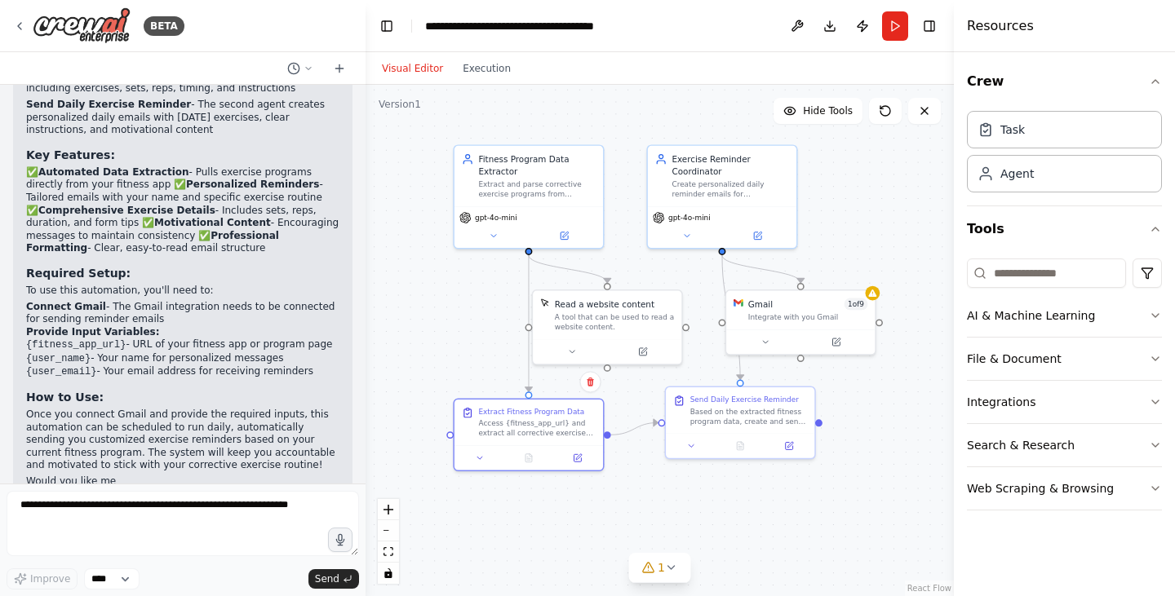
drag, startPoint x: 673, startPoint y: 299, endPoint x: 718, endPoint y: 490, distance: 196.9
click at [718, 490] on div ".deletable-edge-delete-btn { width: 20px; height: 20px; border: 0px solid #ffff…" at bounding box center [660, 341] width 588 height 512
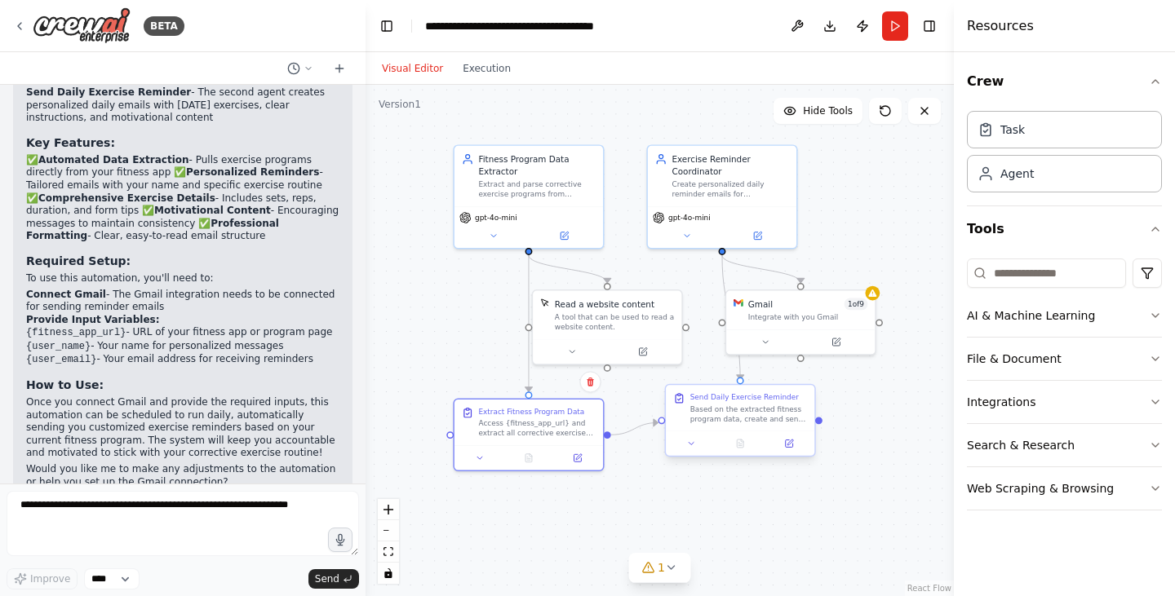
click at [748, 427] on div "Send Daily Exercise Reminder Based on the extracted fitness program data, creat…" at bounding box center [740, 408] width 148 height 46
click at [695, 454] on div at bounding box center [740, 443] width 148 height 24
click at [631, 218] on div ".deletable-edge-delete-btn { width: 20px; height: 20px; border: 0px solid #ffff…" at bounding box center [660, 341] width 588 height 512
click at [709, 204] on div "gpt-4o-mini" at bounding box center [722, 225] width 148 height 42
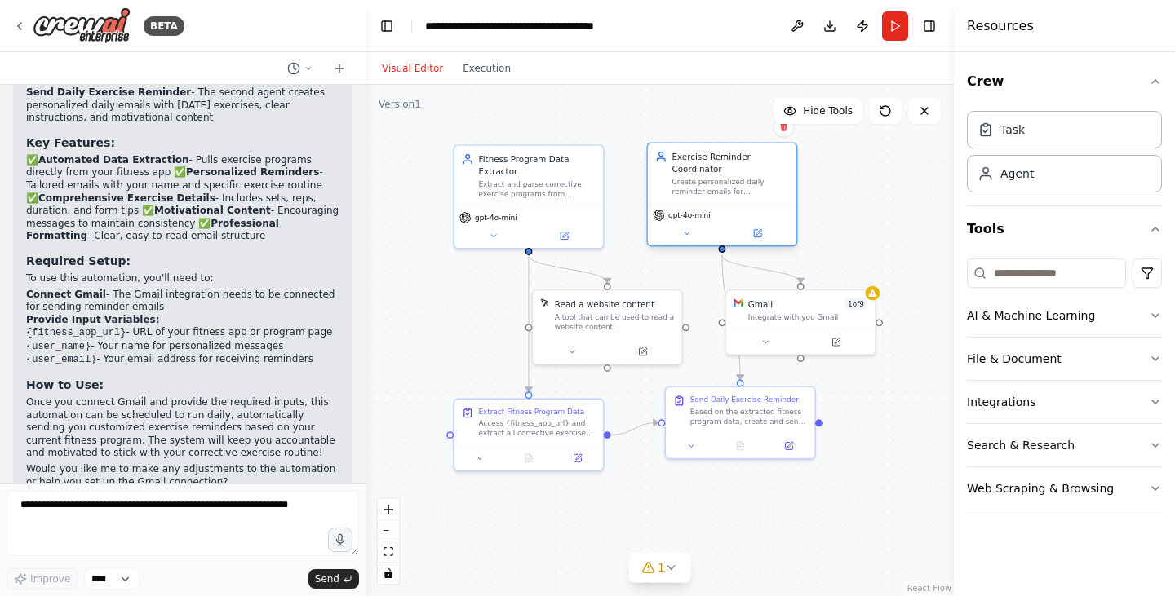
click at [681, 242] on div "gpt-4o-mini" at bounding box center [722, 225] width 148 height 42
click at [685, 232] on icon at bounding box center [687, 233] width 10 height 10
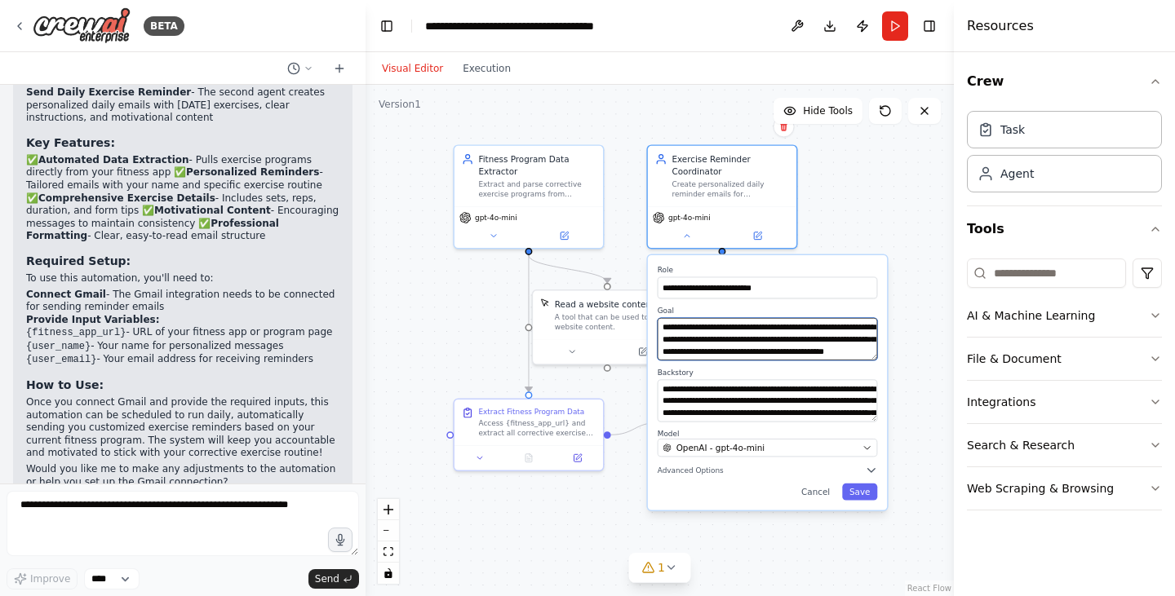
drag, startPoint x: 663, startPoint y: 339, endPoint x: 710, endPoint y: 340, distance: 47.4
click at [710, 340] on textarea "**********" at bounding box center [768, 339] width 220 height 42
drag, startPoint x: 716, startPoint y: 337, endPoint x: 738, endPoint y: 329, distance: 23.5
click at [738, 329] on textarea "**********" at bounding box center [768, 339] width 220 height 42
click at [760, 346] on textarea "**********" at bounding box center [768, 339] width 220 height 42
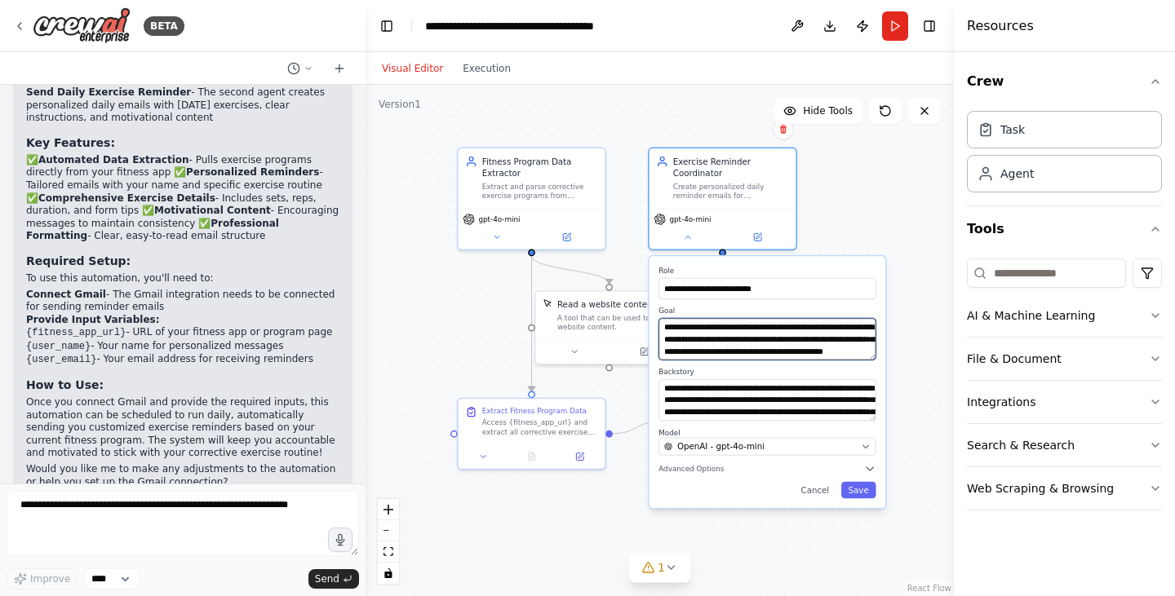
scroll to position [16, 0]
click at [859, 492] on button "Save" at bounding box center [858, 490] width 35 height 16
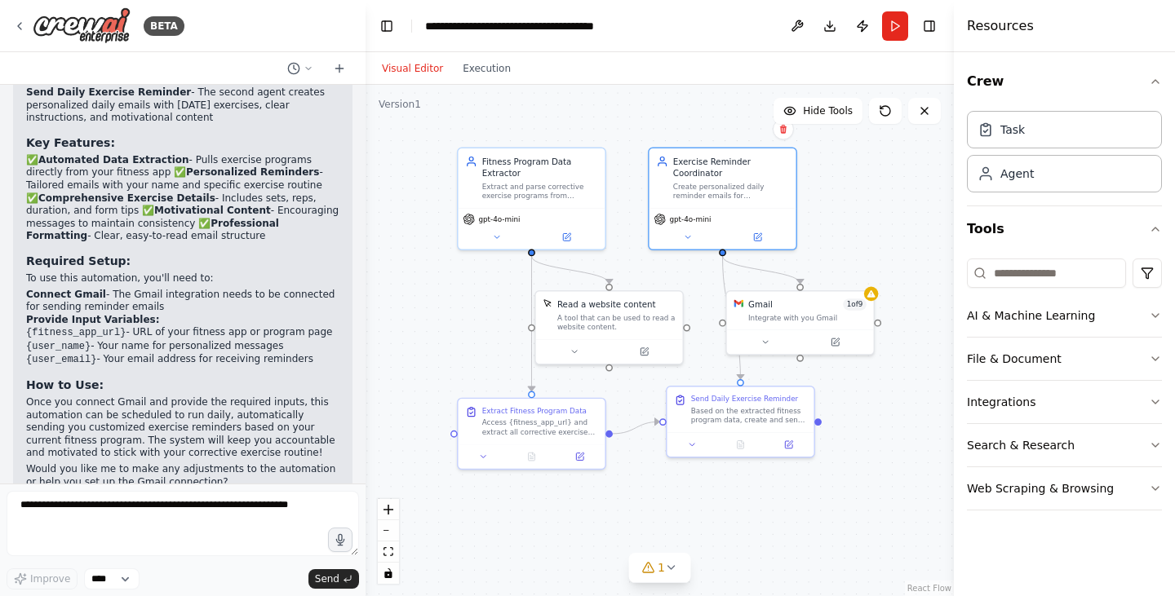
click at [767, 357] on div ".deletable-edge-delete-btn { width: 20px; height: 20px; border: 0px solid #ffff…" at bounding box center [660, 341] width 588 height 512
click at [765, 348] on div at bounding box center [800, 339] width 147 height 24
click at [693, 444] on icon at bounding box center [693, 443] width 10 height 10
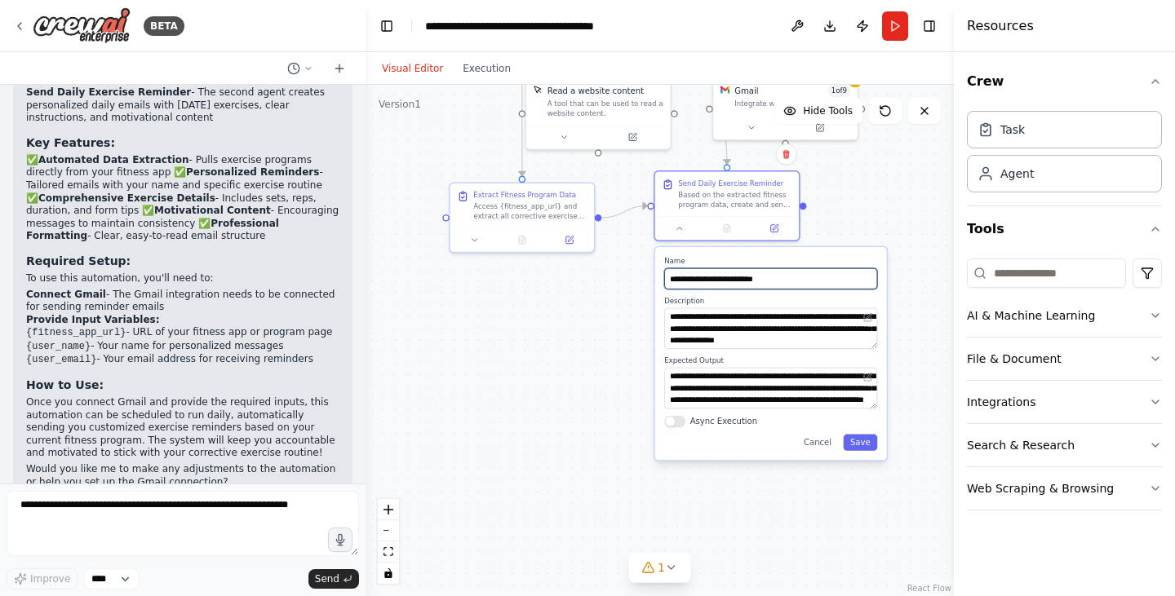
drag, startPoint x: 859, startPoint y: 441, endPoint x: 844, endPoint y: 222, distance: 220.0
click at [844, 222] on div ".deletable-edge-delete-btn { width: 20px; height: 20px; border: 0px solid #ffff…" at bounding box center [660, 341] width 588 height 512
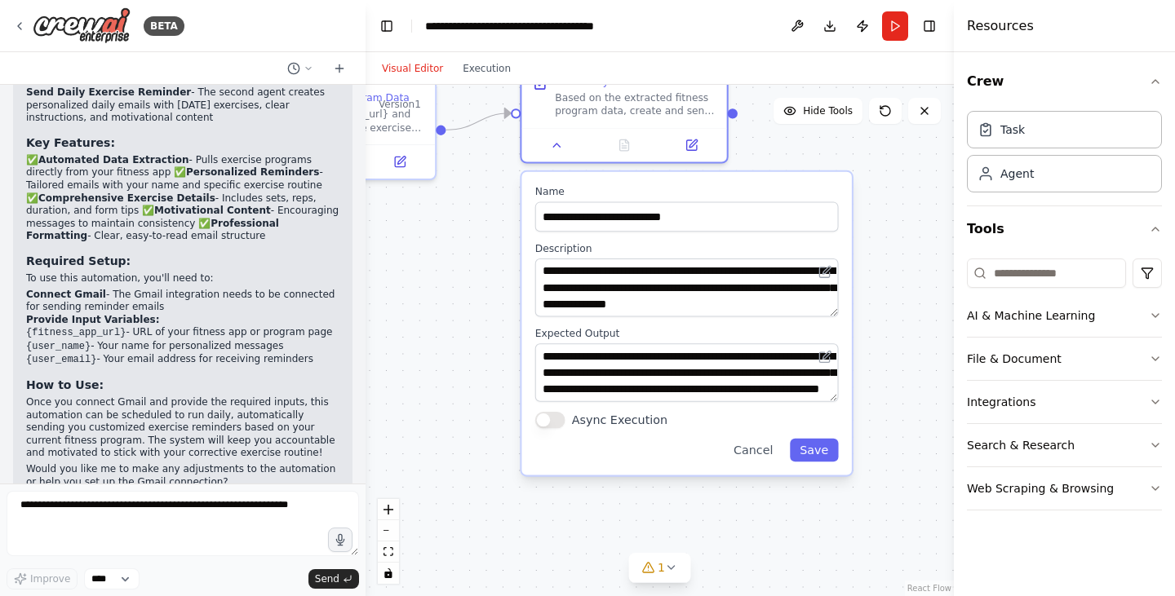
drag, startPoint x: 606, startPoint y: 360, endPoint x: 470, endPoint y: 321, distance: 141.5
click at [470, 321] on div ".deletable-edge-delete-btn { width: 20px; height: 20px; border: 0px solid #ffff…" at bounding box center [660, 341] width 588 height 512
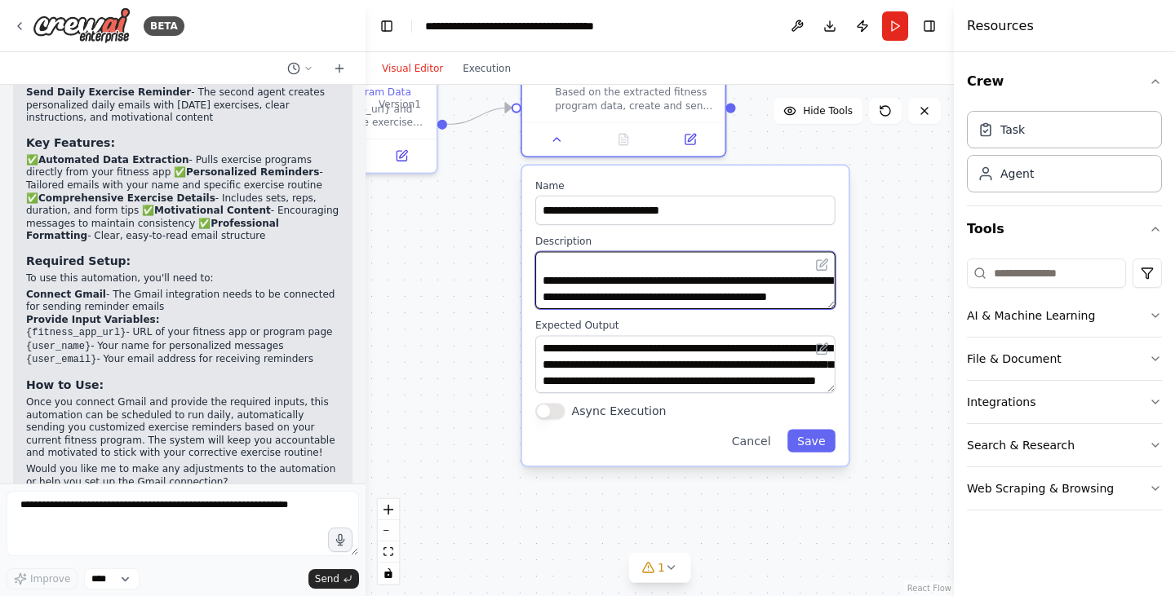
scroll to position [163, 0]
click at [822, 446] on button "Save" at bounding box center [811, 441] width 48 height 23
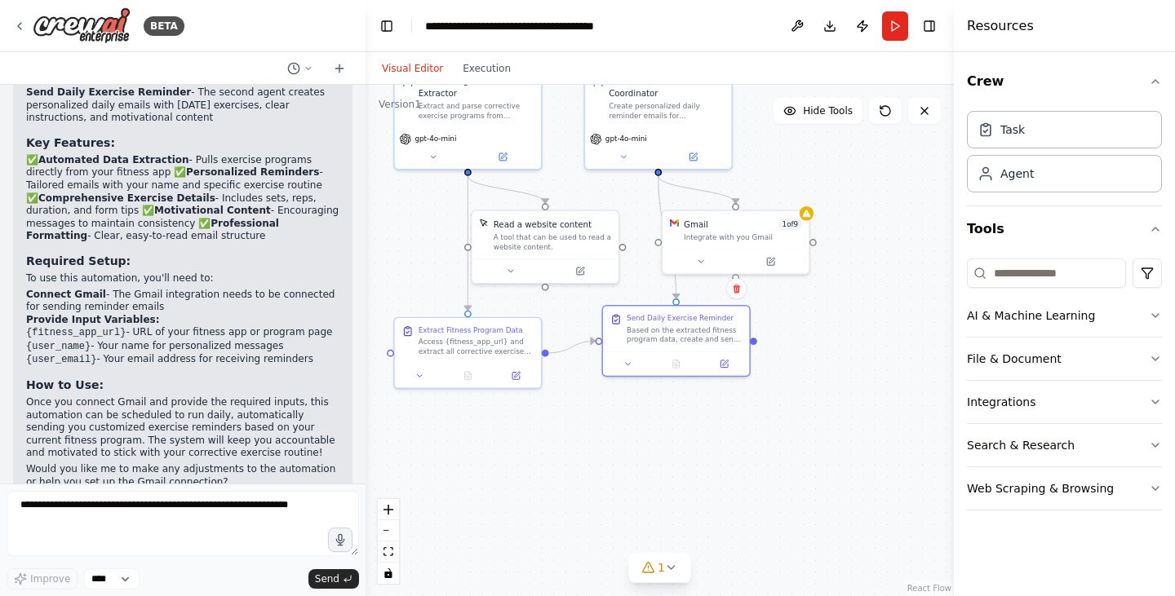
drag, startPoint x: 763, startPoint y: 337, endPoint x: 765, endPoint y: 506, distance: 168.9
click at [765, 506] on div ".deletable-edge-delete-btn { width: 20px; height: 20px; border: 0px solid #ffff…" at bounding box center [660, 341] width 588 height 512
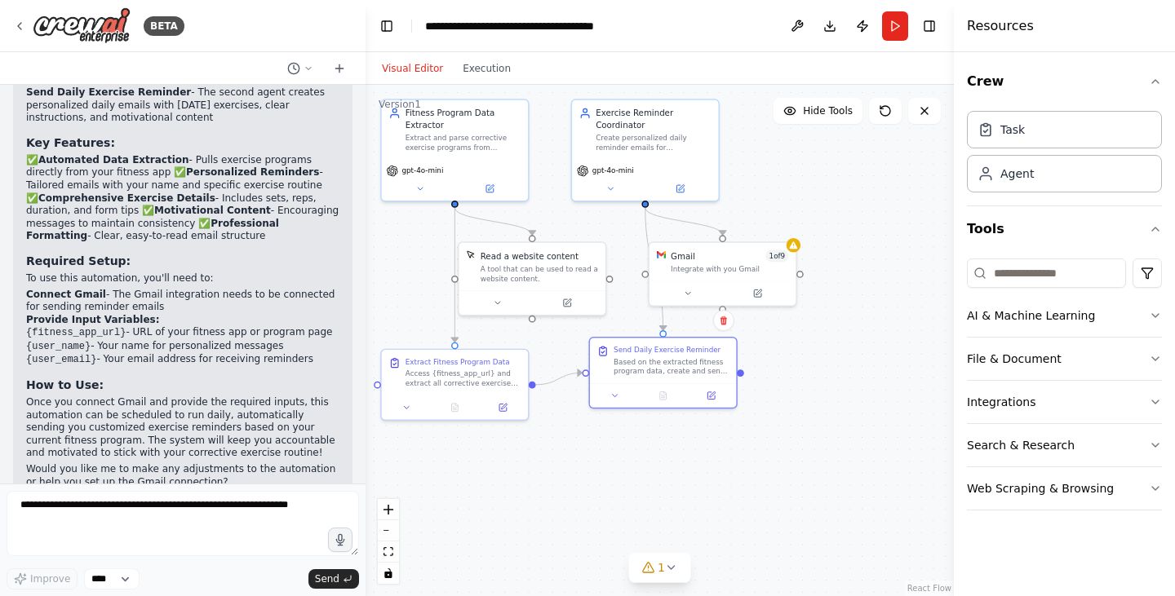
drag, startPoint x: 429, startPoint y: 219, endPoint x: 428, endPoint y: 252, distance: 32.7
click at [428, 252] on div ".deletable-edge-delete-btn { width: 20px; height: 20px; border: 0px solid #ffff…" at bounding box center [660, 341] width 588 height 512
click at [827, 436] on div ".deletable-edge-delete-btn { width: 20px; height: 20px; border: 0px solid #ffff…" at bounding box center [660, 341] width 588 height 512
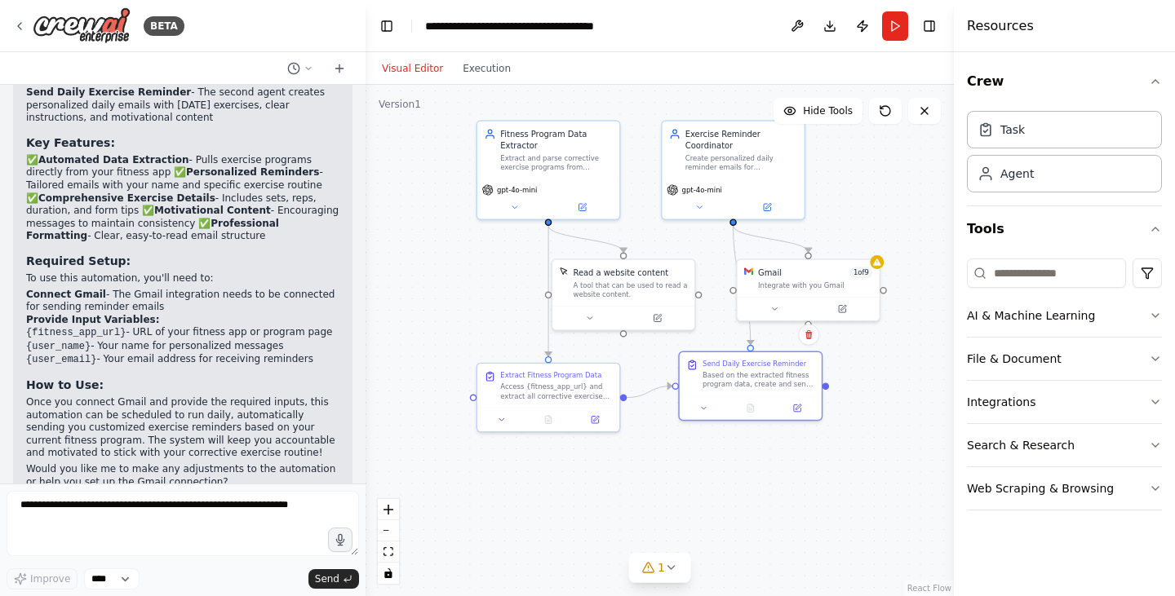
drag, startPoint x: 779, startPoint y: 458, endPoint x: 898, endPoint y: 476, distance: 120.6
click at [898, 476] on div ".deletable-edge-delete-btn { width: 20px; height: 20px; border: 0px solid #ffff…" at bounding box center [660, 341] width 588 height 512
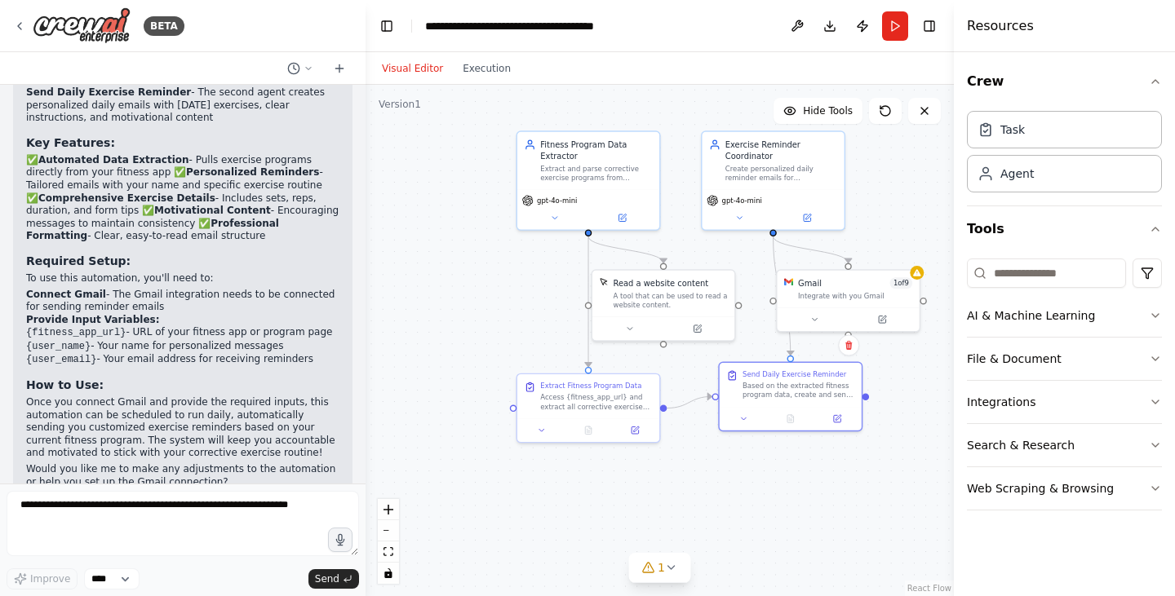
drag, startPoint x: 898, startPoint y: 476, endPoint x: 499, endPoint y: 122, distance: 534.1
drag, startPoint x: 499, startPoint y: 122, endPoint x: 413, endPoint y: 156, distance: 92.0
click at [413, 156] on div ".deletable-edge-delete-btn { width: 20px; height: 20px; border: 0px solid #ffff…" at bounding box center [660, 341] width 588 height 512
click at [14, 30] on icon at bounding box center [19, 26] width 13 height 13
